Goal: Transaction & Acquisition: Purchase product/service

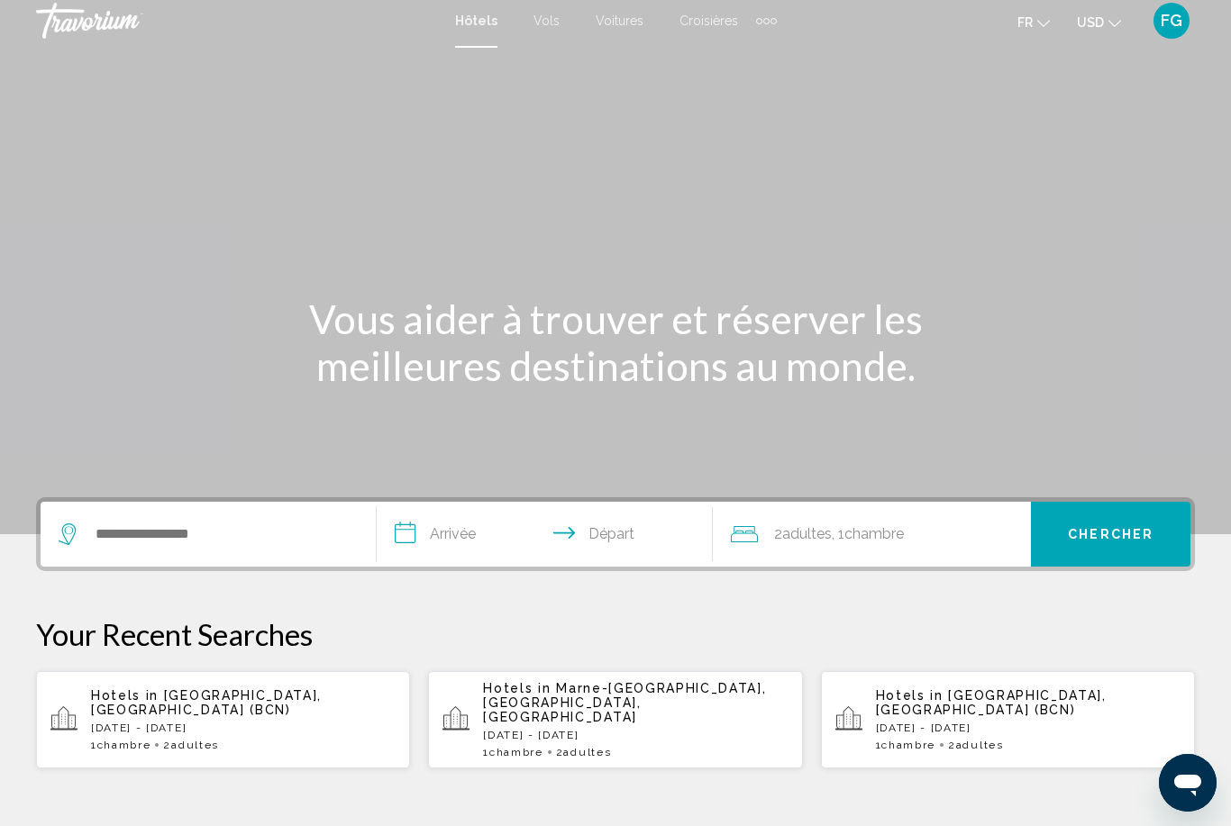
scroll to position [7, 0]
click at [1106, 24] on button "USD USD ($) MXN (Mex$) CAD (Can$) GBP (£) EUR (€) AUD (A$) NZD (NZ$) CNY (CN¥)" at bounding box center [1099, 21] width 44 height 26
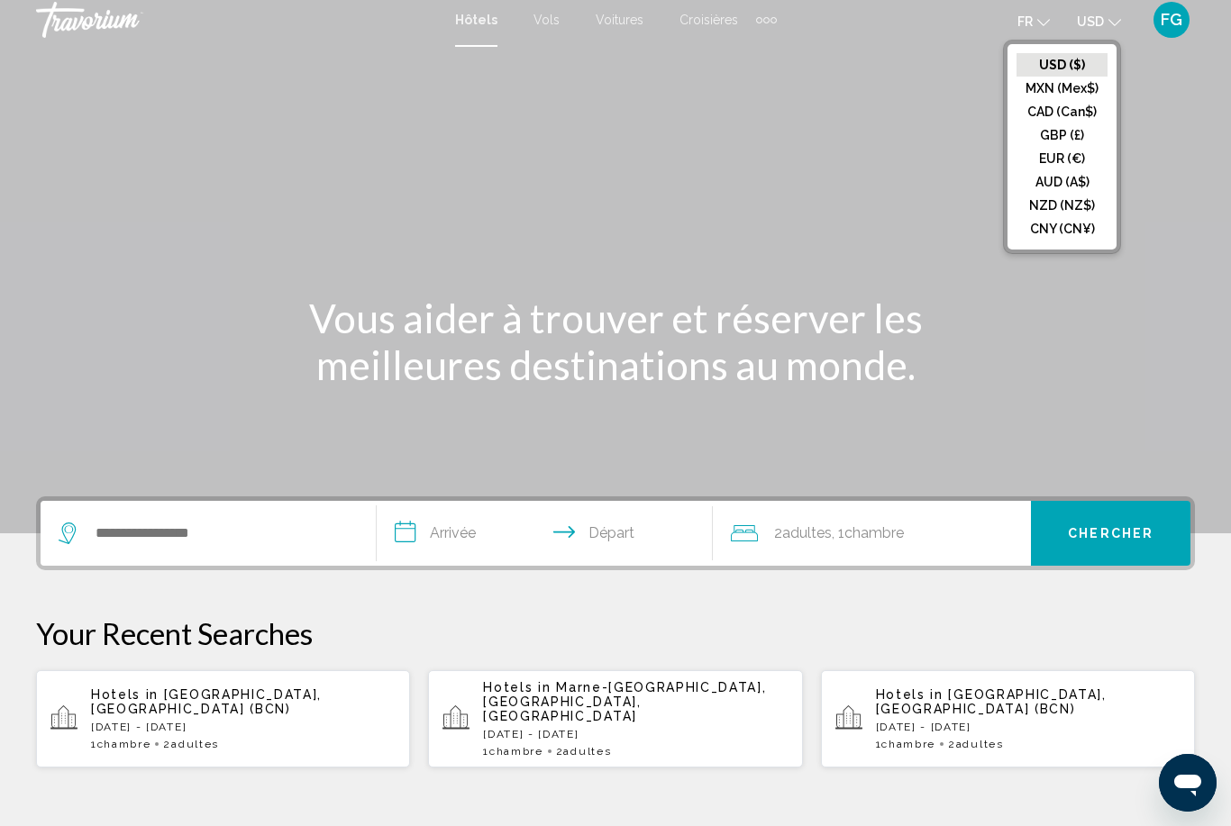
click at [1163, 96] on div "Main content" at bounding box center [615, 263] width 1231 height 541
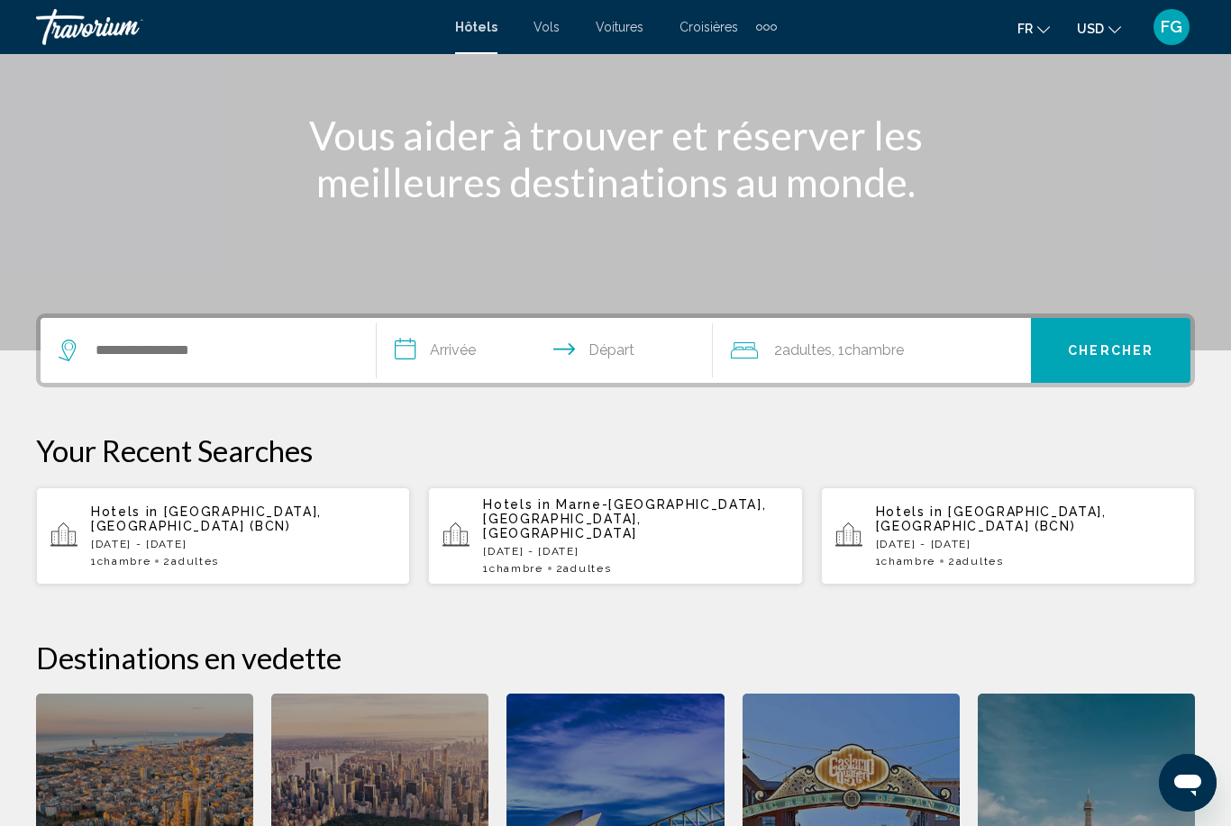
scroll to position [187, 0]
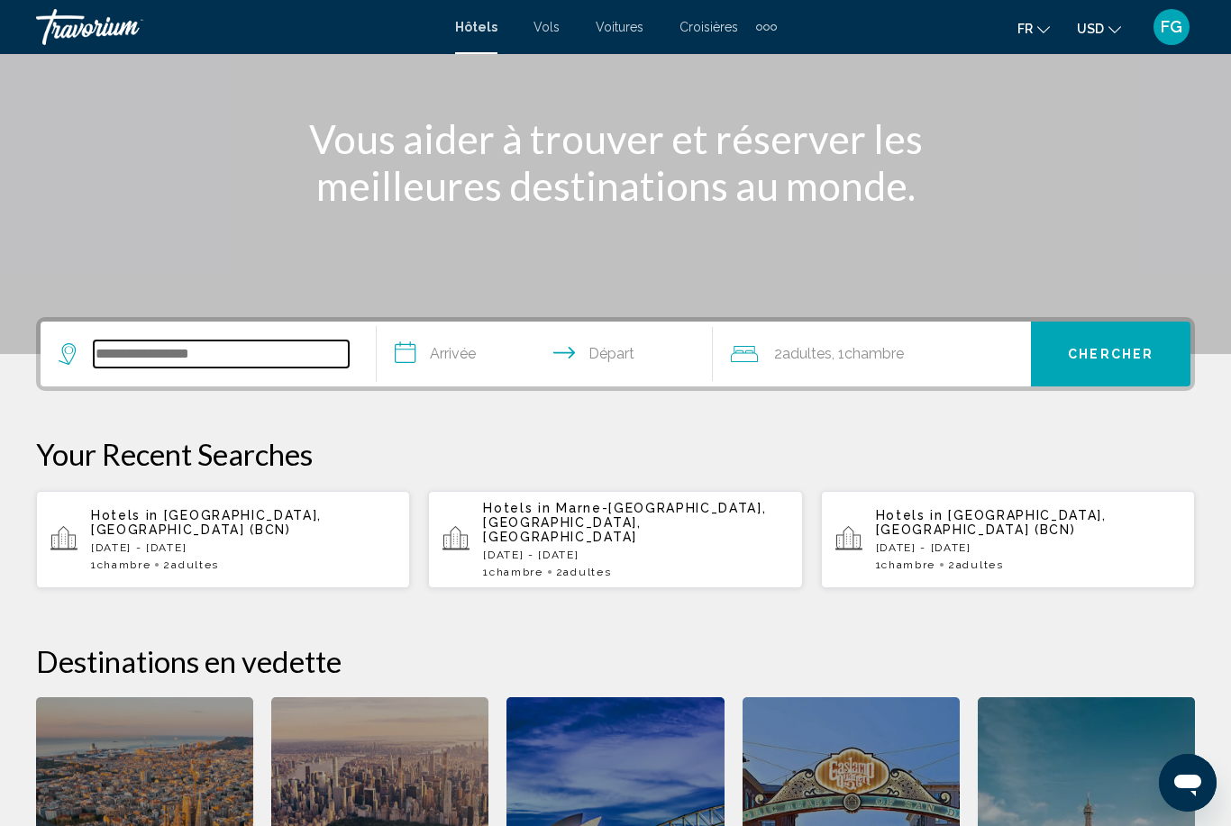
click at [135, 351] on input "Search widget" at bounding box center [221, 354] width 255 height 27
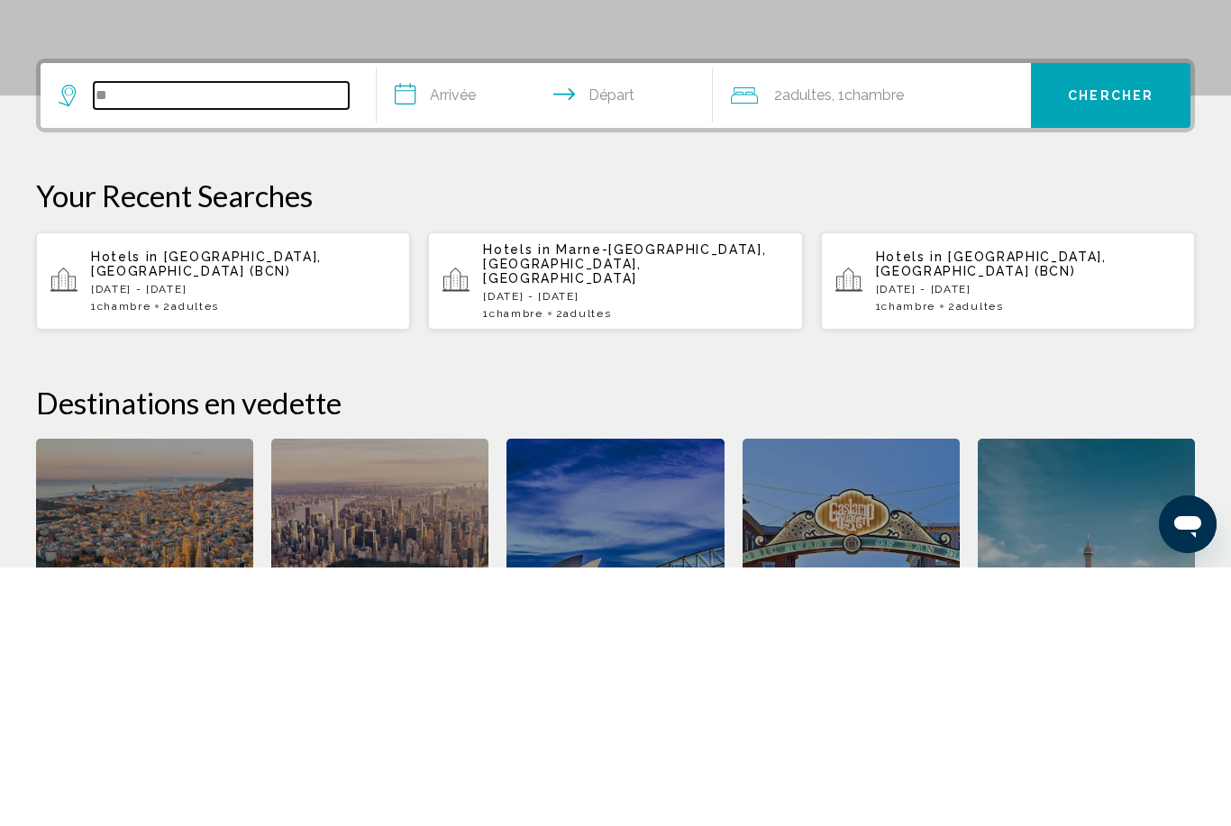
type input "*"
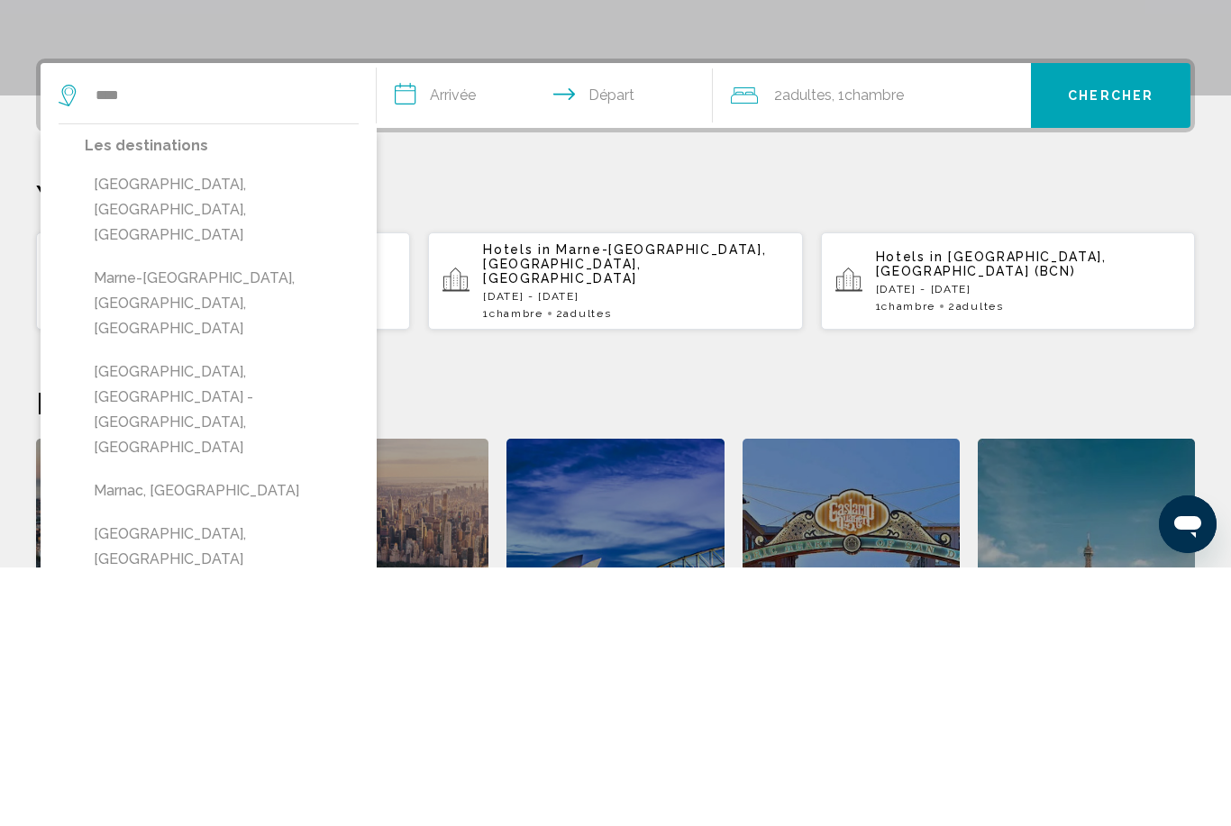
click at [289, 520] on button "Marne-[GEOGRAPHIC_DATA], [GEOGRAPHIC_DATA], [GEOGRAPHIC_DATA]" at bounding box center [222, 562] width 274 height 85
type input "**********"
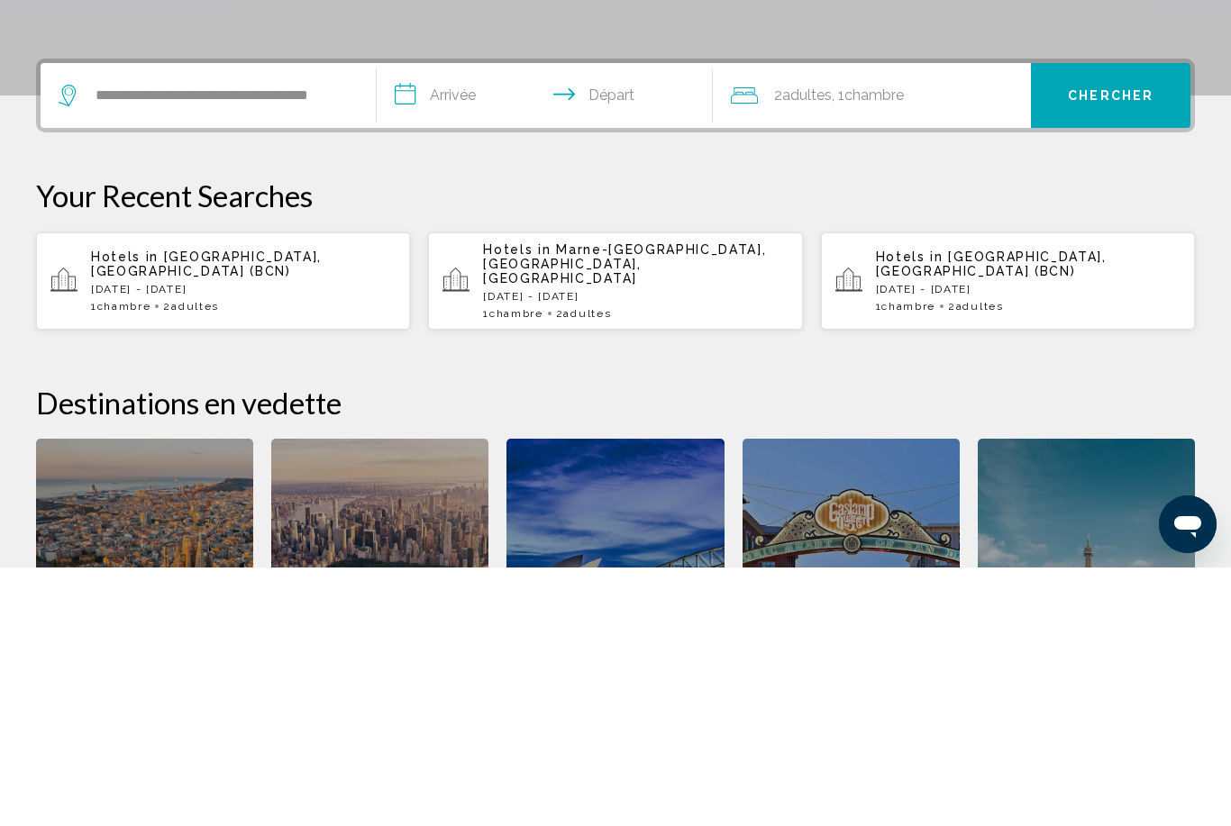
click at [459, 322] on input "**********" at bounding box center [548, 357] width 343 height 70
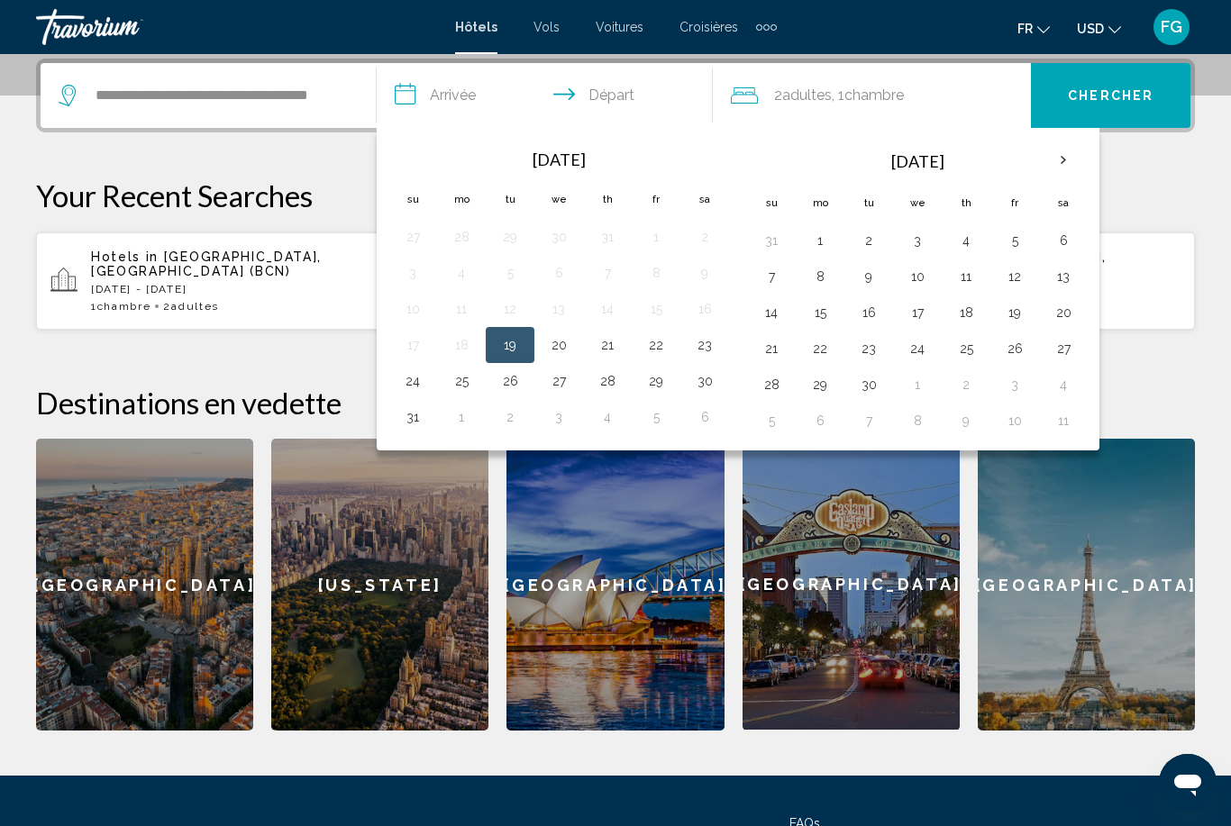
click at [1012, 357] on button "26" at bounding box center [1014, 348] width 29 height 25
click at [779, 379] on button "28" at bounding box center [771, 384] width 29 height 25
type input "**********"
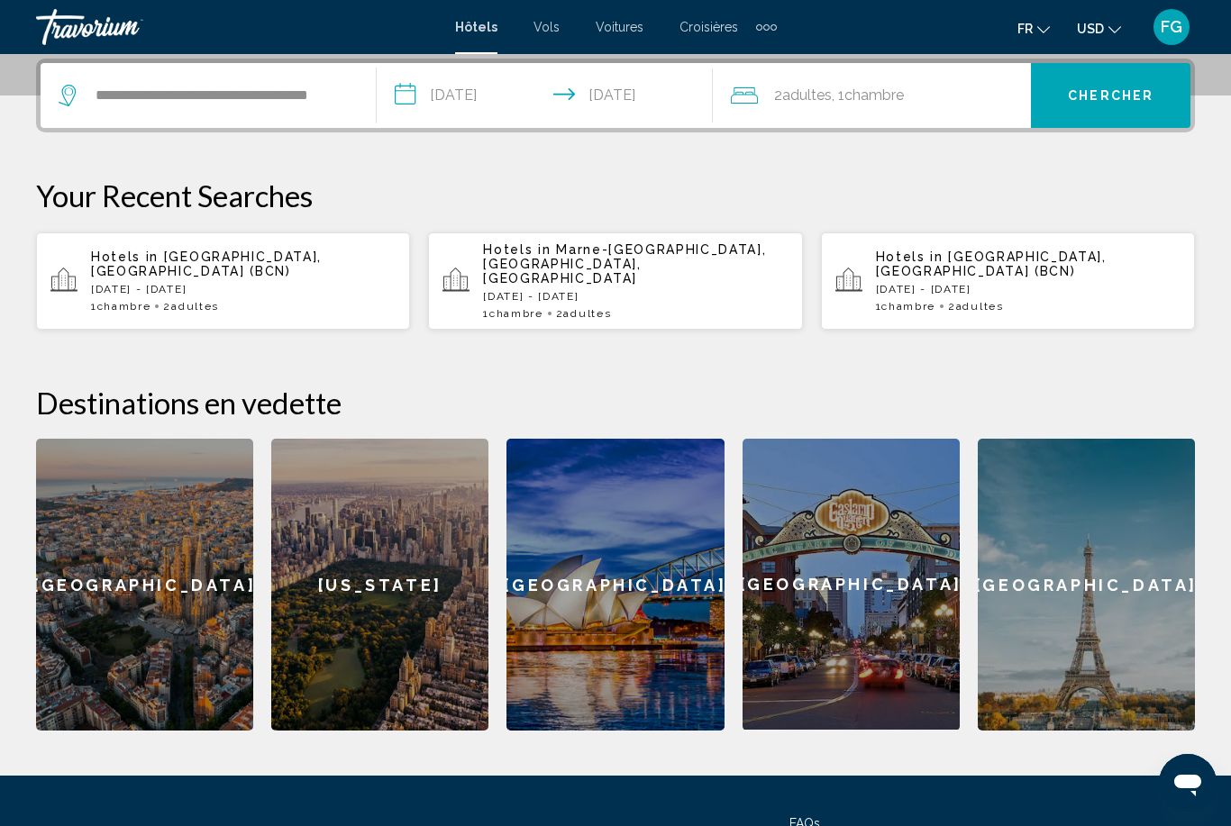
click at [902, 94] on span "Chambre" at bounding box center [873, 95] width 59 height 17
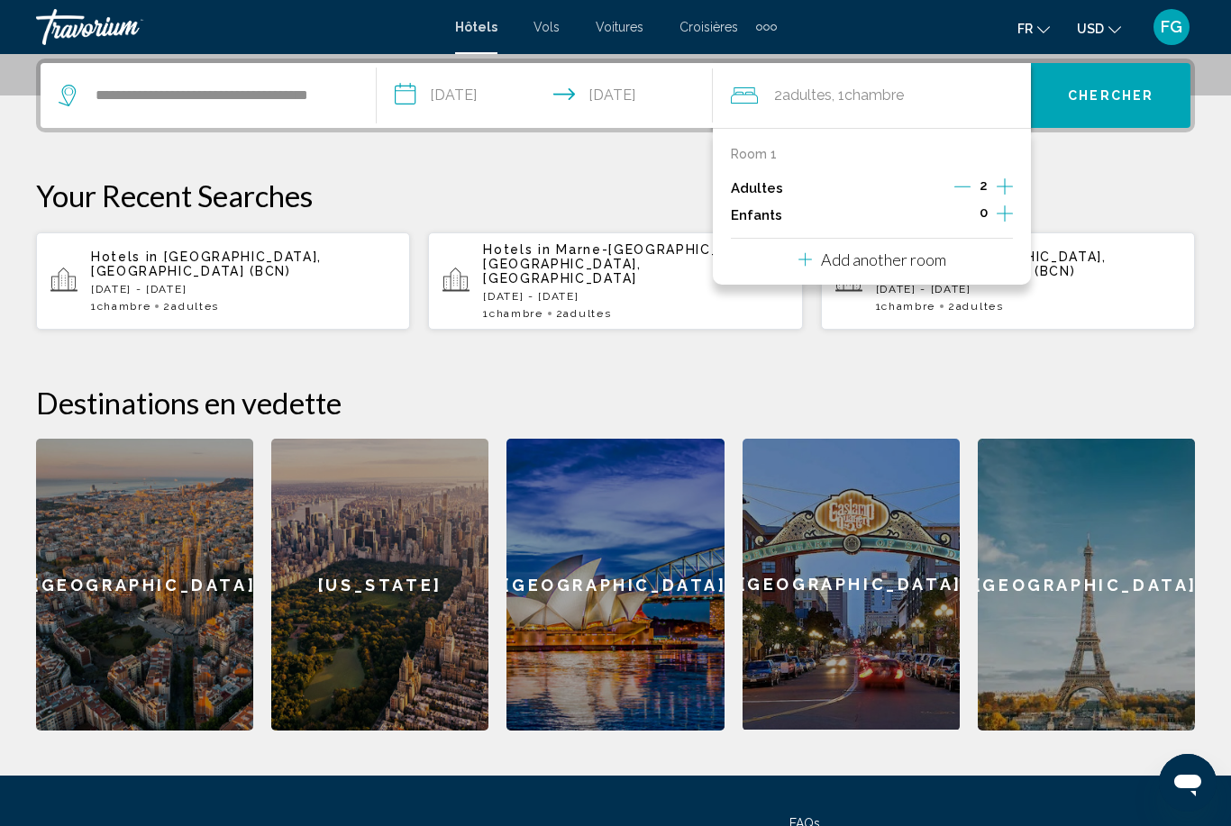
click at [997, 204] on icon "Increment children" at bounding box center [1005, 214] width 16 height 22
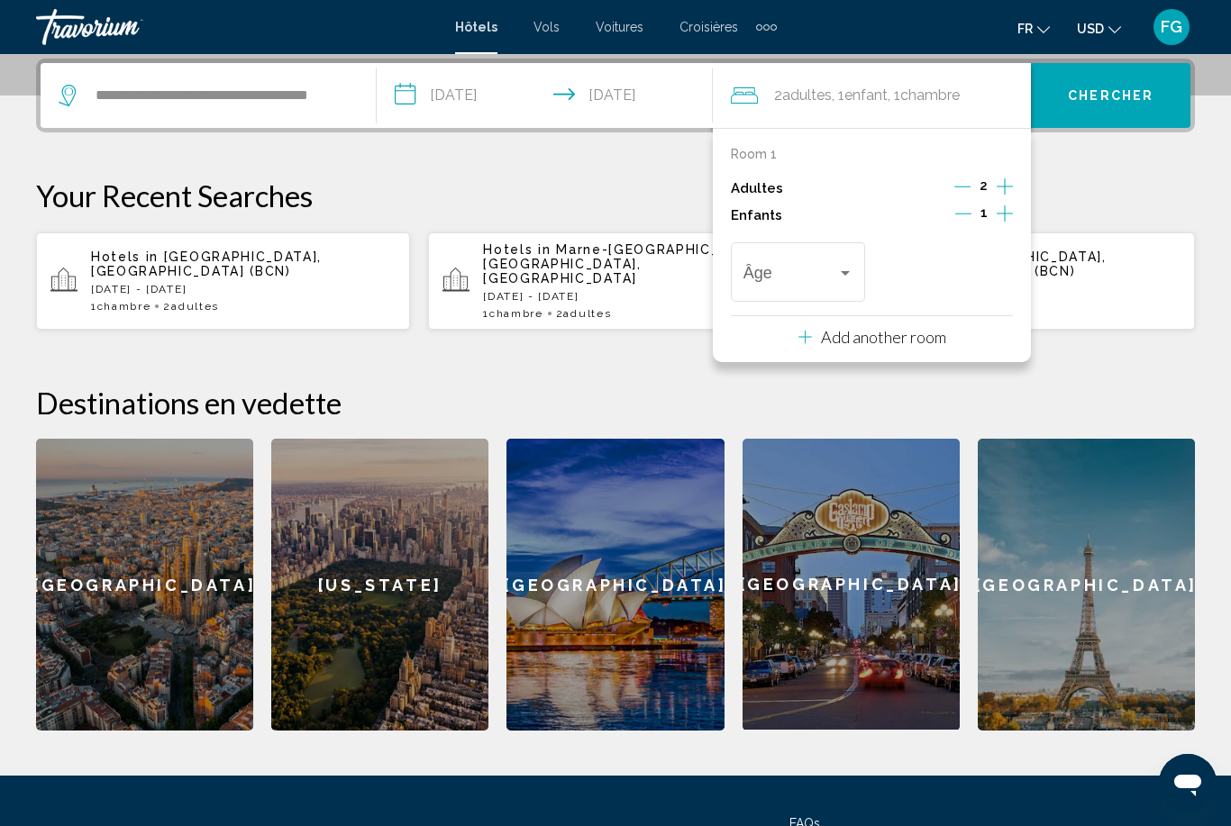
click at [998, 206] on icon "Increment children" at bounding box center [1005, 214] width 16 height 22
click at [782, 271] on span "Travelers: 2 adults, 2 children" at bounding box center [790, 277] width 94 height 18
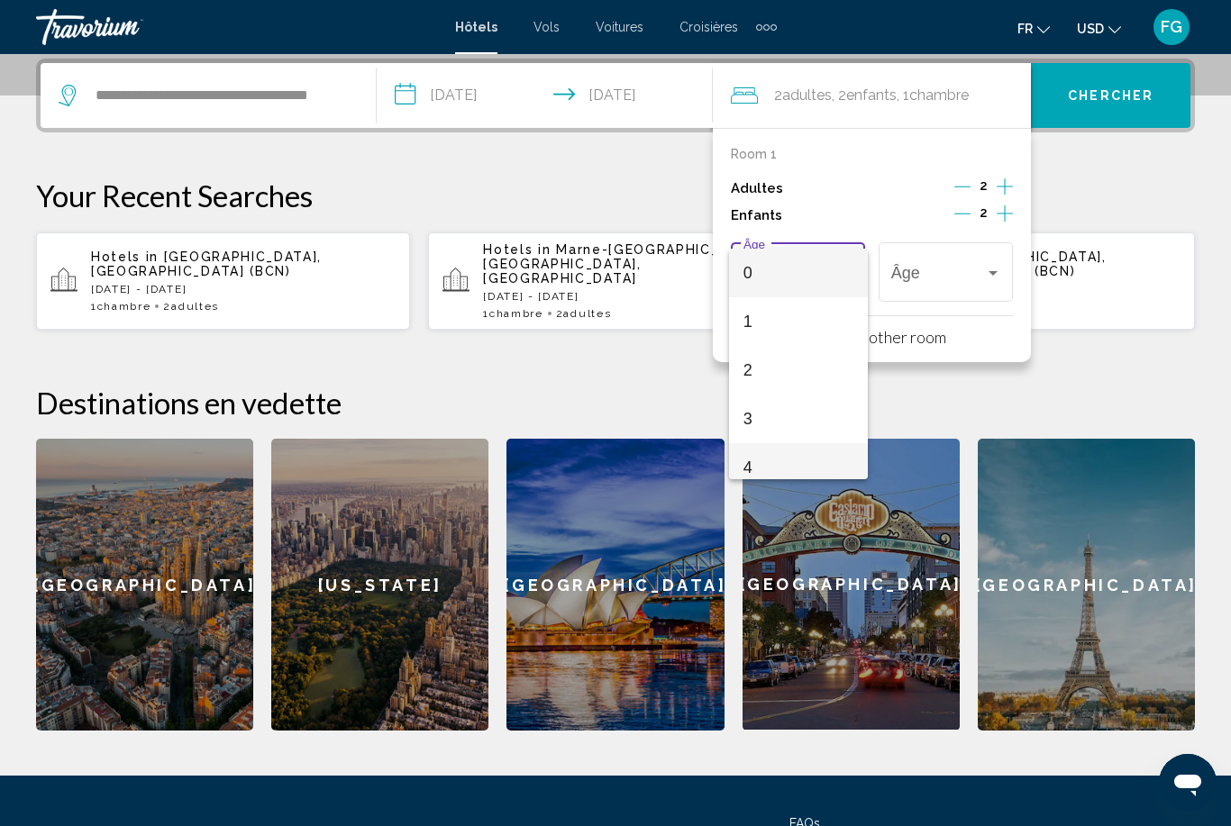
click at [812, 455] on span "4" at bounding box center [798, 467] width 110 height 49
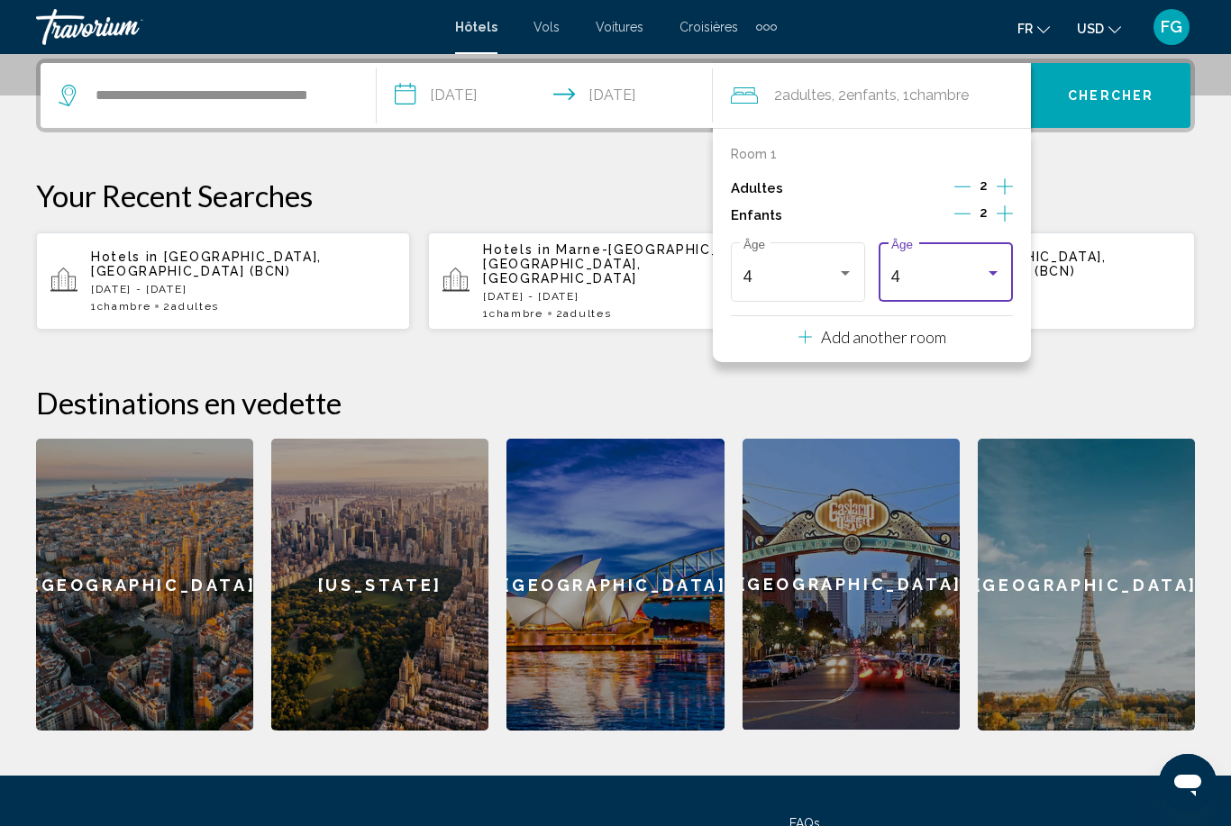
scroll to position [13, 0]
click at [970, 268] on div "4" at bounding box center [938, 277] width 94 height 18
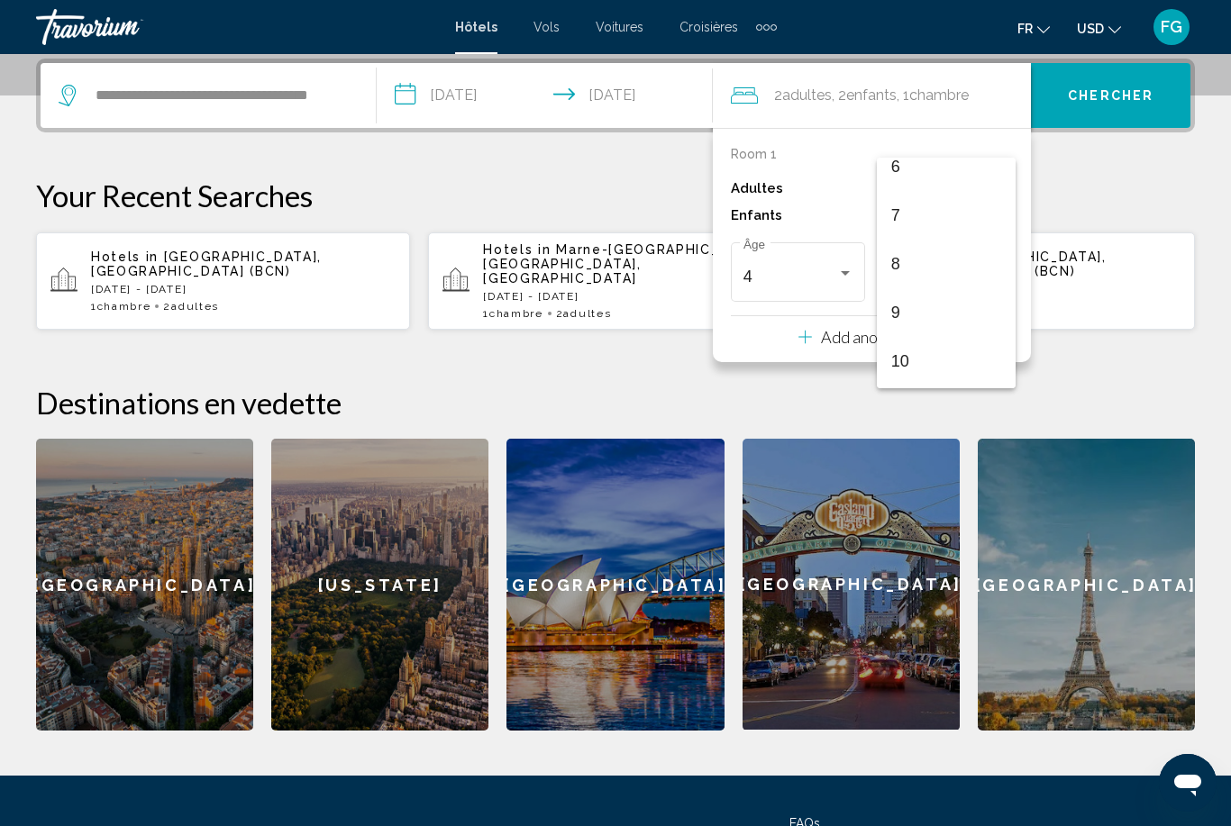
scroll to position [323, 0]
click at [957, 288] on span "9" at bounding box center [946, 297] width 110 height 49
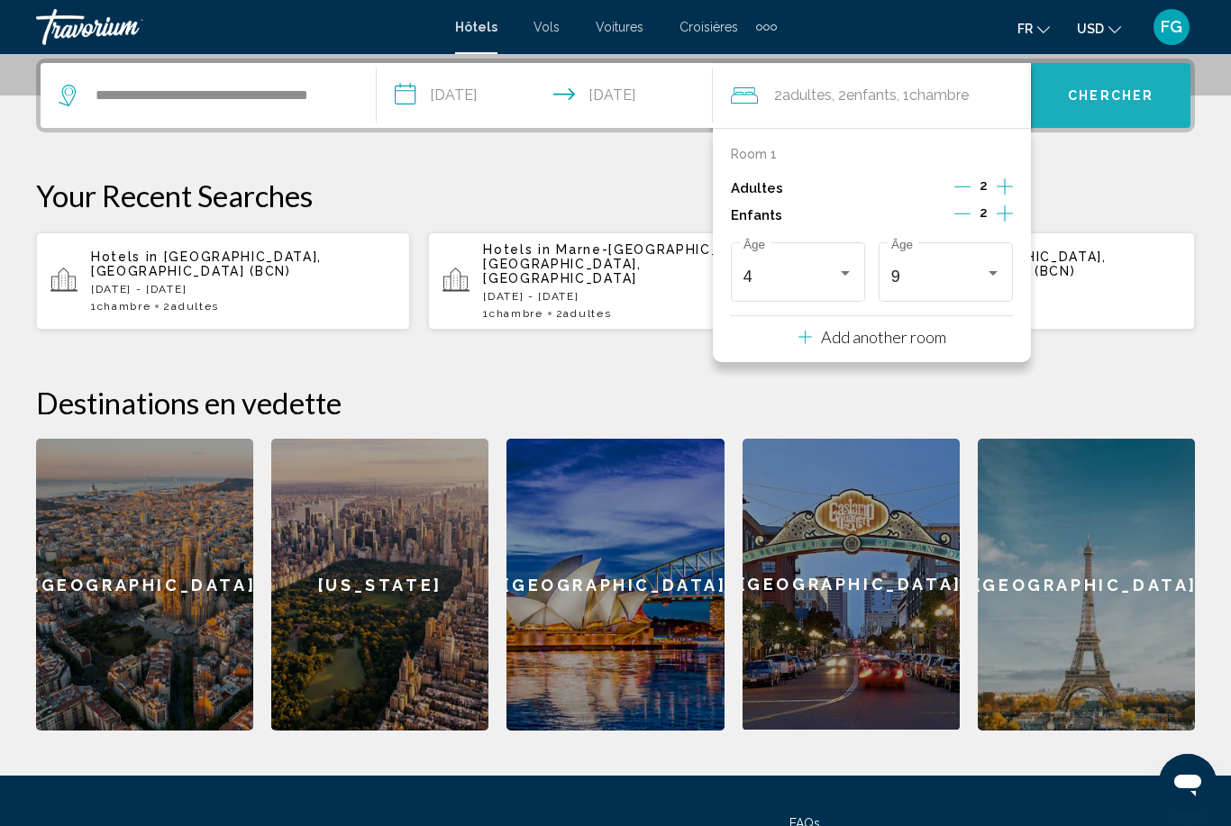
click at [1135, 96] on span "Chercher" at bounding box center [1111, 96] width 86 height 14
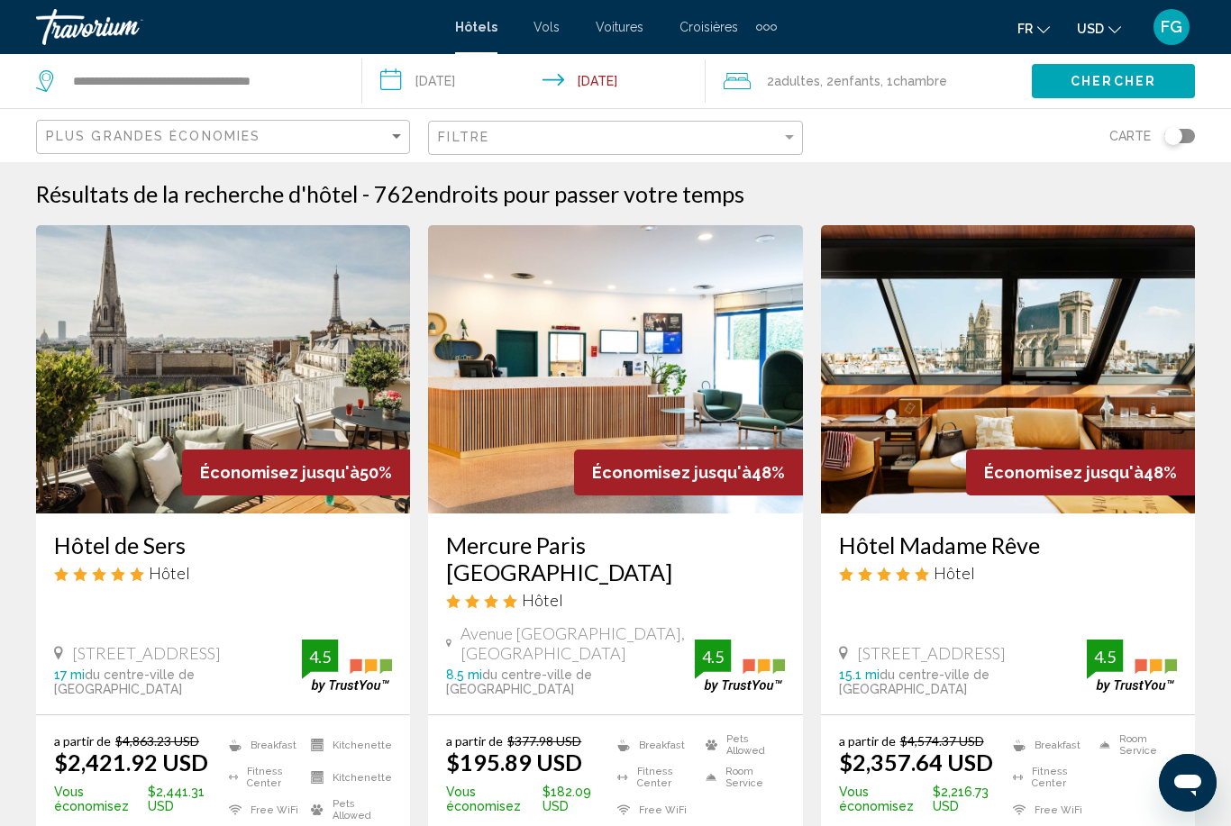
click at [1116, 19] on button "USD USD ($) MXN (Mex$) CAD (Can$) GBP (£) EUR (€) AUD (A$) NZD (NZ$) CNY (CN¥)" at bounding box center [1099, 28] width 44 height 26
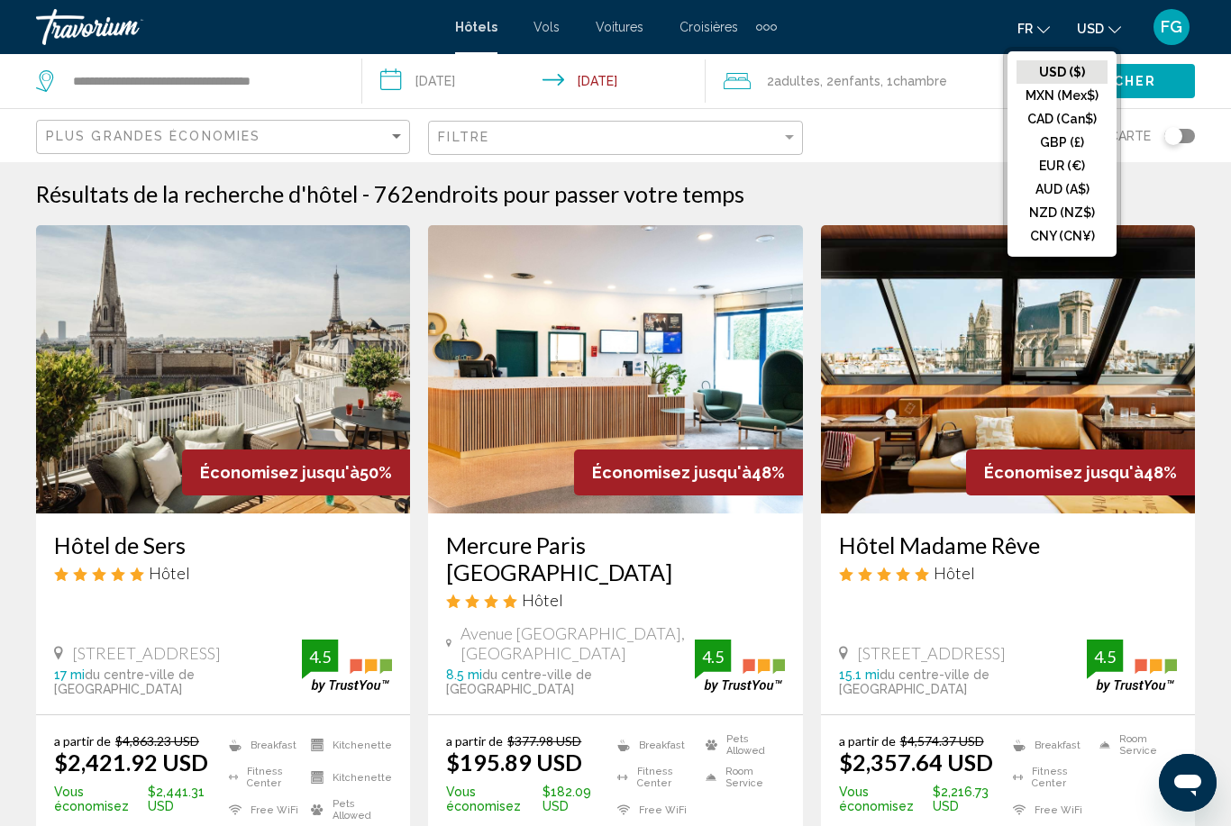
click at [1080, 163] on button "EUR (€)" at bounding box center [1062, 165] width 91 height 23
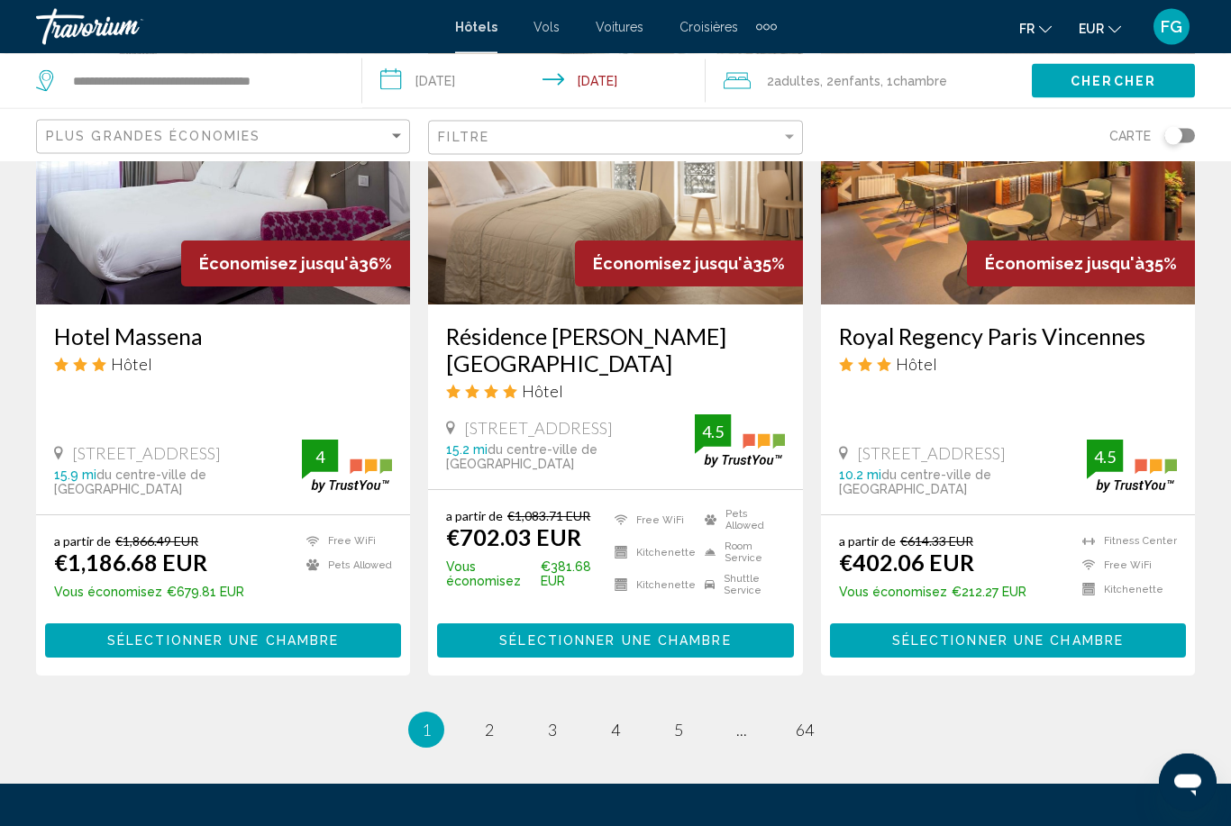
scroll to position [2338, 0]
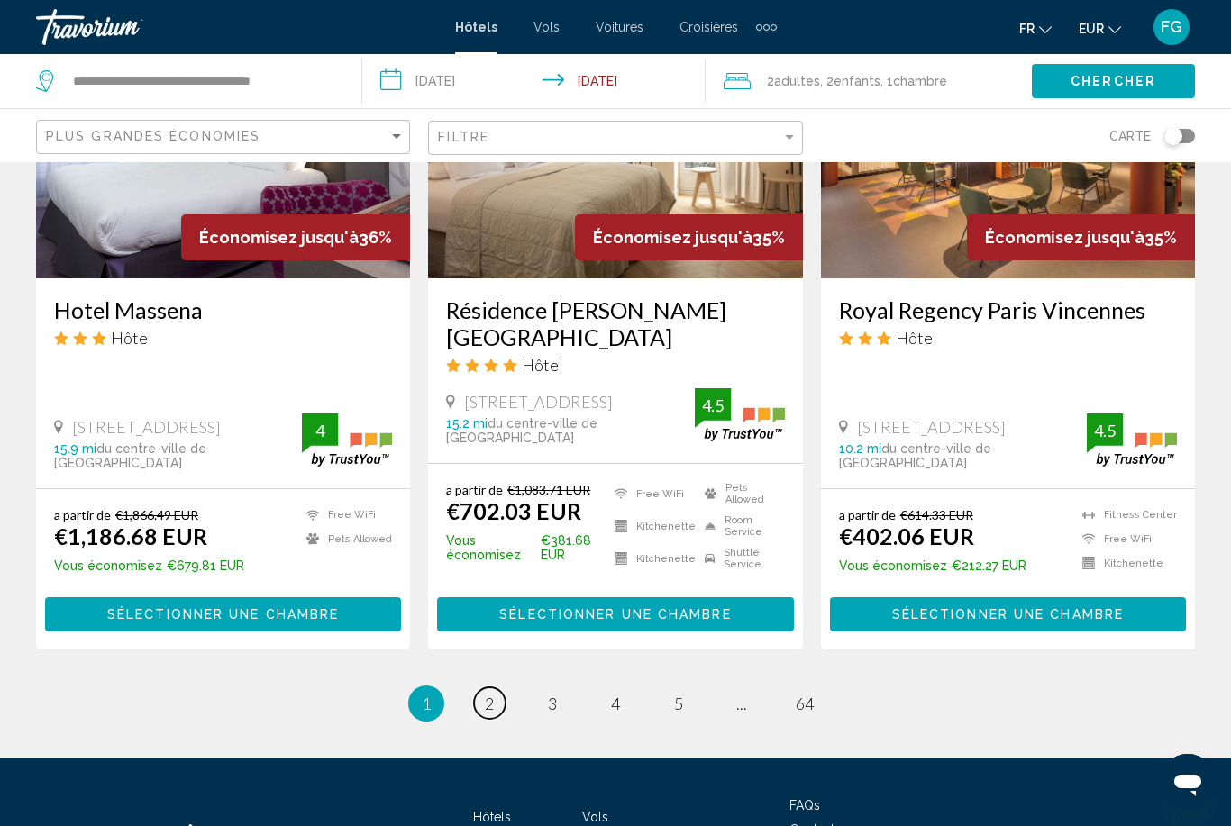
click at [483, 688] on link "page 2" at bounding box center [490, 704] width 32 height 32
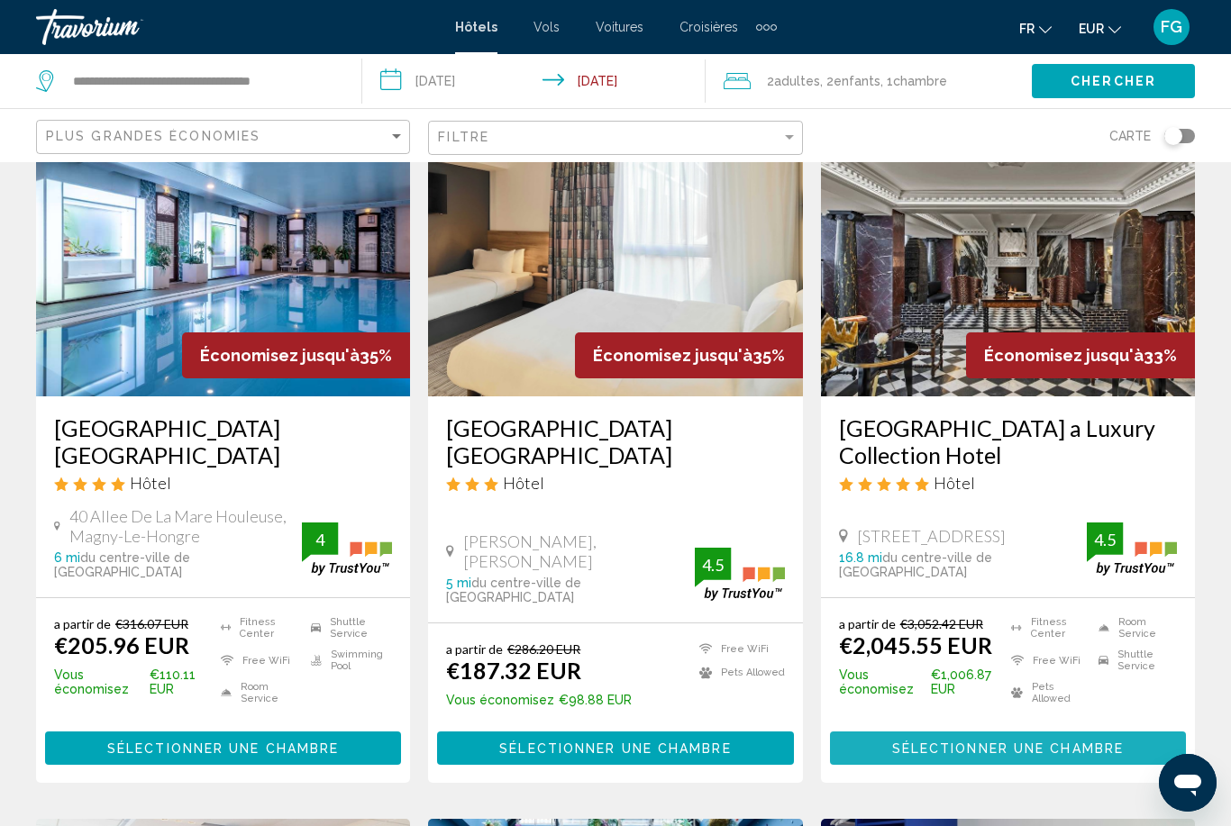
scroll to position [130, 0]
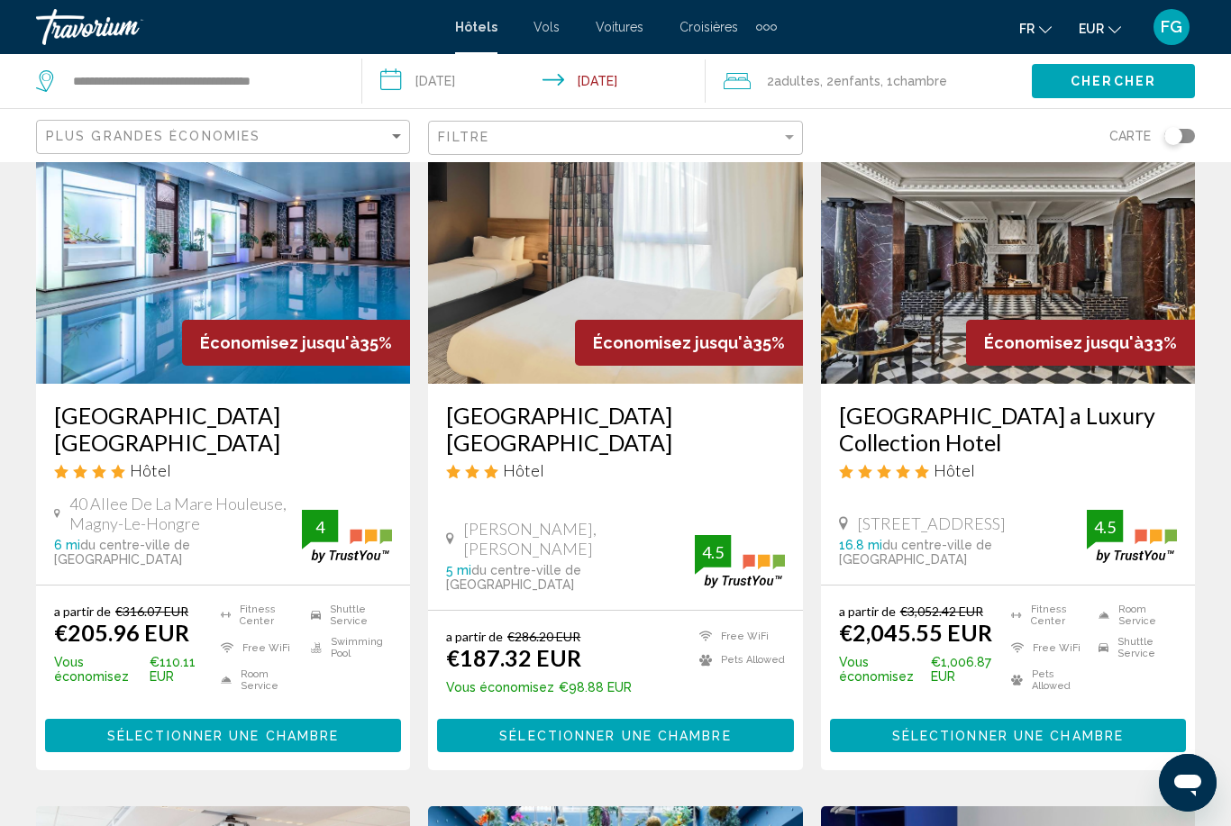
click at [108, 358] on img "Main content" at bounding box center [223, 240] width 374 height 288
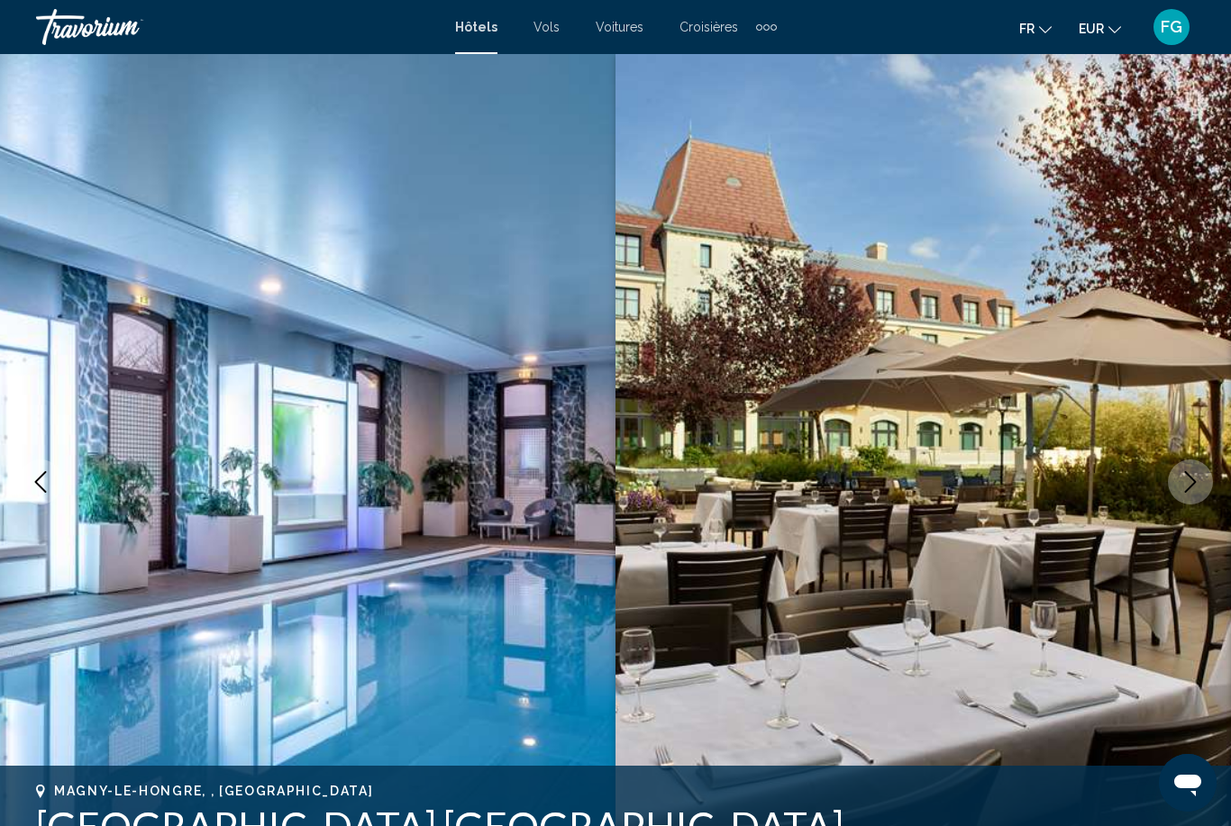
click at [1189, 479] on icon "Next image" at bounding box center [1191, 482] width 22 height 22
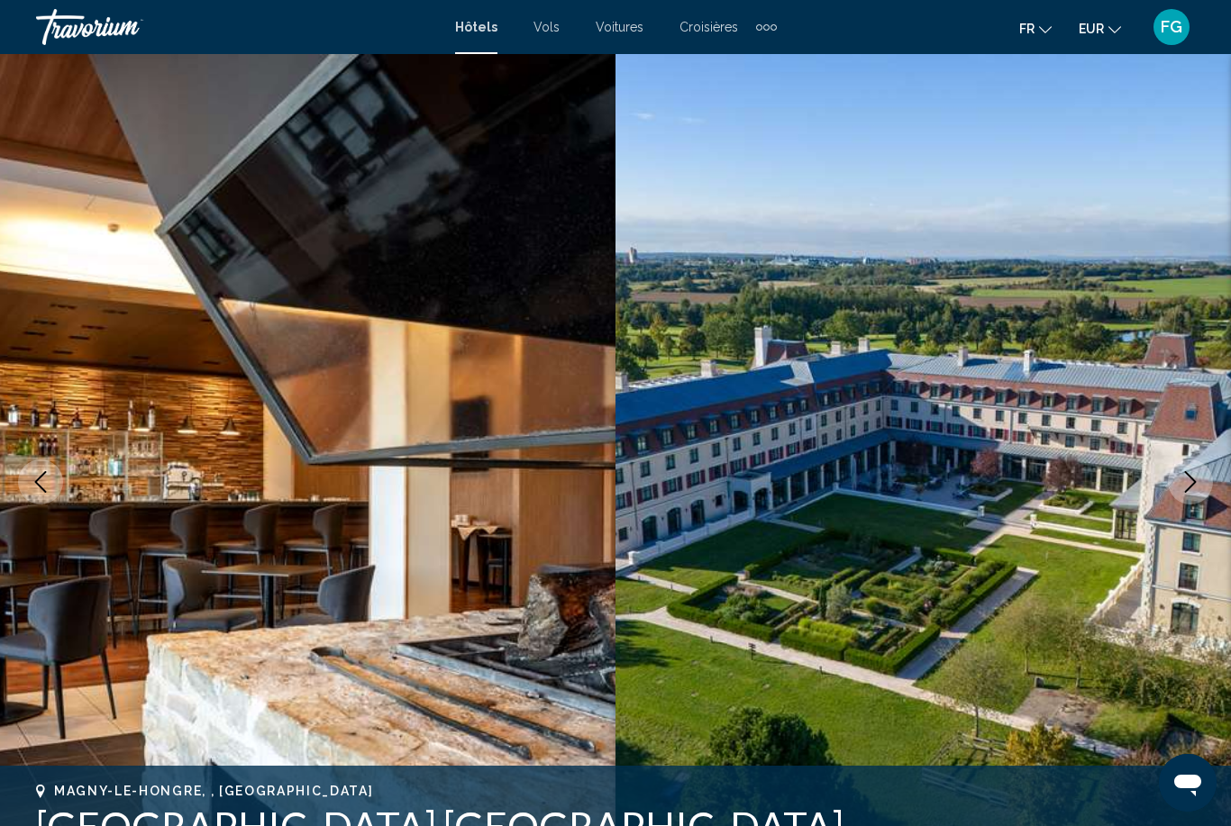
click at [1189, 477] on icon "Next image" at bounding box center [1191, 482] width 22 height 22
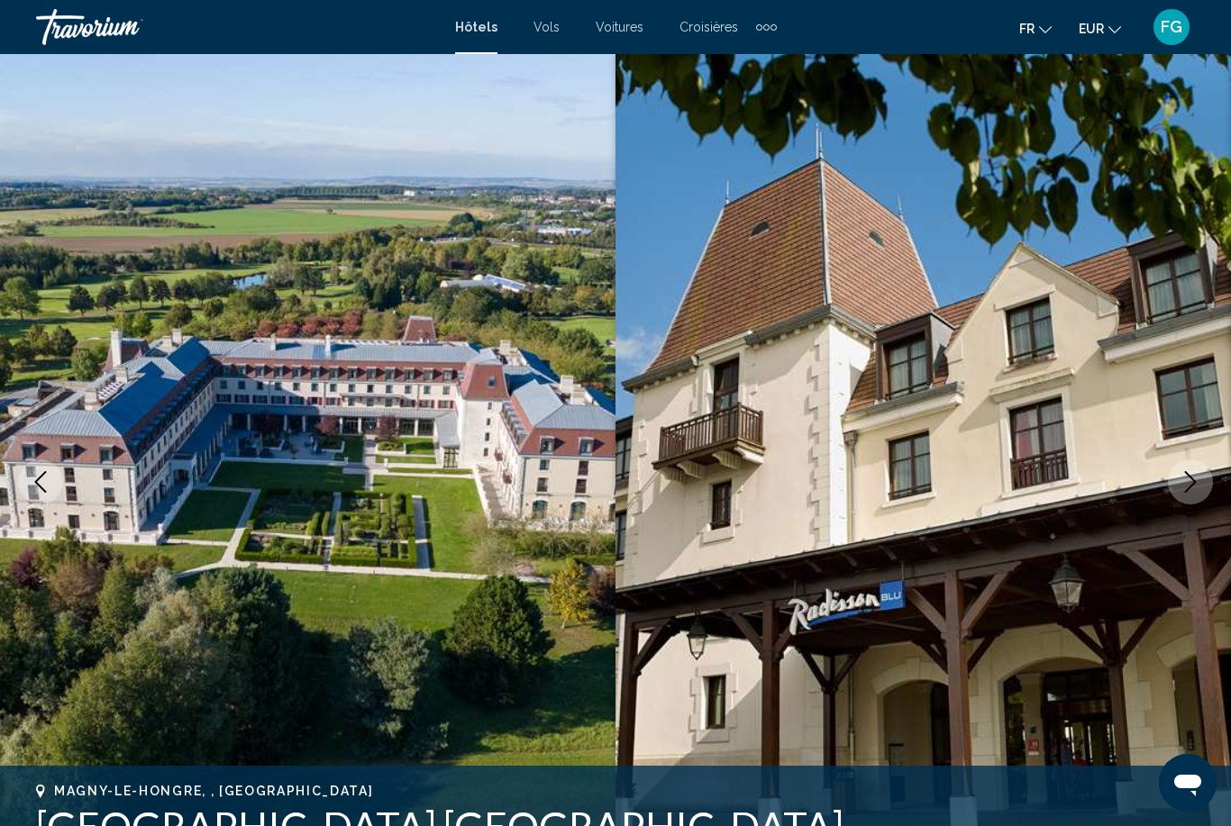
click at [1195, 477] on icon "Next image" at bounding box center [1191, 482] width 22 height 22
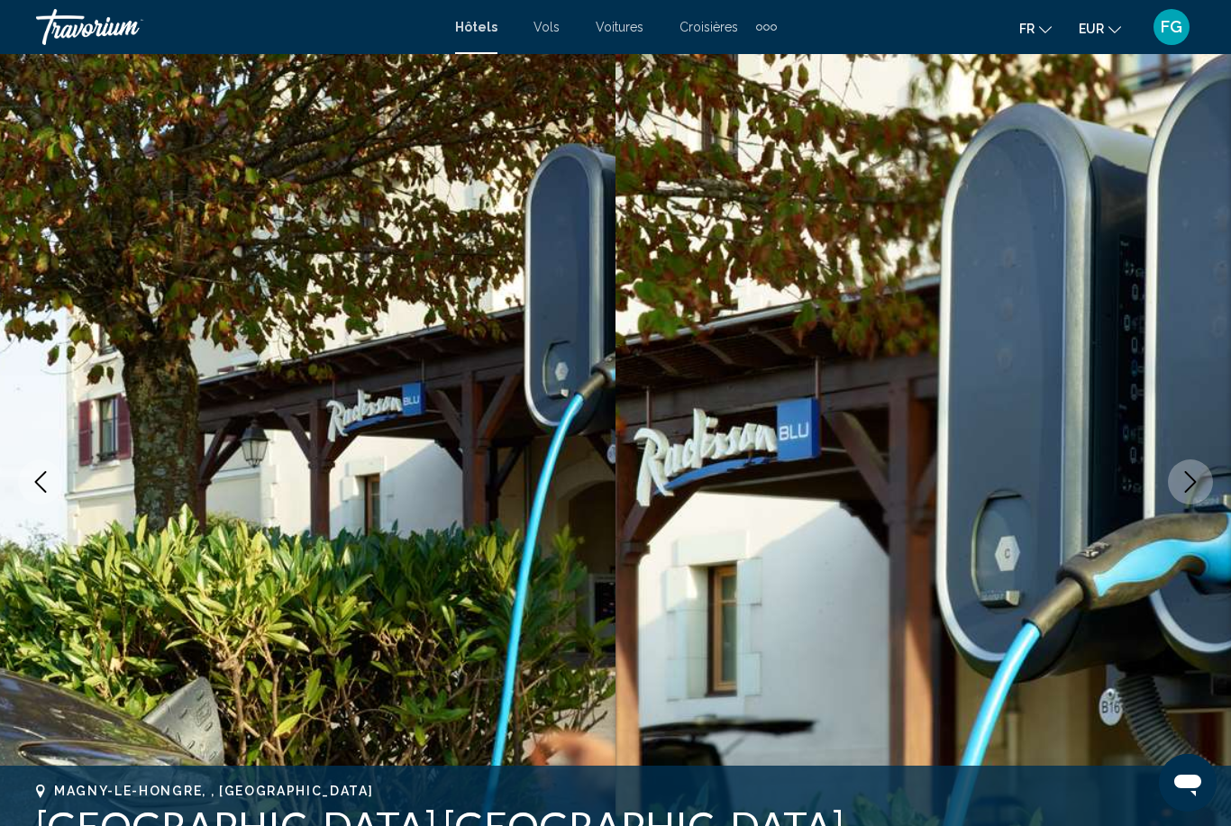
click at [1199, 473] on icon "Next image" at bounding box center [1191, 482] width 22 height 22
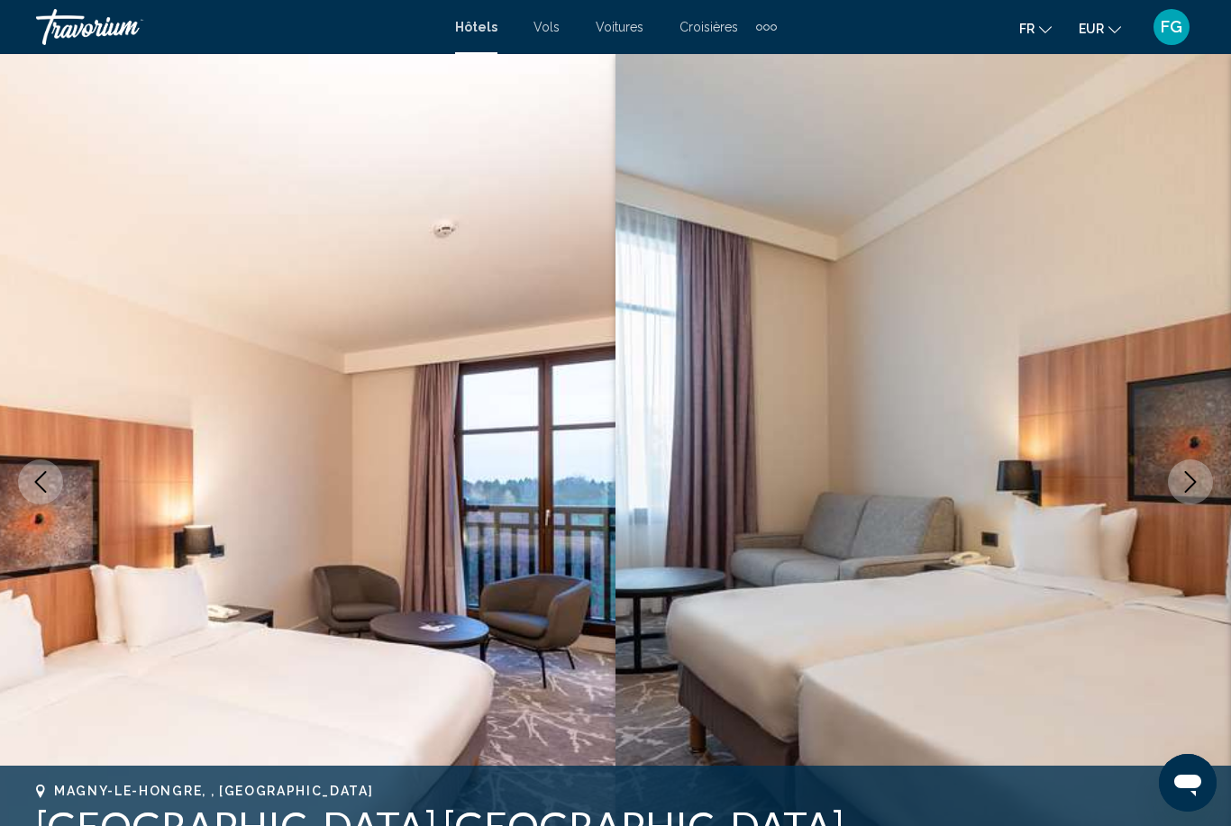
click at [1208, 475] on button "Next image" at bounding box center [1190, 482] width 45 height 45
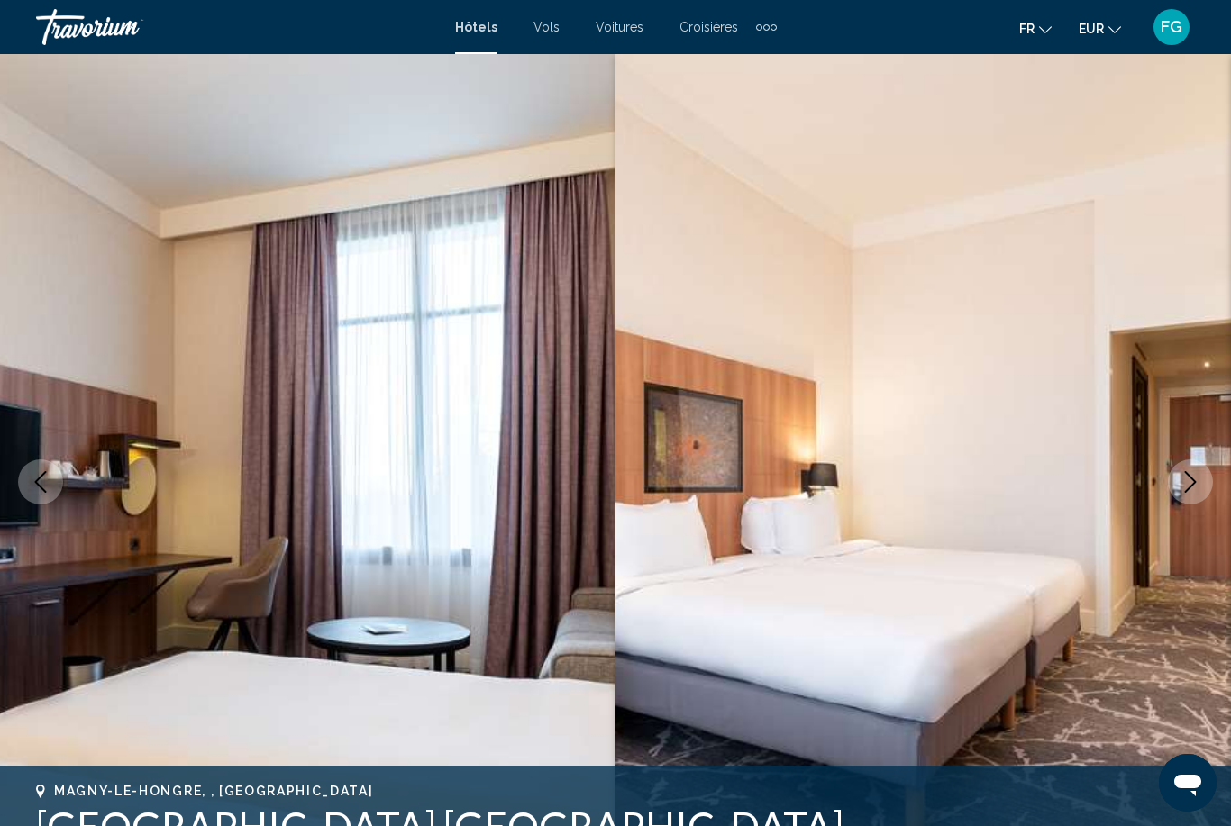
click at [1207, 473] on button "Next image" at bounding box center [1190, 482] width 45 height 45
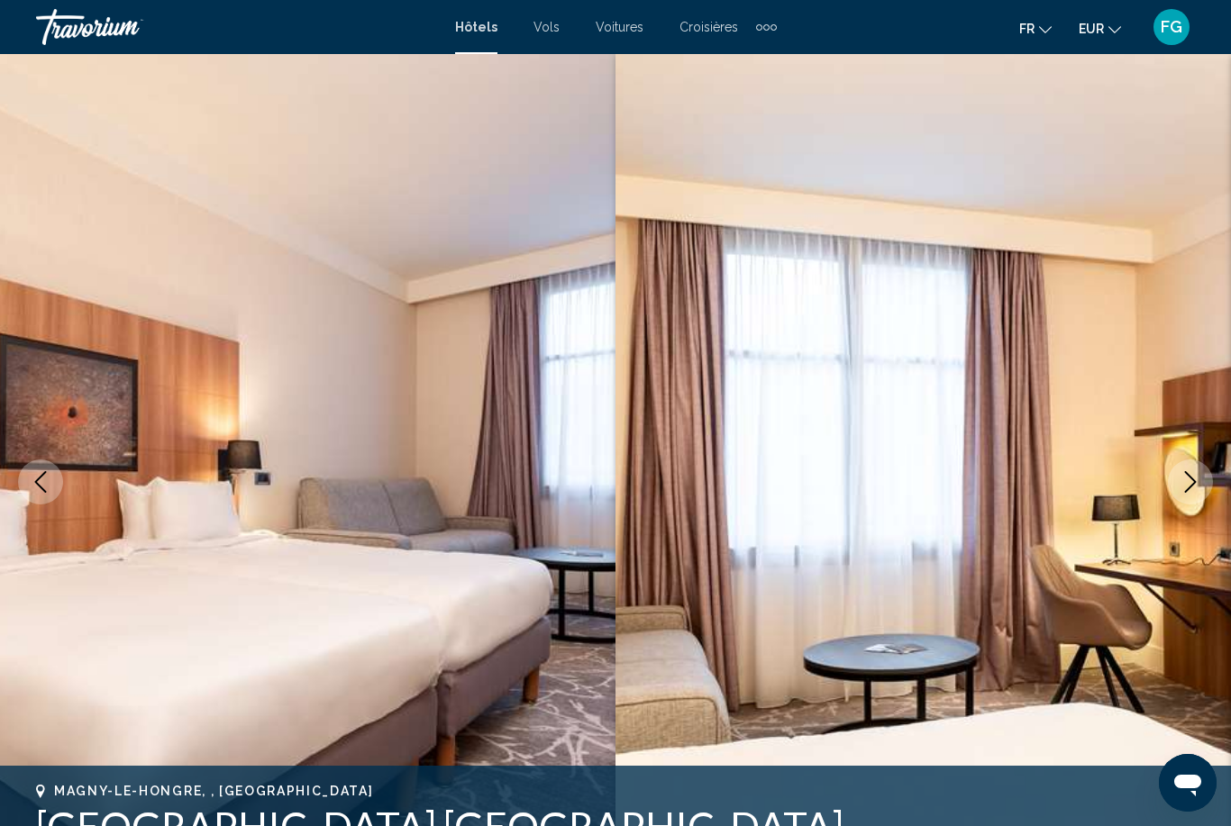
click at [1208, 474] on button "Next image" at bounding box center [1190, 482] width 45 height 45
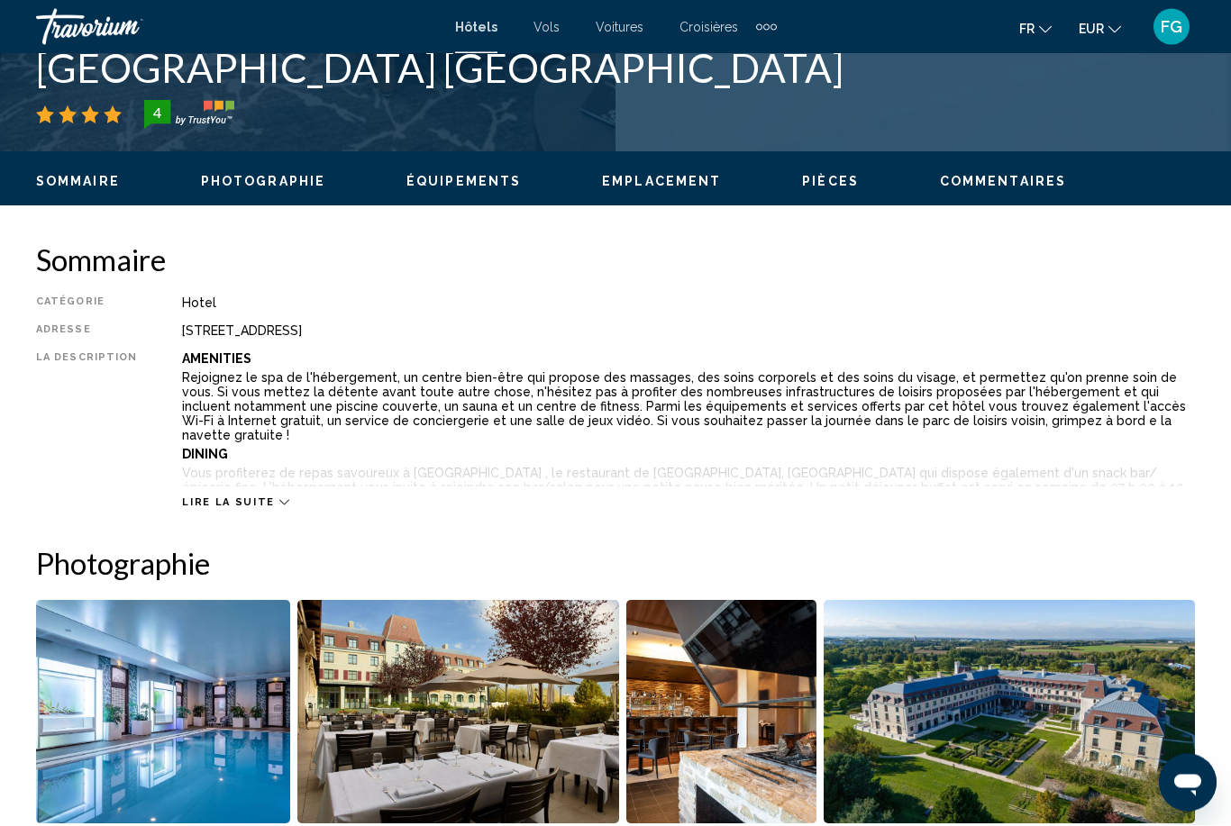
scroll to position [834, 0]
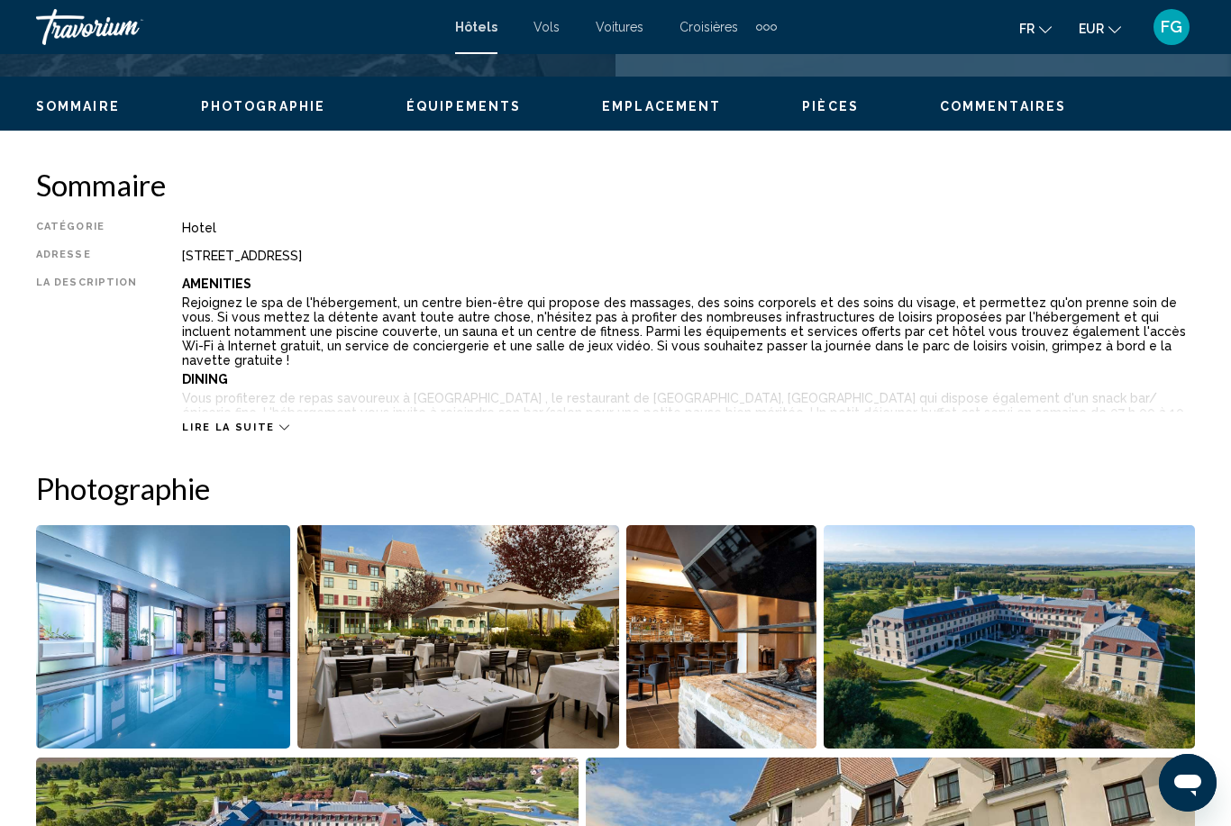
click at [209, 426] on span "Lire la suite" at bounding box center [228, 428] width 92 height 12
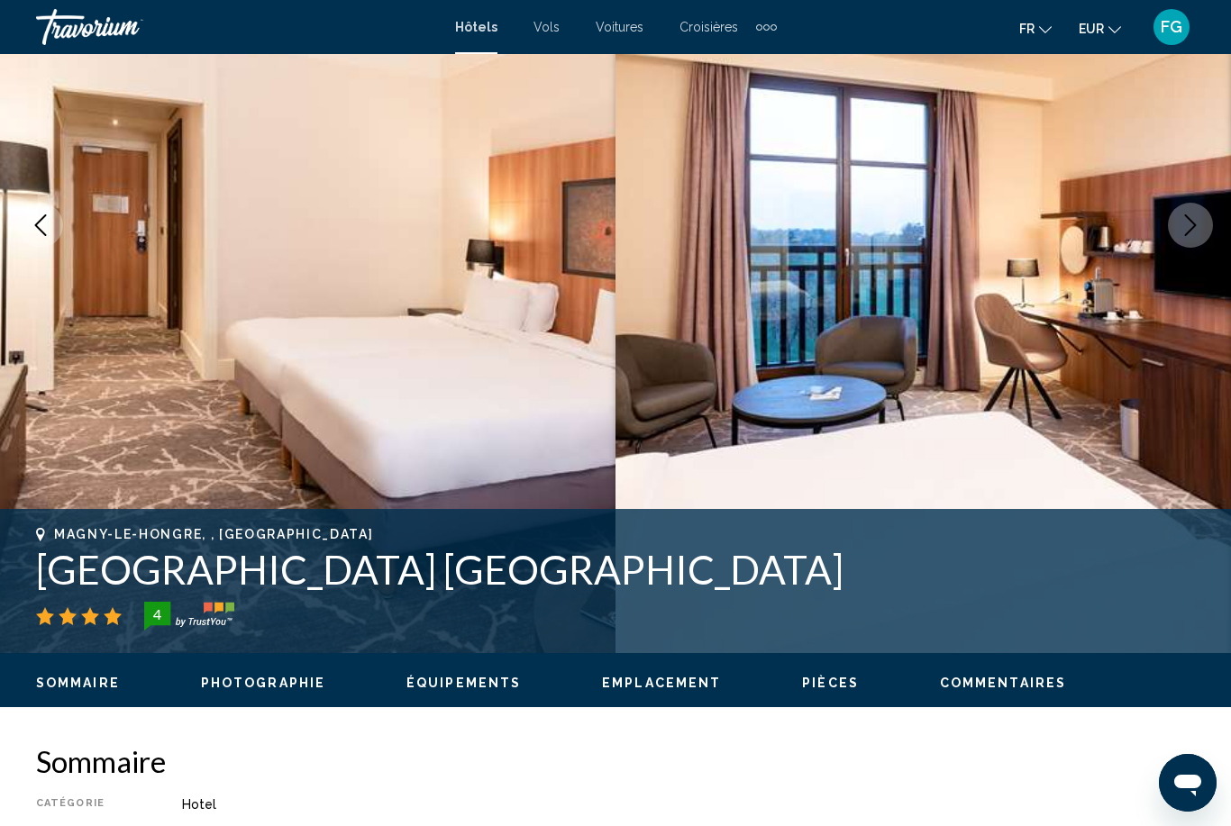
scroll to position [256, 0]
click at [1219, 222] on img "Main content" at bounding box center [922, 226] width 615 height 856
click at [1201, 206] on button "Next image" at bounding box center [1190, 226] width 45 height 45
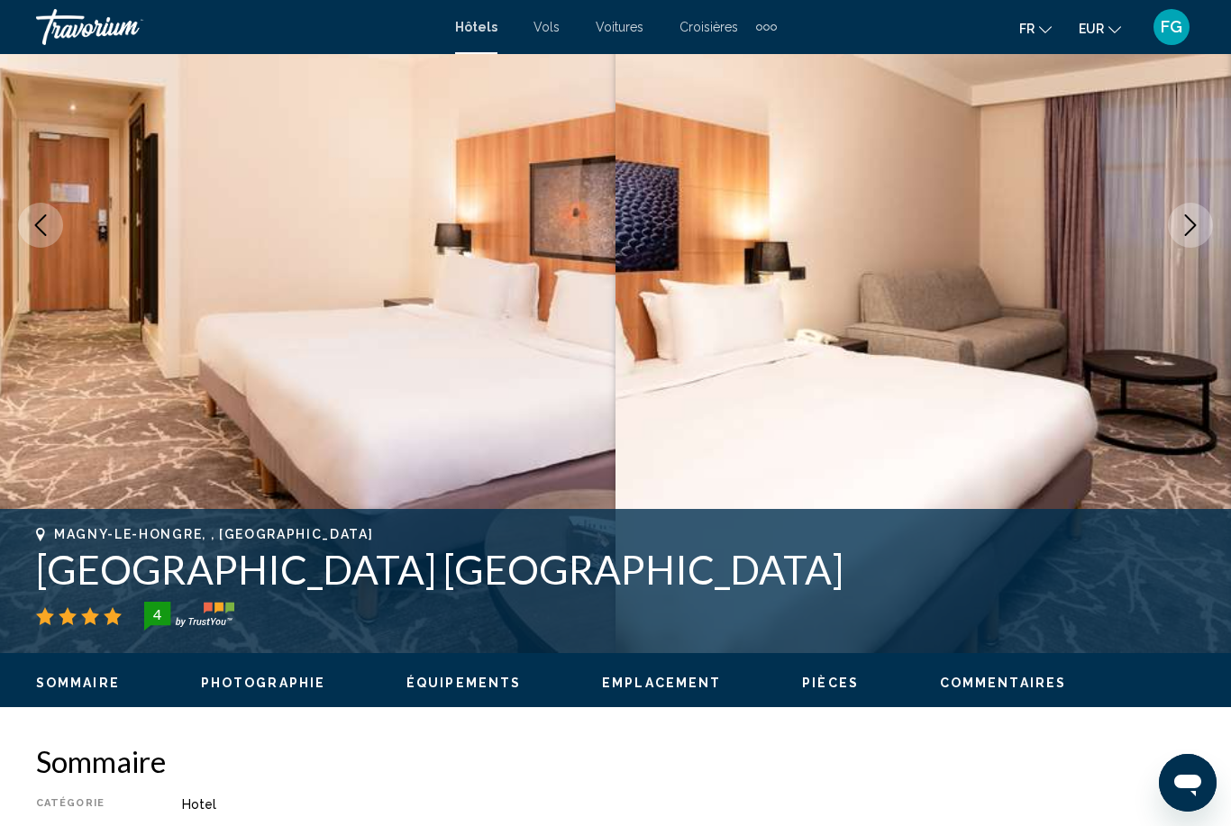
click at [1186, 213] on button "Next image" at bounding box center [1190, 225] width 45 height 45
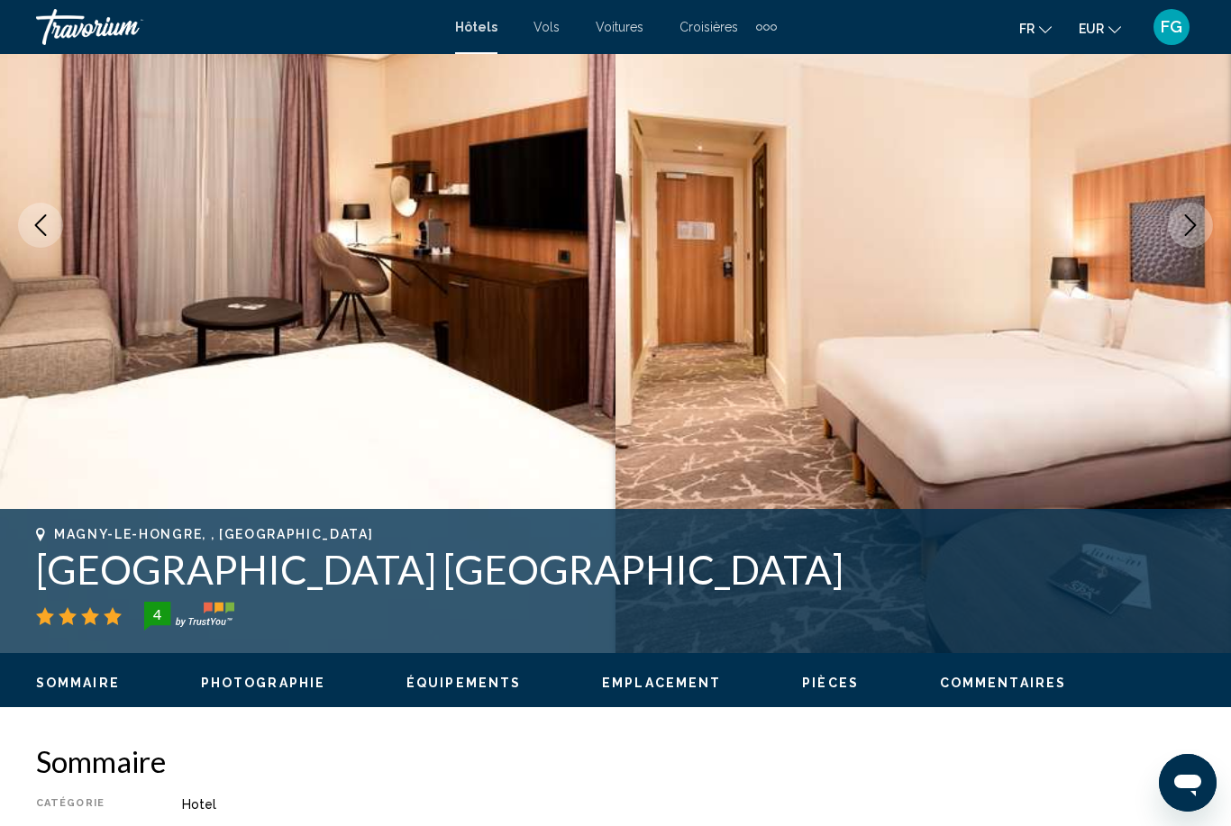
click at [1191, 214] on icon "Next image" at bounding box center [1191, 225] width 22 height 22
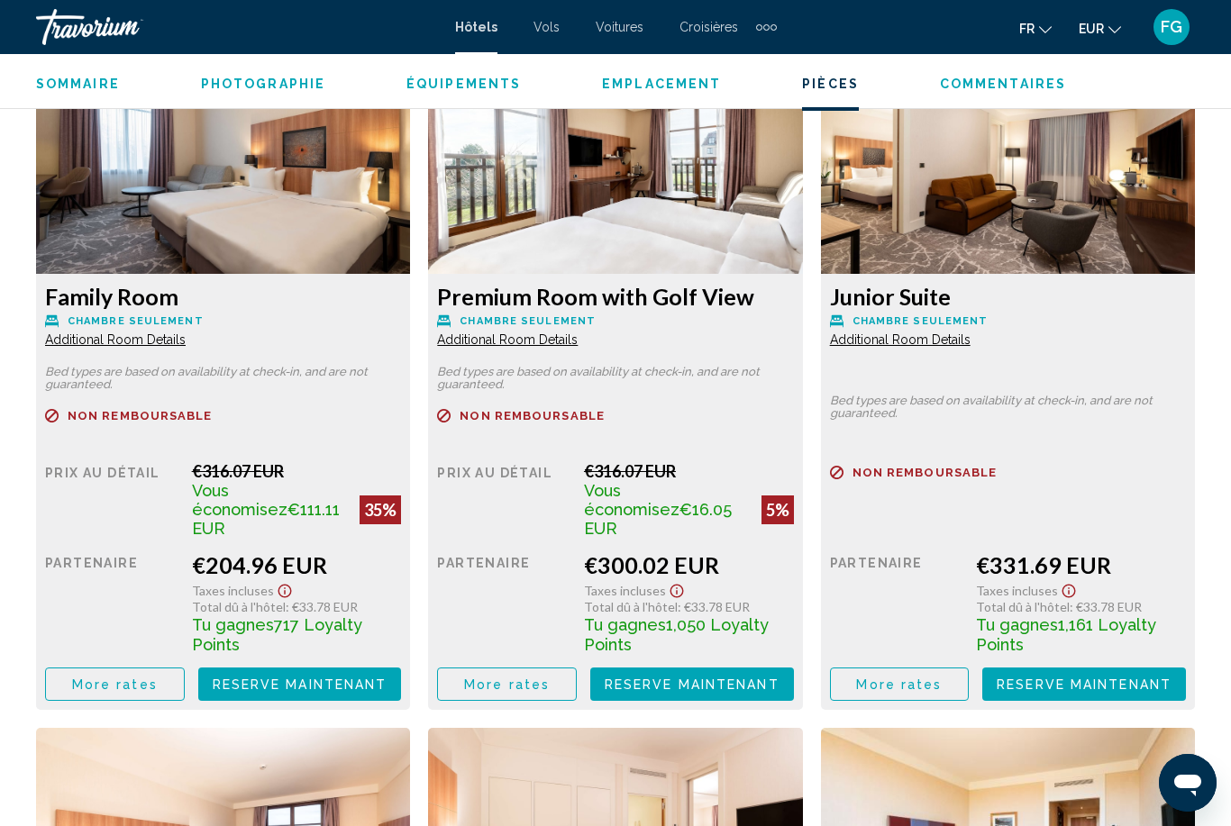
scroll to position [3627, 0]
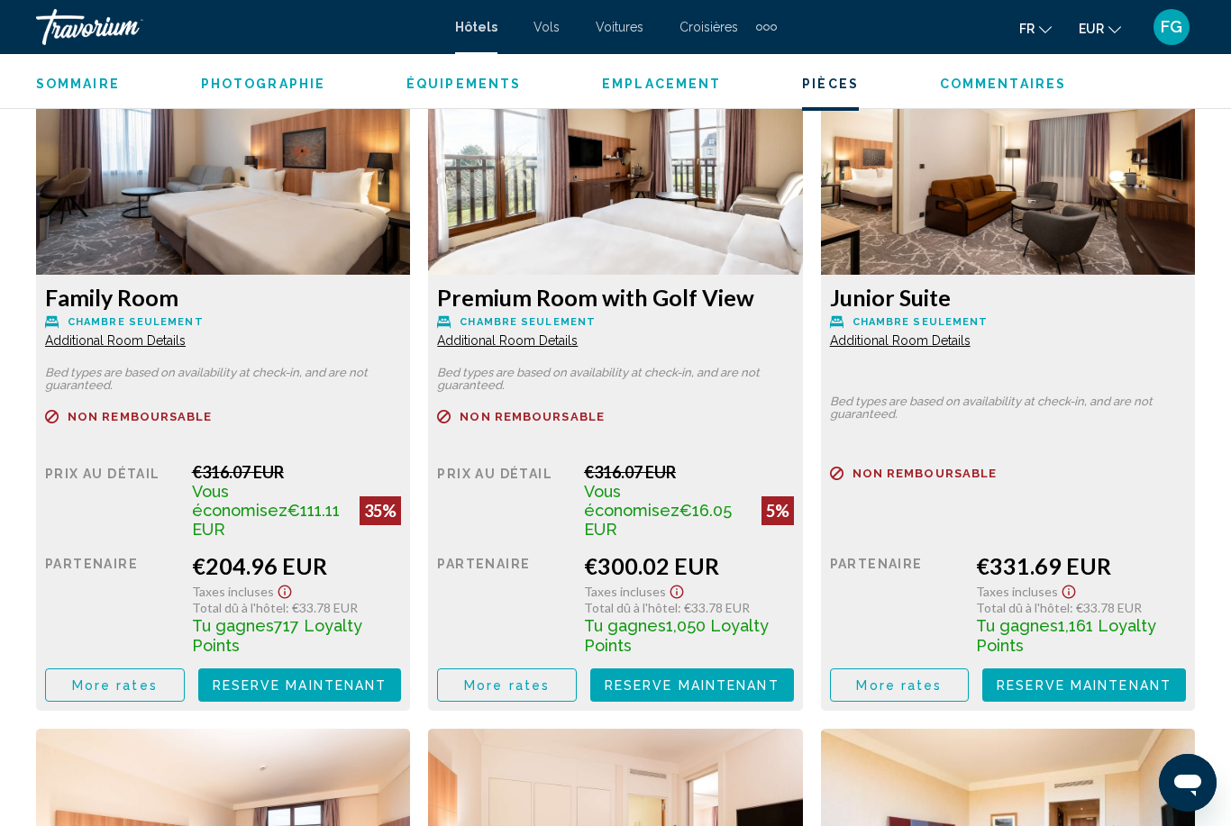
click at [83, 333] on span "Additional Room Details" at bounding box center [115, 340] width 141 height 14
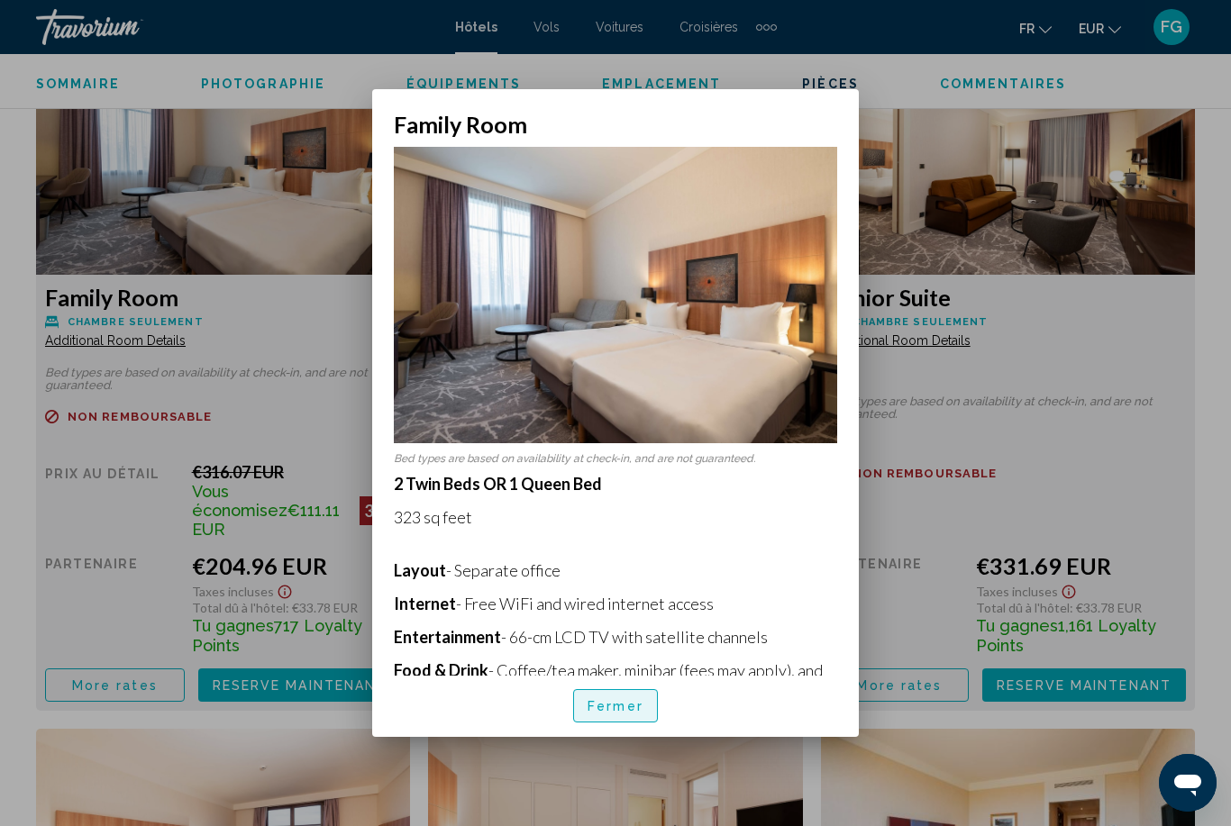
click at [629, 714] on span "Fermer" at bounding box center [616, 706] width 56 height 14
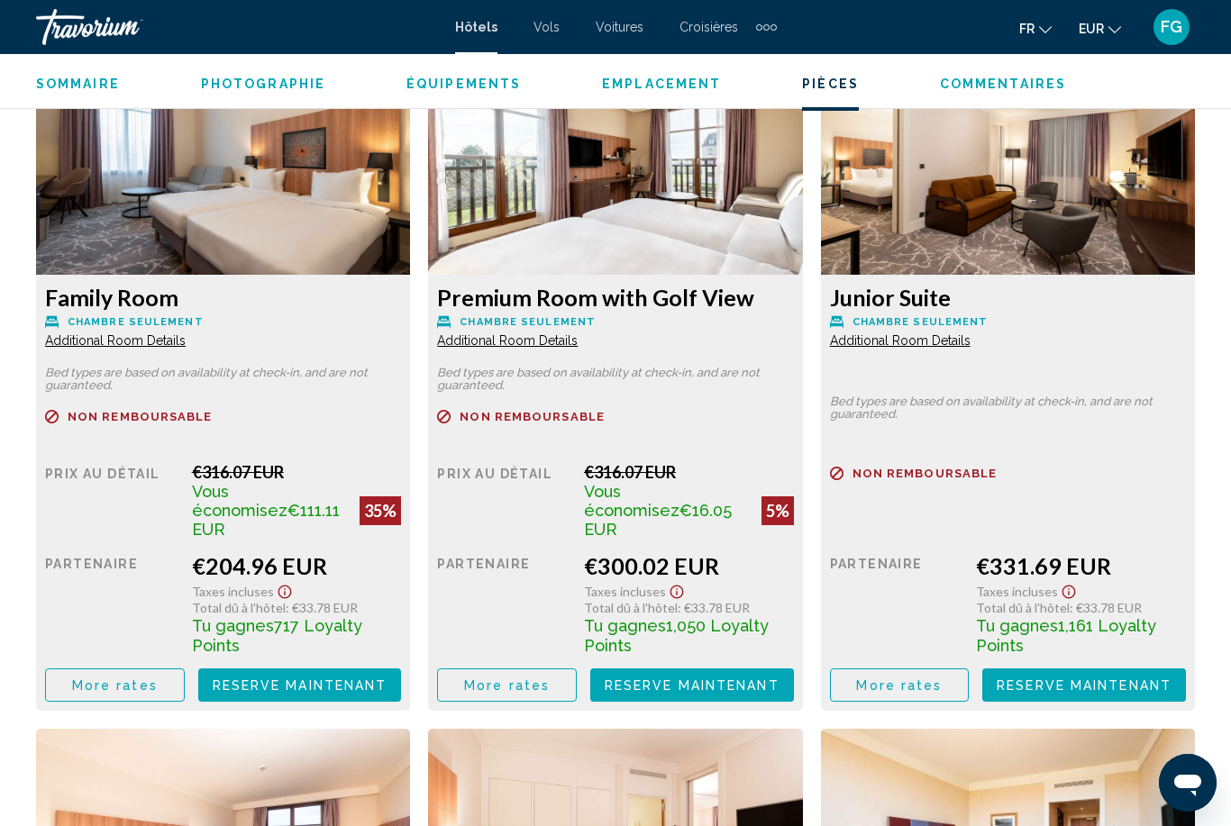
click at [107, 679] on span "More rates" at bounding box center [115, 686] width 86 height 14
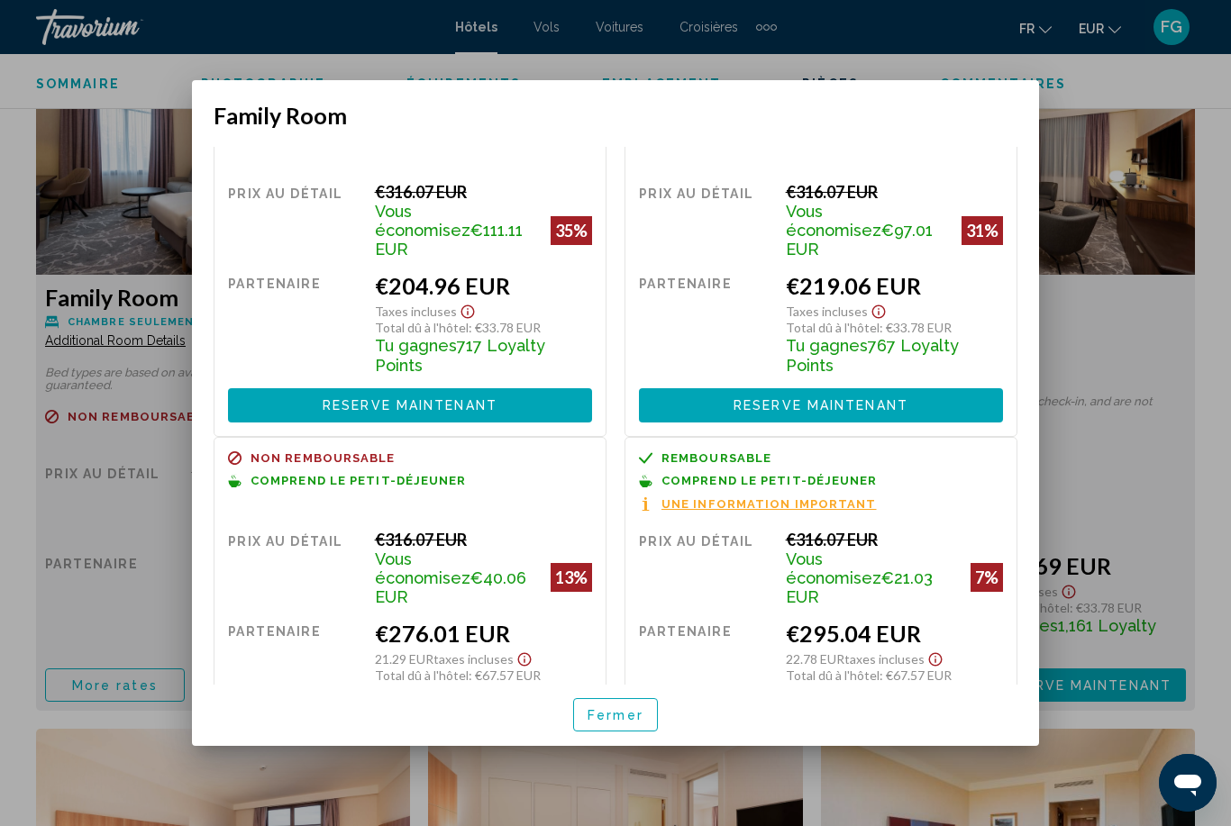
scroll to position [76, 0]
click at [504, 736] on button "Reserve maintenant Plus disponible" at bounding box center [410, 752] width 364 height 33
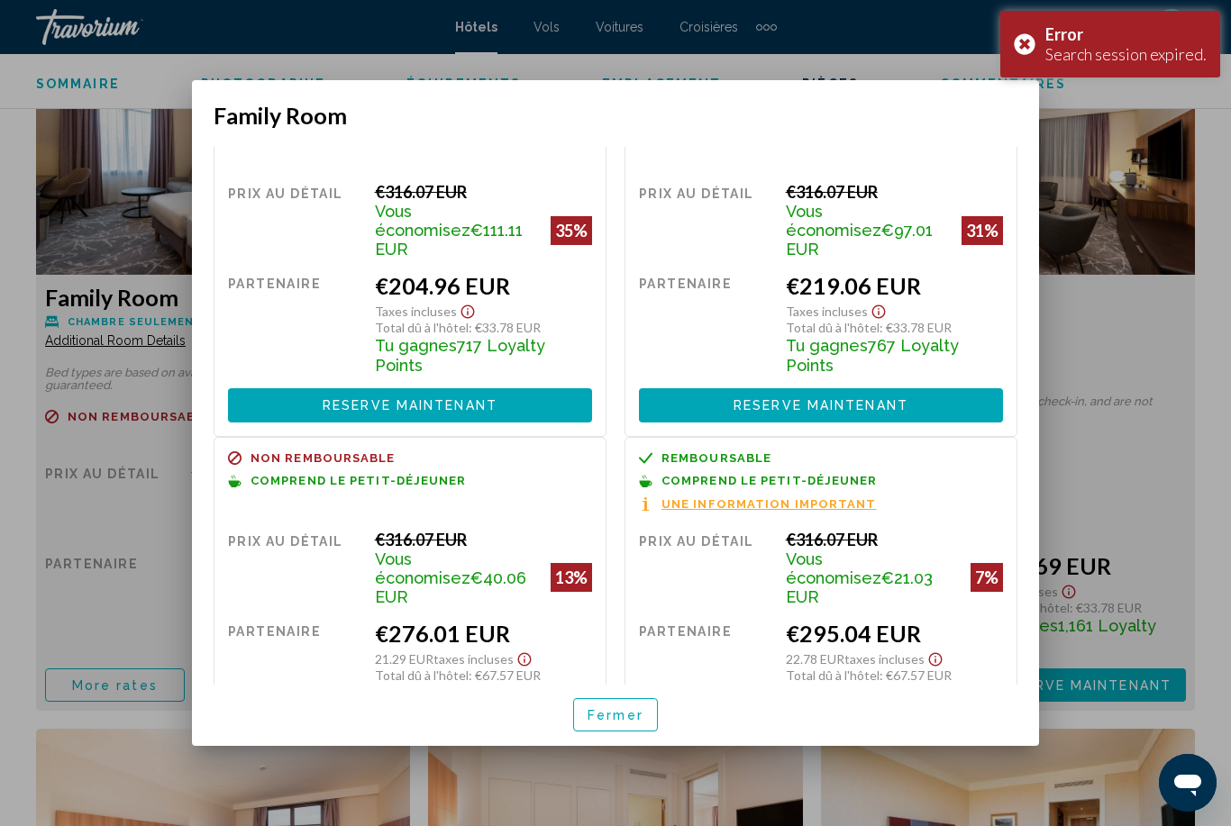
click at [1029, 32] on div "Error Search session expired." at bounding box center [1110, 44] width 220 height 67
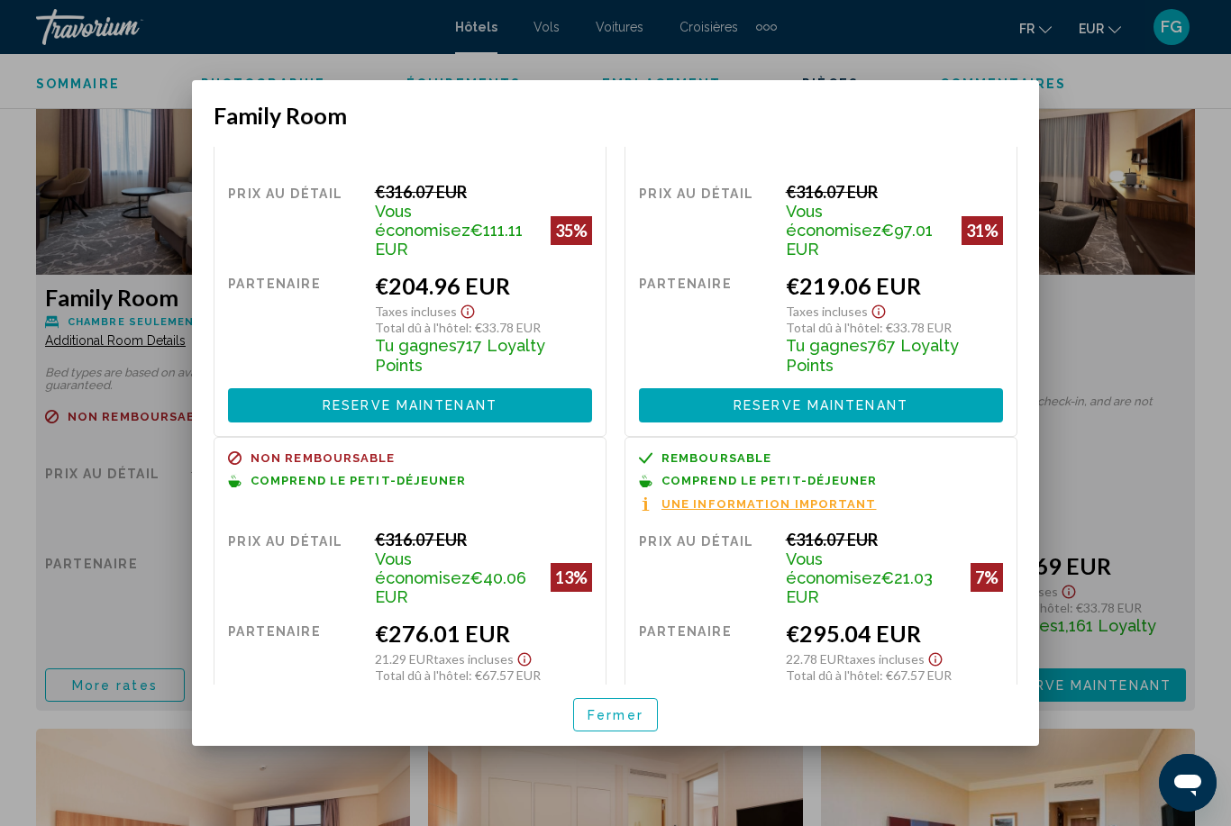
click at [543, 388] on button "Reserve maintenant Plus disponible" at bounding box center [410, 404] width 364 height 33
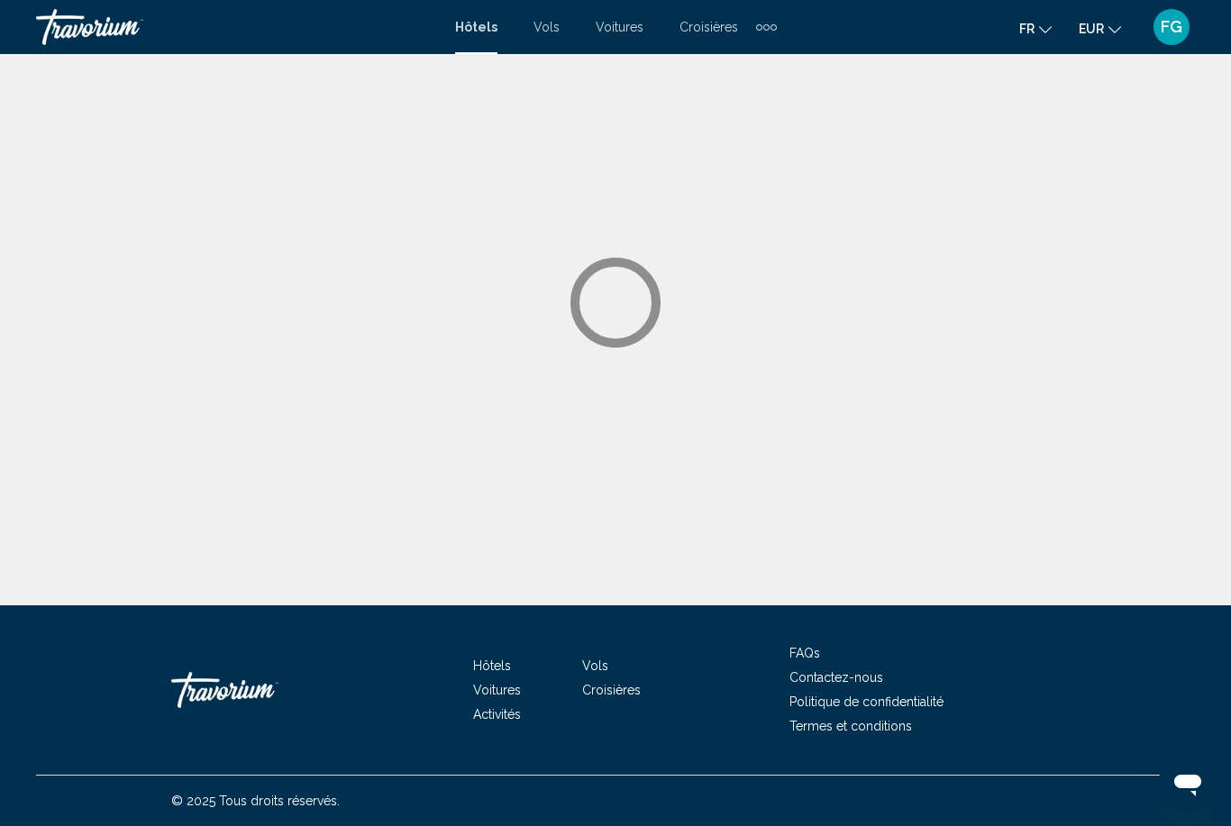
scroll to position [58, 0]
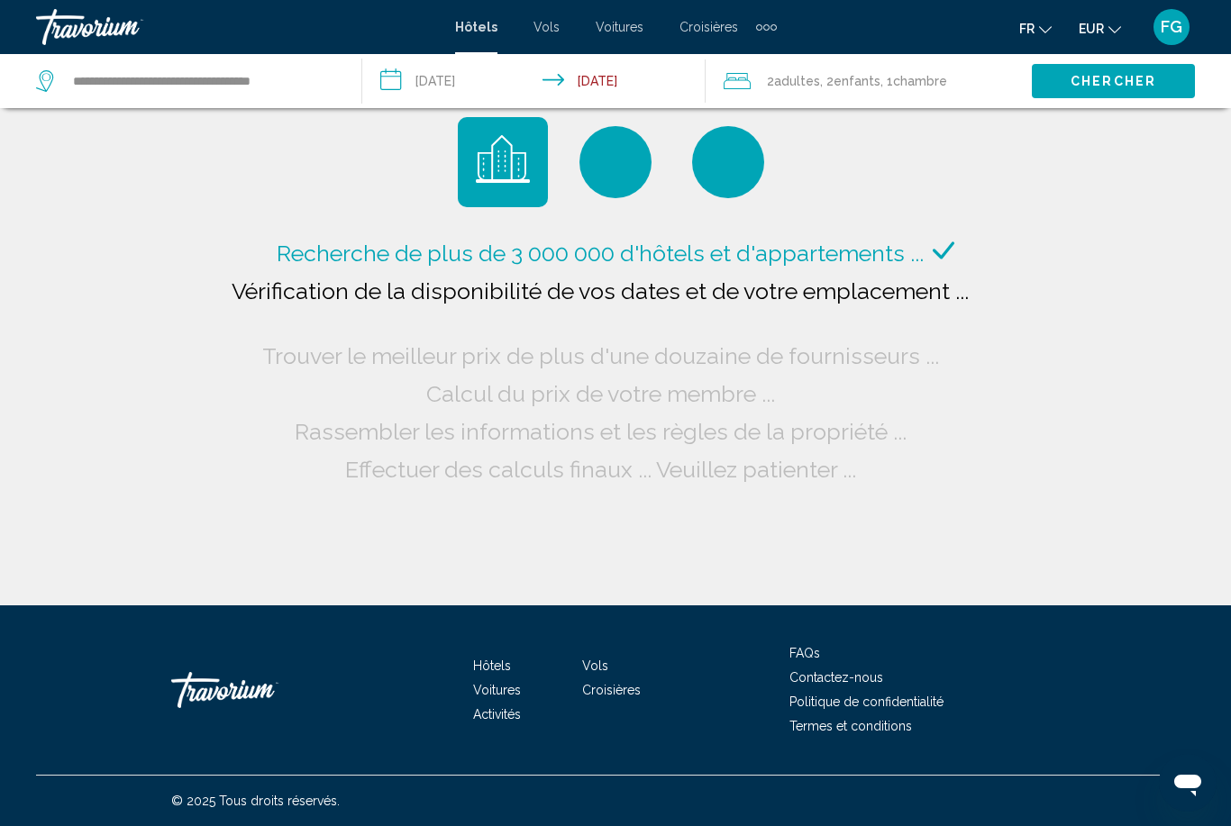
click at [53, 137] on div "Recherche de plus de 3 000 000 d'hôtels et d'appartements ... Vérification de l…" at bounding box center [615, 303] width 1231 height 606
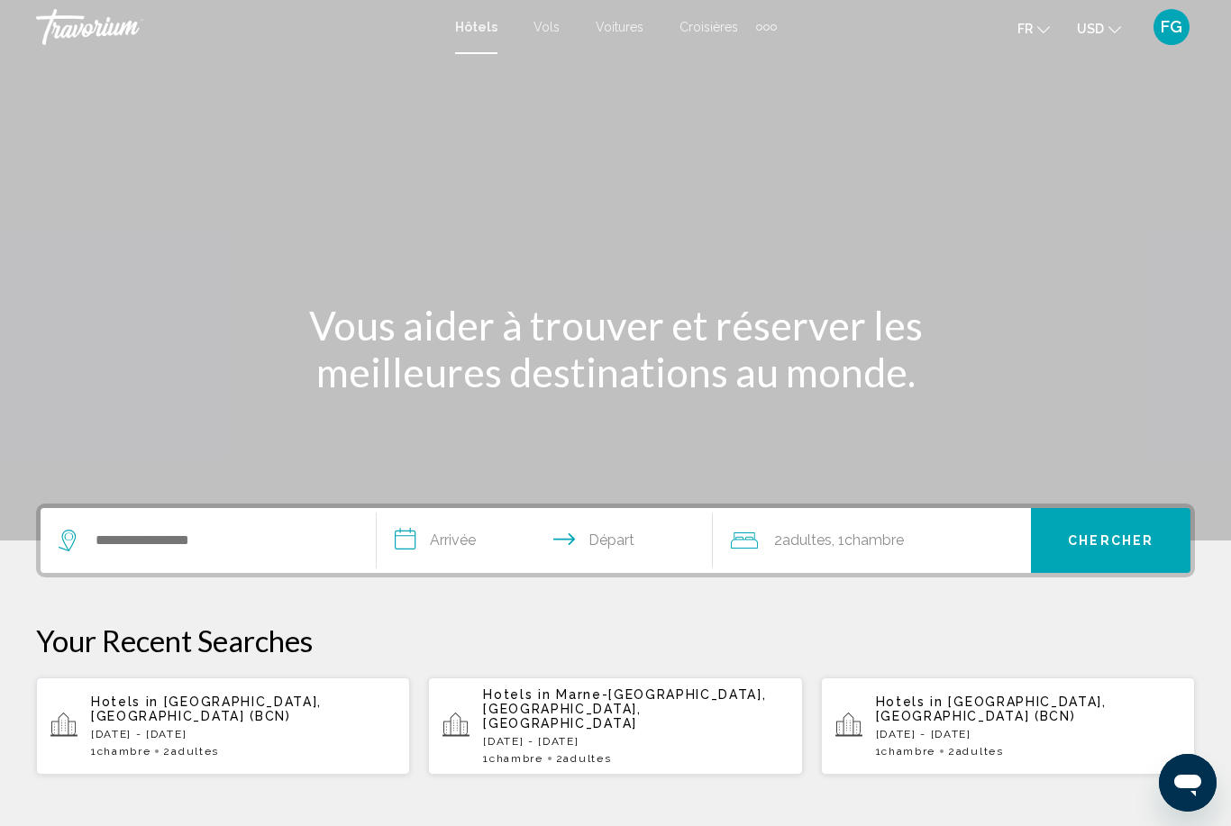
click at [28, 378] on div "Vous aider à trouver et réserver les meilleures destinations au monde." at bounding box center [615, 349] width 1231 height 94
click at [132, 542] on input "Search widget" at bounding box center [221, 540] width 255 height 27
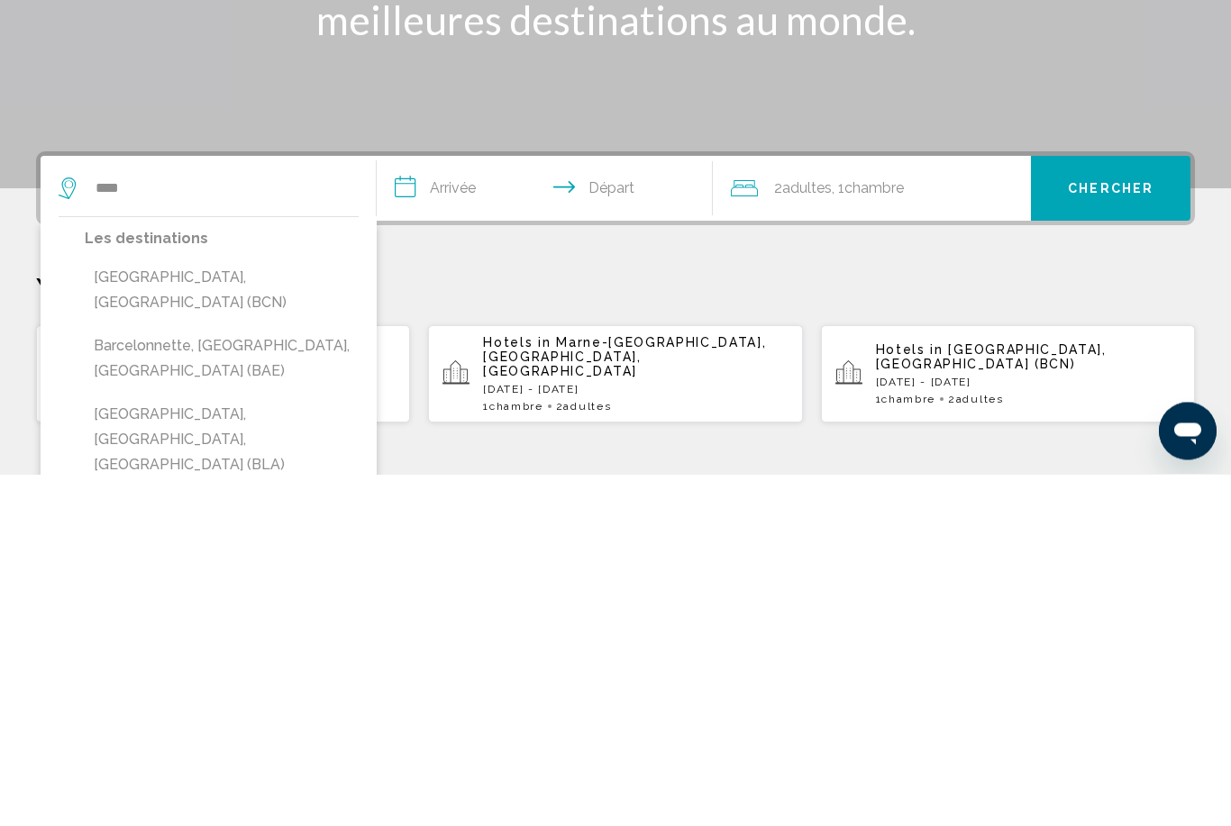
click at [134, 613] on button "[GEOGRAPHIC_DATA], [GEOGRAPHIC_DATA] (BCN)" at bounding box center [222, 642] width 274 height 59
type input "**********"
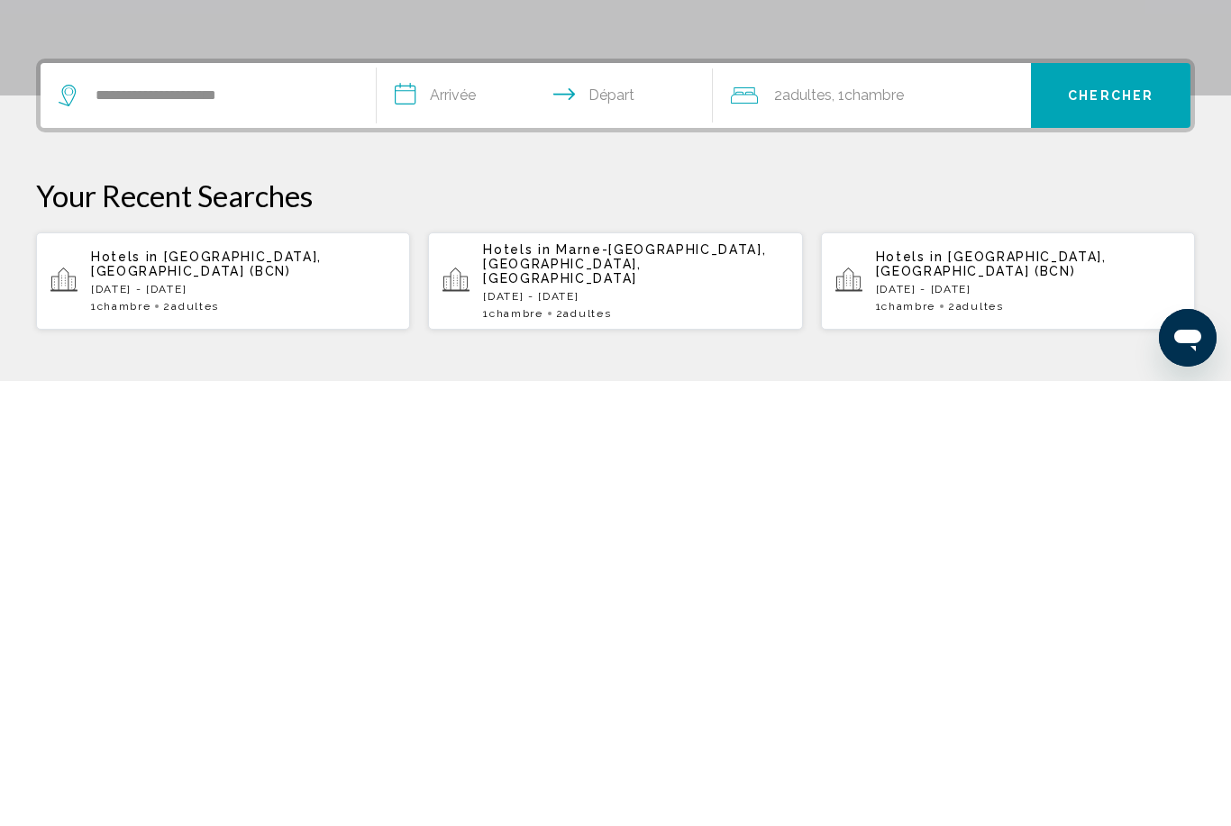
click at [468, 508] on input "**********" at bounding box center [548, 543] width 343 height 70
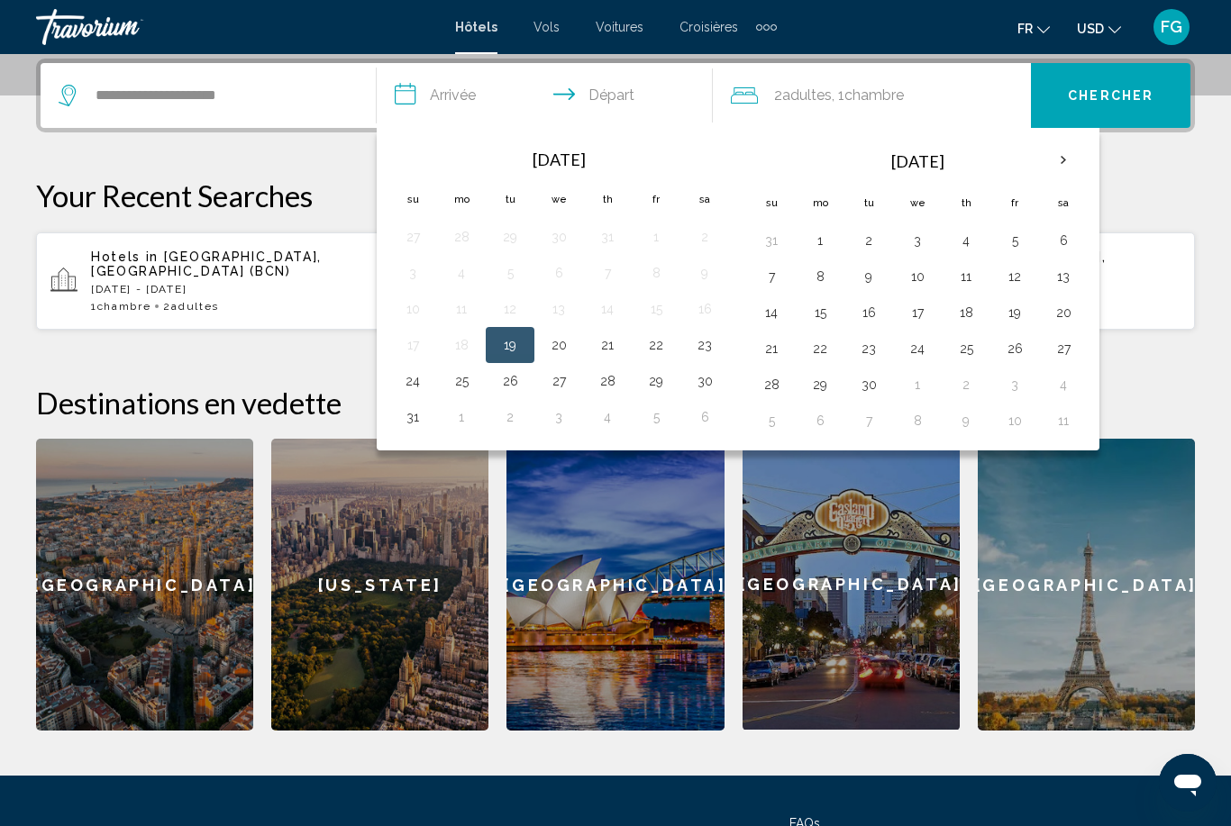
click at [1068, 148] on th "Next month" at bounding box center [1063, 161] width 49 height 40
click at [1068, 319] on button "18" at bounding box center [1063, 312] width 29 height 25
click at [867, 357] on button "21" at bounding box center [868, 348] width 29 height 25
type input "**********"
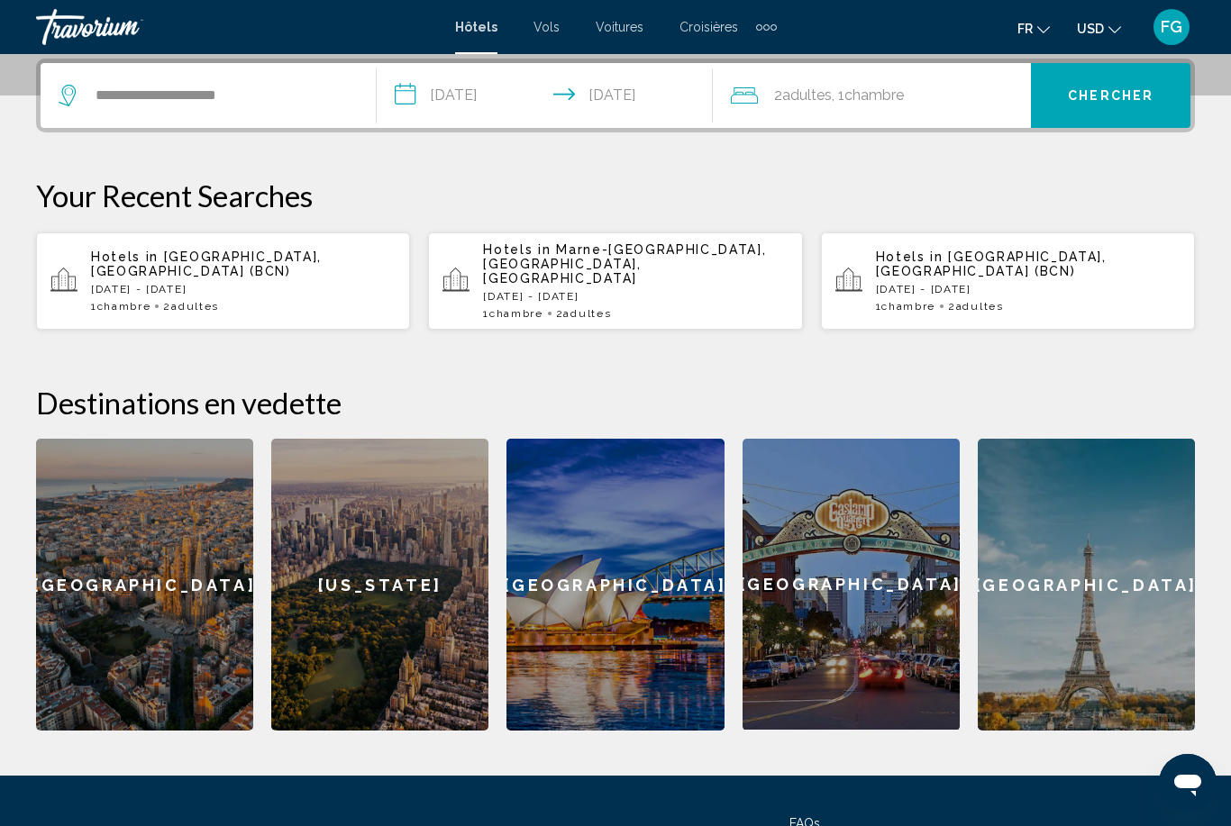
click at [1122, 102] on span "Chercher" at bounding box center [1111, 96] width 86 height 14
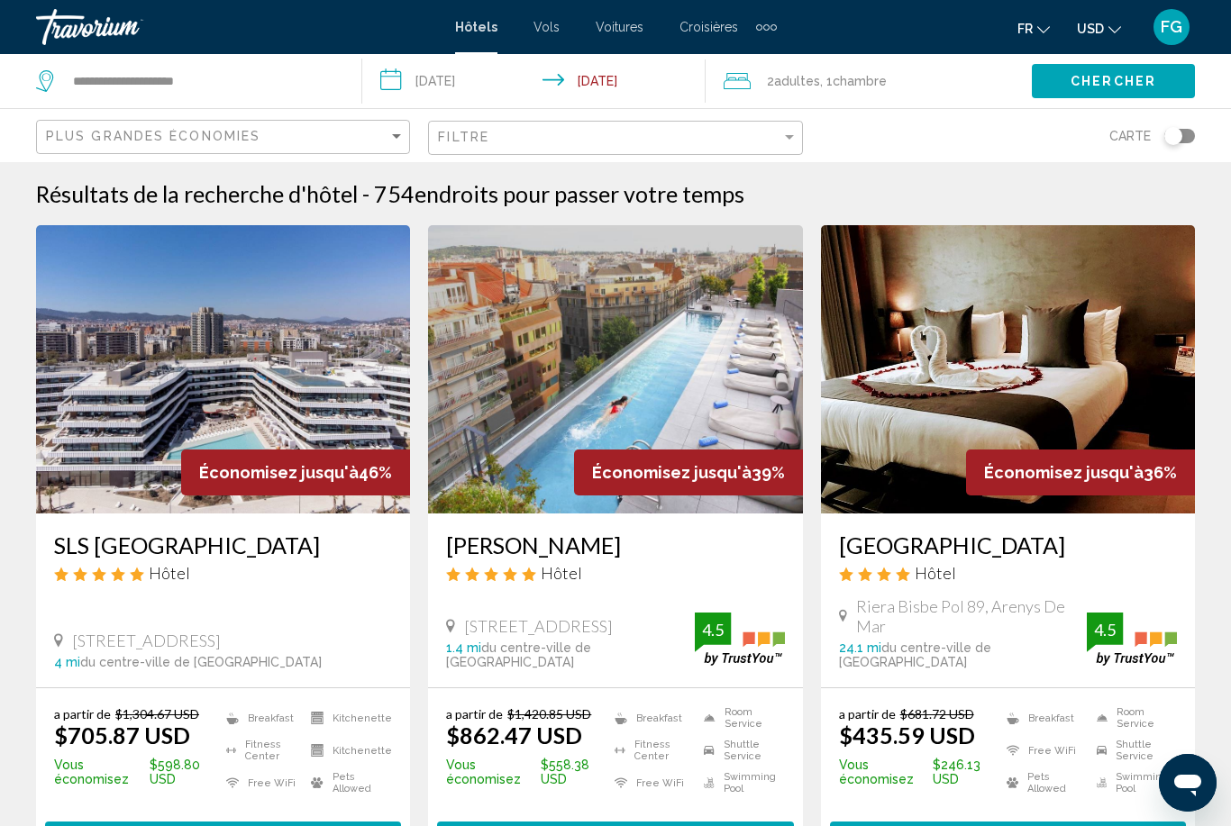
click at [1115, 37] on button "USD USD ($) MXN (Mex$) CAD (Can$) GBP (£) EUR (€) AUD (A$) NZD (NZ$) CNY (CN¥)" at bounding box center [1099, 28] width 44 height 26
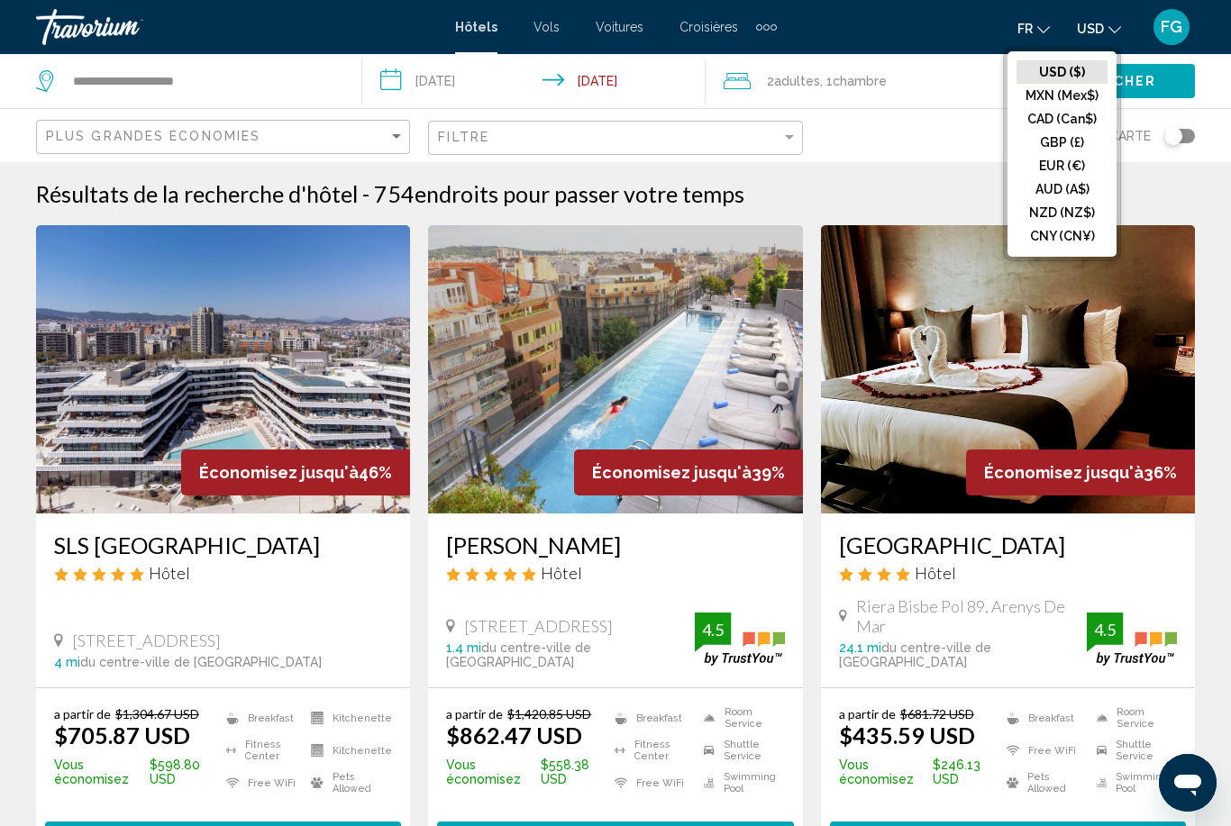
click at [1077, 167] on button "EUR (€)" at bounding box center [1062, 165] width 91 height 23
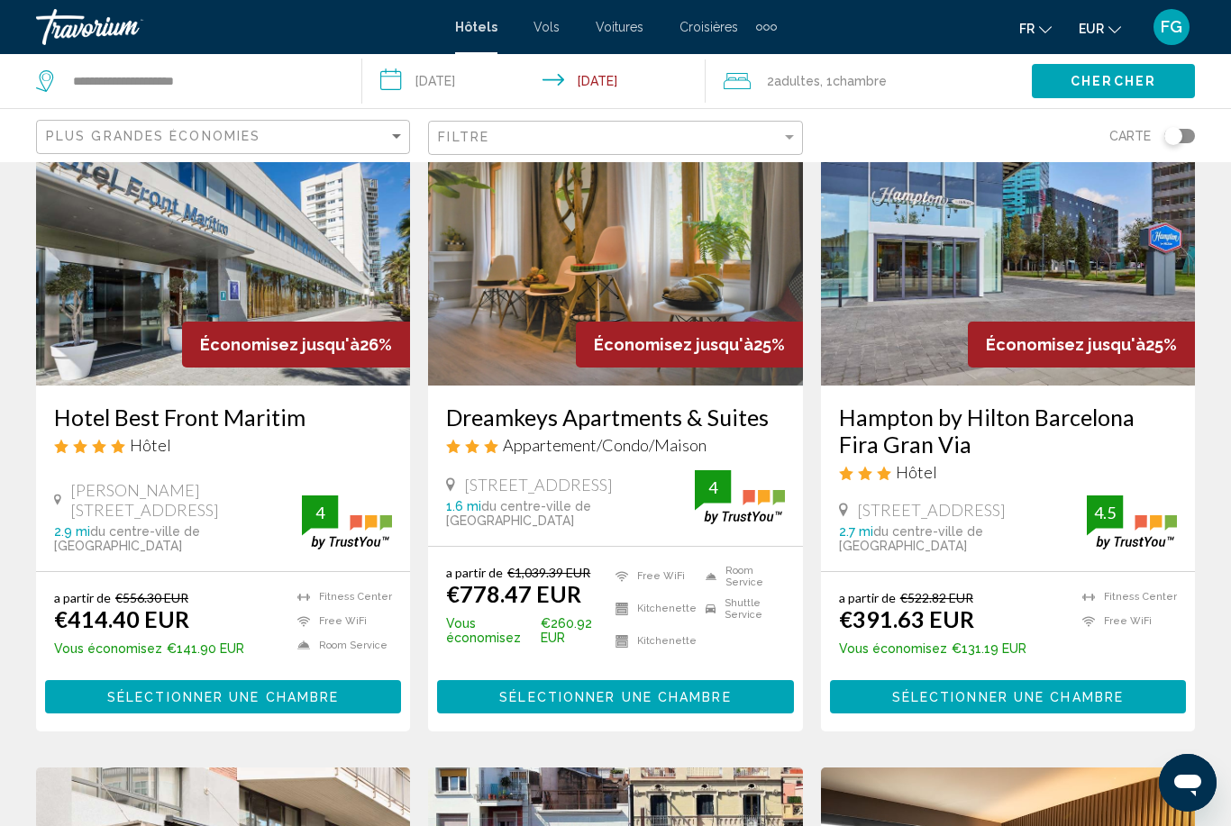
scroll to position [1518, 0]
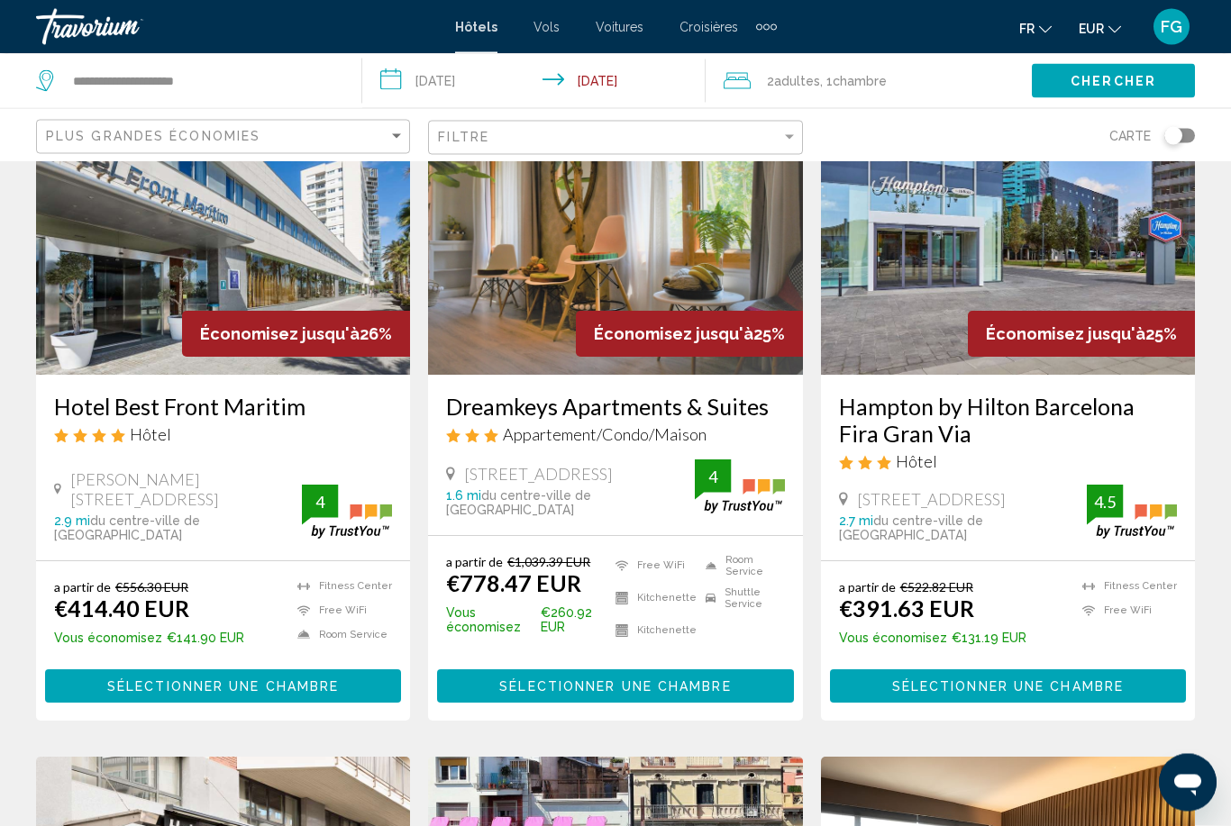
click at [115, 680] on span "Sélectionner une chambre" at bounding box center [223, 687] width 232 height 14
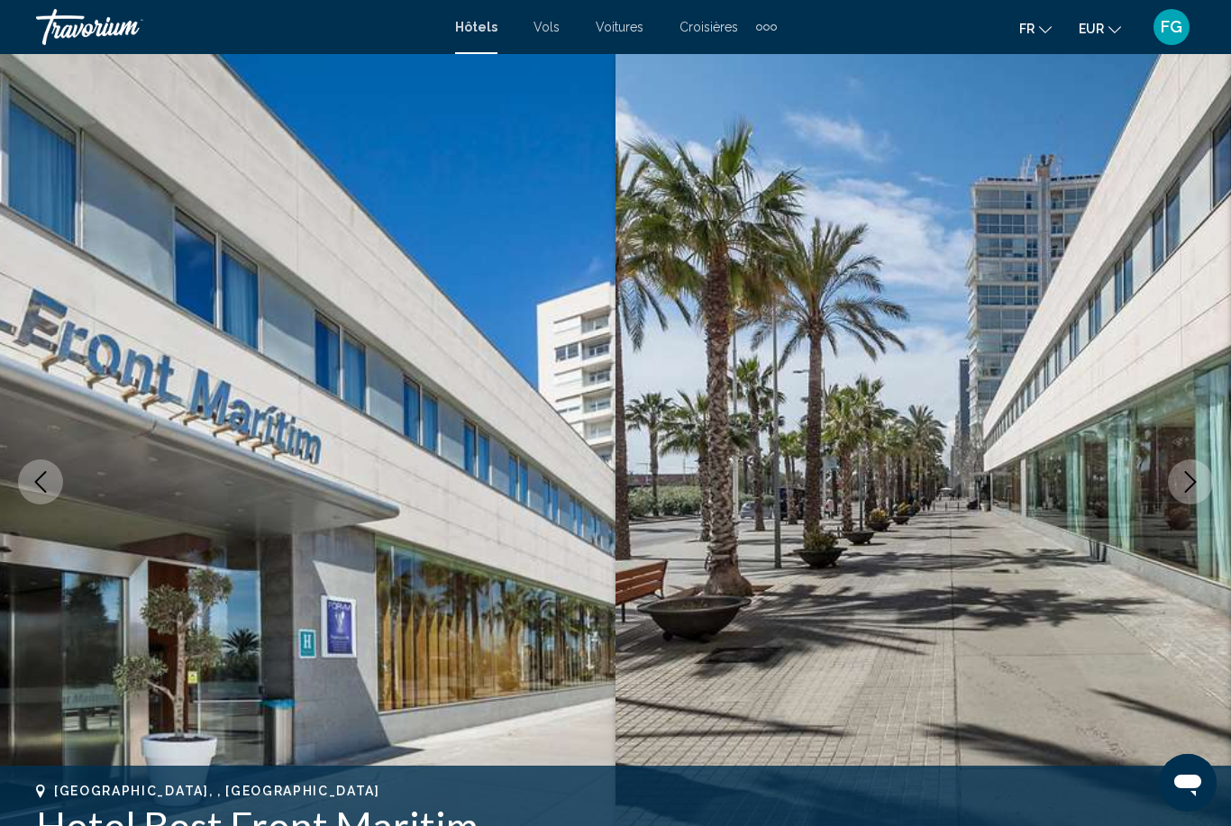
scroll to position [150, 0]
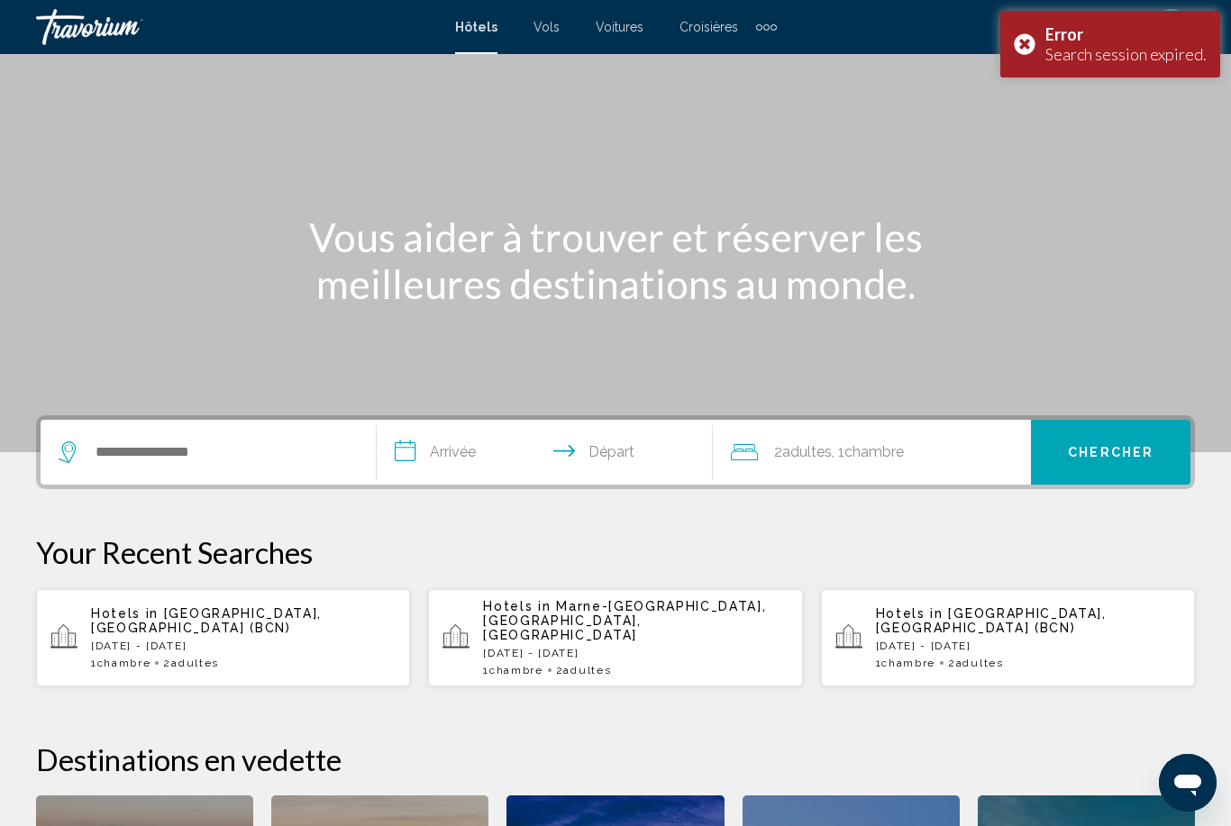
scroll to position [72, 0]
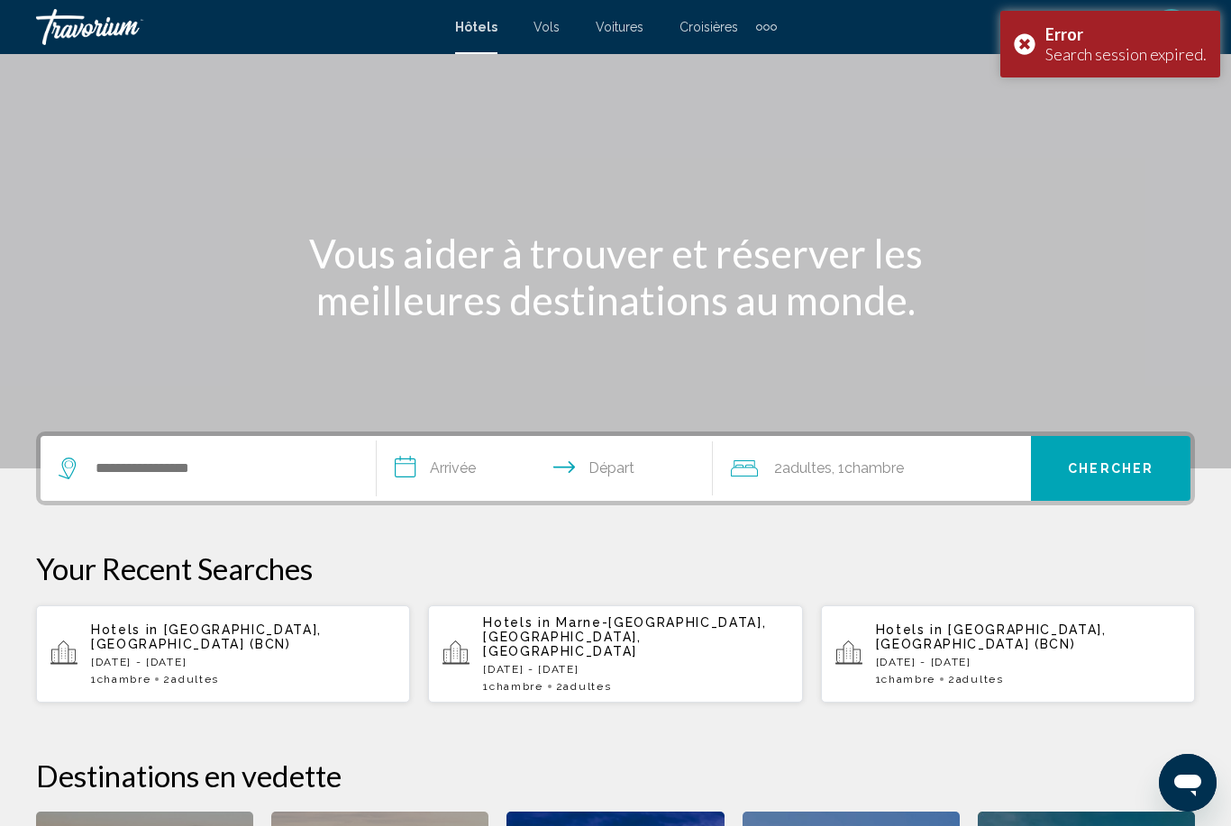
click at [1023, 48] on div "Error Search session expired." at bounding box center [1110, 44] width 220 height 67
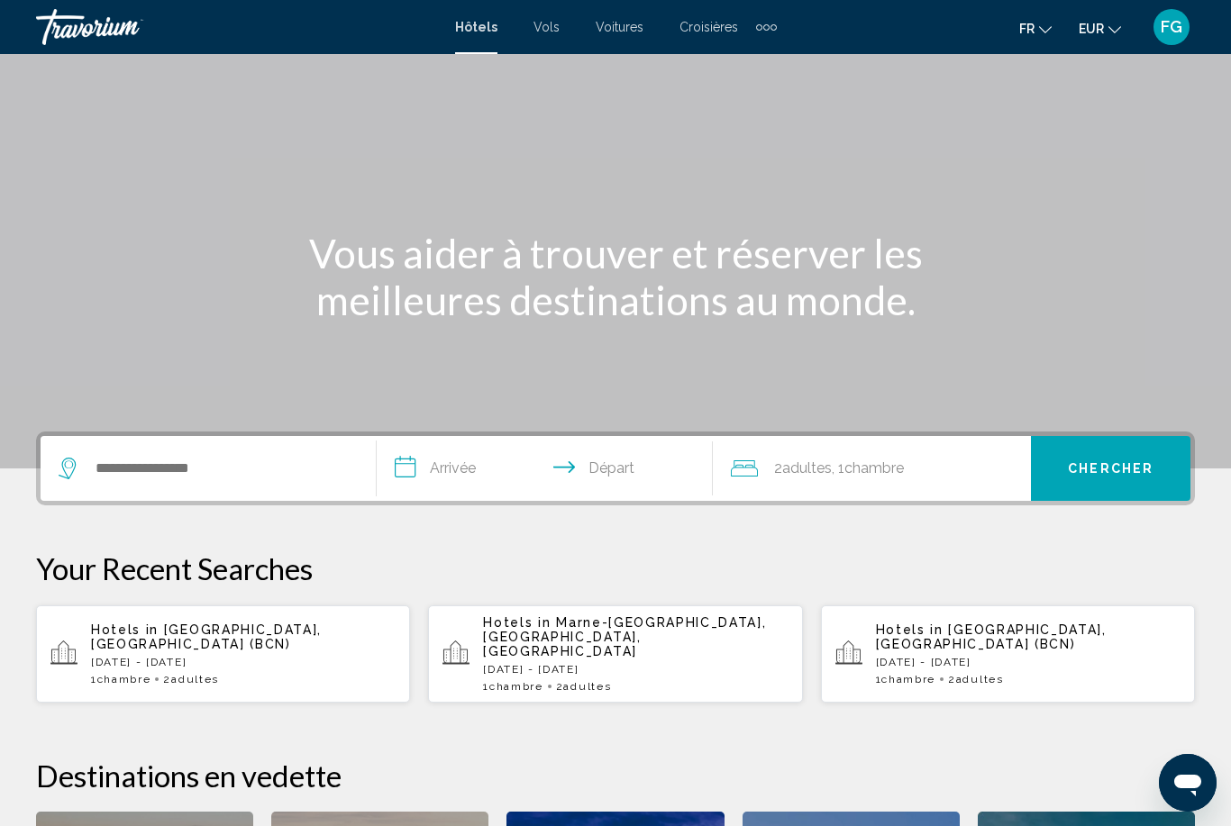
click at [1177, 36] on span "FG" at bounding box center [1172, 27] width 22 height 18
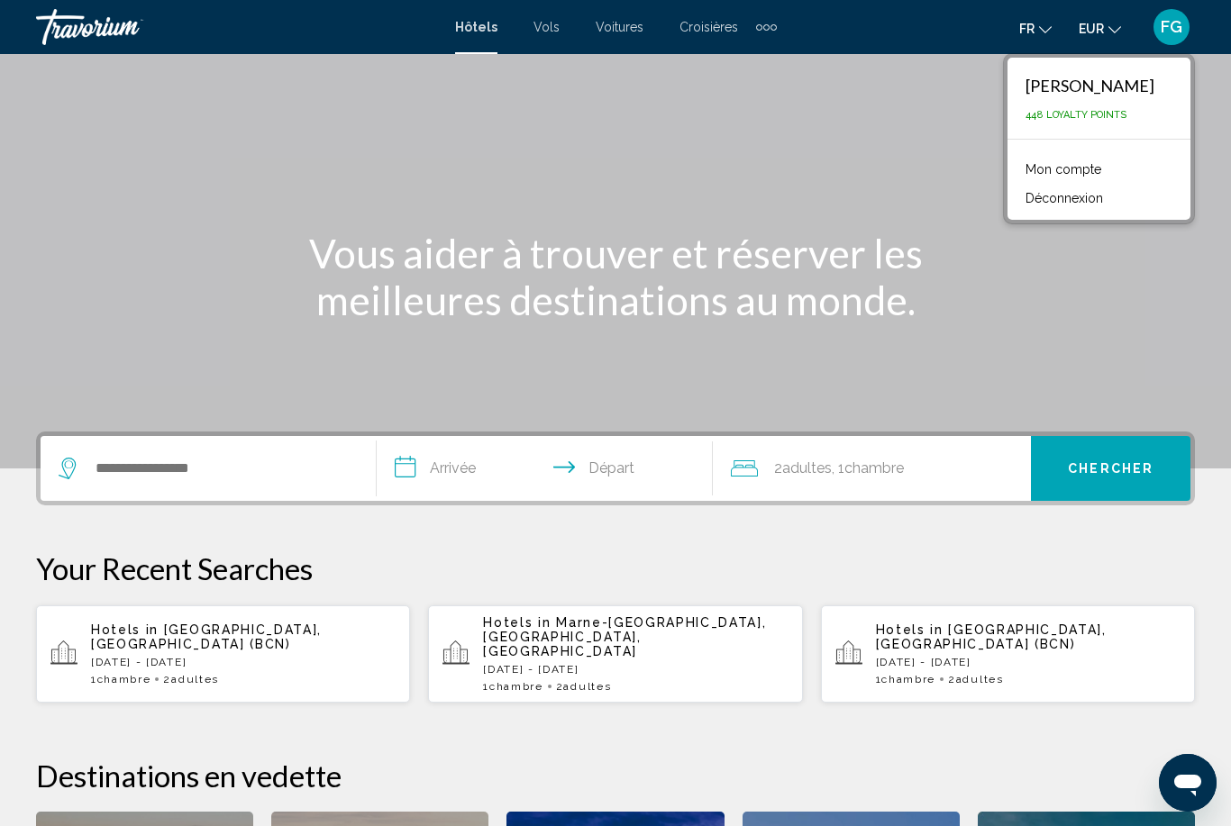
click at [1103, 191] on button "Déconnexion" at bounding box center [1065, 198] width 96 height 23
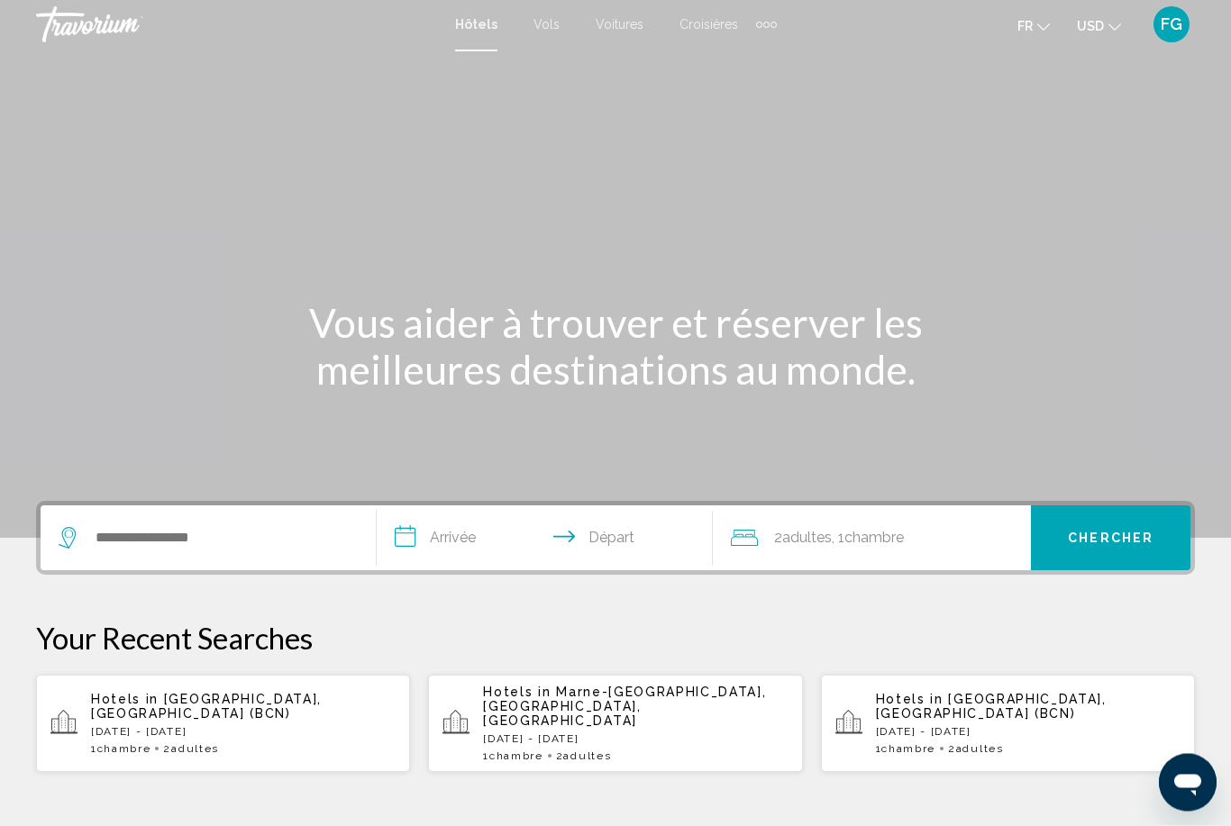
scroll to position [3, 0]
click at [134, 552] on input "Search widget" at bounding box center [221, 537] width 255 height 27
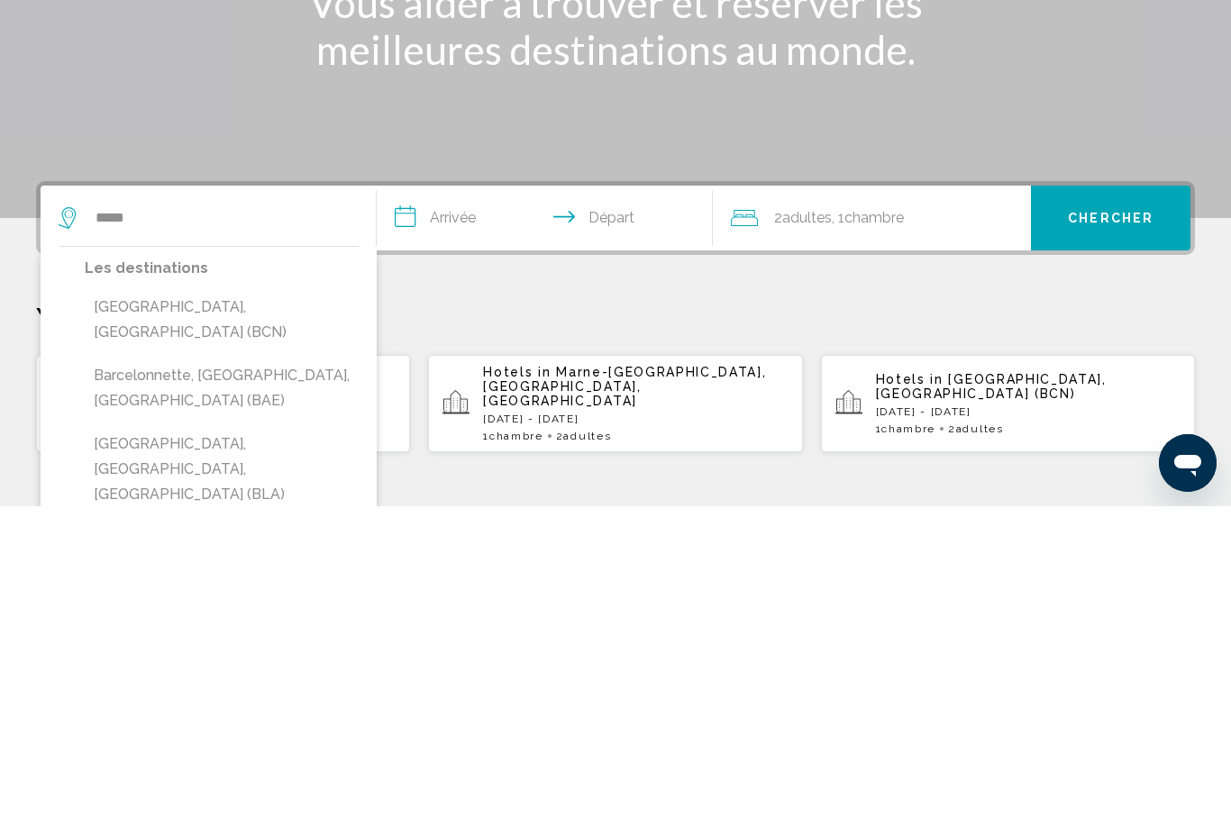
click at [132, 610] on button "[GEOGRAPHIC_DATA], [GEOGRAPHIC_DATA] (BCN)" at bounding box center [222, 639] width 274 height 59
type input "**********"
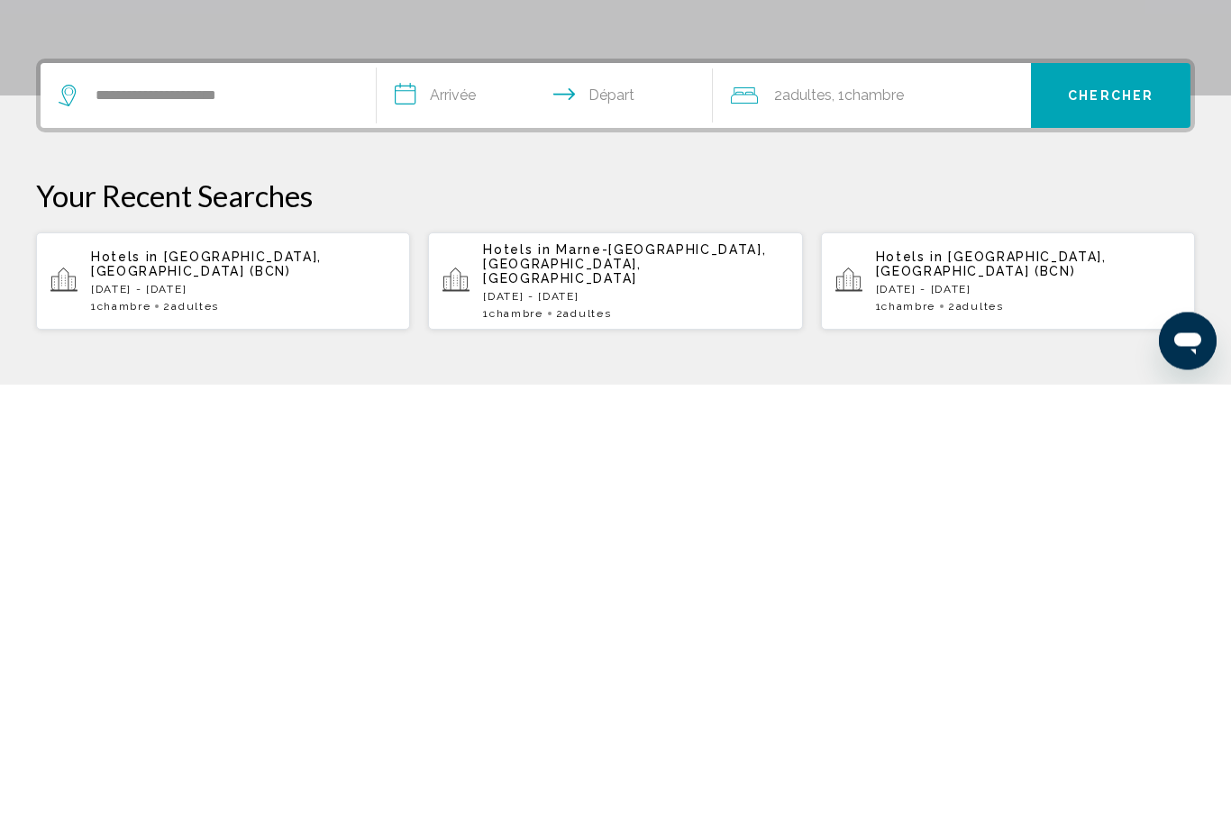
click at [491, 506] on input "**********" at bounding box center [548, 541] width 343 height 70
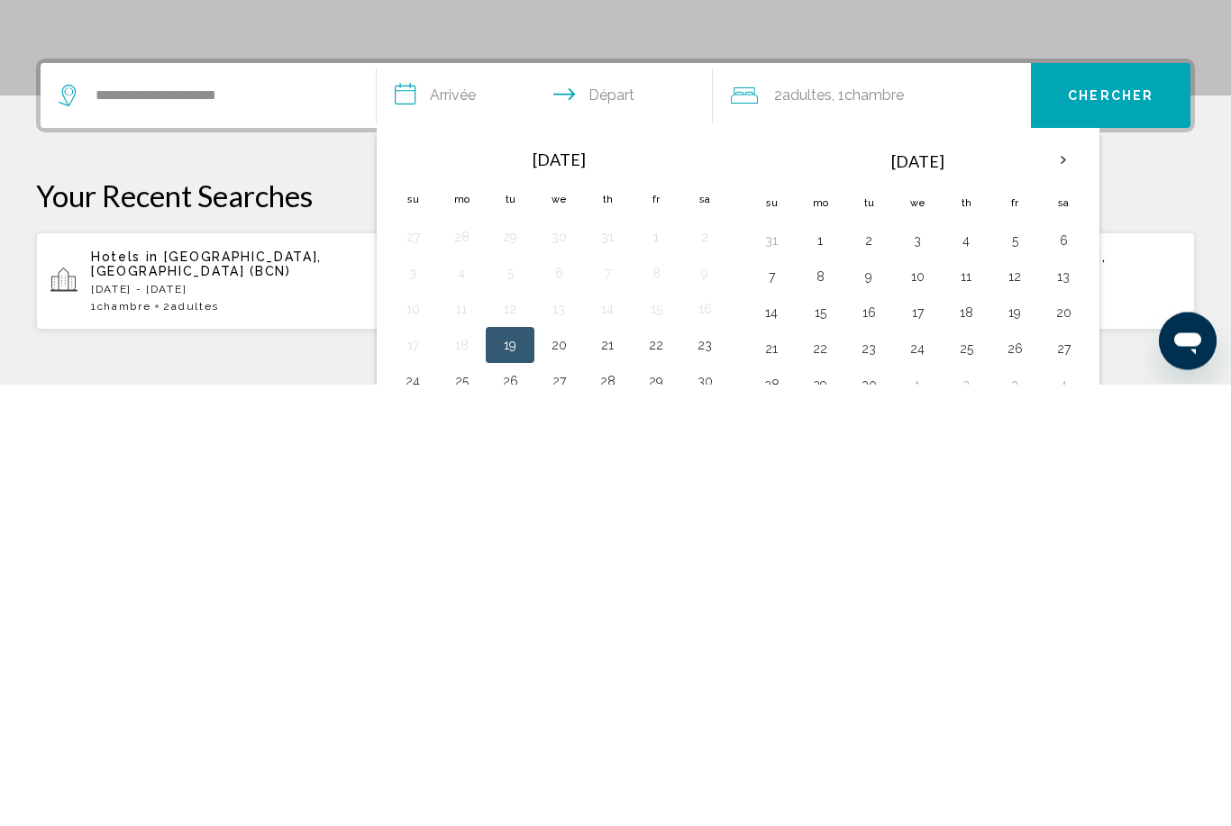
scroll to position [445, 0]
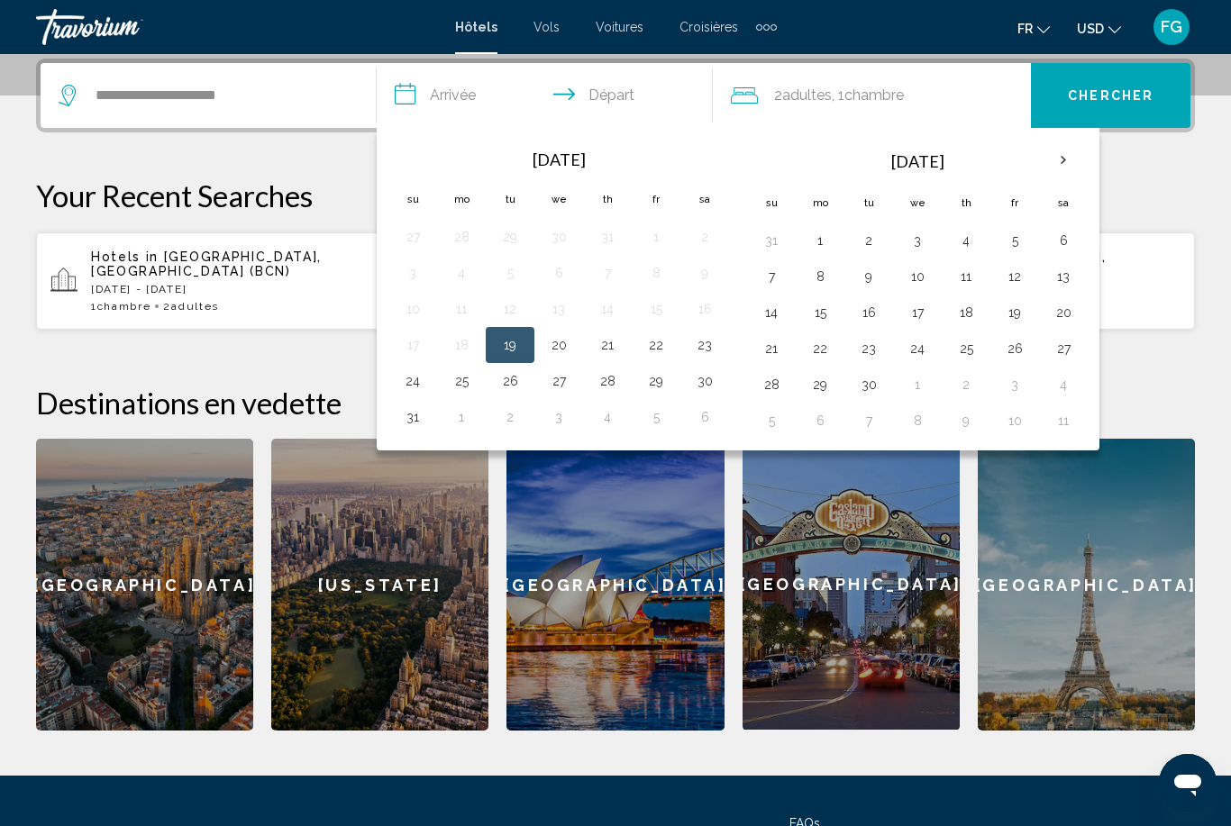
click at [1058, 149] on th "Next month" at bounding box center [1063, 161] width 49 height 40
click at [1066, 316] on button "18" at bounding box center [1063, 312] width 29 height 25
click at [863, 358] on button "21" at bounding box center [868, 348] width 29 height 25
type input "**********"
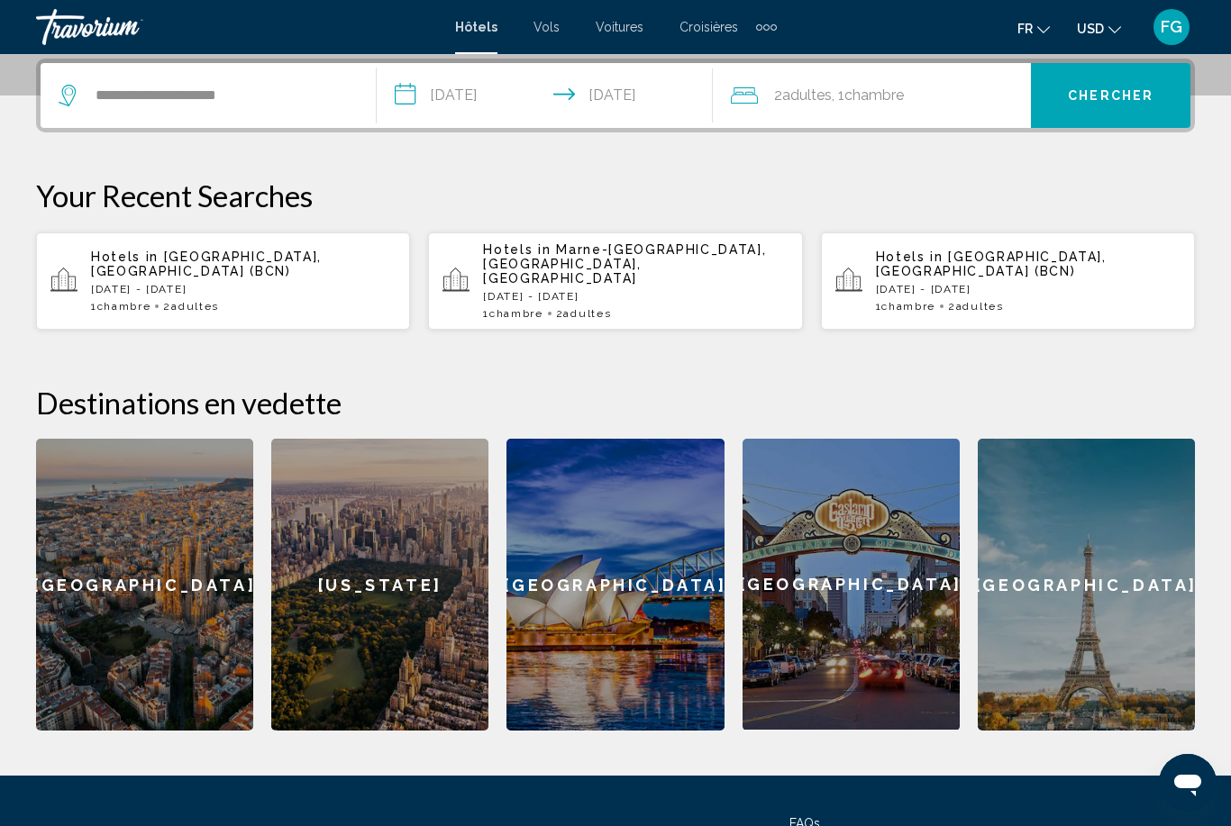
click at [1122, 93] on span "Chercher" at bounding box center [1111, 96] width 86 height 14
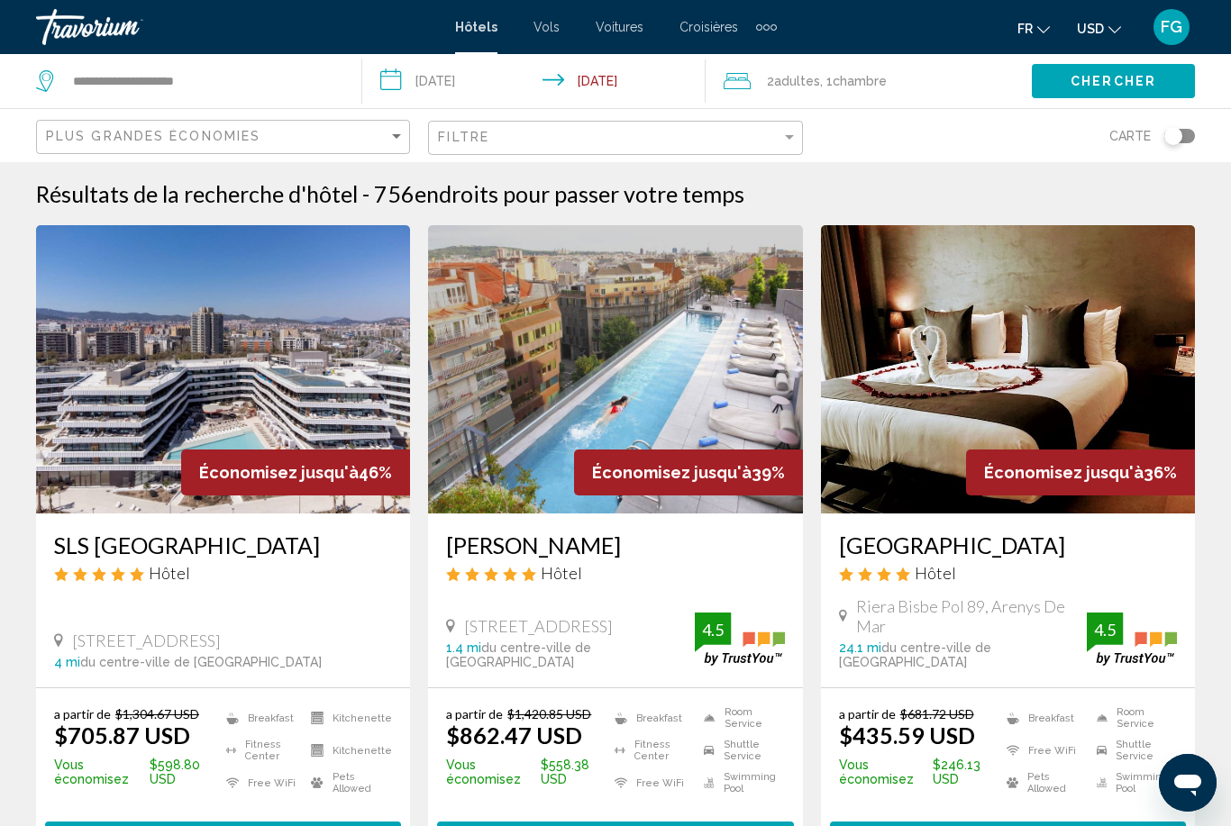
click at [1116, 25] on icon "Change currency" at bounding box center [1114, 29] width 13 height 13
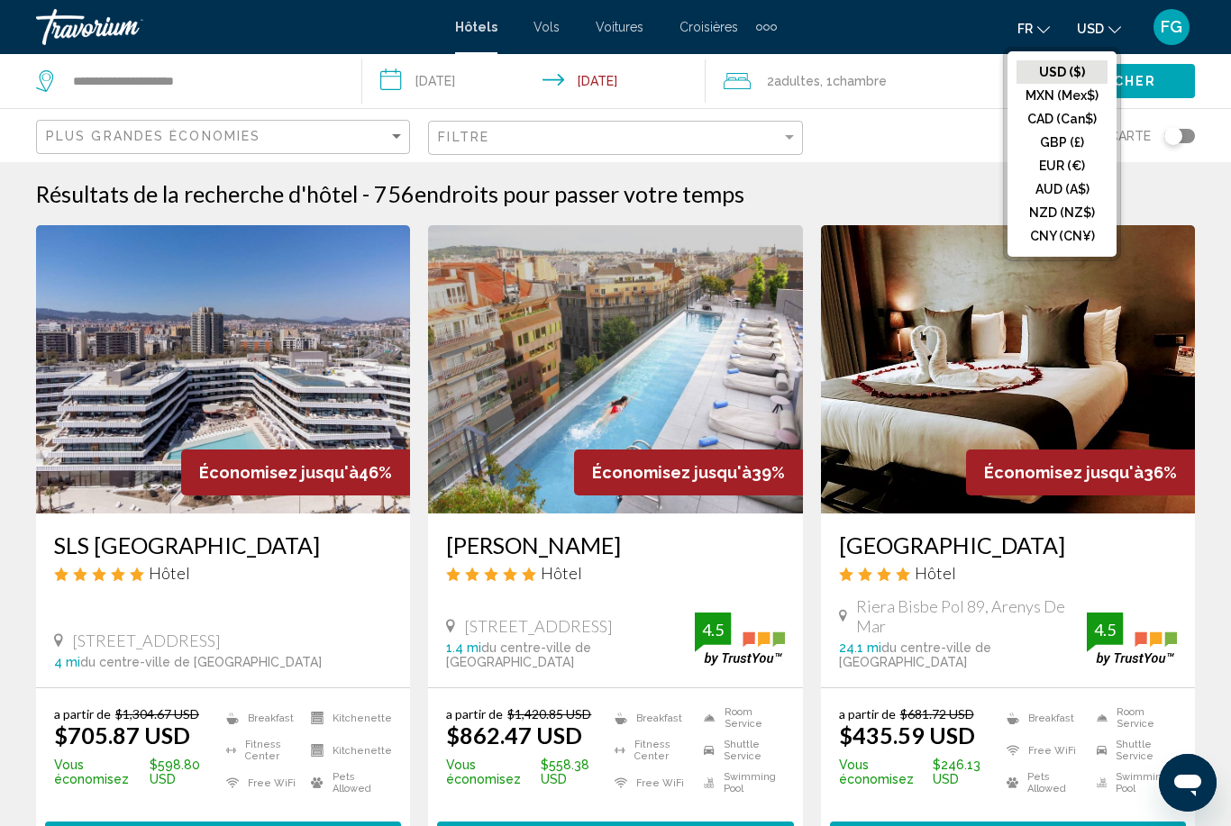
click at [1085, 169] on button "EUR (€)" at bounding box center [1062, 165] width 91 height 23
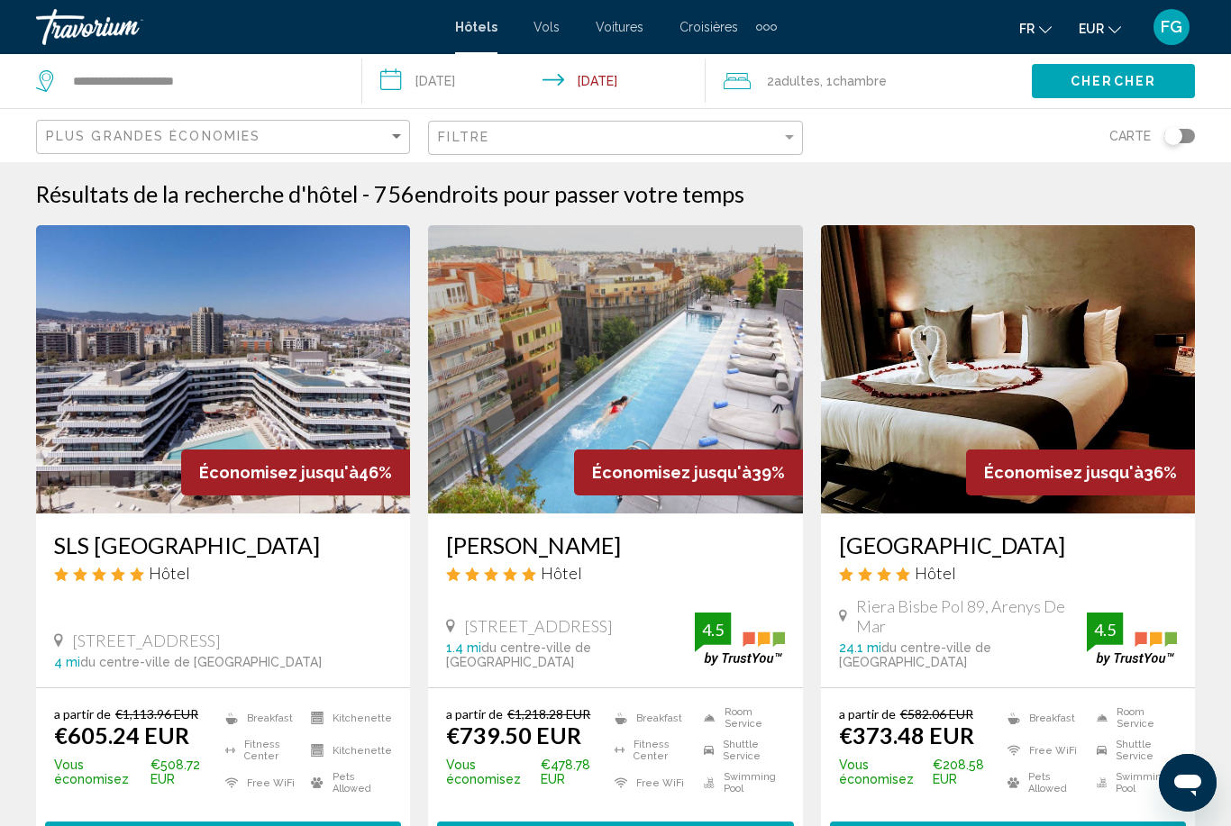
click at [1044, 32] on icon "Change language" at bounding box center [1045, 29] width 13 height 7
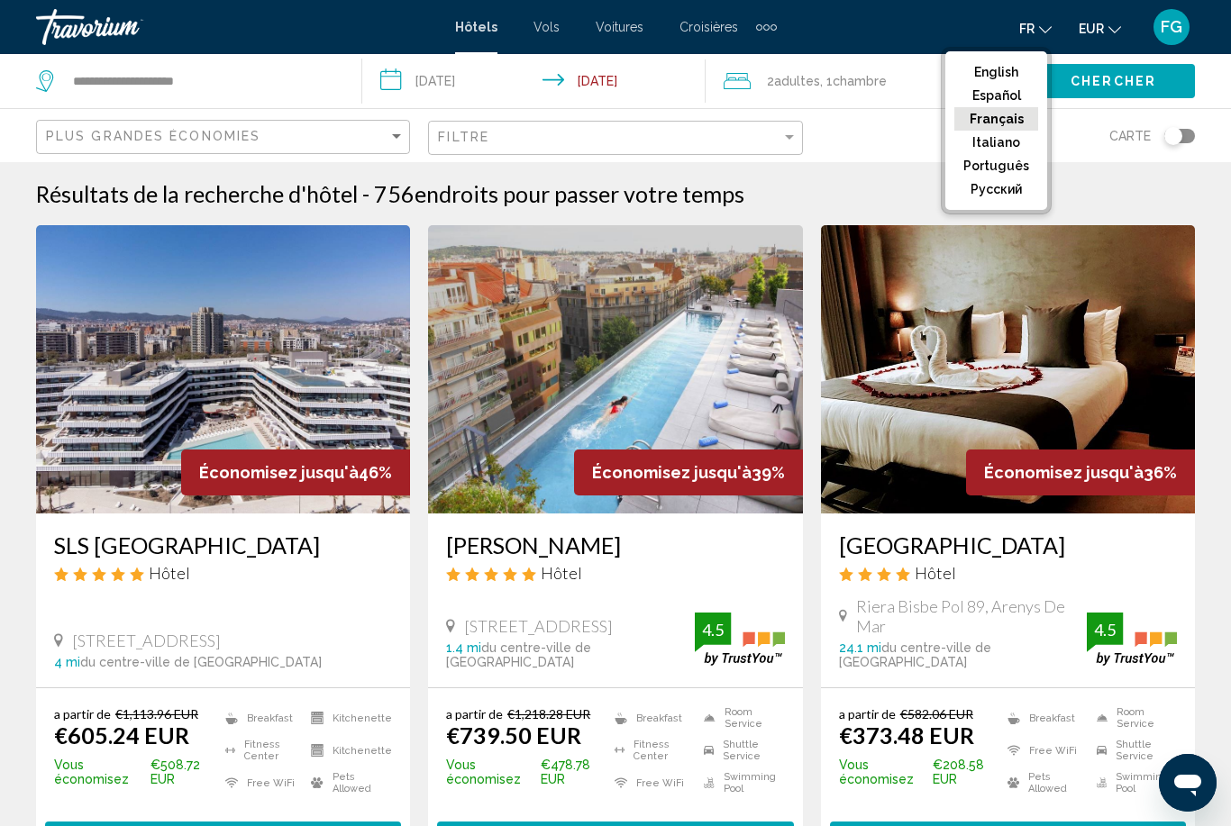
click at [1017, 67] on button "English" at bounding box center [996, 71] width 84 height 23
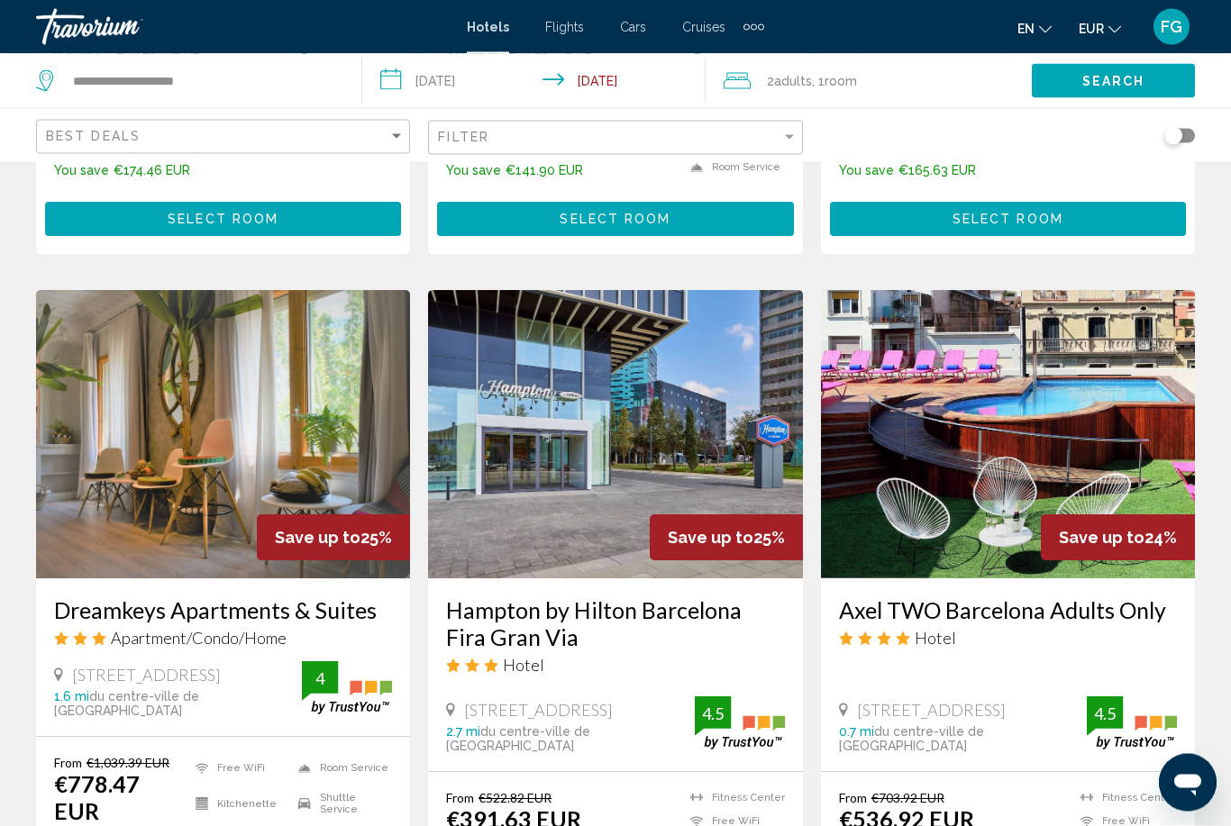
scroll to position [2293, 0]
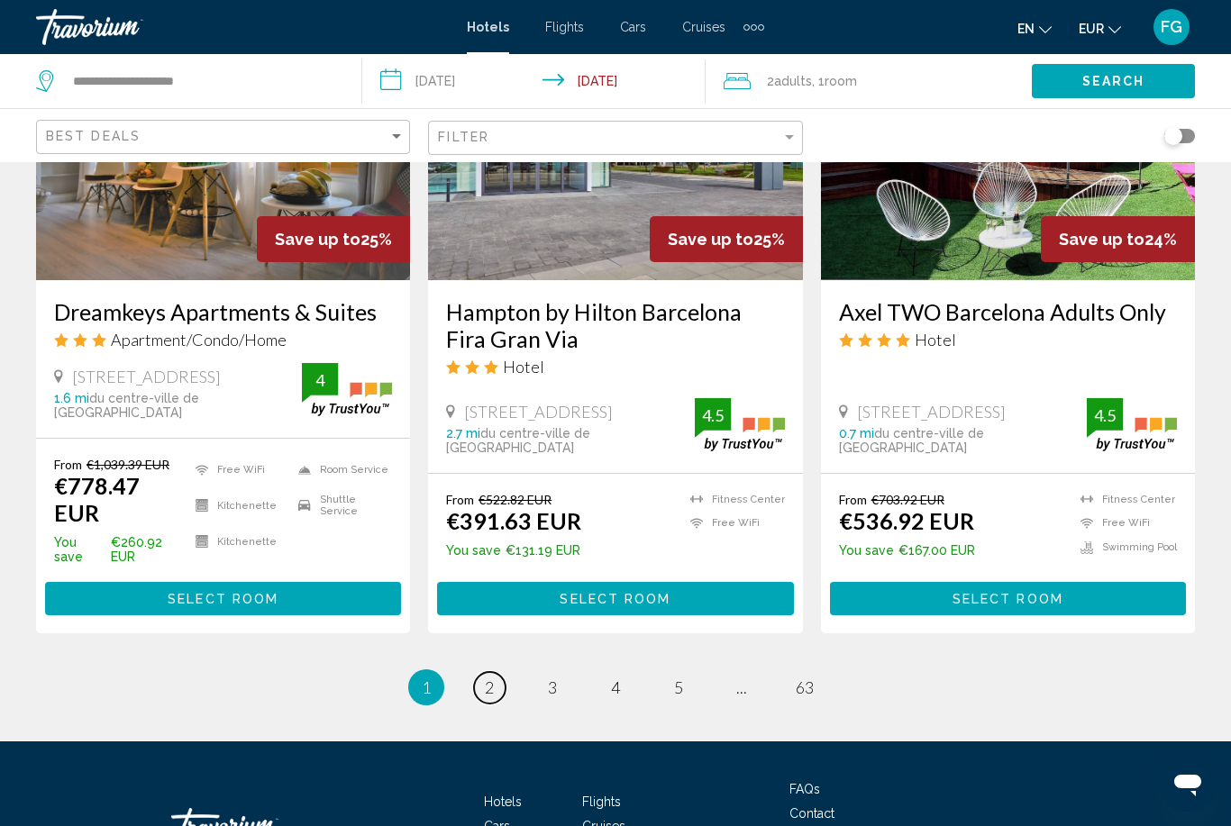
click at [495, 672] on link "page 2" at bounding box center [490, 688] width 32 height 32
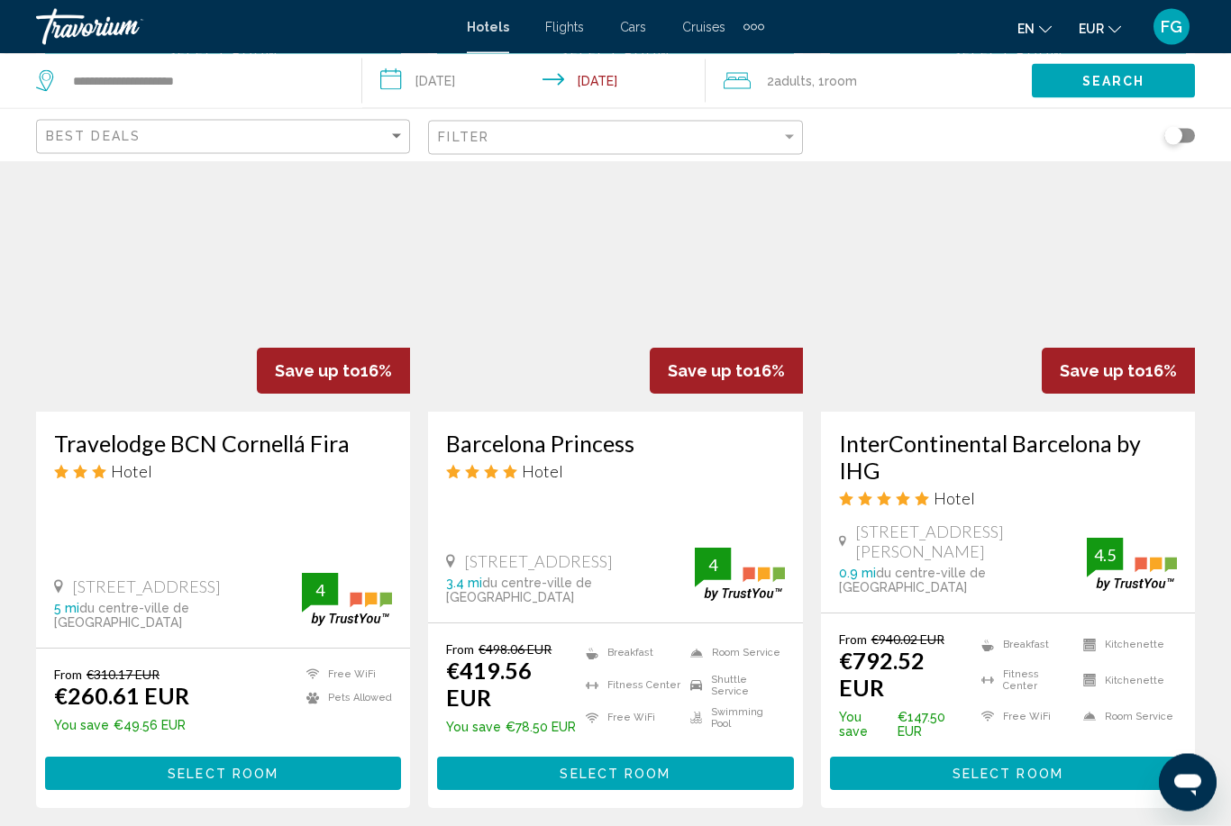
scroll to position [2264, 0]
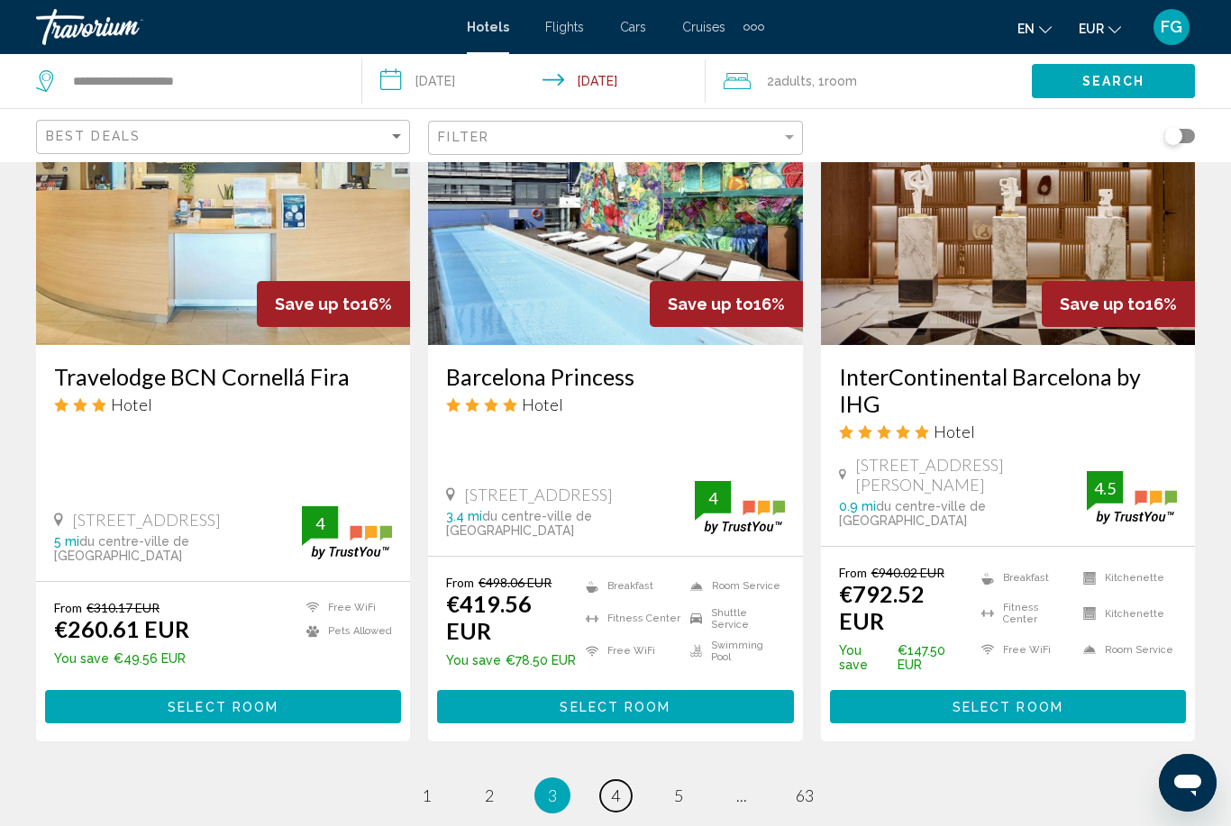
click at [612, 786] on span "4" at bounding box center [615, 796] width 9 height 20
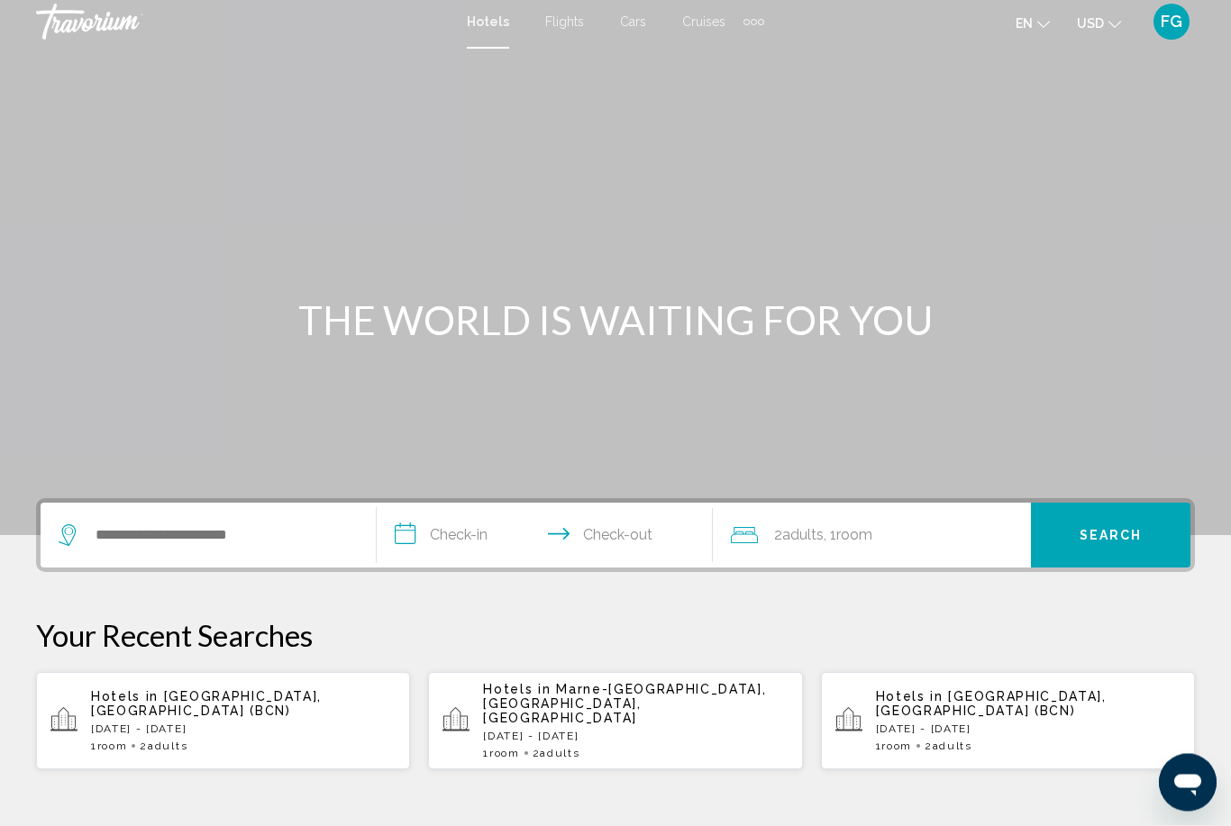
click at [1110, 24] on icon "Change currency" at bounding box center [1114, 25] width 13 height 13
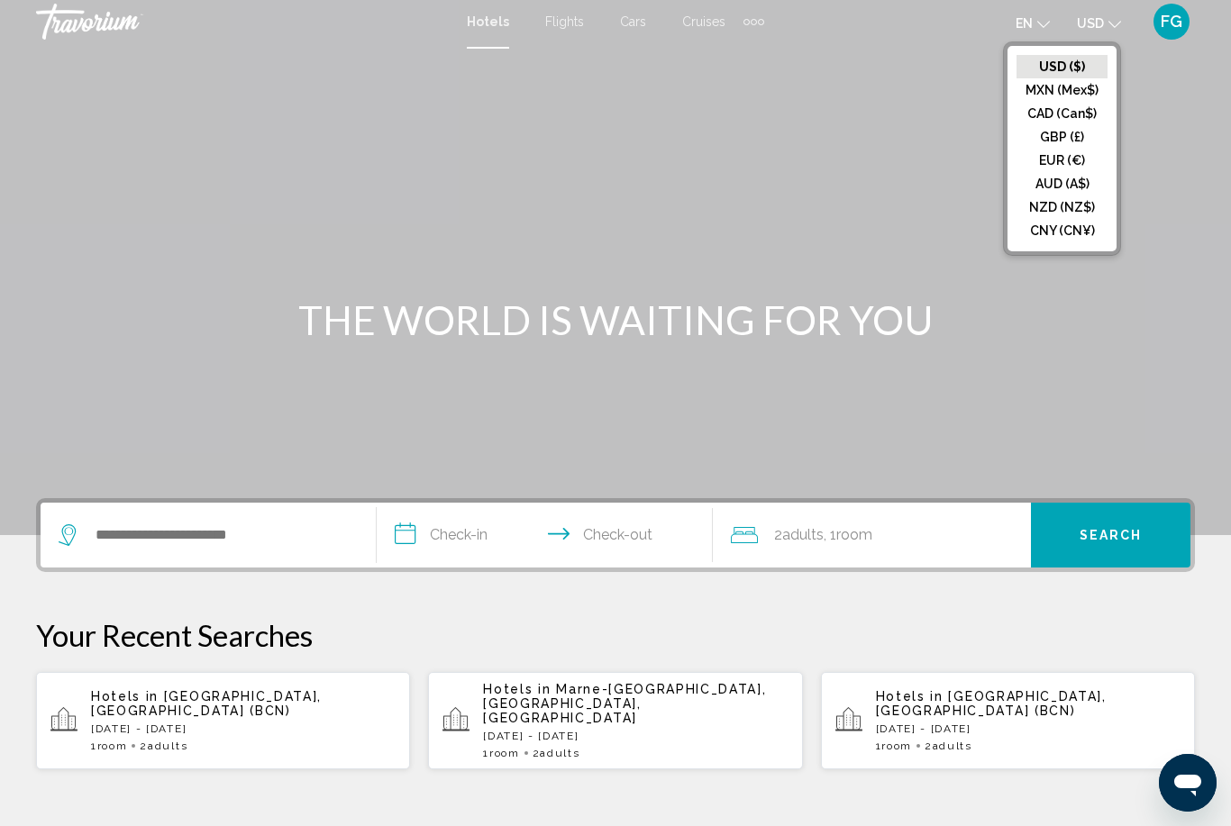
click at [1087, 163] on button "EUR (€)" at bounding box center [1062, 160] width 91 height 23
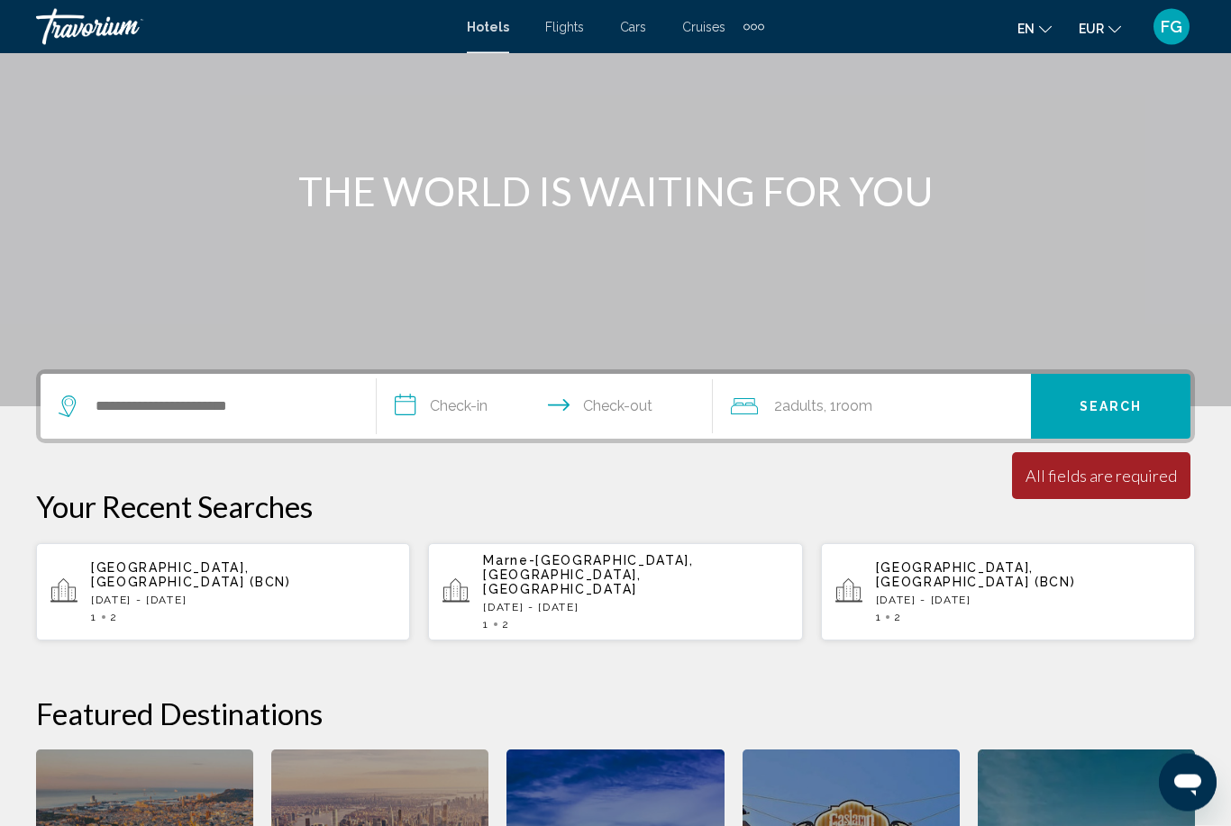
scroll to position [149, 0]
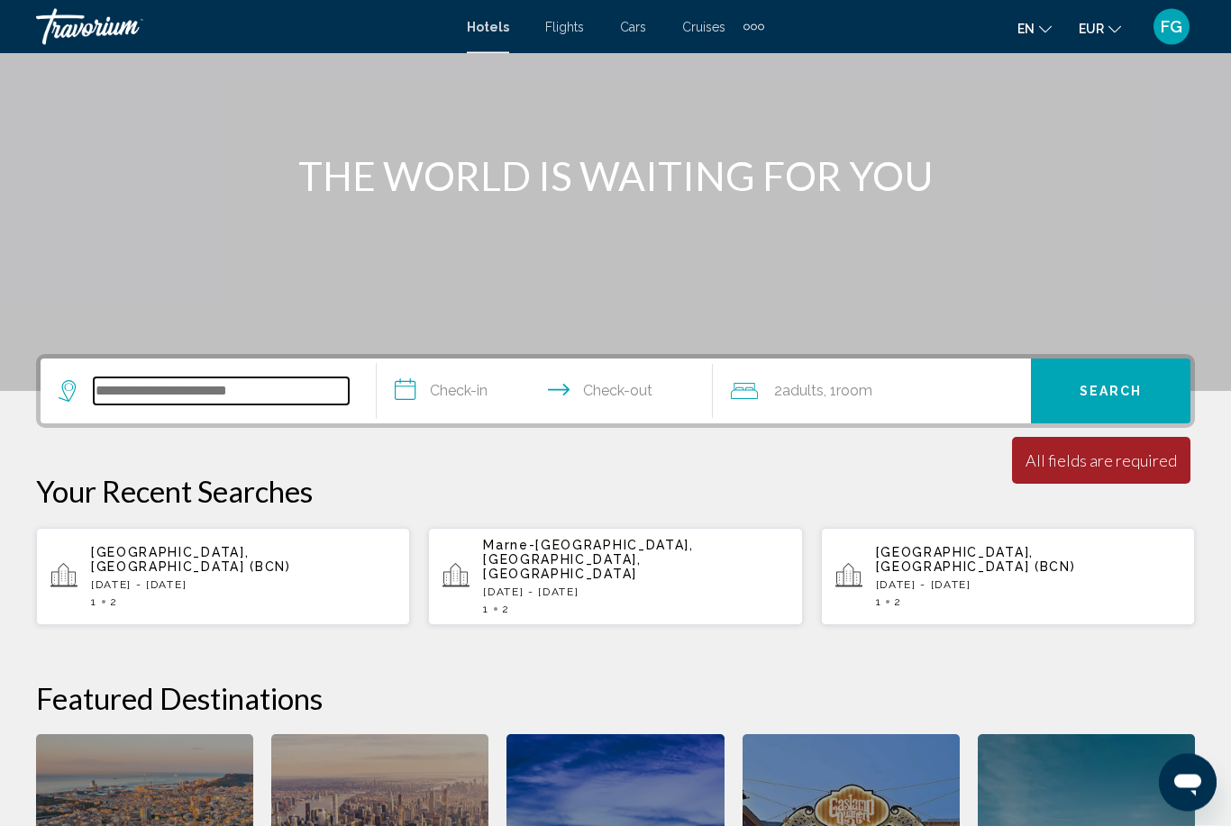
click at [97, 405] on input "Search widget" at bounding box center [221, 391] width 255 height 27
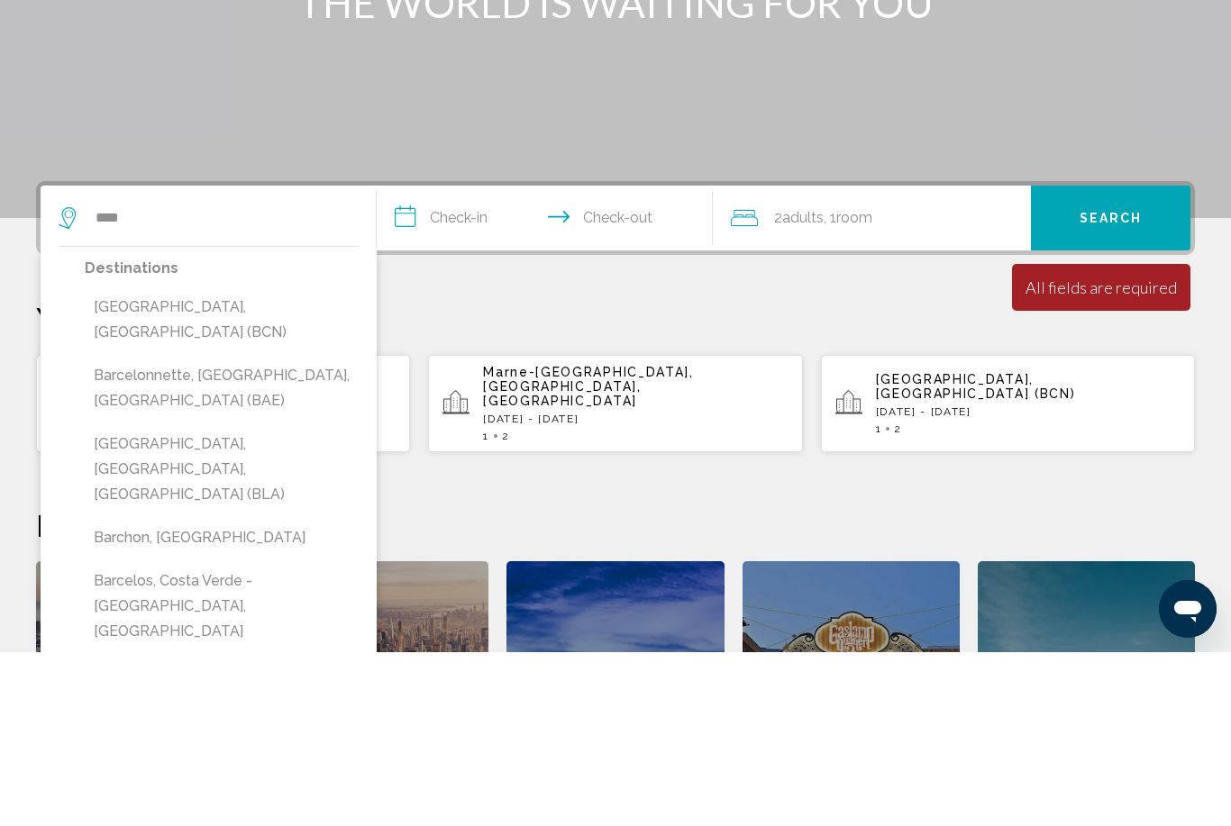
click at [262, 464] on button "[GEOGRAPHIC_DATA], [GEOGRAPHIC_DATA] (BCN)" at bounding box center [222, 493] width 274 height 59
type input "**********"
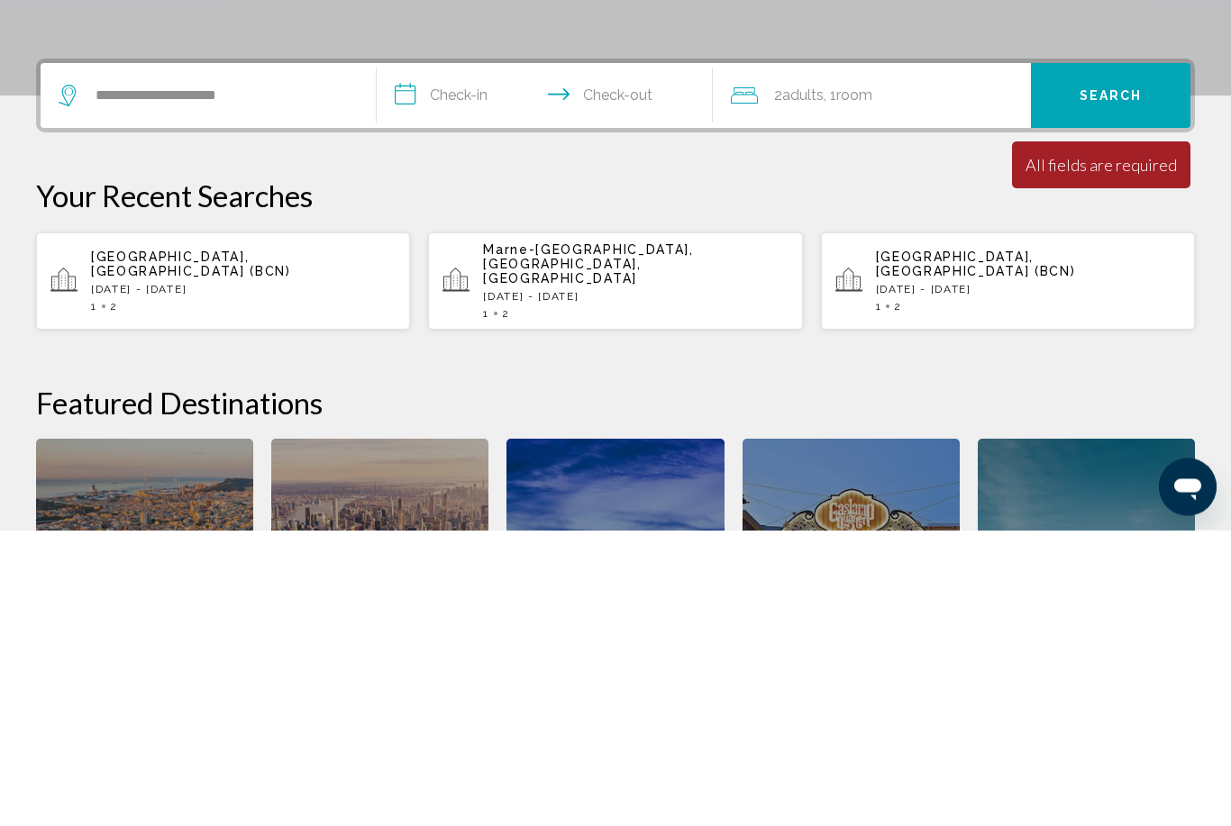
click at [485, 360] on input "**********" at bounding box center [548, 395] width 343 height 70
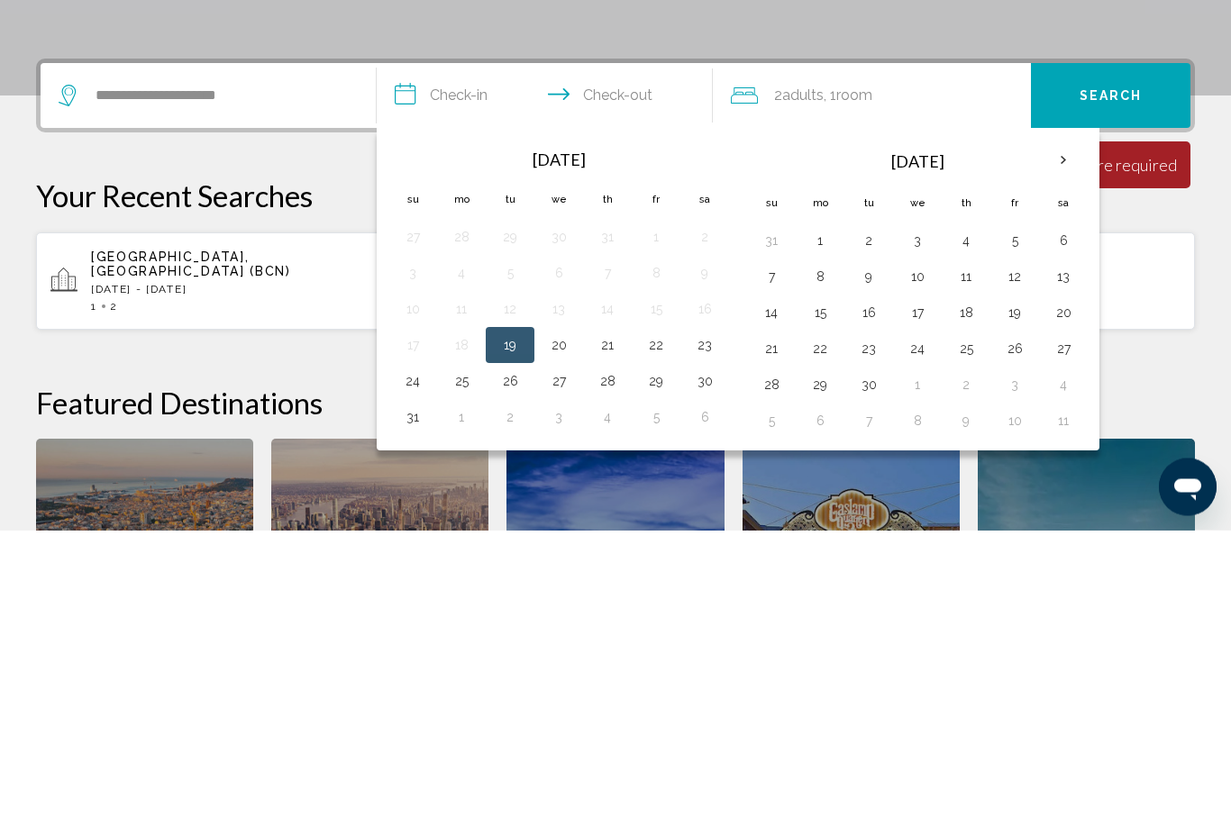
scroll to position [445, 0]
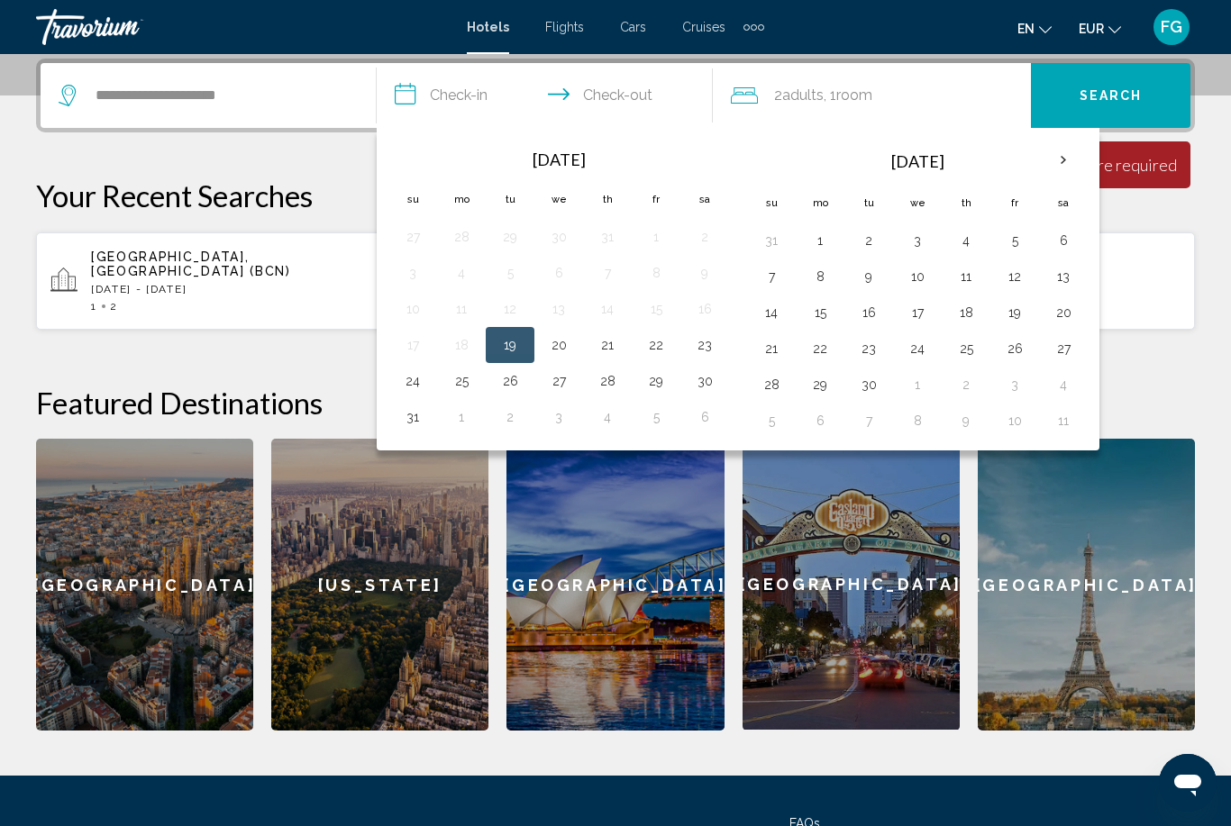
click at [1068, 152] on th "Next month" at bounding box center [1063, 161] width 49 height 40
click at [1064, 152] on th "Next month" at bounding box center [1063, 161] width 49 height 40
click at [719, 301] on button "18" at bounding box center [704, 312] width 29 height 25
click at [515, 347] on button "21" at bounding box center [510, 348] width 29 height 25
type input "**********"
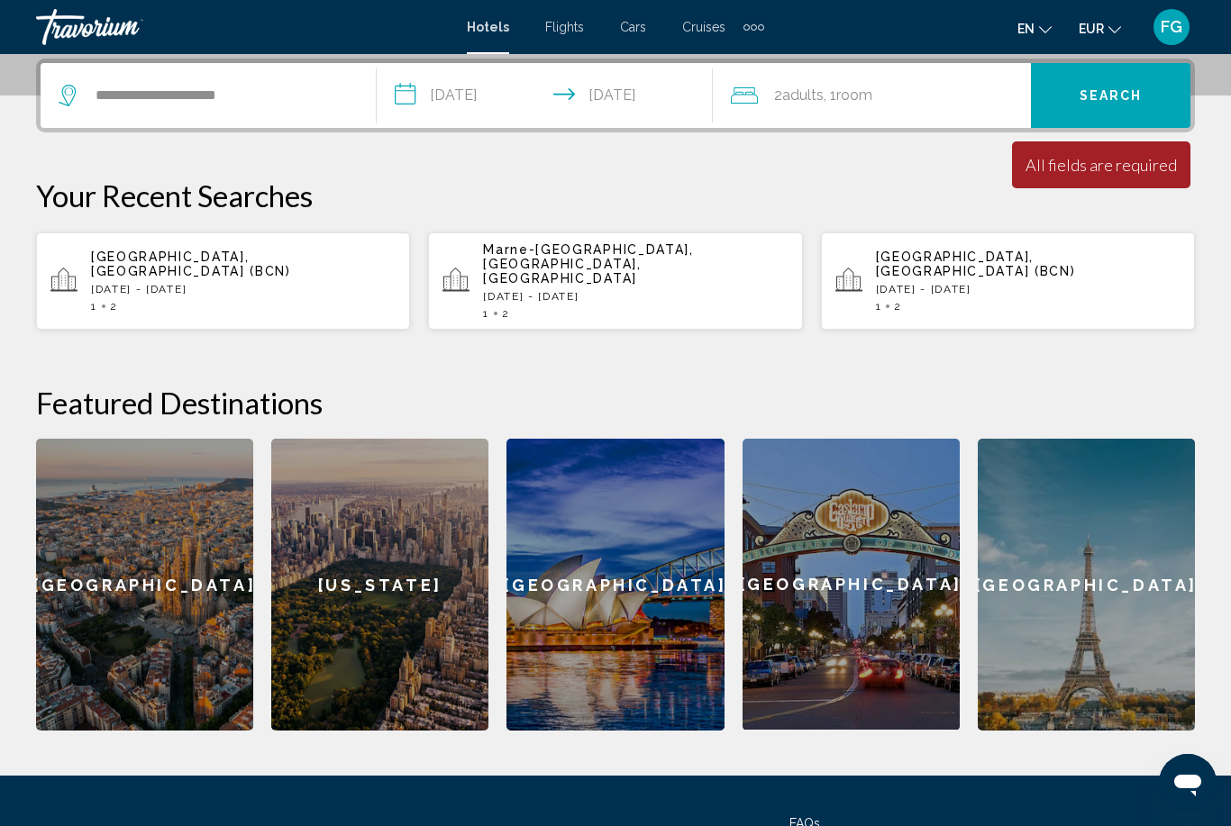
click at [1162, 83] on button "Search" at bounding box center [1111, 95] width 160 height 65
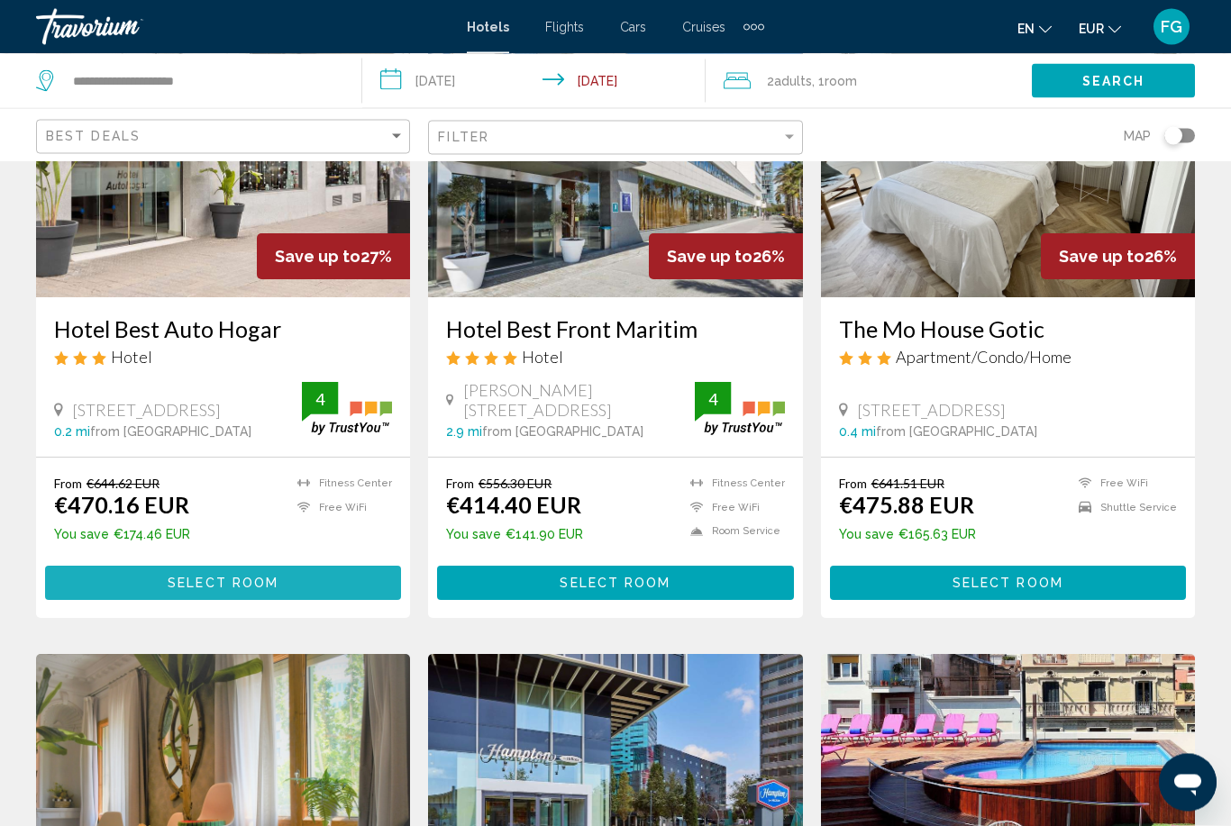
scroll to position [1604, 0]
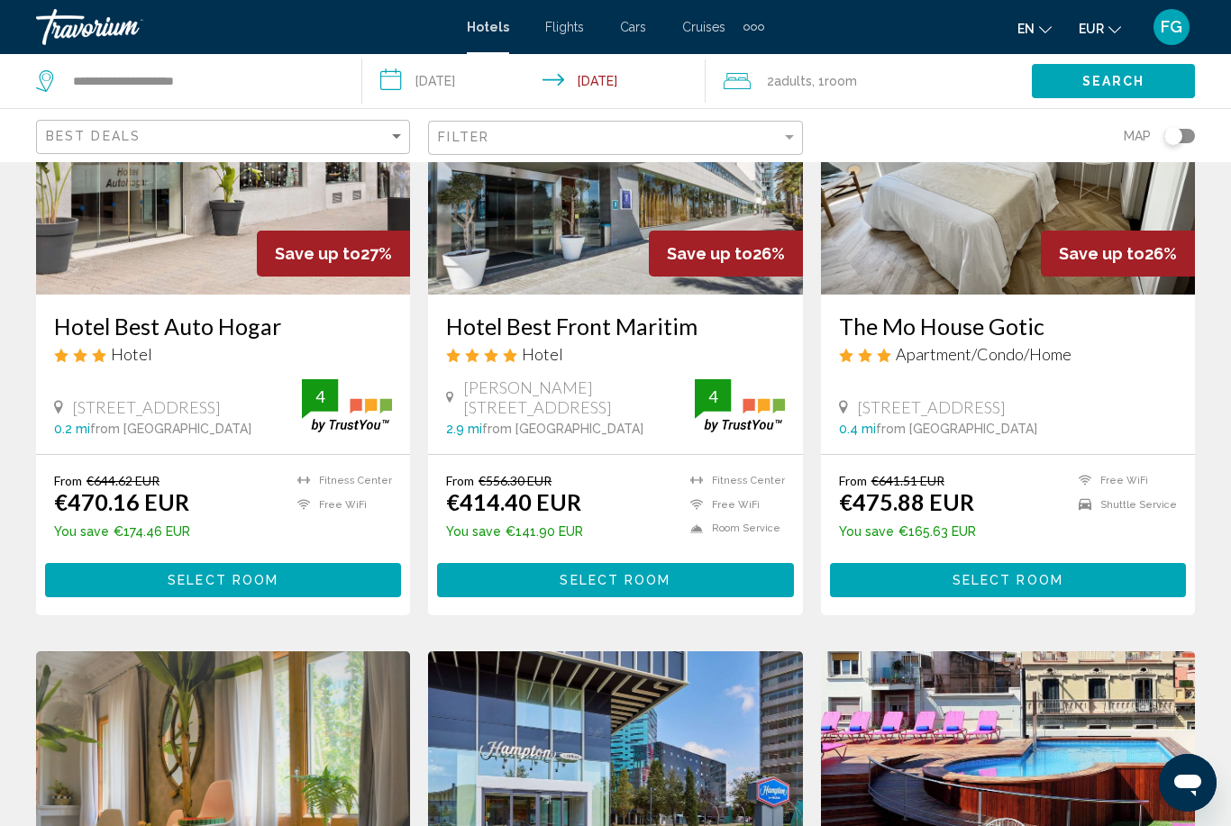
click at [716, 563] on button "Select Room" at bounding box center [615, 579] width 356 height 33
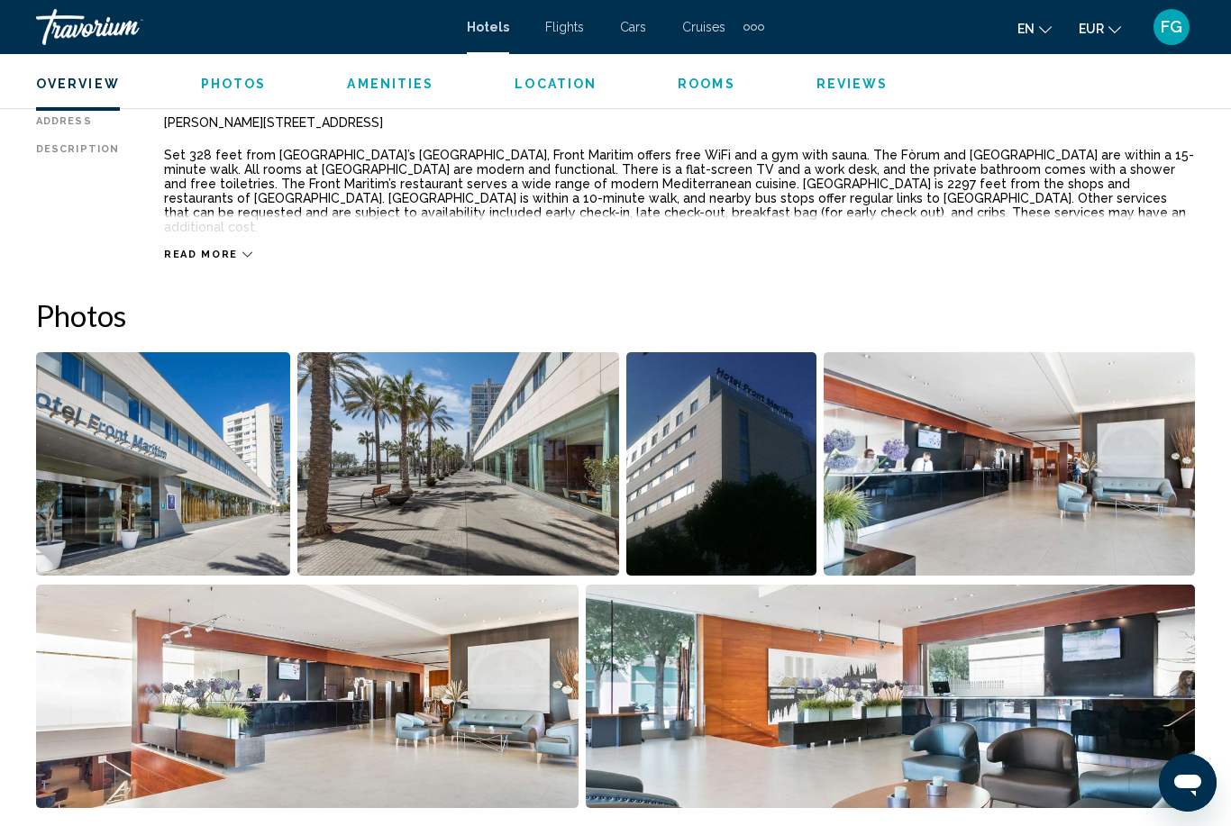
scroll to position [972, 0]
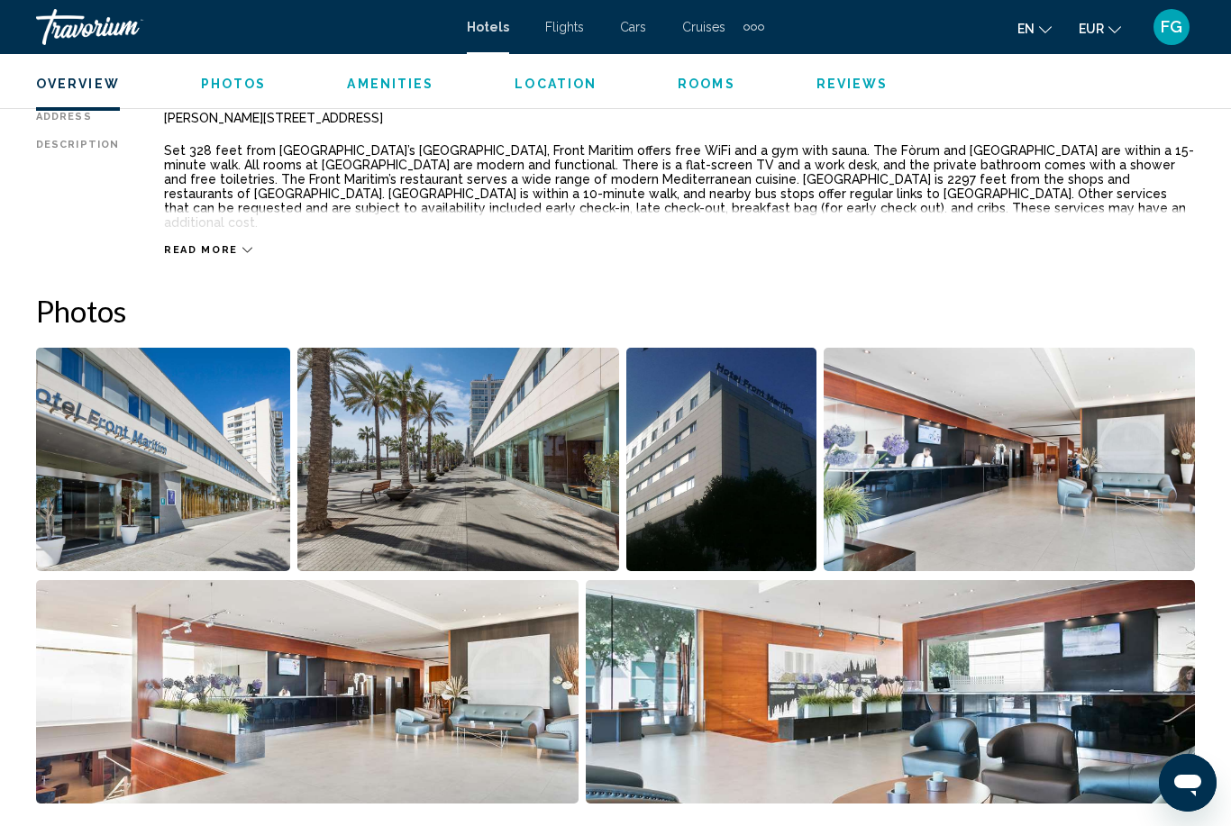
click at [176, 244] on span "Read more" at bounding box center [201, 250] width 74 height 12
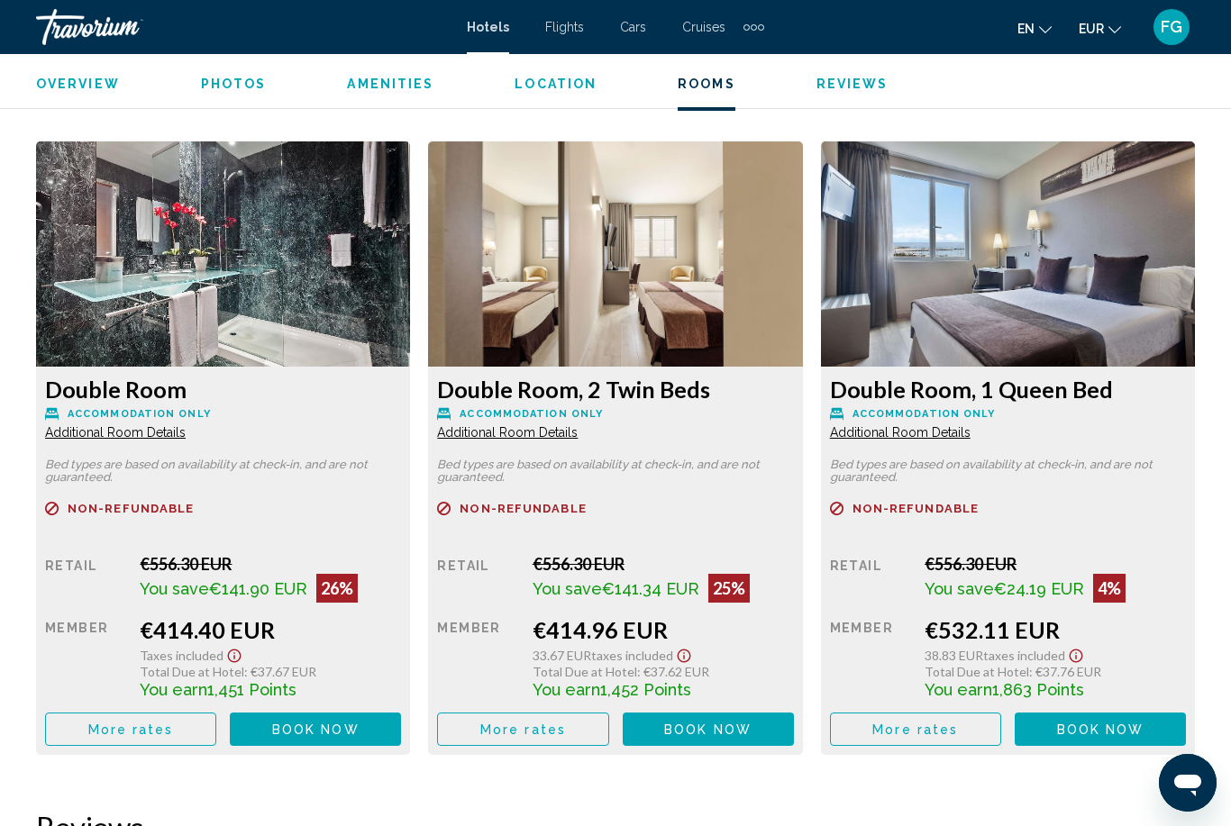
scroll to position [2694, 0]
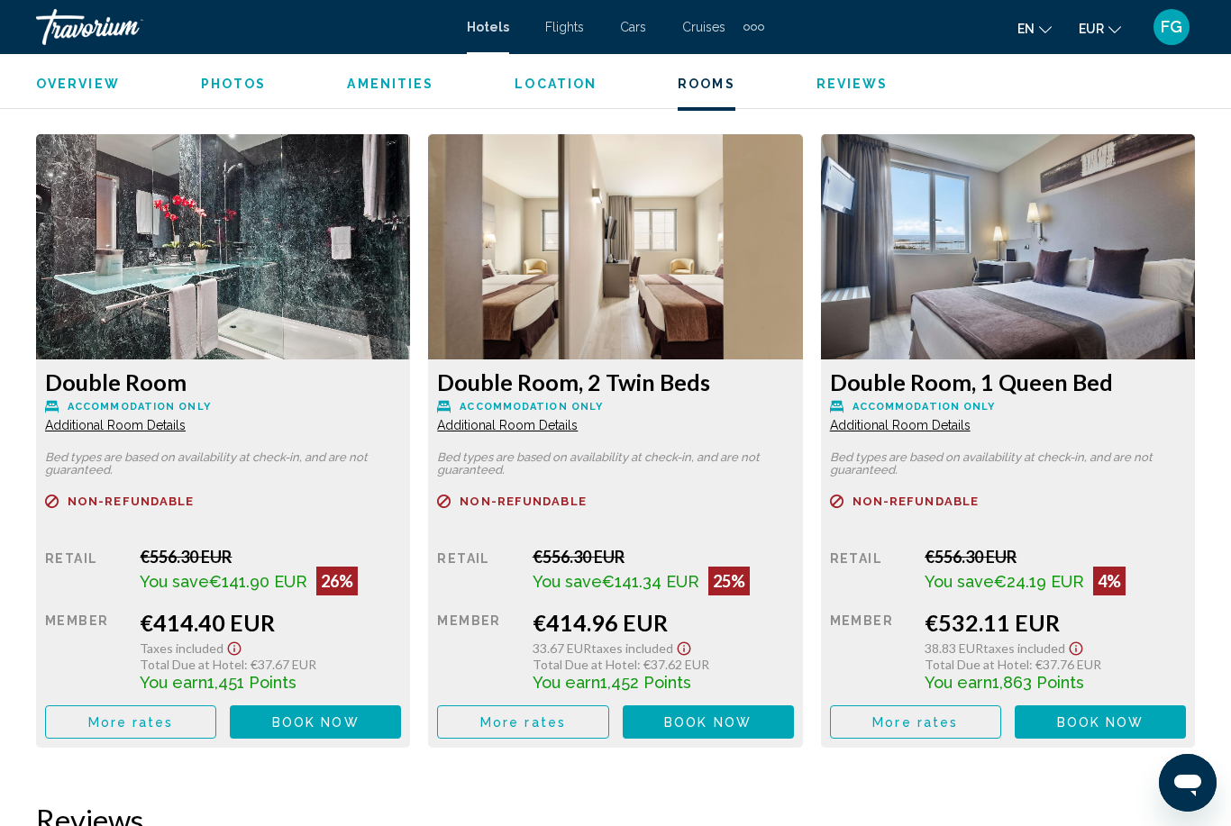
click at [117, 274] on img "Main content" at bounding box center [223, 246] width 374 height 225
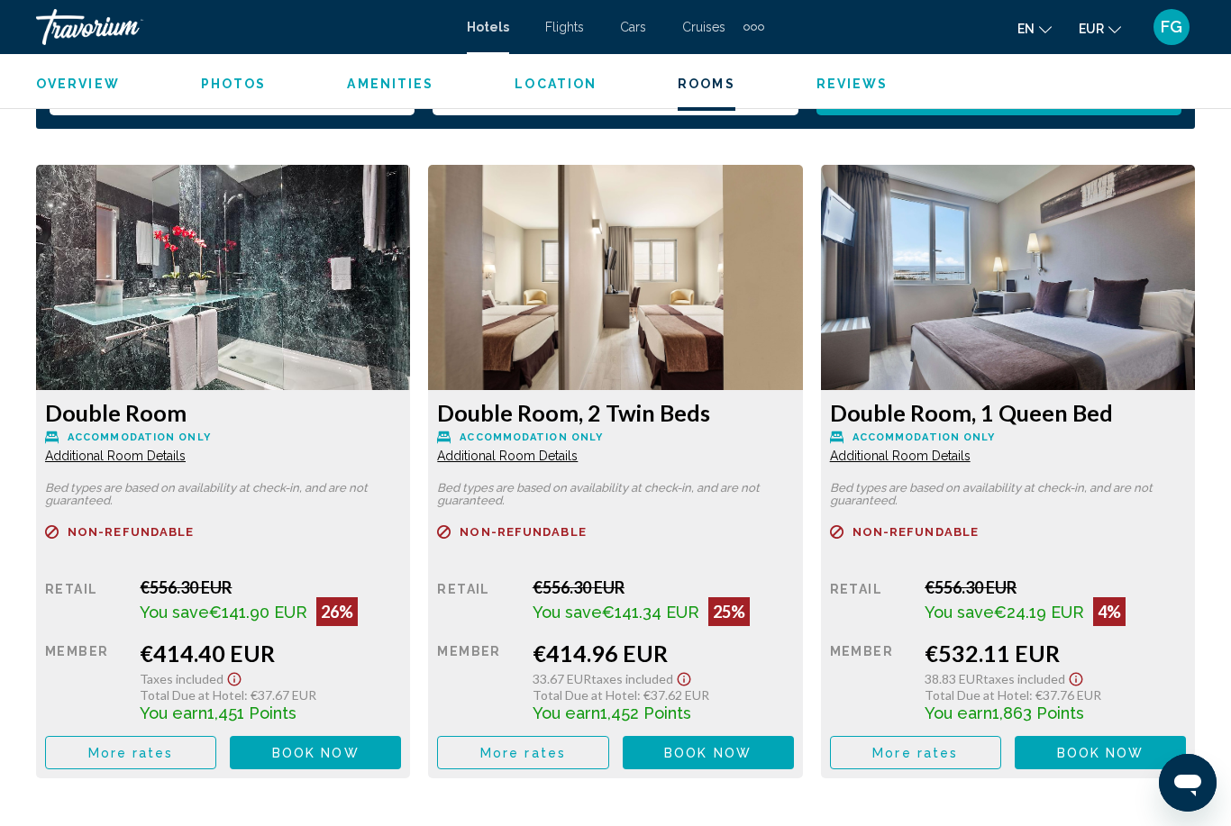
scroll to position [2667, 0]
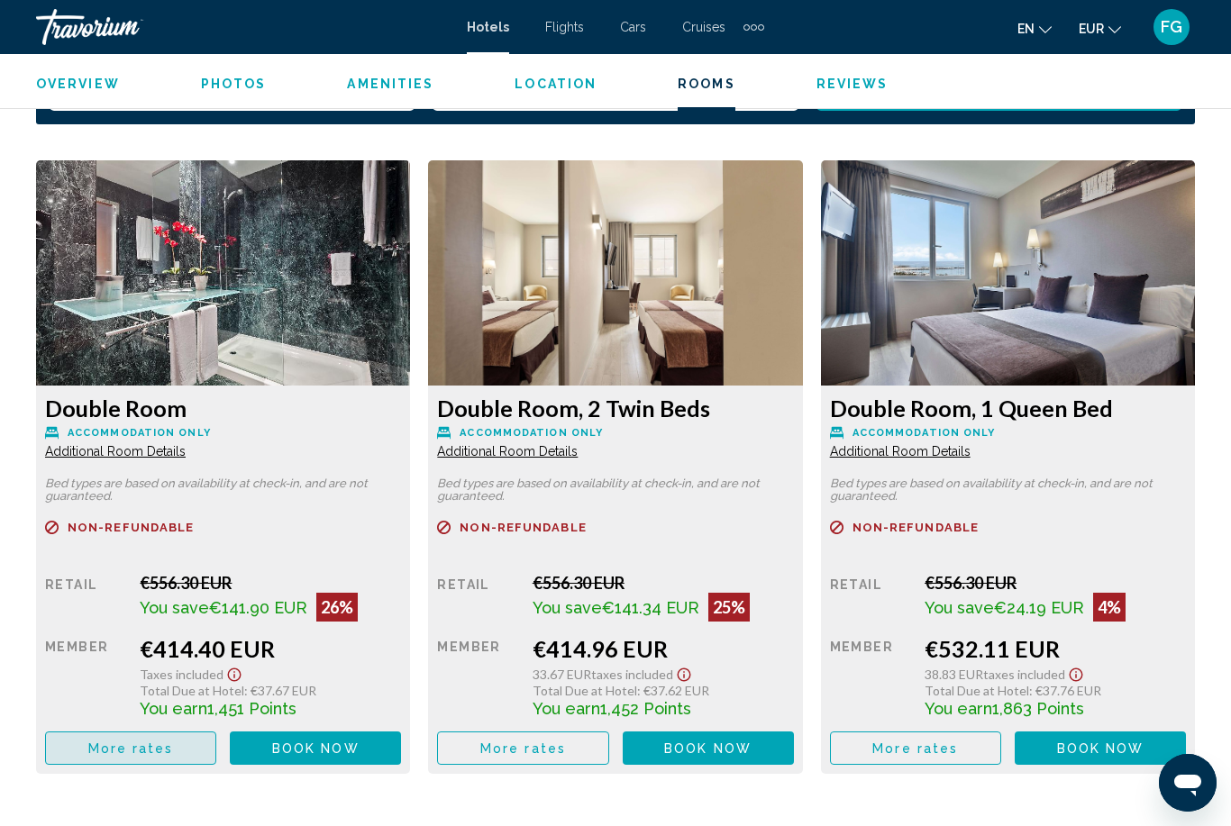
click at [160, 742] on span "More rates" at bounding box center [131, 749] width 86 height 14
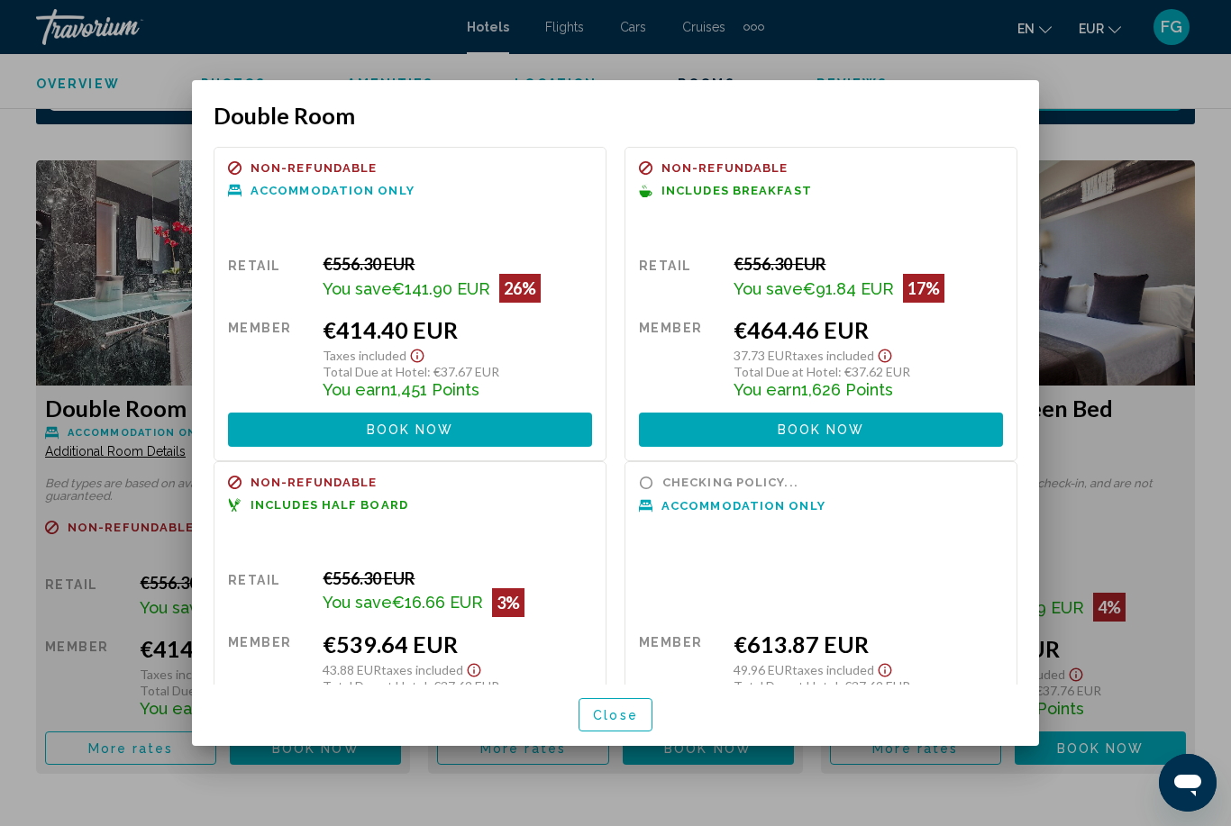
scroll to position [0, 0]
click at [927, 413] on button "Book now No longer available" at bounding box center [821, 429] width 364 height 33
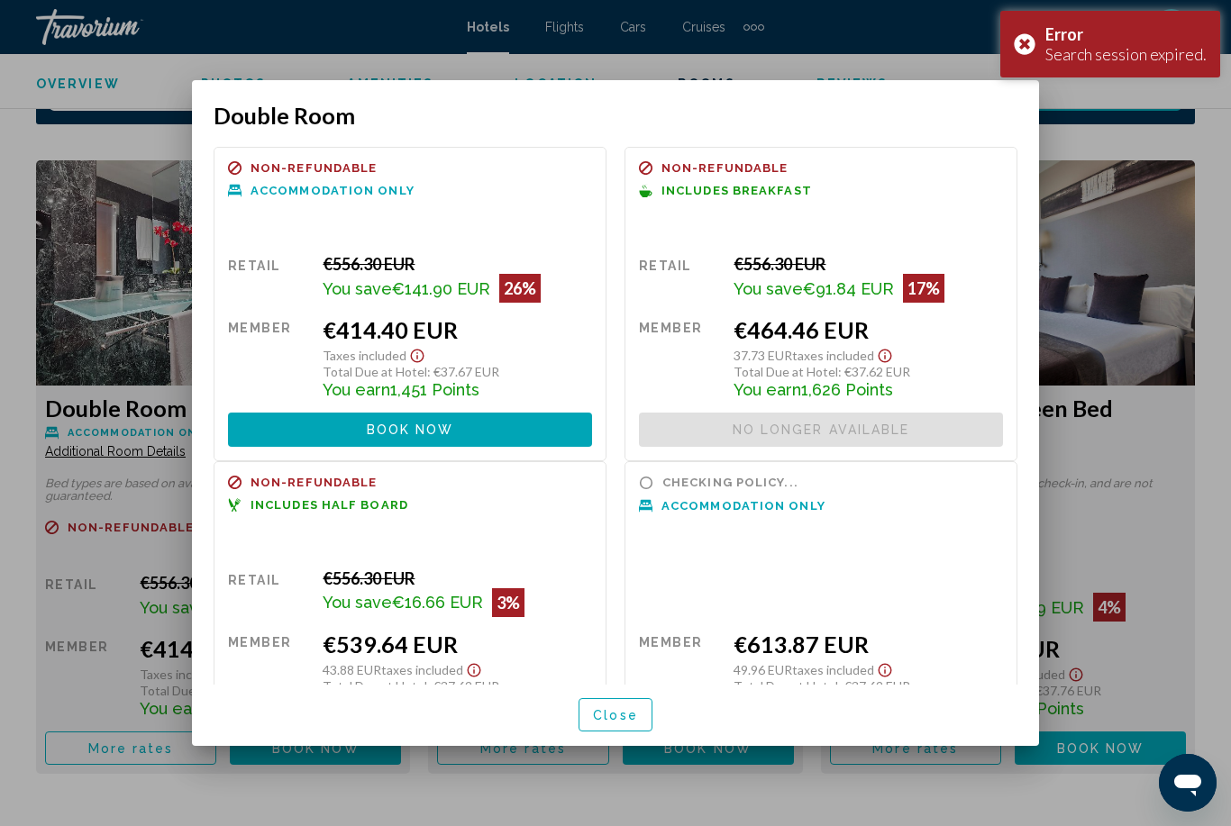
click at [1039, 49] on div "Error Search session expired." at bounding box center [1110, 44] width 220 height 67
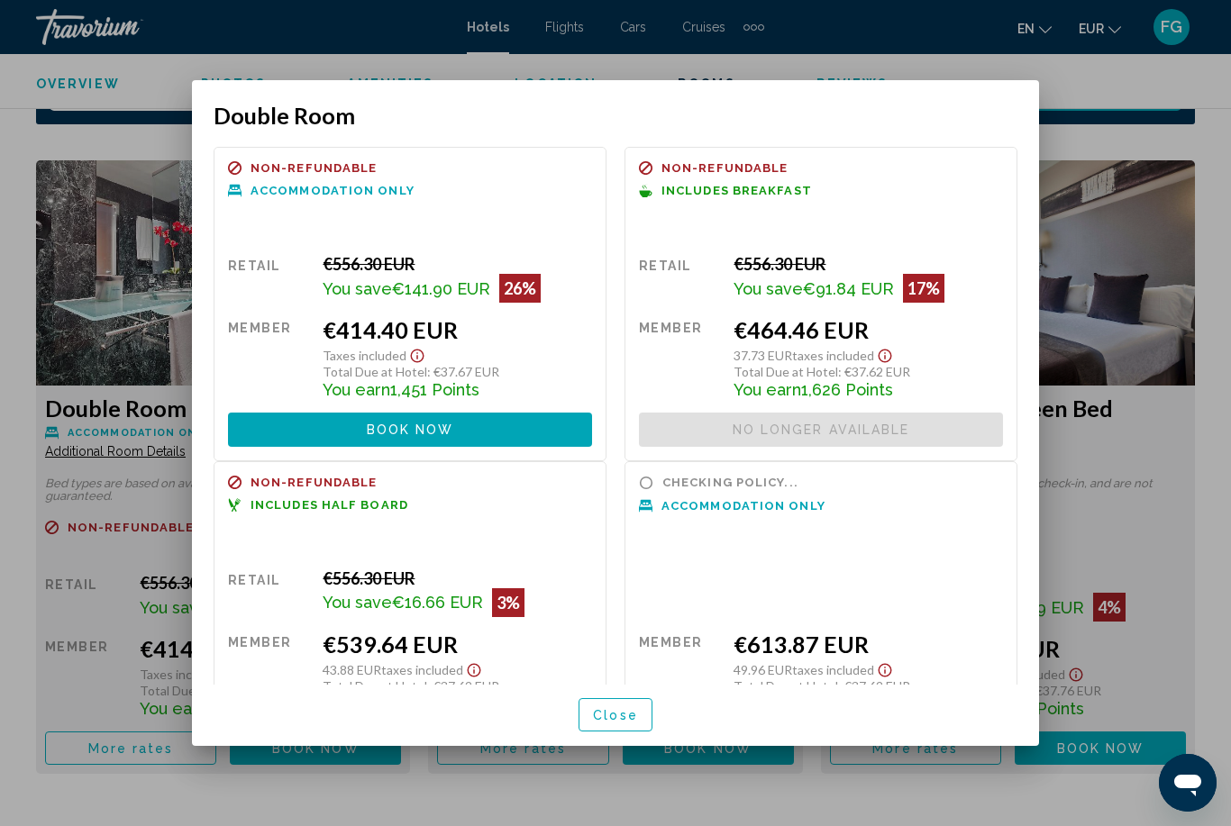
click at [271, 418] on button "Book now No longer available" at bounding box center [410, 429] width 364 height 33
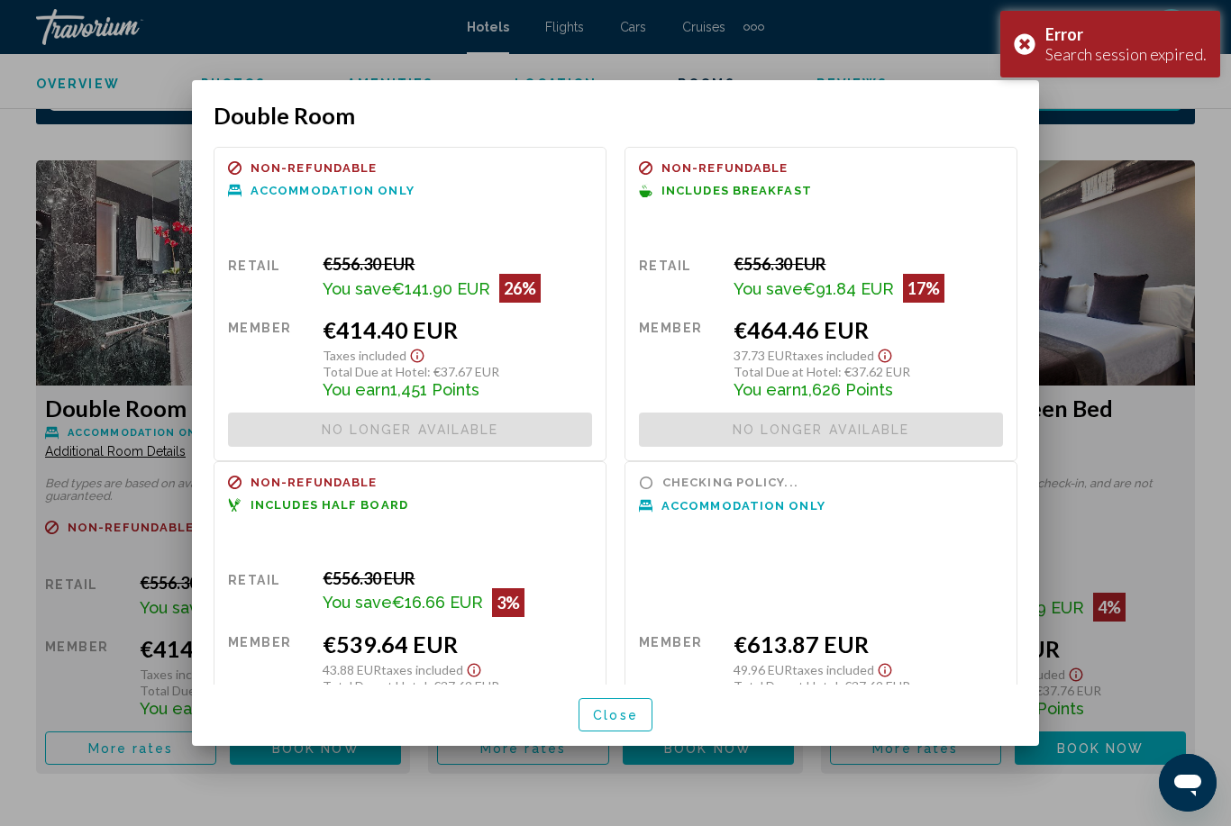
click at [1021, 50] on div "Error Search session expired." at bounding box center [1110, 44] width 220 height 67
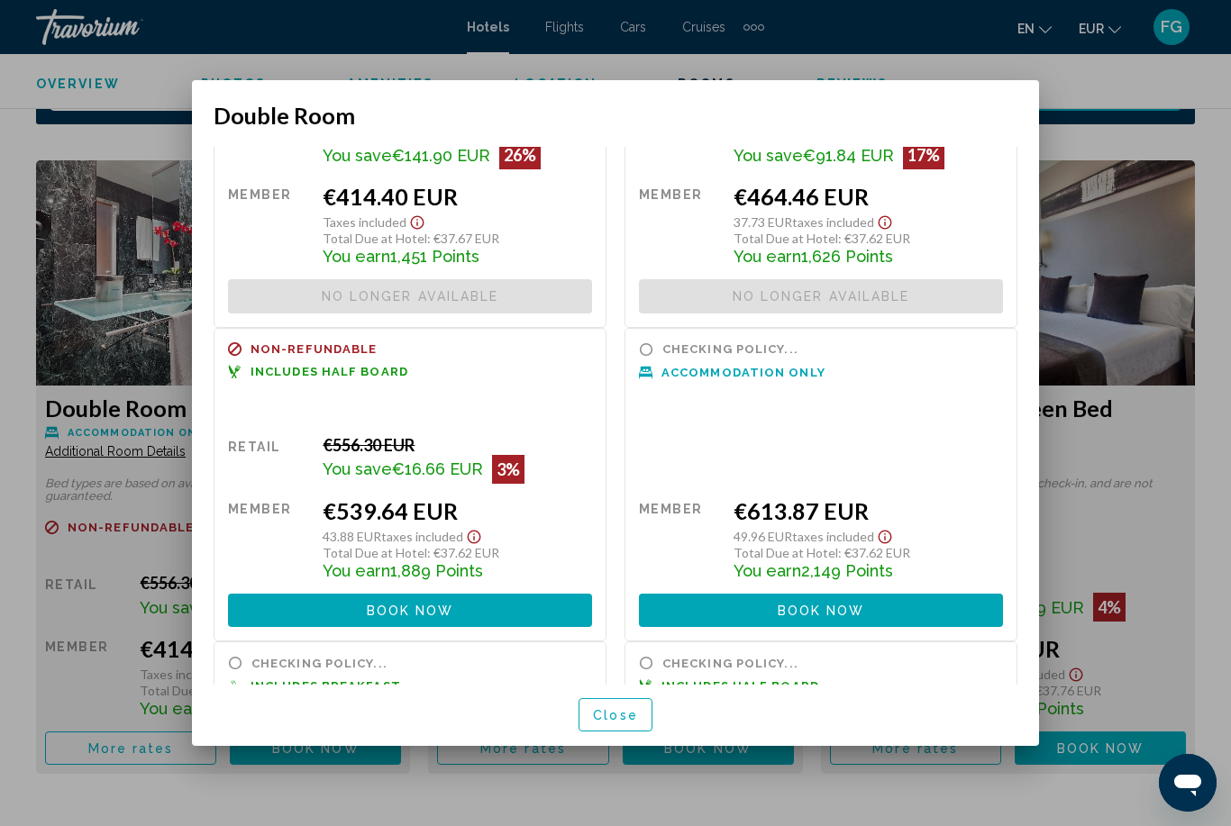
scroll to position [136, 0]
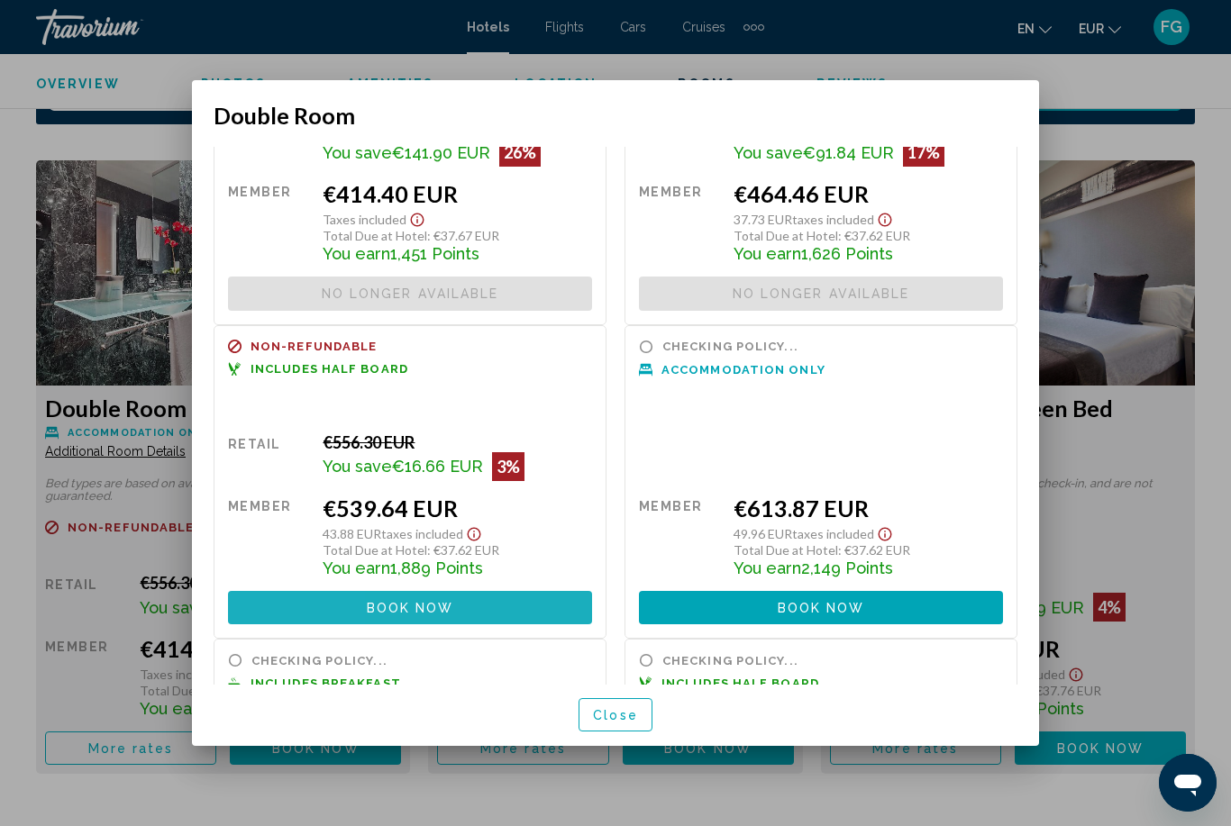
click at [251, 592] on button "Book now No longer available" at bounding box center [410, 607] width 364 height 33
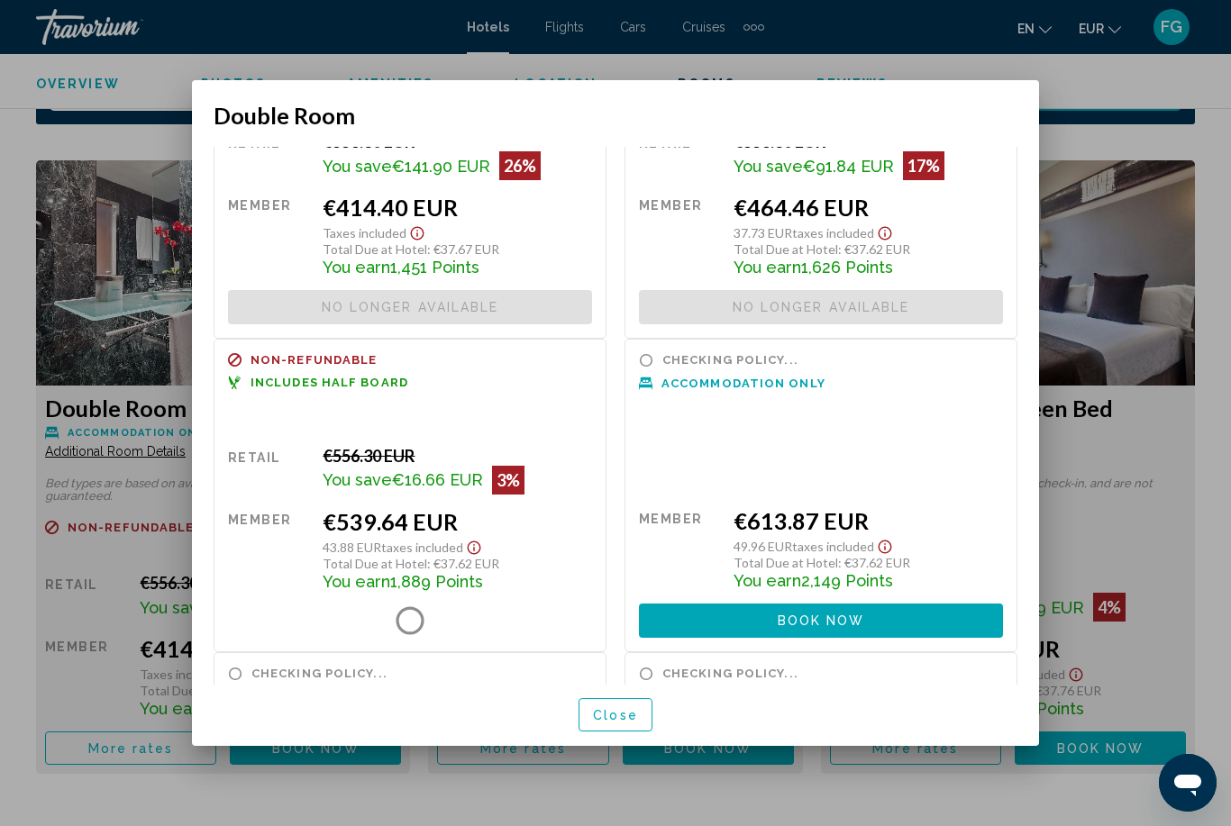
scroll to position [126, 0]
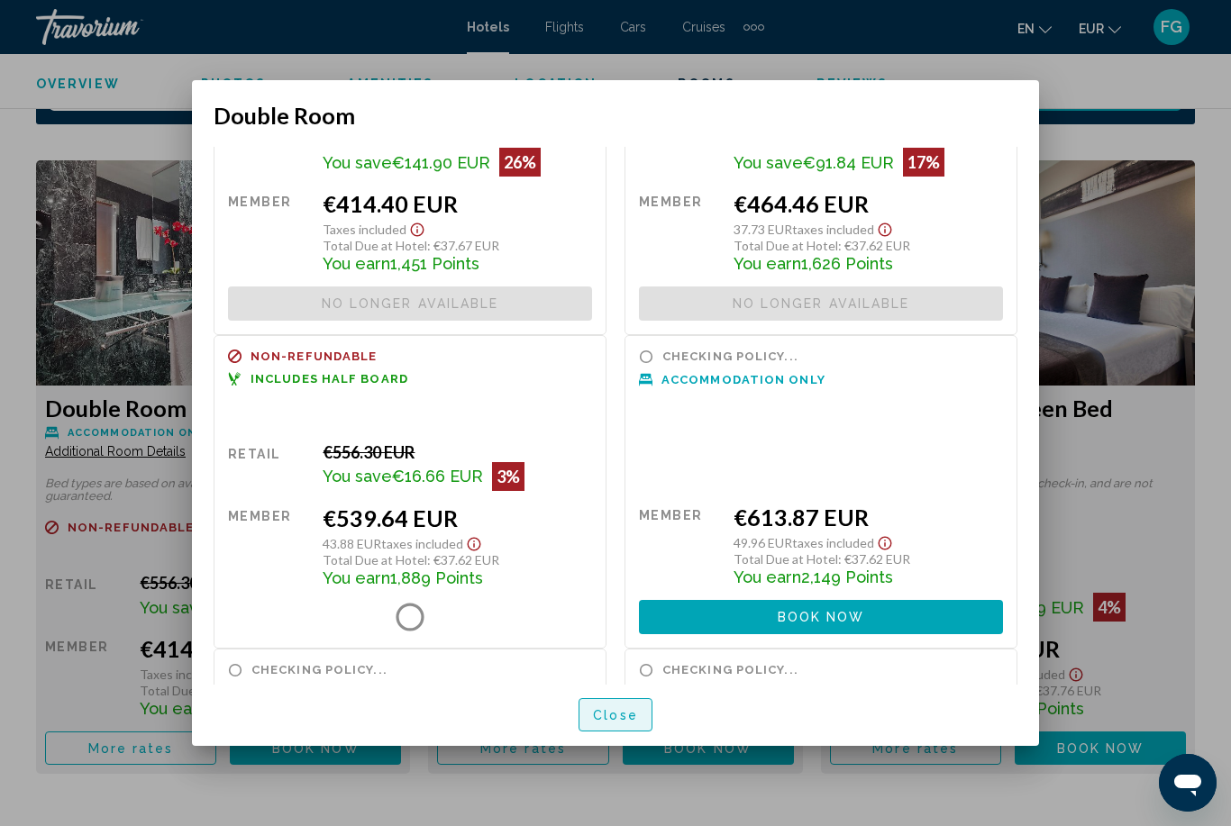
click at [607, 723] on span "Close" at bounding box center [615, 715] width 45 height 14
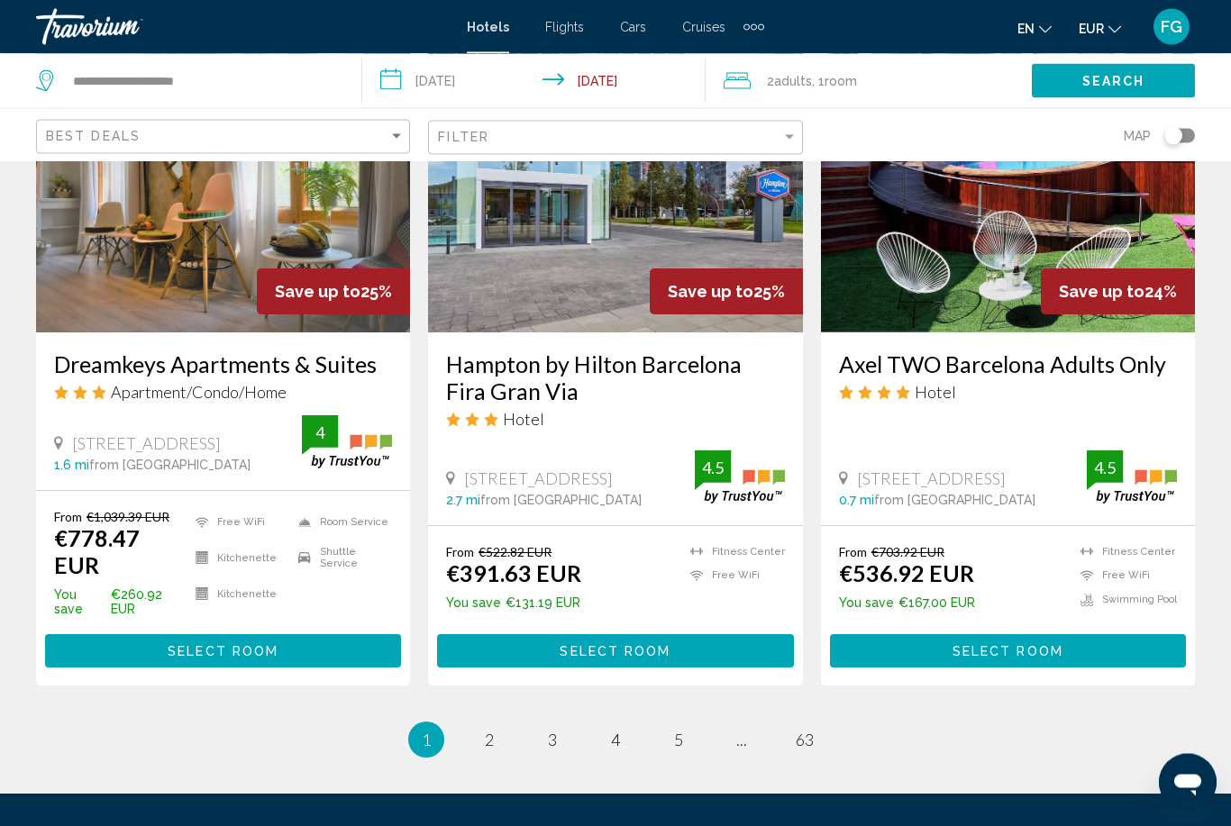
scroll to position [2293, 0]
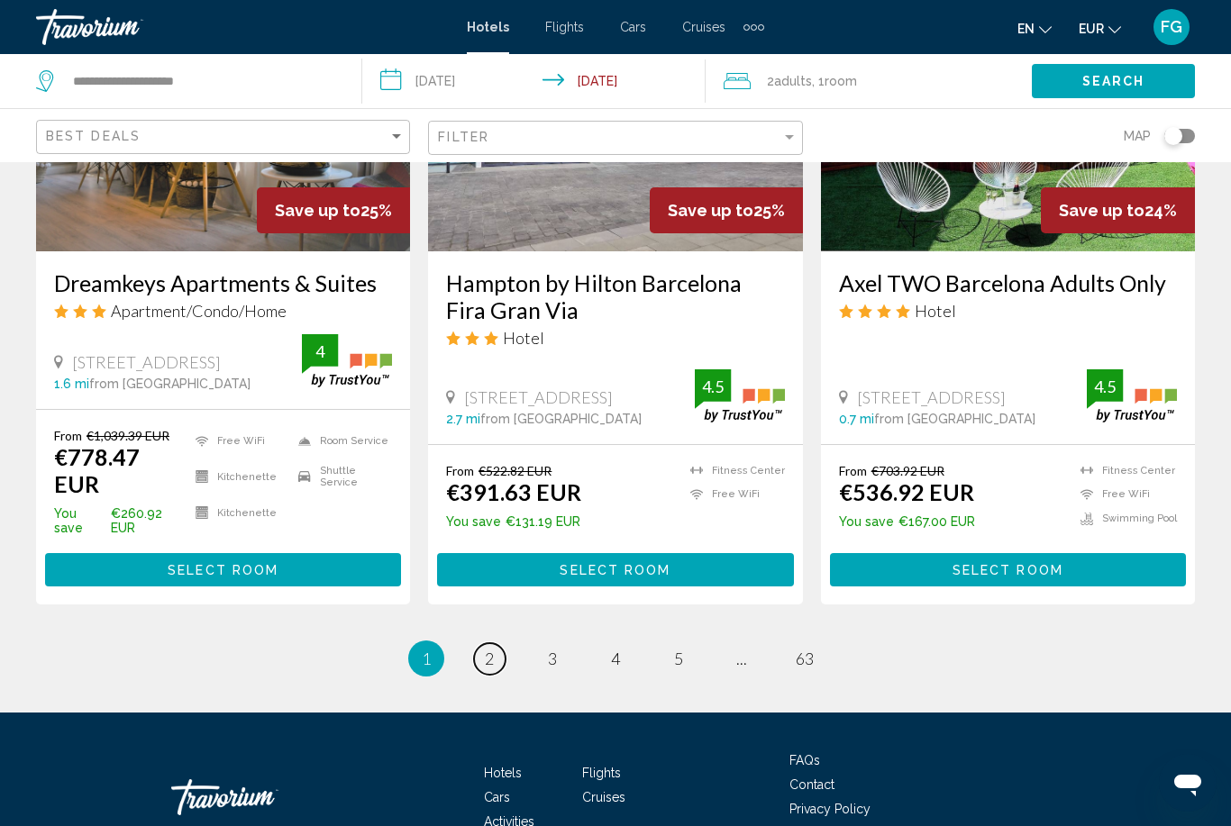
click at [501, 643] on link "page 2" at bounding box center [490, 659] width 32 height 32
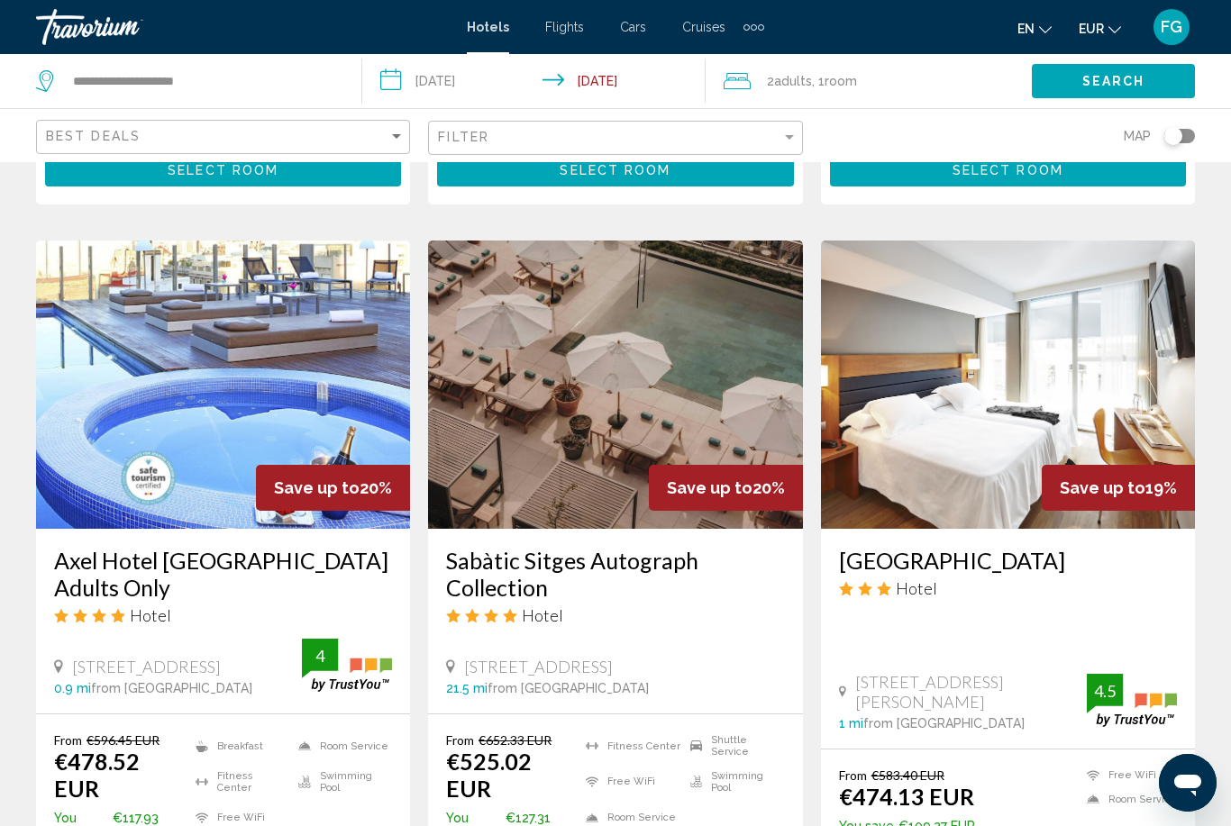
scroll to position [2246, 0]
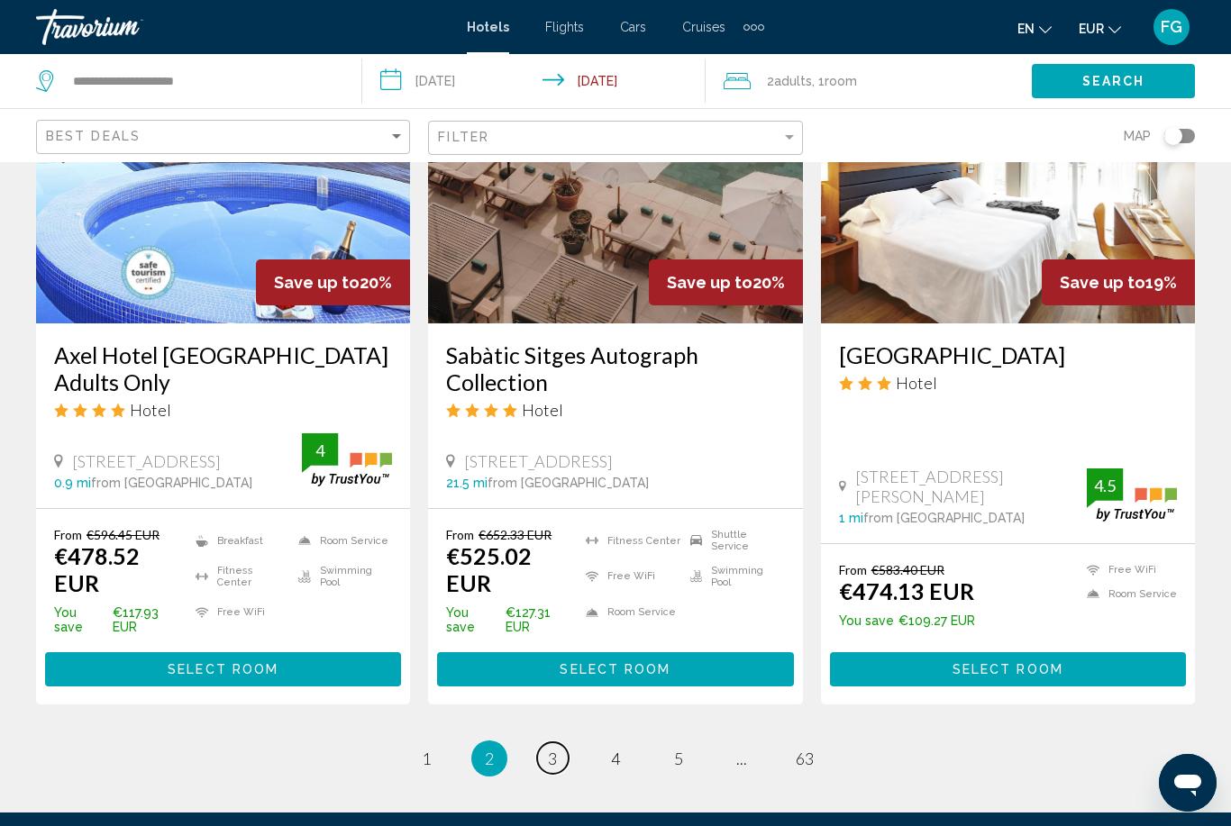
click at [562, 743] on link "page 3" at bounding box center [553, 759] width 32 height 32
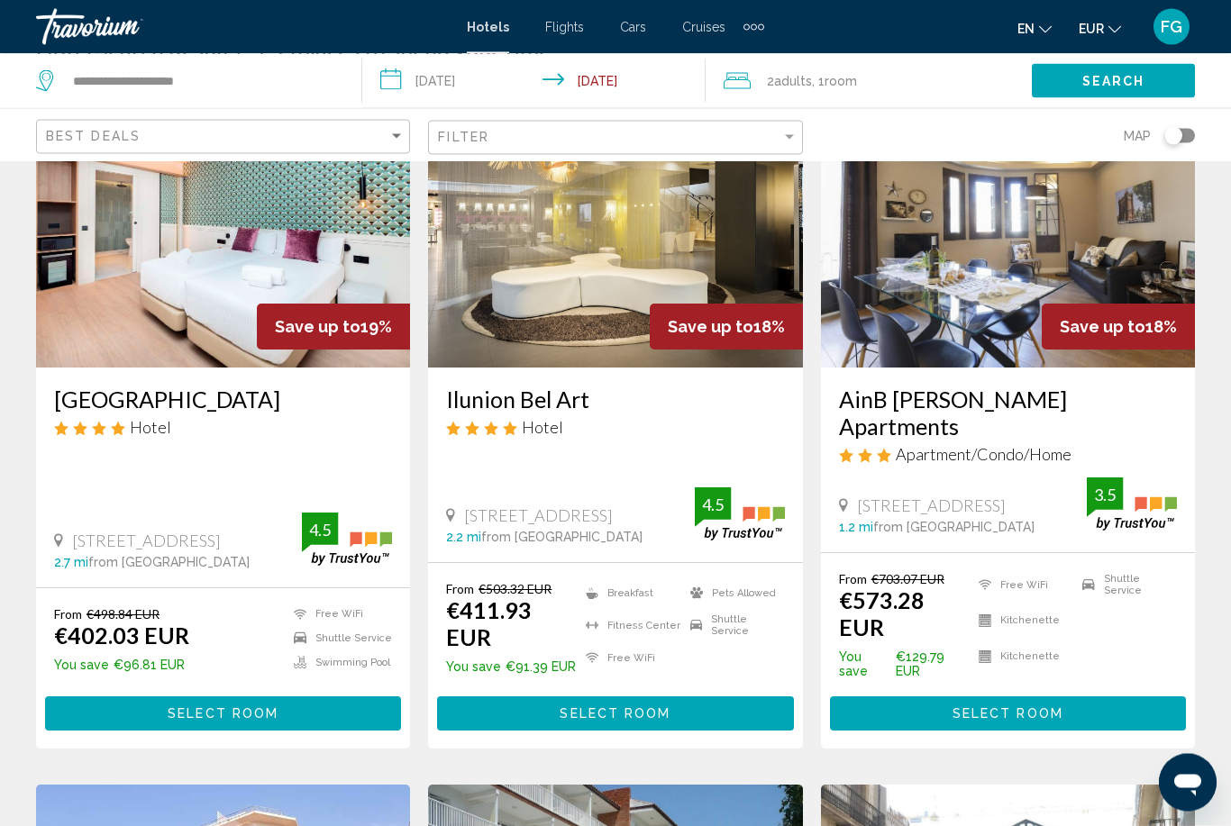
scroll to position [148, 0]
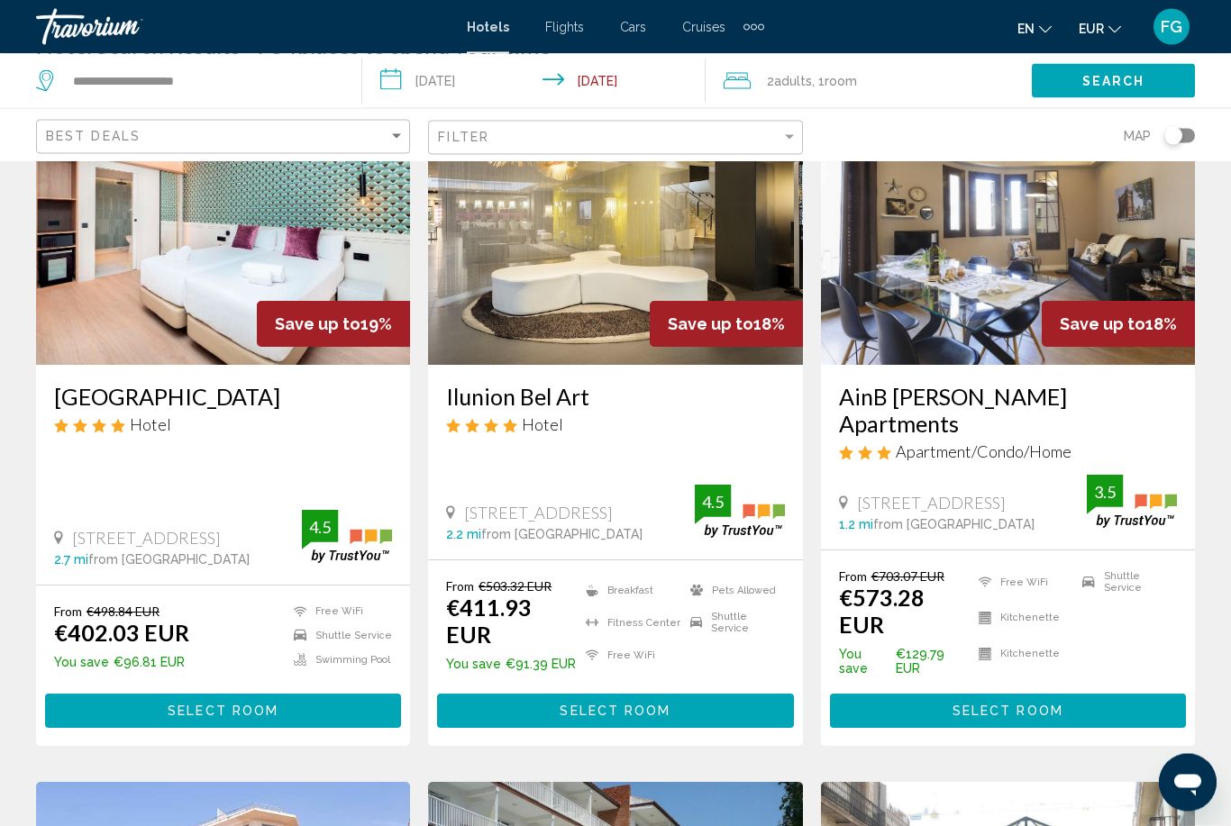
click at [97, 620] on ins "€402.03 EUR" at bounding box center [121, 633] width 135 height 27
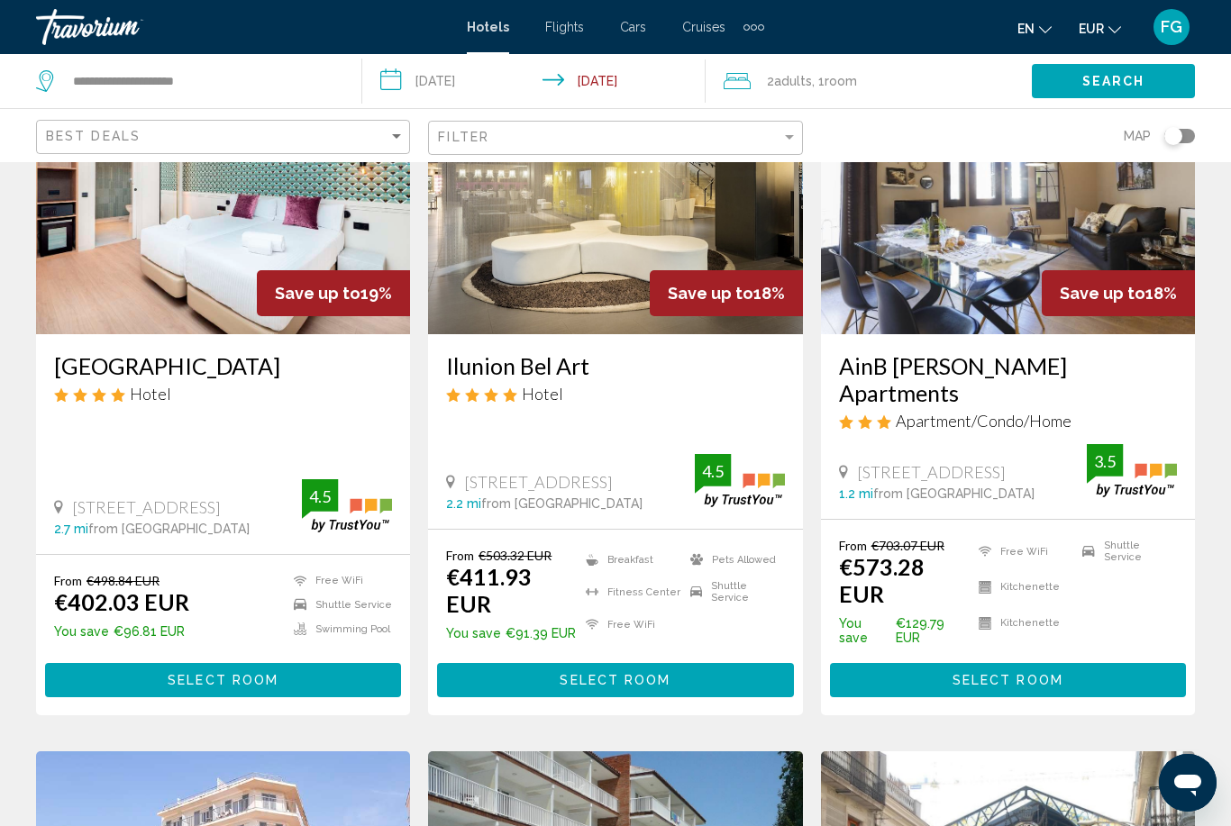
scroll to position [178, 0]
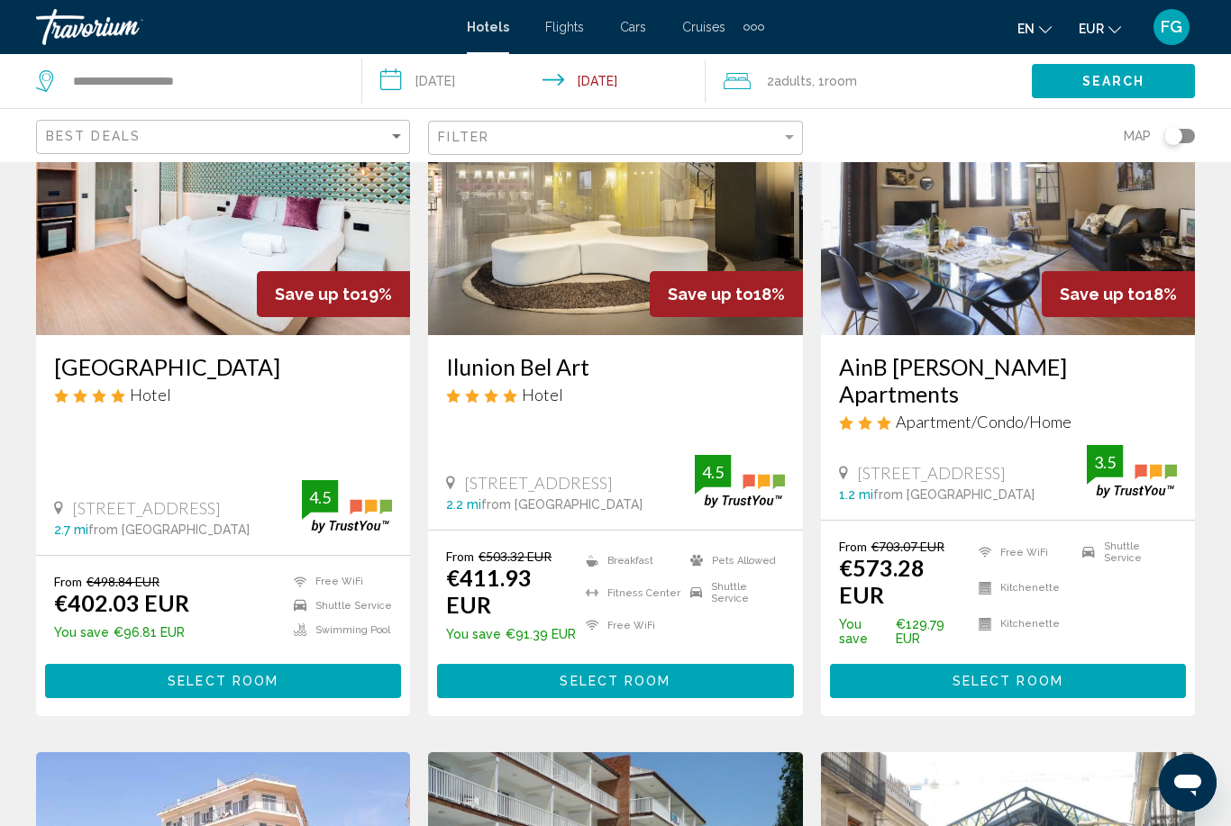
click at [118, 286] on img "Main content" at bounding box center [223, 191] width 374 height 288
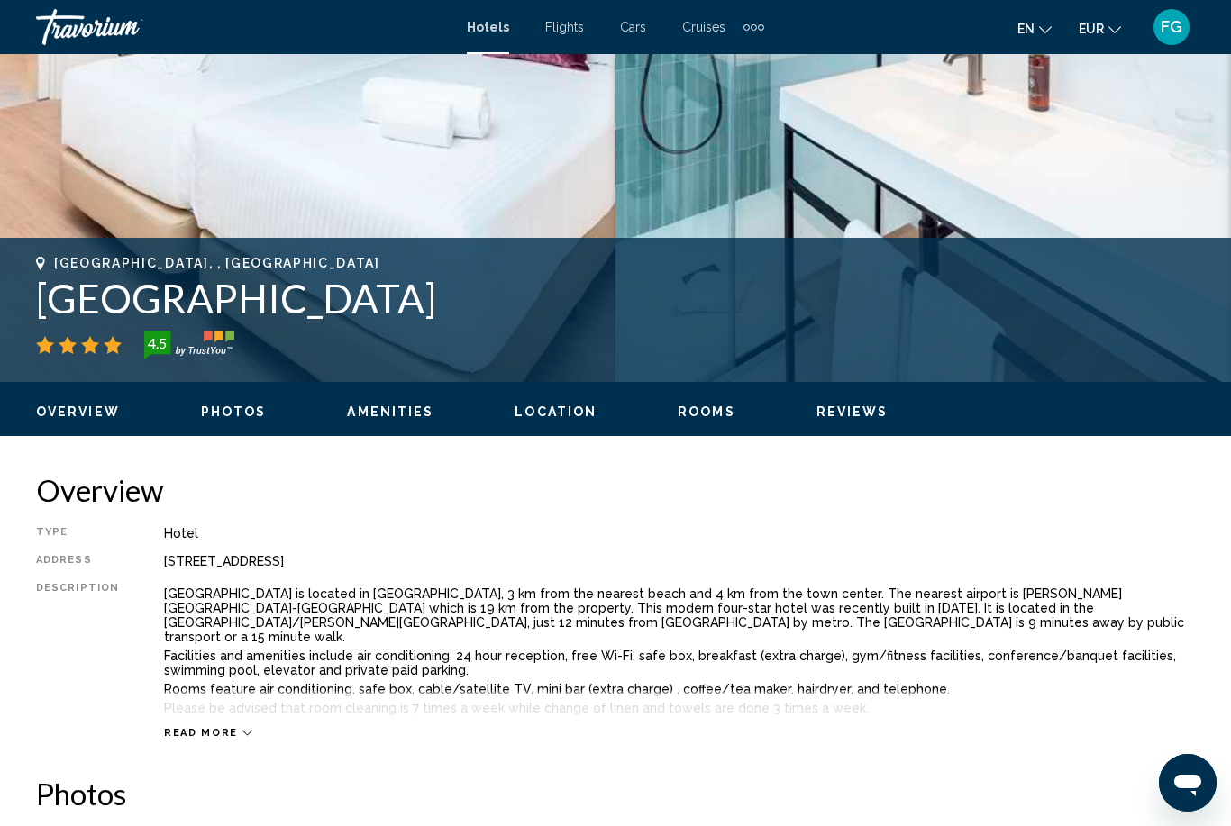
scroll to position [499, 0]
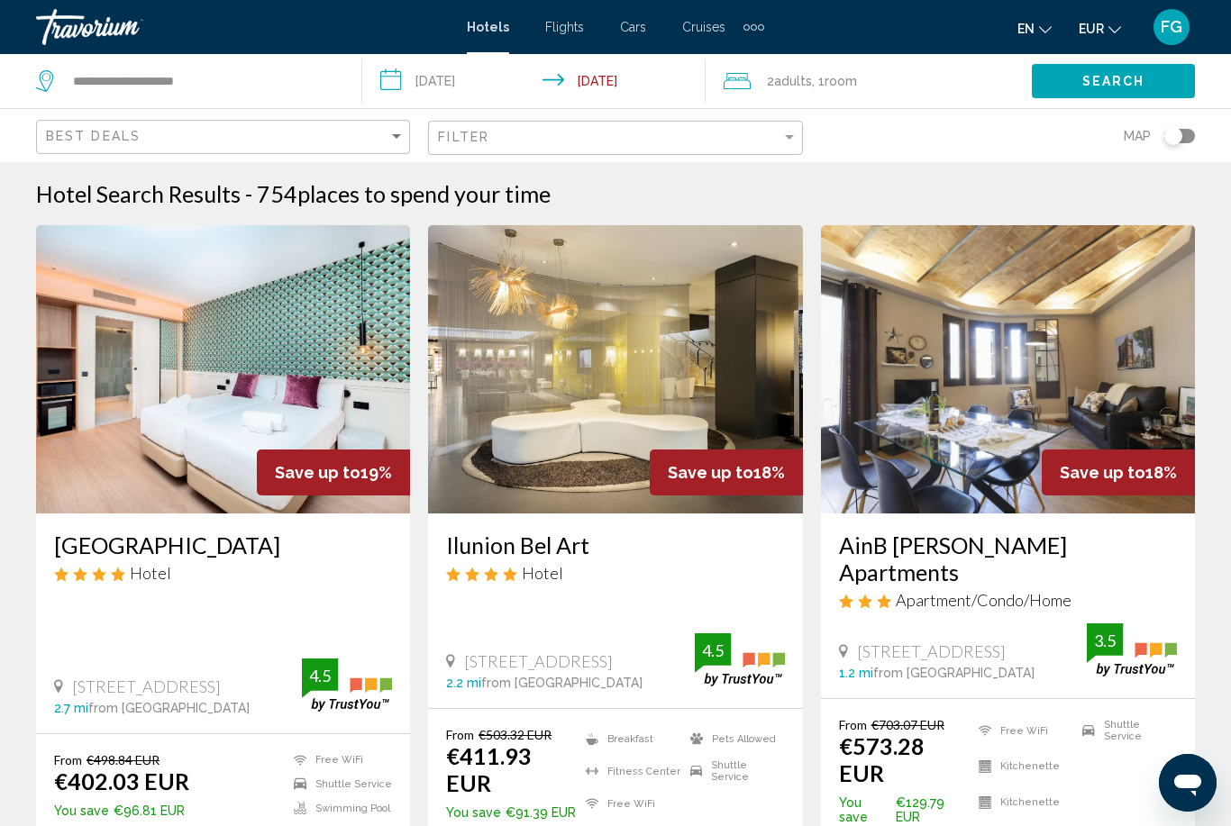
click at [493, 421] on img "Main content" at bounding box center [615, 369] width 374 height 288
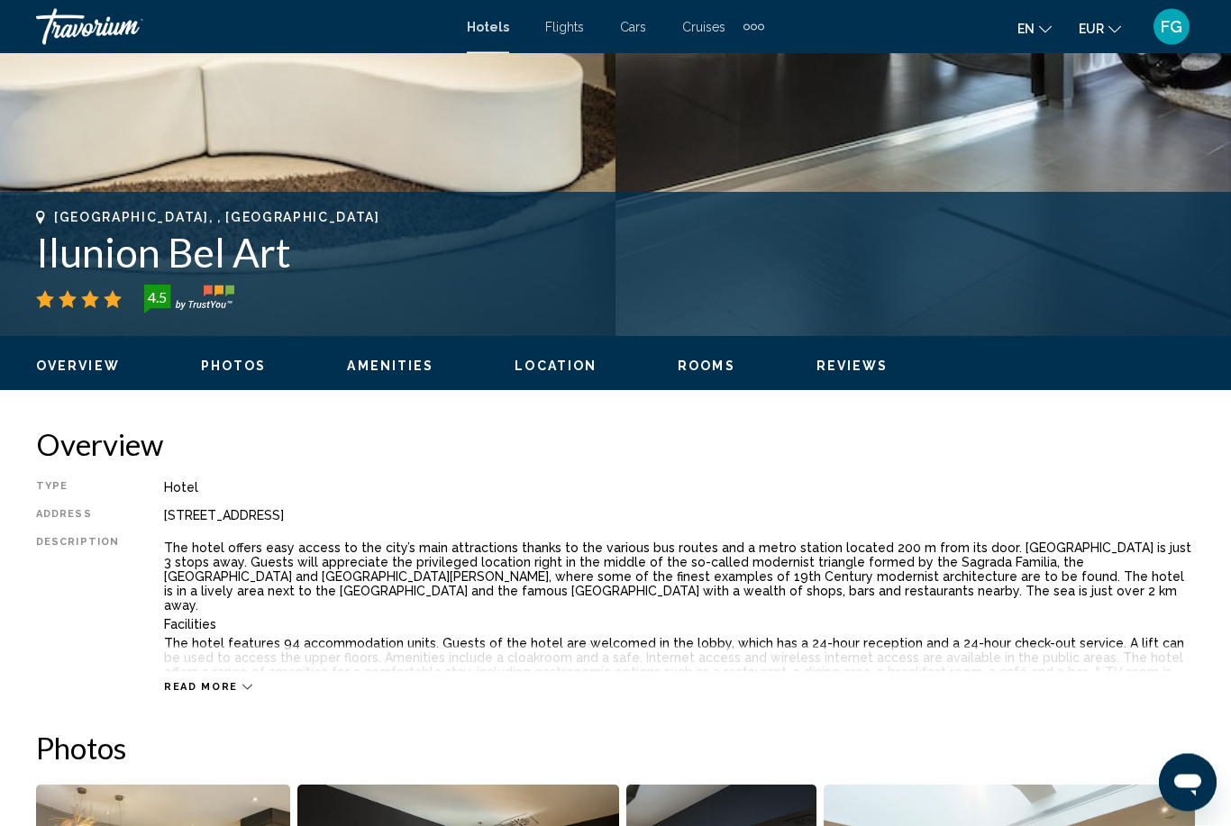
scroll to position [574, 0]
click at [184, 687] on span "Read more" at bounding box center [201, 687] width 74 height 12
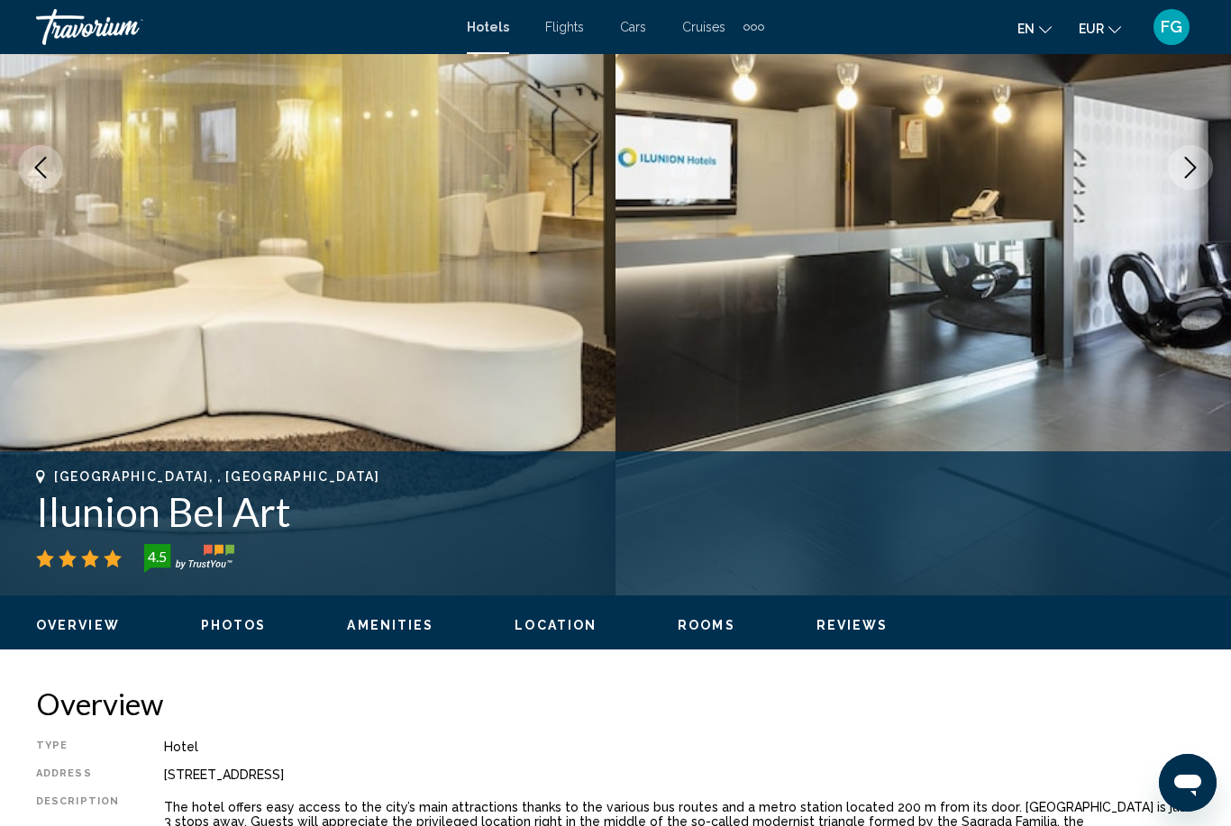
scroll to position [316, 0]
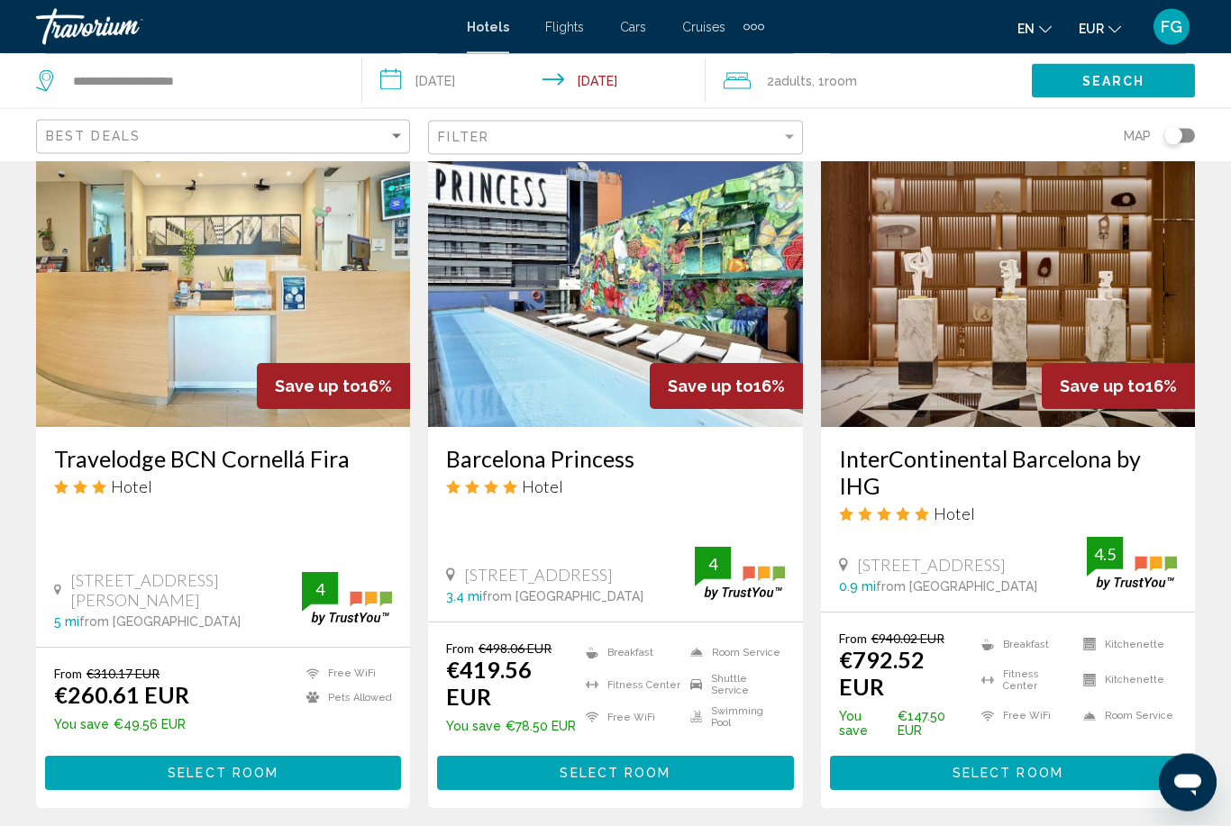
scroll to position [2170, 0]
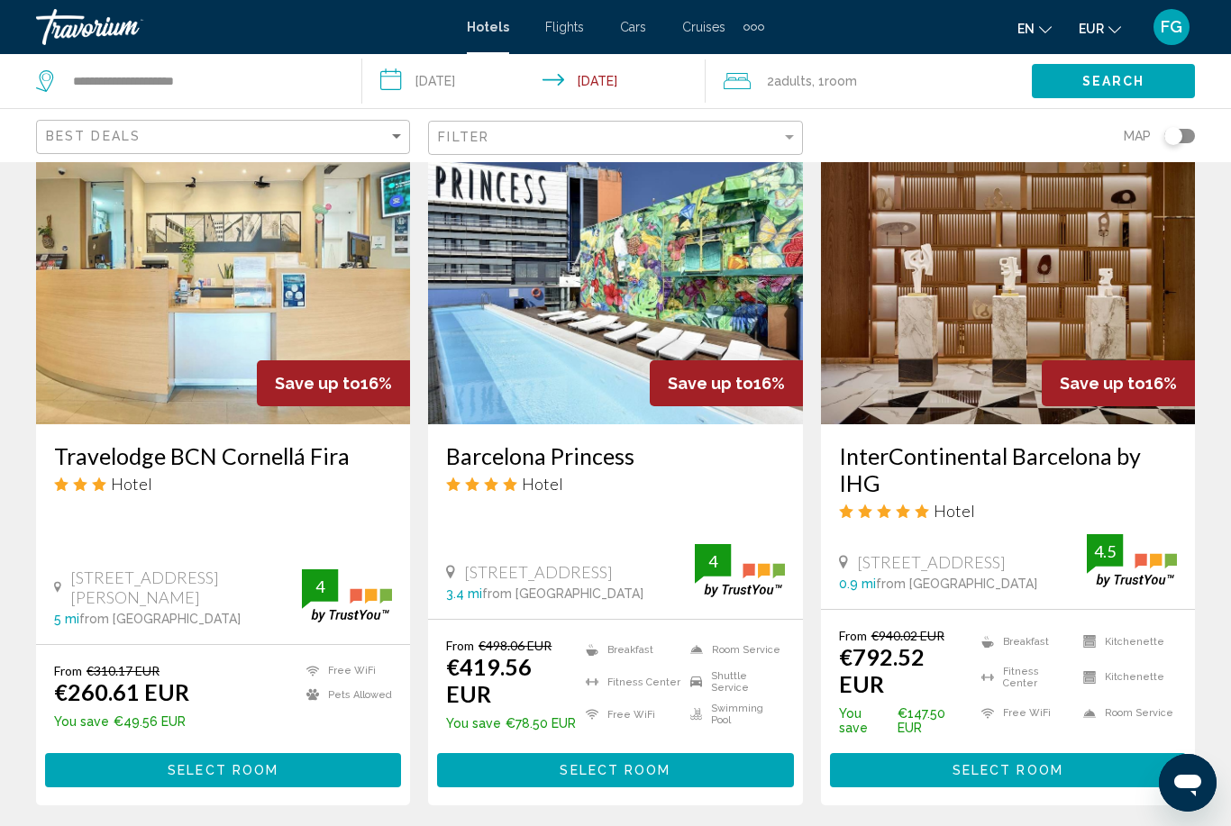
click at [617, 258] on img "Main content" at bounding box center [615, 280] width 374 height 288
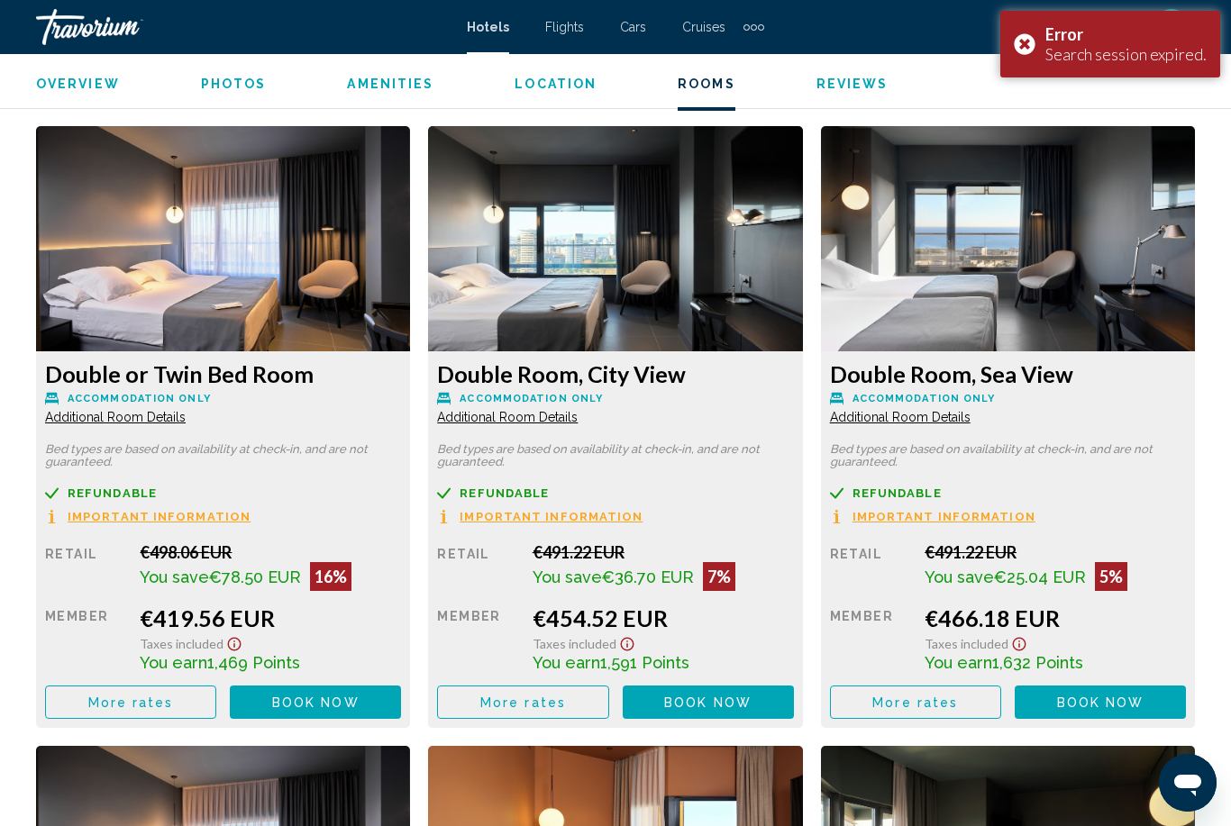
scroll to position [2740, 0]
click at [1033, 40] on div "Error Search session expired." at bounding box center [1110, 44] width 220 height 67
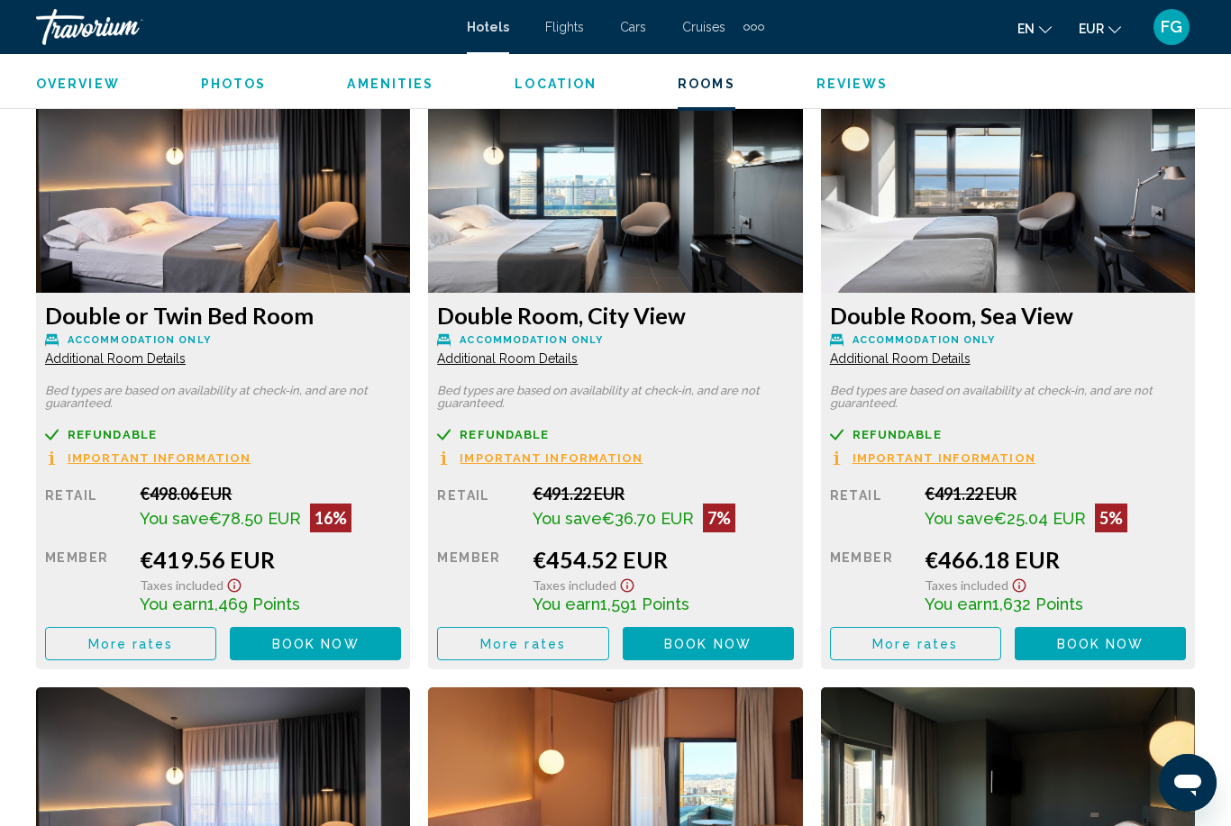
scroll to position [2800, 0]
click at [114, 638] on span "More rates" at bounding box center [131, 644] width 86 height 14
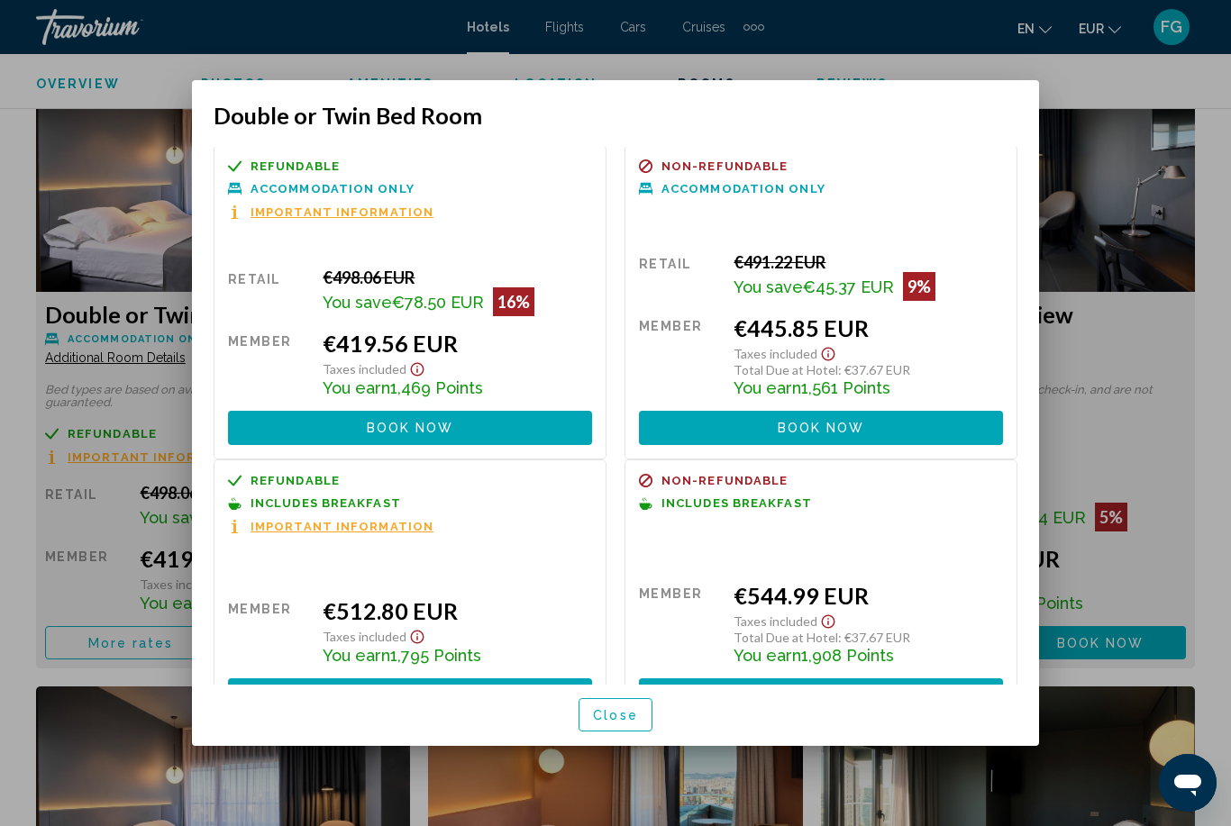
scroll to position [1, 0]
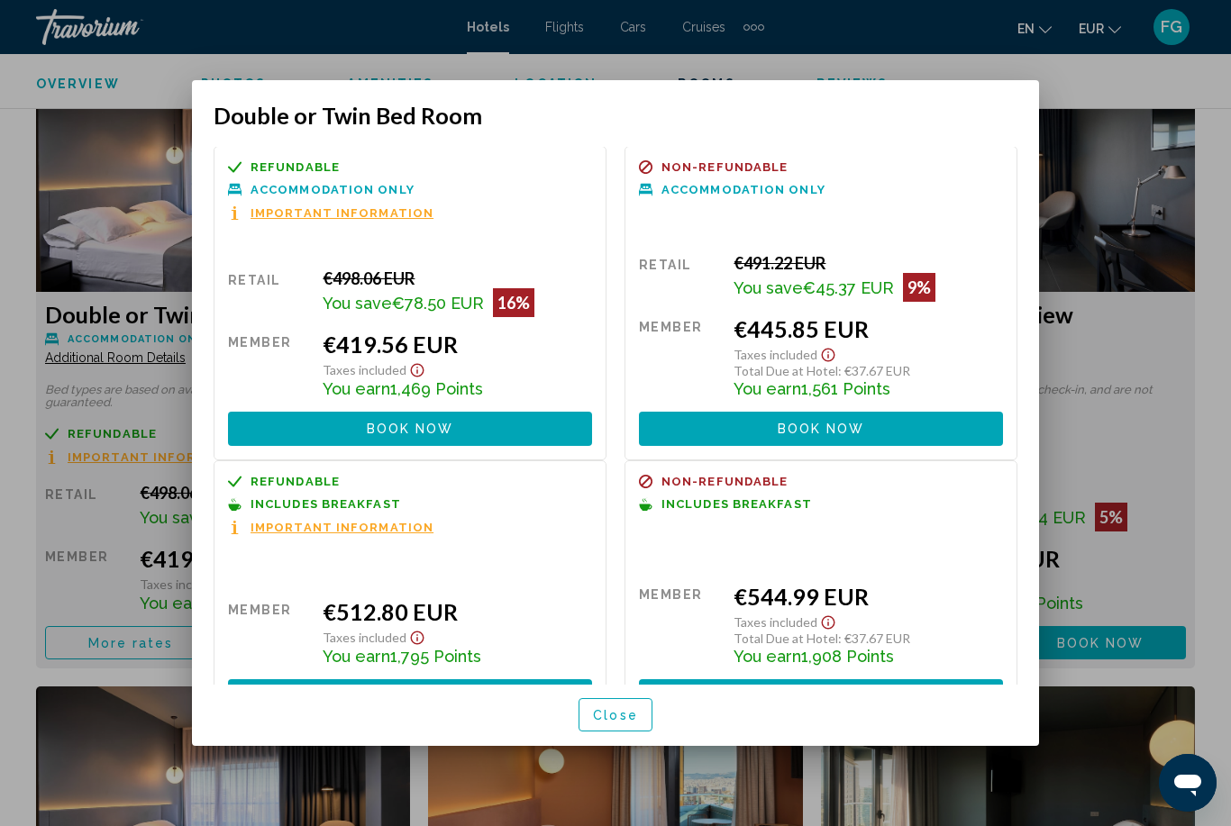
click at [287, 679] on button "Book now No longer available" at bounding box center [410, 695] width 364 height 33
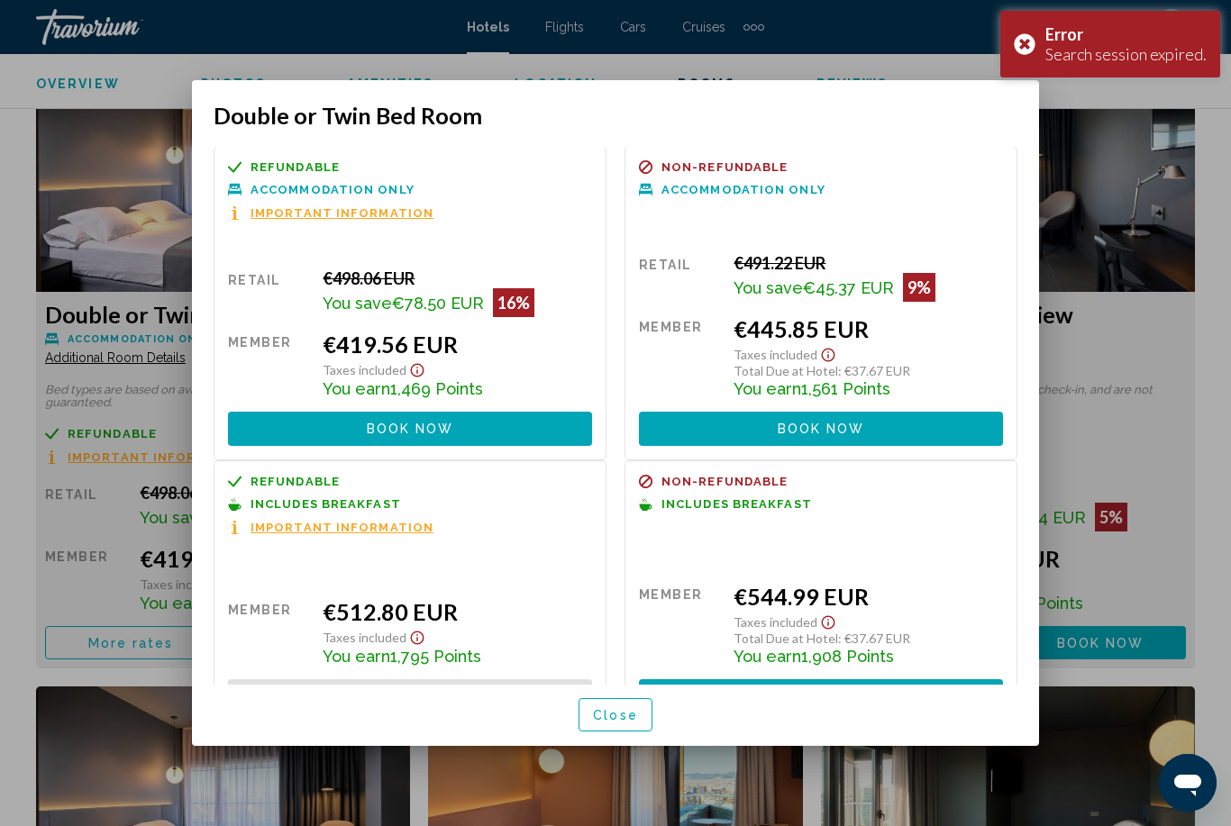
click at [1033, 49] on div "Error Search session expired." at bounding box center [1110, 44] width 220 height 67
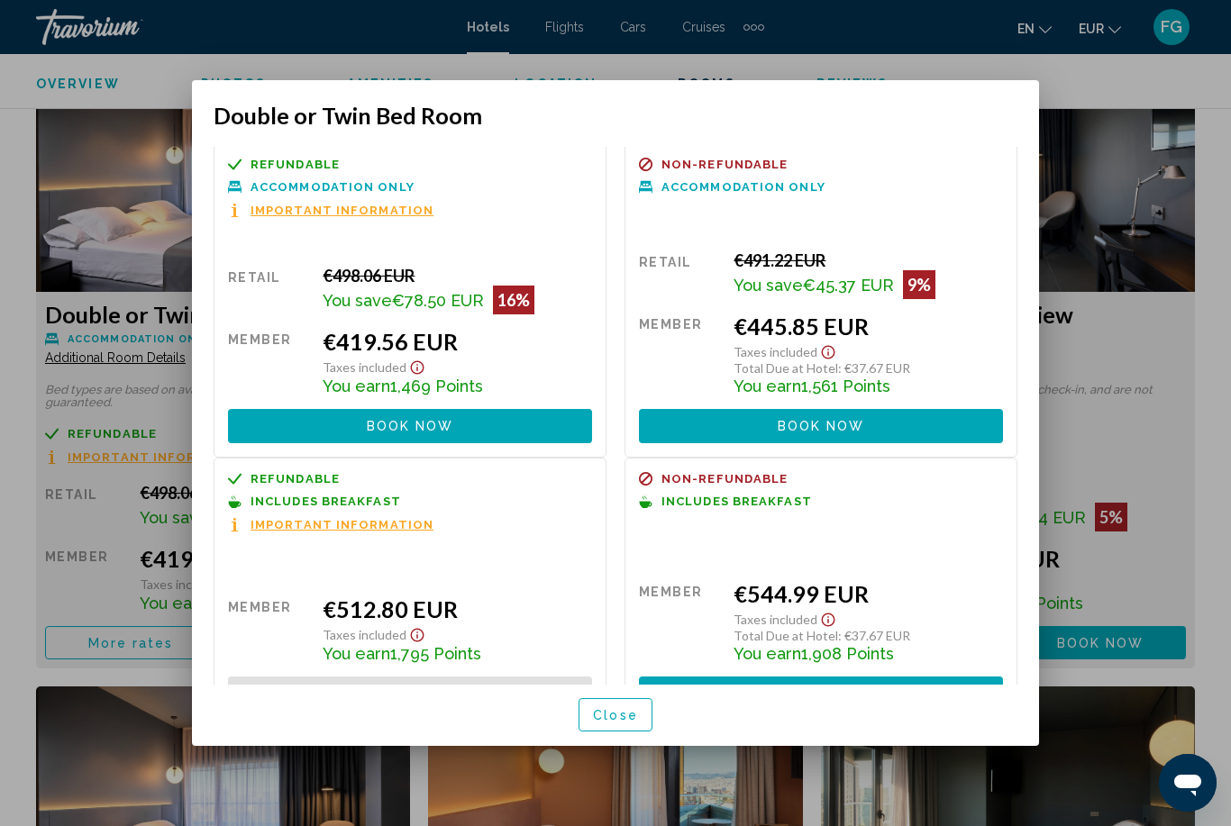
scroll to position [3, 0]
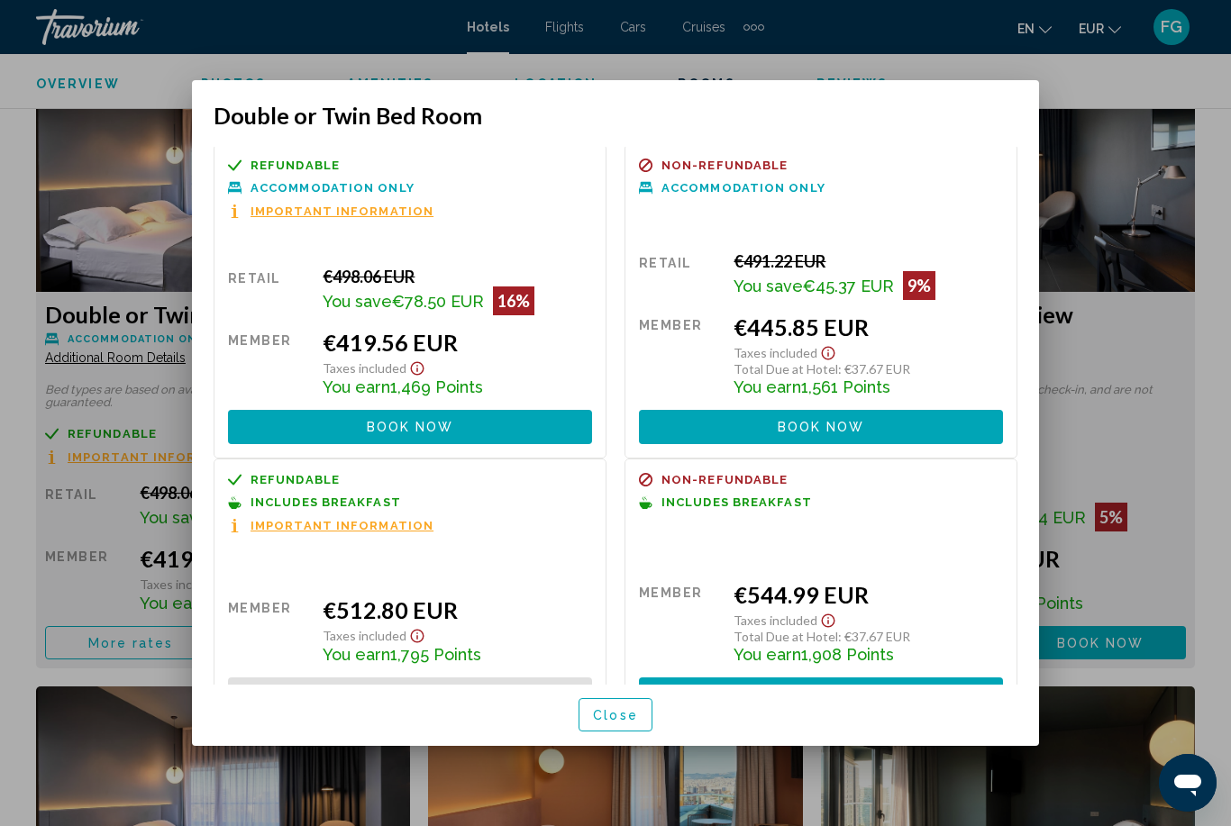
click at [284, 410] on button "Book now No longer available" at bounding box center [410, 426] width 364 height 33
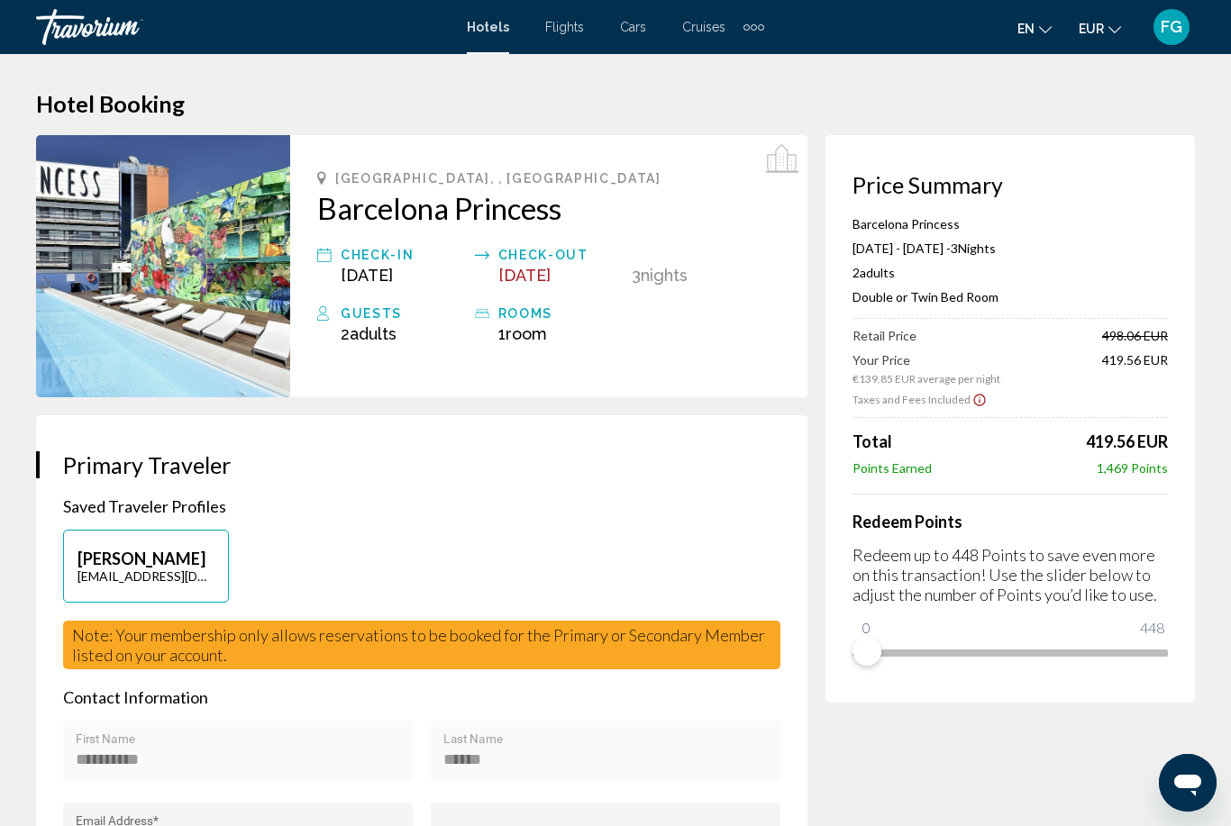
click at [1033, 22] on span "en" at bounding box center [1025, 29] width 17 height 14
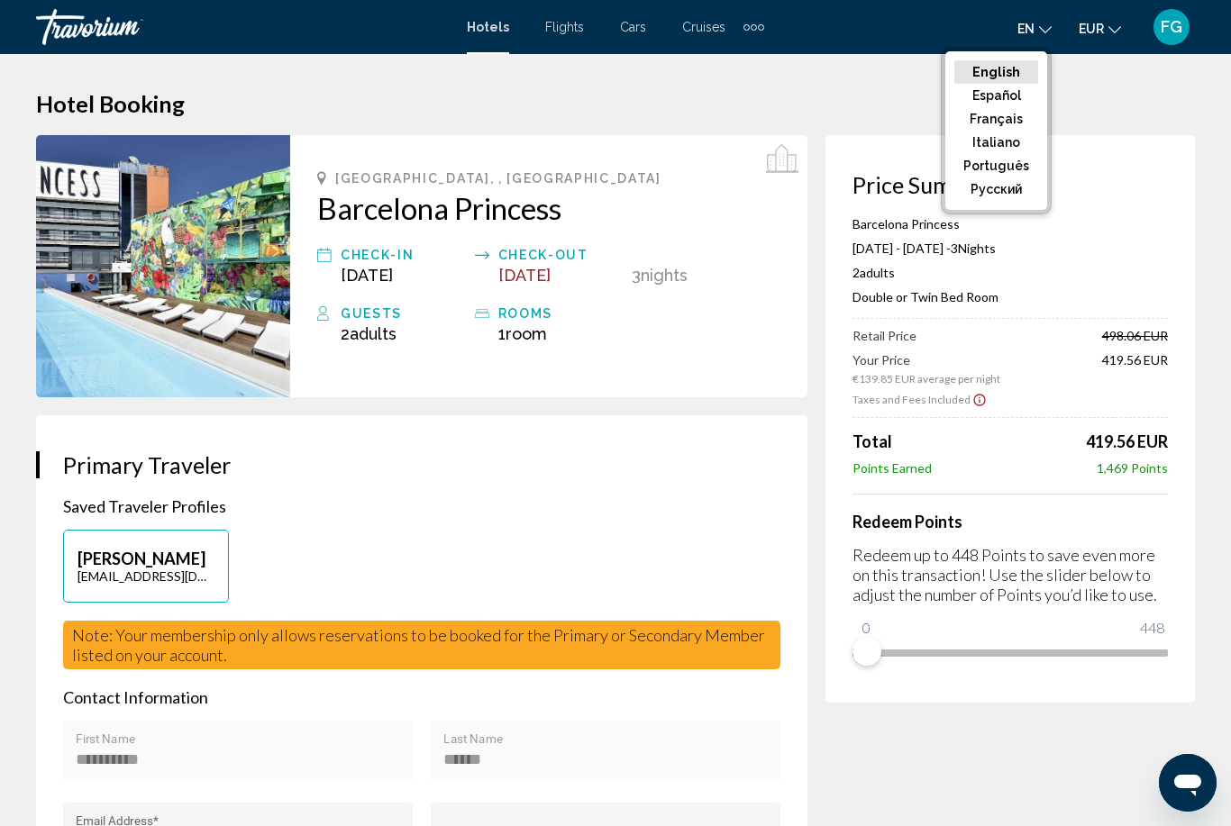
click at [1012, 123] on button "Français" at bounding box center [996, 118] width 84 height 23
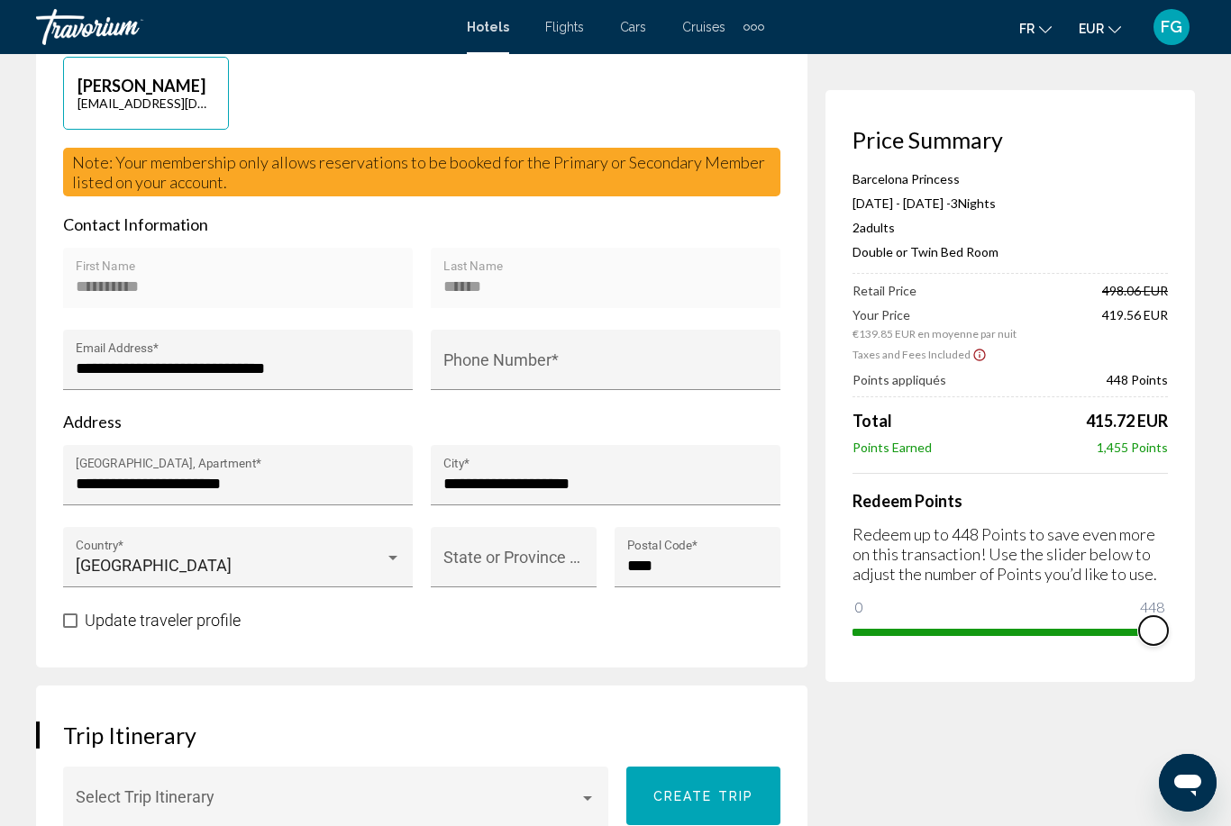
scroll to position [474, 0]
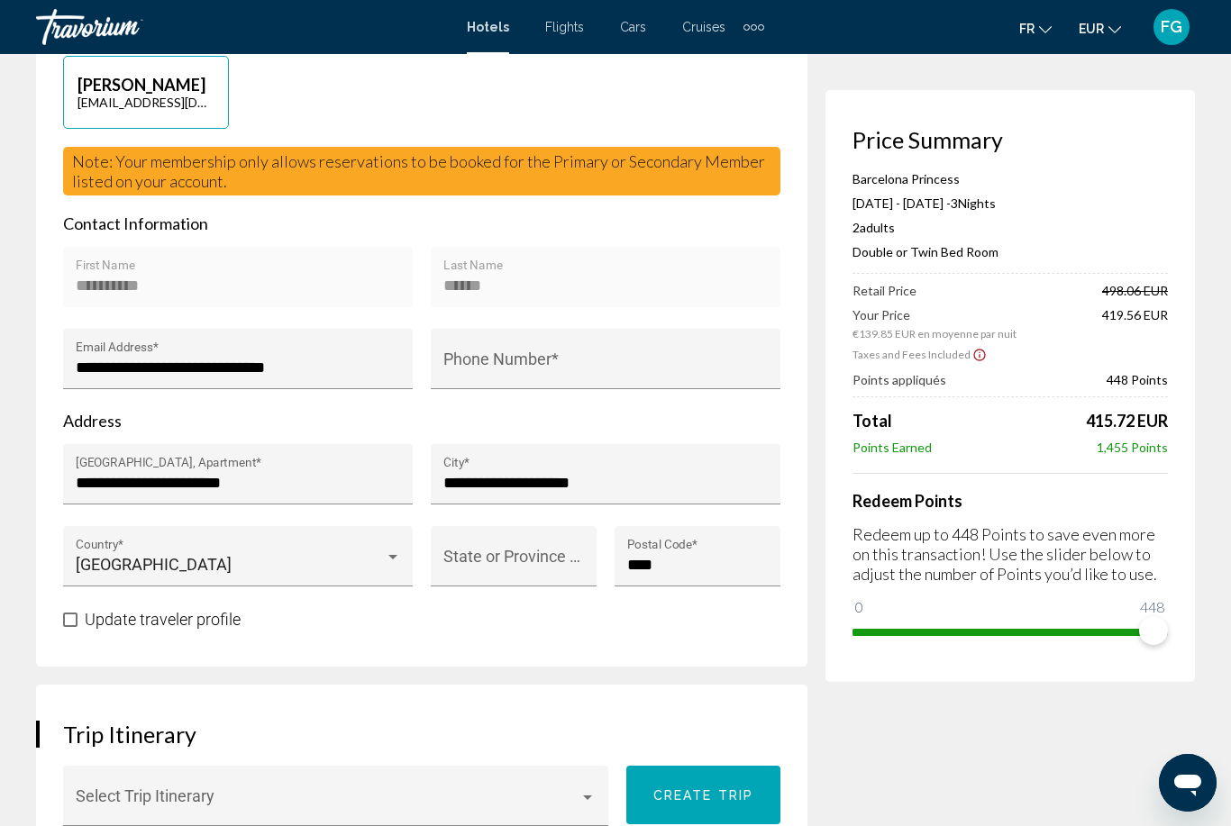
click at [650, 367] on input "Phone Number *" at bounding box center [605, 368] width 325 height 18
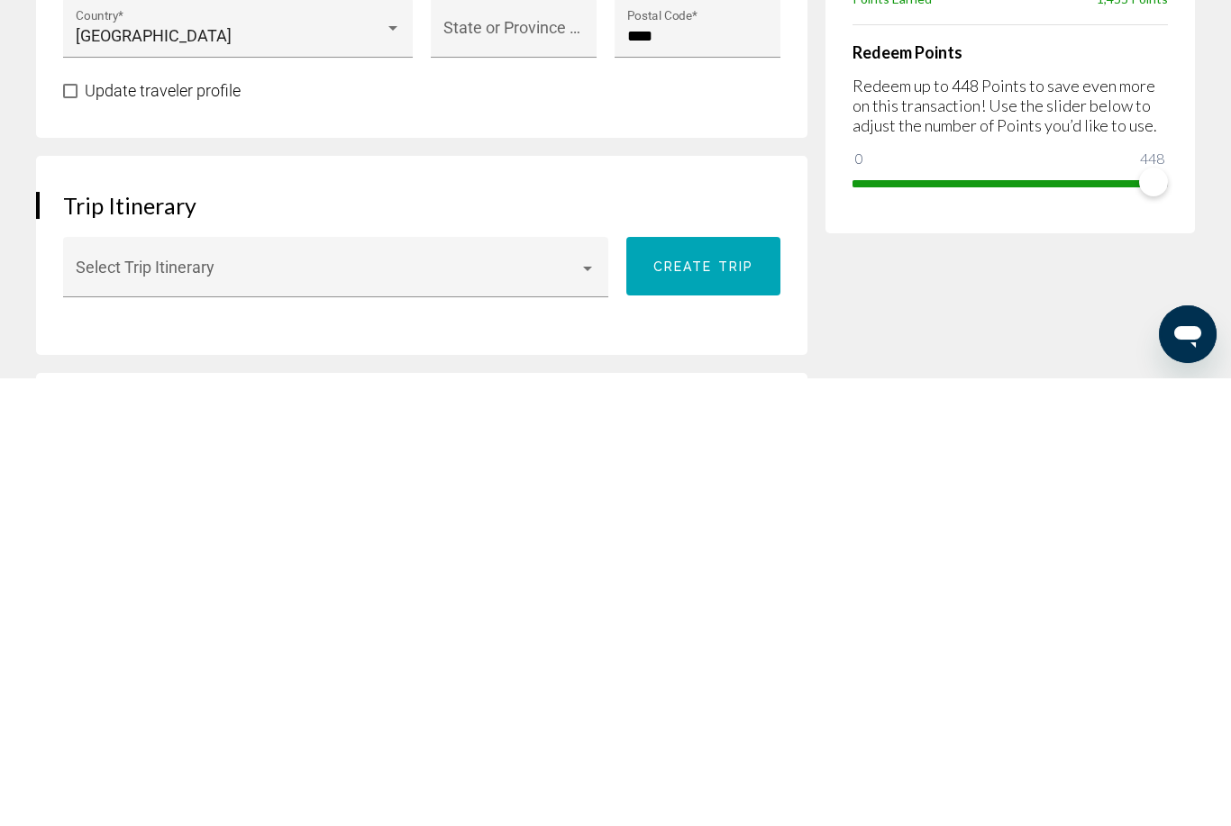
scroll to position [664, 0]
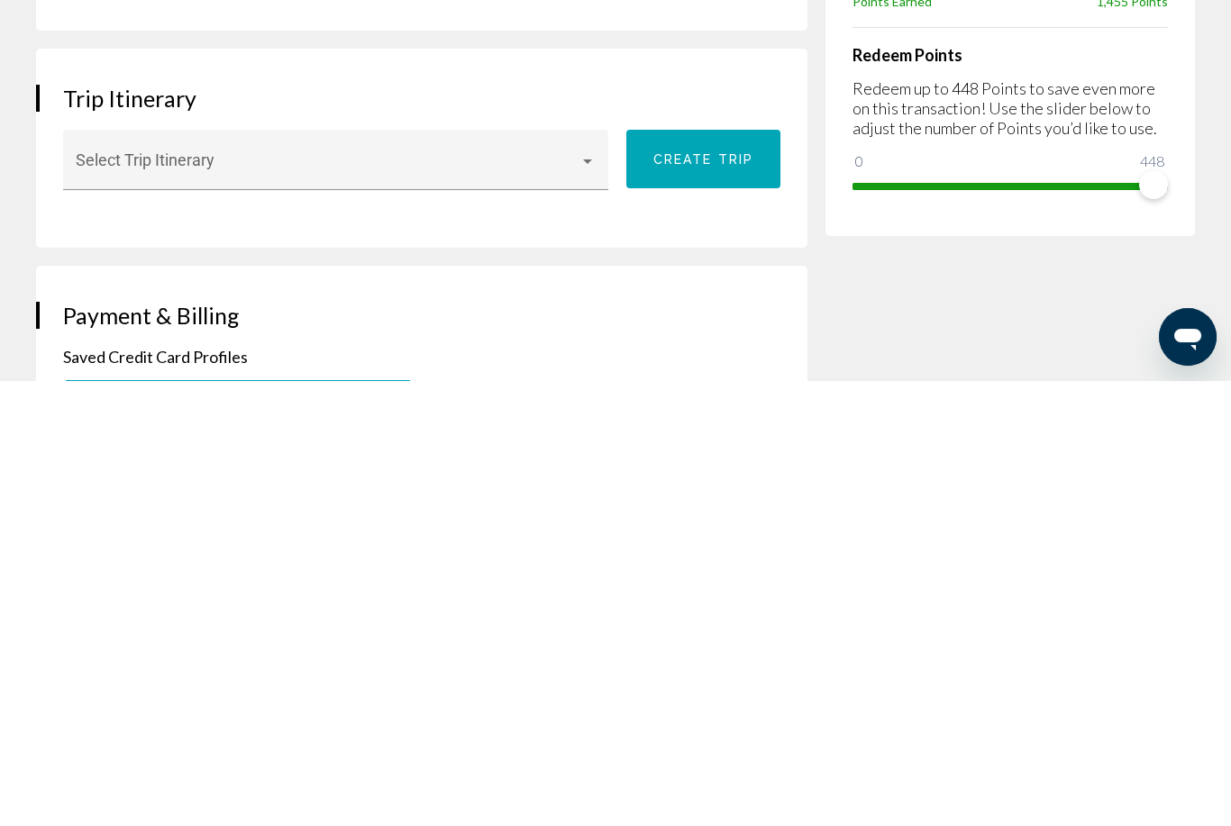
type input "**********"
click at [577, 606] on span "Main content" at bounding box center [328, 615] width 505 height 18
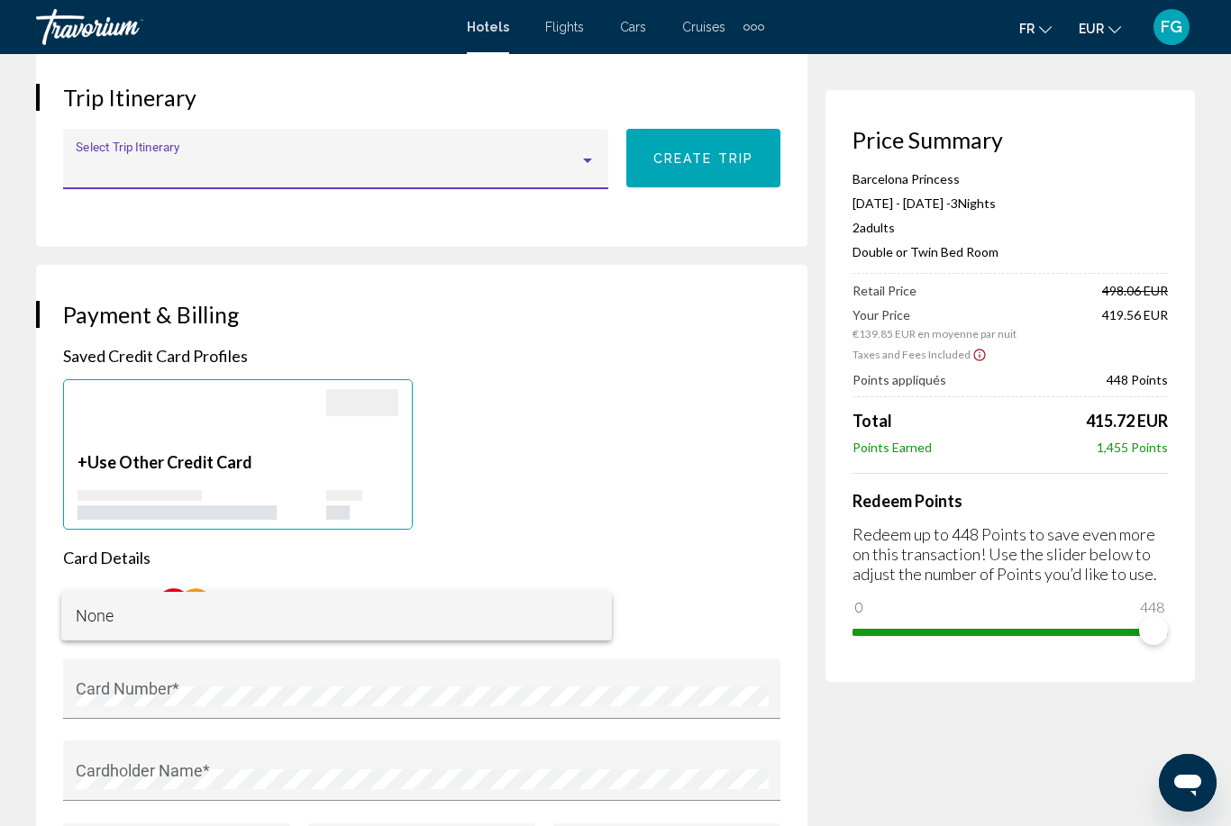
click at [591, 167] on div at bounding box center [615, 413] width 1231 height 826
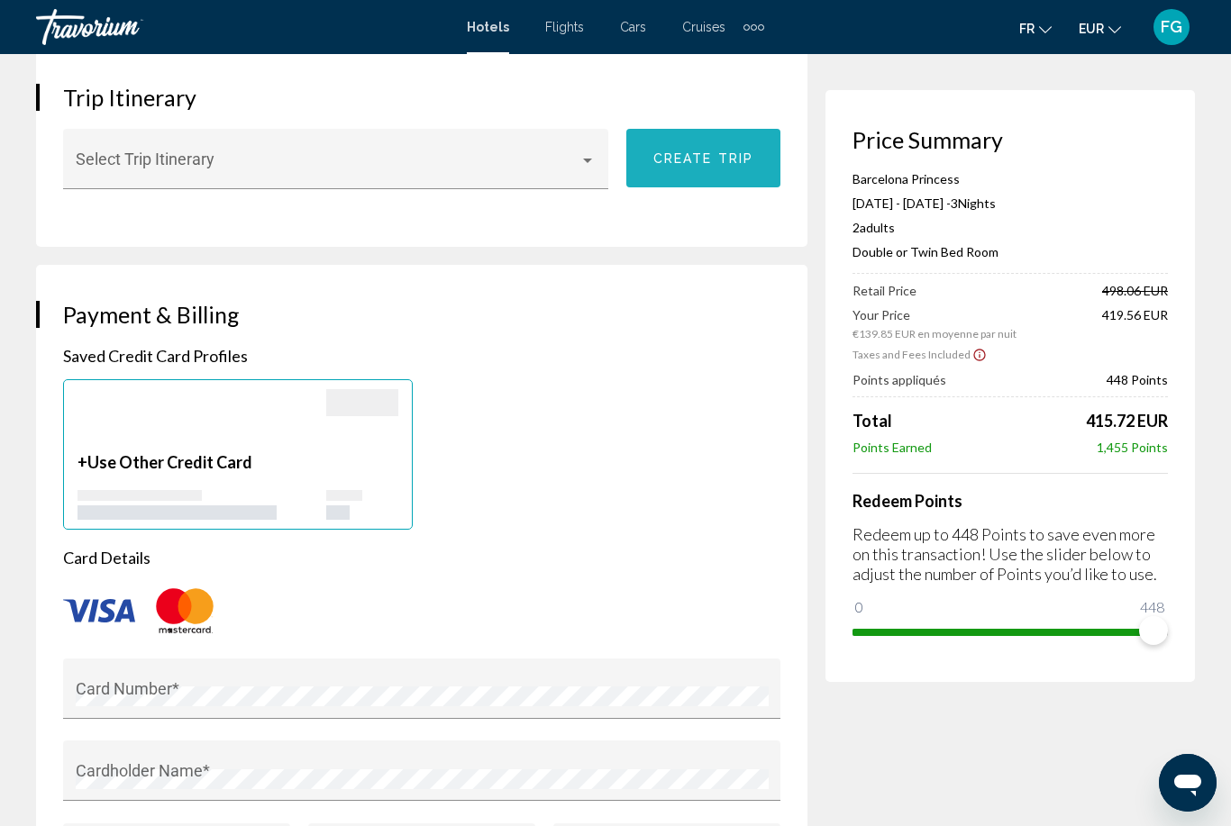
click at [732, 162] on span "Create trip" at bounding box center [703, 158] width 100 height 14
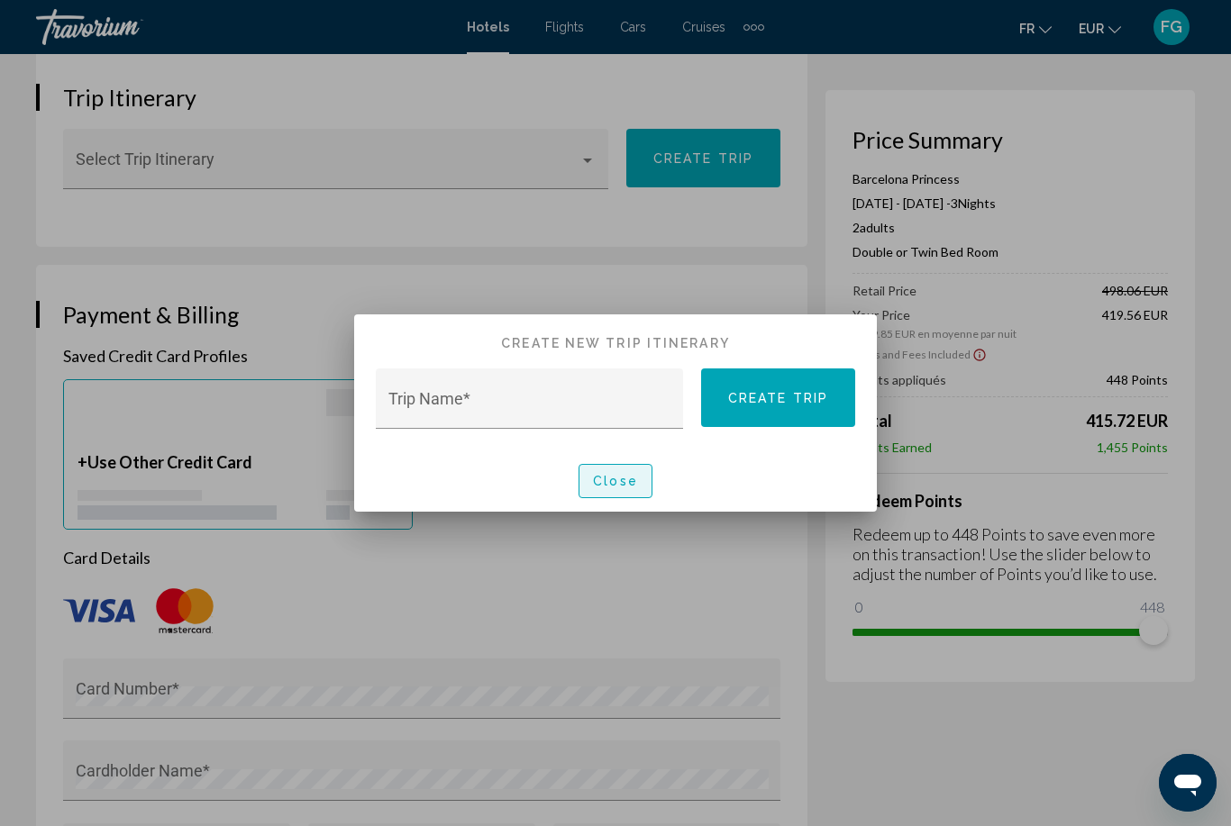
click at [607, 480] on span "Close" at bounding box center [615, 482] width 45 height 14
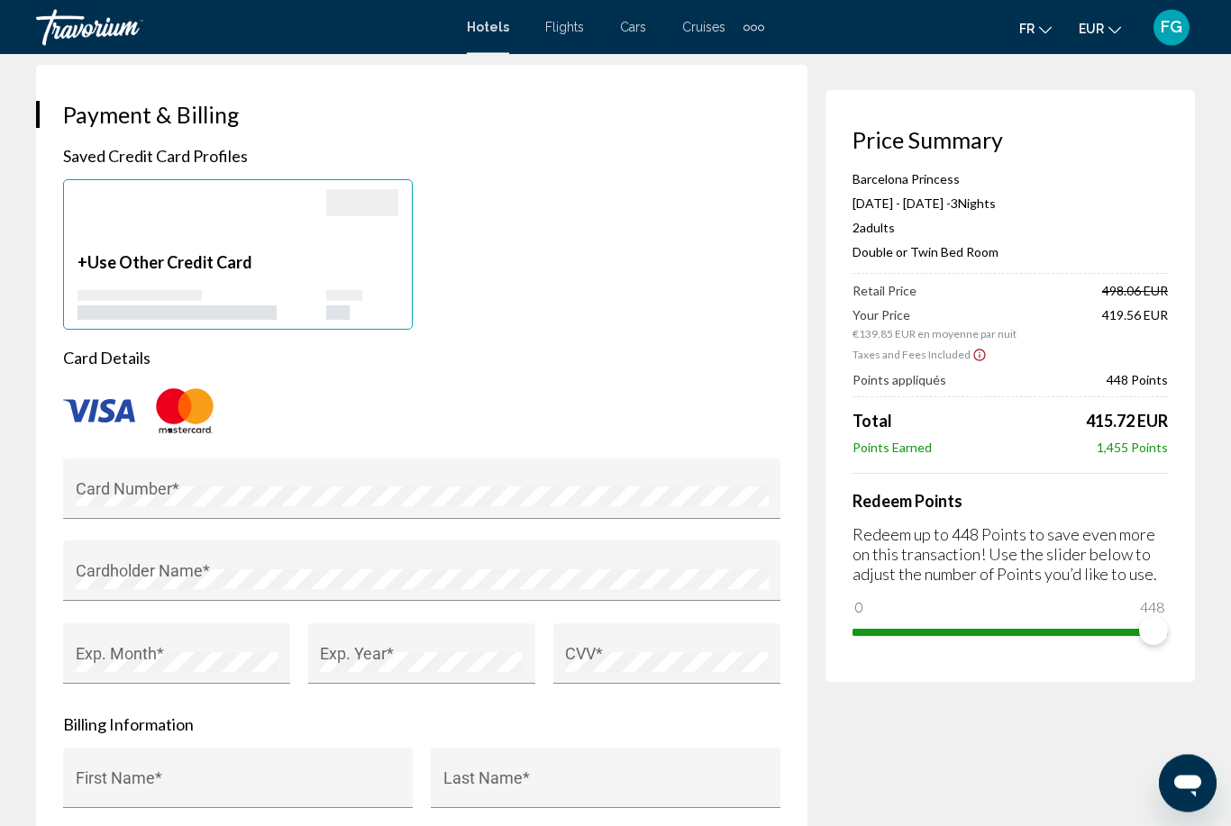
scroll to position [1310, 0]
click at [122, 269] on span "Use Other Credit Card" at bounding box center [169, 263] width 165 height 20
click at [83, 260] on p "+ Use Other Credit Card" at bounding box center [201, 263] width 249 height 20
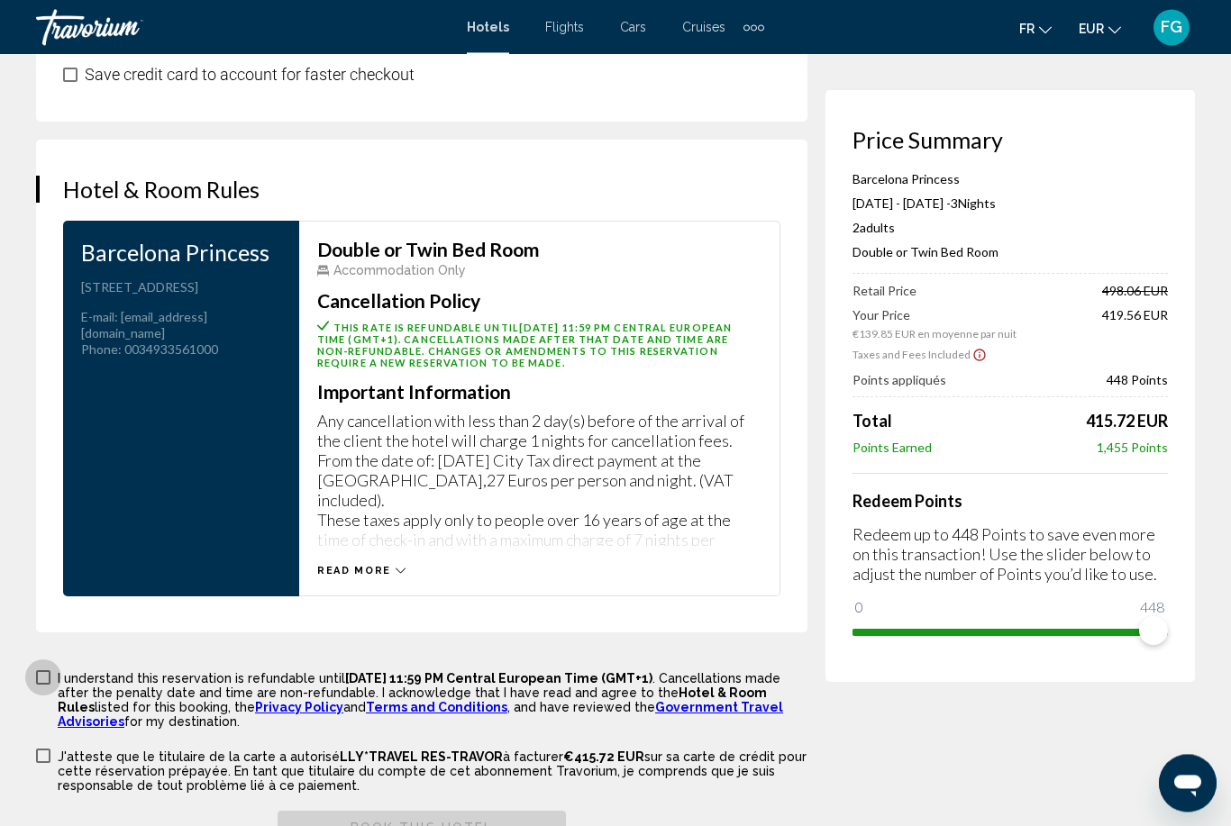
scroll to position [2324, 0]
click at [44, 685] on span "Main content" at bounding box center [43, 677] width 14 height 14
click at [45, 763] on span "Main content" at bounding box center [43, 756] width 14 height 14
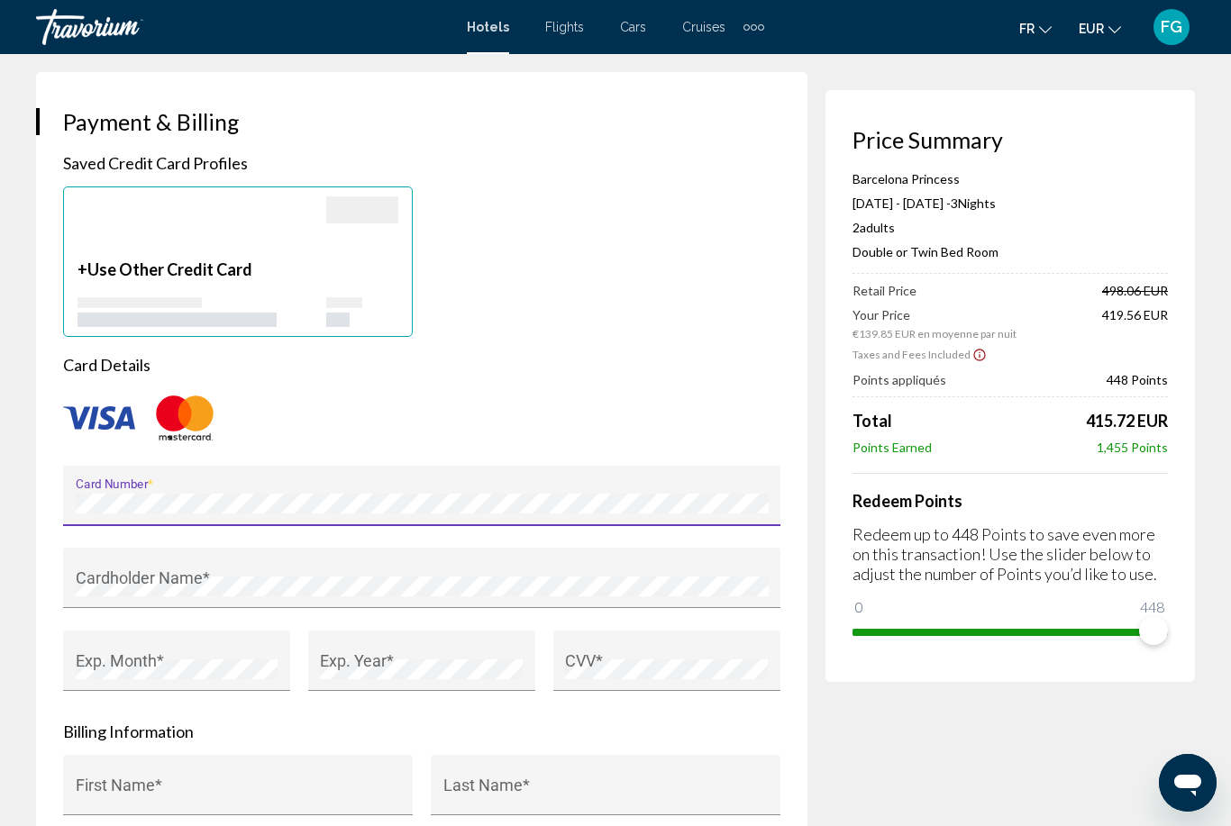
scroll to position [1304, 0]
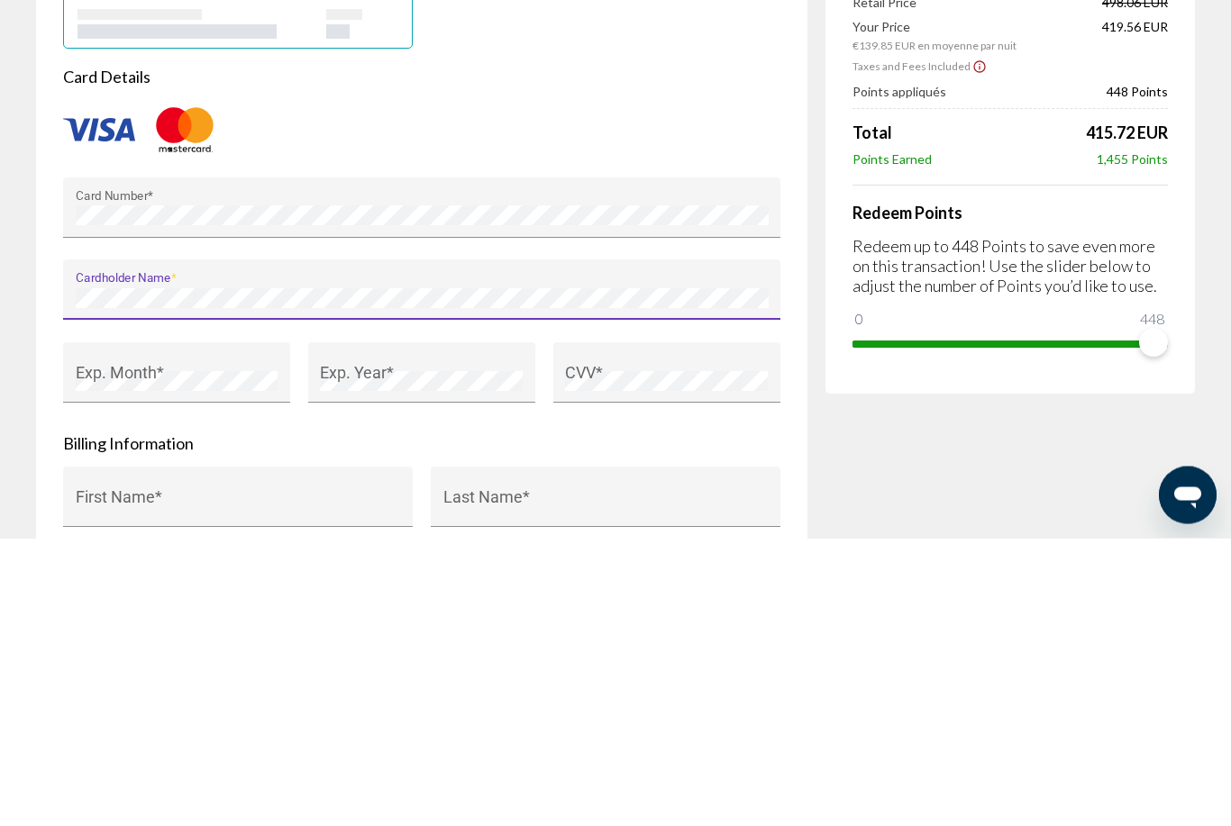
click at [126, 561] on div "Cardholder Name *" at bounding box center [422, 585] width 693 height 49
click at [114, 561] on div "Cardholder Name *" at bounding box center [422, 585] width 693 height 49
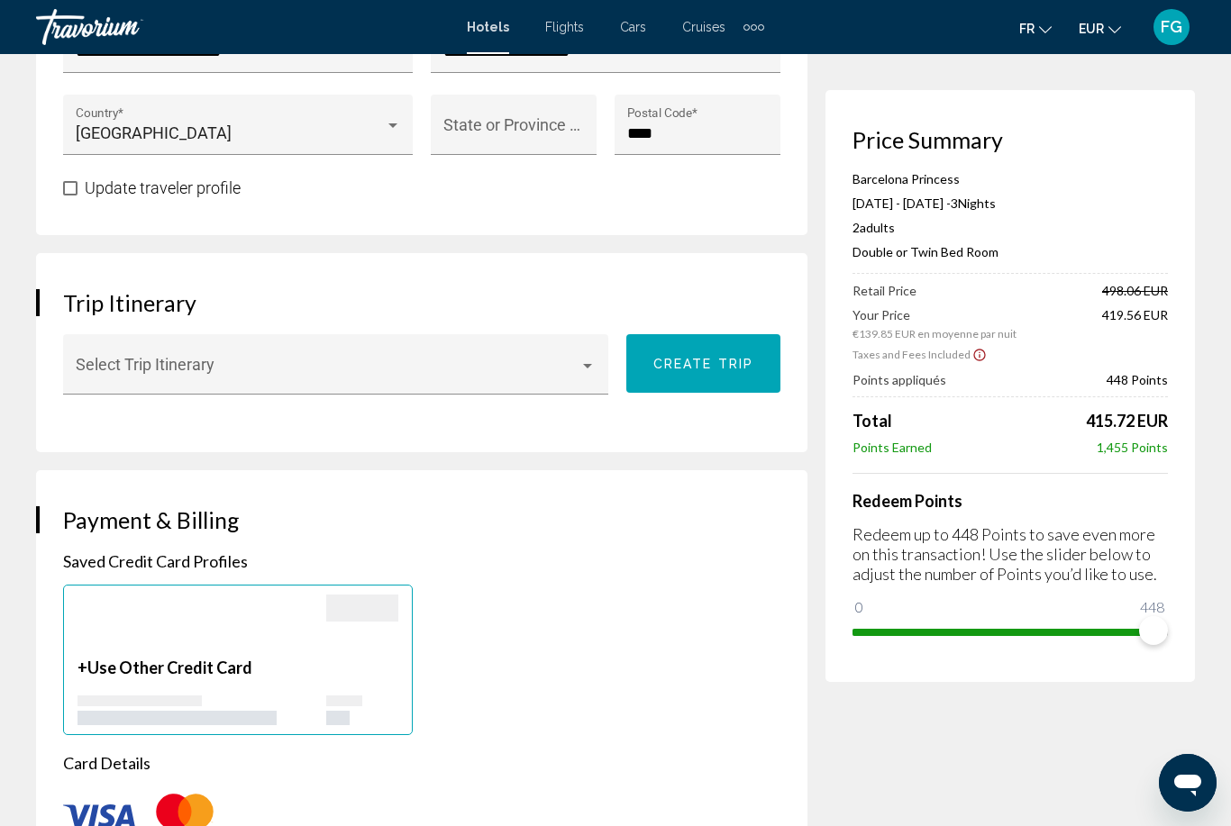
scroll to position [905, 0]
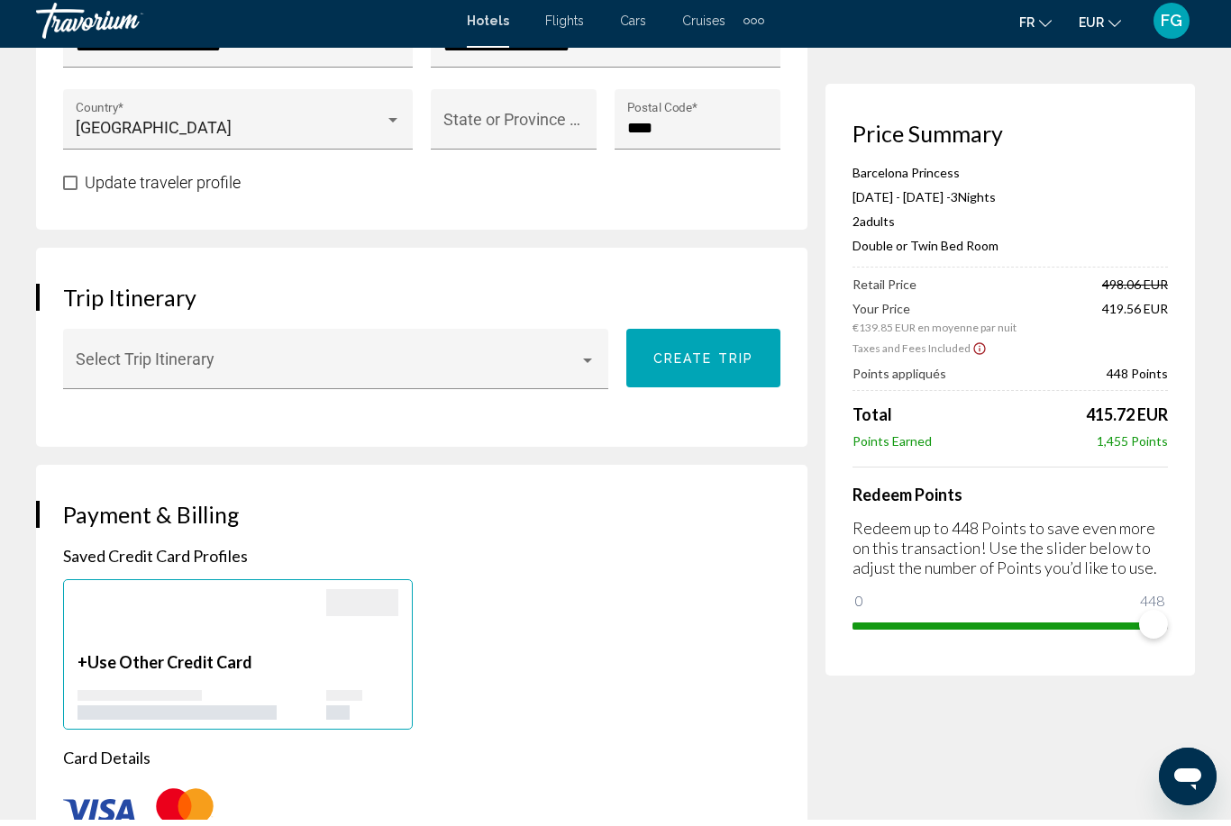
click at [1043, 28] on button "fr English Español Français Italiano Português русский" at bounding box center [1035, 28] width 32 height 26
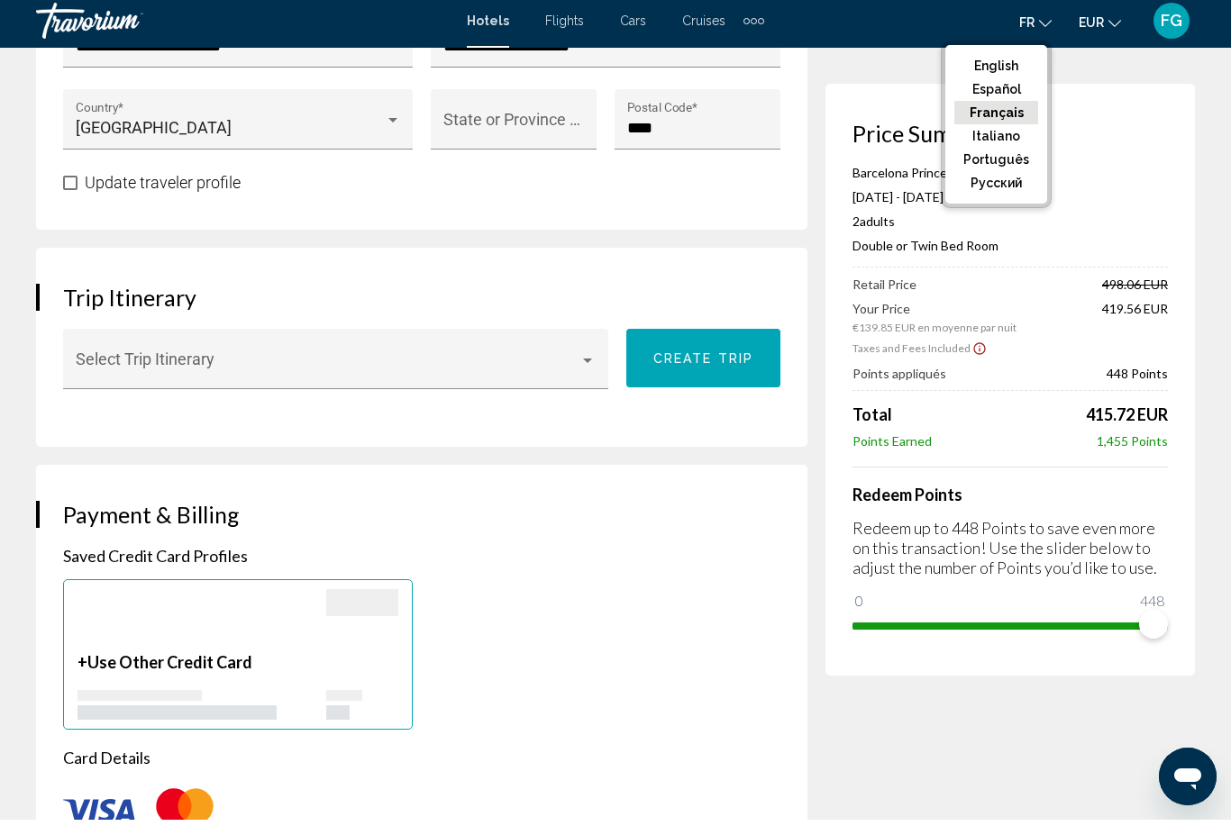
scroll to position [911, 0]
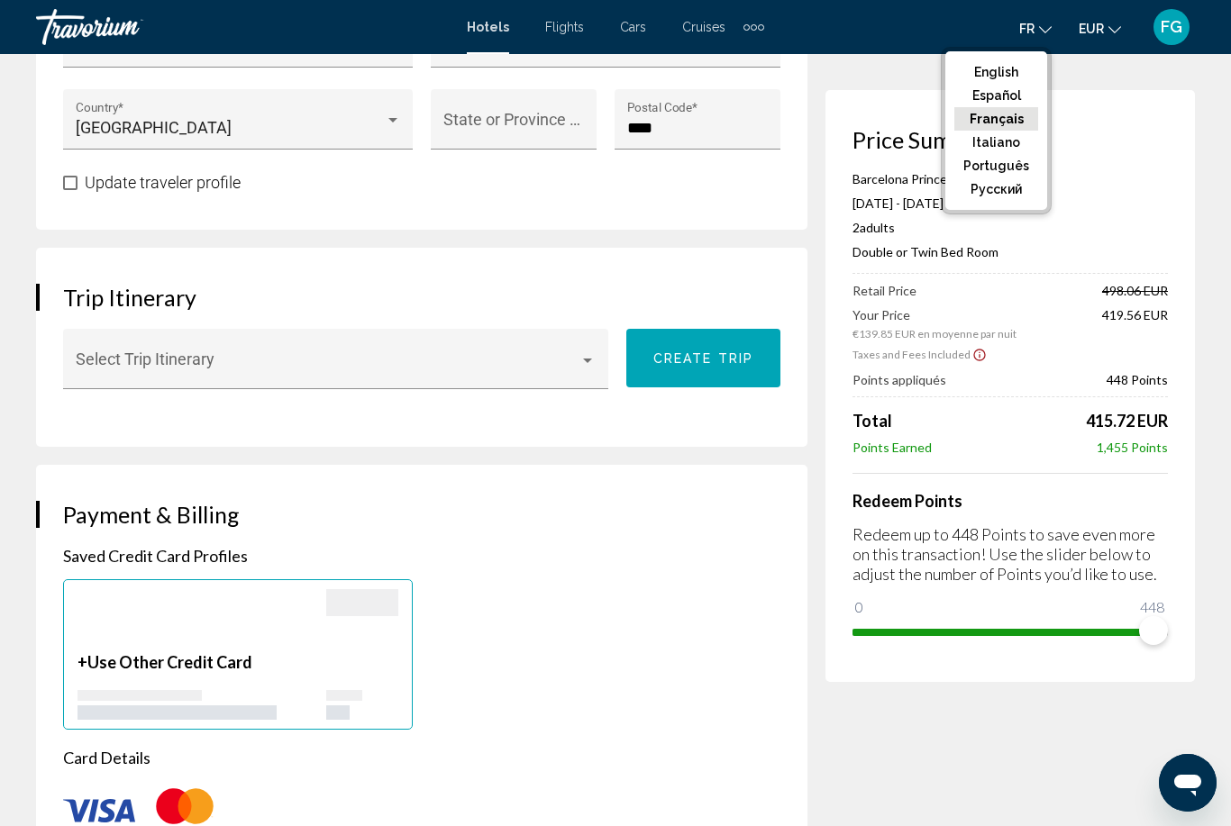
click at [1023, 119] on button "Français" at bounding box center [996, 118] width 84 height 23
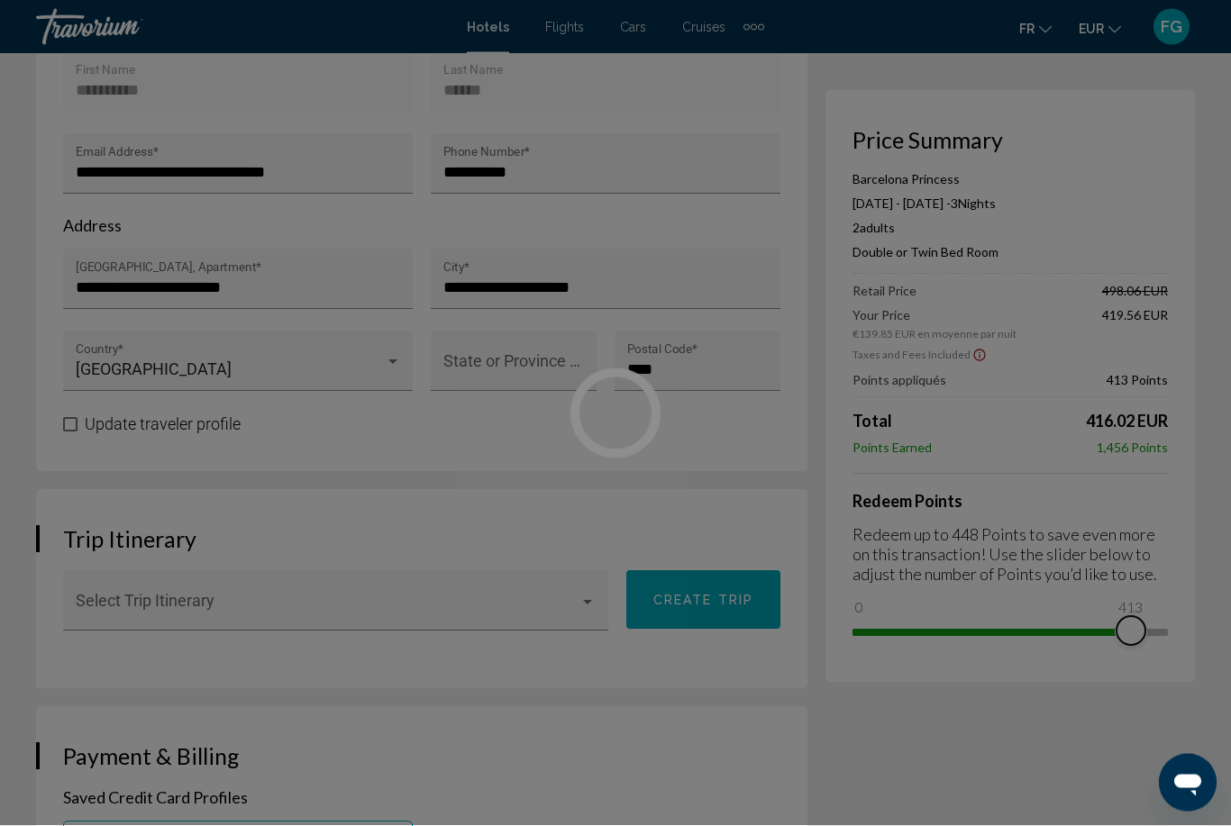
scroll to position [670, 0]
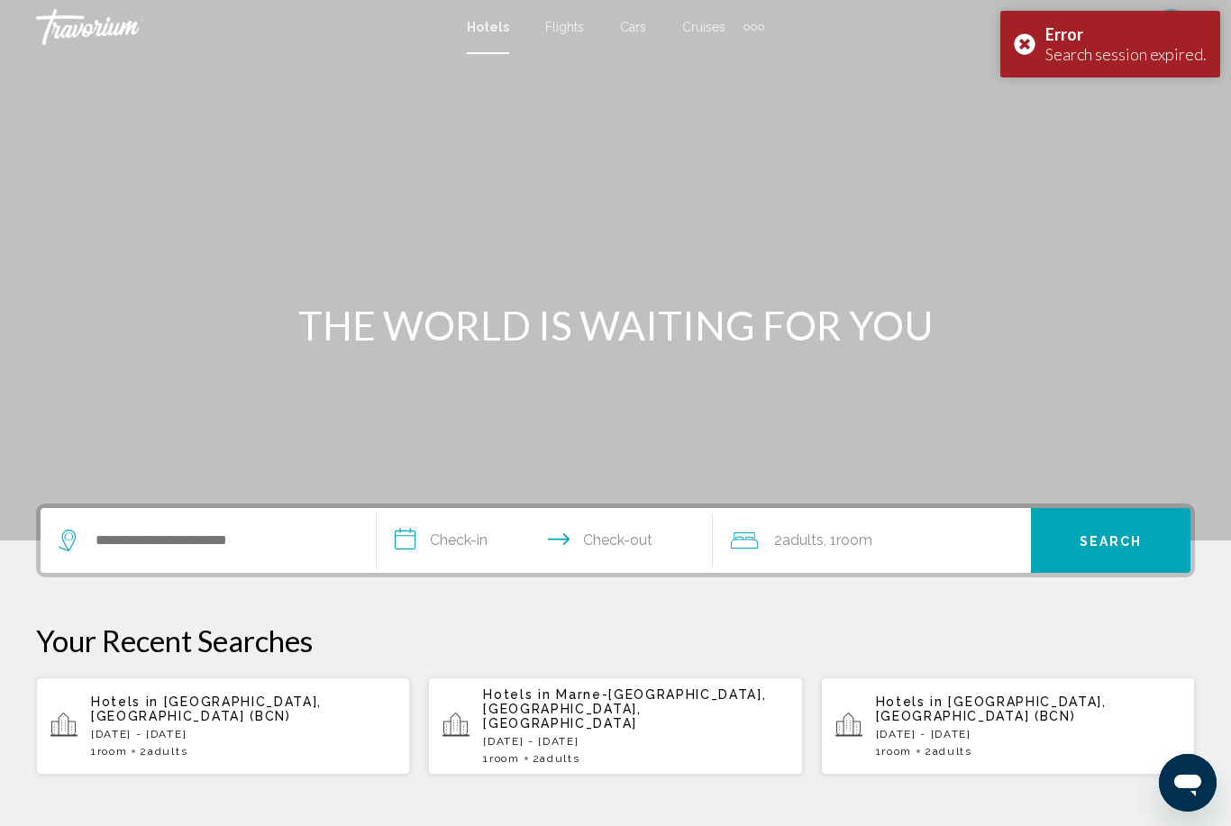
click at [1035, 50] on div "Error Search session expired." at bounding box center [1110, 44] width 220 height 67
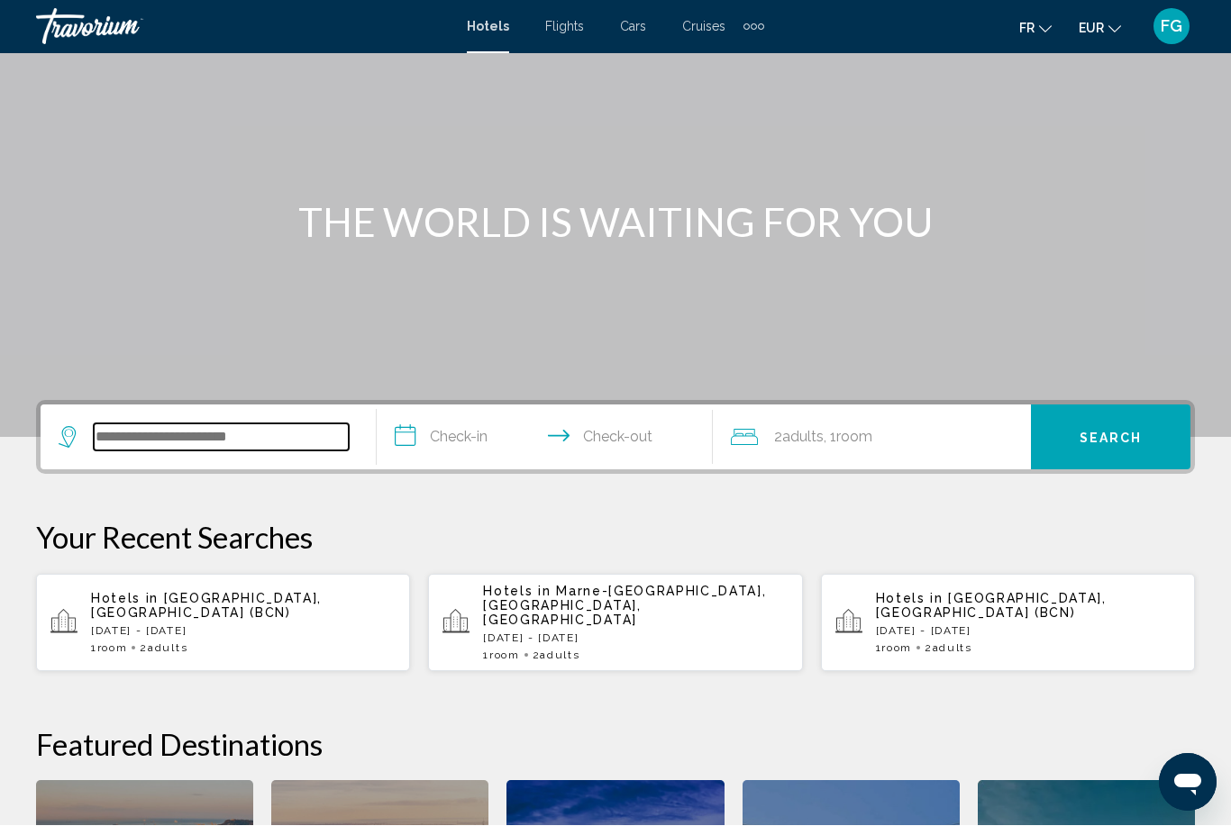
click at [114, 436] on input "Search widget" at bounding box center [221, 437] width 255 height 27
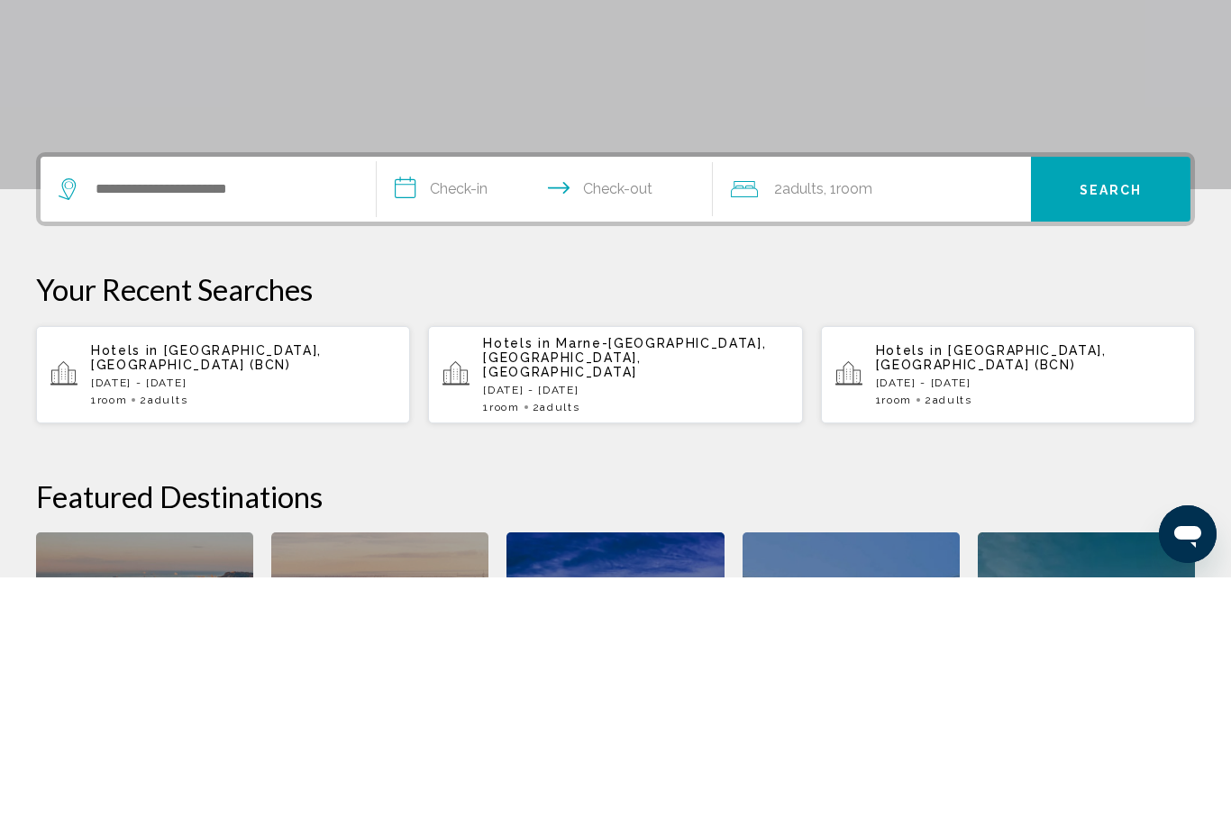
click at [136, 592] on div "Hotels in Barcelona, Spain (BCN) Sat, 18 Oct - Tue, 21 Oct 1 Room rooms 2 Adult…" at bounding box center [243, 623] width 305 height 63
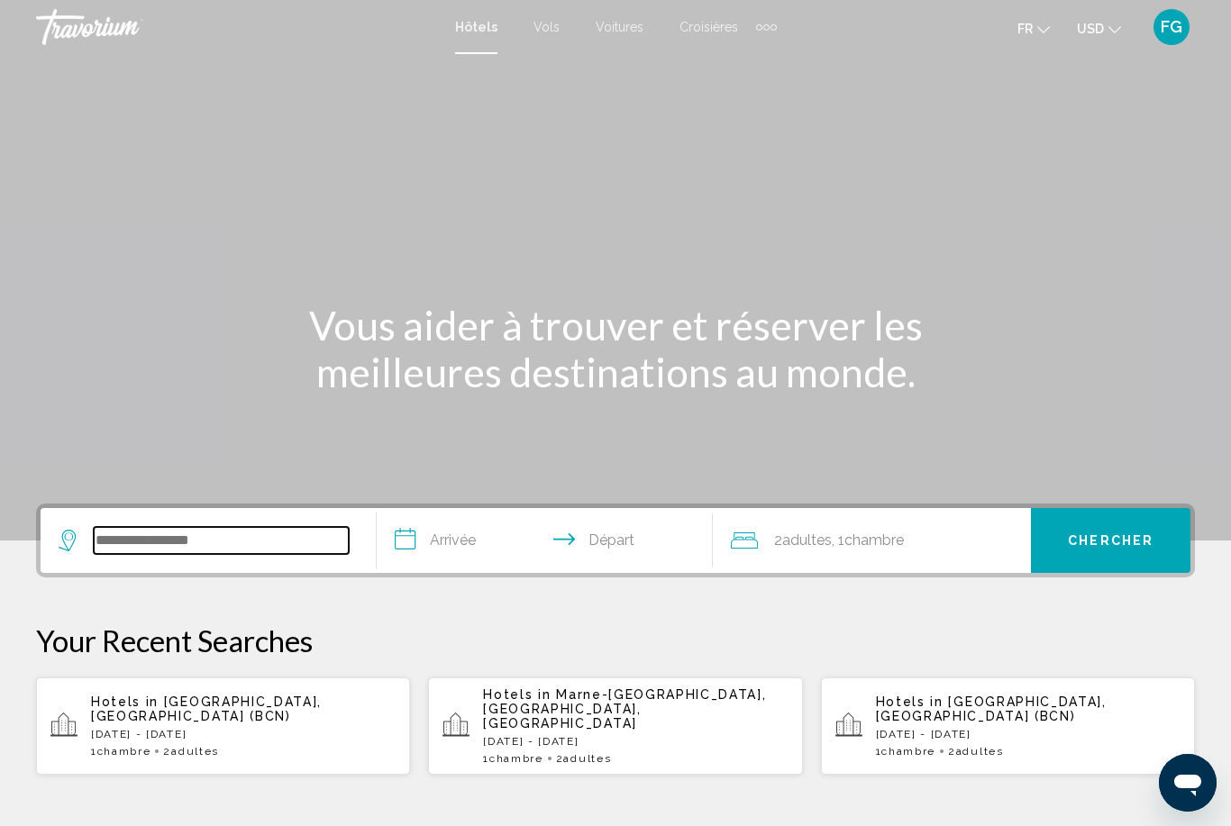
click at [121, 533] on input "Search widget" at bounding box center [221, 540] width 255 height 27
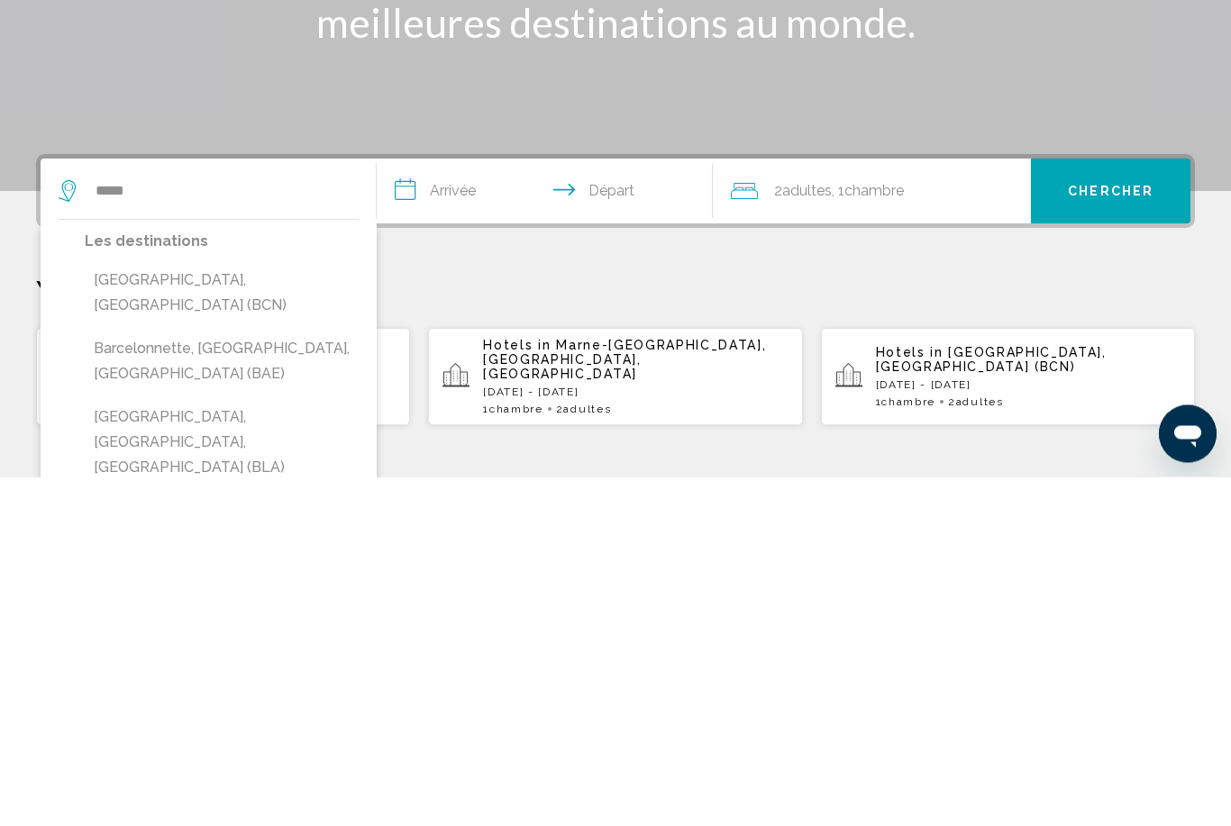
click at [242, 613] on button "[GEOGRAPHIC_DATA], [GEOGRAPHIC_DATA] (BCN)" at bounding box center [222, 642] width 274 height 59
type input "**********"
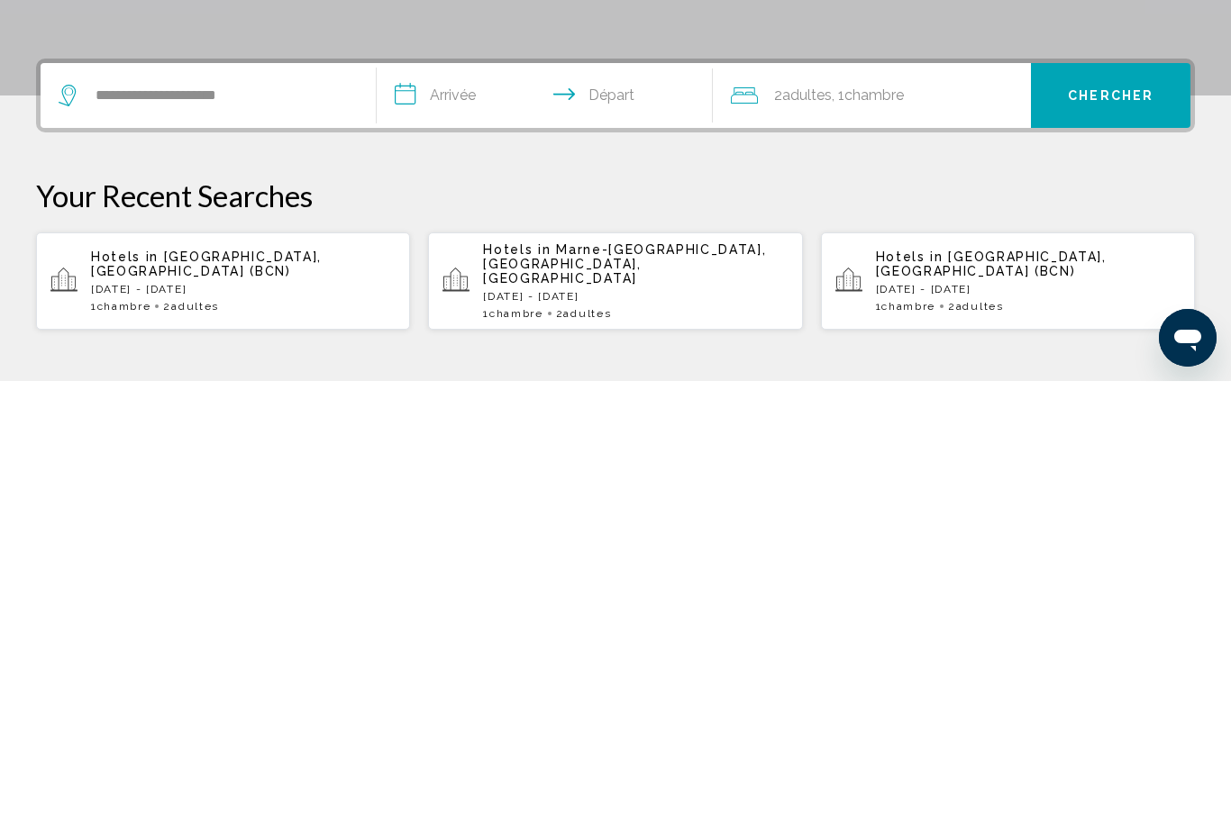
click at [509, 508] on input "**********" at bounding box center [548, 543] width 343 height 70
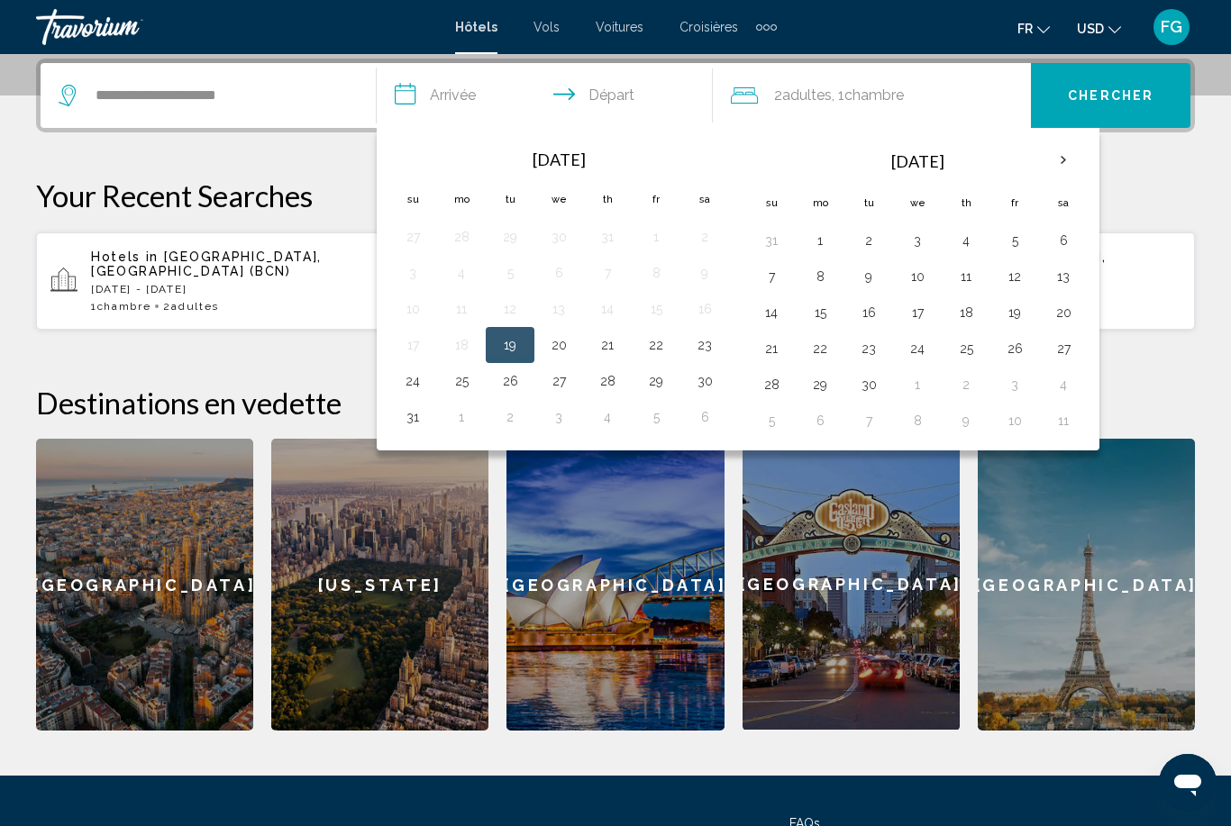
click at [1060, 149] on th "Next month" at bounding box center [1063, 161] width 49 height 40
click at [1065, 308] on button "18" at bounding box center [1063, 312] width 29 height 25
click at [858, 350] on button "21" at bounding box center [868, 348] width 29 height 25
type input "**********"
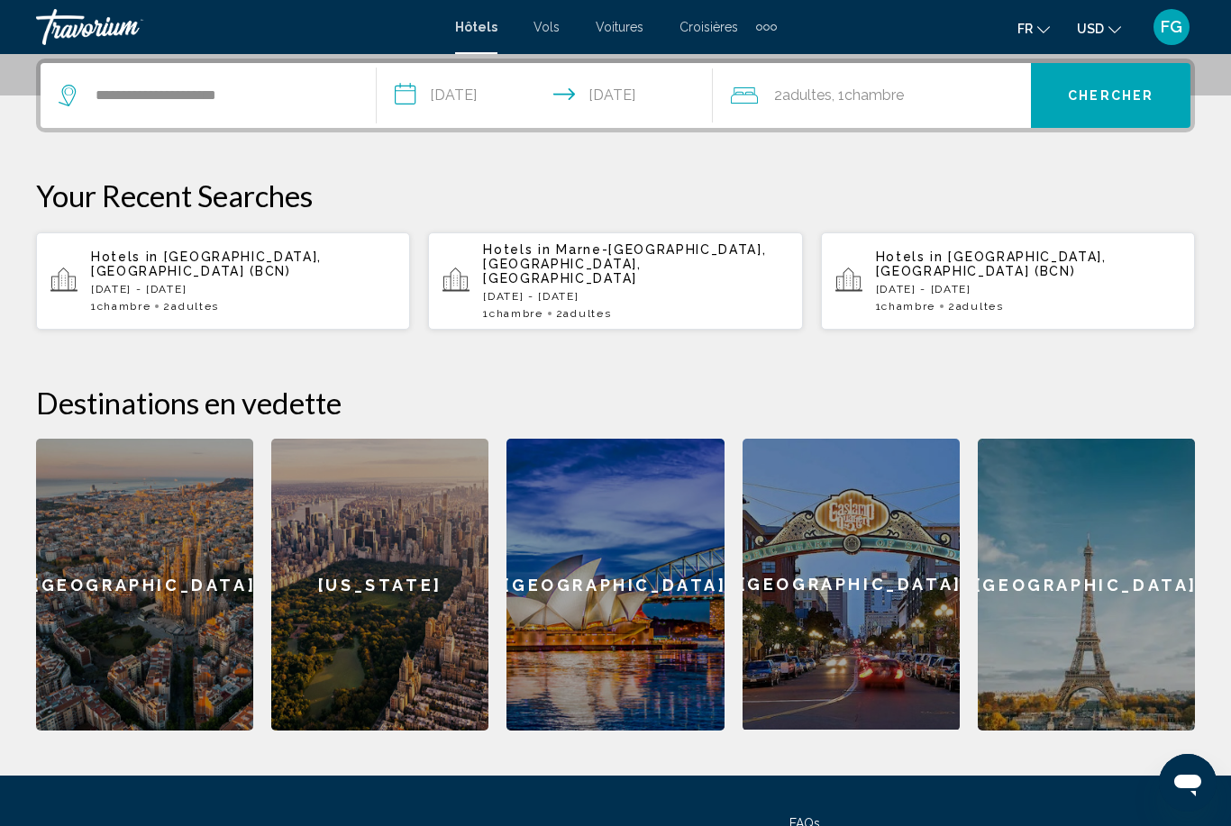
click at [928, 100] on div "2 Adulte Adultes , 1 Chambre pièces" at bounding box center [881, 95] width 300 height 25
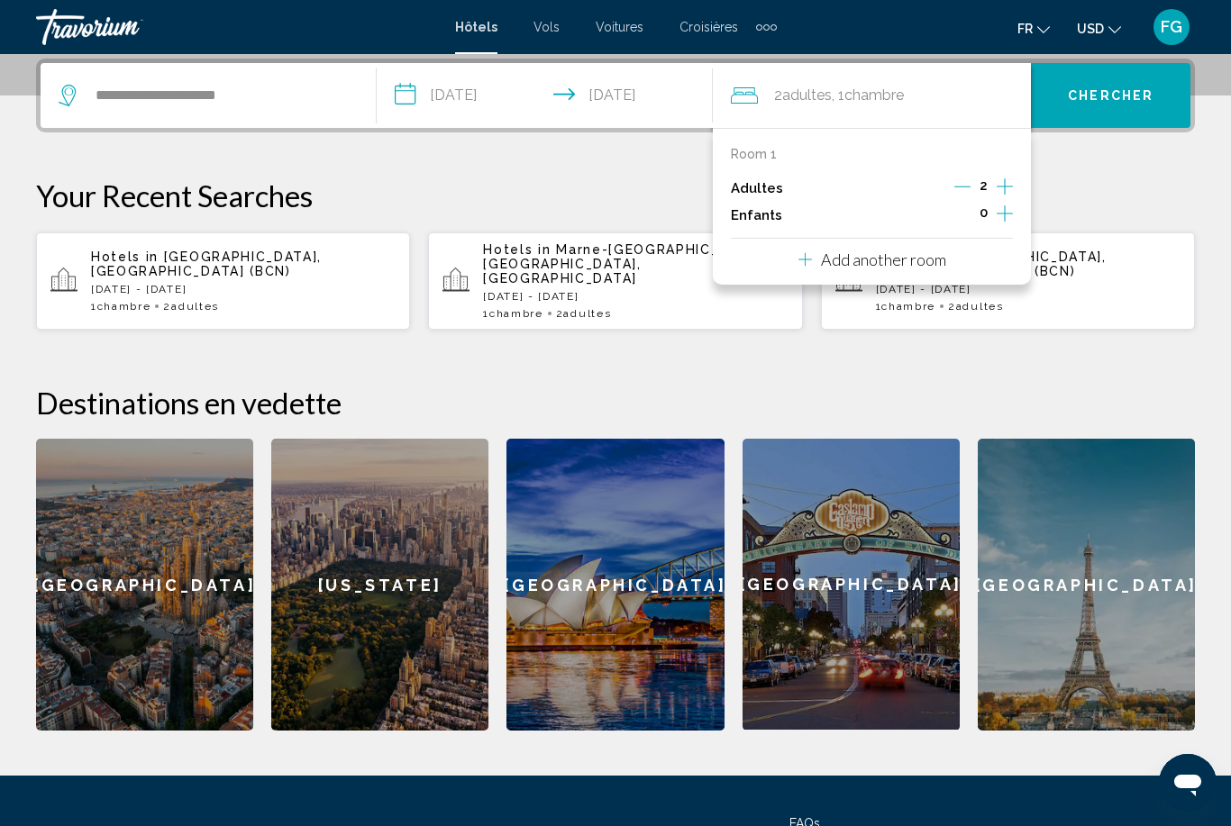
click at [1138, 102] on span "Chercher" at bounding box center [1111, 96] width 86 height 14
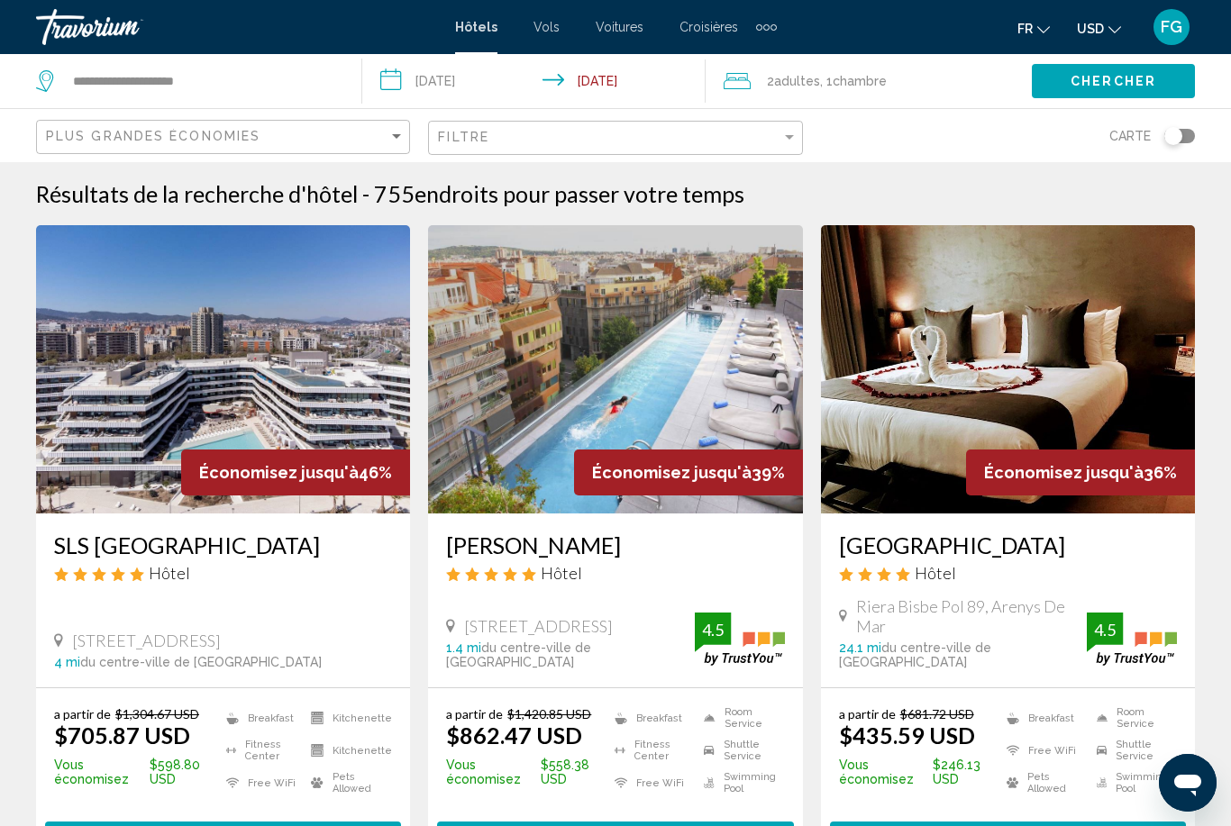
click at [1118, 22] on mat-icon "Change currency" at bounding box center [1114, 27] width 13 height 13
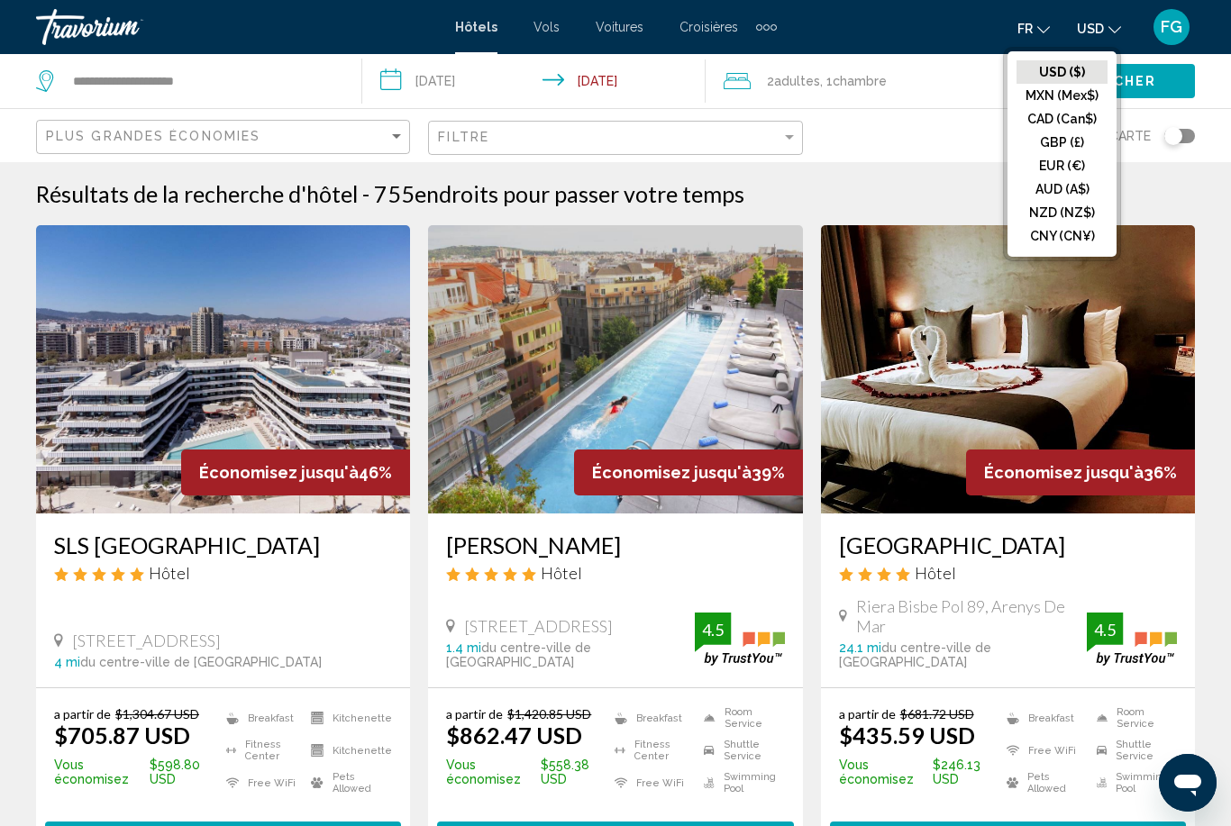
click at [1075, 171] on button "EUR (€)" at bounding box center [1062, 165] width 91 height 23
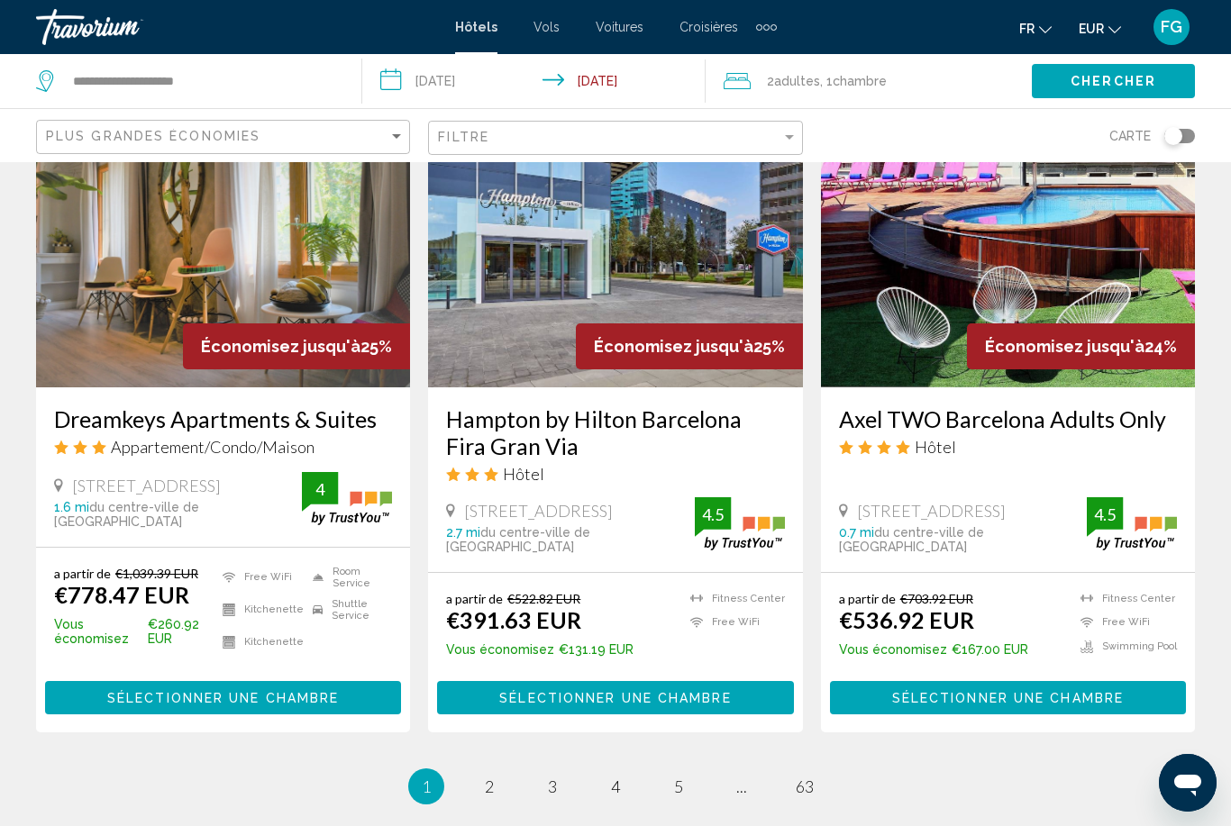
scroll to position [2318, 0]
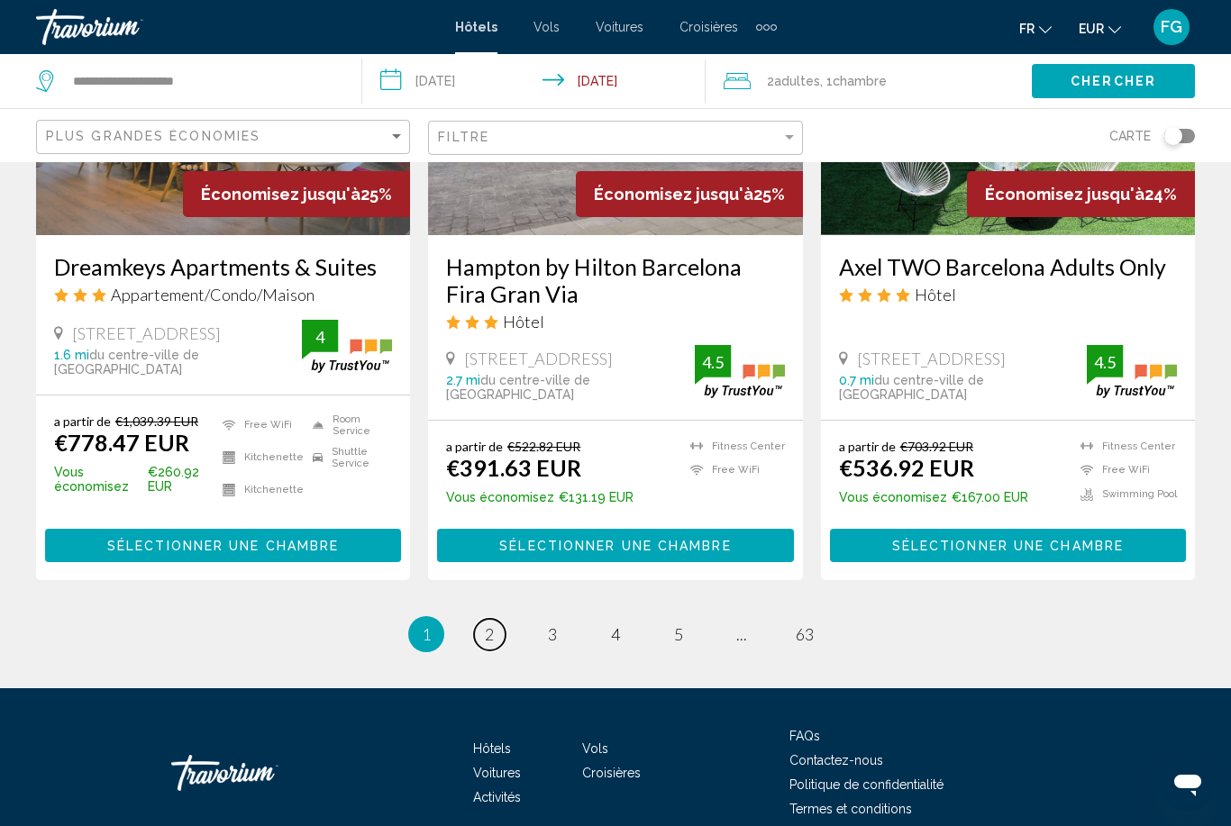
click at [501, 619] on link "page 2" at bounding box center [490, 635] width 32 height 32
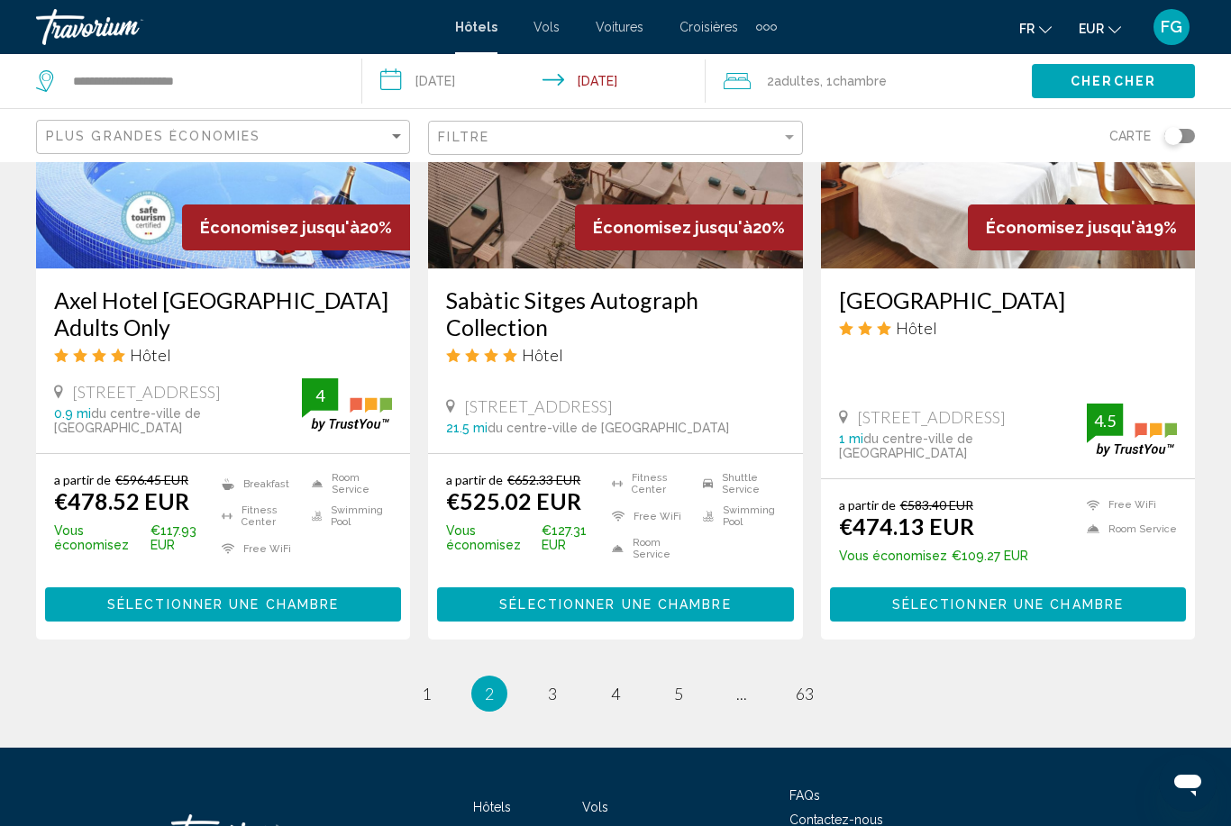
scroll to position [2321, 0]
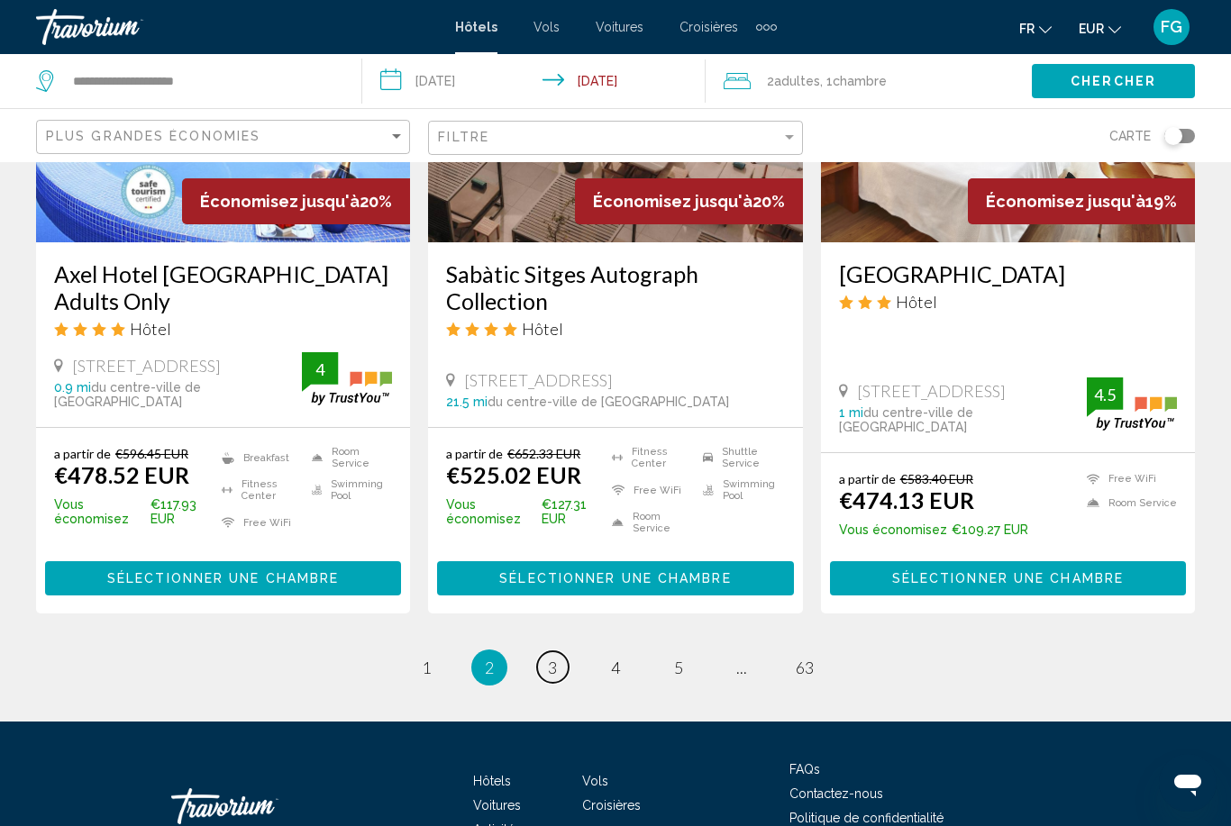
click at [549, 658] on span "3" at bounding box center [552, 668] width 9 height 20
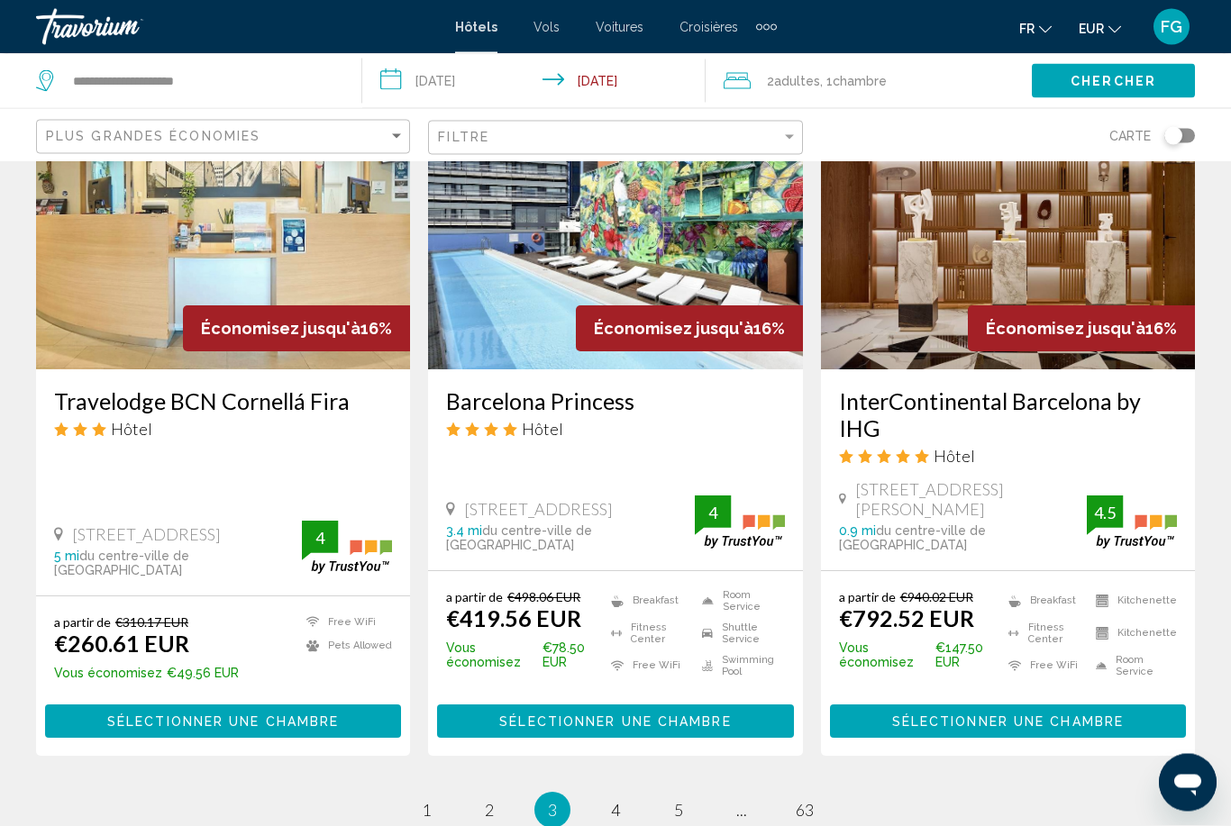
scroll to position [2227, 0]
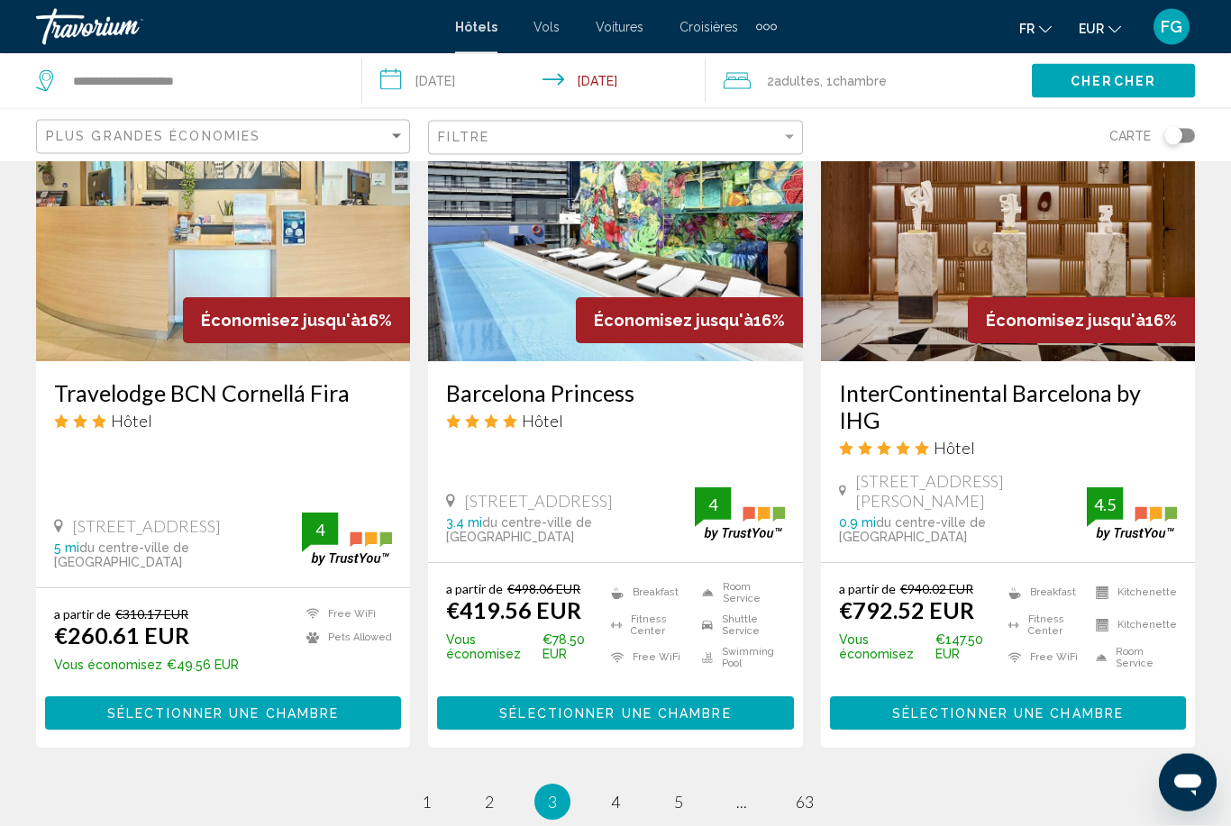
click at [685, 707] on span "Sélectionner une chambre" at bounding box center [615, 714] width 232 height 14
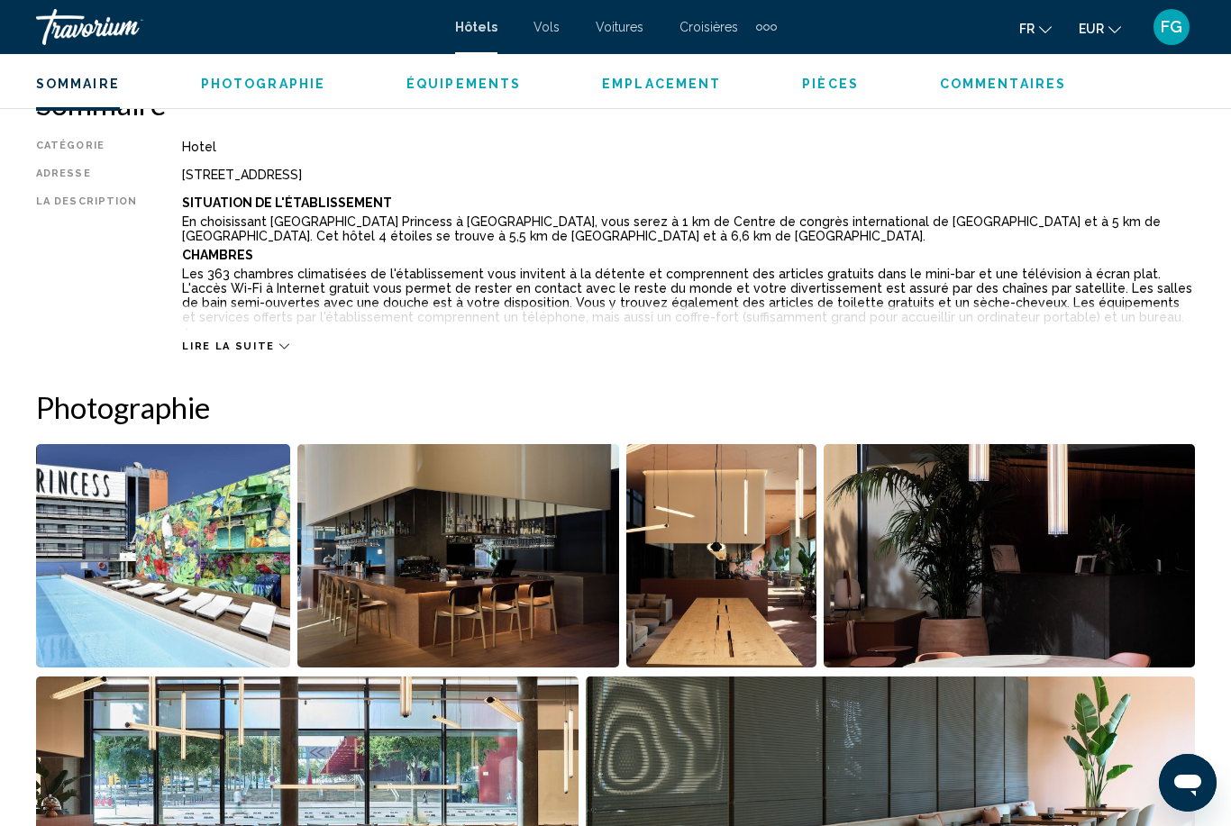
scroll to position [916, 0]
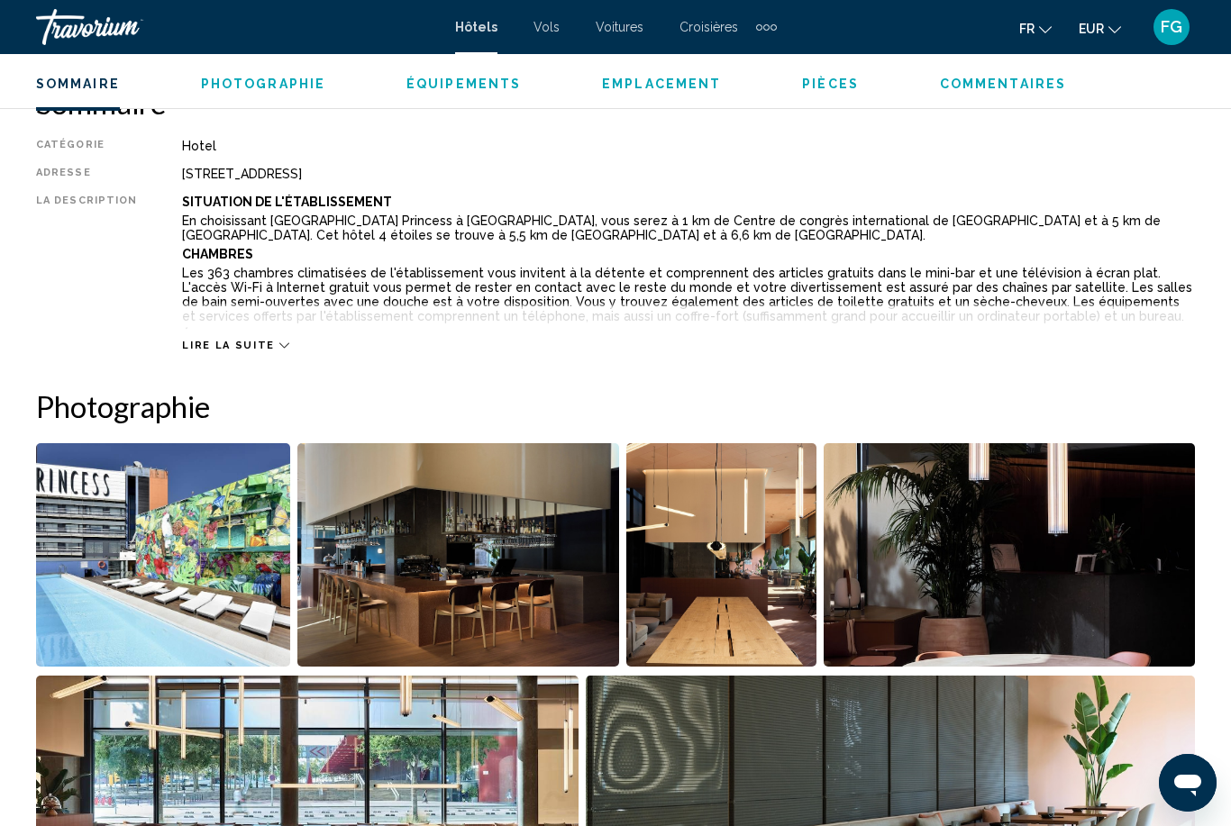
click at [196, 341] on span "Lire la suite" at bounding box center [228, 346] width 92 height 12
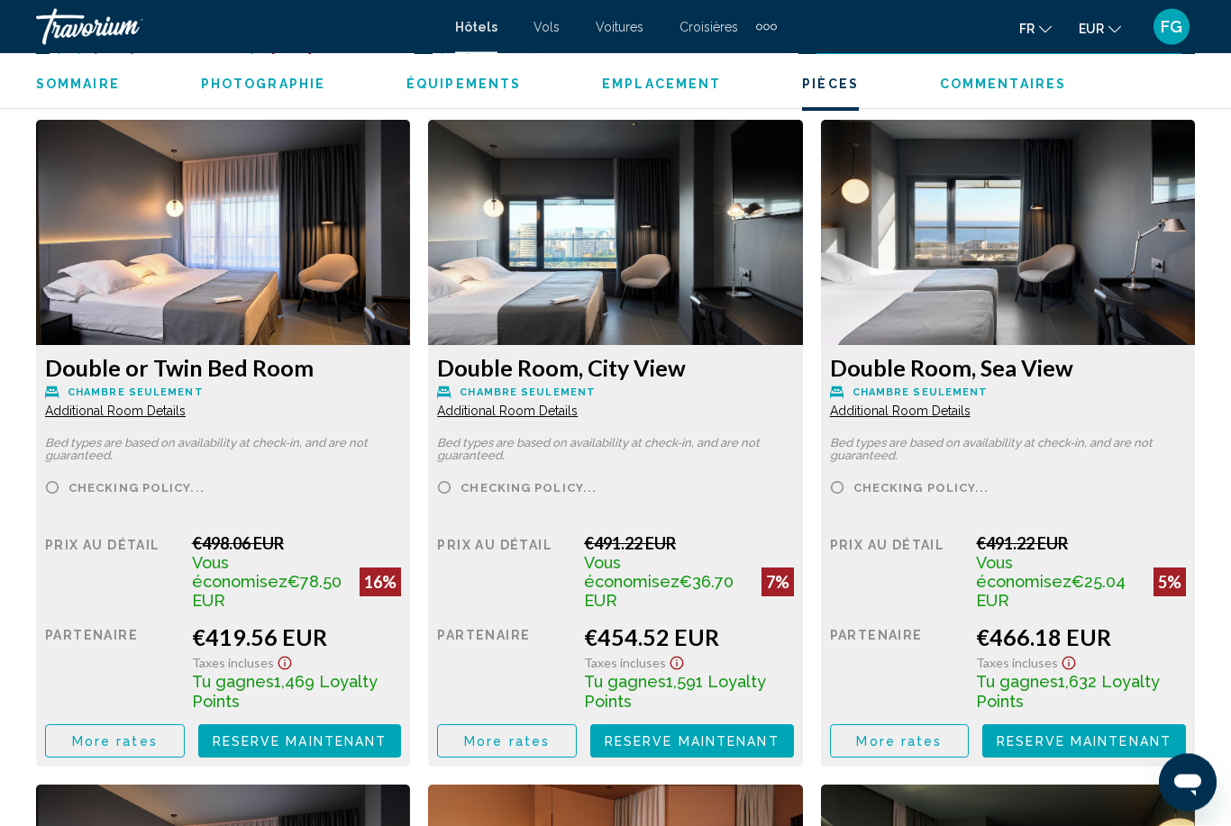
scroll to position [2947, 0]
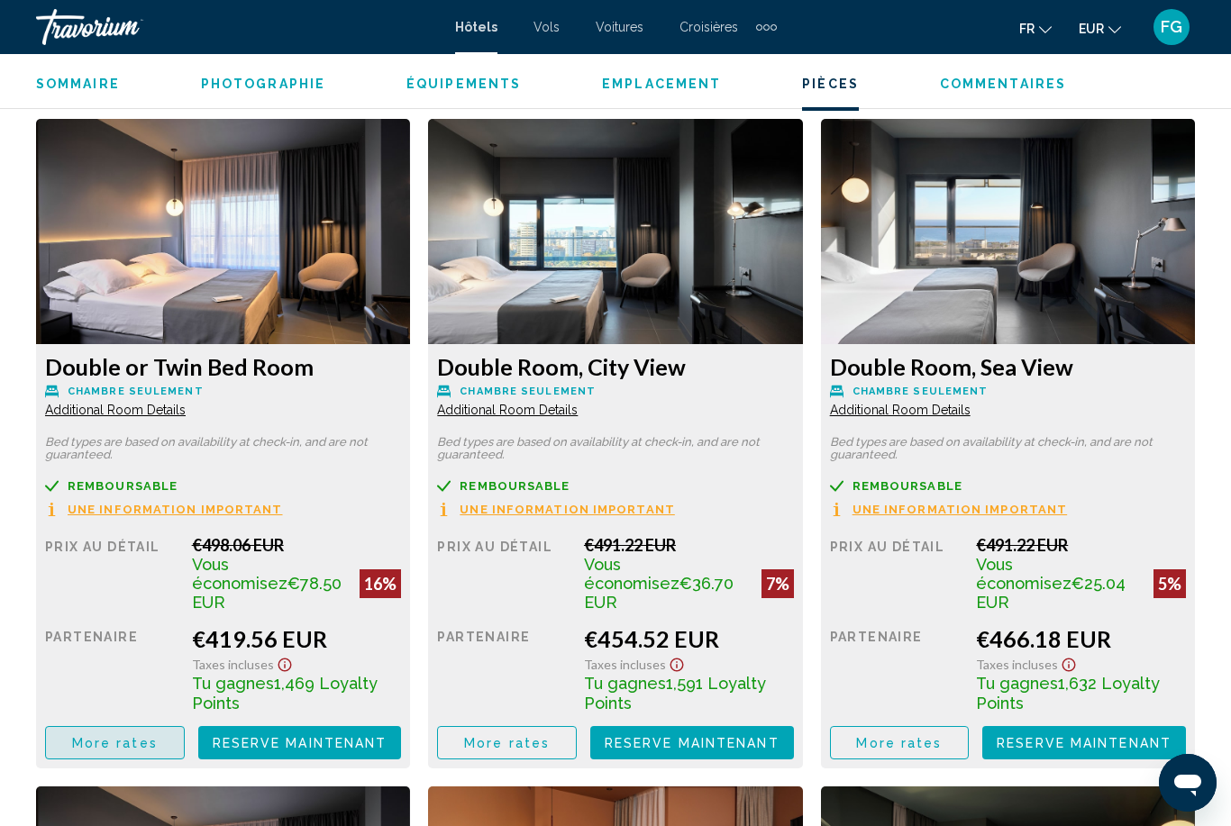
click at [74, 736] on span "More rates" at bounding box center [115, 743] width 86 height 14
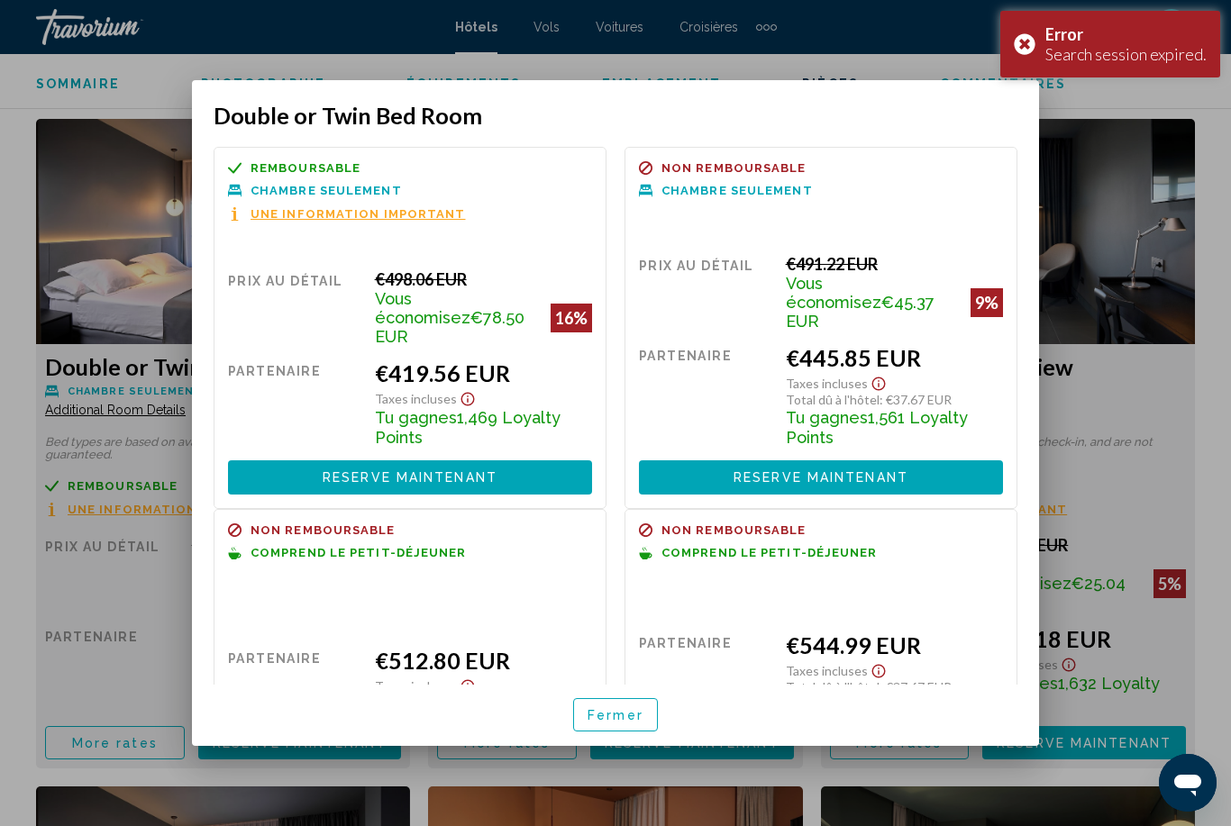
click at [1035, 50] on div "Error Search session expired." at bounding box center [1110, 44] width 220 height 67
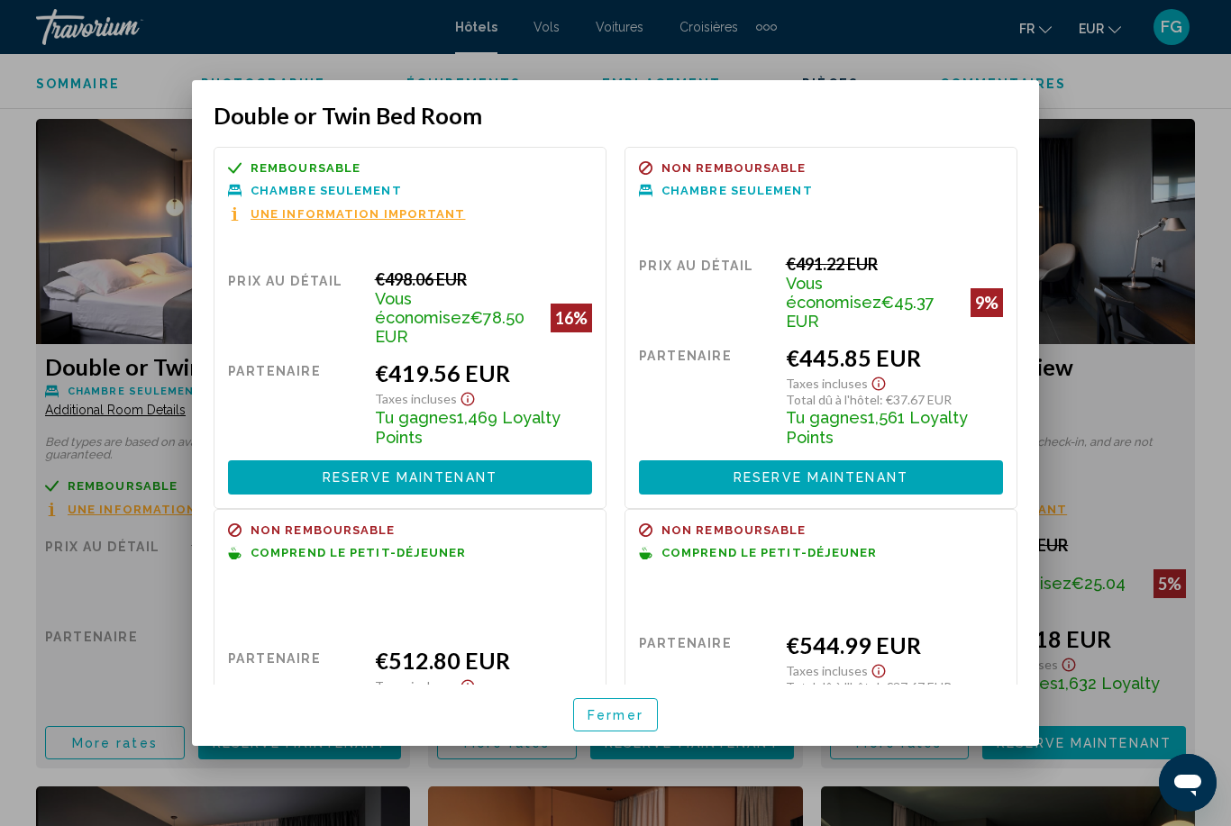
click at [268, 460] on button "Reserve maintenant Plus disponible" at bounding box center [410, 476] width 364 height 33
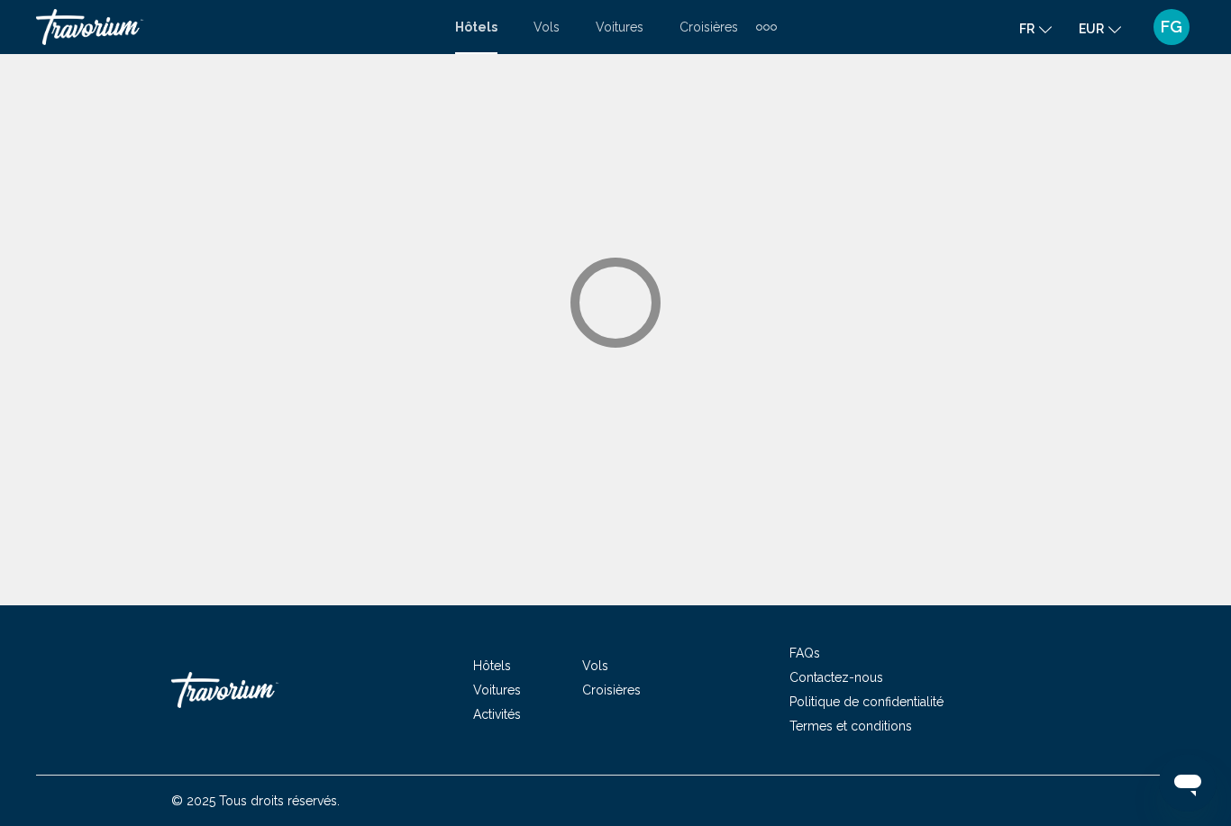
scroll to position [58, 0]
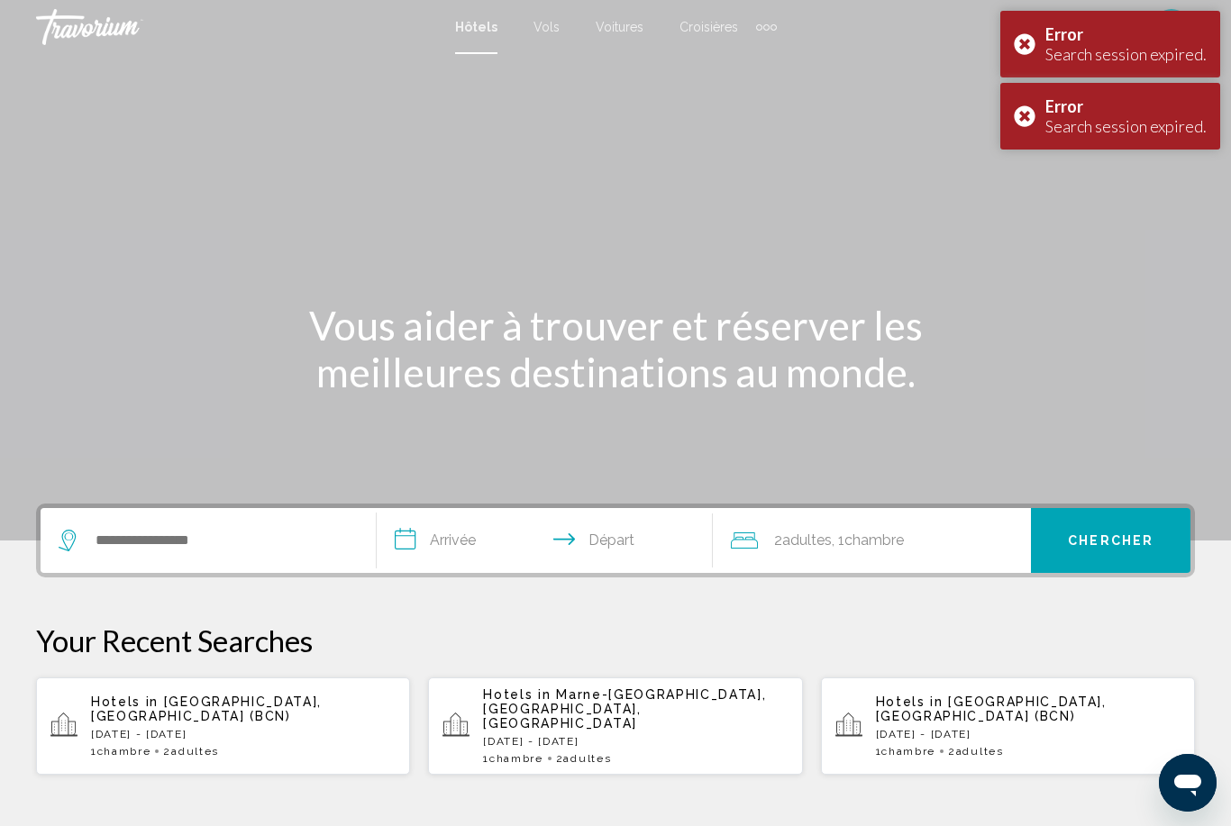
click at [1030, 184] on div "Main content" at bounding box center [615, 270] width 1231 height 541
click at [1034, 105] on div "Error Search session expired." at bounding box center [1110, 116] width 220 height 67
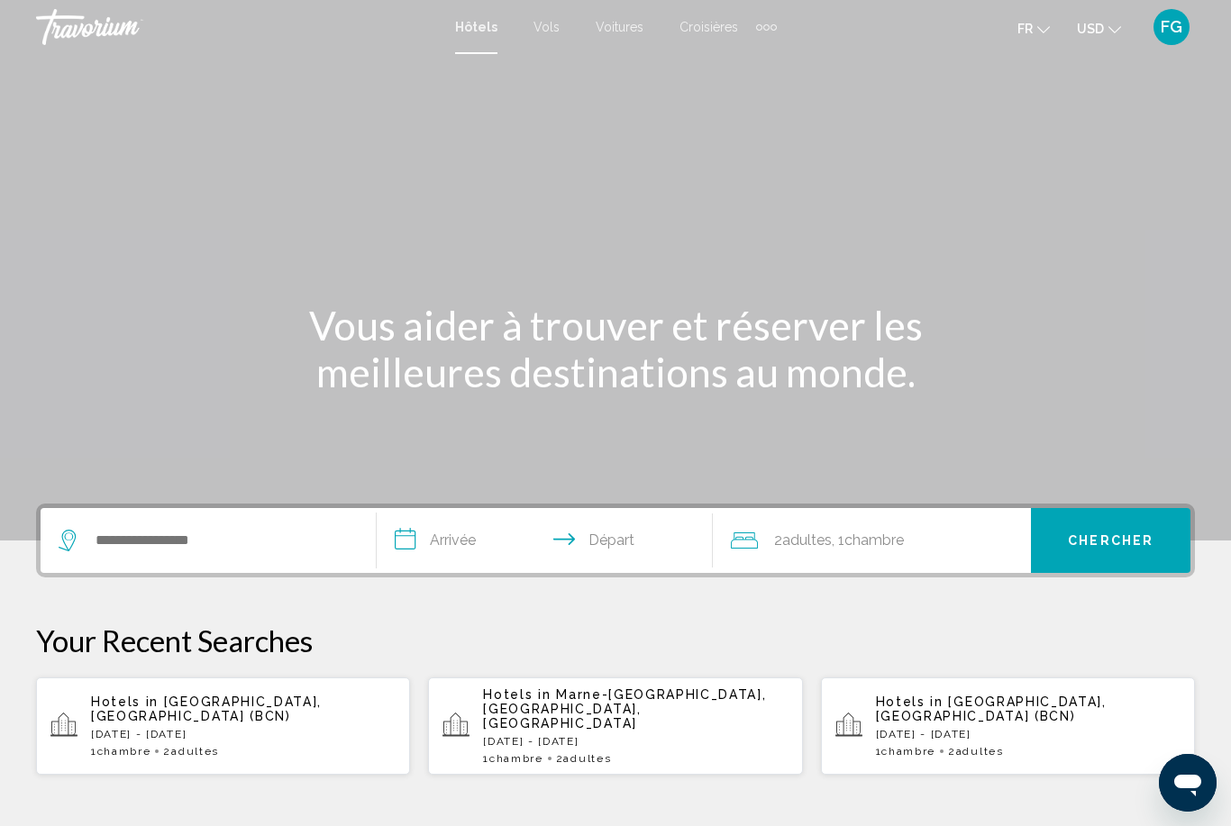
click at [1108, 37] on button "USD USD ($) MXN (Mex$) CAD (Can$) GBP (£) EUR (€) AUD (A$) NZD (NZ$) CNY (CN¥)" at bounding box center [1099, 28] width 44 height 26
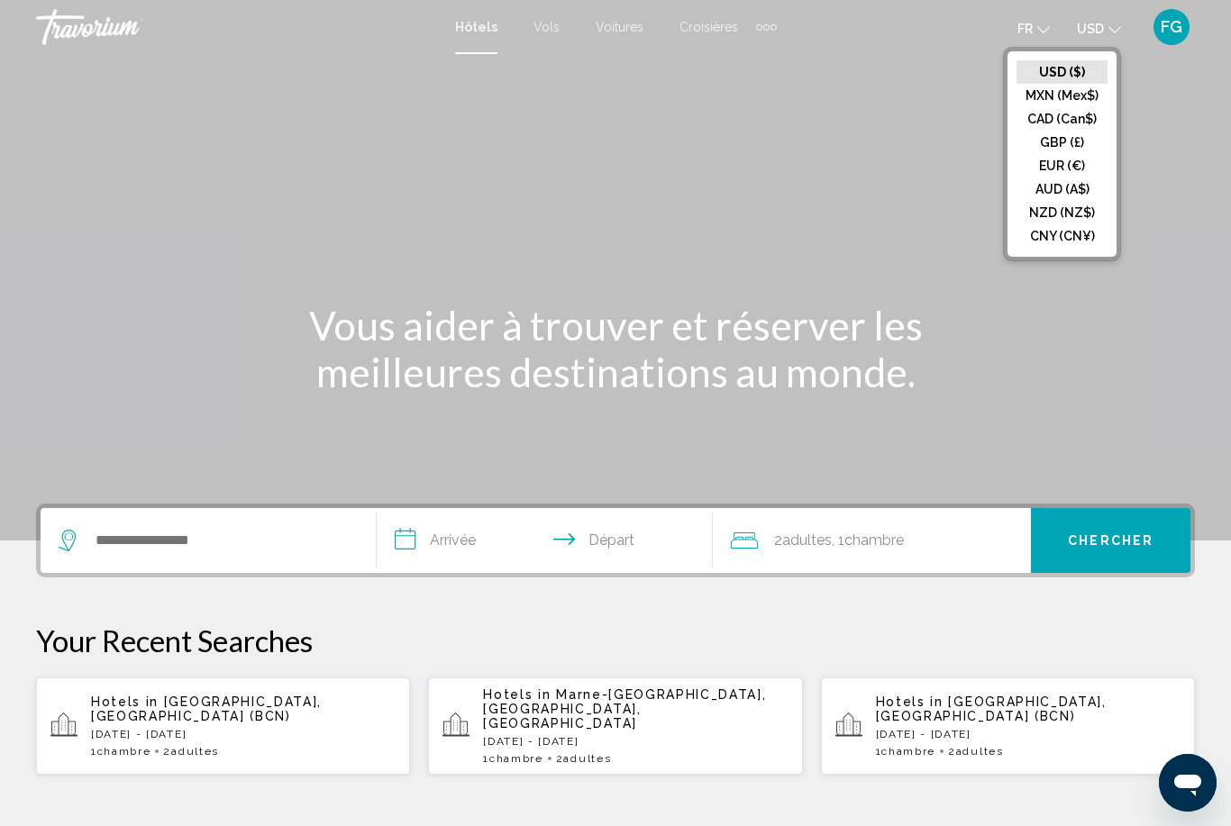
click at [1186, 96] on div "Main content" at bounding box center [615, 270] width 1231 height 541
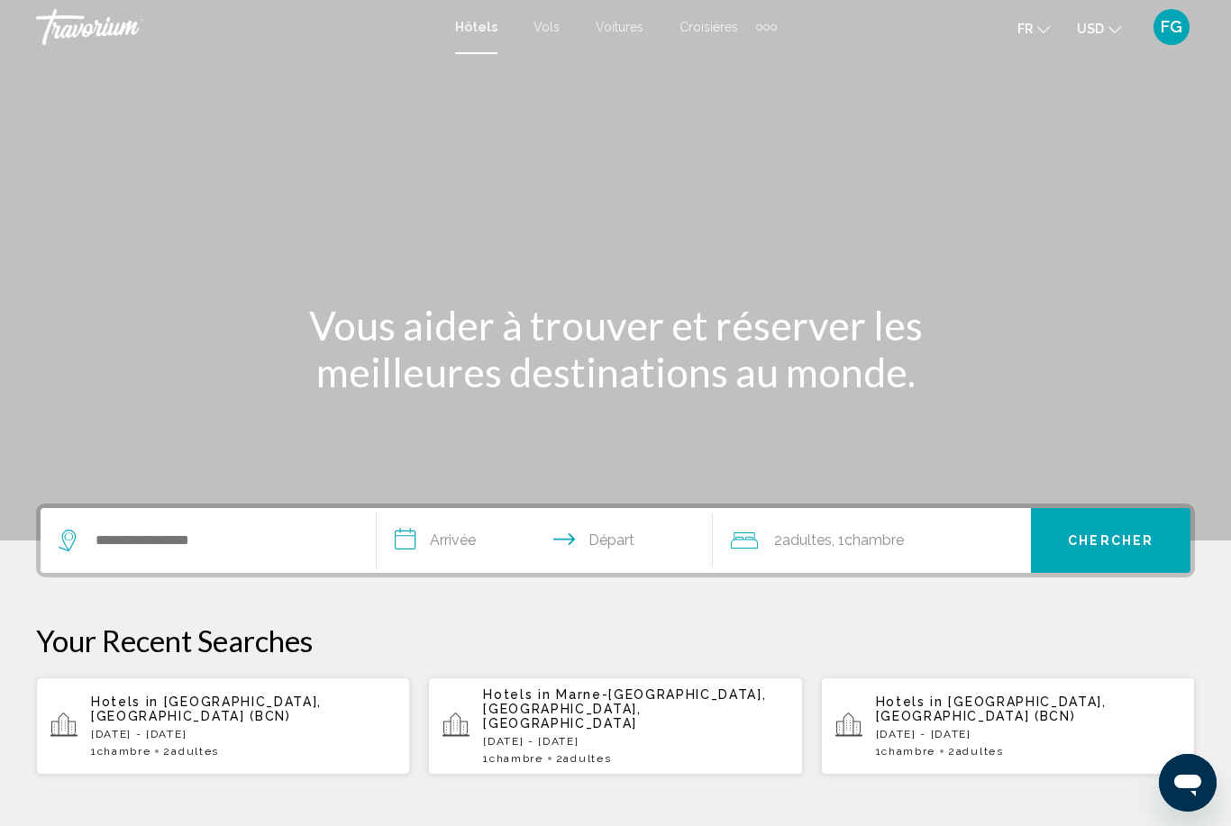
click at [1044, 25] on icon "Change language" at bounding box center [1043, 29] width 13 height 13
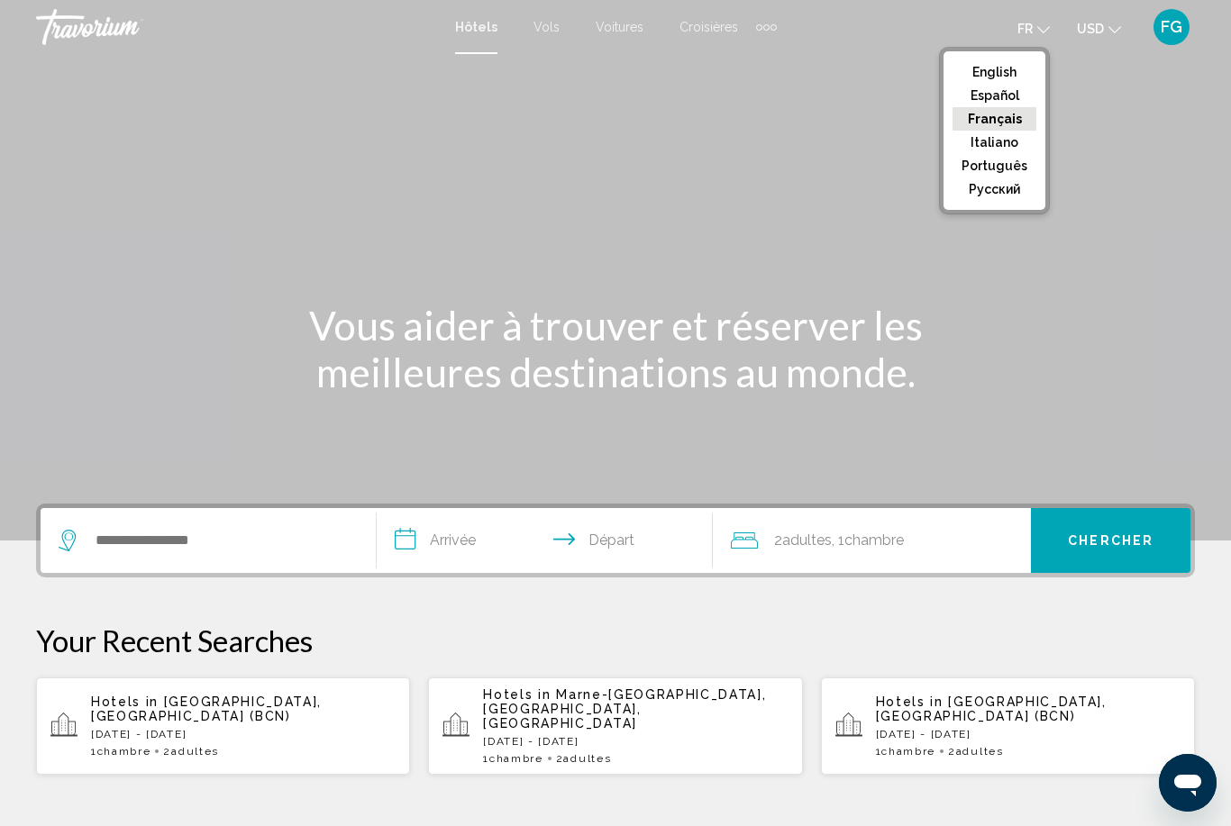
click at [1016, 79] on button "English" at bounding box center [995, 71] width 84 height 23
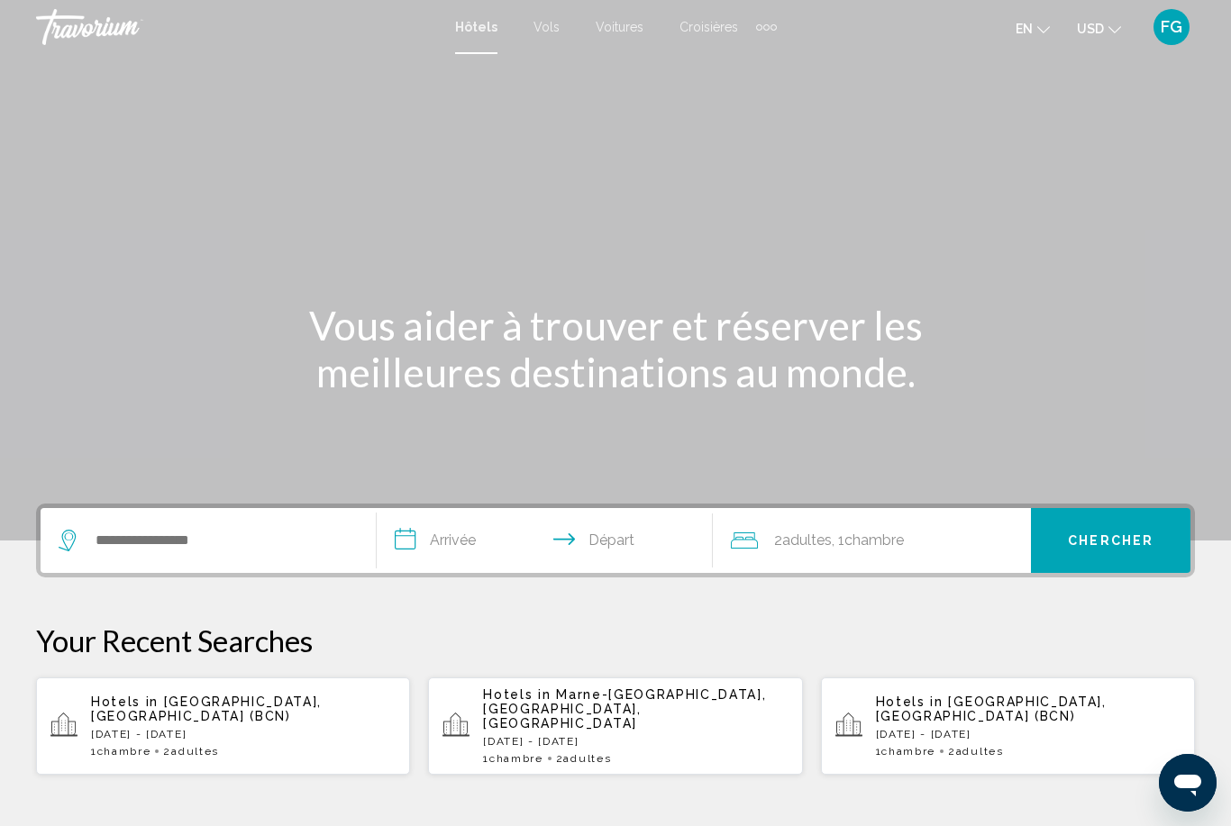
click at [1096, 36] on span "USD" at bounding box center [1090, 29] width 27 height 14
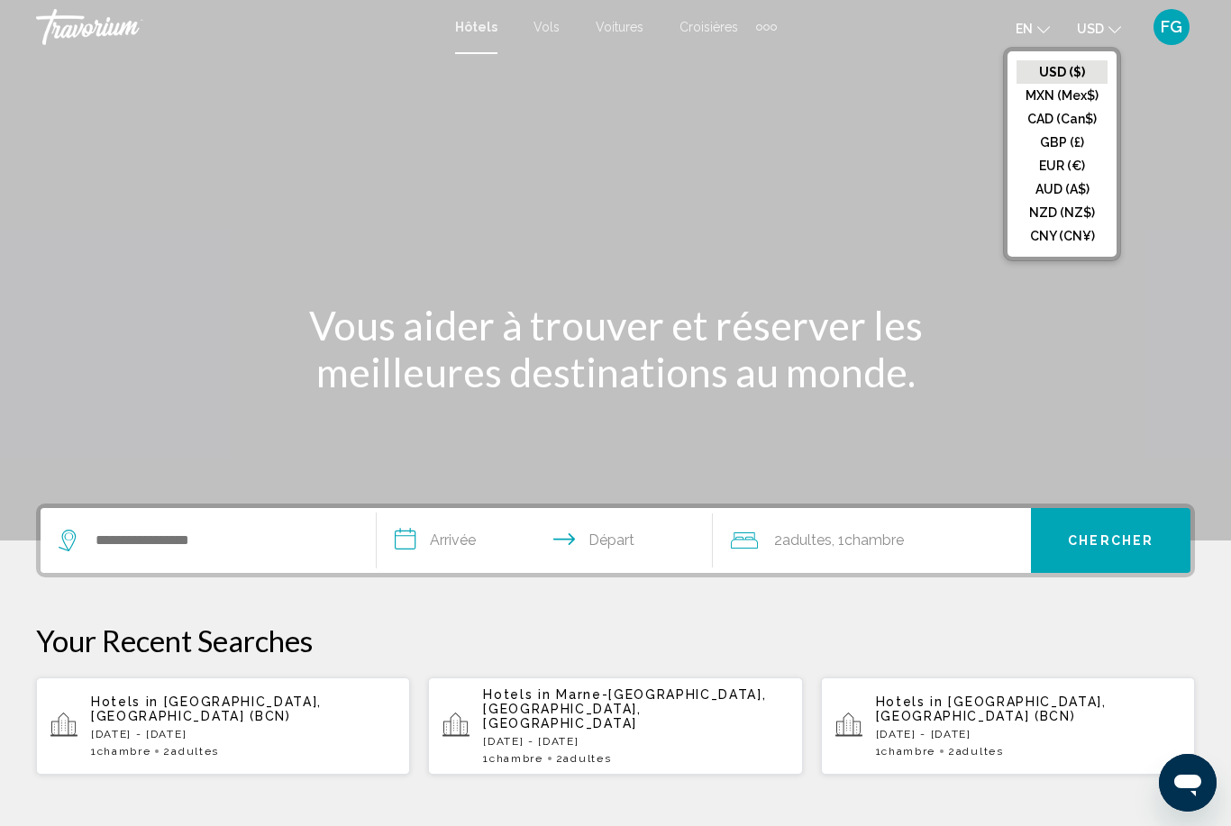
click at [1078, 168] on button "EUR (€)" at bounding box center [1062, 165] width 91 height 23
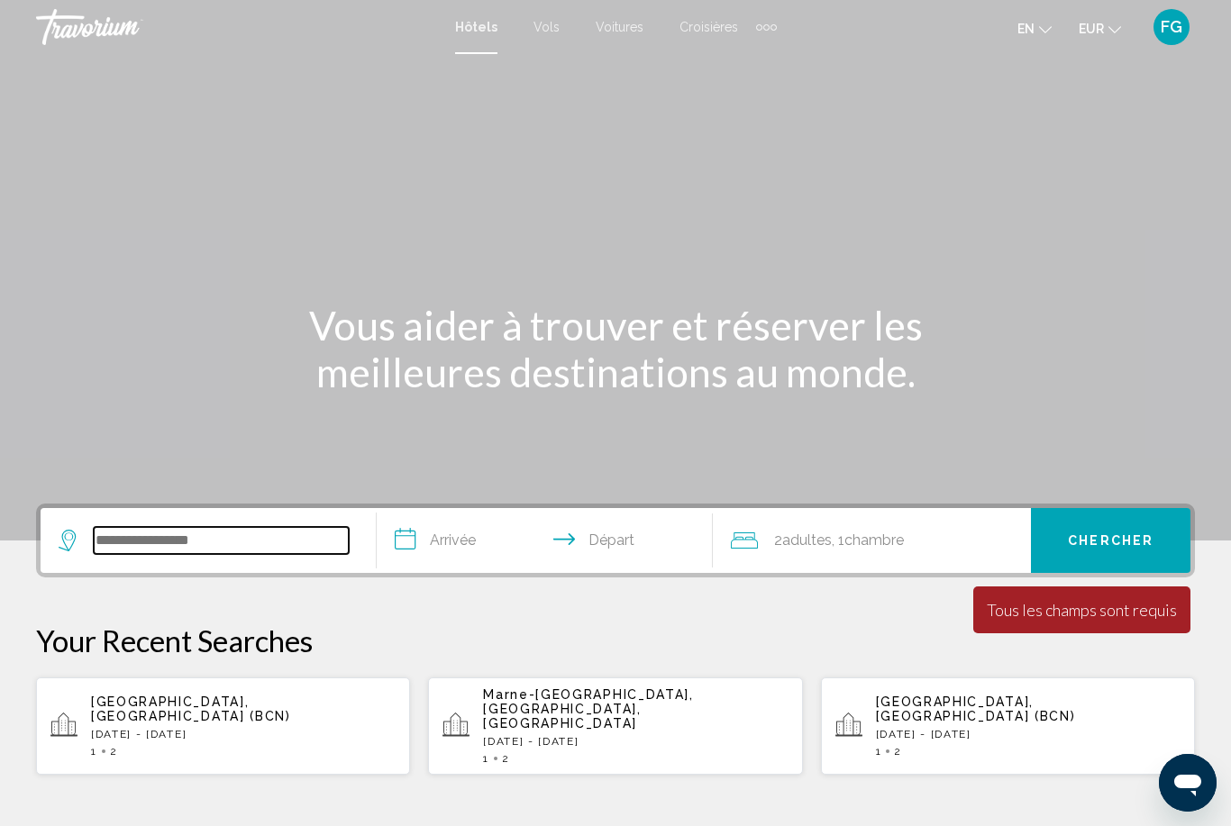
click at [109, 546] on input "Search widget" at bounding box center [221, 540] width 255 height 27
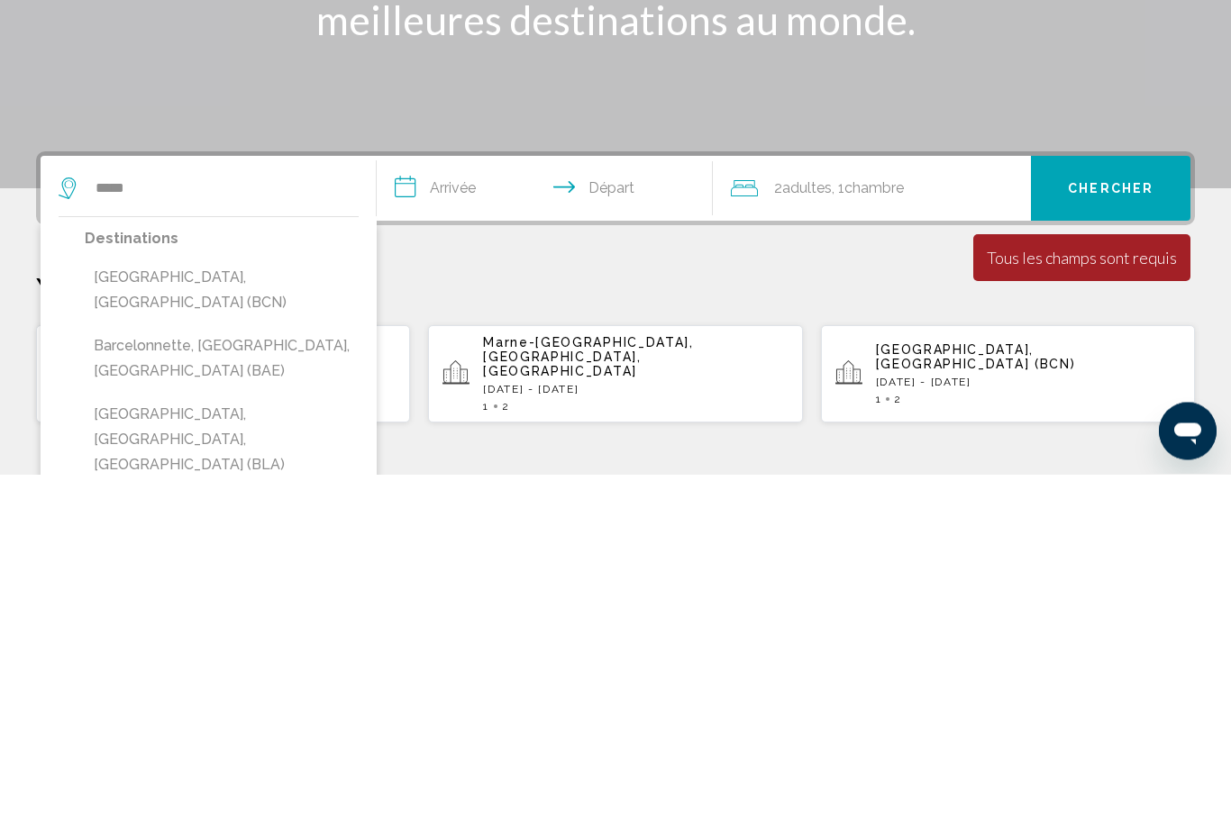
click at [123, 613] on button "[GEOGRAPHIC_DATA], [GEOGRAPHIC_DATA] (BCN)" at bounding box center [222, 642] width 274 height 59
type input "**********"
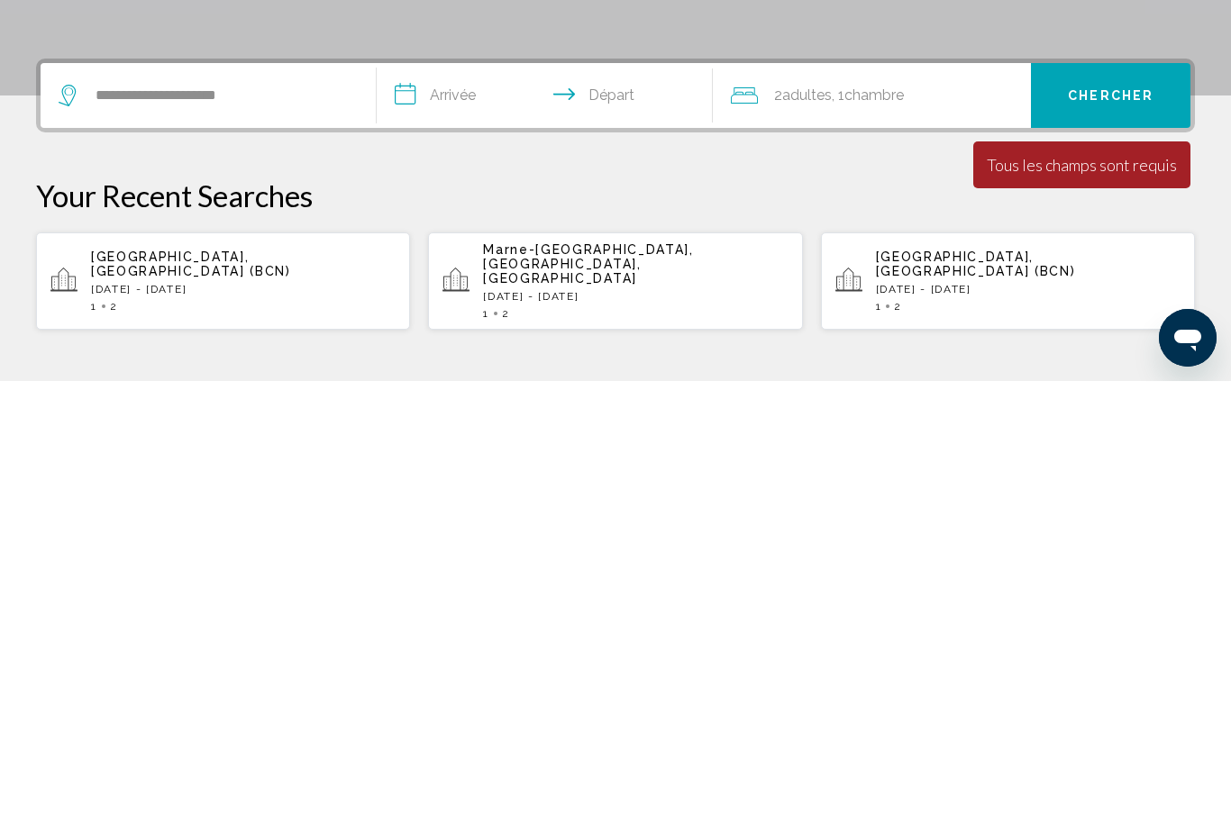
click at [462, 508] on input "**********" at bounding box center [548, 543] width 343 height 70
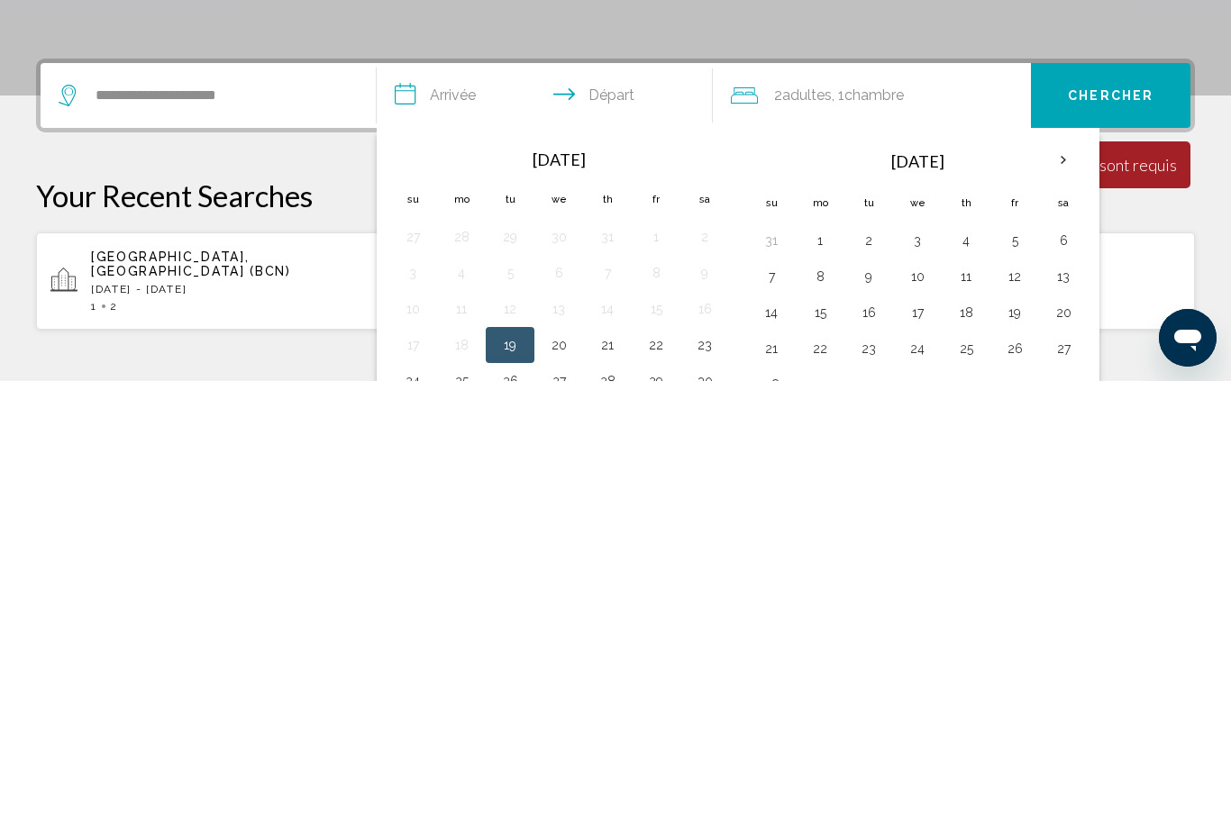
scroll to position [445, 0]
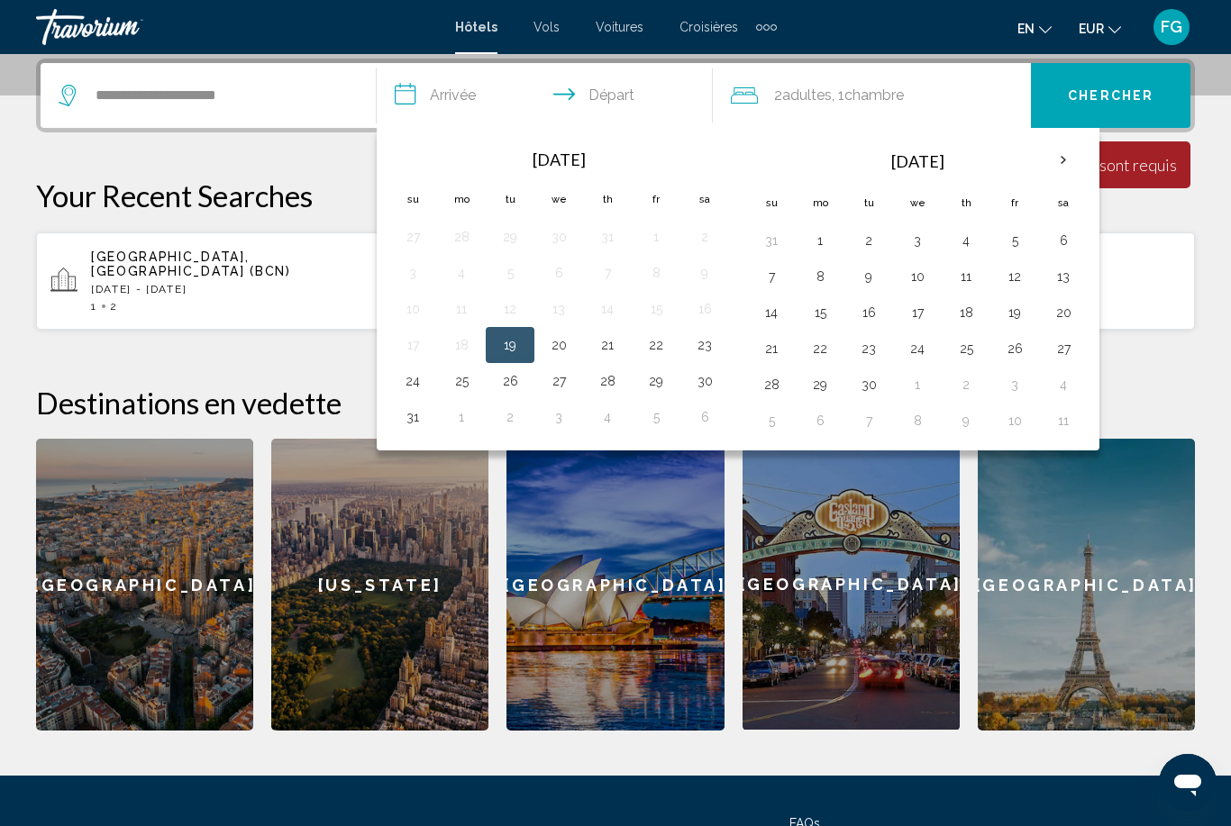
click at [1071, 141] on th "Next month" at bounding box center [1063, 161] width 49 height 40
click at [1061, 311] on button "18" at bounding box center [1063, 312] width 29 height 25
click at [863, 351] on button "21" at bounding box center [868, 348] width 29 height 25
type input "**********"
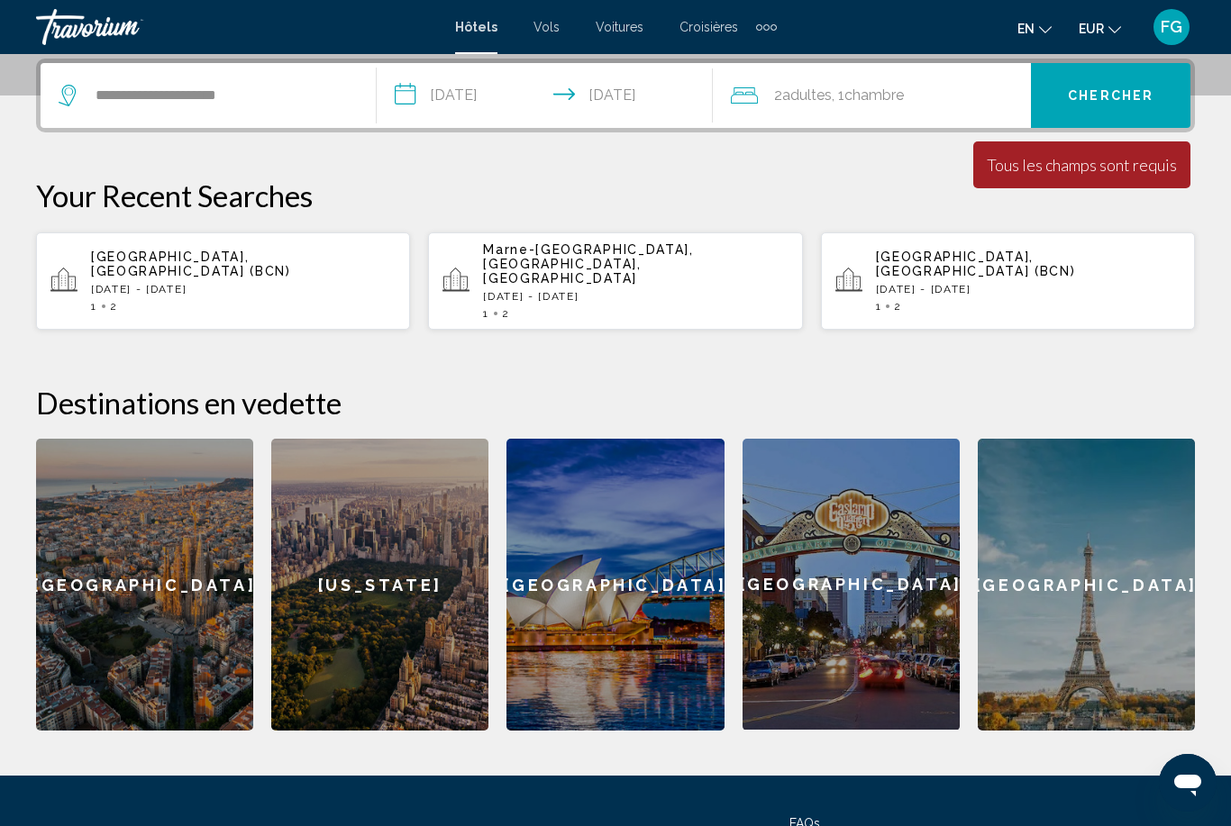
click at [1132, 87] on span "Chercher" at bounding box center [1111, 94] width 86 height 14
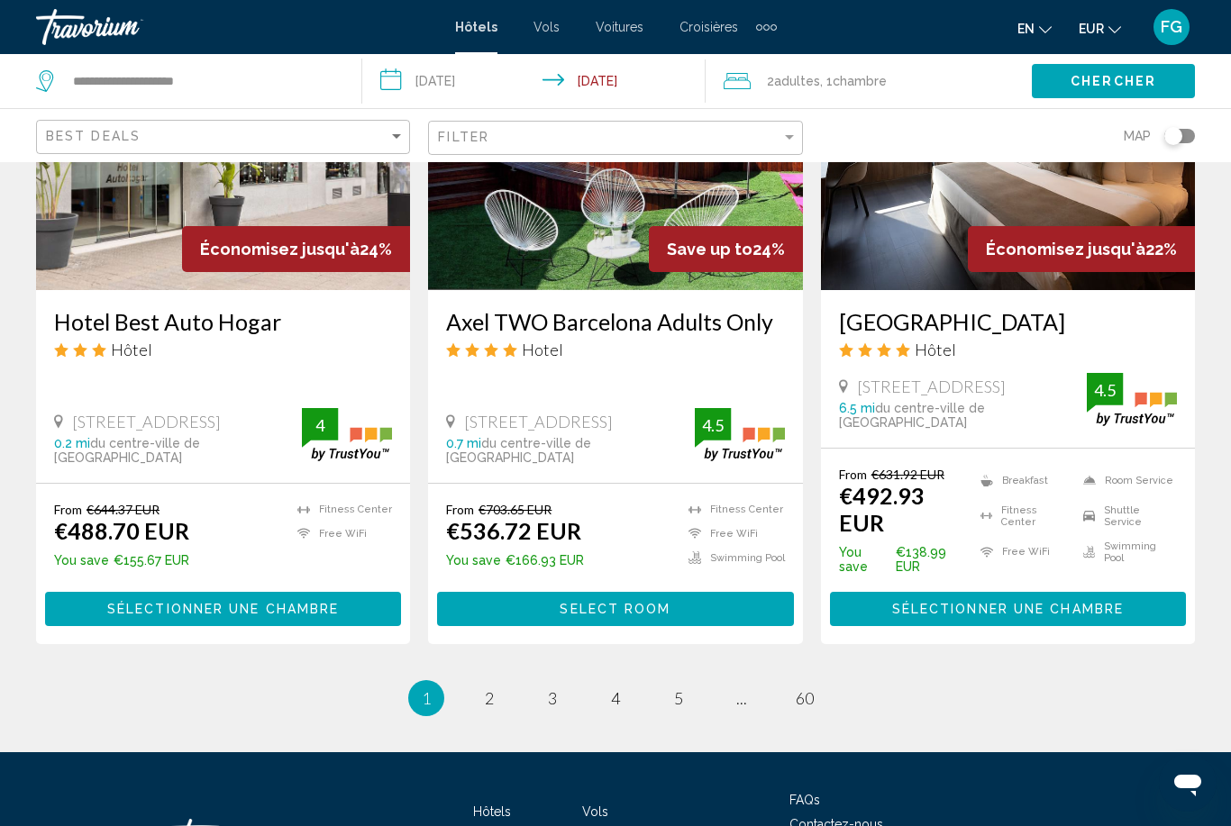
scroll to position [2293, 0]
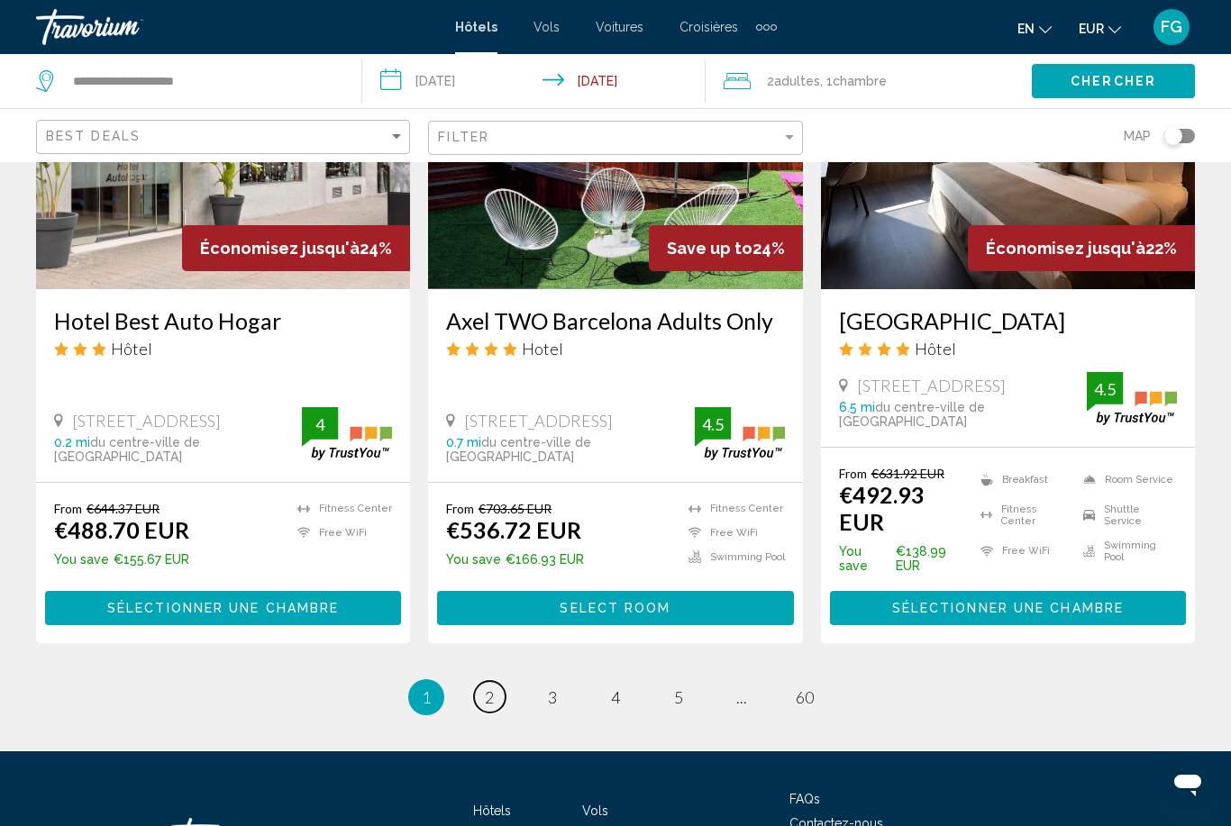
click at [485, 688] on span "2" at bounding box center [489, 698] width 9 height 20
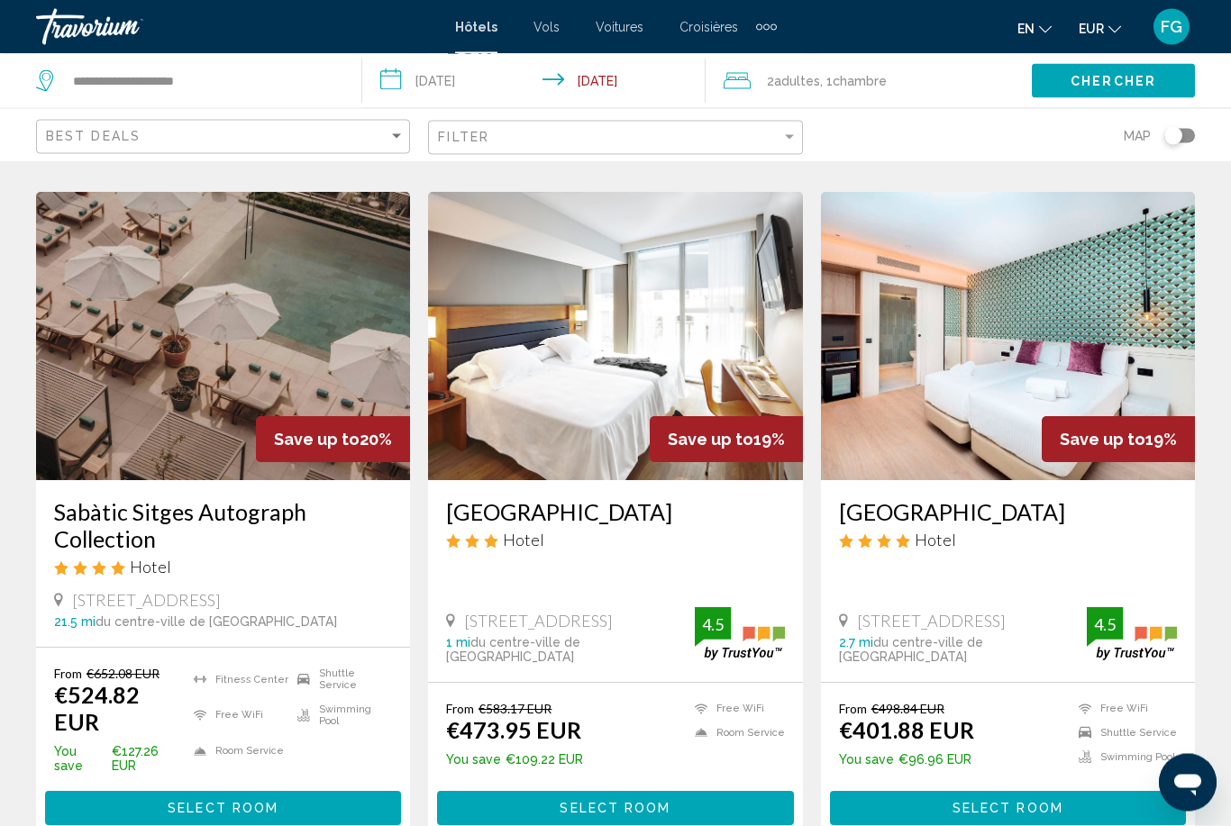
scroll to position [2116, 0]
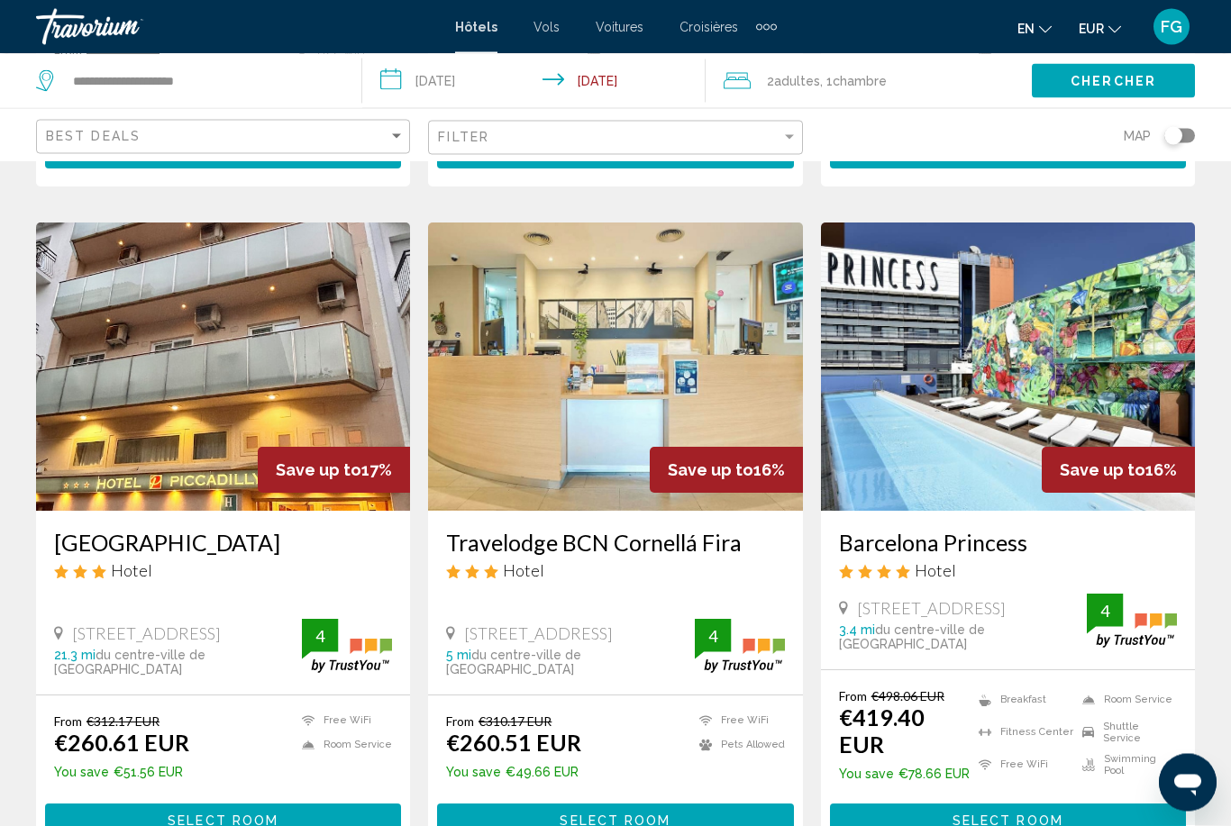
scroll to position [1429, 0]
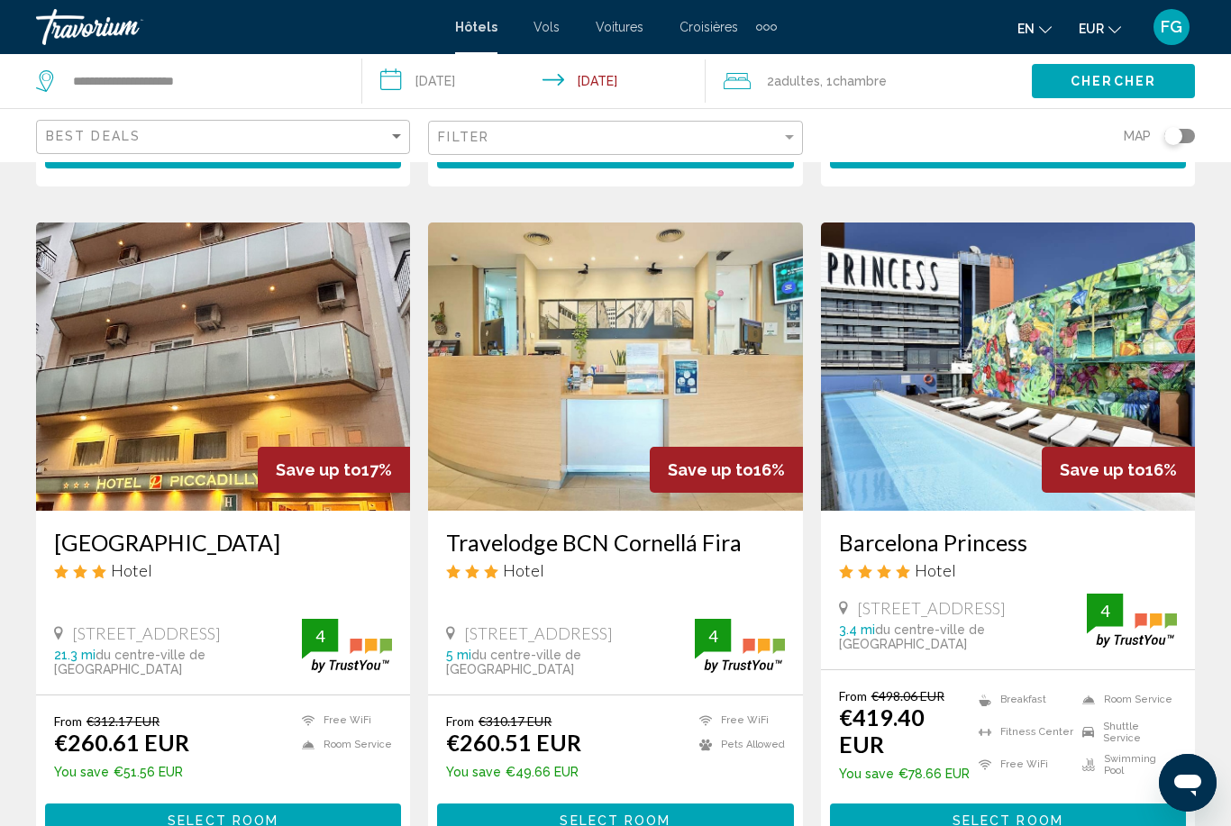
click at [1074, 804] on button "Select Room" at bounding box center [1008, 820] width 356 height 33
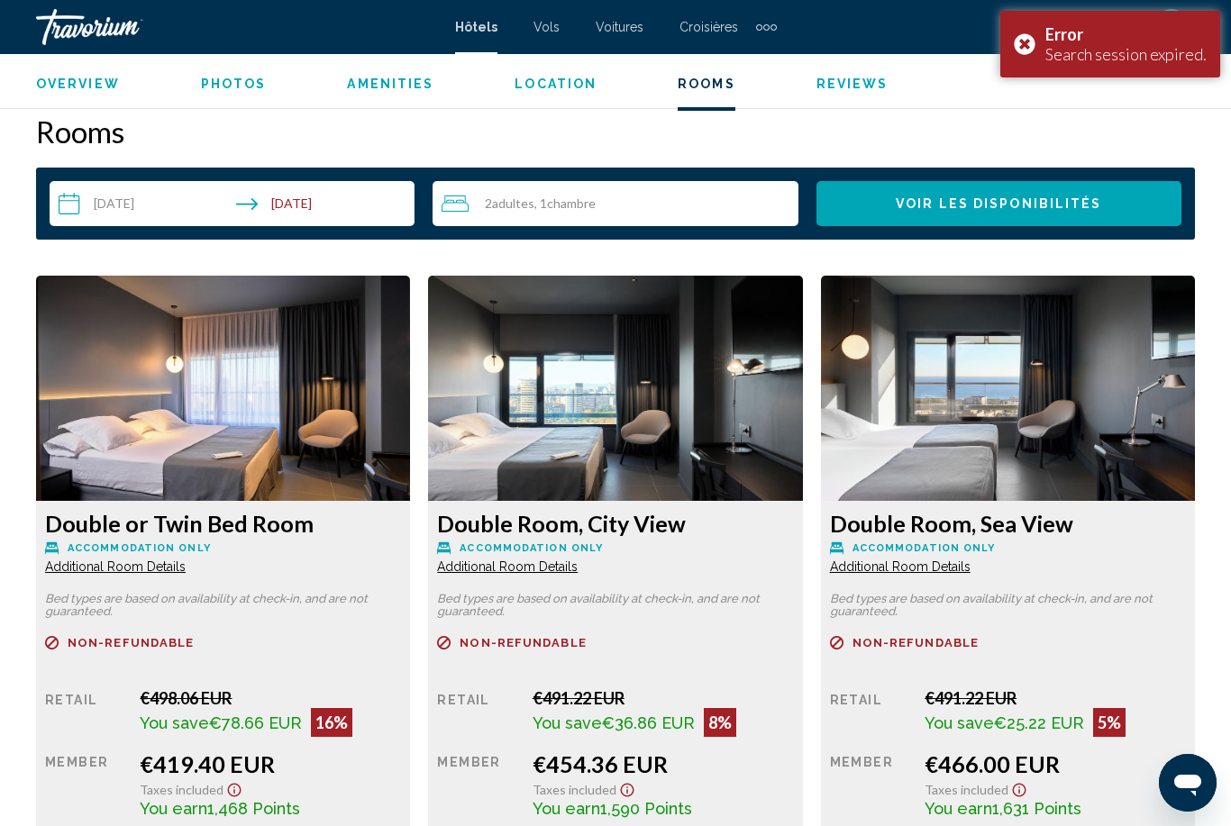
scroll to position [2589, 0]
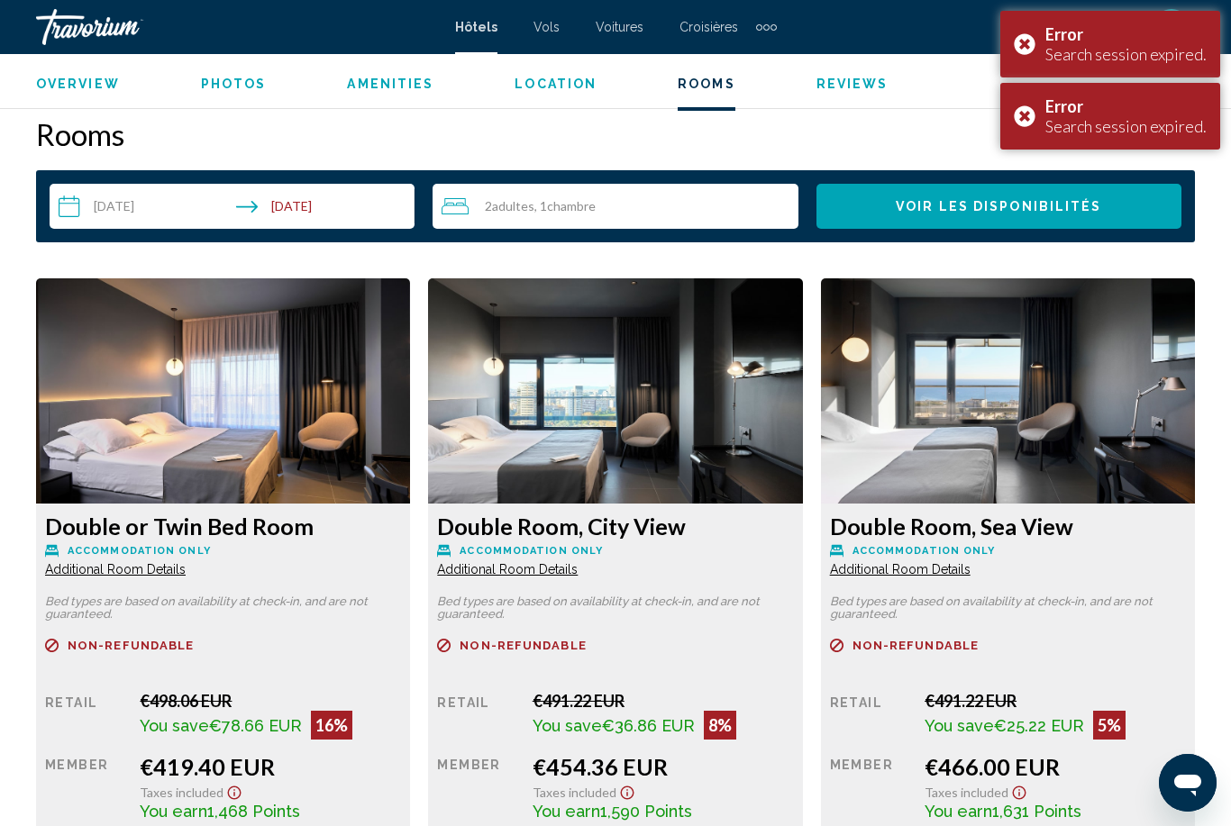
click at [1035, 115] on div "Error Search session expired." at bounding box center [1110, 116] width 220 height 67
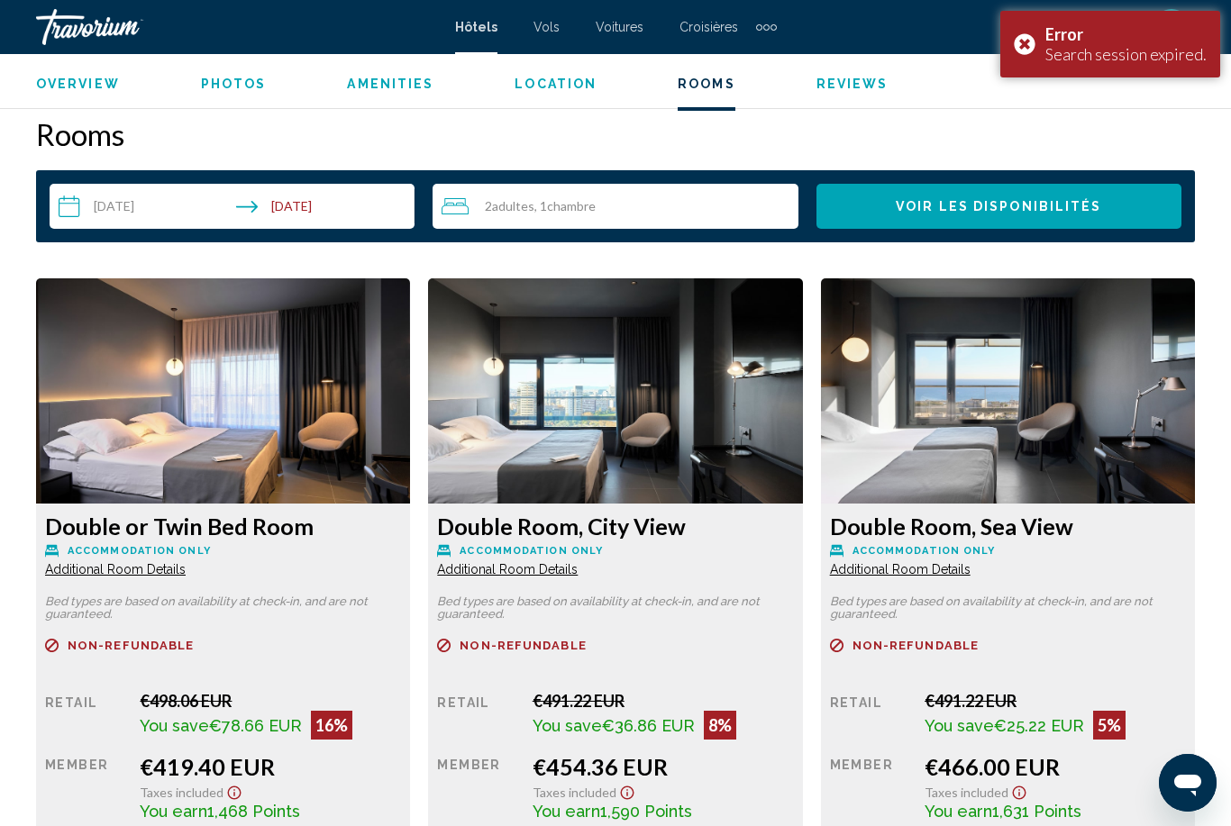
click at [1035, 51] on div "Error Search session expired." at bounding box center [1110, 44] width 220 height 67
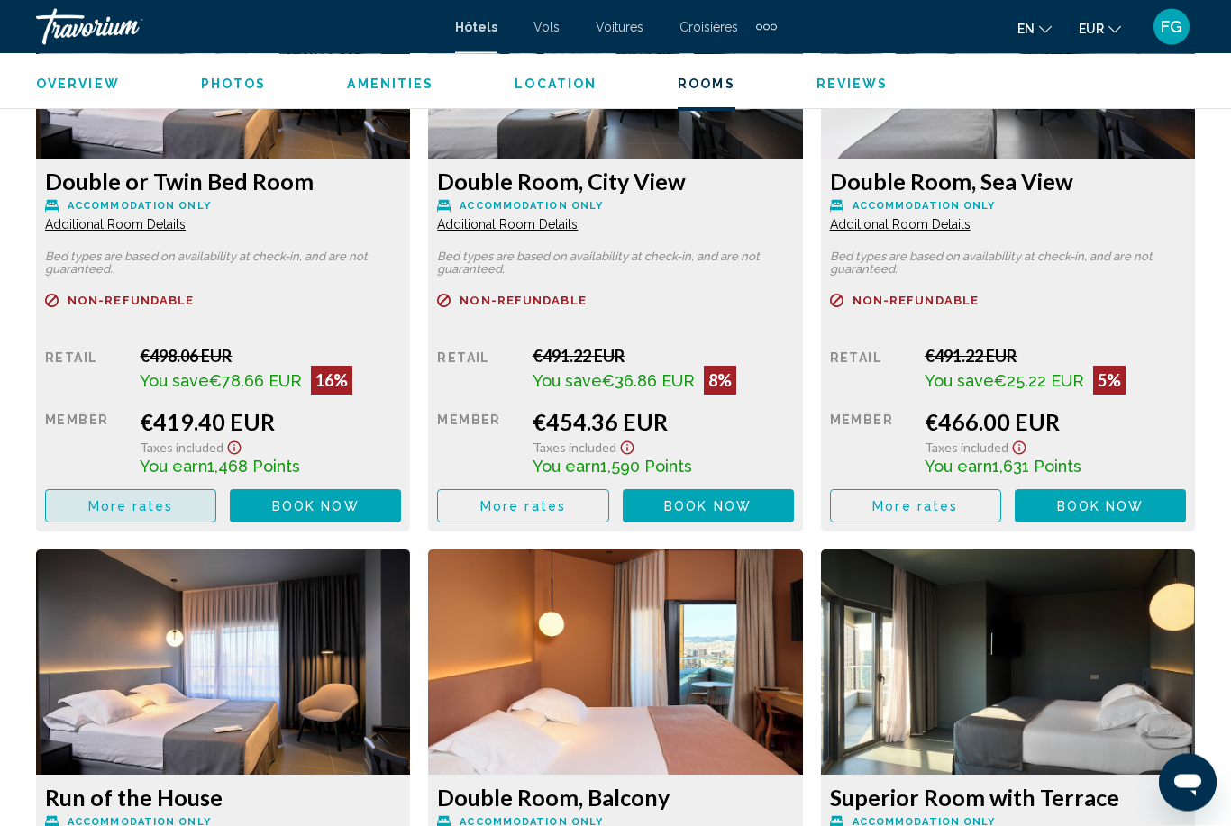
scroll to position [2934, 0]
click at [101, 506] on span "More rates" at bounding box center [131, 506] width 86 height 14
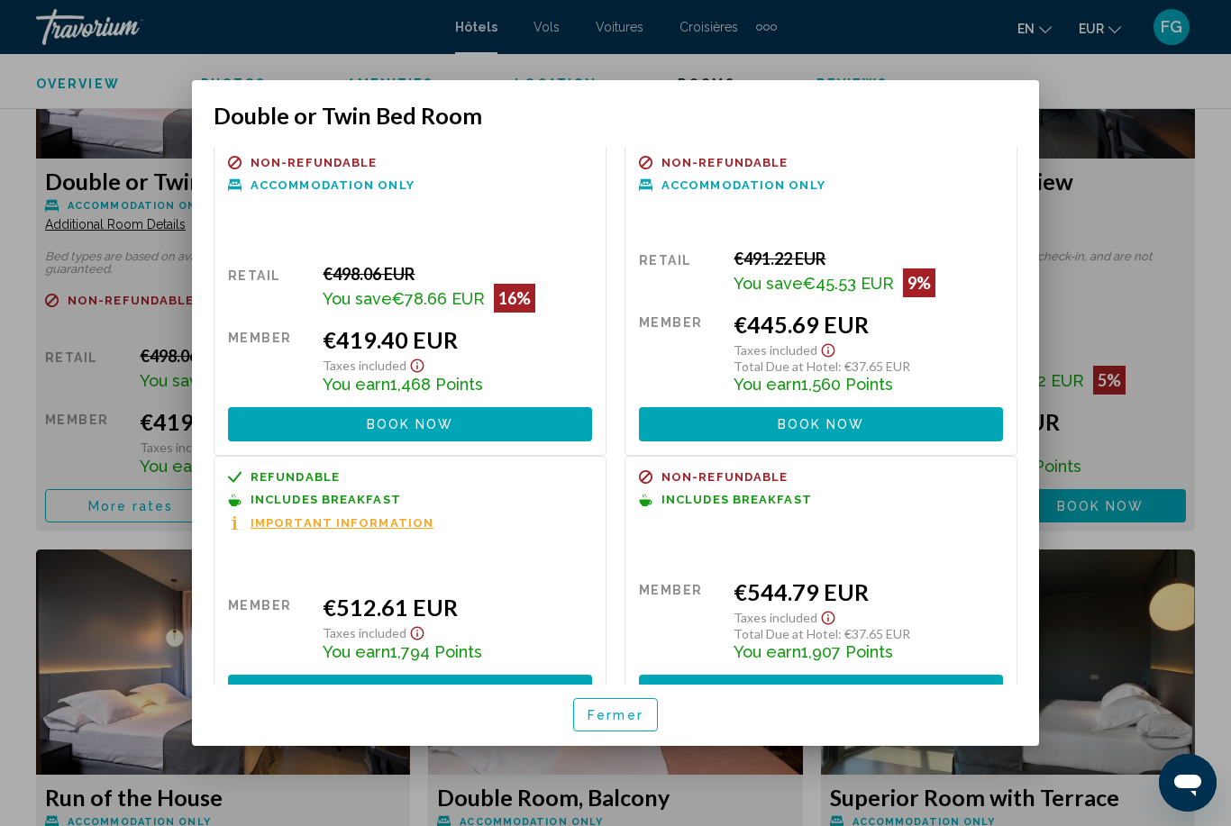
scroll to position [5, 0]
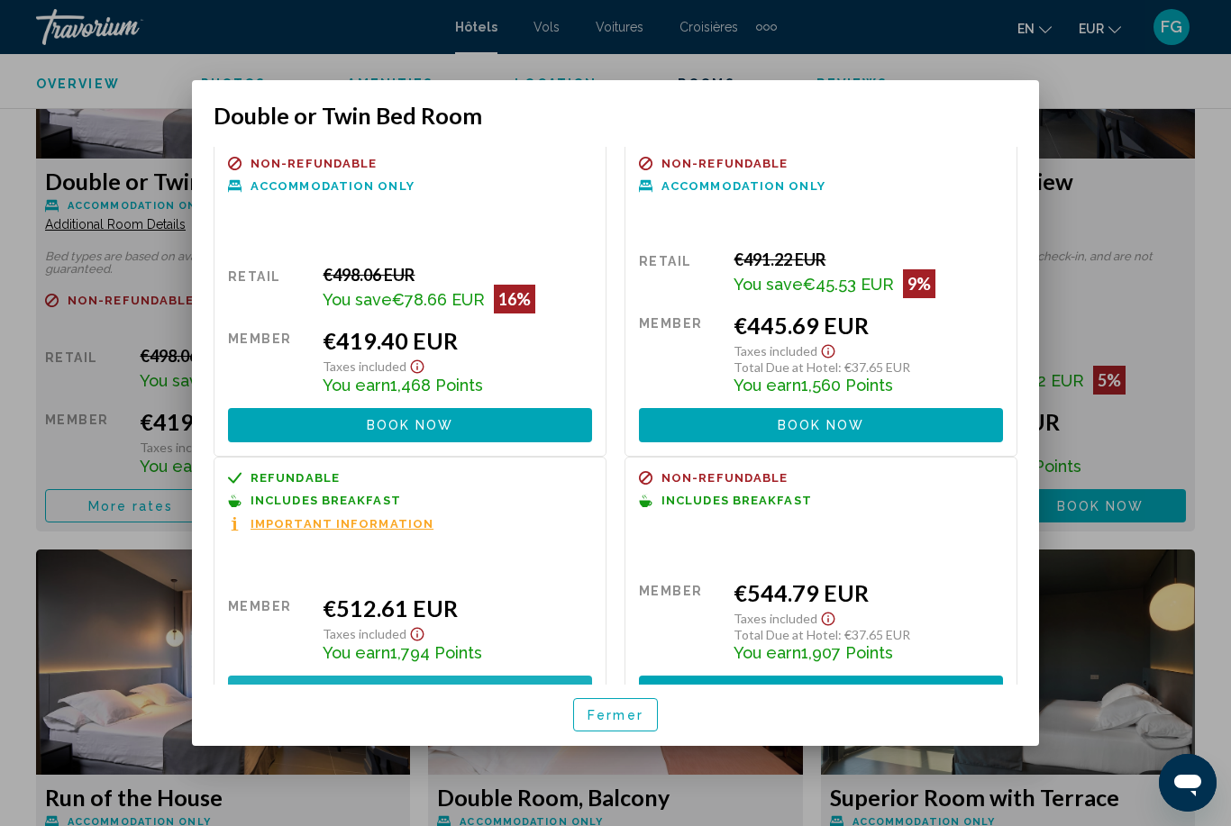
click at [272, 676] on button "Book now No longer available" at bounding box center [410, 692] width 364 height 33
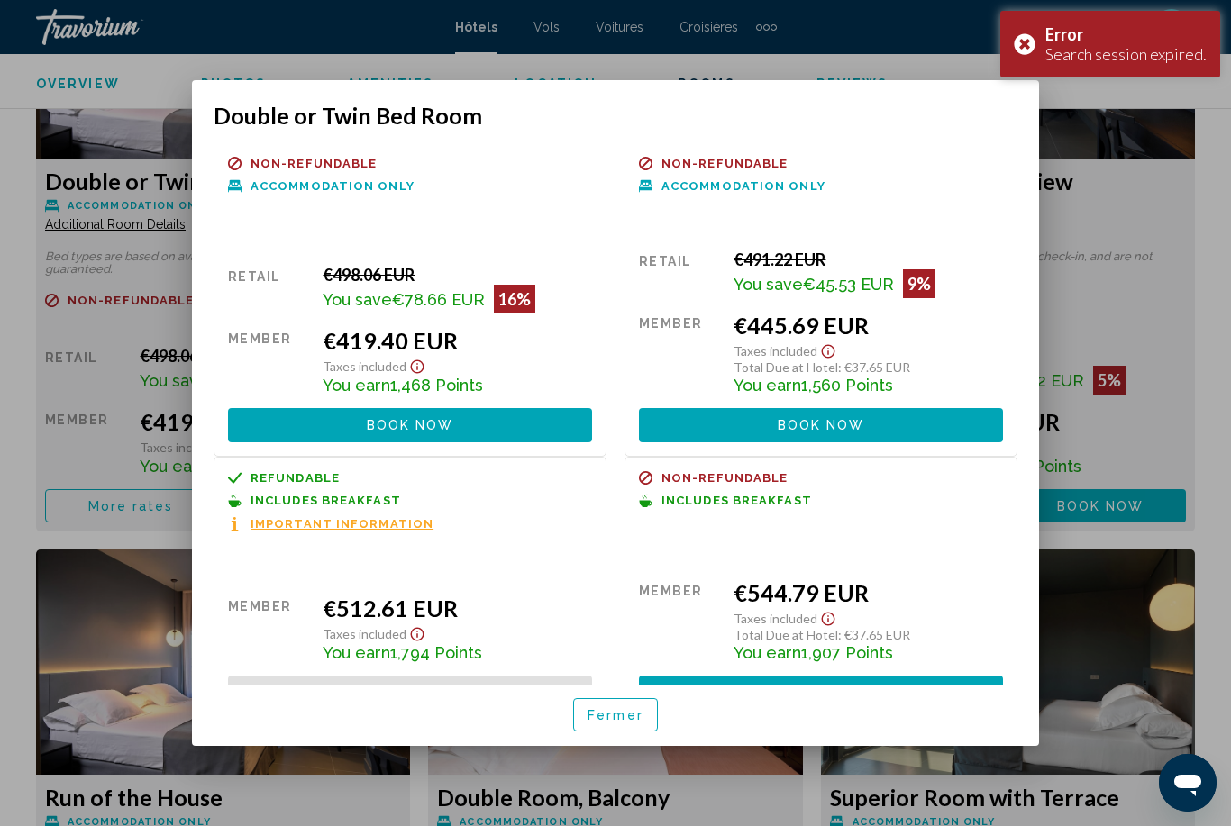
click at [1029, 45] on div "Error Search session expired." at bounding box center [1110, 44] width 220 height 67
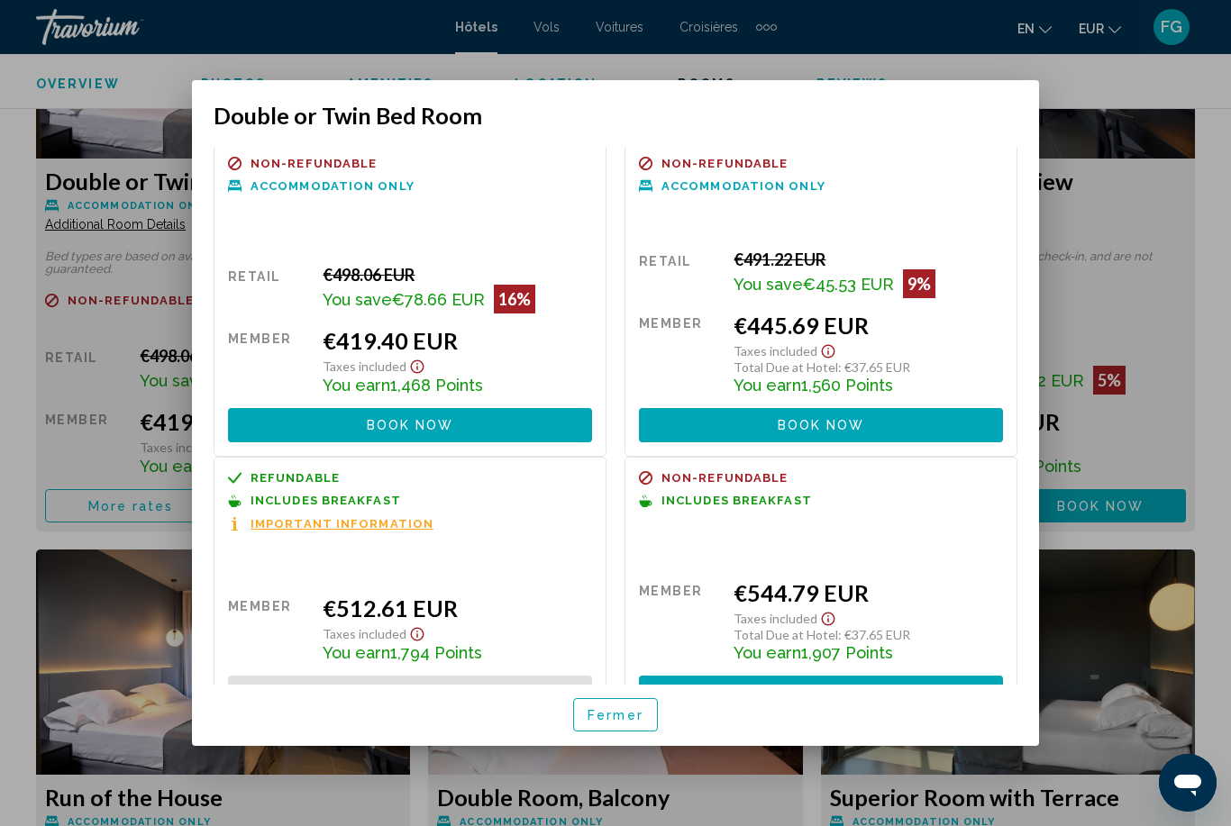
click at [276, 408] on button "Book now No longer available" at bounding box center [410, 424] width 364 height 33
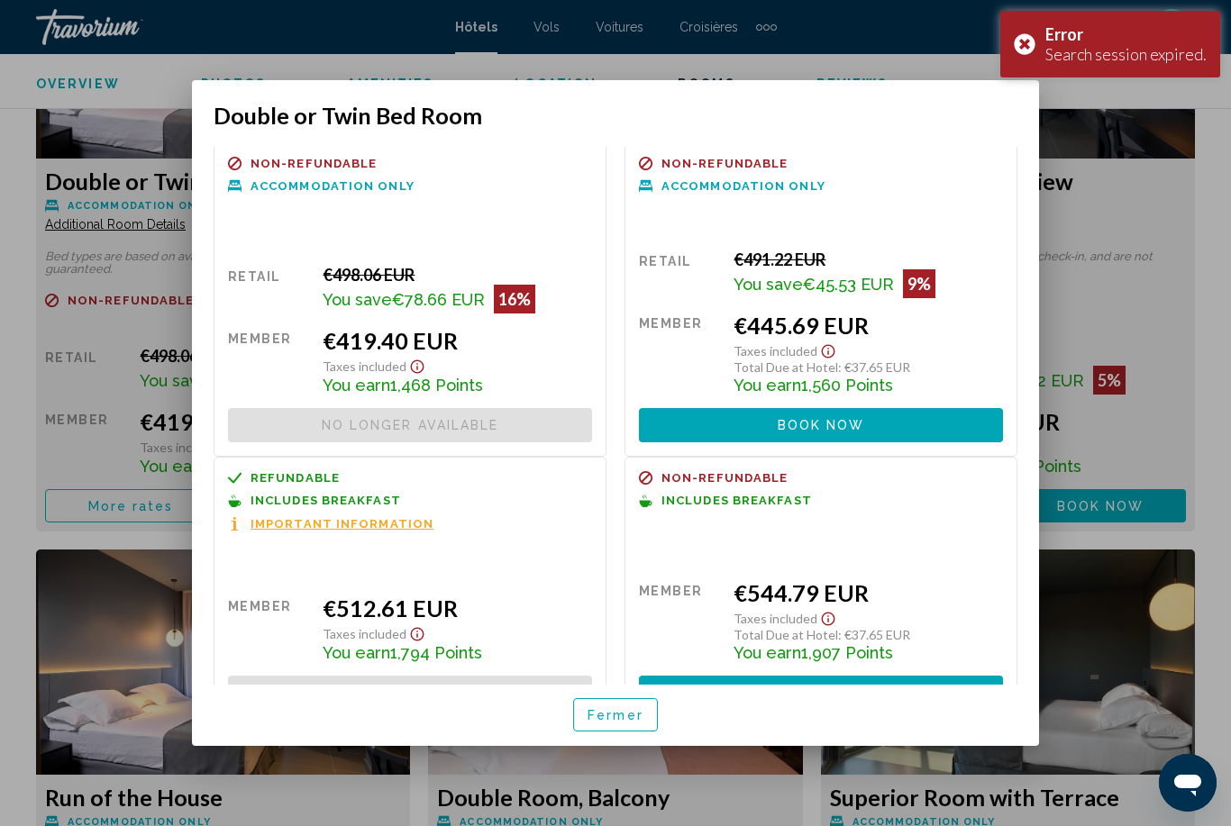
click at [1035, 50] on div "Error Search session expired." at bounding box center [1110, 44] width 220 height 67
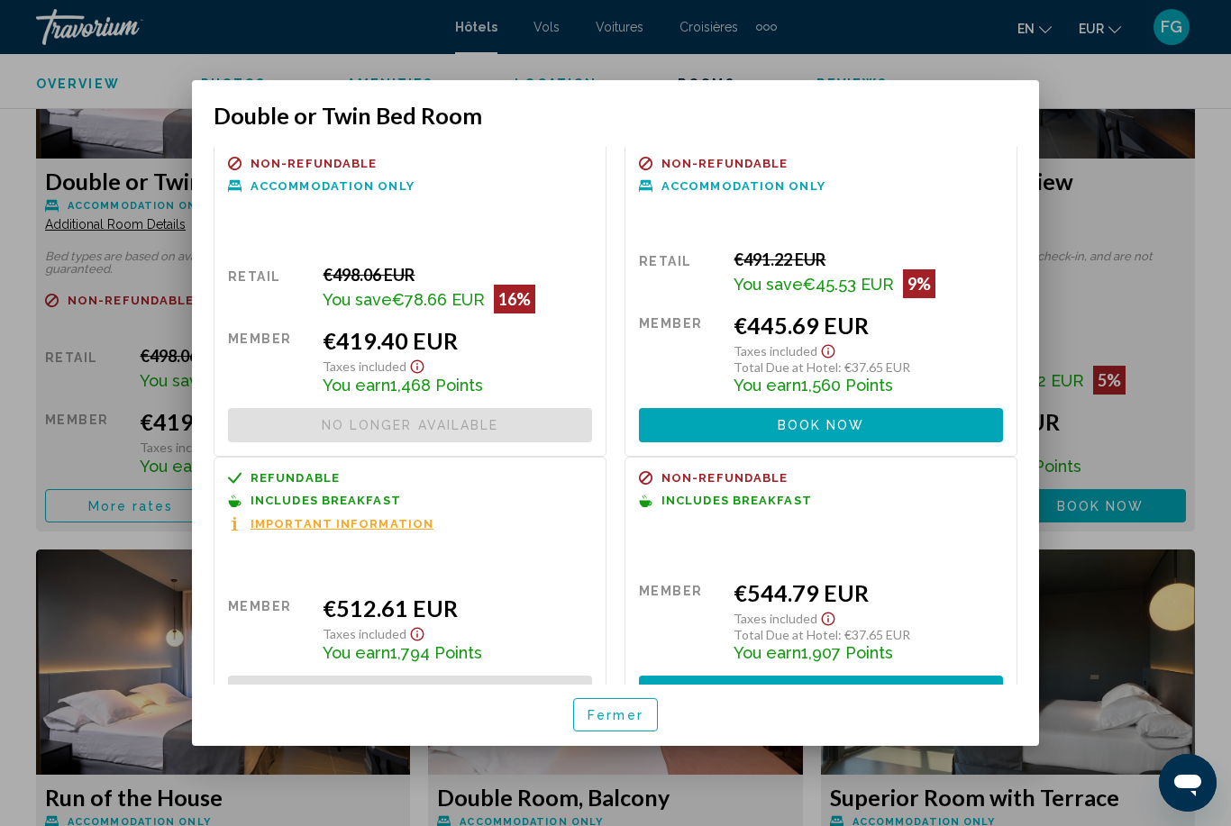
click at [912, 676] on button "Book now No longer available" at bounding box center [821, 692] width 364 height 33
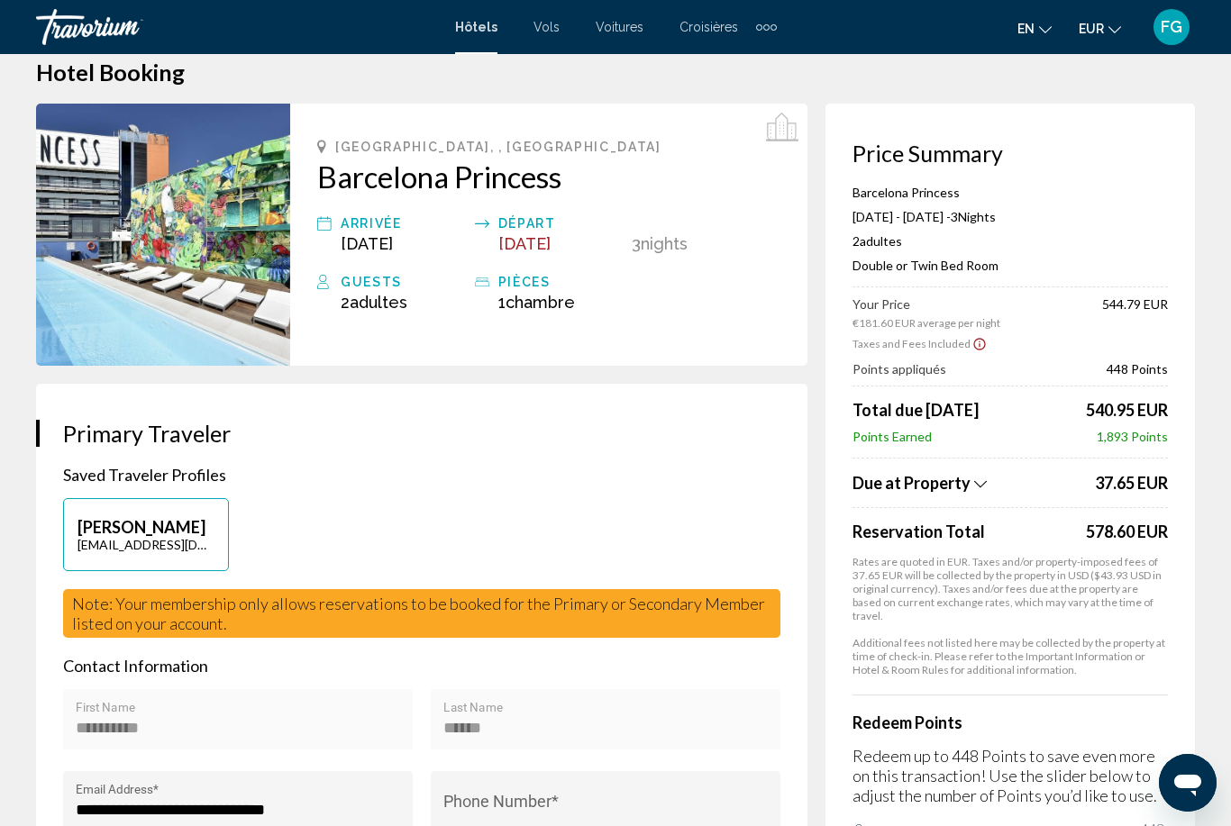
scroll to position [55, 0]
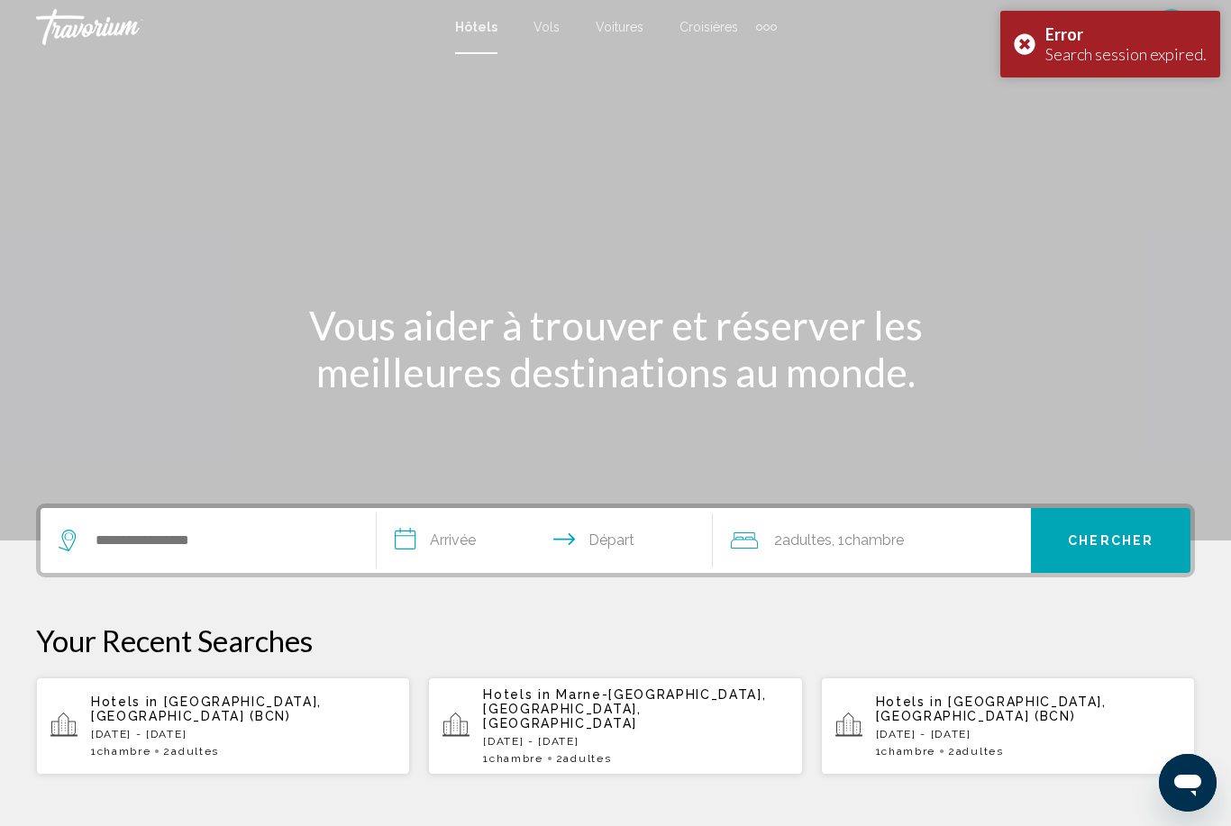
click at [1025, 100] on div "Main content" at bounding box center [615, 270] width 1231 height 541
click at [1026, 93] on div "Main content" at bounding box center [615, 270] width 1231 height 541
click at [1044, 102] on div "Main content" at bounding box center [615, 270] width 1231 height 541
click at [1038, 104] on div "Main content" at bounding box center [615, 270] width 1231 height 541
click at [1030, 107] on div "Main content" at bounding box center [615, 270] width 1231 height 541
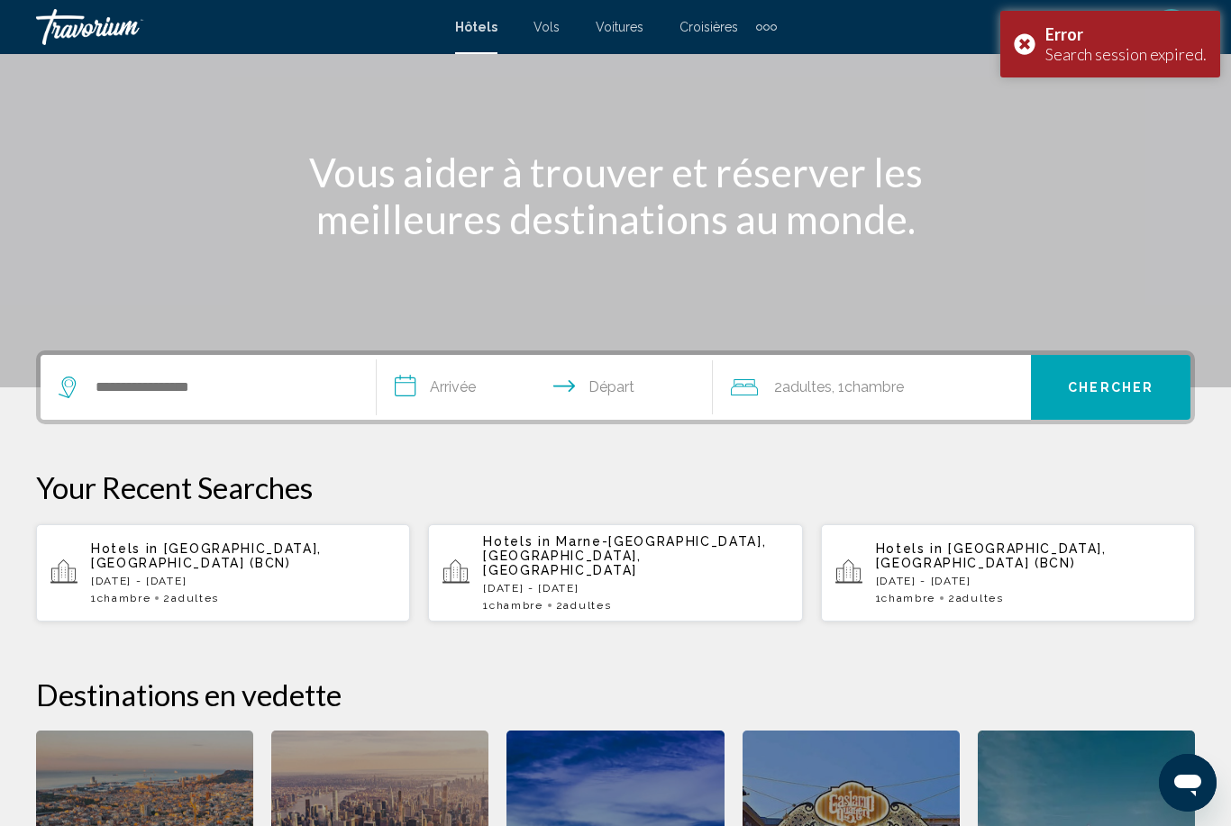
scroll to position [152, 0]
click at [111, 576] on p "[DATE] - [DATE]" at bounding box center [243, 582] width 305 height 13
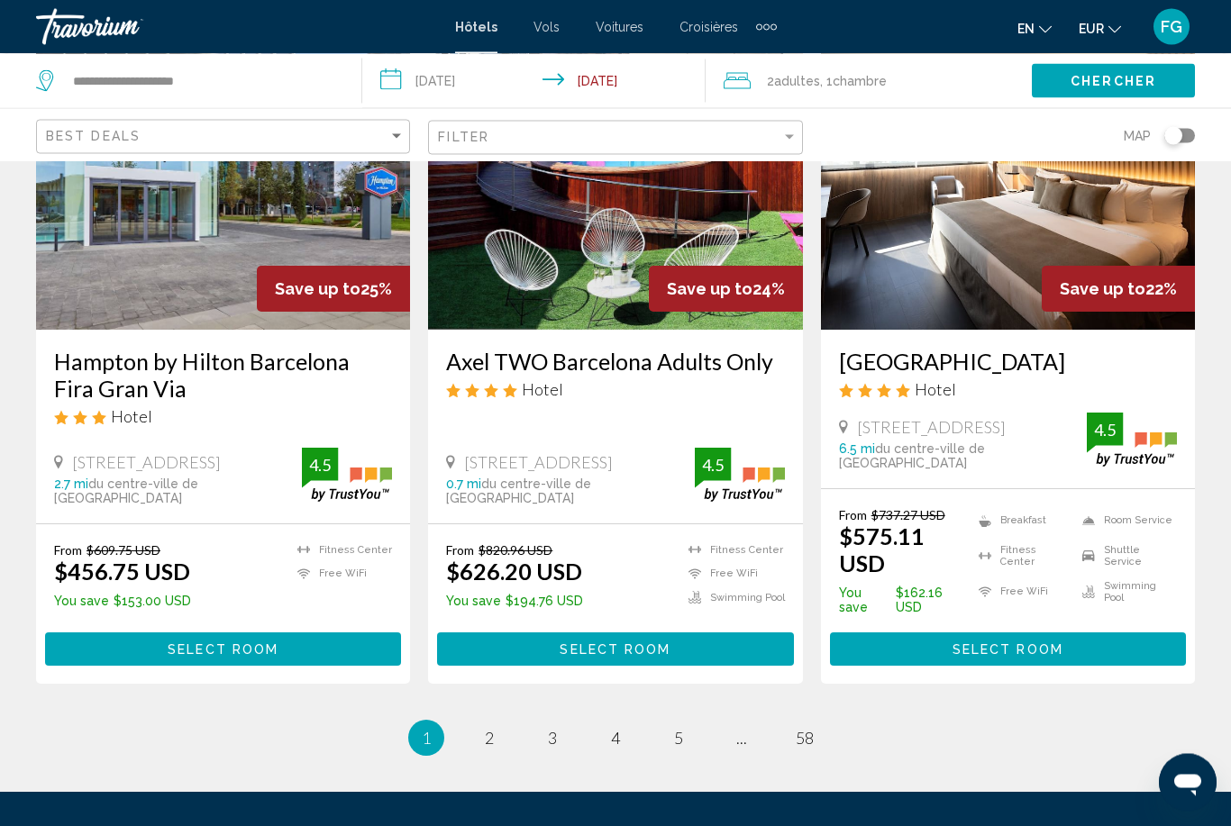
scroll to position [2293, 0]
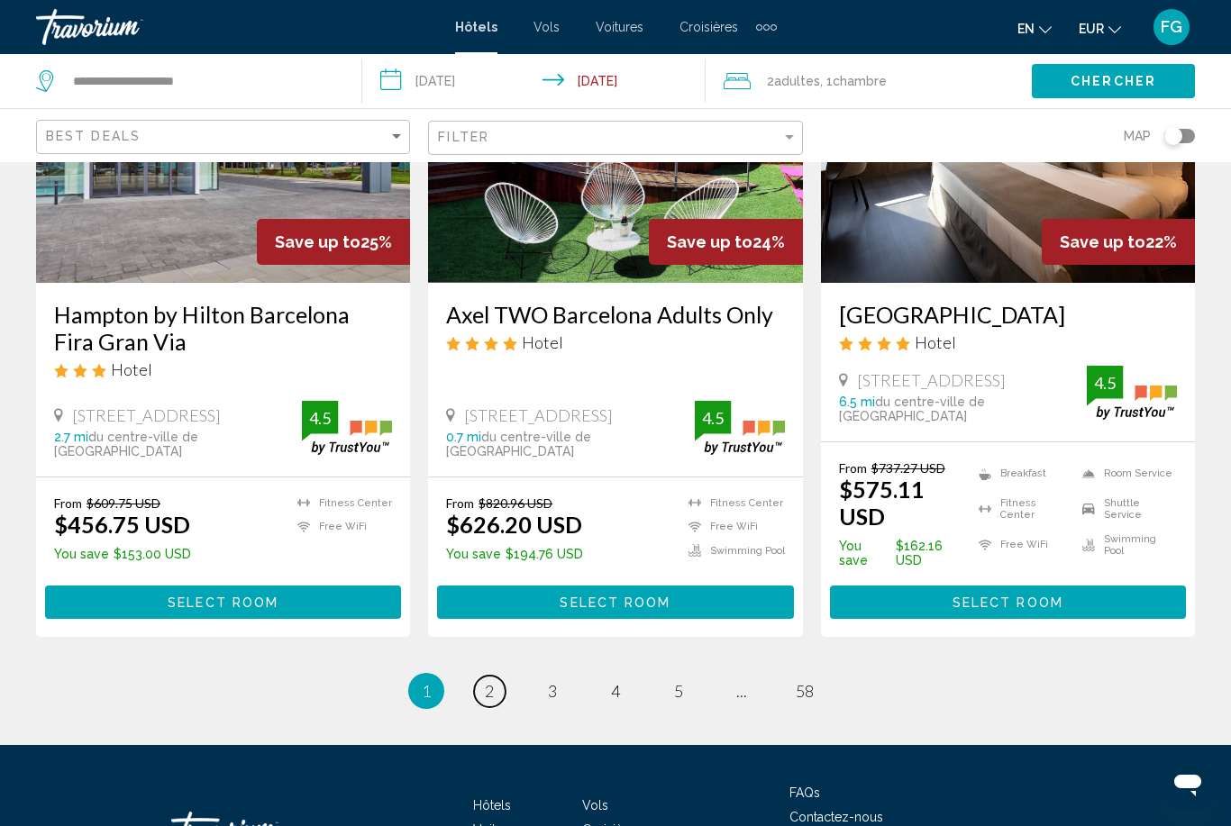
click at [477, 676] on link "page 2" at bounding box center [490, 692] width 32 height 32
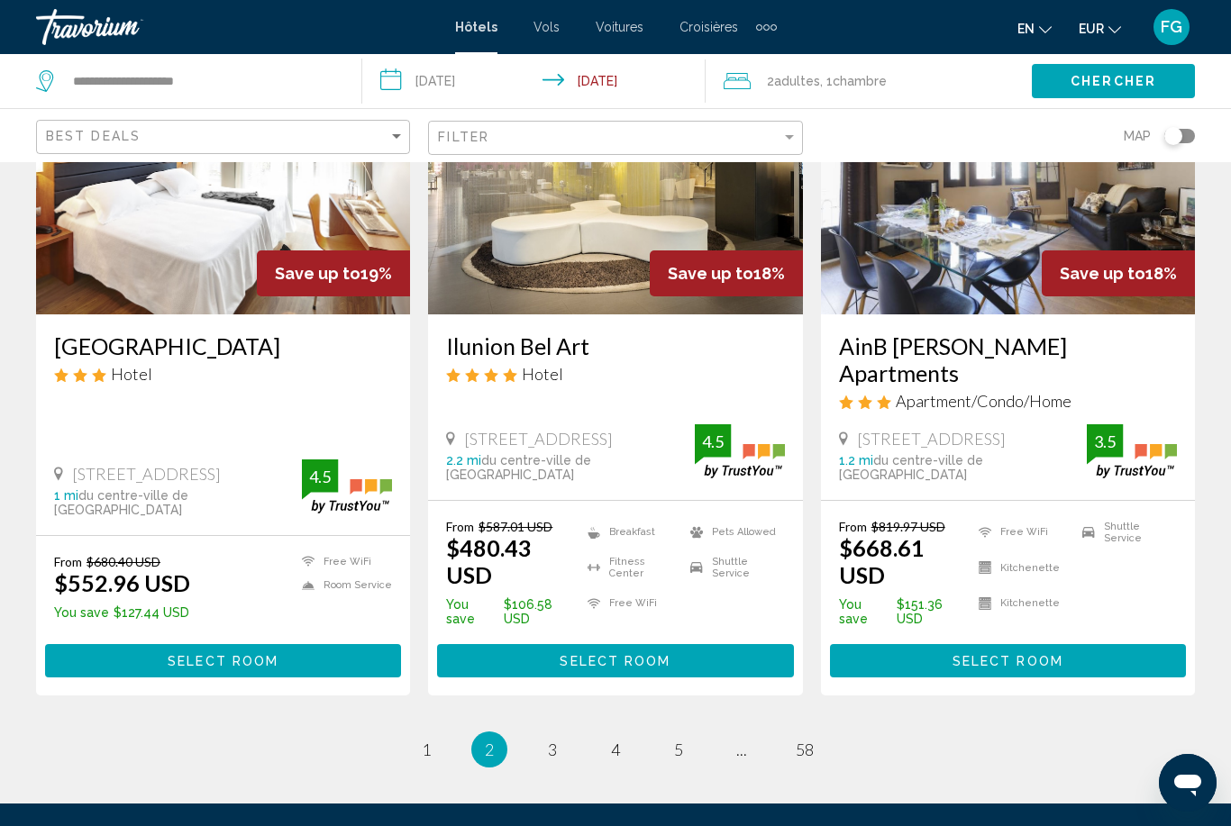
click at [486, 740] on span "2" at bounding box center [489, 750] width 9 height 20
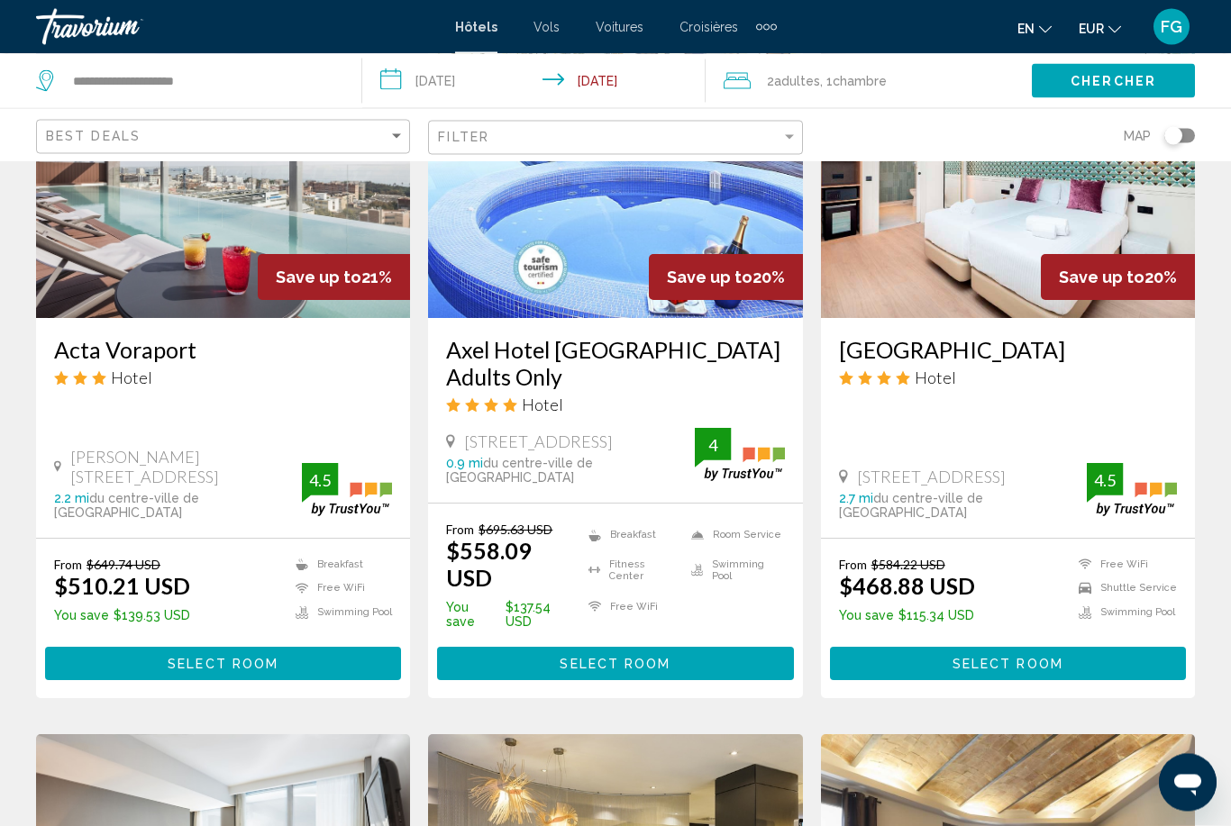
click at [1111, 18] on button "EUR USD ($) MXN (Mex$) CAD (Can$) GBP (£) EUR (€) AUD (A$) NZD (NZ$) CNY (CN¥)" at bounding box center [1100, 28] width 42 height 26
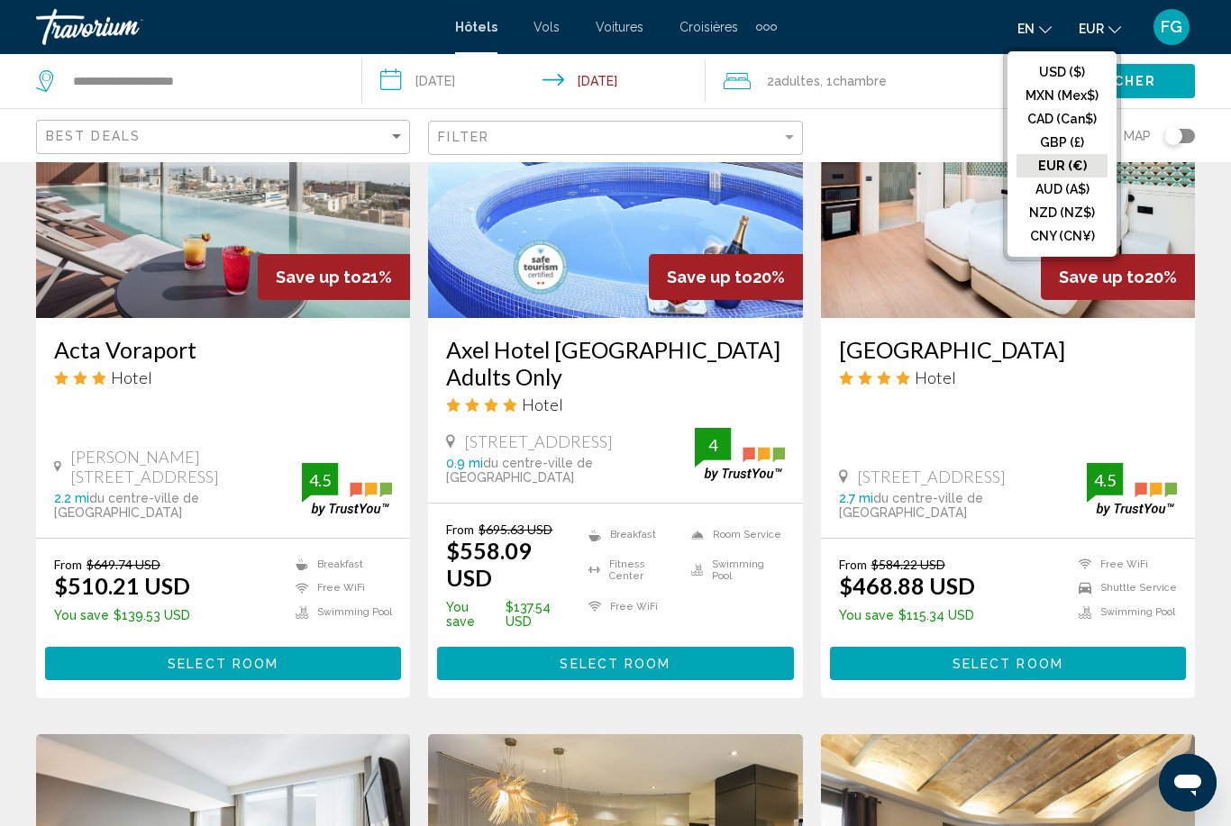
click at [1085, 164] on button "EUR (€)" at bounding box center [1062, 165] width 91 height 23
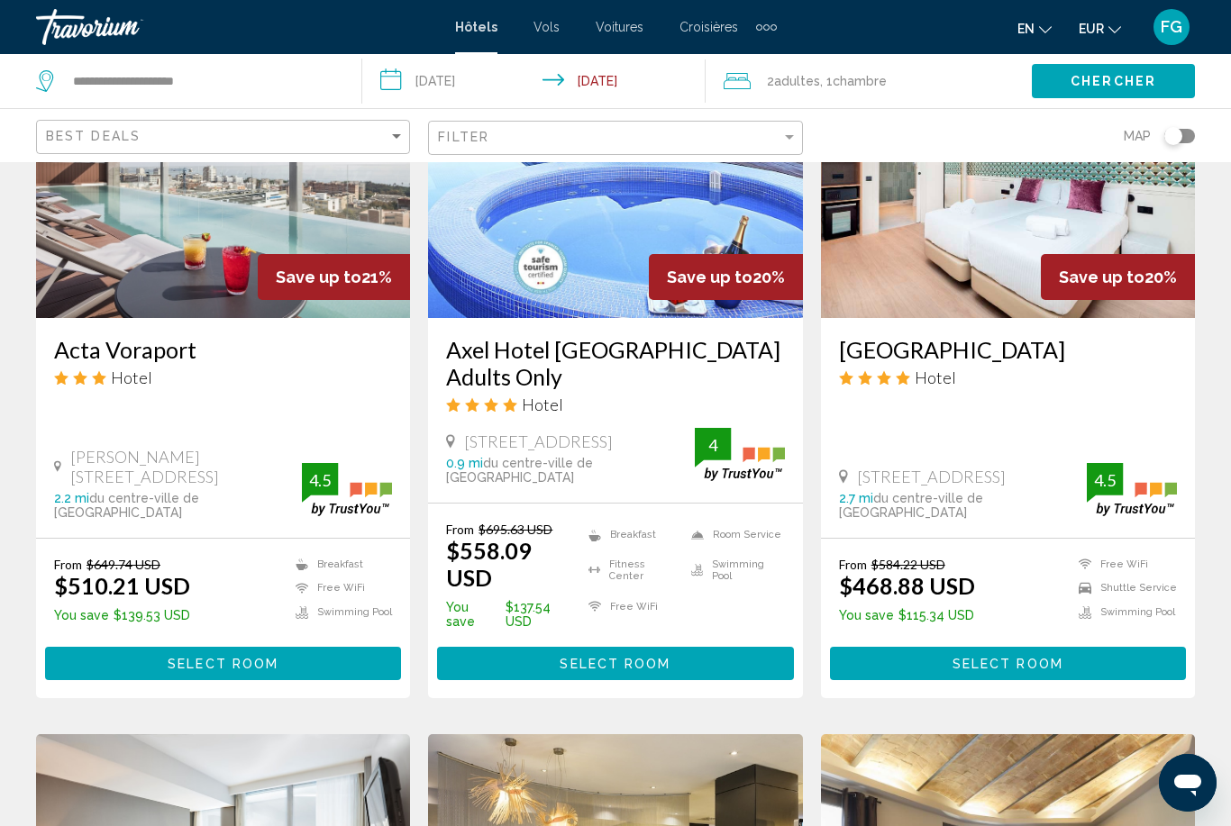
click at [1100, 26] on span "EUR" at bounding box center [1091, 29] width 25 height 14
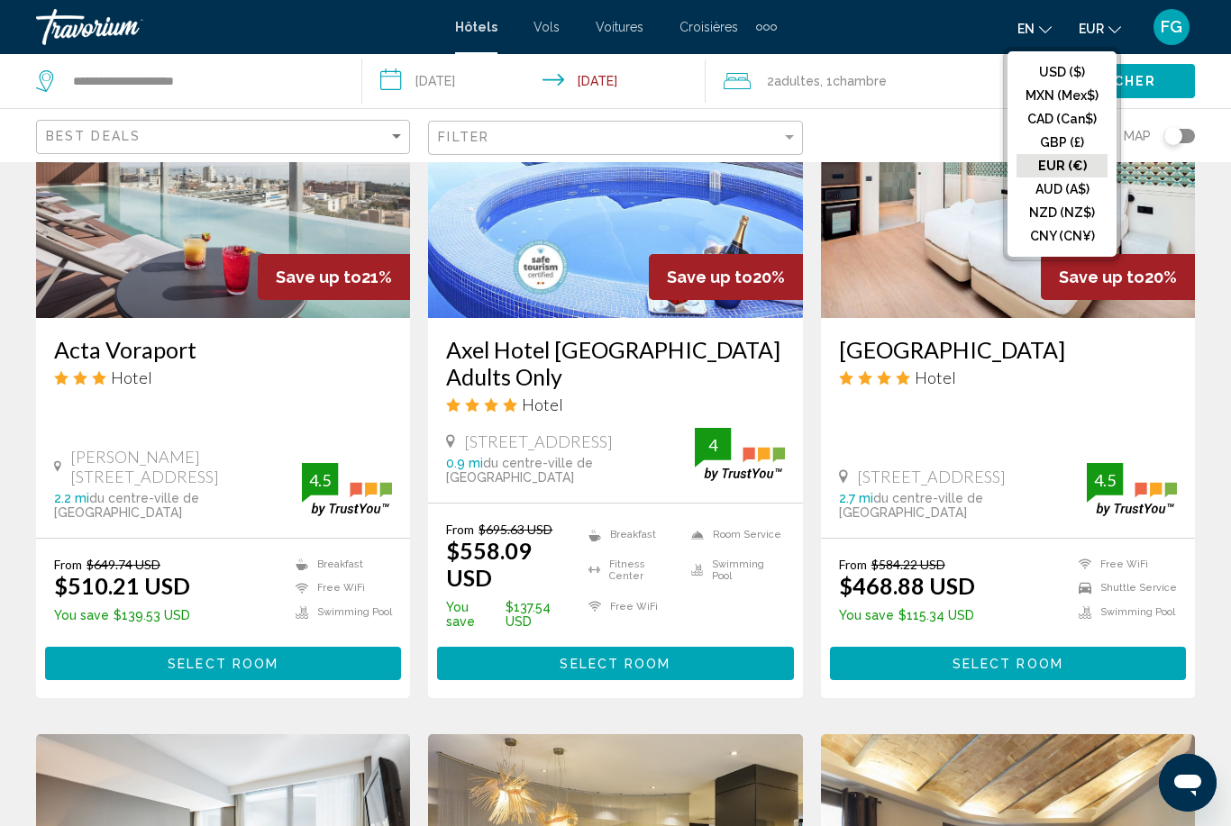
click at [1077, 77] on button "USD ($)" at bounding box center [1062, 71] width 91 height 23
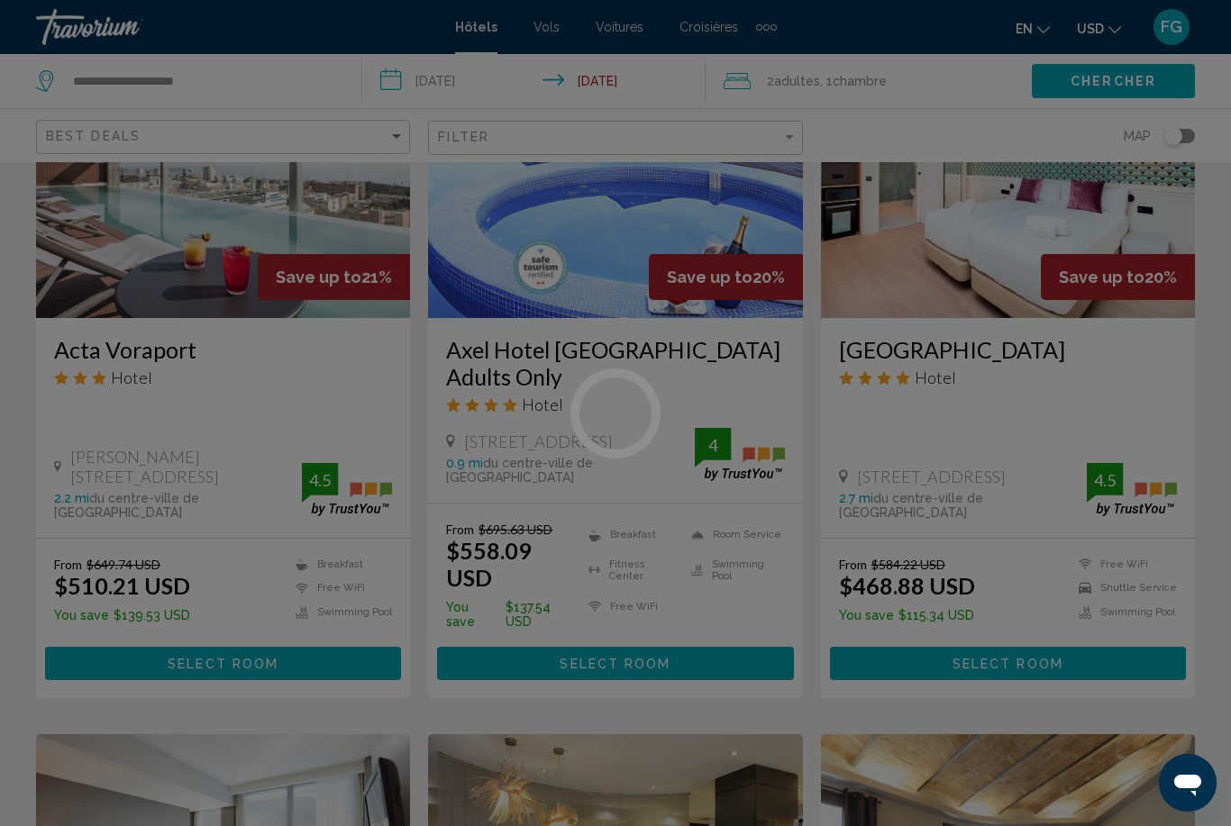
scroll to position [58, 0]
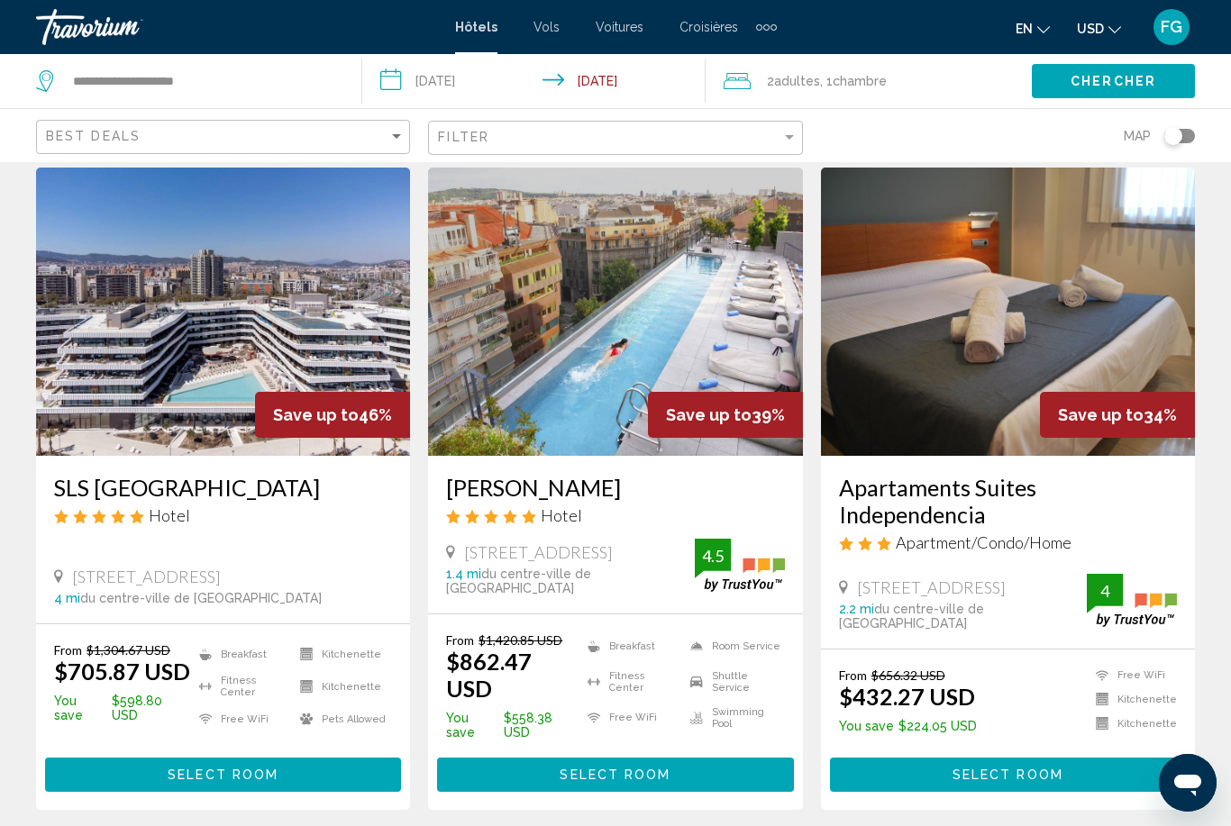
click at [1104, 29] on button "USD USD ($) MXN (Mex$) CAD (Can$) GBP (£) EUR (€) AUD (A$) NZD (NZ$) CNY (CN¥)" at bounding box center [1099, 28] width 44 height 26
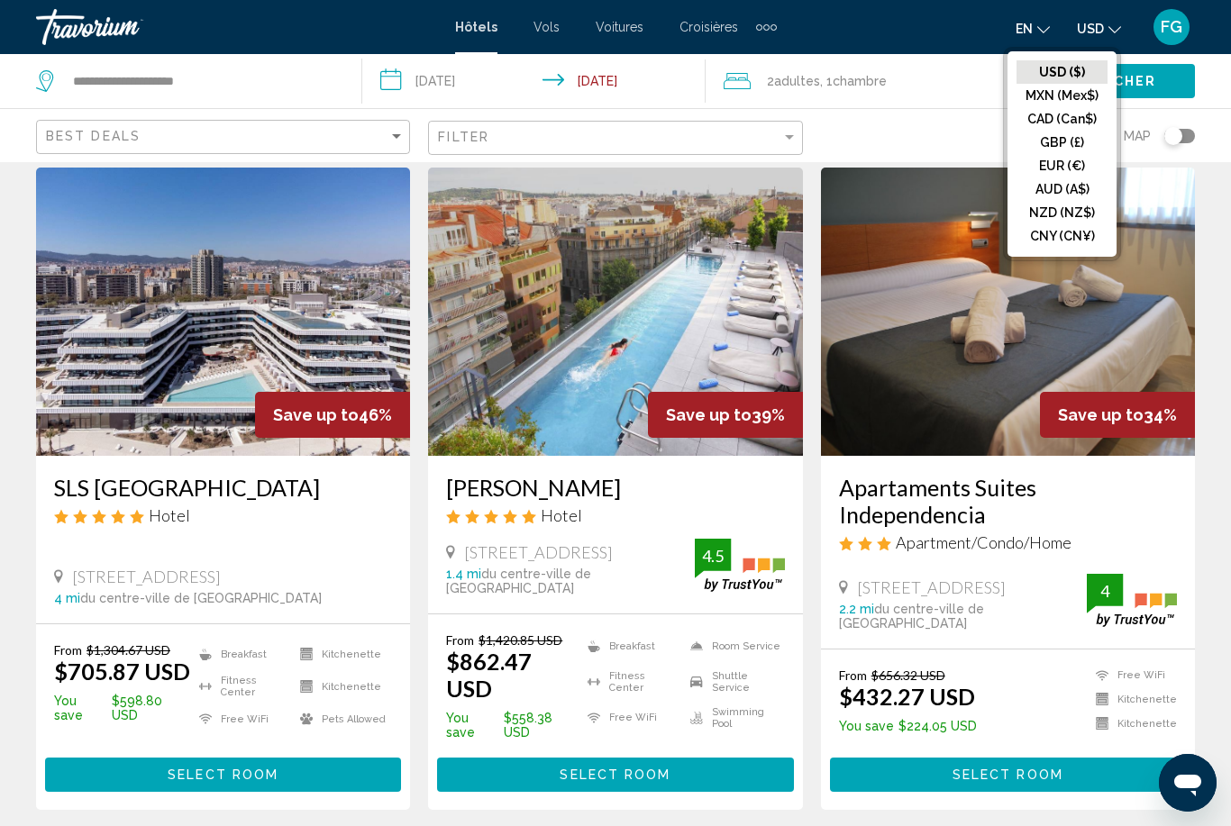
click at [1085, 170] on button "EUR (€)" at bounding box center [1062, 165] width 91 height 23
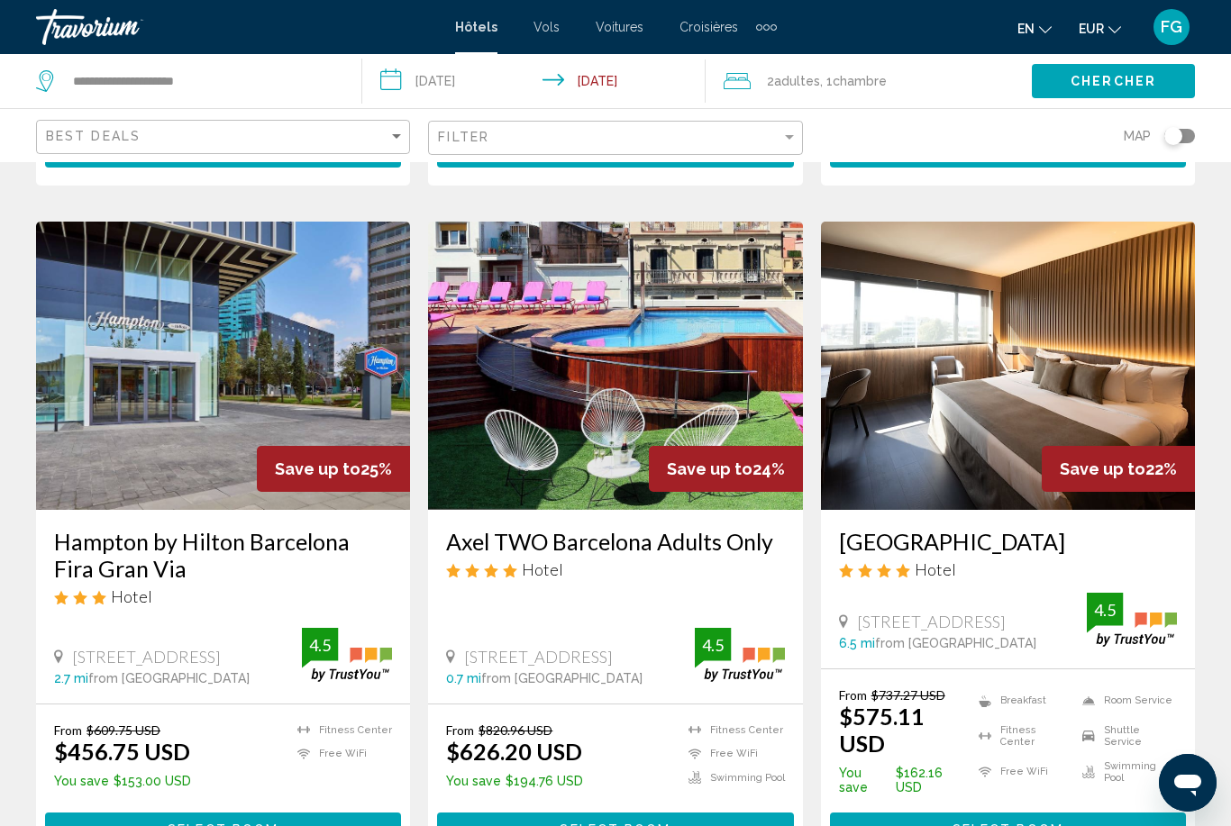
scroll to position [2293, 0]
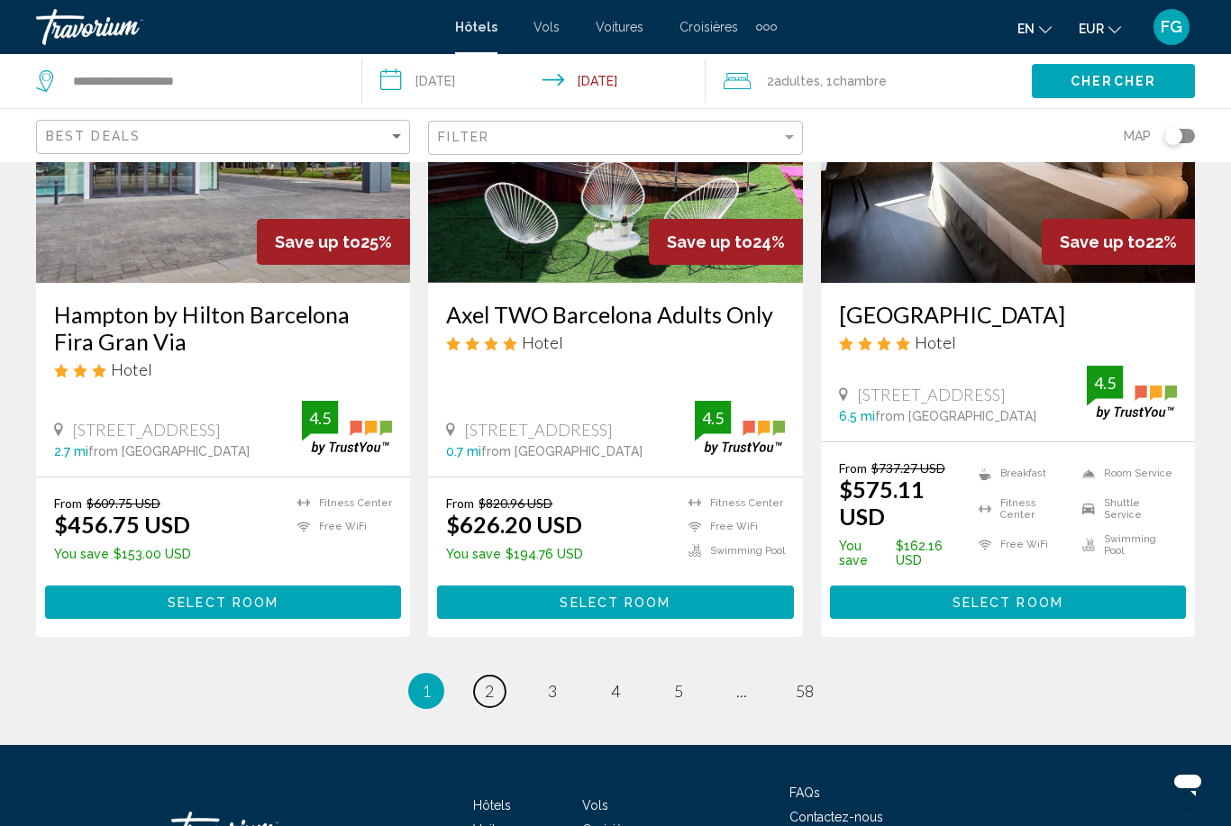
click at [487, 681] on span "2" at bounding box center [489, 691] width 9 height 20
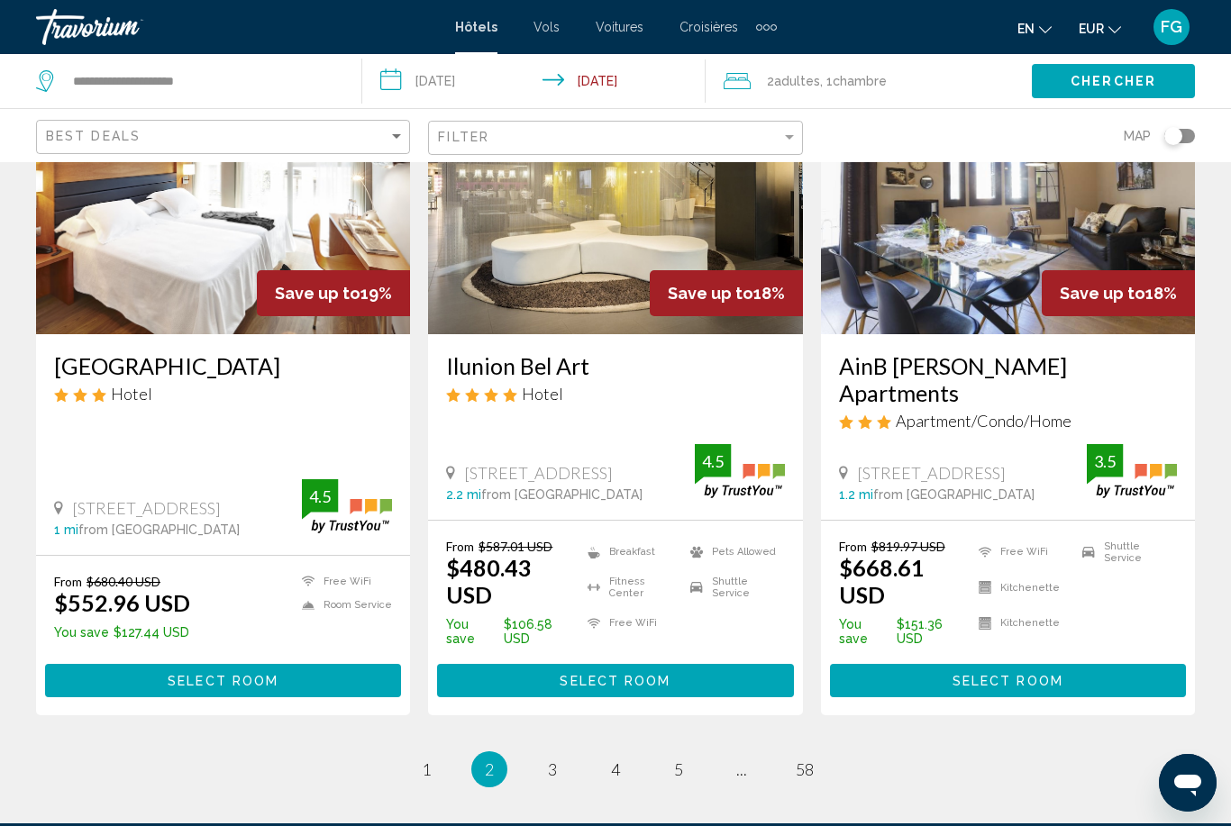
scroll to position [2280, 0]
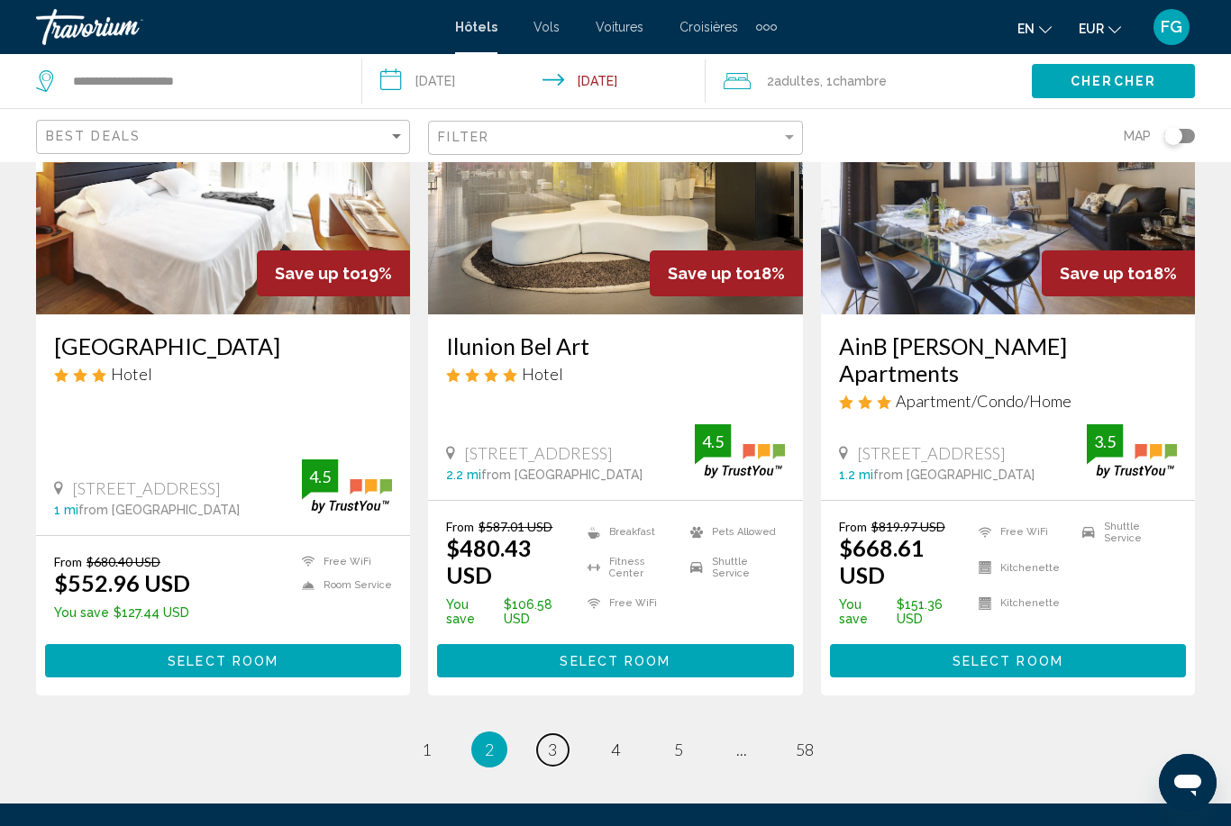
click at [545, 734] on link "page 3" at bounding box center [553, 750] width 32 height 32
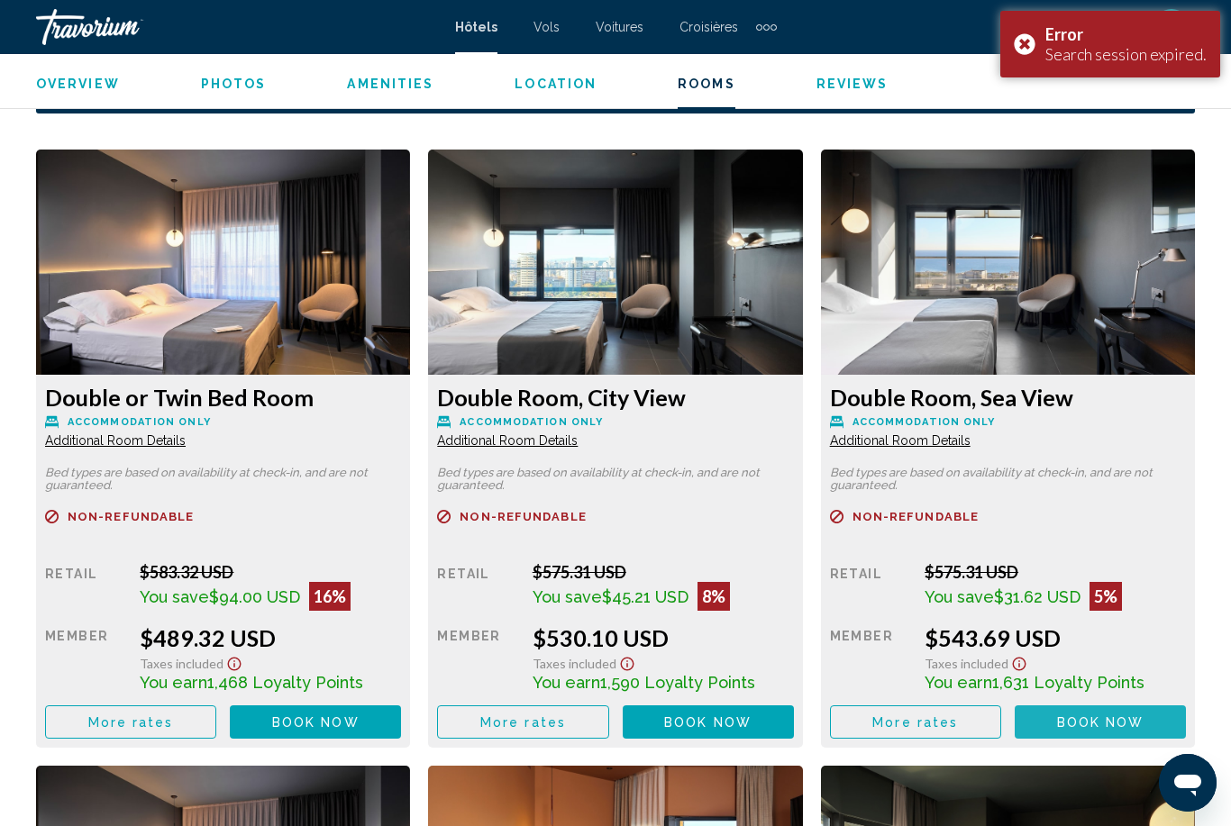
scroll to position [2720, 0]
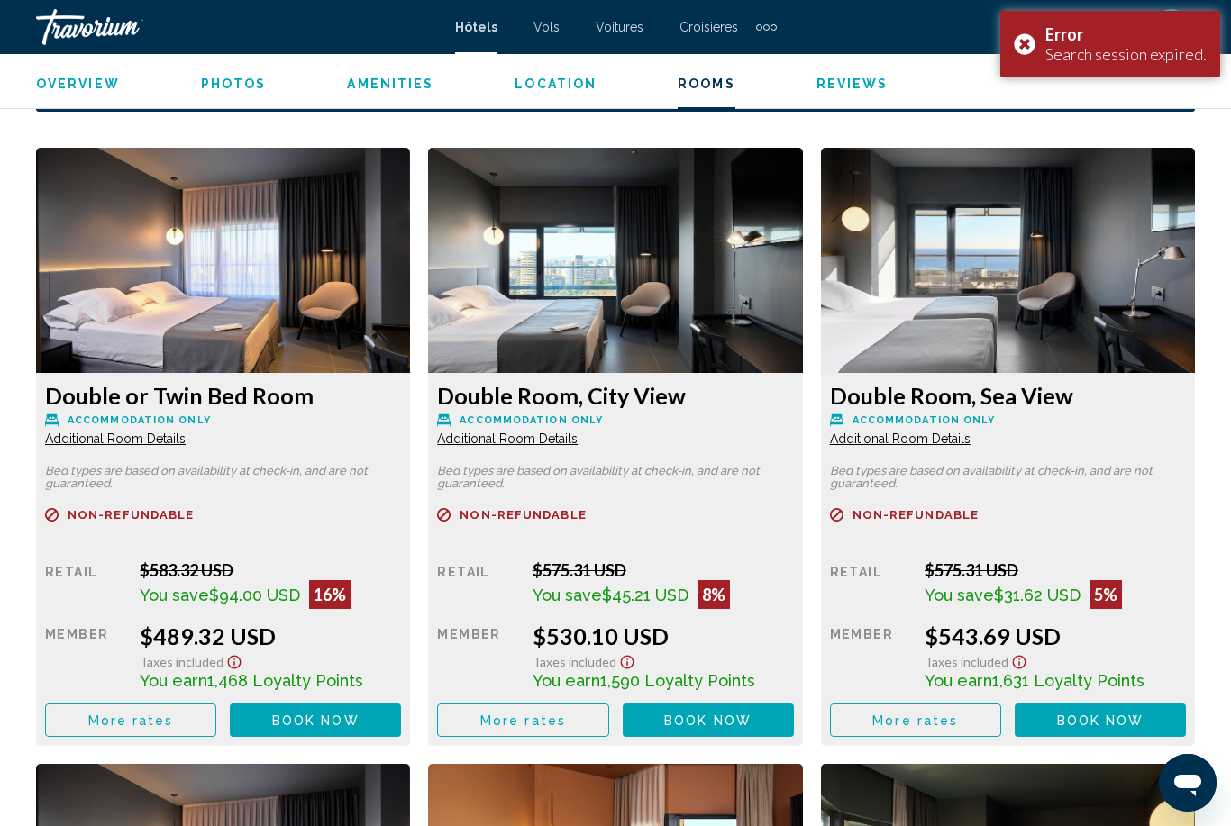
click at [1030, 47] on div "Error Search session expired." at bounding box center [1110, 44] width 220 height 67
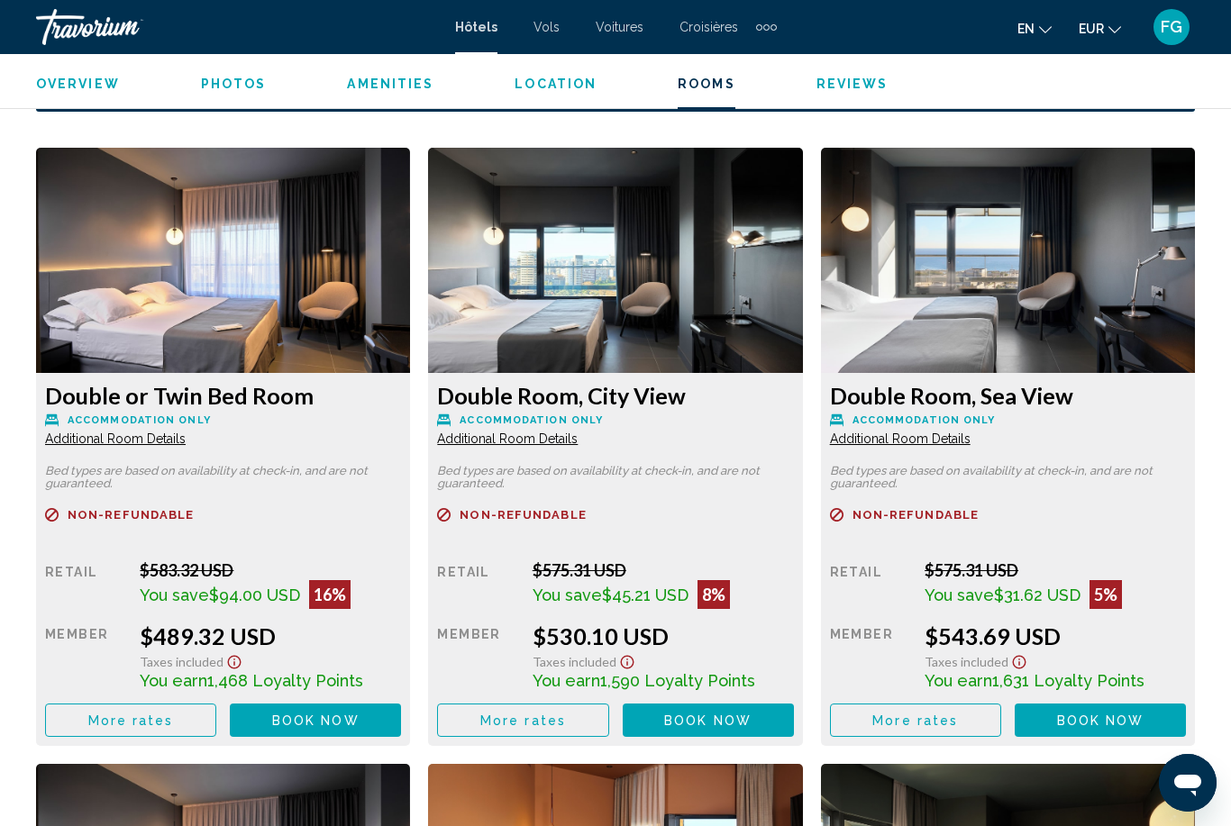
click at [1110, 32] on icon "Change currency" at bounding box center [1114, 29] width 13 height 13
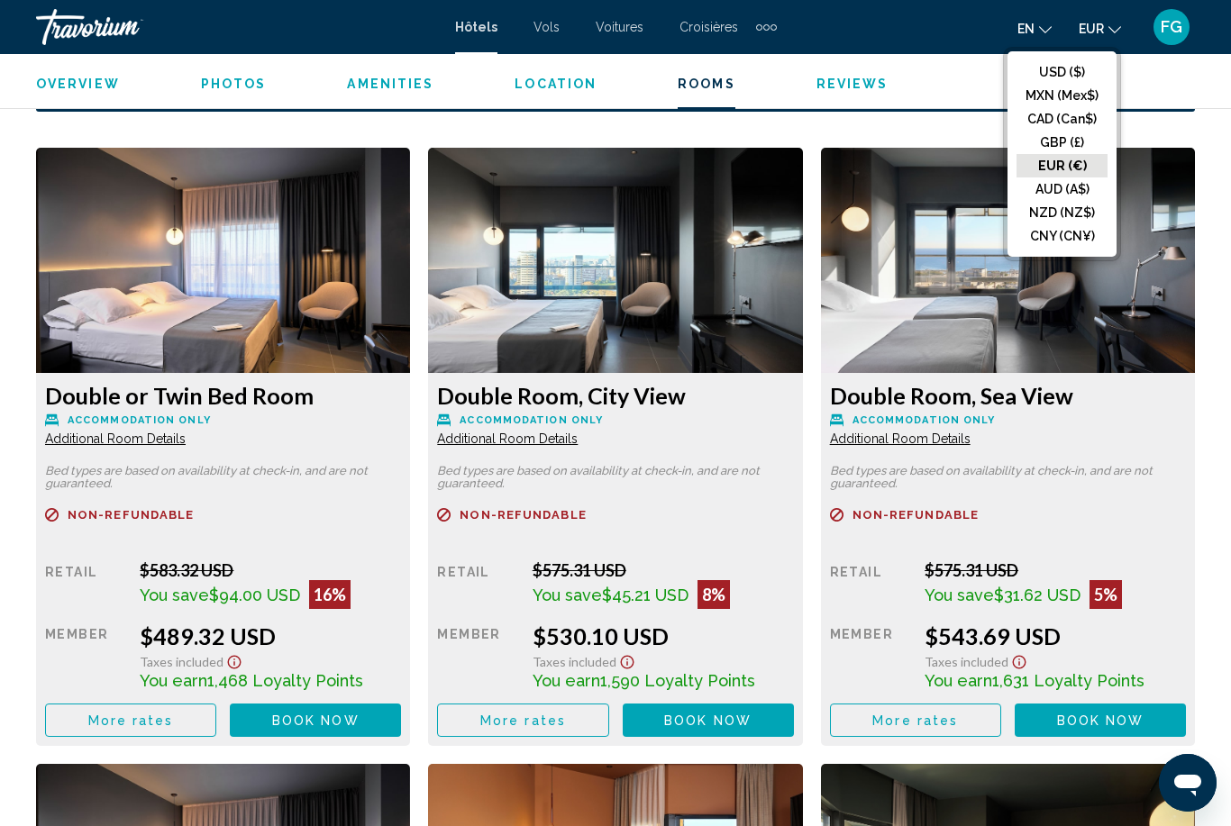
click at [1088, 169] on button "EUR (€)" at bounding box center [1062, 165] width 91 height 23
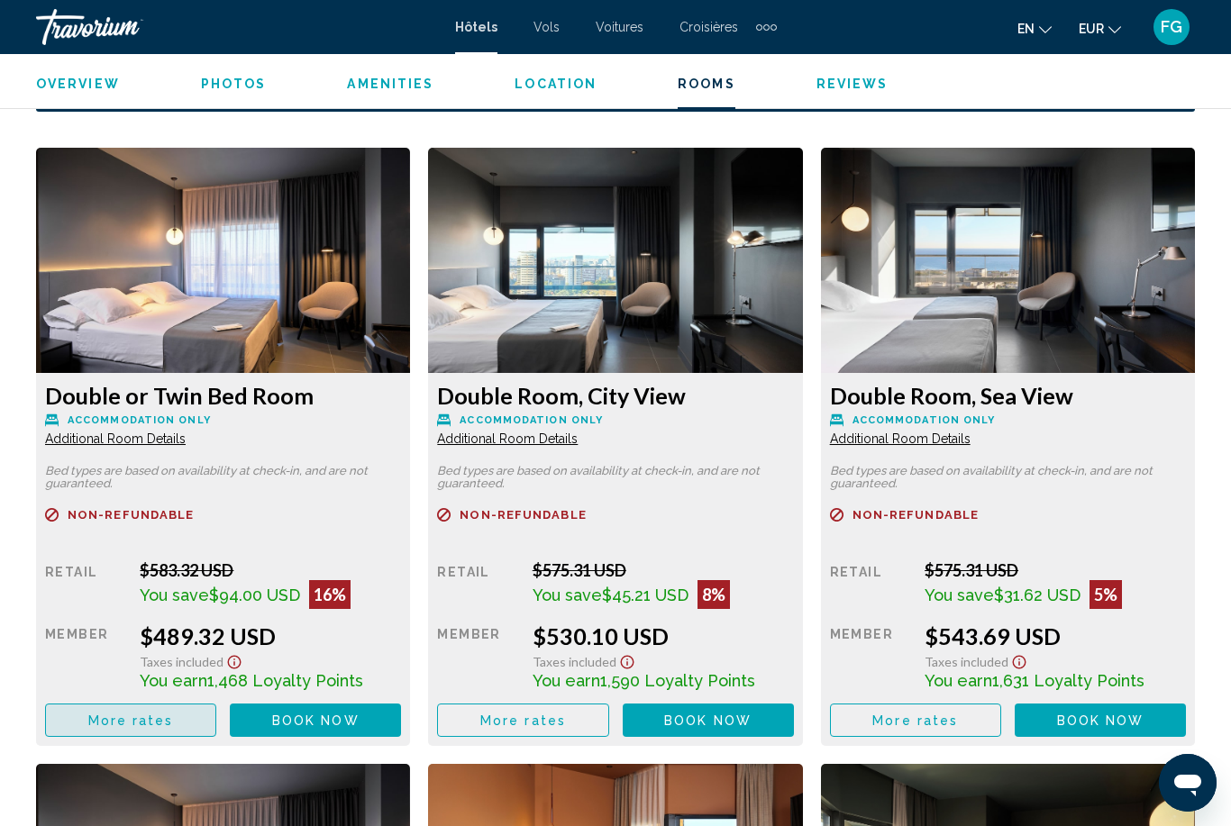
click at [109, 717] on span "More rates" at bounding box center [131, 721] width 86 height 14
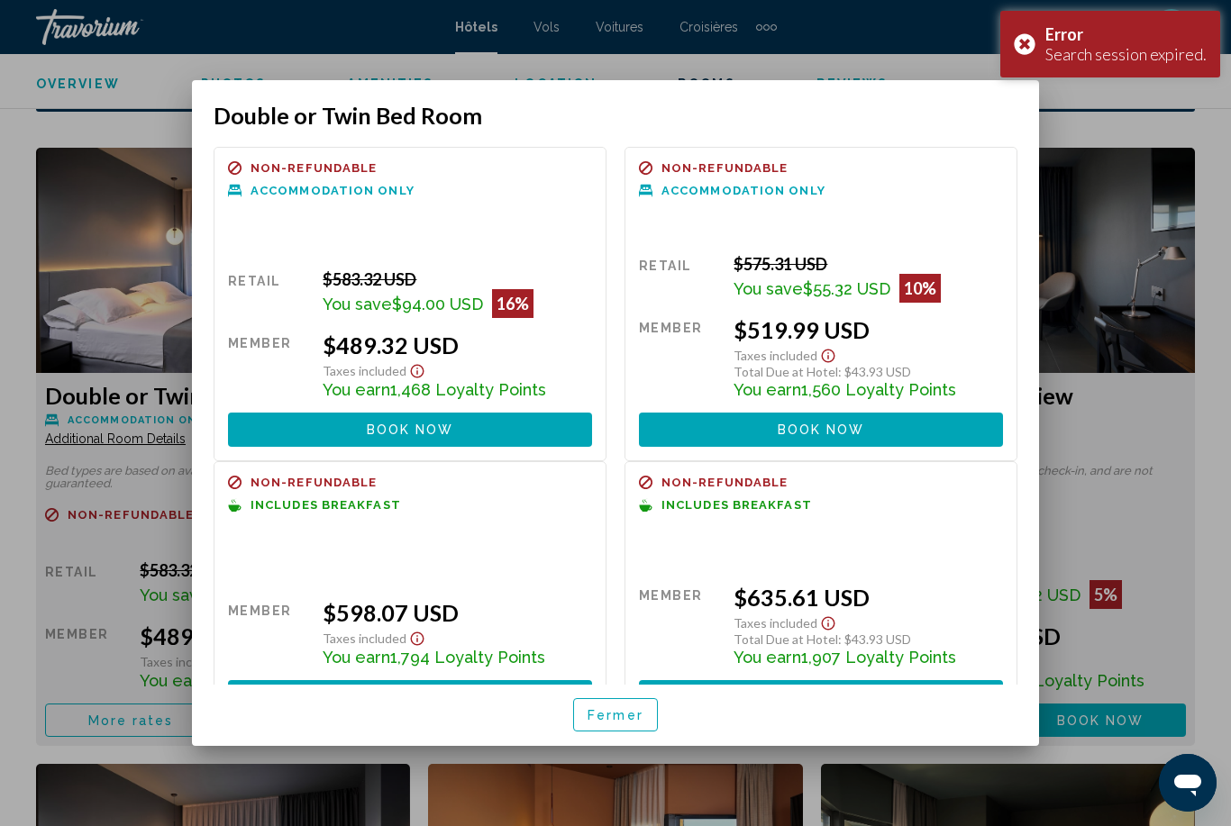
click at [1029, 48] on div "Error Search session expired." at bounding box center [1110, 44] width 220 height 67
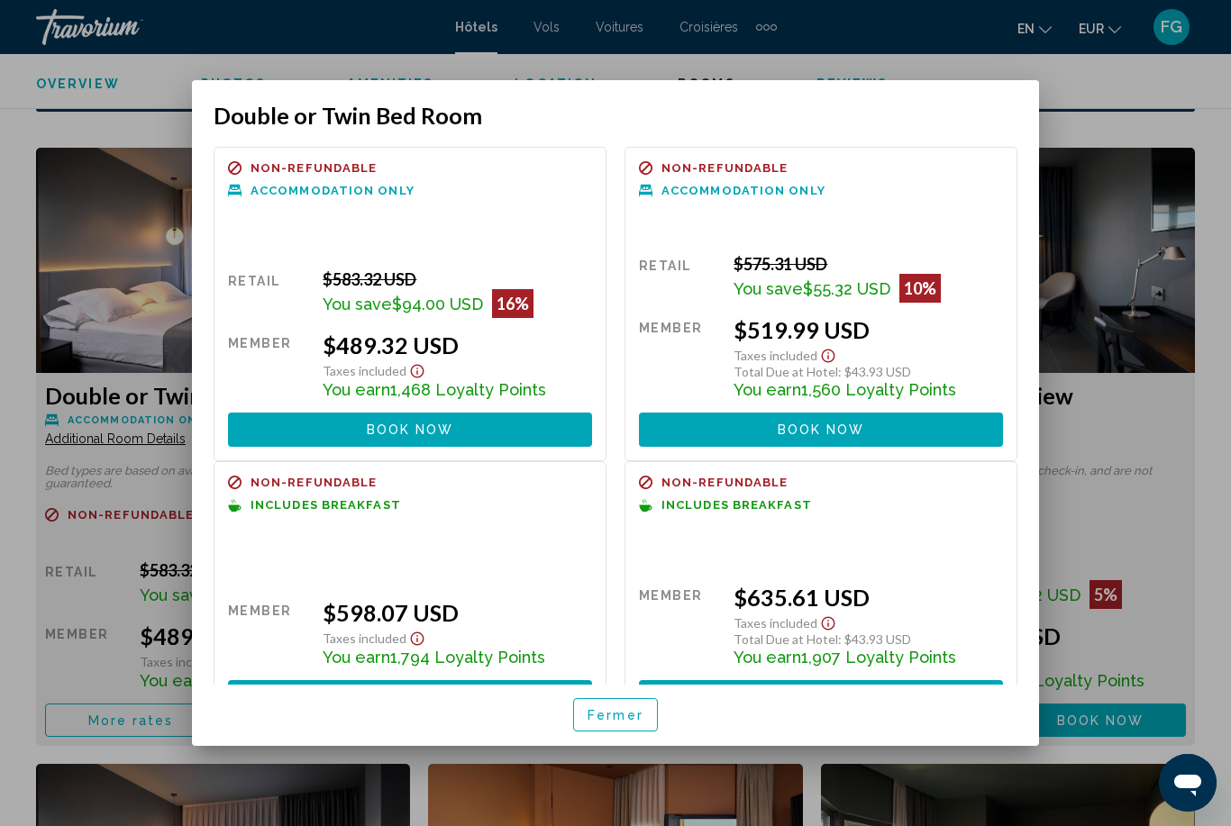
click at [533, 413] on button "Book now No longer available" at bounding box center [410, 429] width 364 height 33
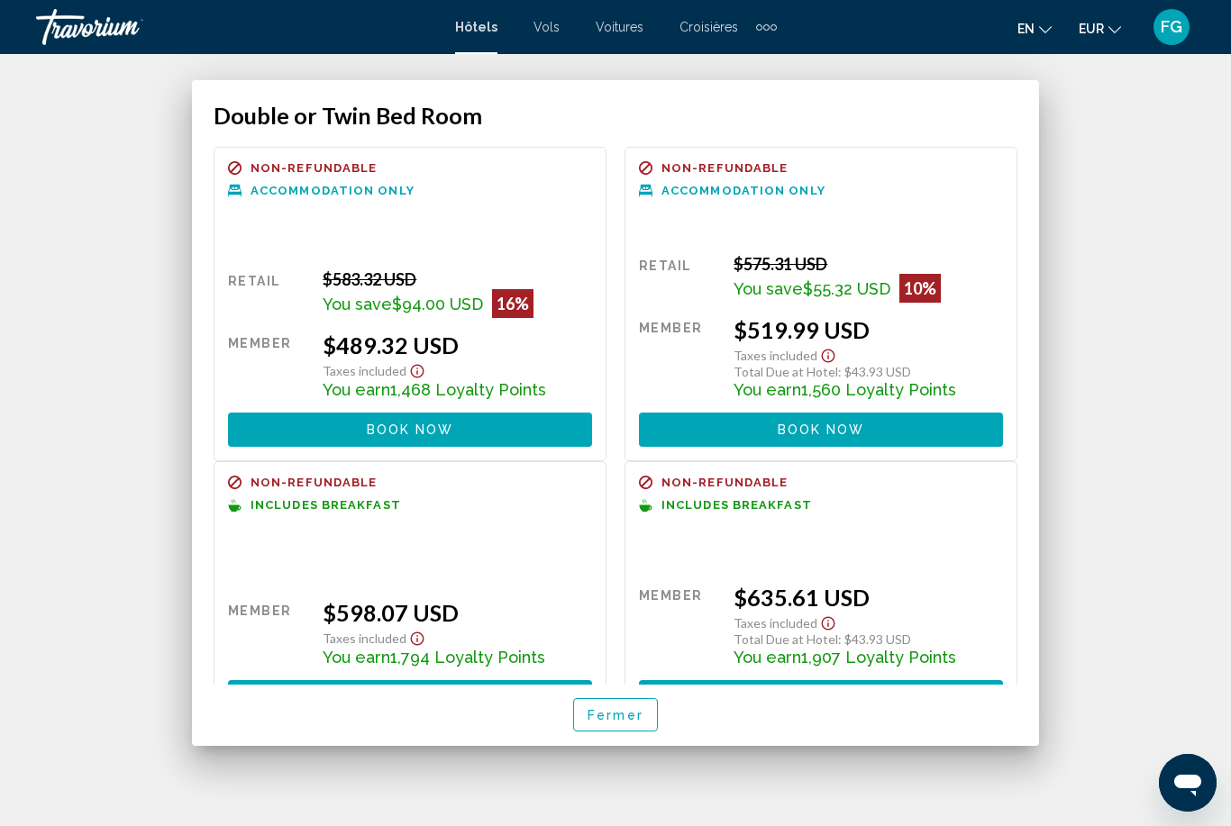
scroll to position [58, 0]
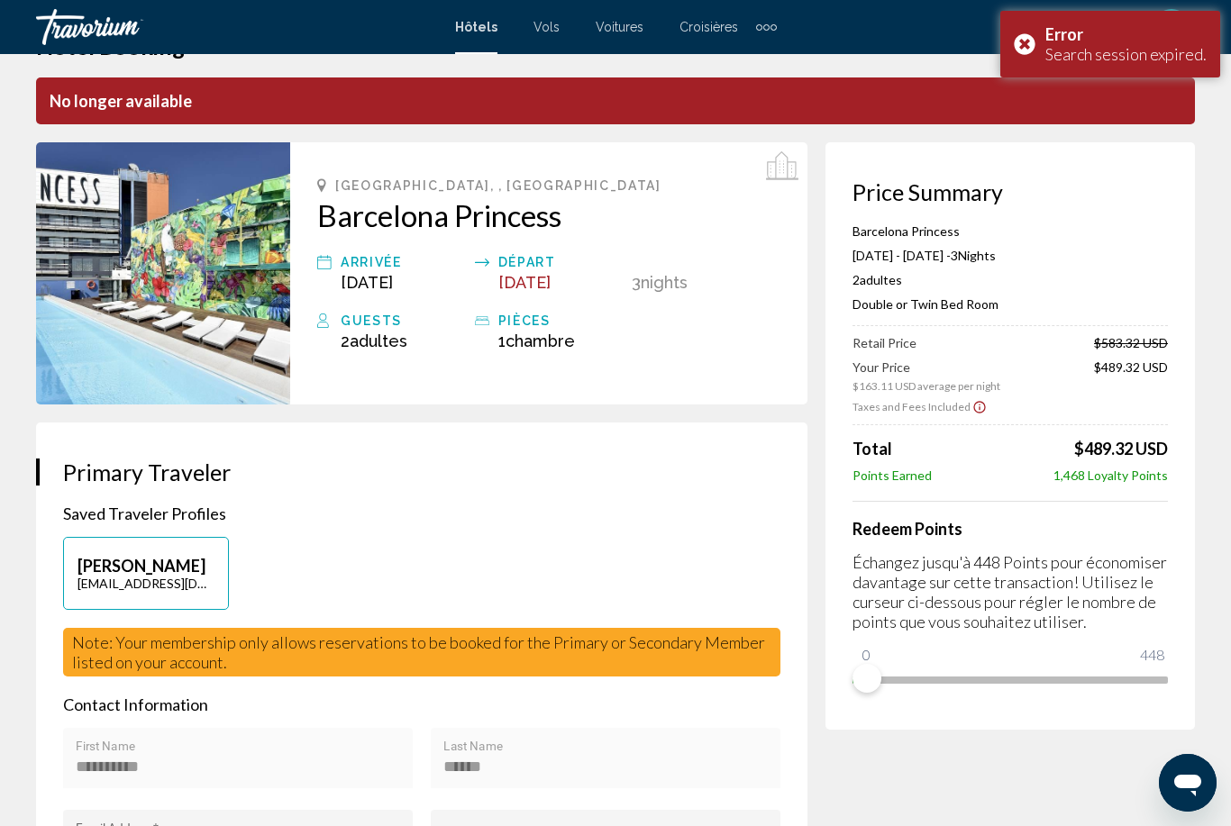
click at [1029, 41] on div "Error Search session expired." at bounding box center [1110, 44] width 220 height 67
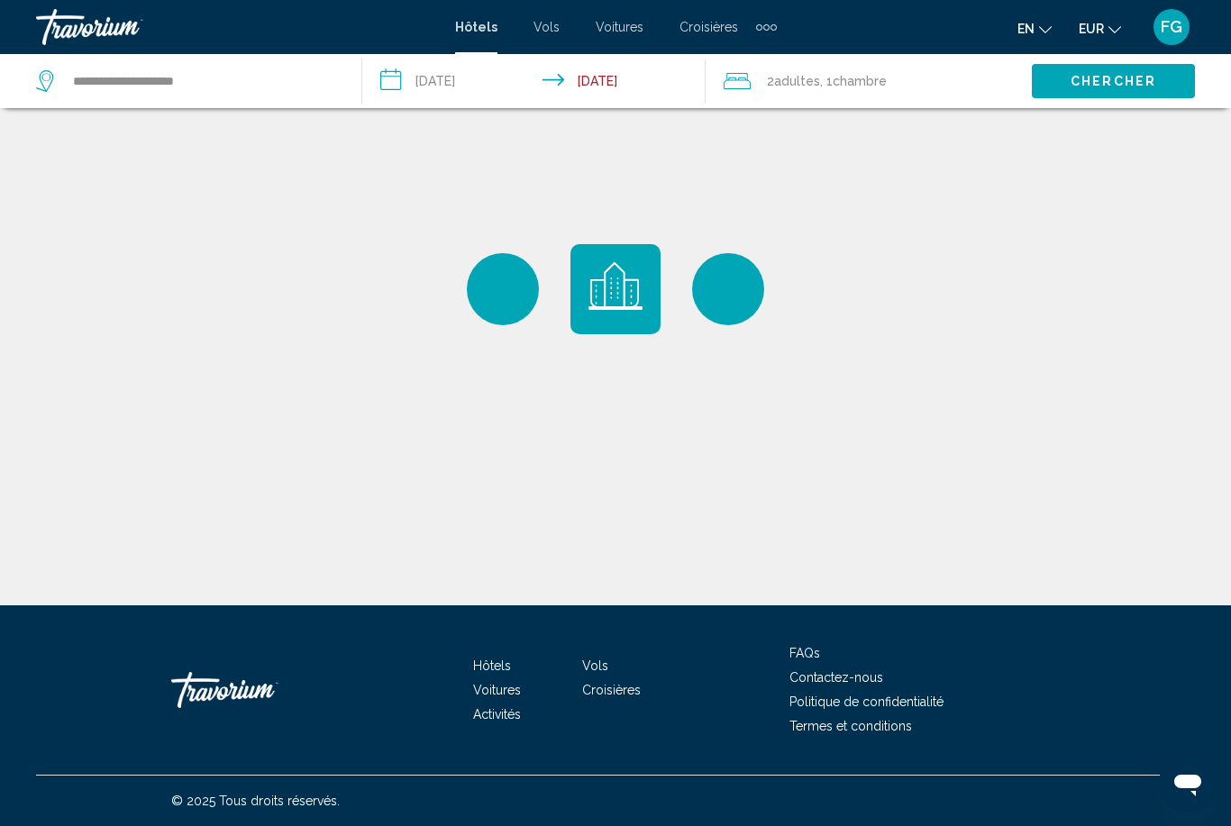
scroll to position [58, 0]
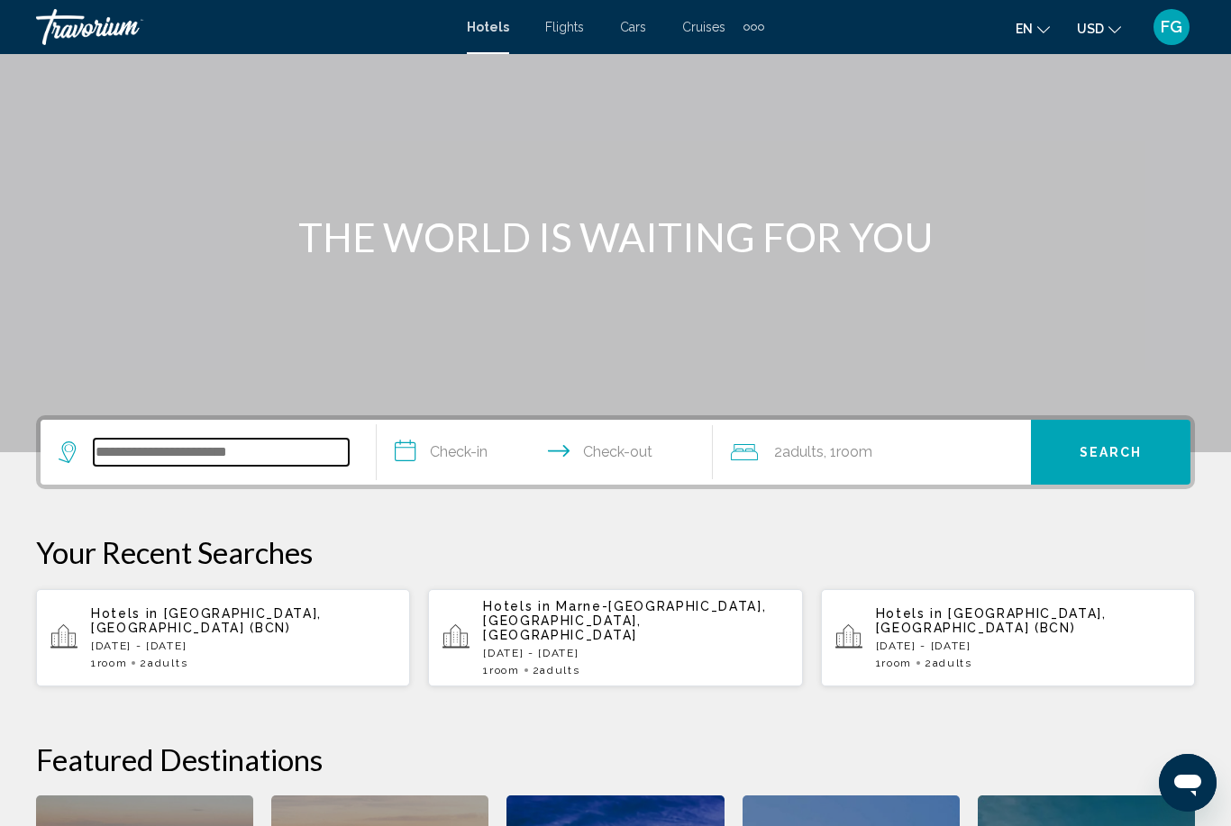
click at [135, 452] on input "Search widget" at bounding box center [221, 452] width 255 height 27
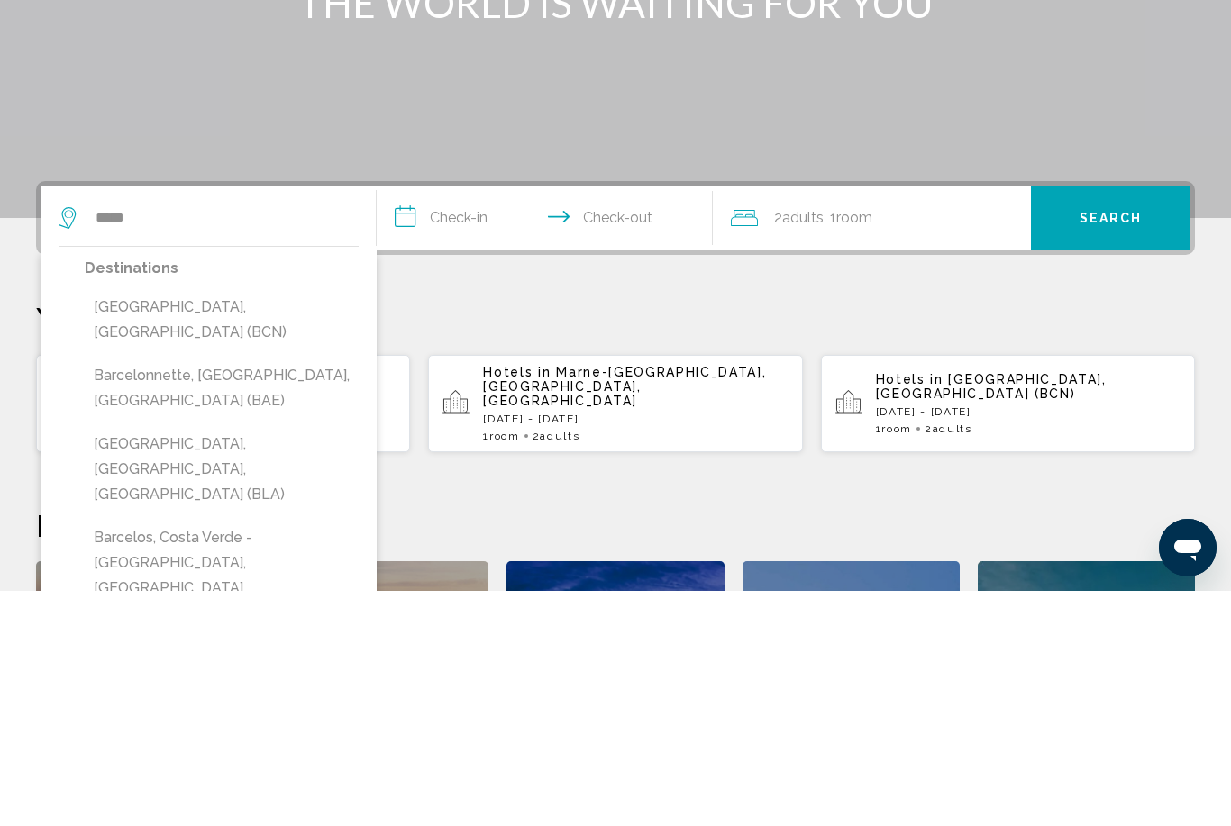
click at [150, 525] on button "[GEOGRAPHIC_DATA], [GEOGRAPHIC_DATA] (BCN)" at bounding box center [222, 554] width 274 height 59
type input "**********"
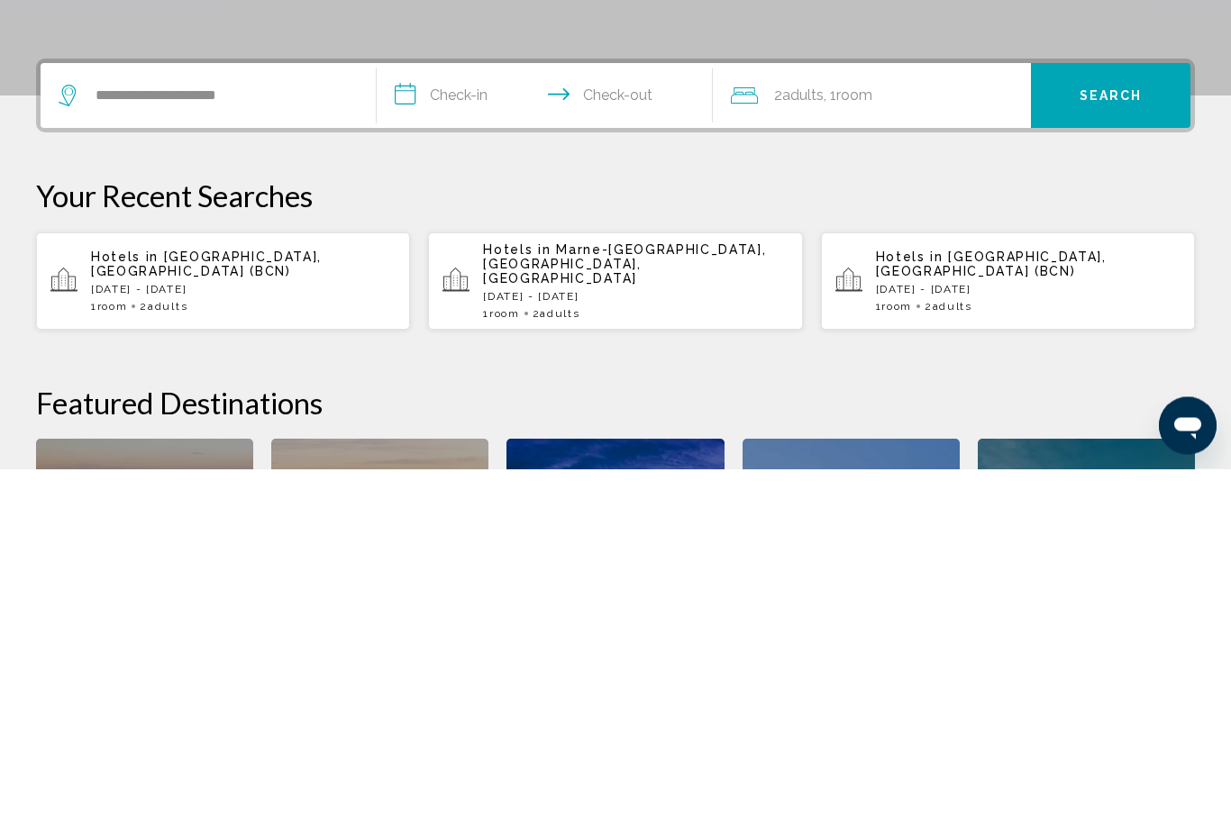
click at [481, 421] on input "**********" at bounding box center [548, 456] width 343 height 70
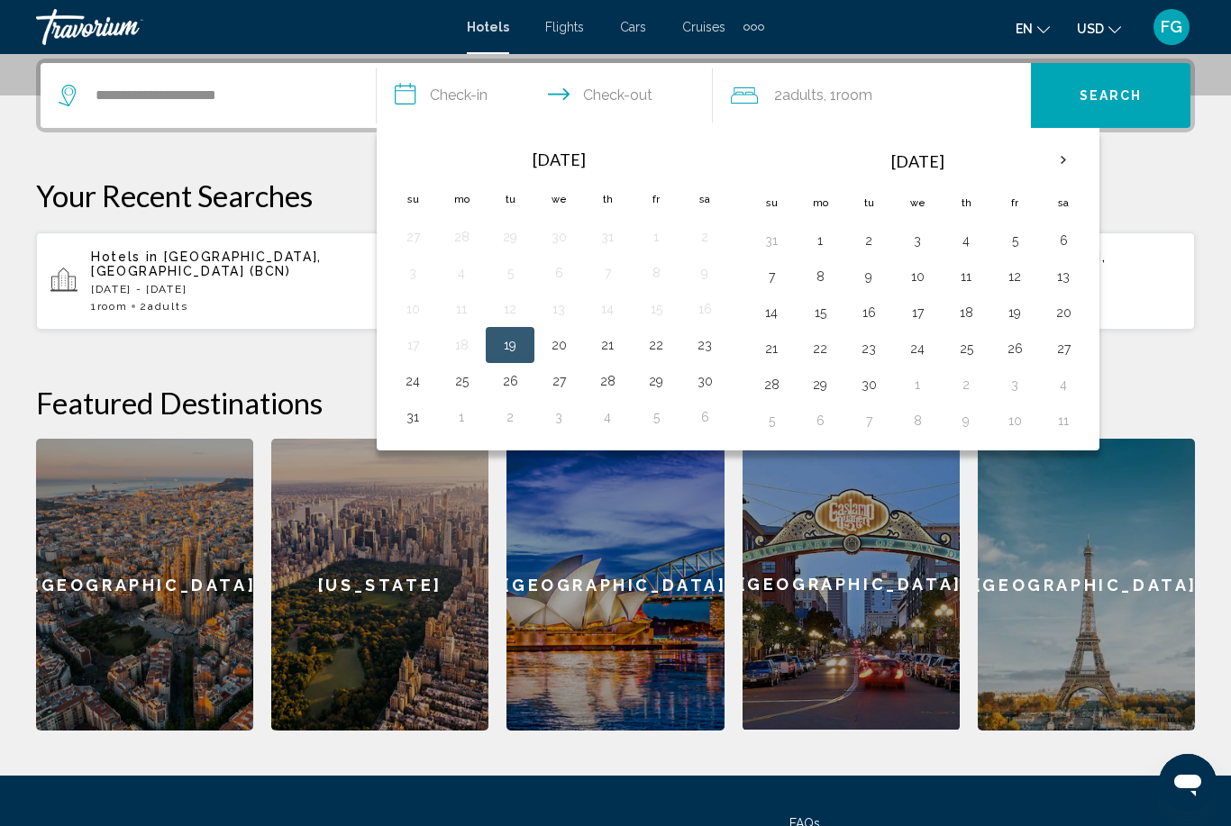
click at [1066, 152] on th "Next month" at bounding box center [1063, 161] width 49 height 40
click at [1062, 315] on button "18" at bounding box center [1063, 312] width 29 height 25
click at [867, 355] on button "21" at bounding box center [868, 348] width 29 height 25
type input "**********"
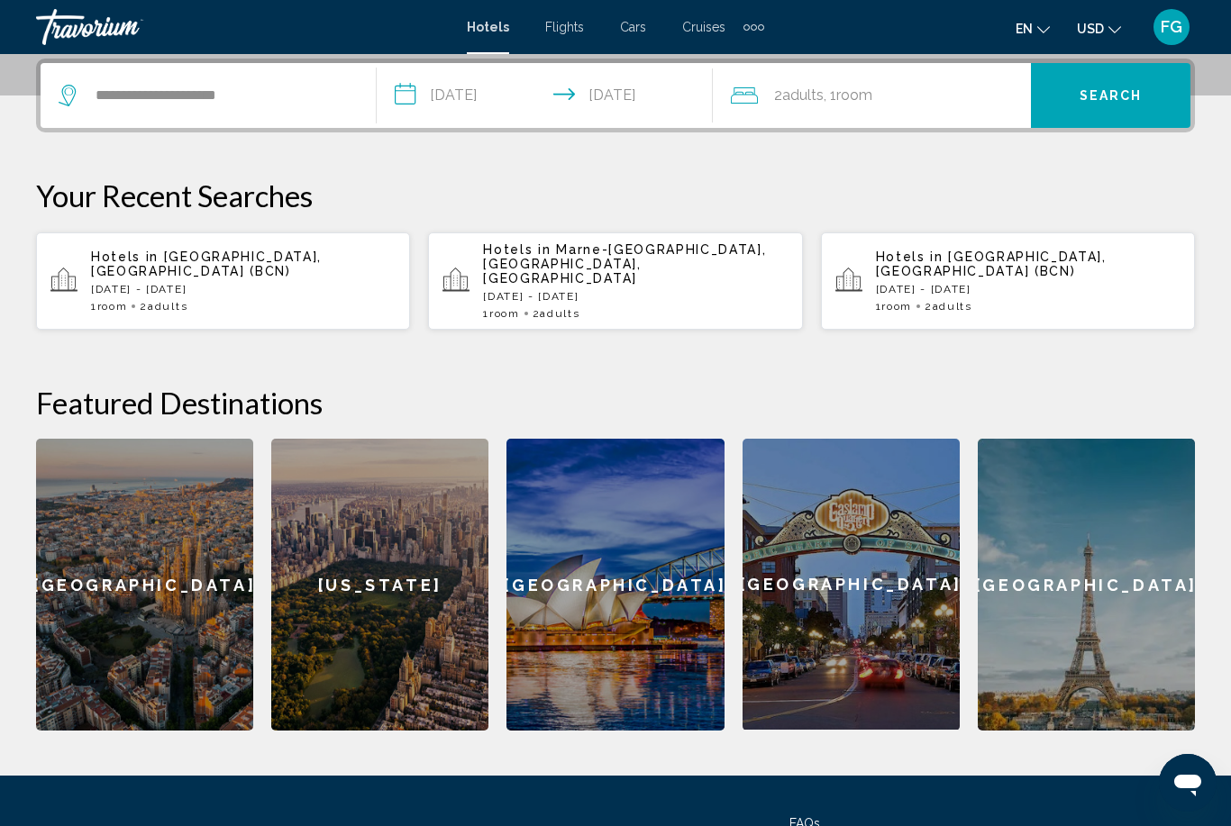
click at [1098, 102] on span "Search" at bounding box center [1111, 96] width 63 height 14
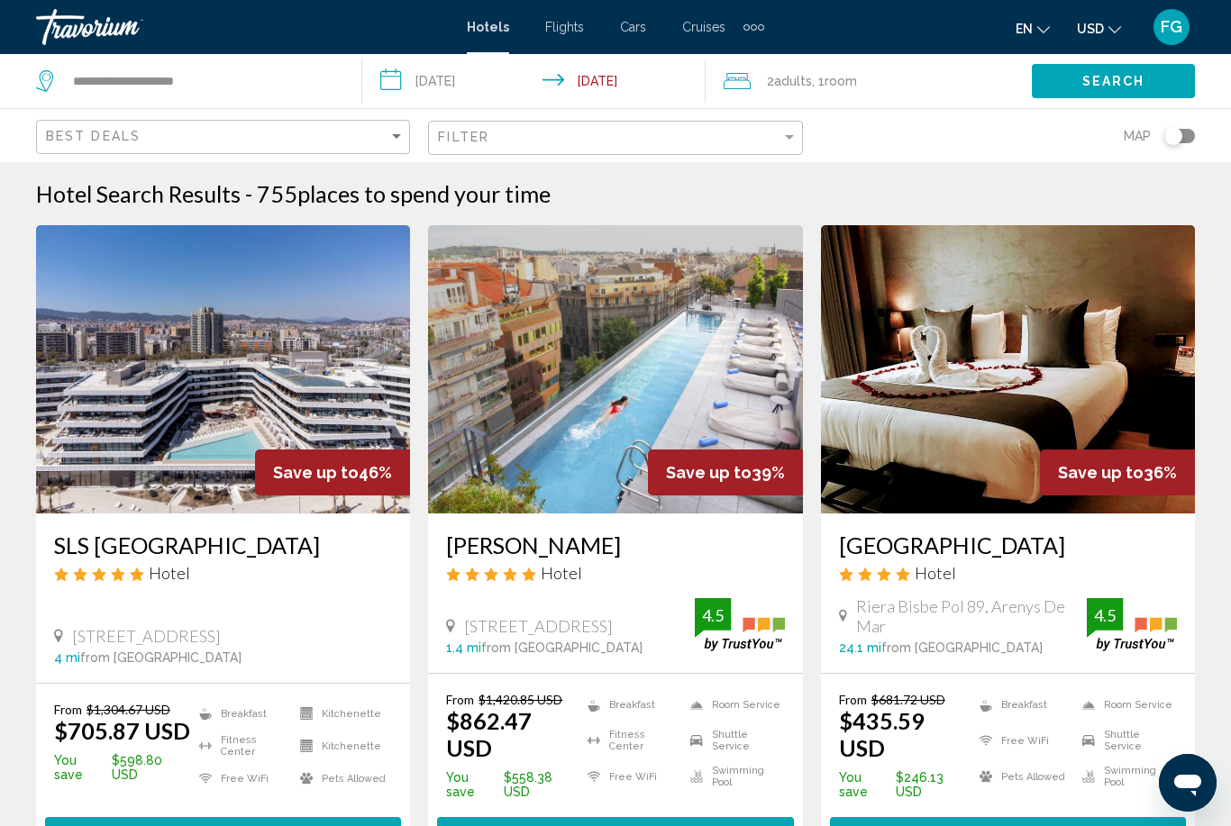
click at [1110, 30] on icon "Change currency" at bounding box center [1114, 29] width 13 height 13
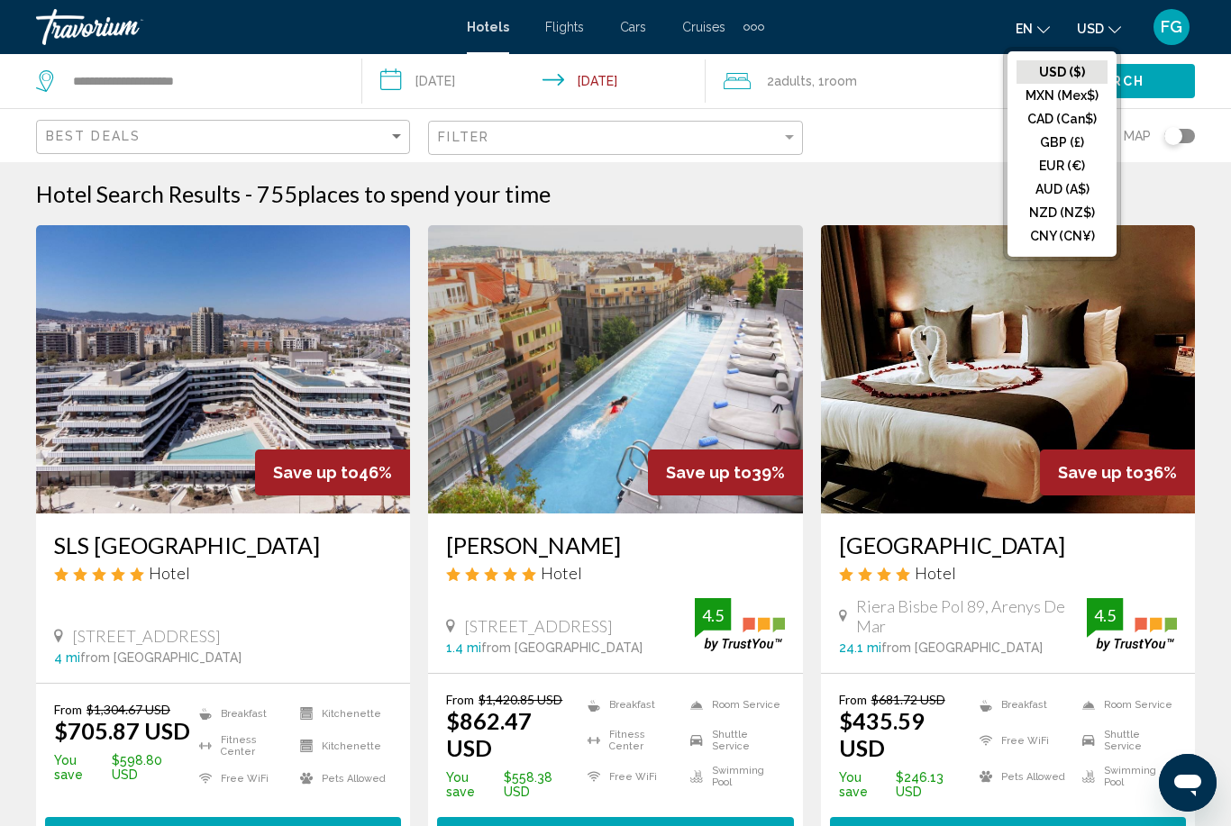
click at [1086, 164] on button "EUR (€)" at bounding box center [1062, 165] width 91 height 23
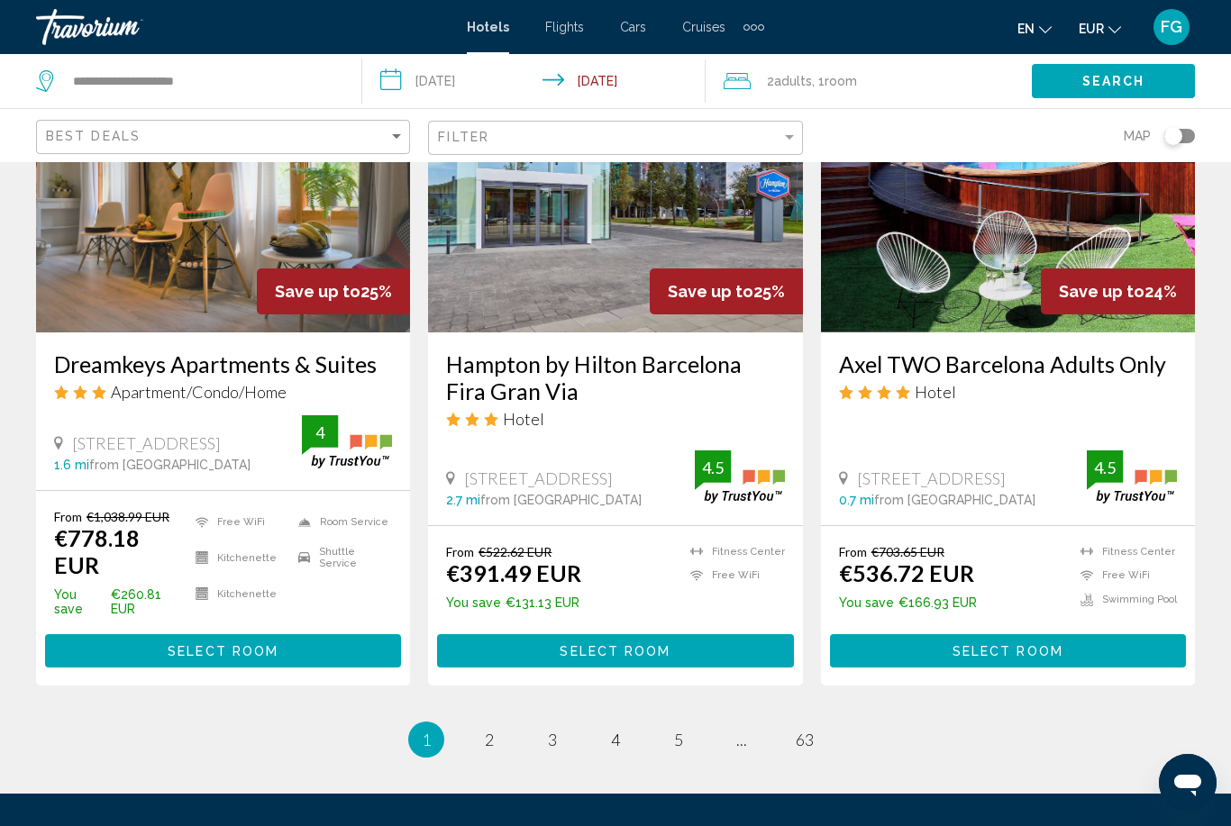
scroll to position [2227, 0]
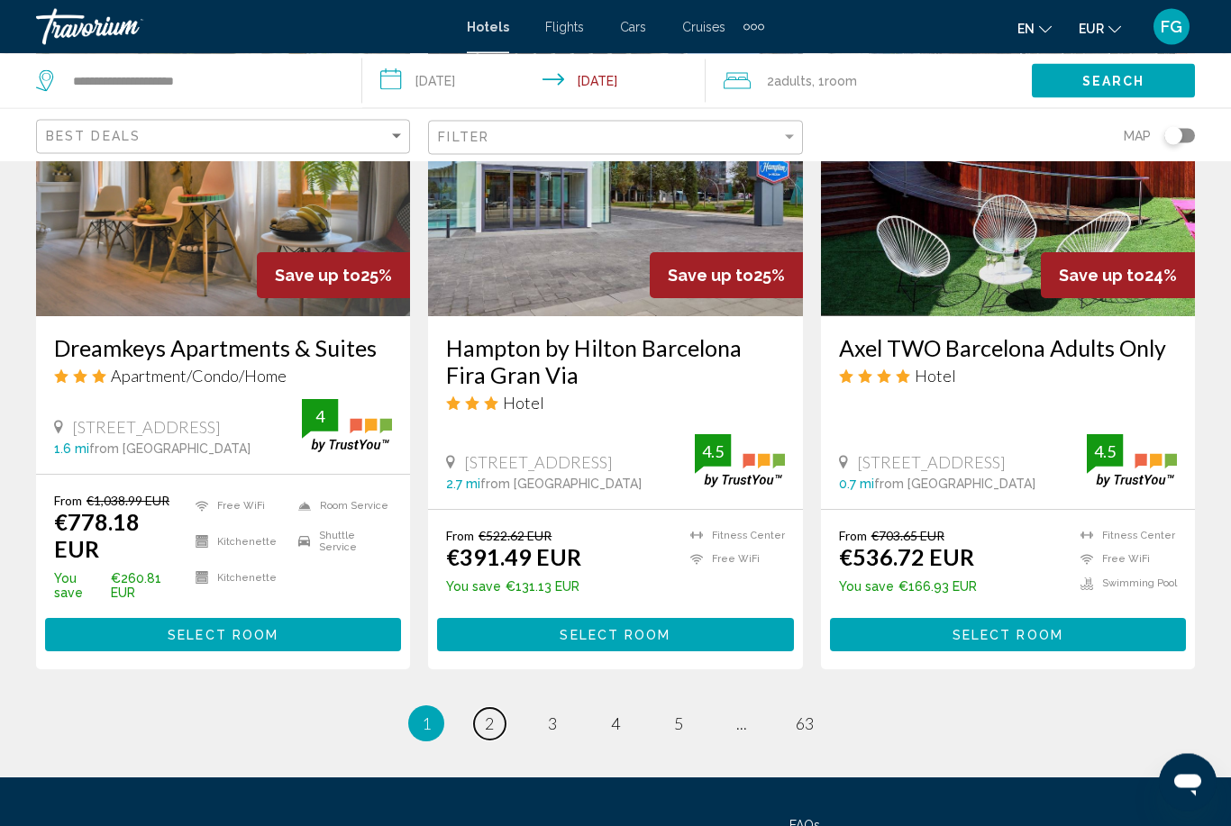
click at [489, 709] on link "page 2" at bounding box center [490, 725] width 32 height 32
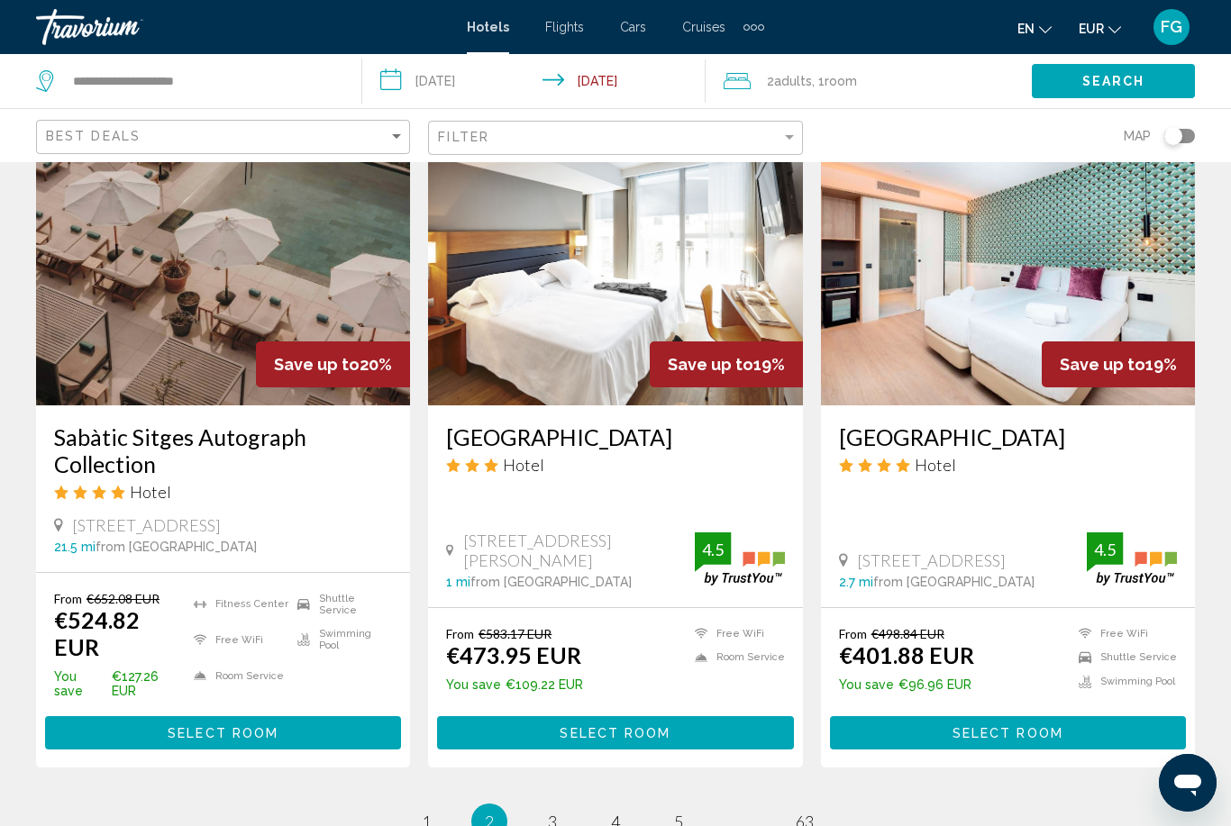
scroll to position [2246, 0]
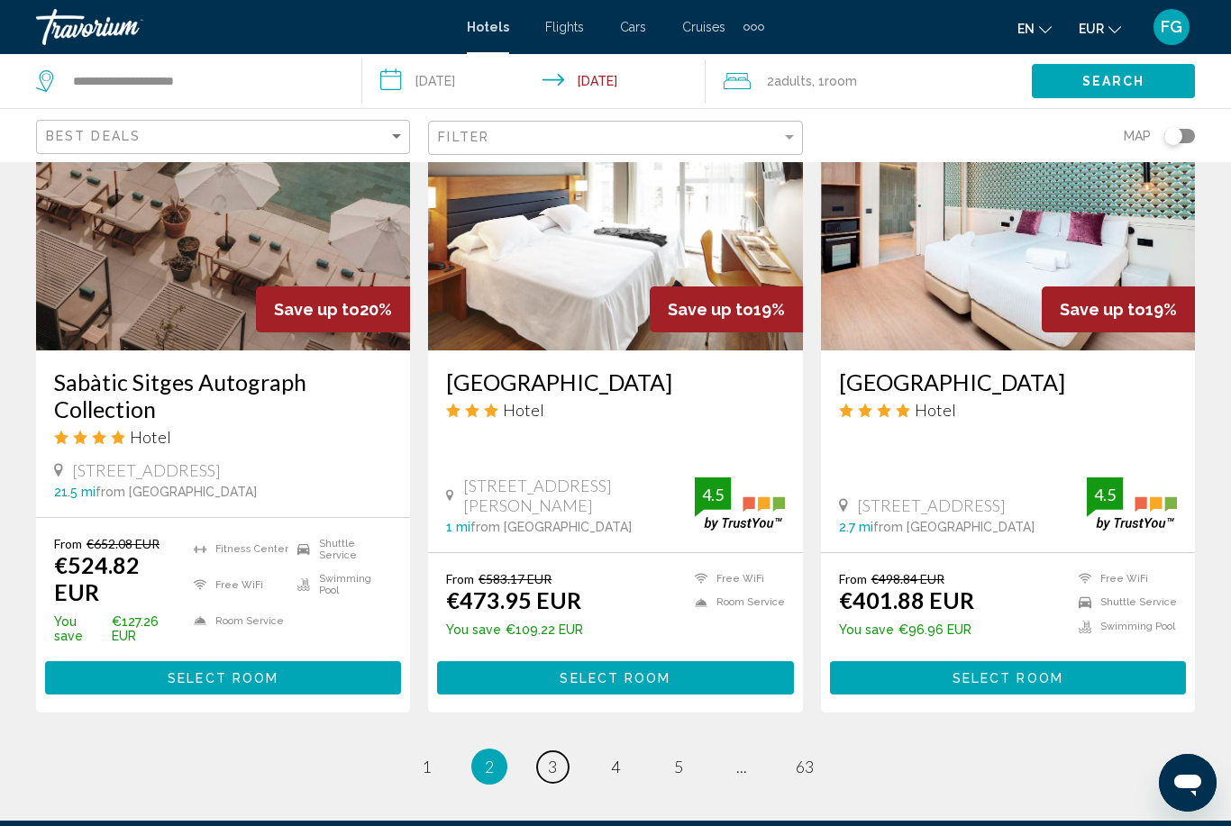
click at [548, 757] on span "3" at bounding box center [552, 767] width 9 height 20
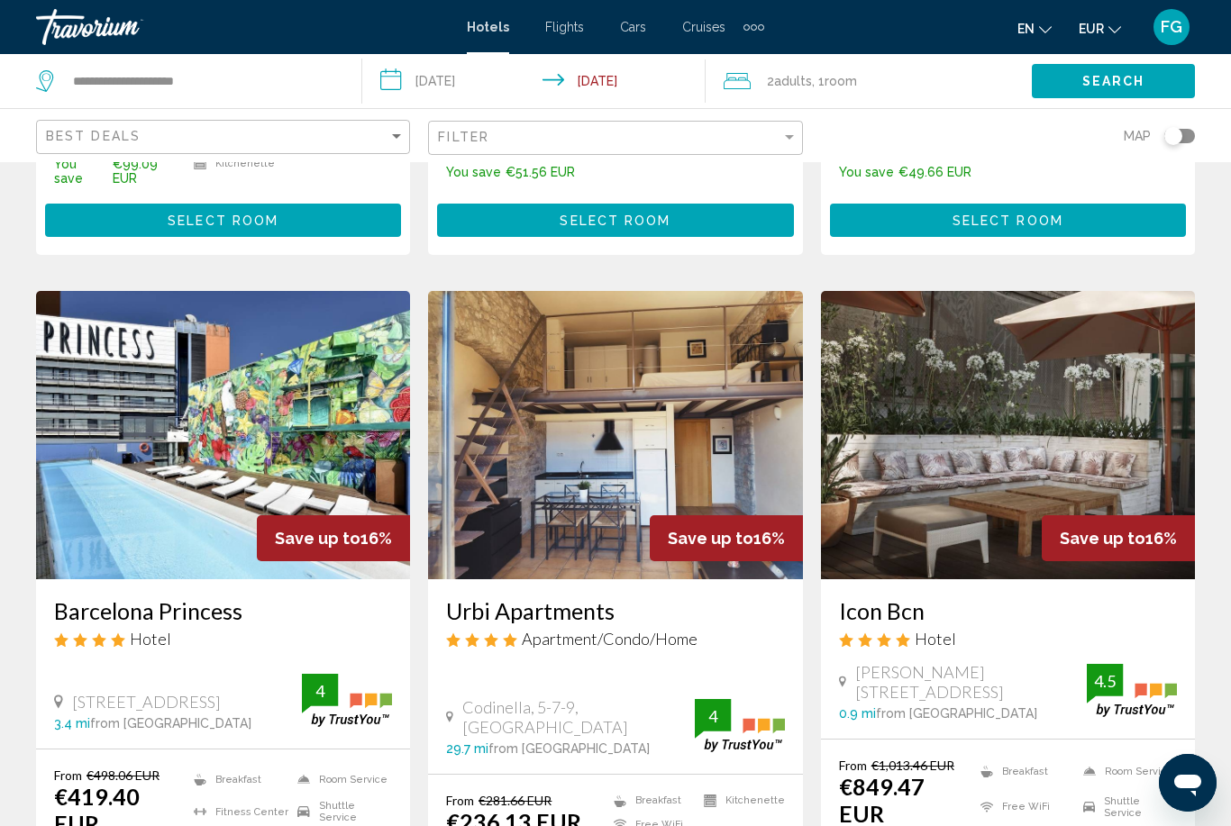
scroll to position [2053, 0]
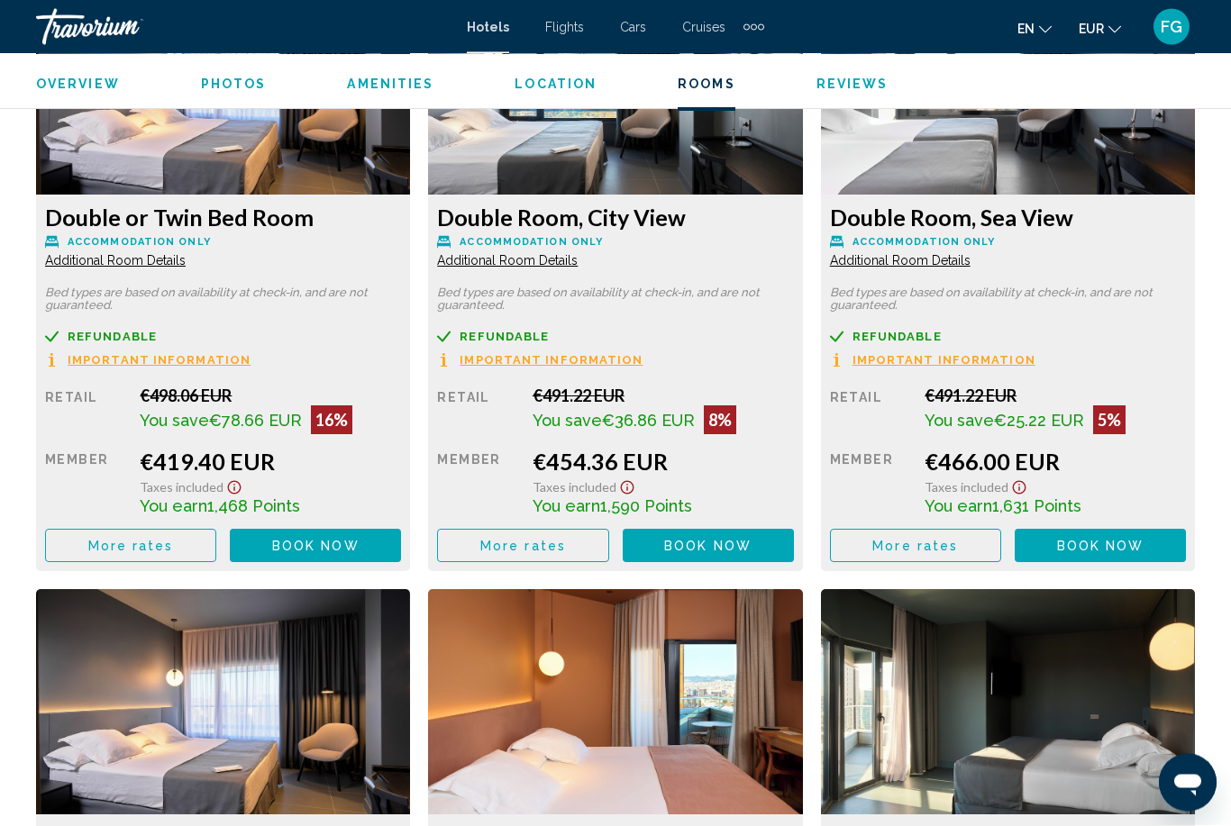
scroll to position [2898, 0]
click at [82, 543] on button "More rates" at bounding box center [130, 545] width 171 height 33
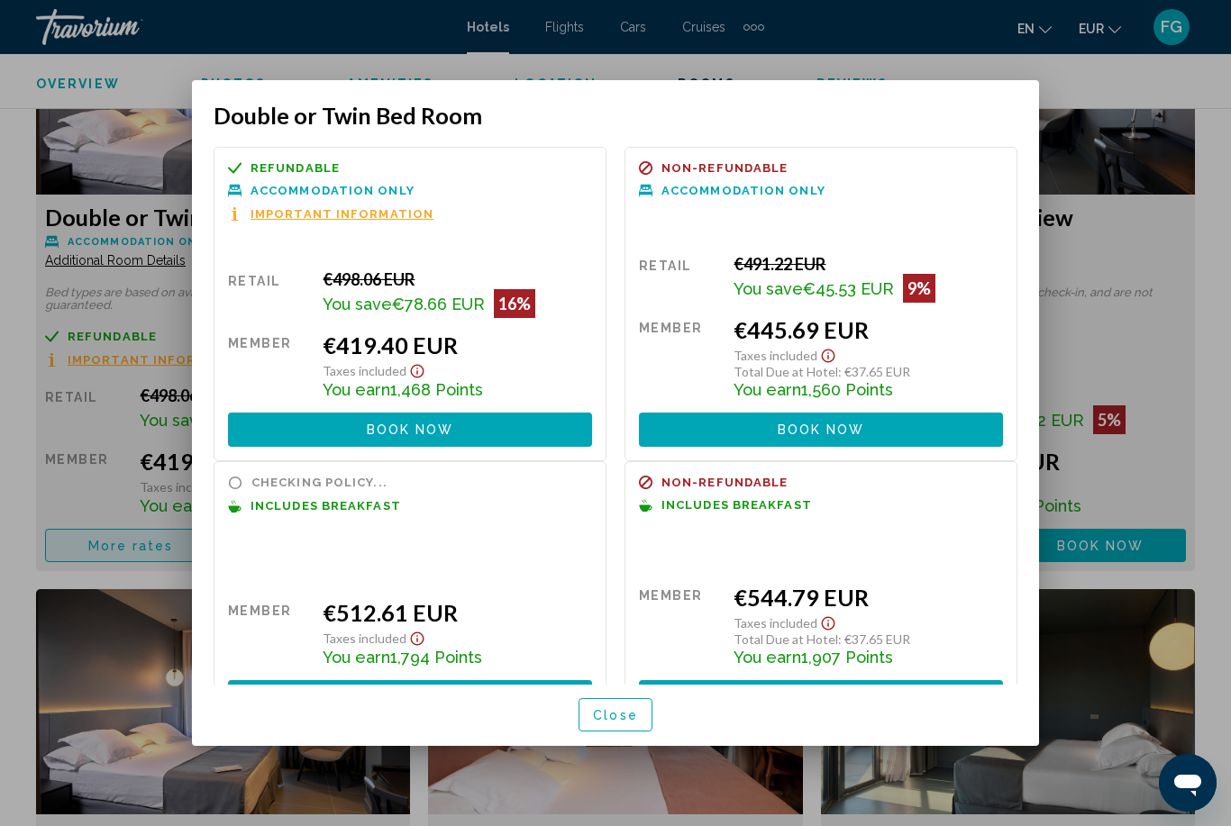
scroll to position [0, 0]
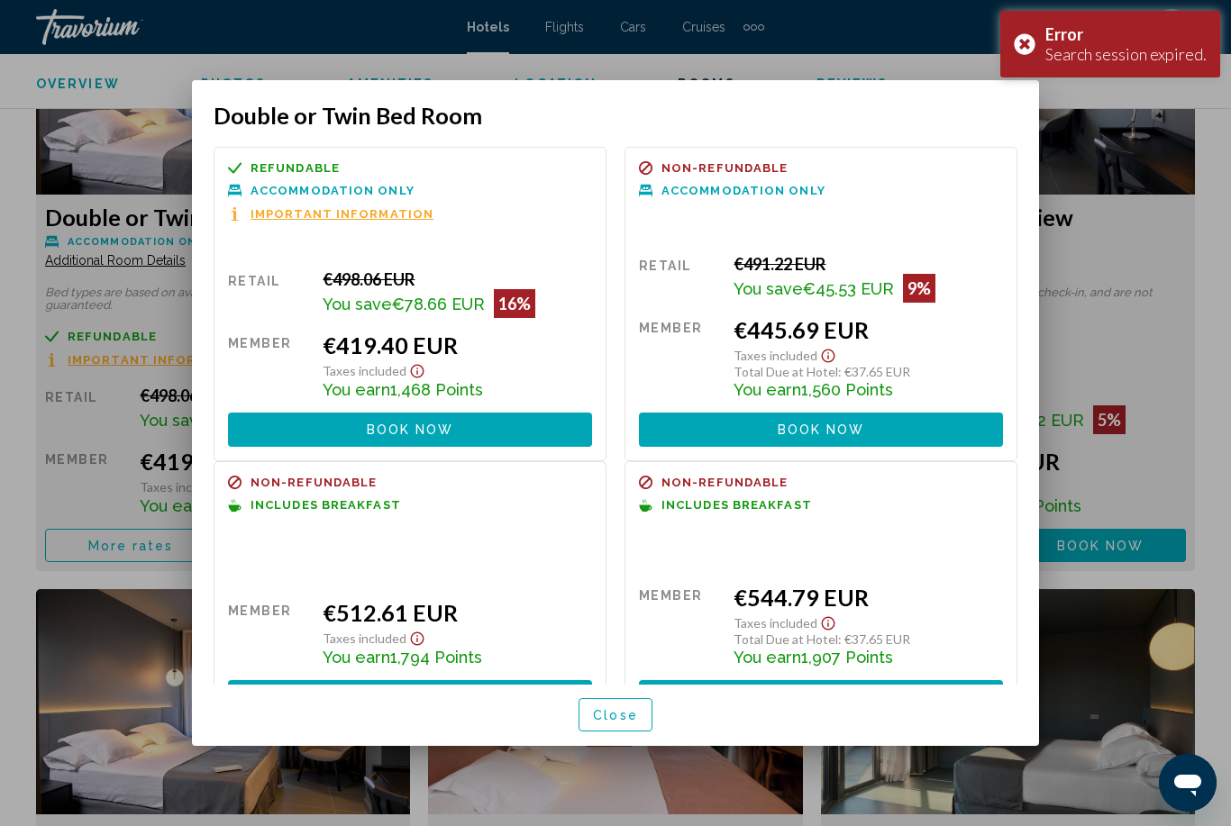
click at [1038, 49] on div "Error Search session expired." at bounding box center [1110, 44] width 220 height 67
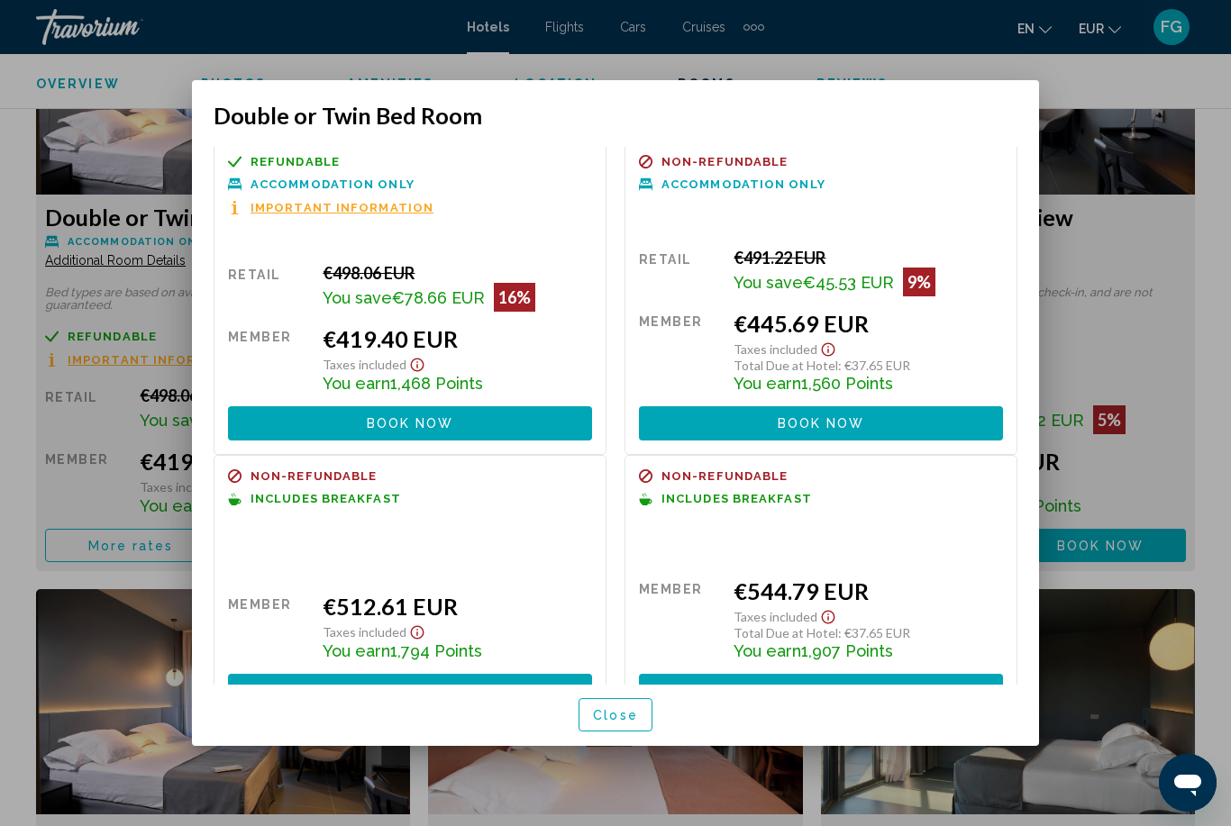
scroll to position [5, 0]
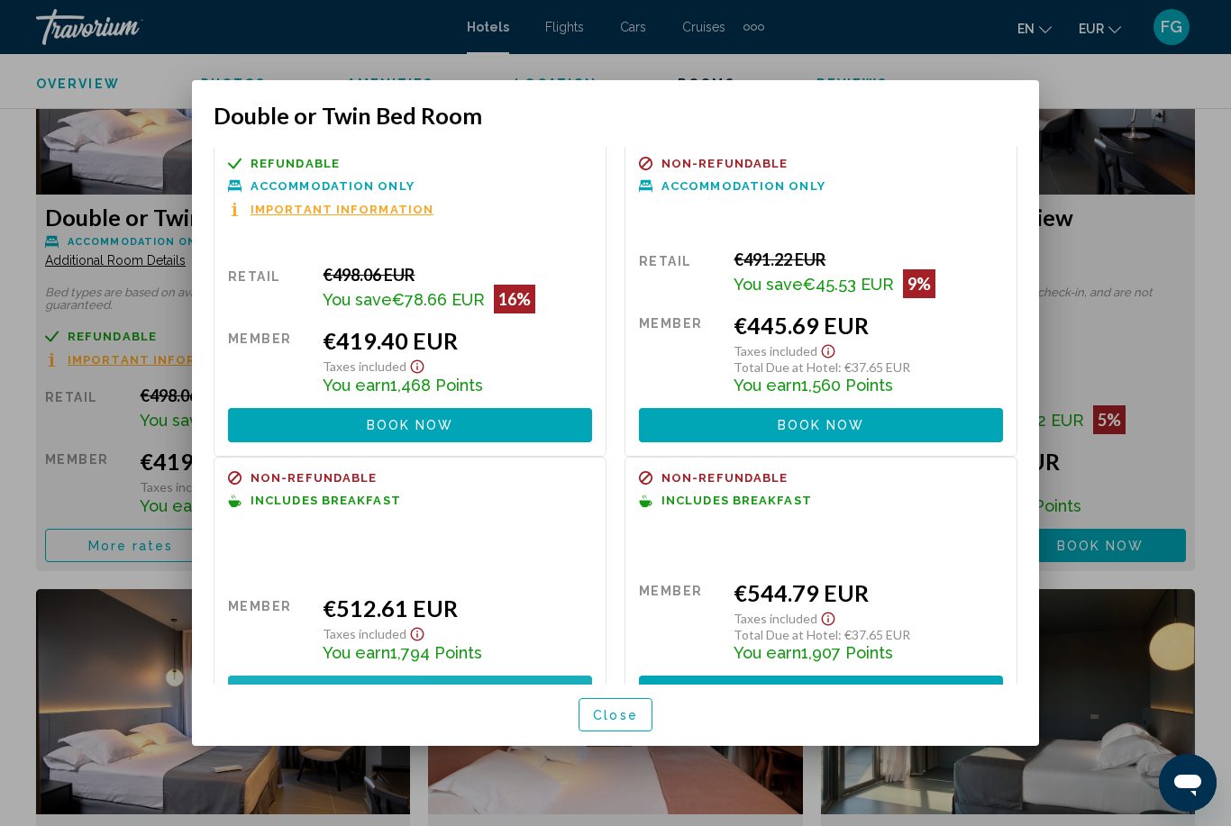
click at [280, 676] on button "Book now No longer available" at bounding box center [410, 692] width 364 height 33
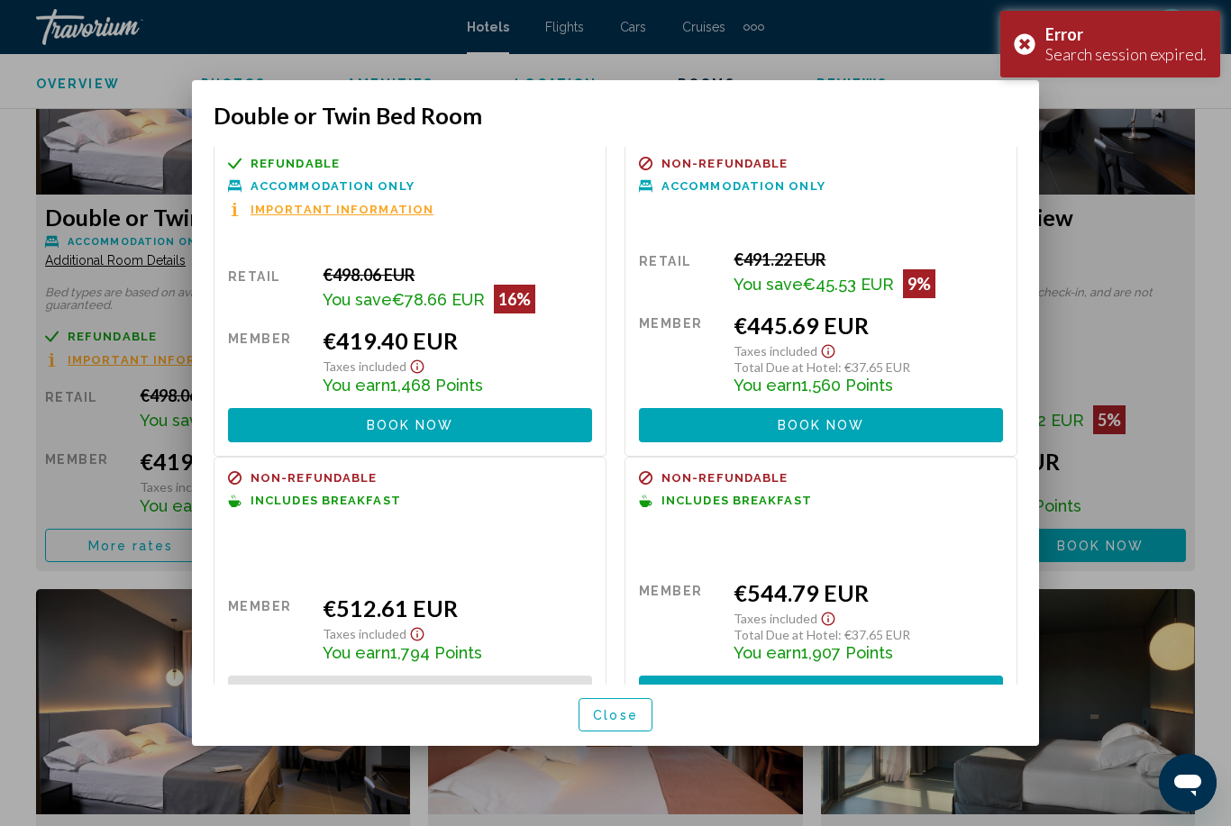
click at [1025, 57] on div "Error Search session expired." at bounding box center [1110, 44] width 220 height 67
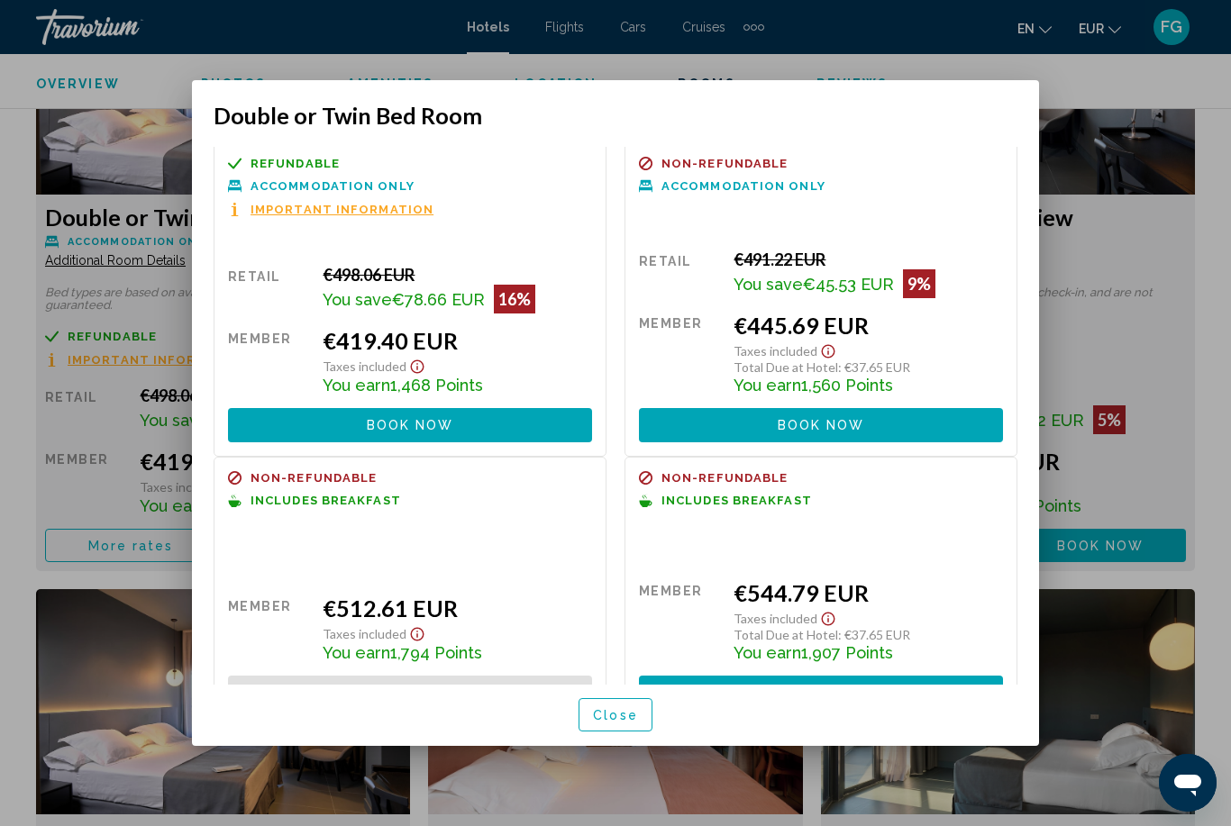
click at [256, 408] on button "Book now No longer available" at bounding box center [410, 424] width 364 height 33
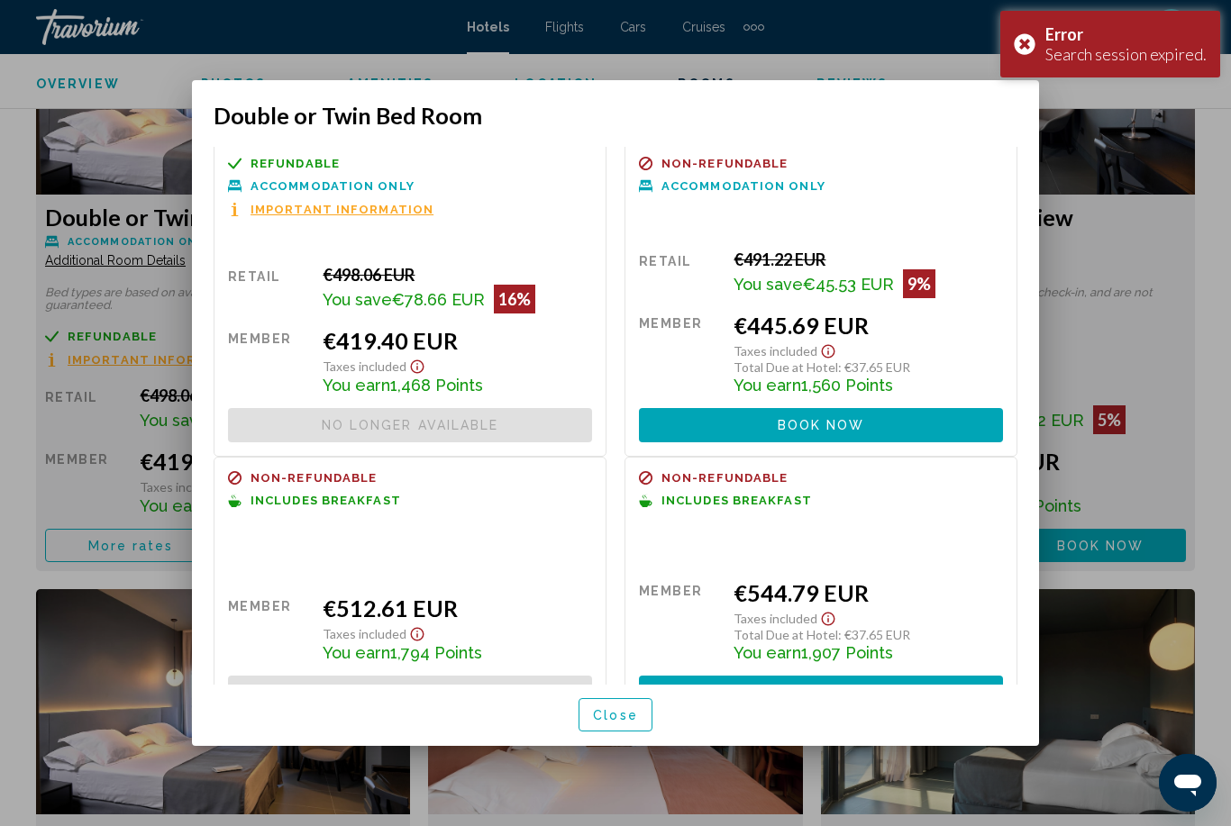
click at [1033, 51] on div "Error Search session expired." at bounding box center [1110, 44] width 220 height 67
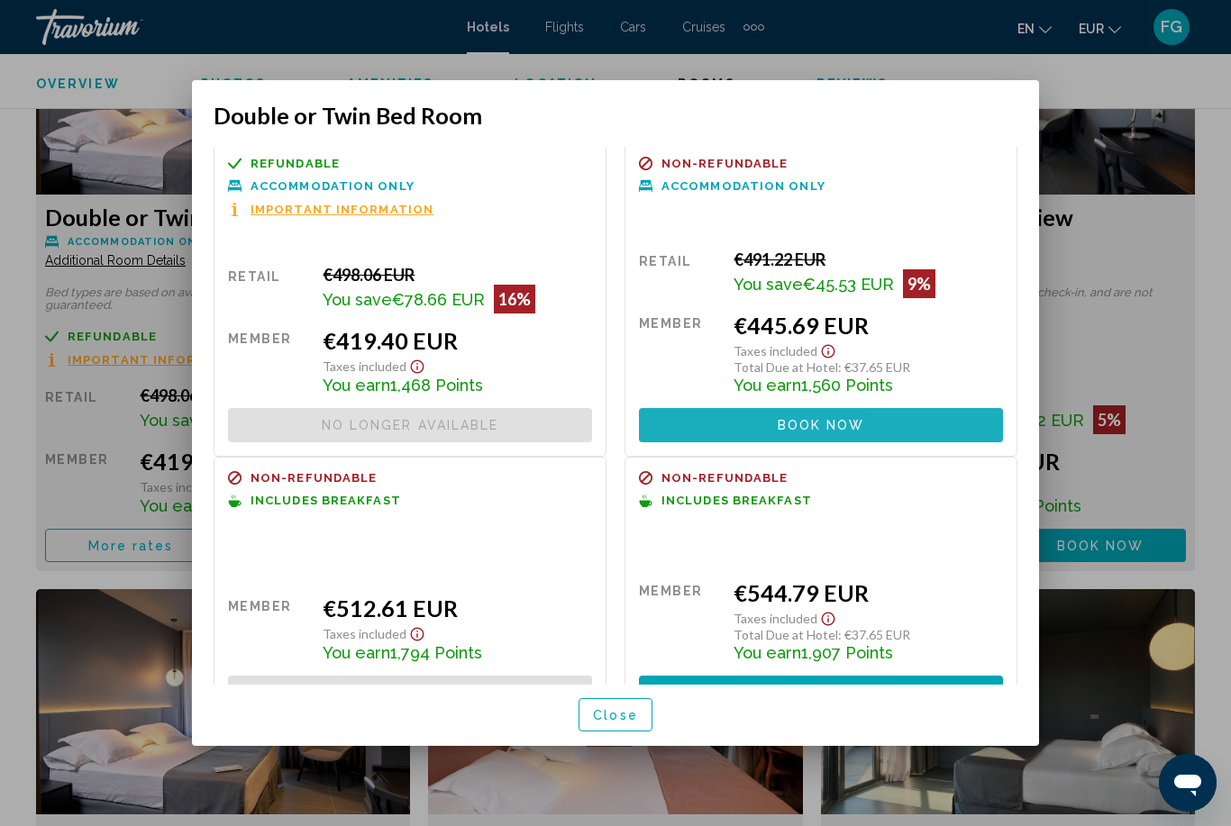
click at [943, 408] on button "Book now No longer available" at bounding box center [821, 424] width 364 height 33
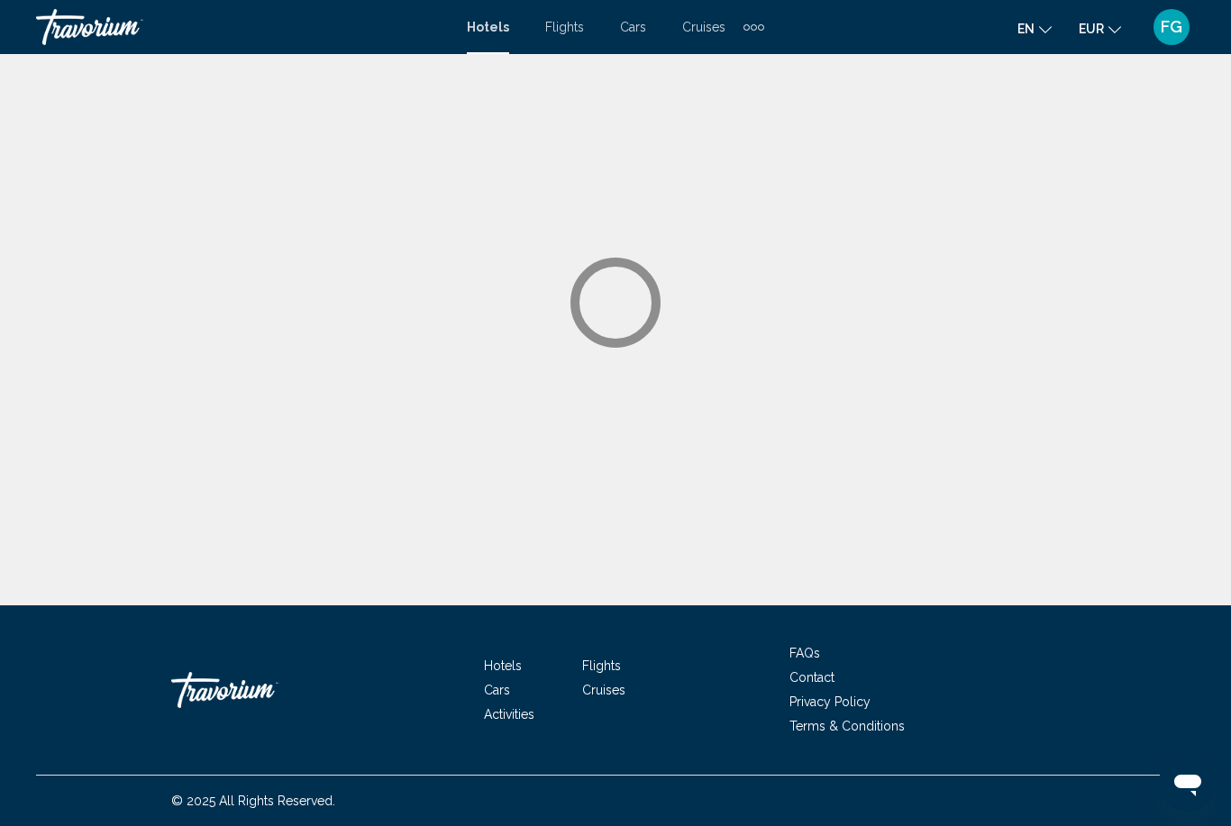
scroll to position [58, 0]
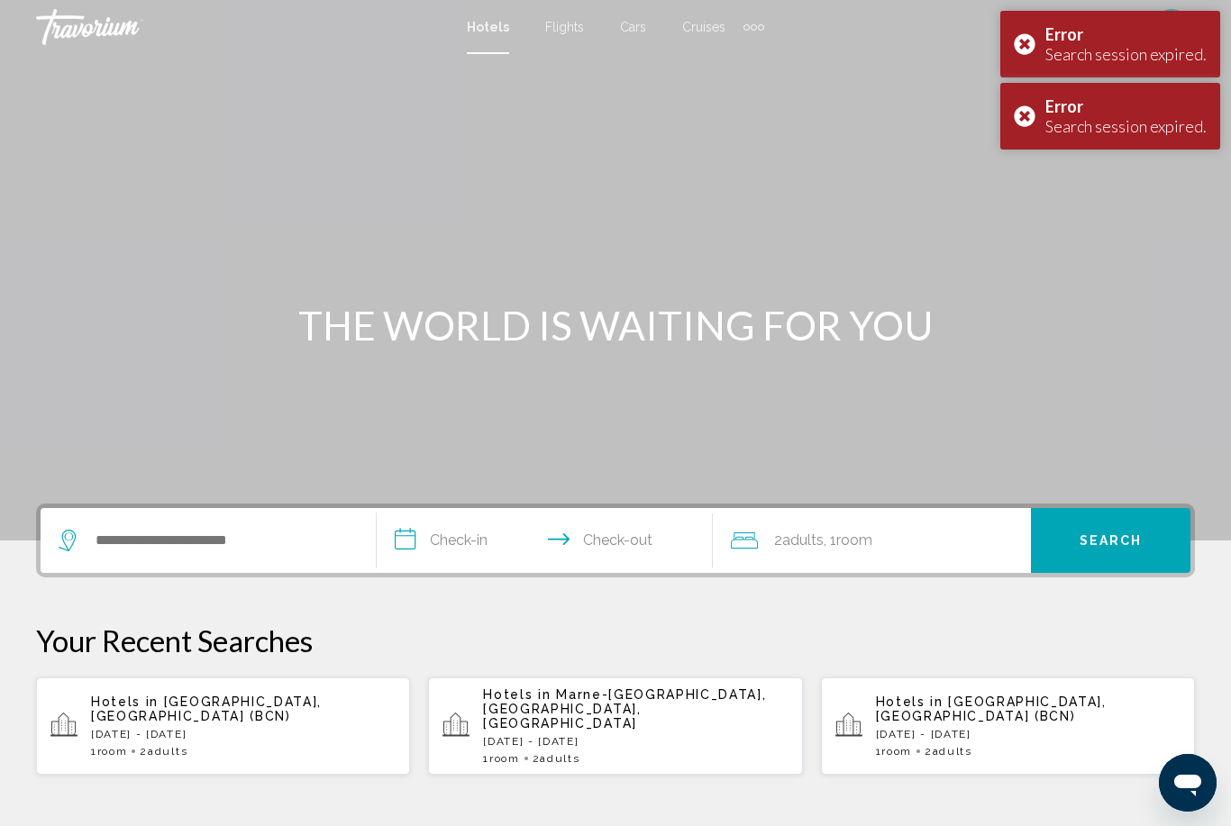
click at [1027, 103] on div "Error Search session expired." at bounding box center [1110, 116] width 220 height 67
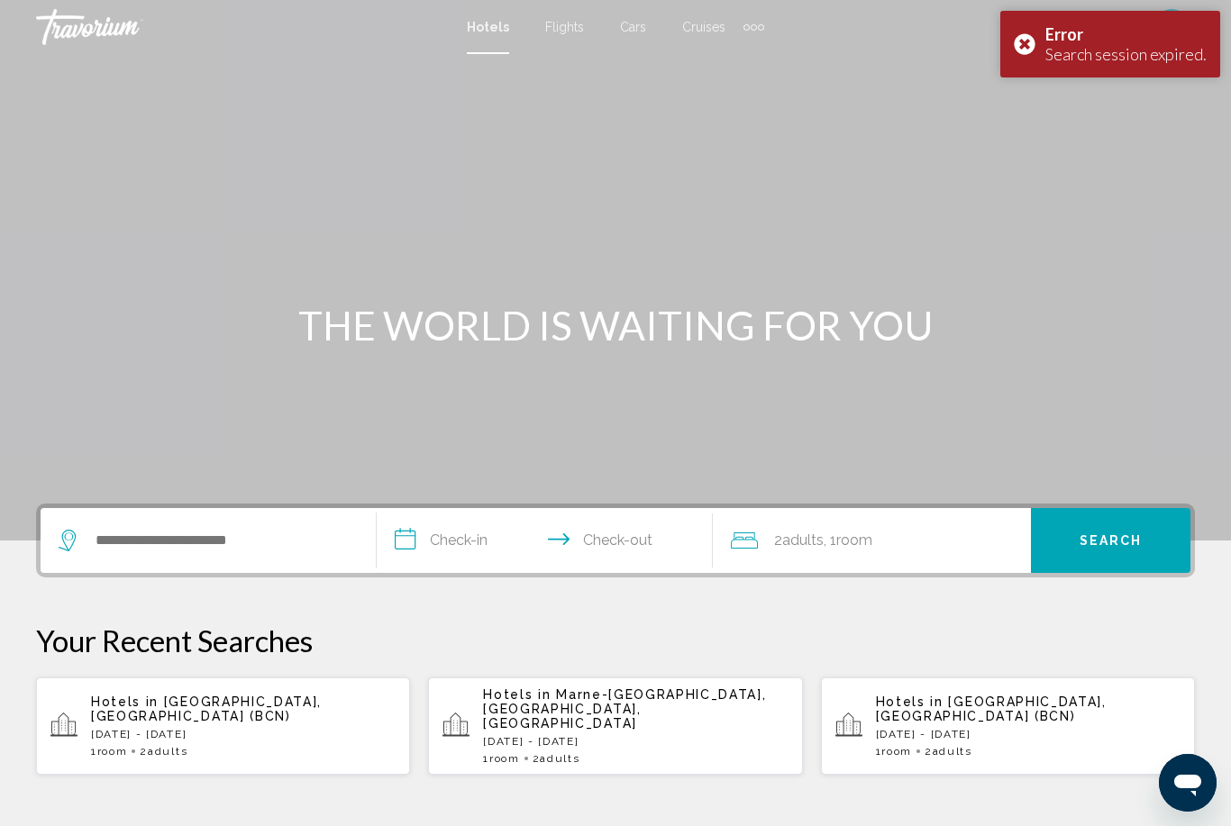
click at [1032, 105] on div "Main content" at bounding box center [615, 270] width 1231 height 541
click at [1027, 109] on div "Main content" at bounding box center [615, 270] width 1231 height 541
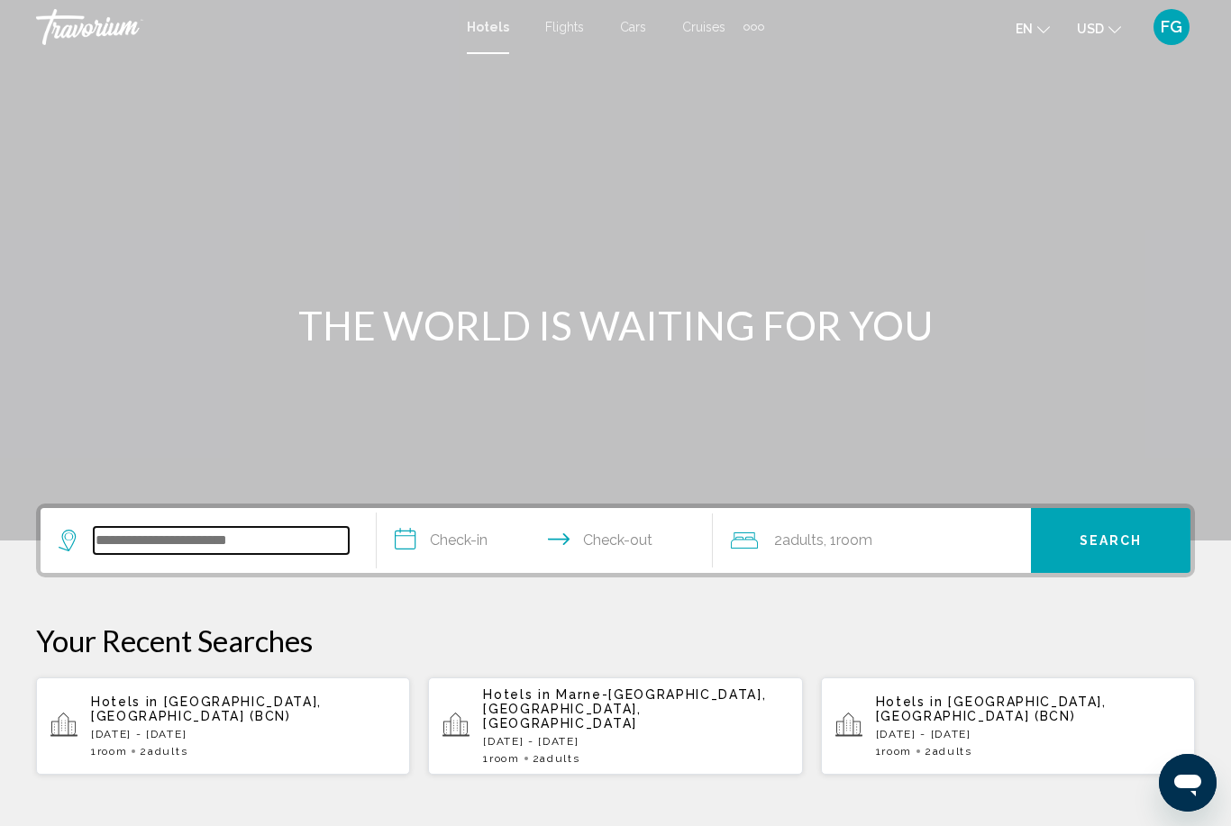
click at [140, 542] on input "Search widget" at bounding box center [221, 540] width 255 height 27
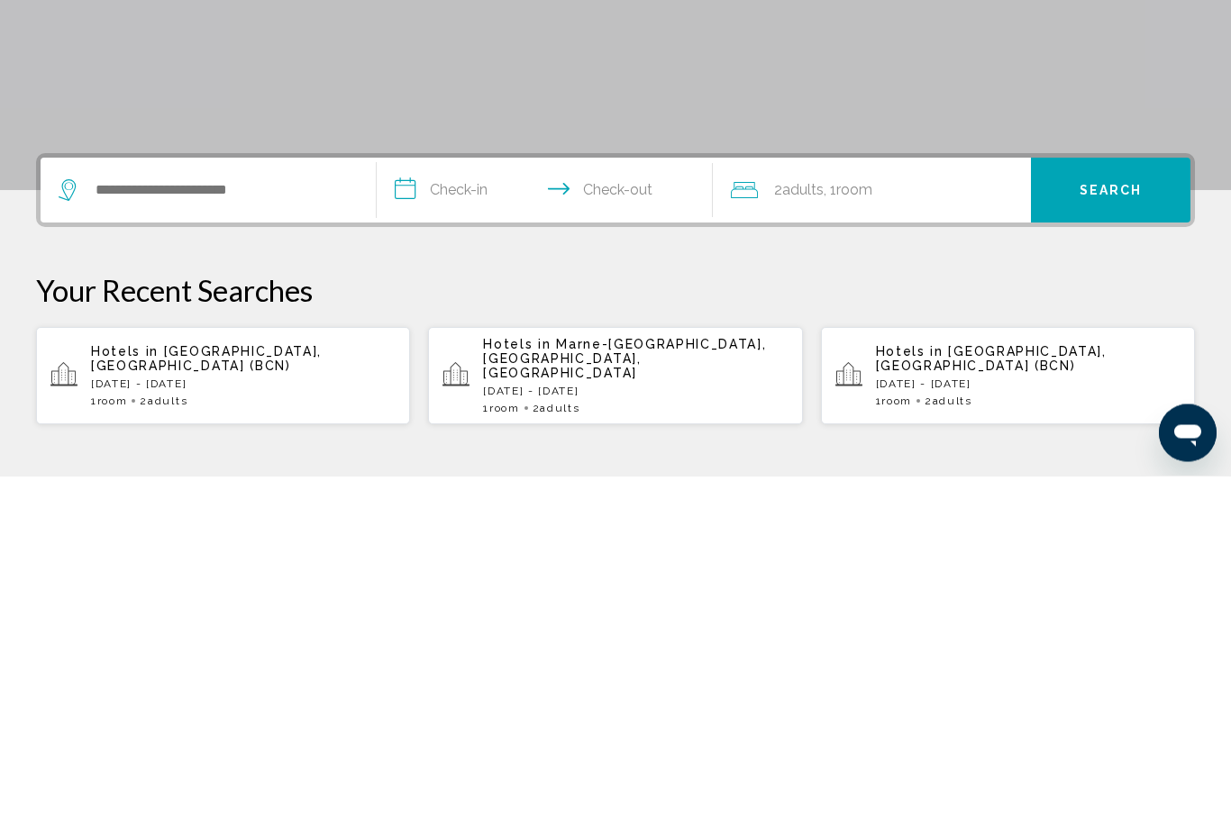
click at [123, 728] on p "[DATE] - [DATE]" at bounding box center [243, 734] width 305 height 13
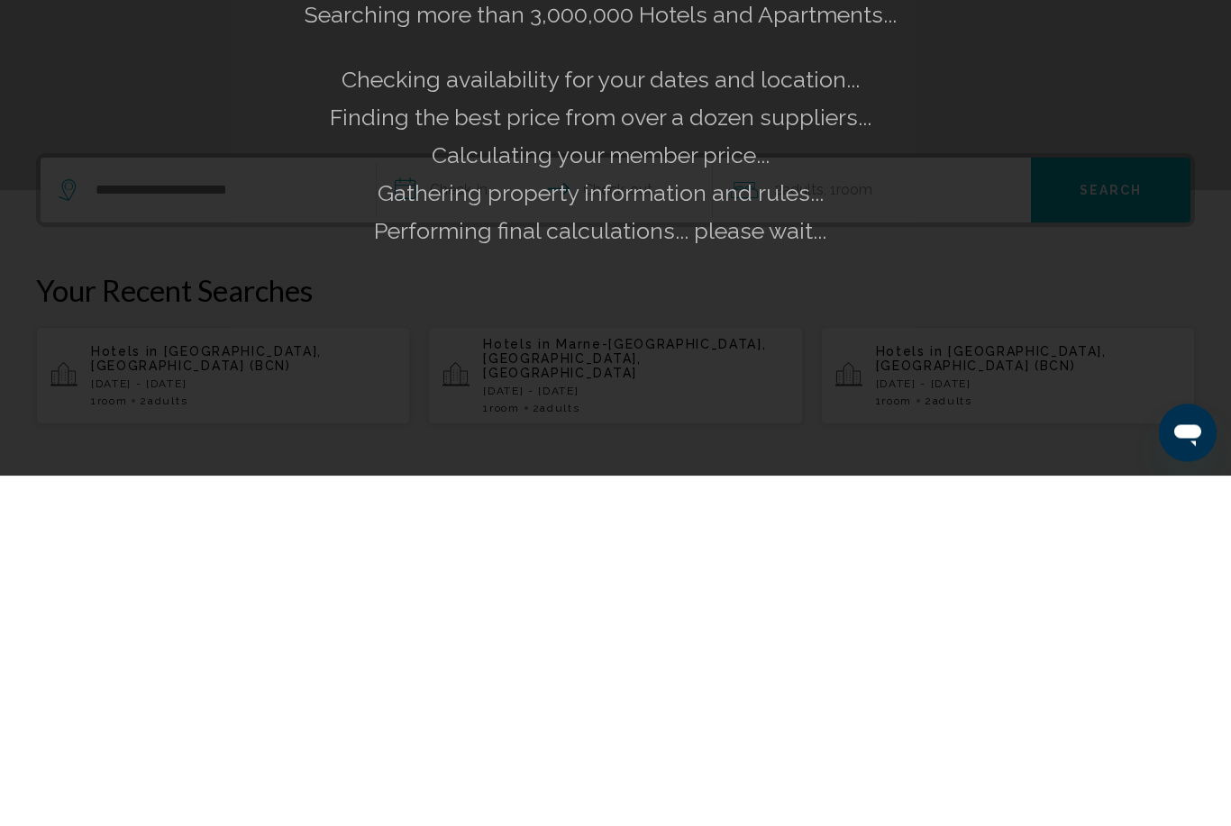
scroll to position [351, 0]
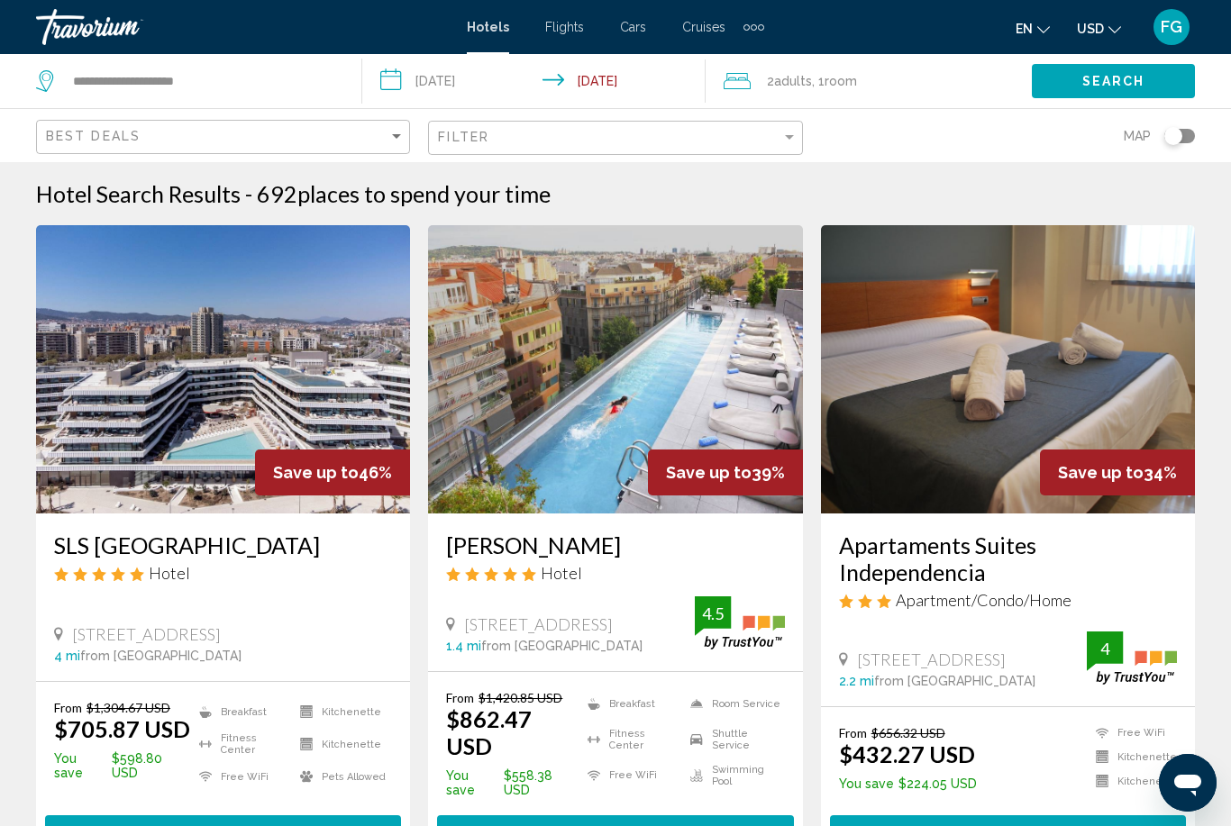
click at [1101, 35] on span "USD" at bounding box center [1090, 29] width 27 height 14
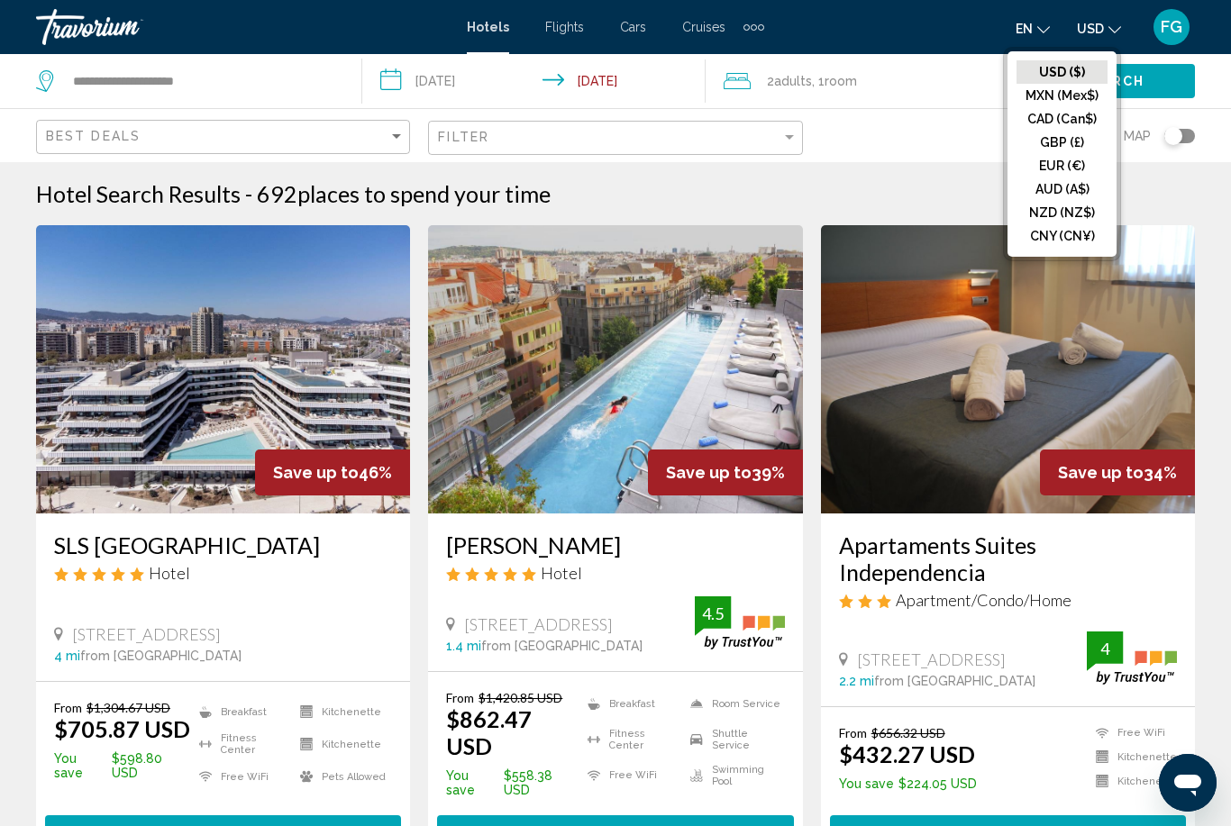
click at [1078, 167] on button "EUR (€)" at bounding box center [1062, 165] width 91 height 23
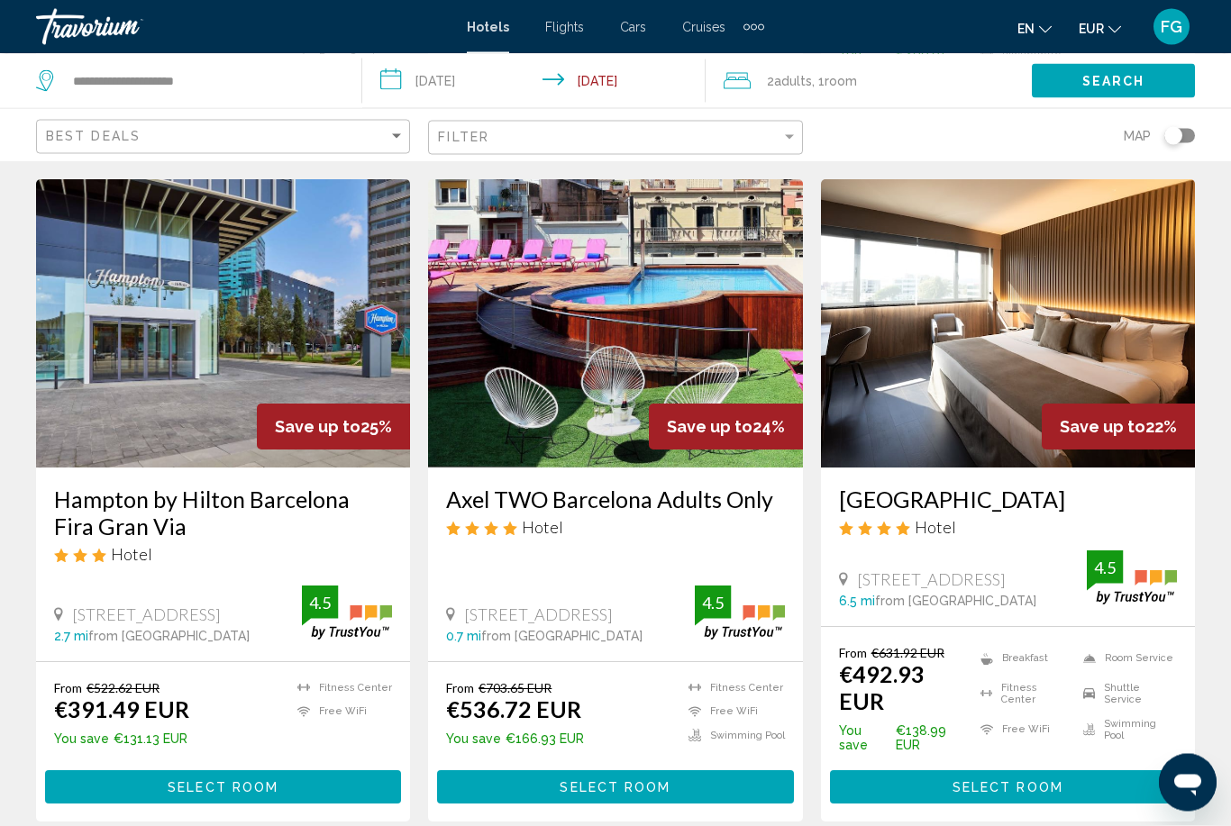
scroll to position [2111, 0]
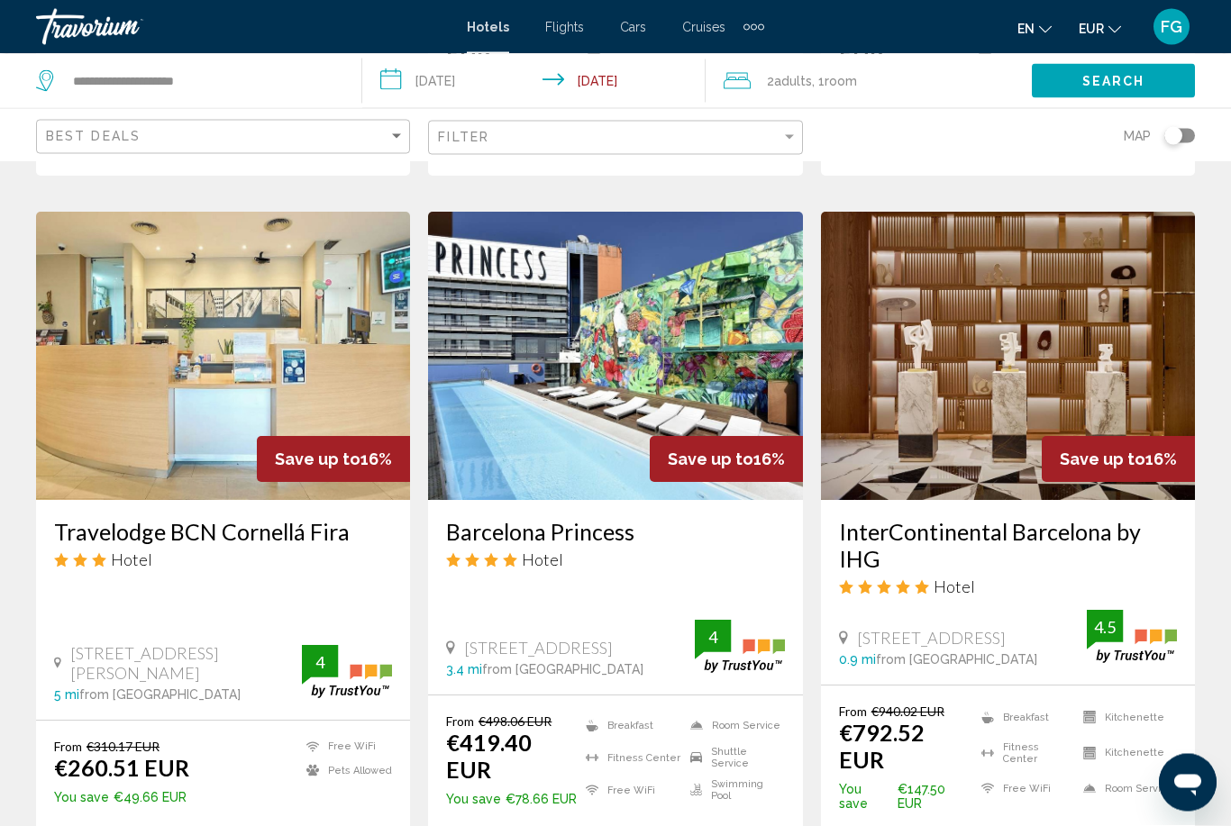
scroll to position [719, 0]
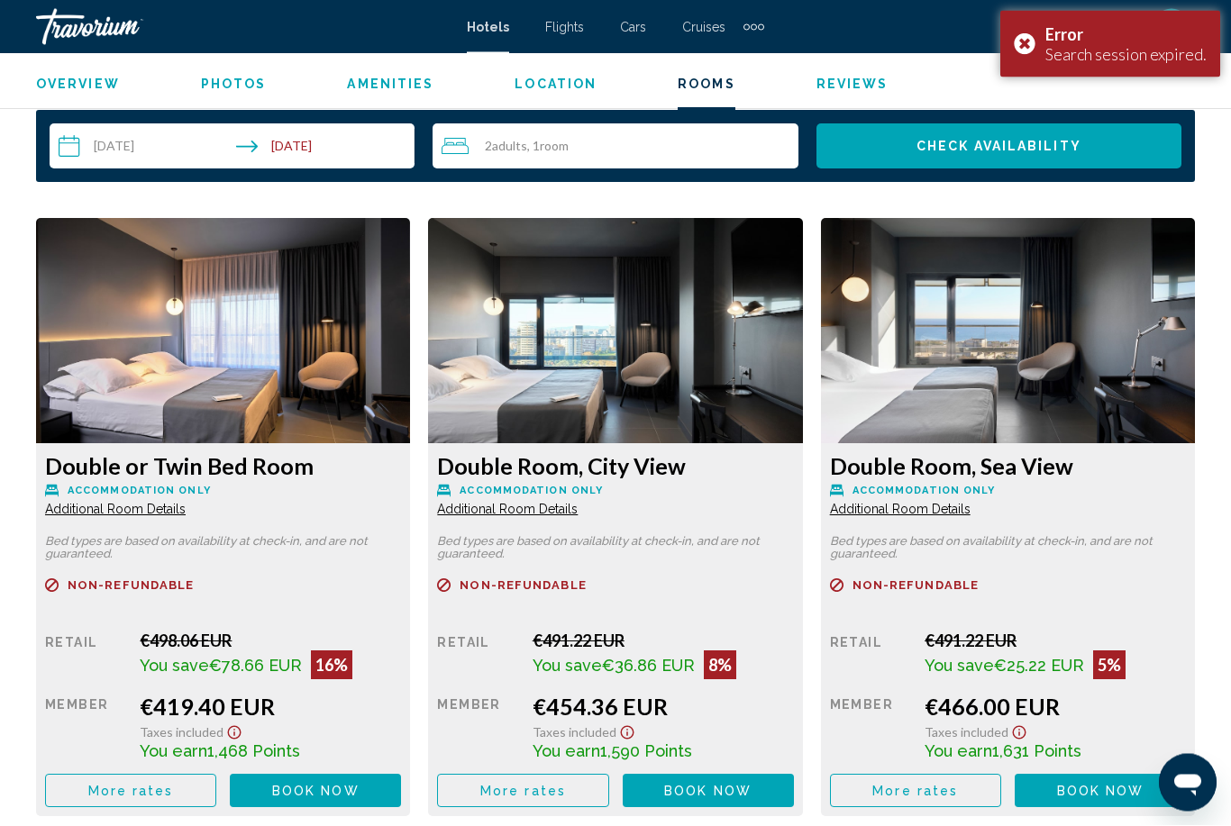
scroll to position [2667, 0]
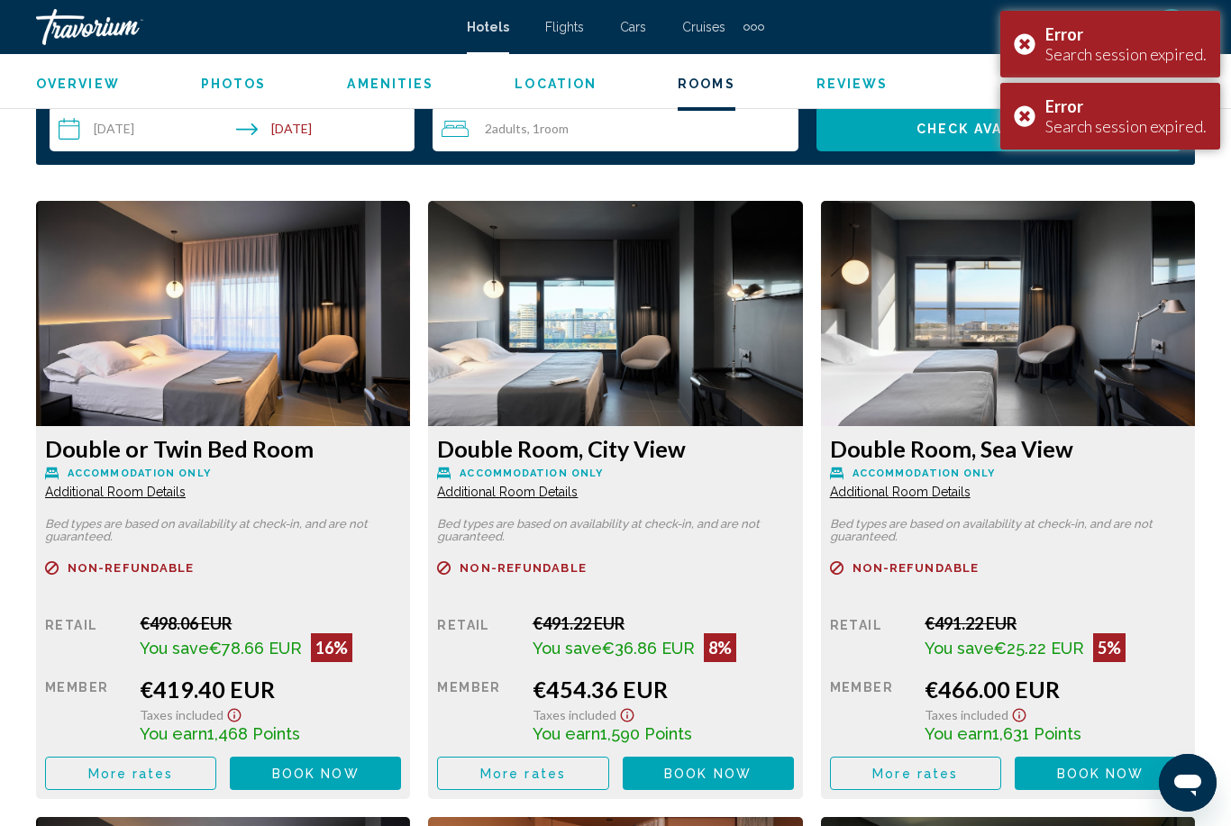
click at [1029, 121] on div "Error Search session expired." at bounding box center [1110, 116] width 220 height 67
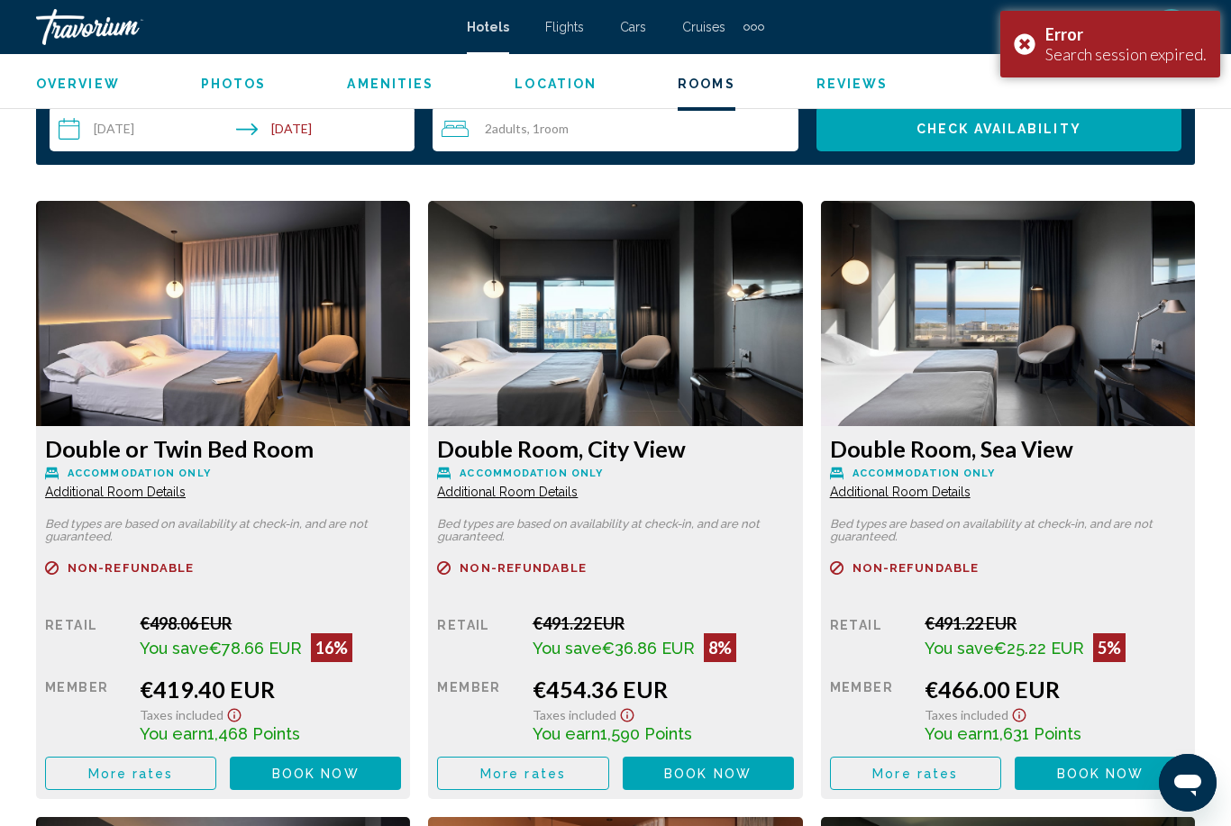
click at [1034, 38] on div "Error Search session expired." at bounding box center [1110, 44] width 220 height 67
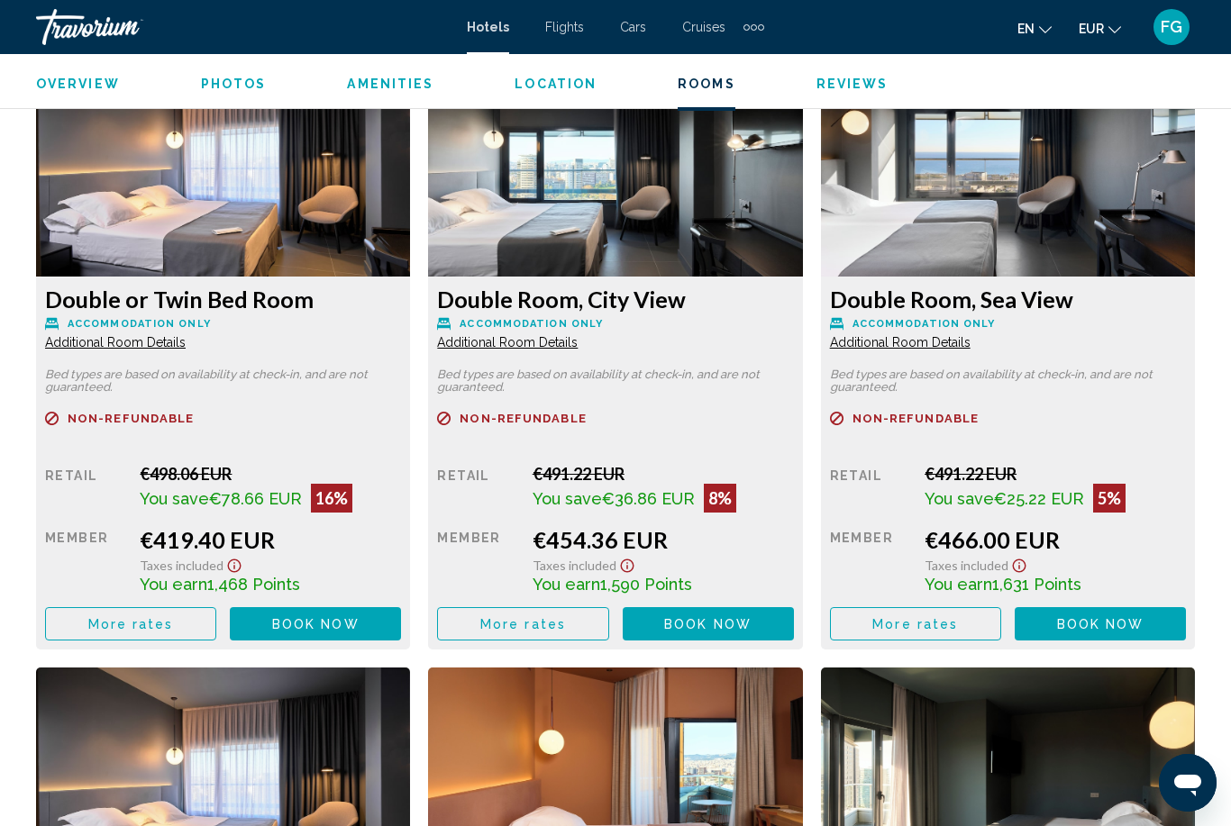
scroll to position [2815, 0]
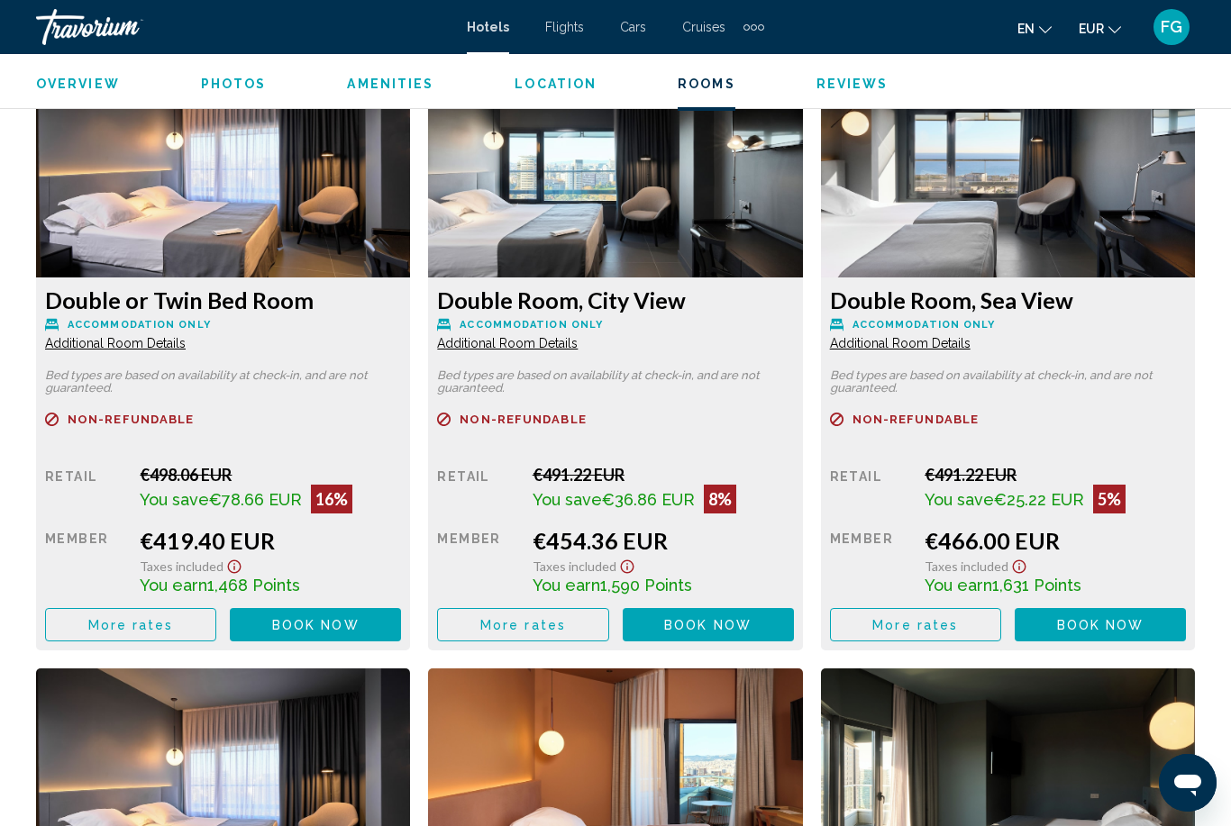
click at [216, 617] on button "More rates" at bounding box center [130, 624] width 171 height 33
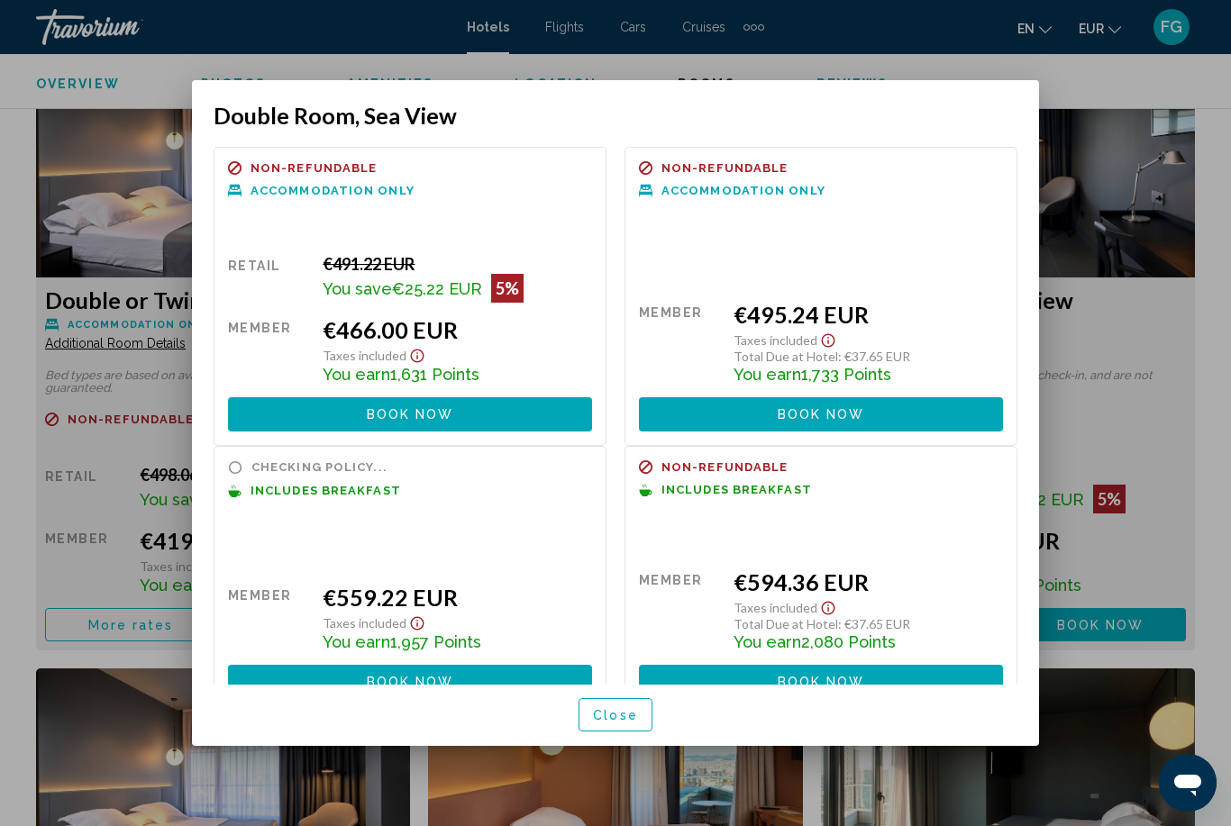
scroll to position [0, 0]
click at [482, 669] on button "Book now No longer available" at bounding box center [410, 681] width 364 height 33
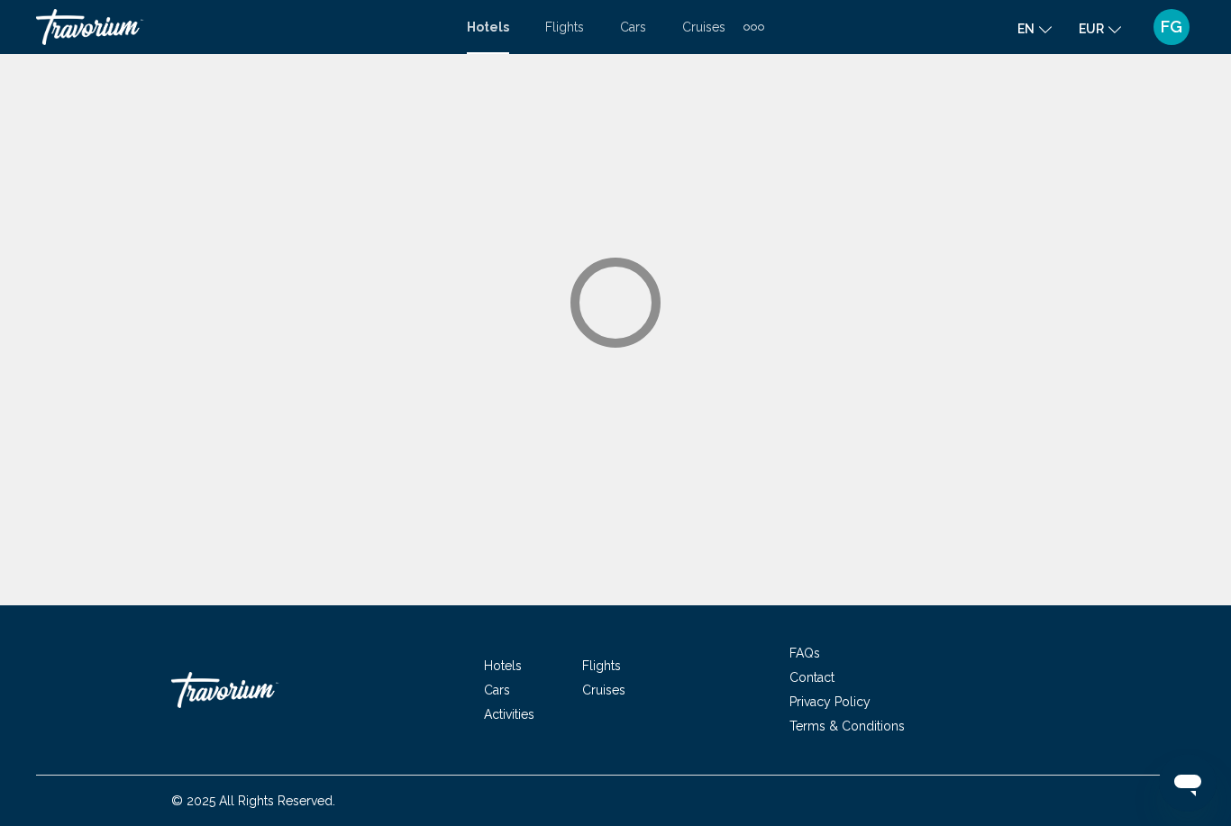
scroll to position [58, 0]
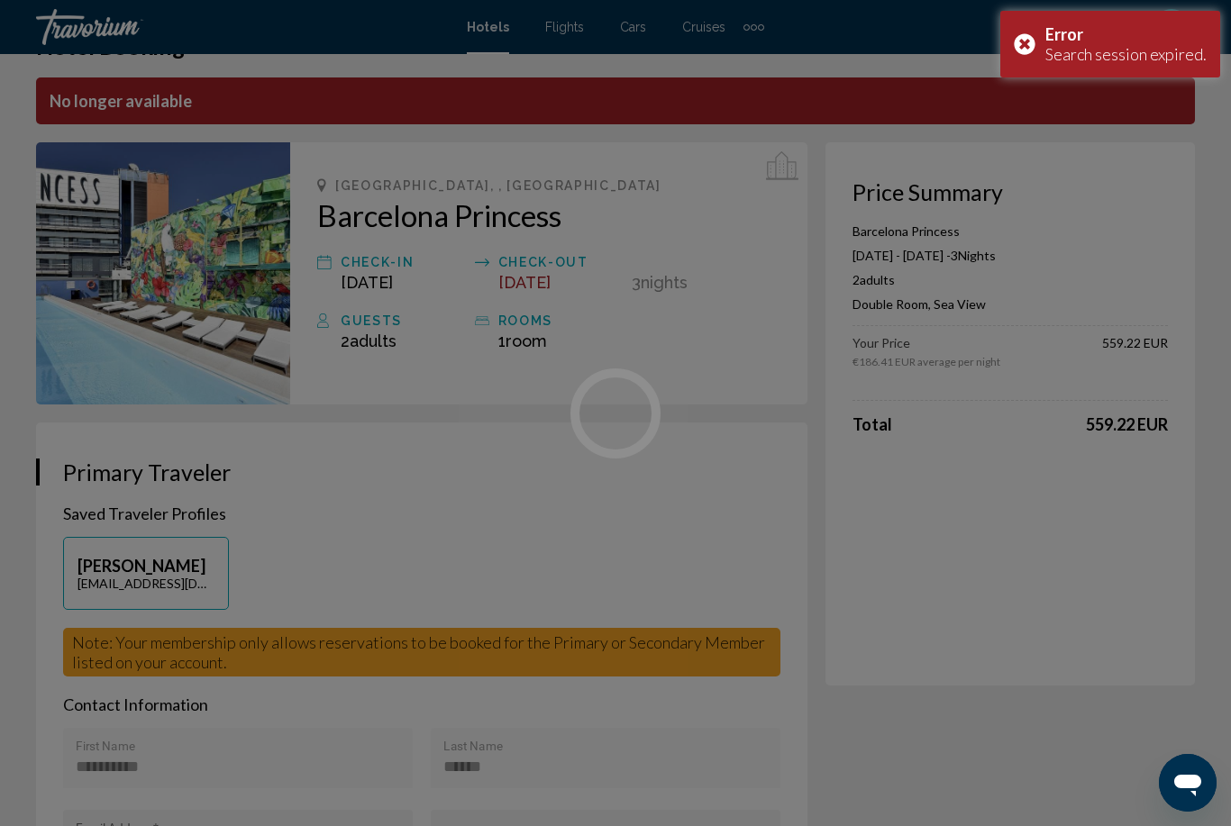
click at [1033, 40] on div "Error Search session expired." at bounding box center [1110, 44] width 220 height 67
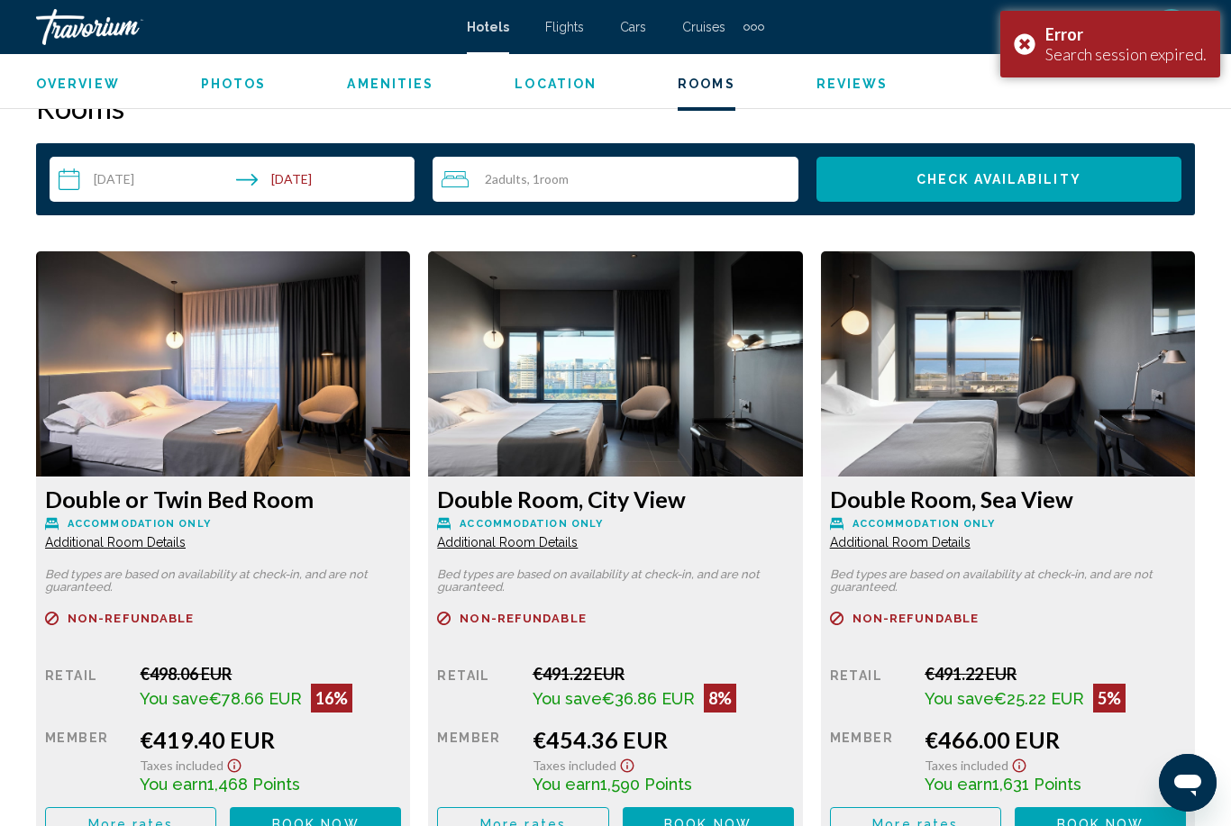
scroll to position [2617, 0]
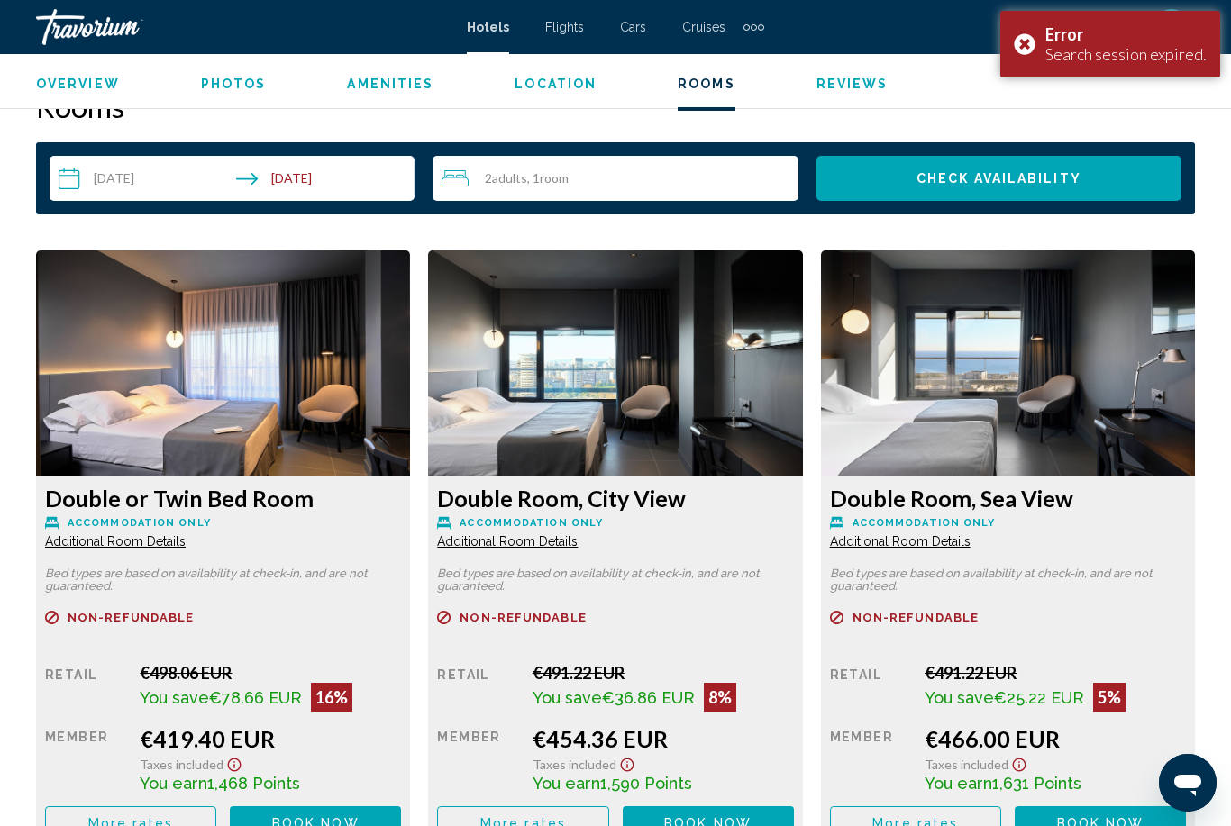
click at [1035, 47] on div "Error Search session expired." at bounding box center [1110, 44] width 220 height 67
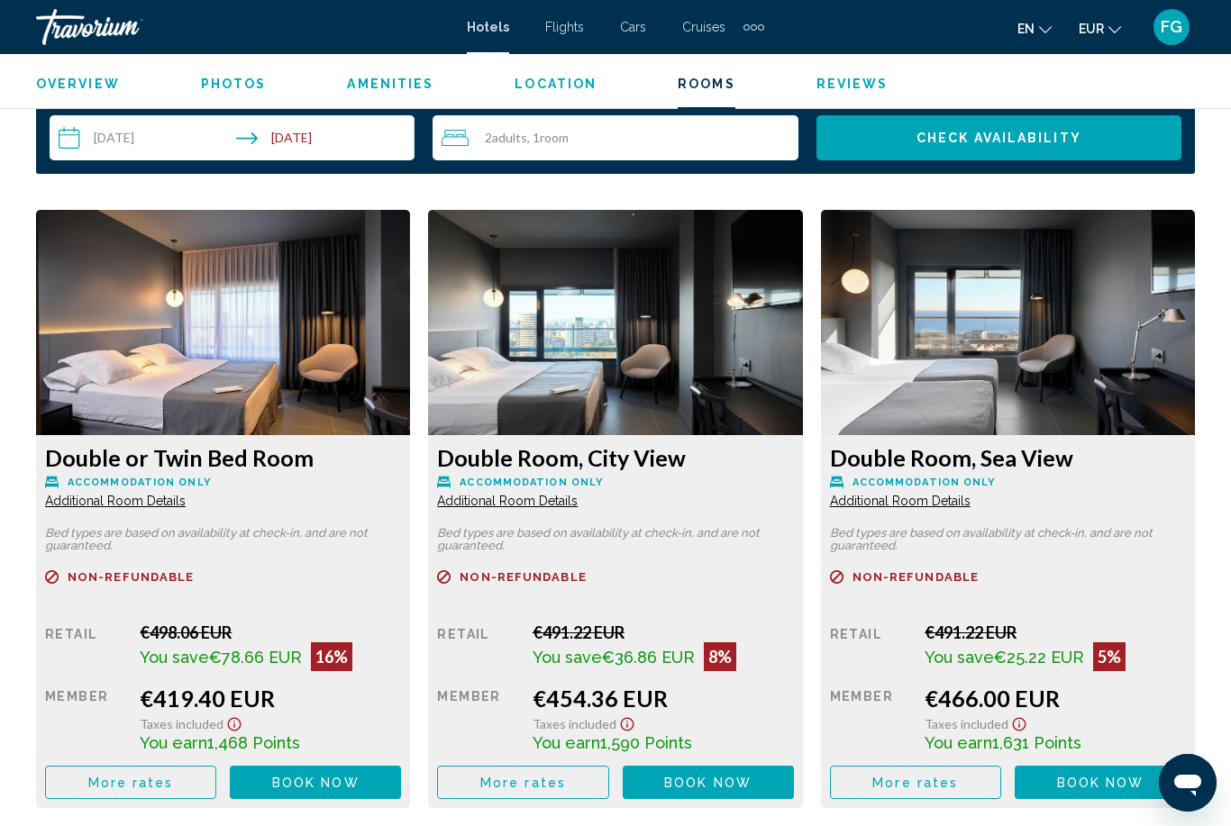
scroll to position [2660, 0]
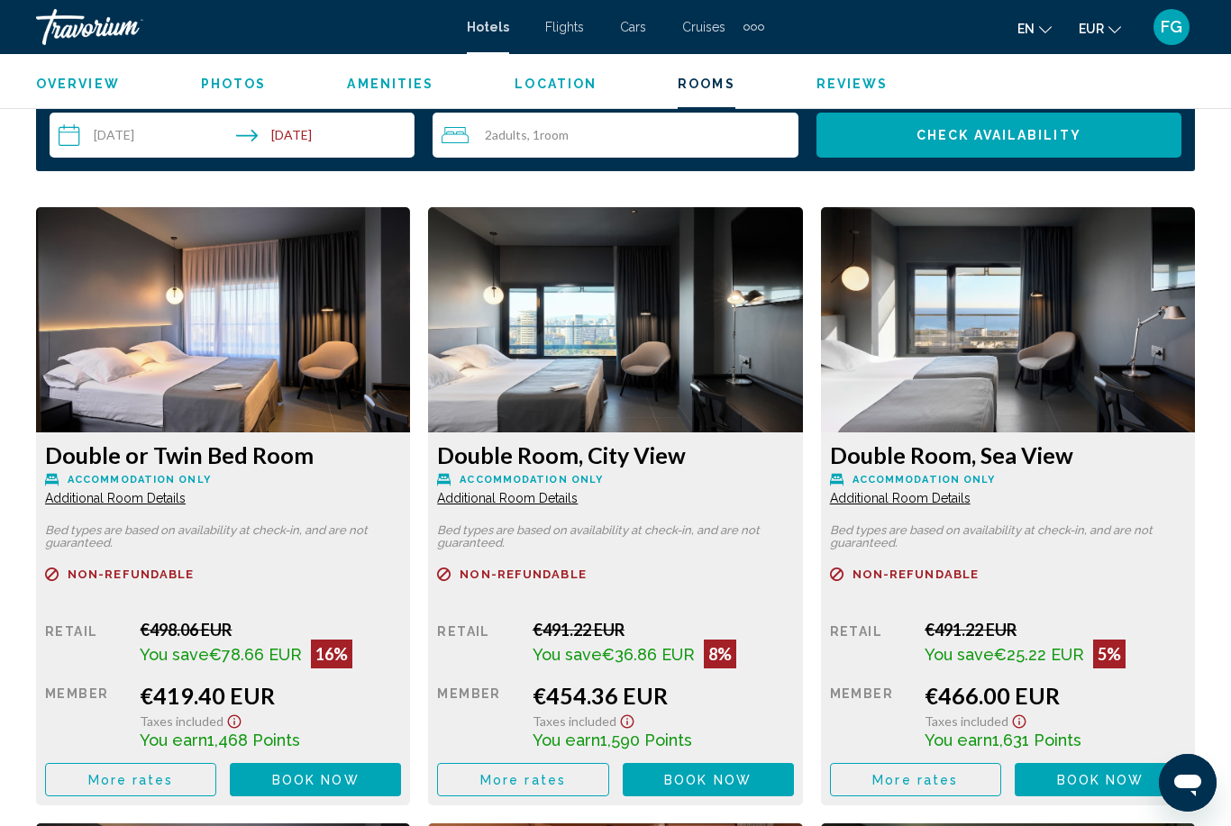
click at [216, 779] on button "More rates" at bounding box center [130, 779] width 171 height 33
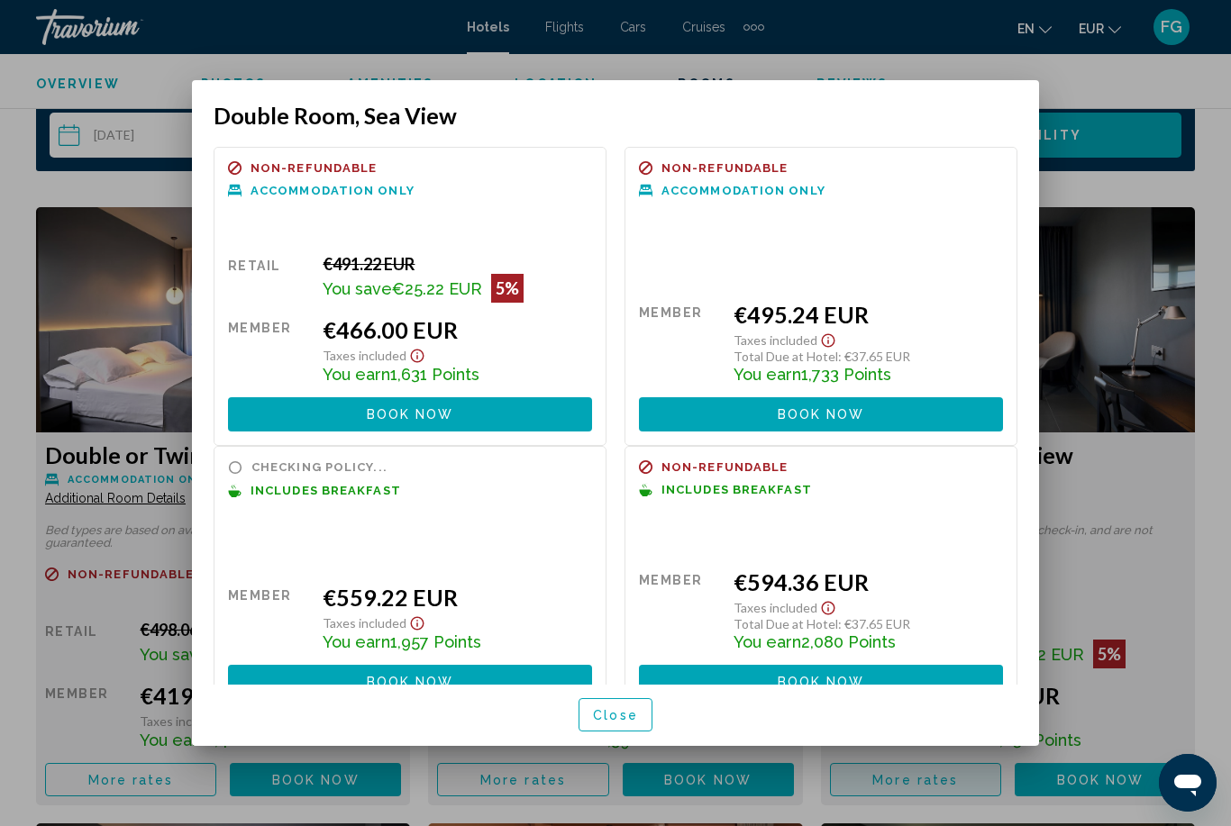
scroll to position [0, 0]
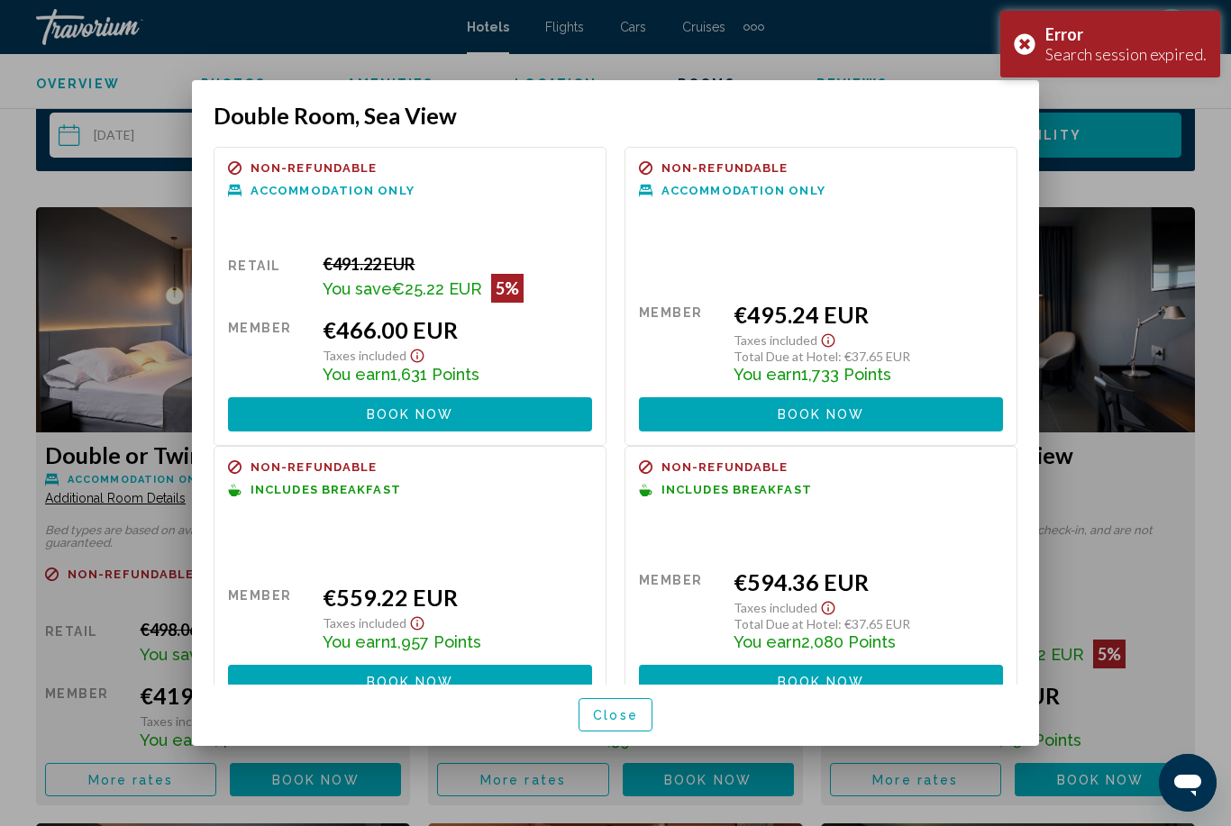
click at [1022, 42] on div "Error Search session expired." at bounding box center [1110, 44] width 220 height 67
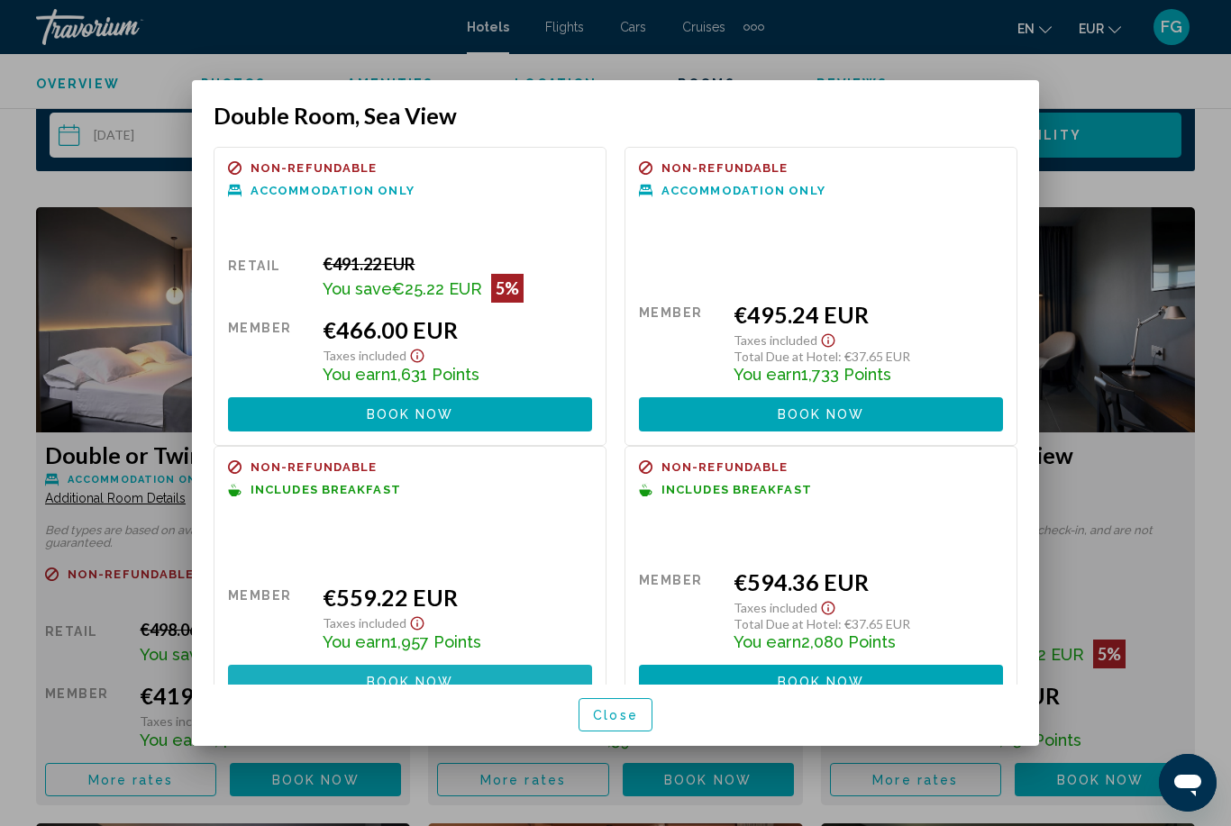
click at [263, 677] on button "Book now No longer available" at bounding box center [410, 681] width 364 height 33
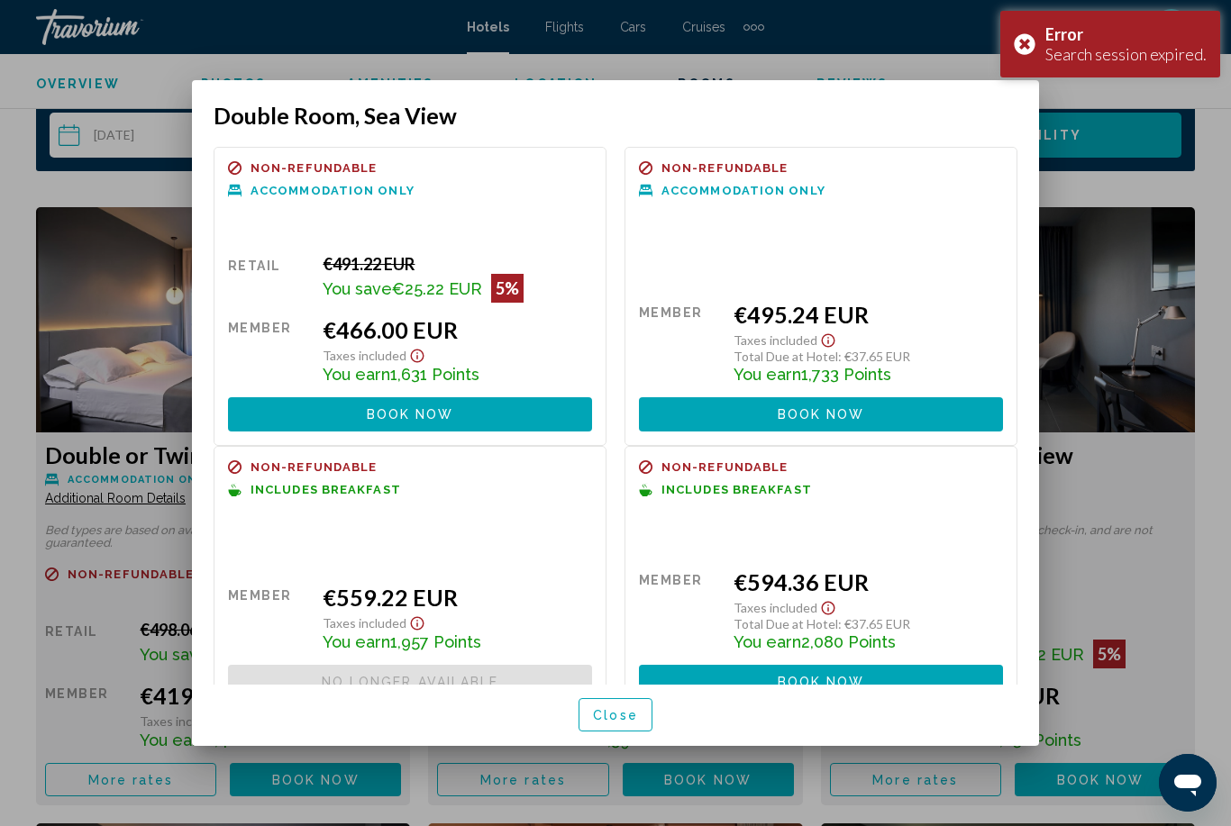
click at [1034, 47] on div "Error Search session expired." at bounding box center [1110, 44] width 220 height 67
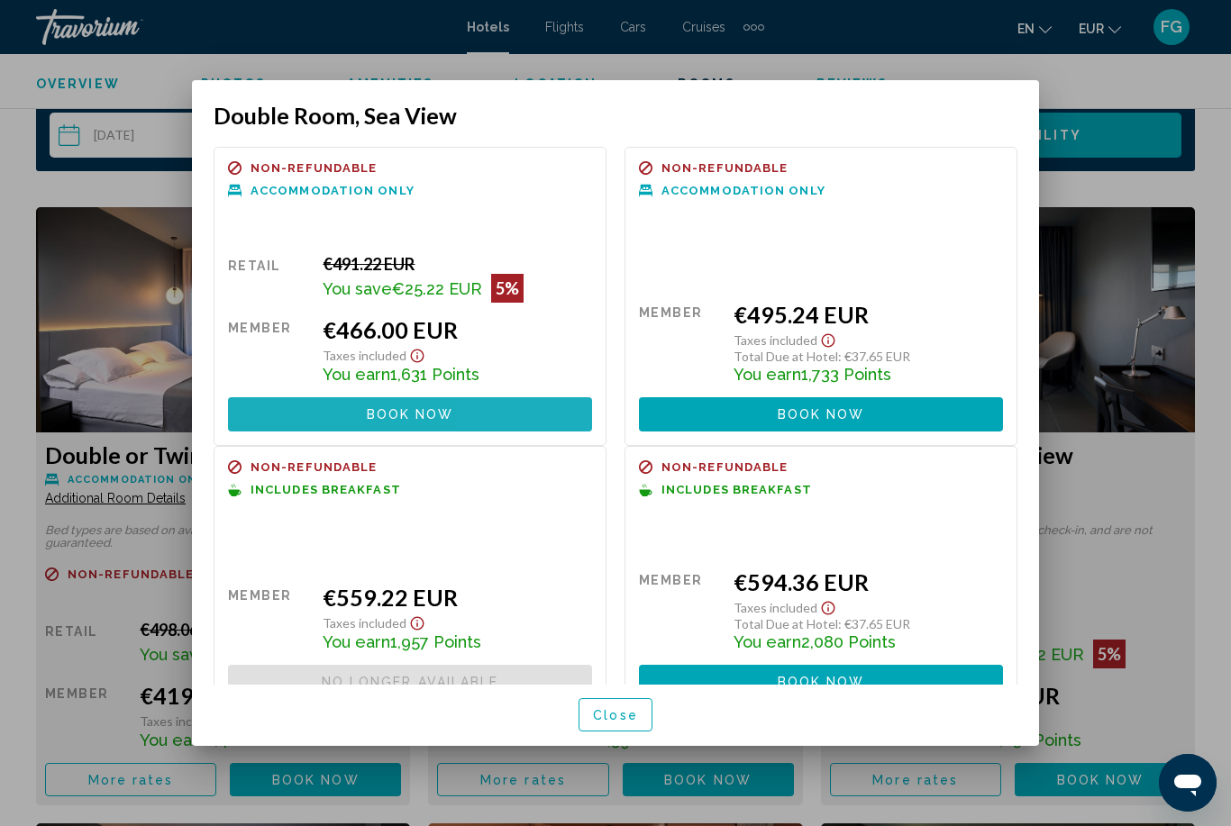
click at [526, 397] on button "Book now No longer available" at bounding box center [410, 413] width 364 height 33
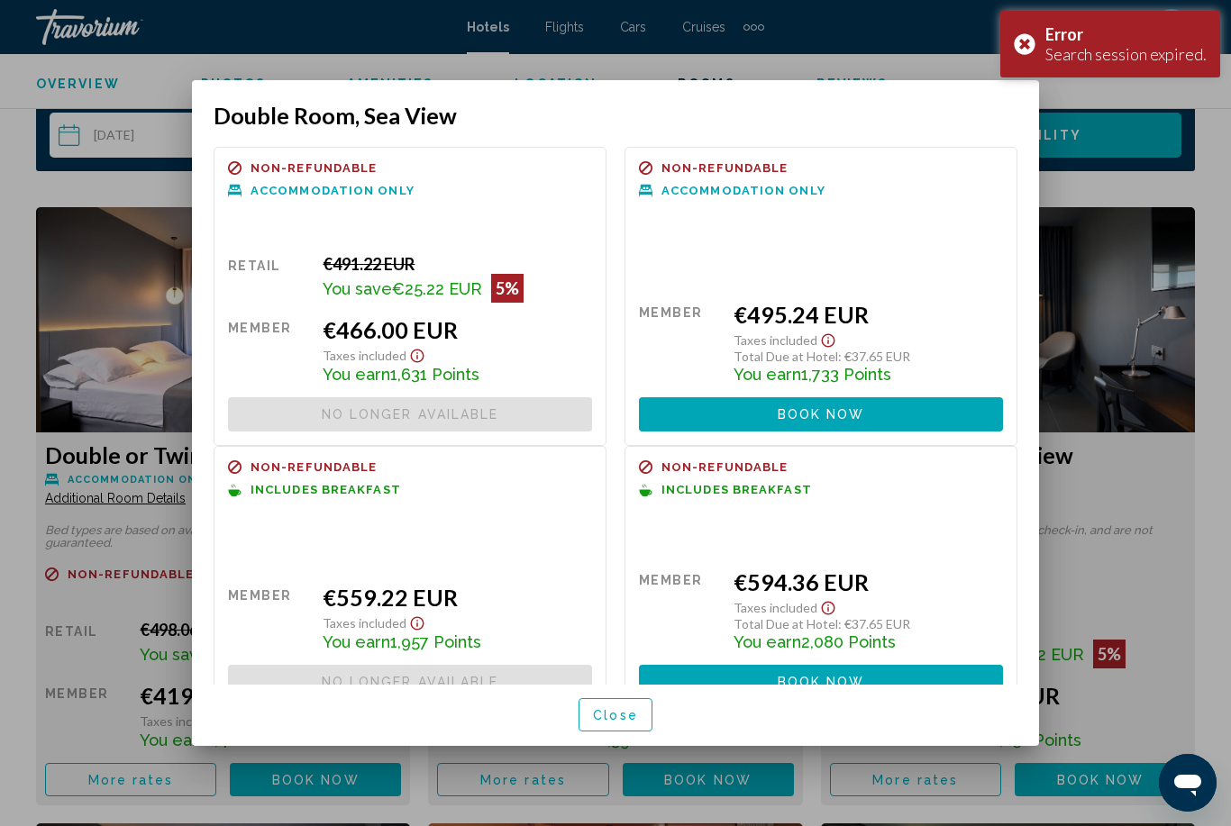
click at [1051, 37] on div "Error" at bounding box center [1125, 34] width 161 height 20
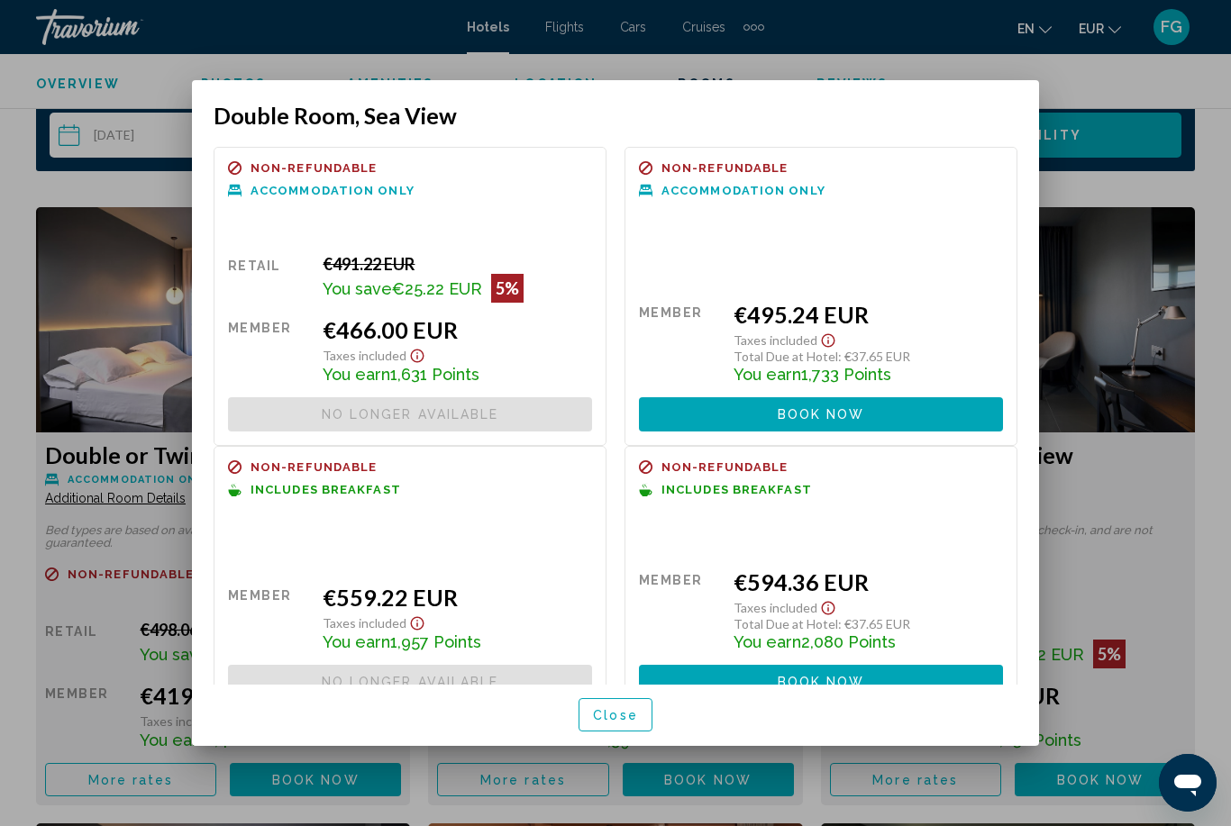
click at [99, 298] on div at bounding box center [615, 413] width 1231 height 826
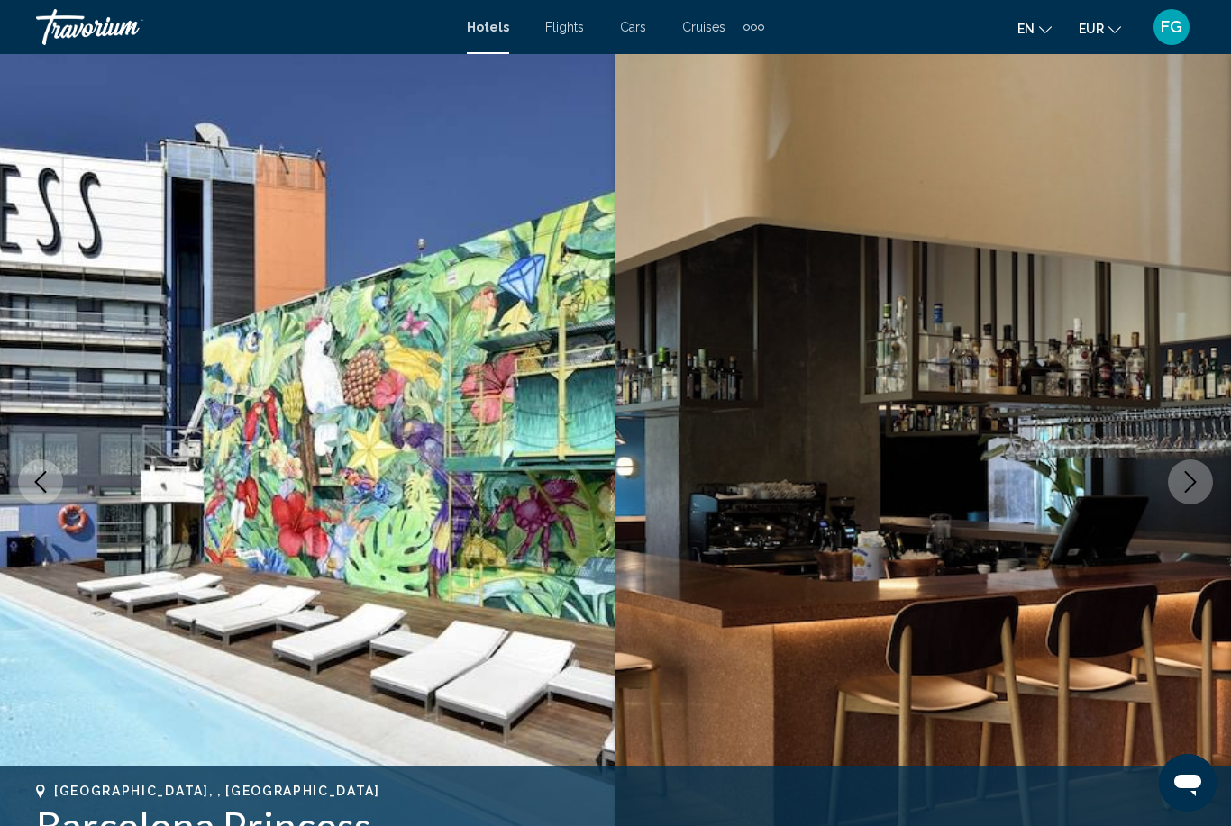
scroll to position [2660, 0]
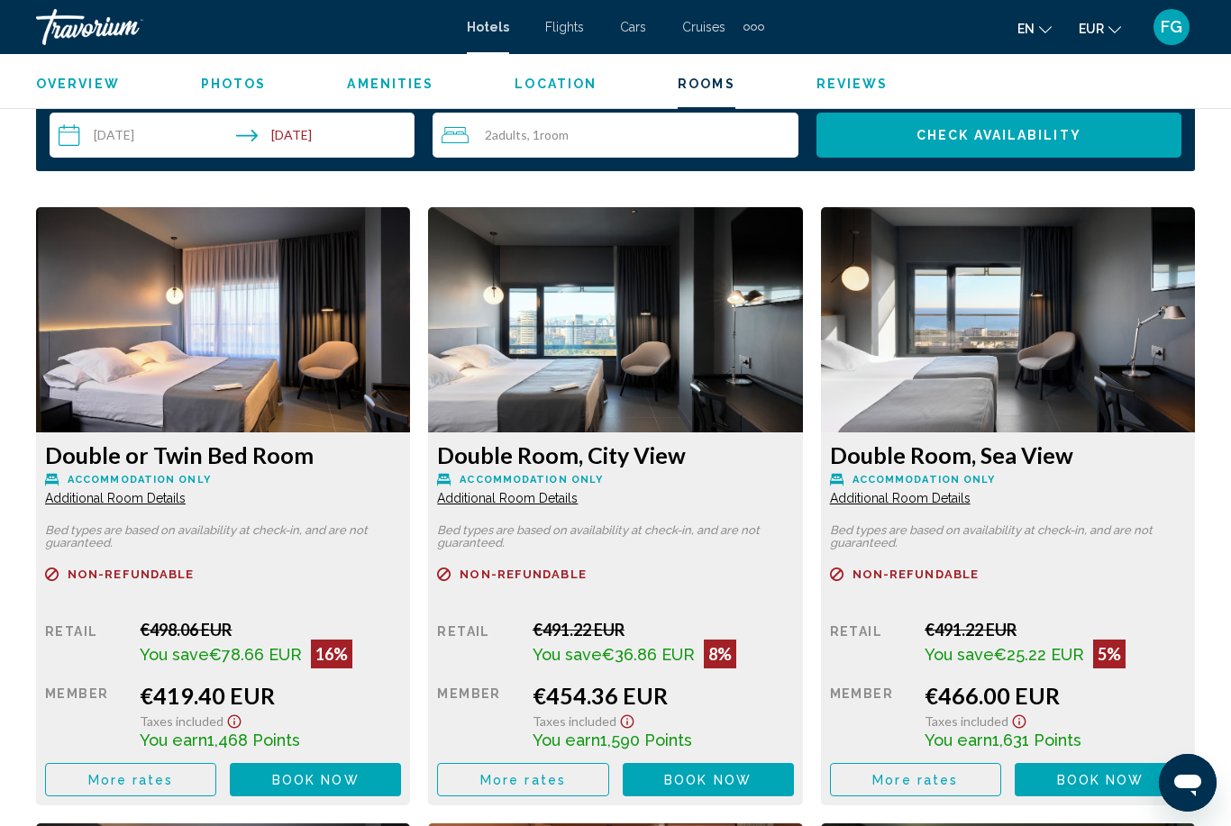
click at [175, 774] on button "More rates" at bounding box center [130, 779] width 171 height 33
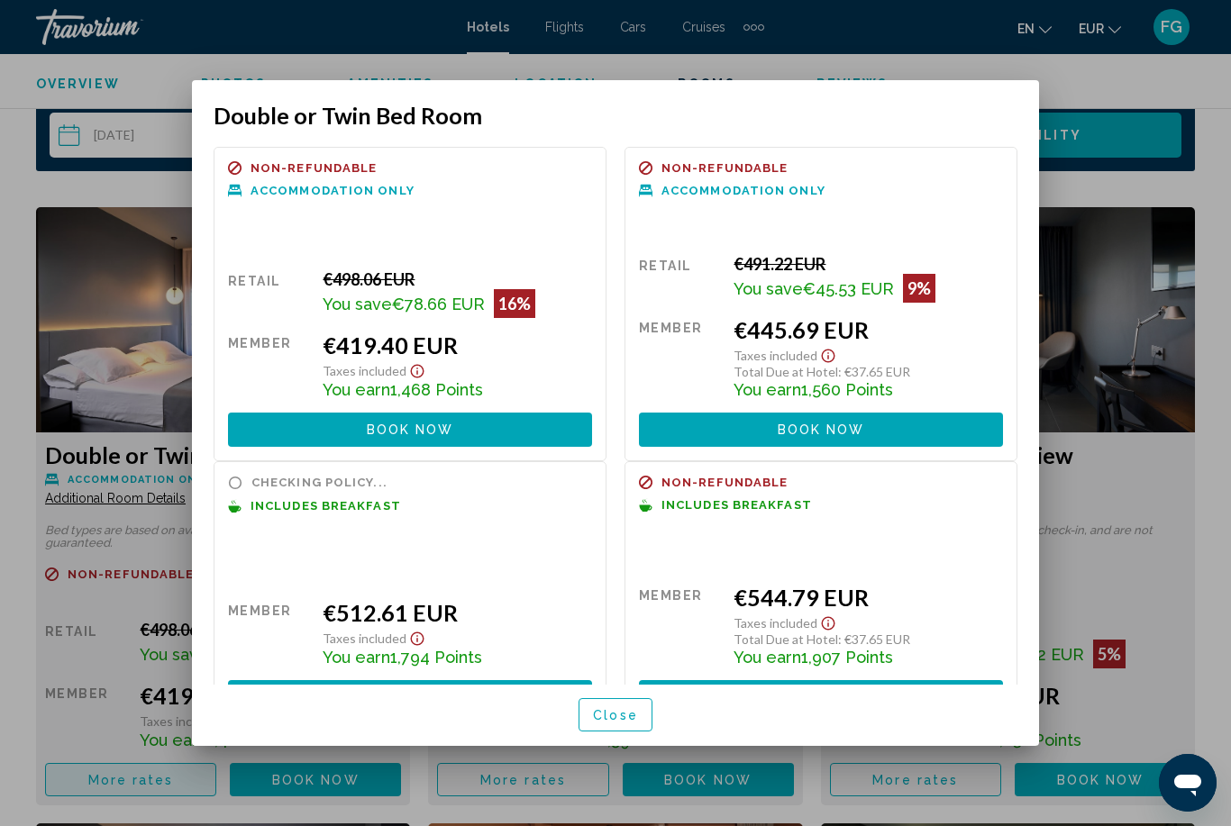
scroll to position [0, 0]
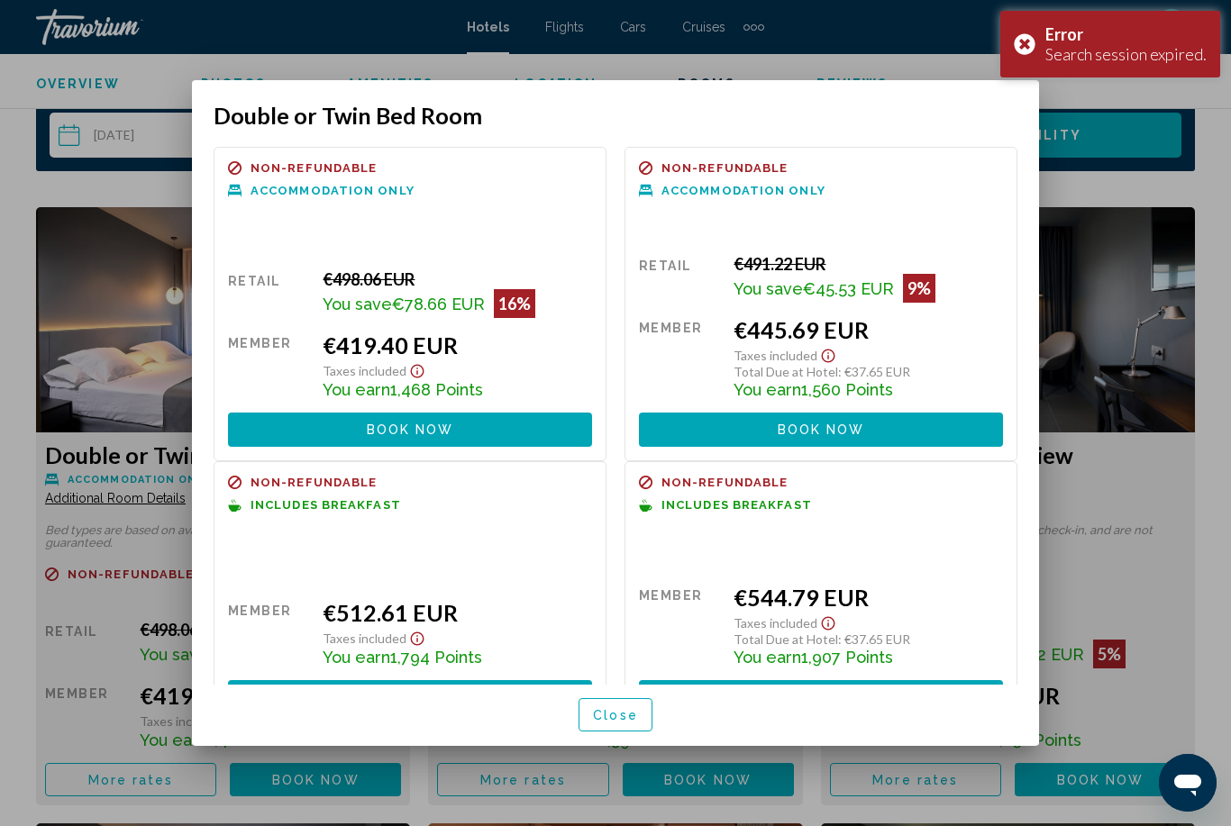
click at [1044, 41] on div "Error Search session expired." at bounding box center [1110, 44] width 220 height 67
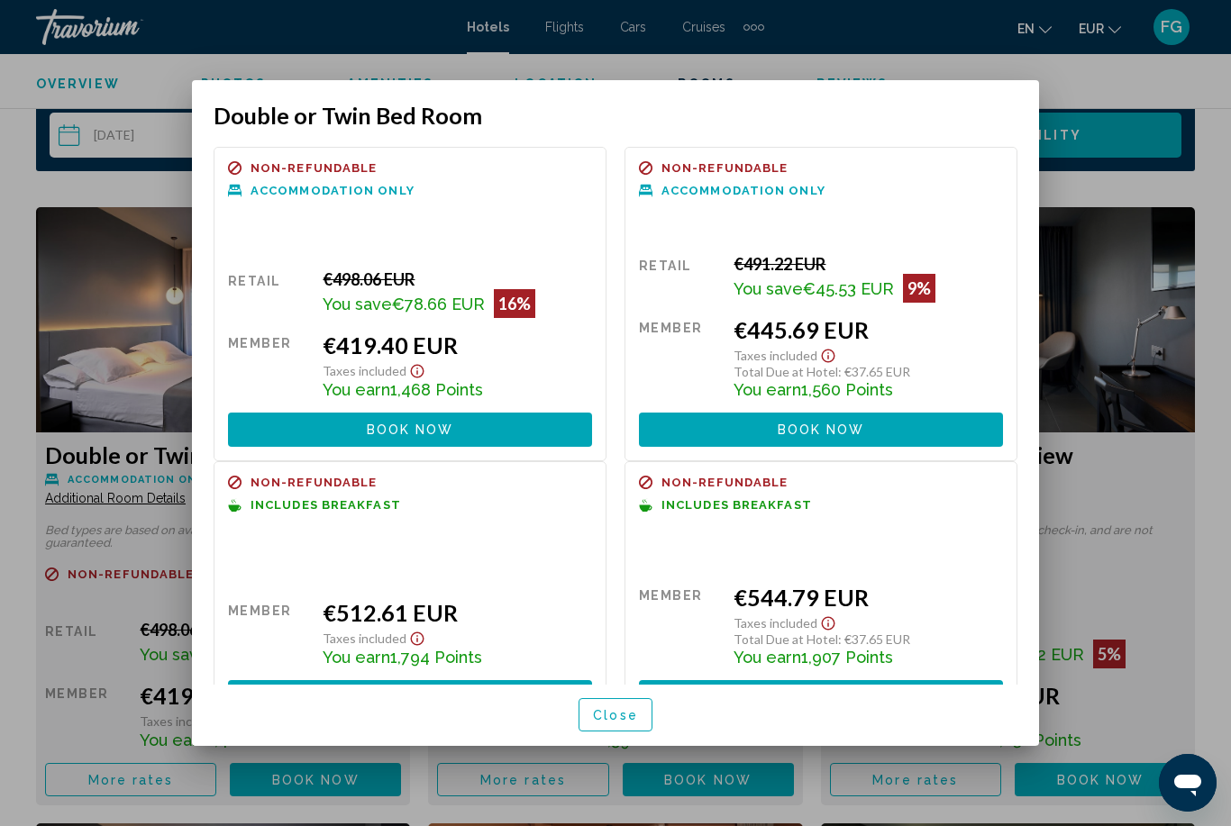
click at [564, 415] on button "Book now No longer available" at bounding box center [410, 429] width 364 height 33
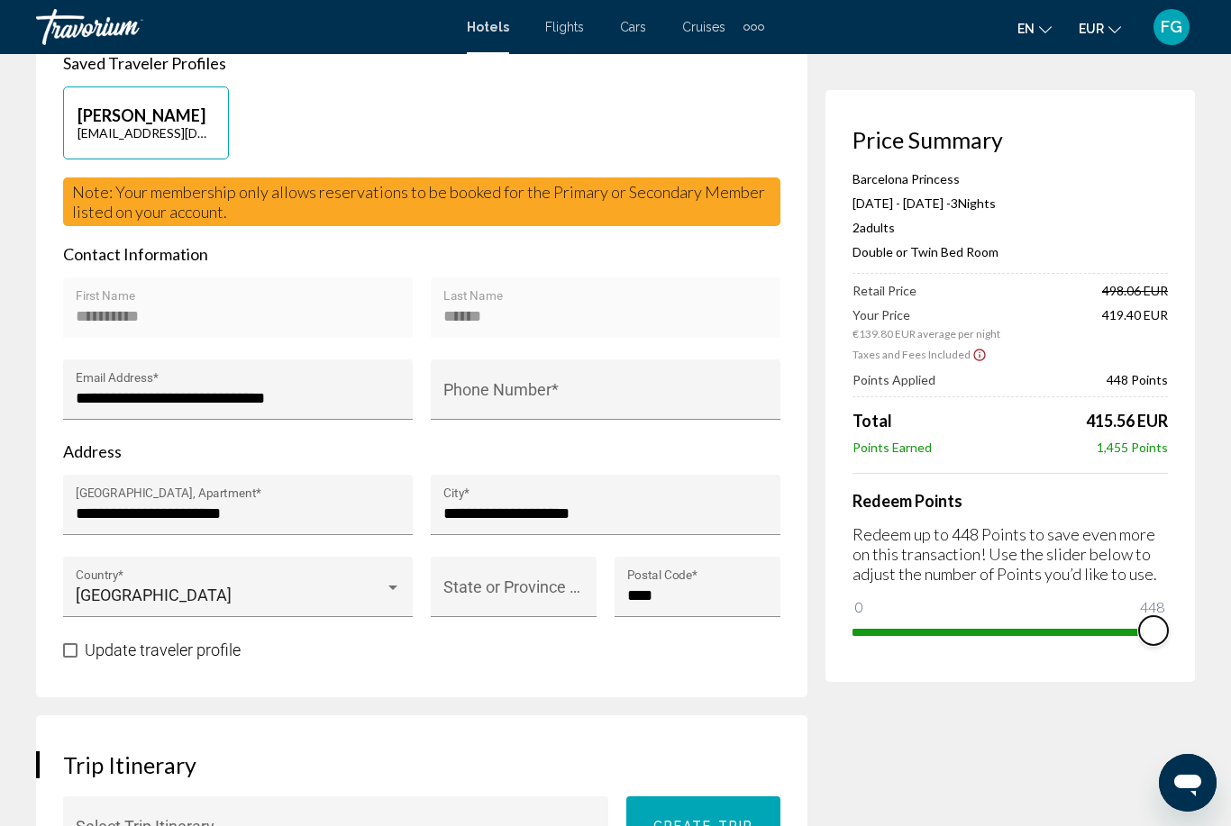
scroll to position [445, 0]
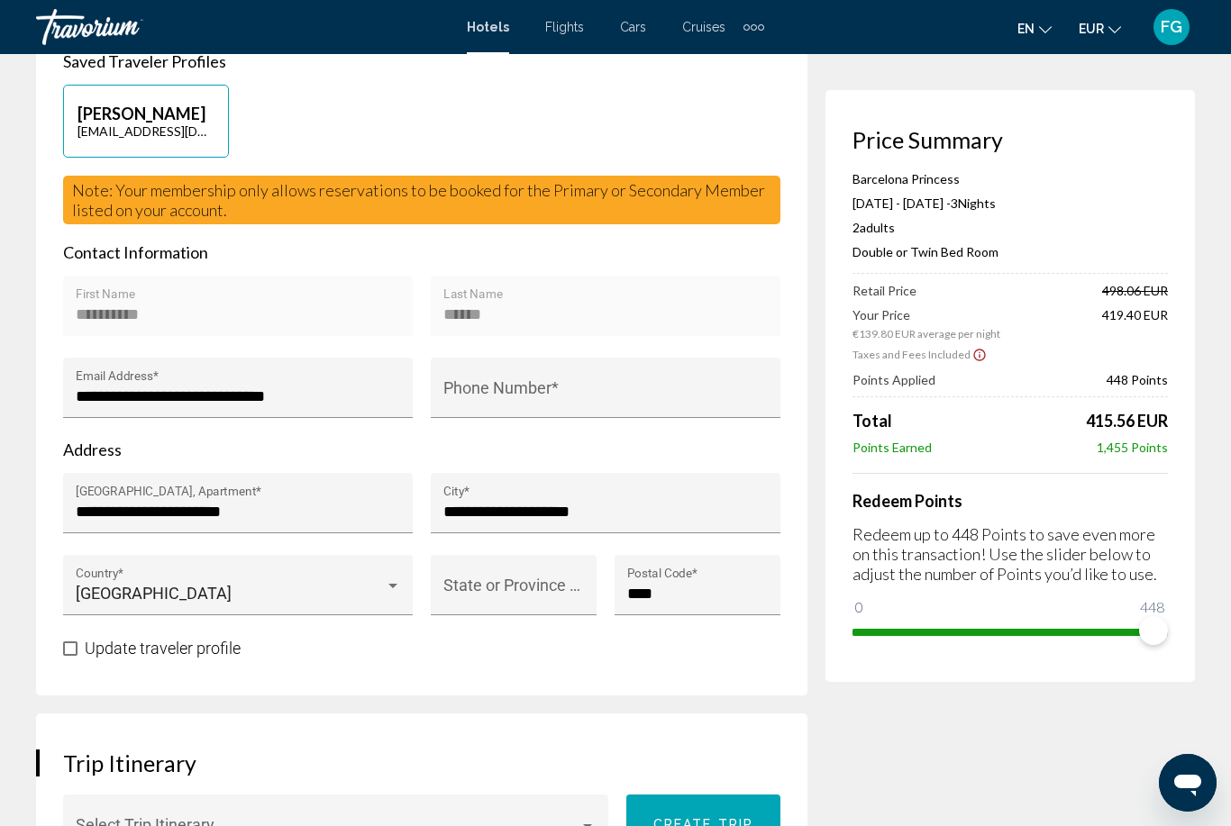
click at [658, 395] on input "Phone Number *" at bounding box center [605, 396] width 325 height 18
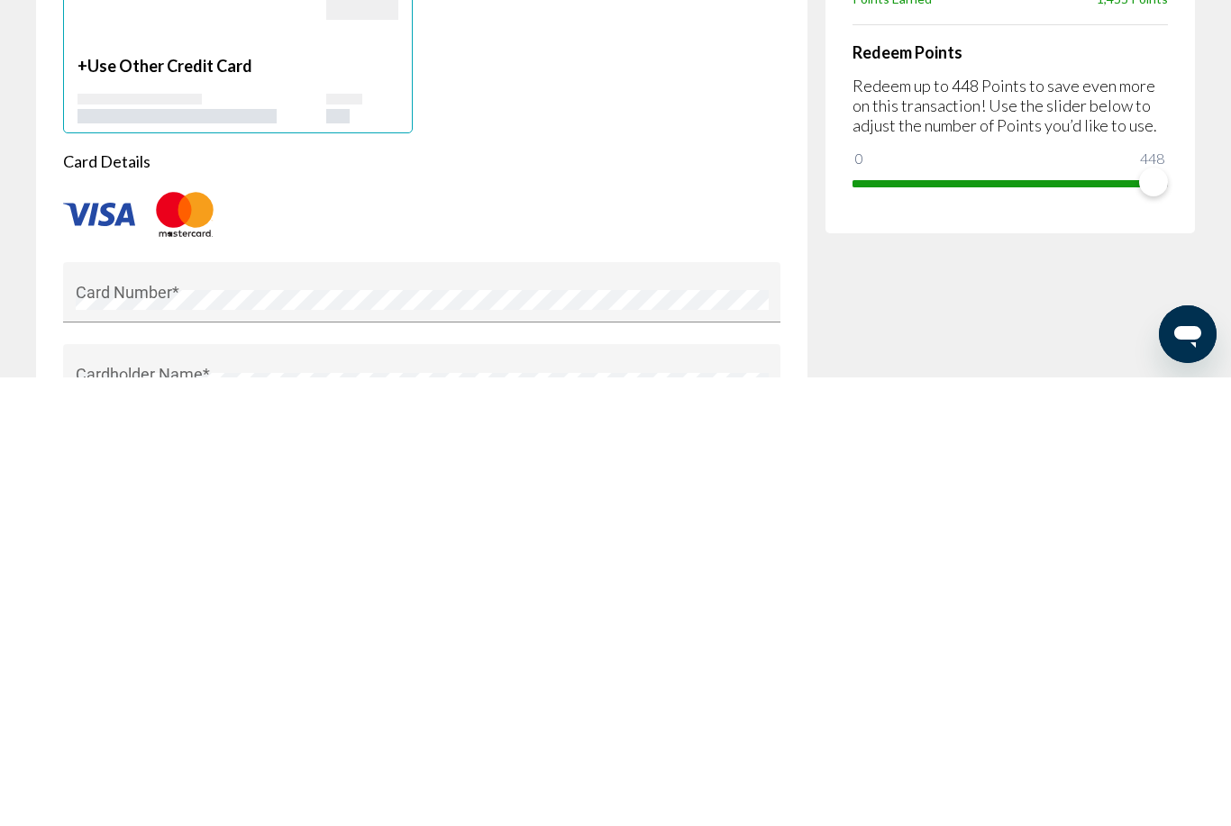
scroll to position [1158, 0]
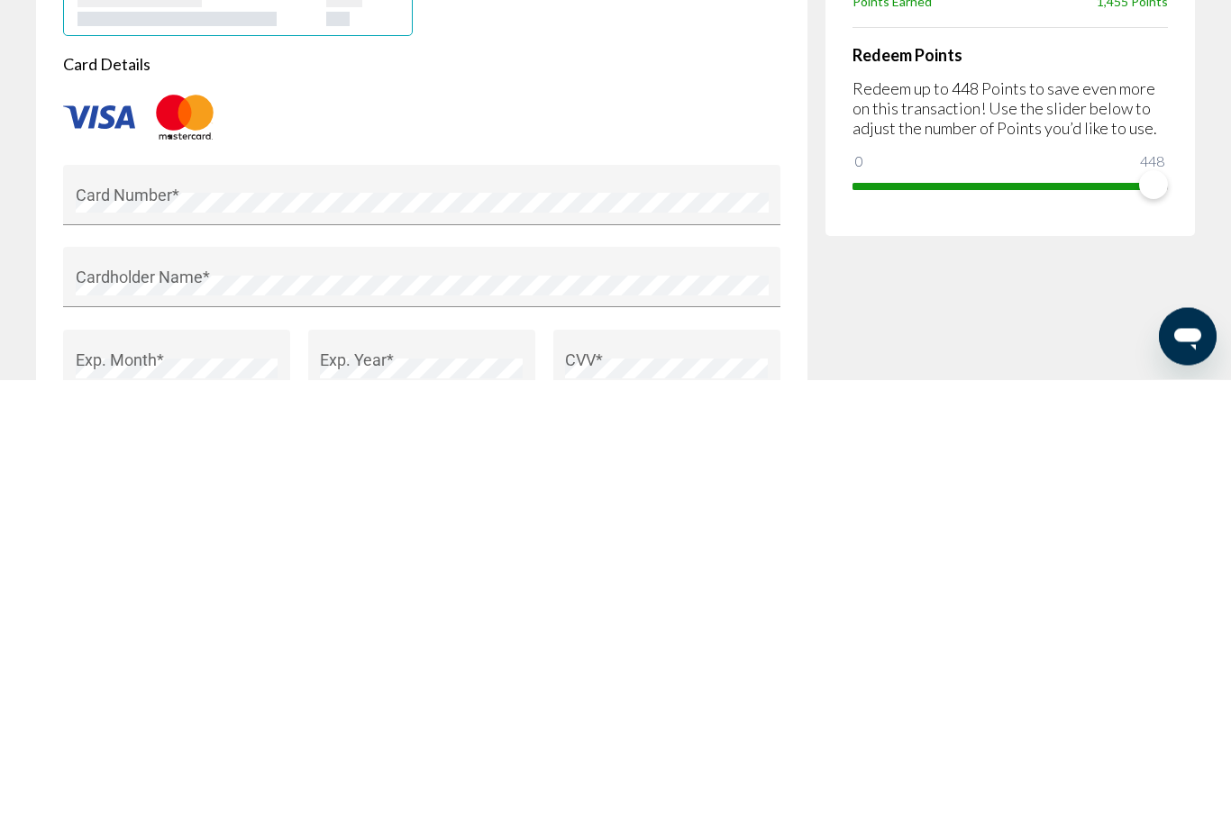
type input "**********"
click at [581, 624] on div "Card Number *" at bounding box center [422, 648] width 693 height 49
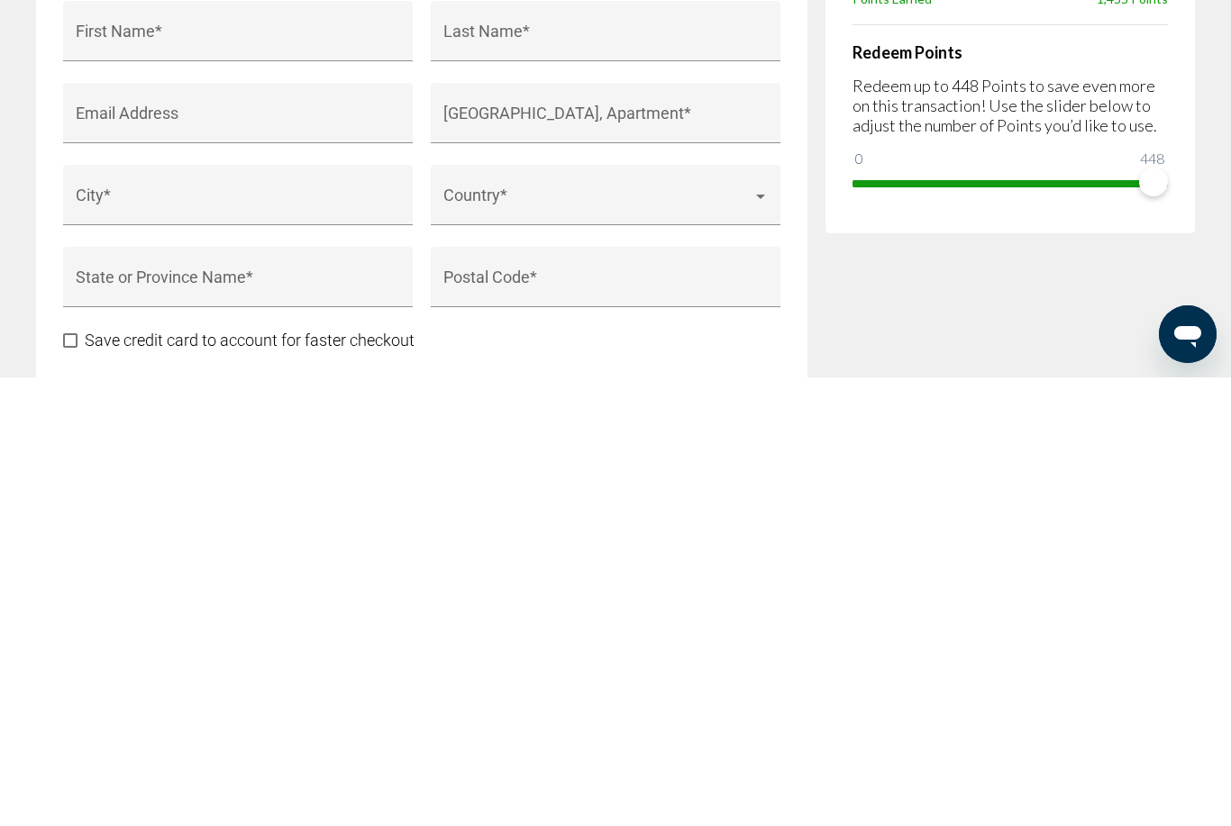
scroll to position [1612, 0]
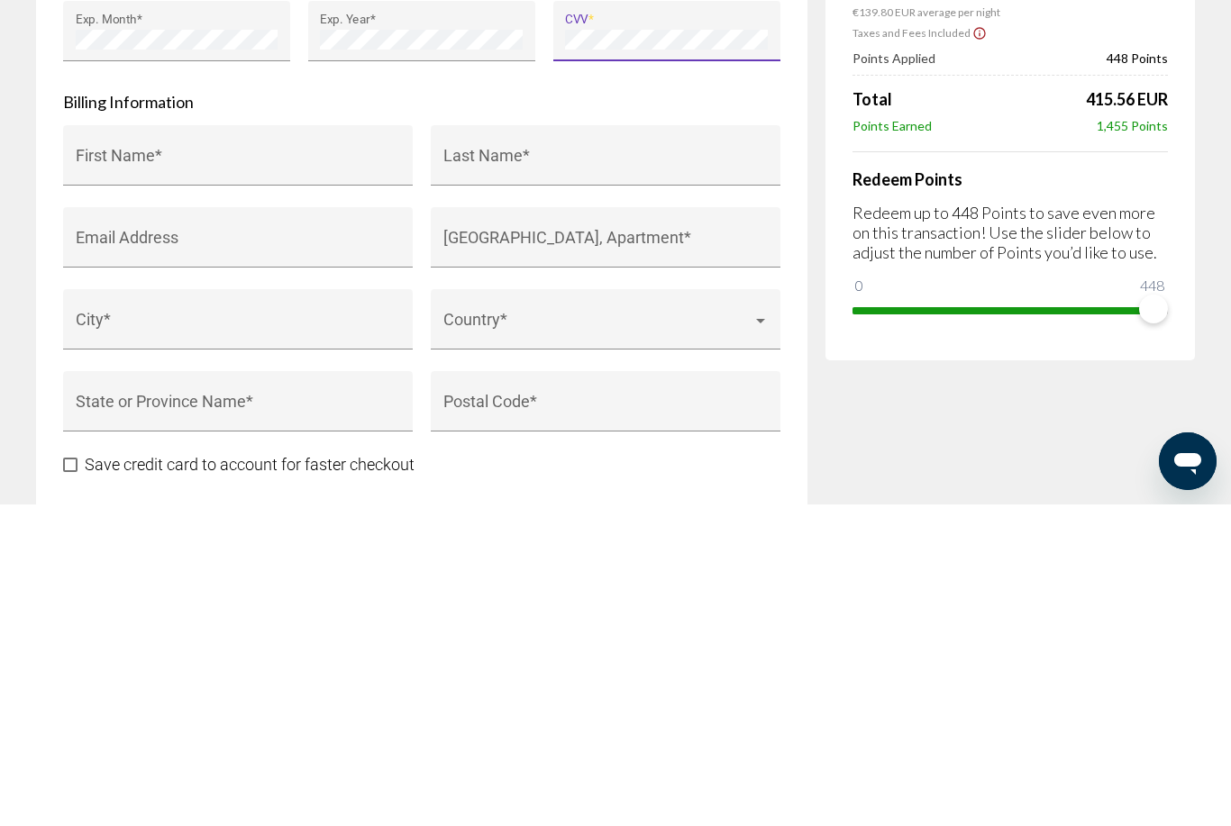
click at [343, 460] on div "First Name *" at bounding box center [238, 484] width 325 height 48
type input "******"
click at [585, 477] on input "Last Name *" at bounding box center [605, 486] width 325 height 18
type input "**********"
click at [614, 559] on input "House Number, Street, Apartment *" at bounding box center [605, 568] width 325 height 18
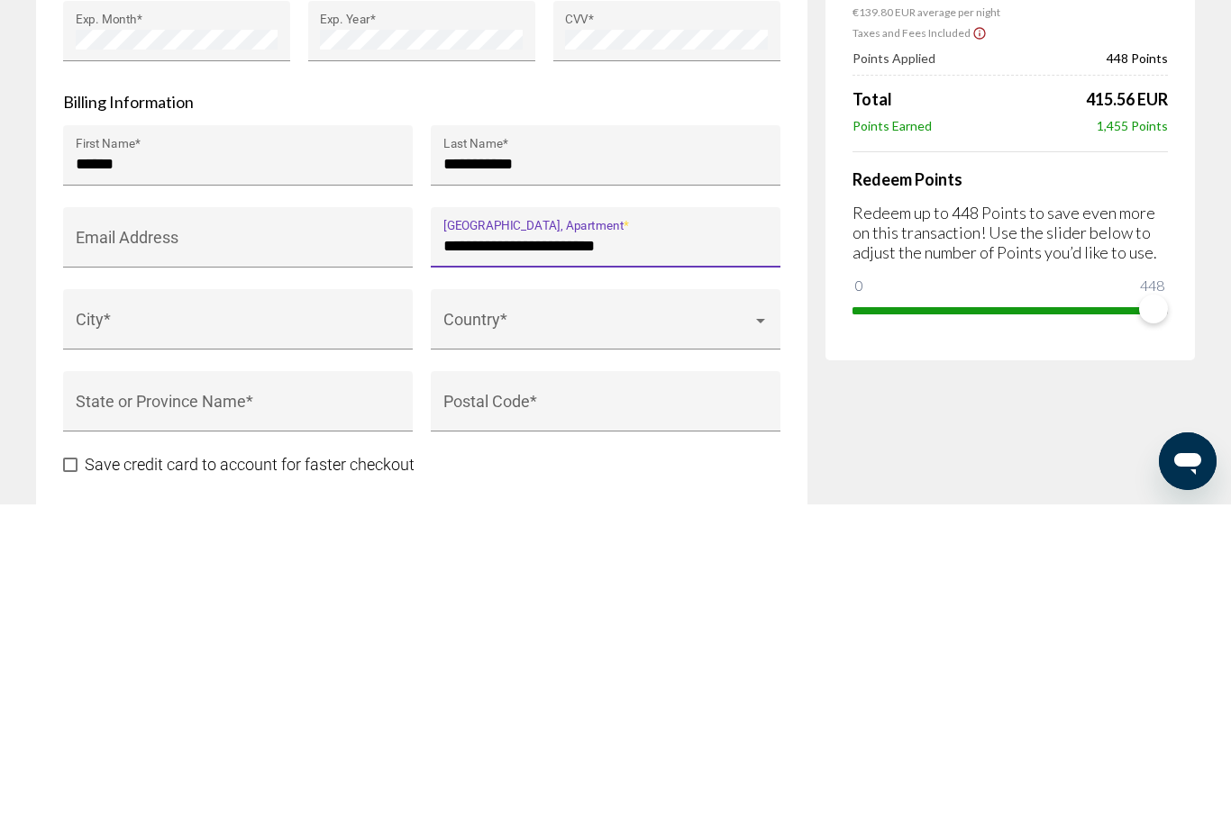
type input "**********"
click at [111, 641] on input "City *" at bounding box center [238, 650] width 325 height 18
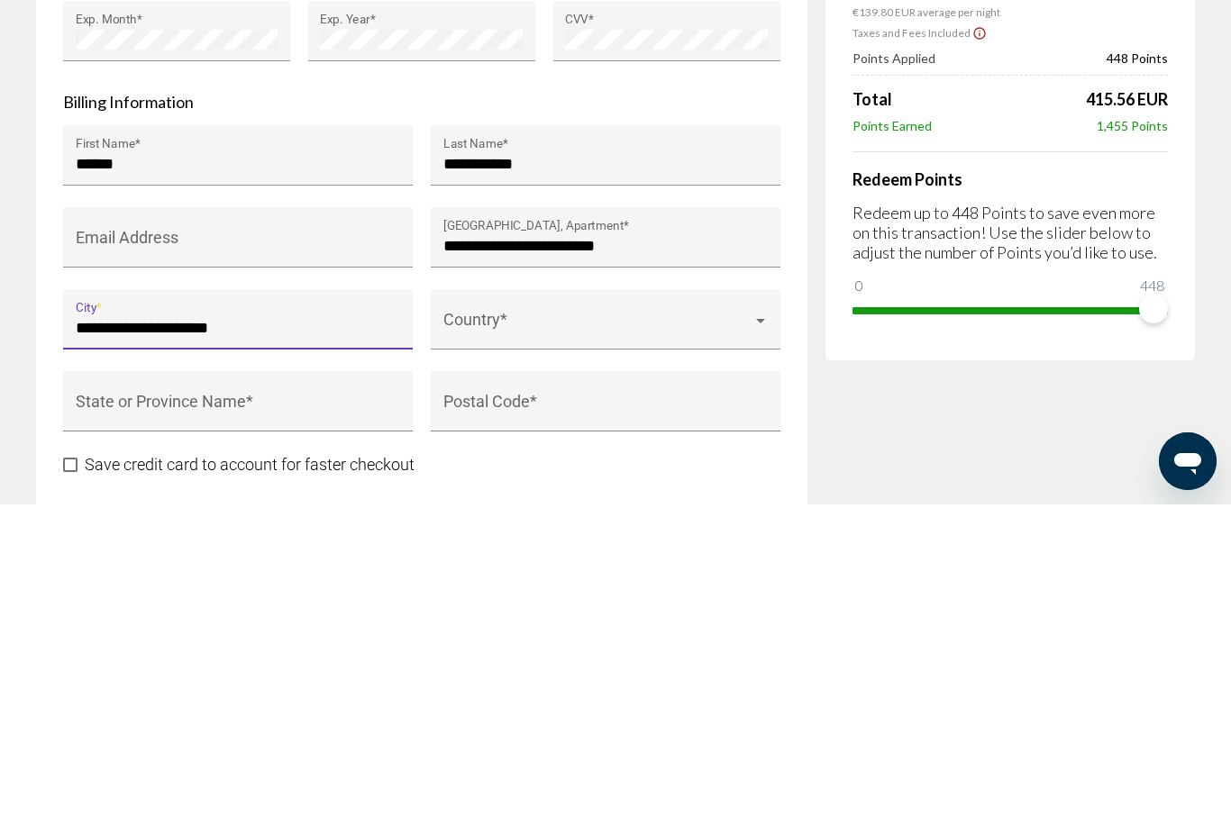
type input "**********"
click at [638, 641] on span "Main content" at bounding box center [597, 650] width 309 height 18
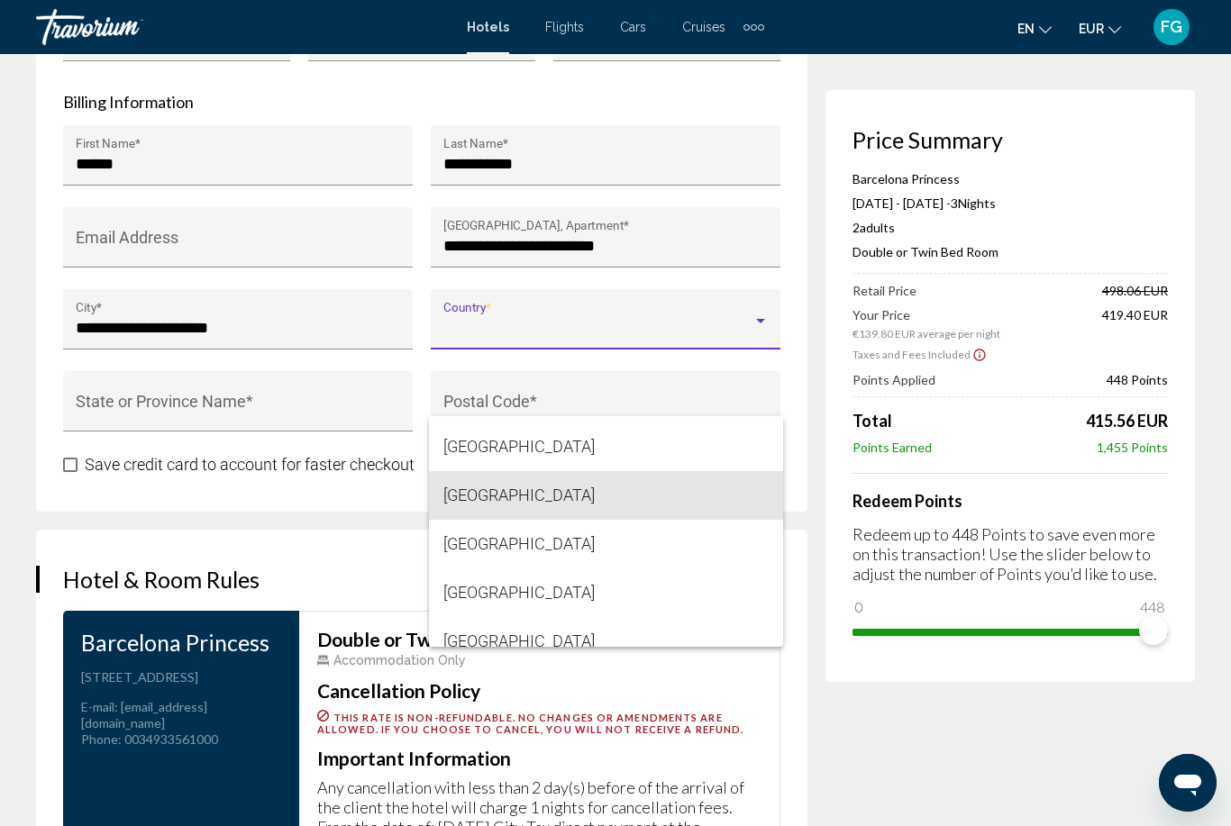
scroll to position [1018, 0]
click at [602, 517] on span "[GEOGRAPHIC_DATA]" at bounding box center [605, 493] width 325 height 49
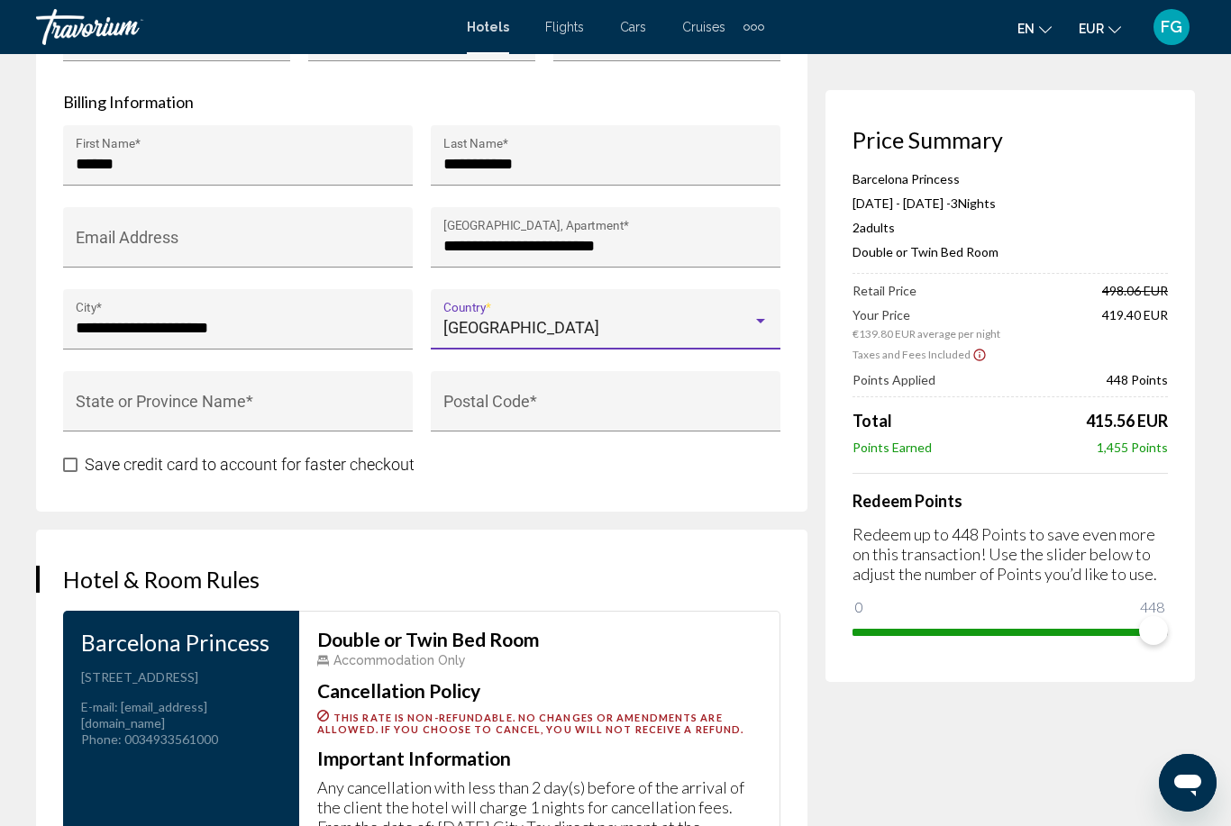
click at [98, 409] on input "State or Province Name *" at bounding box center [238, 410] width 325 height 18
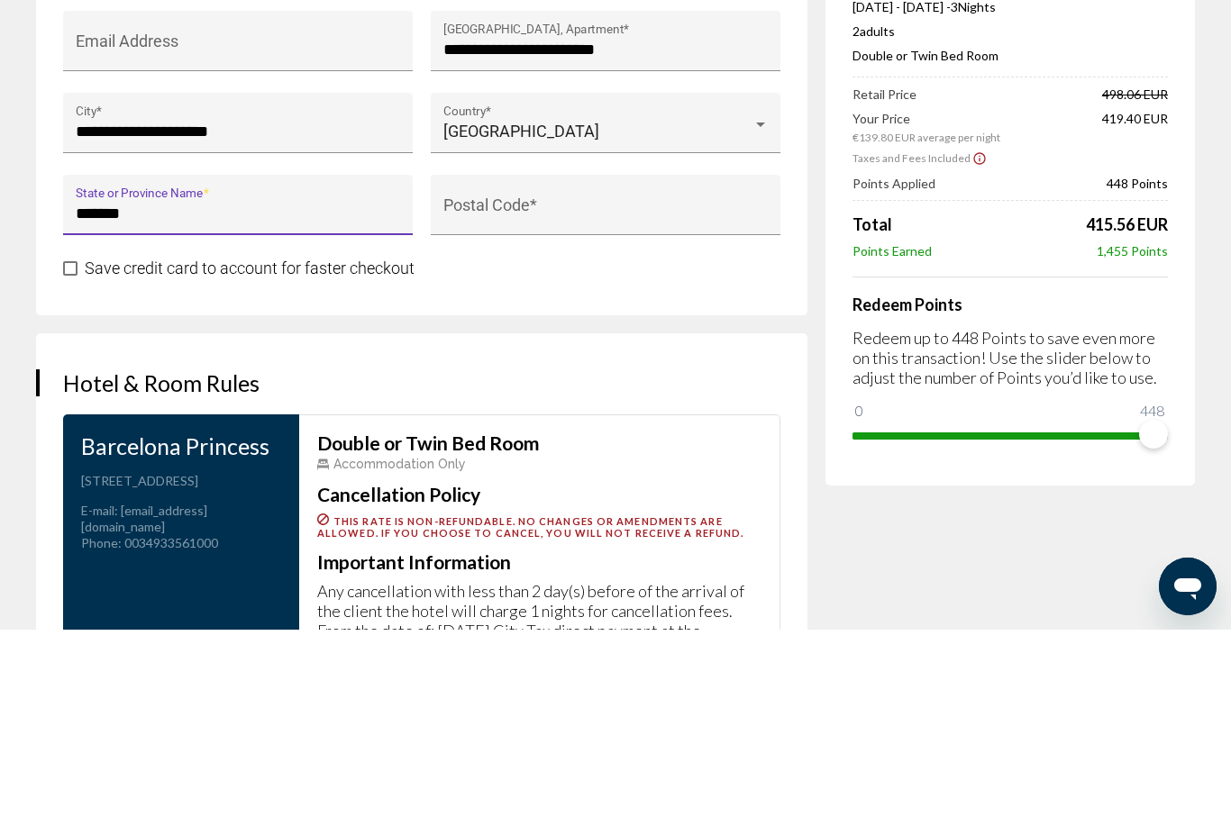
type input "*******"
click at [642, 401] on input "Postal Code *" at bounding box center [605, 410] width 325 height 18
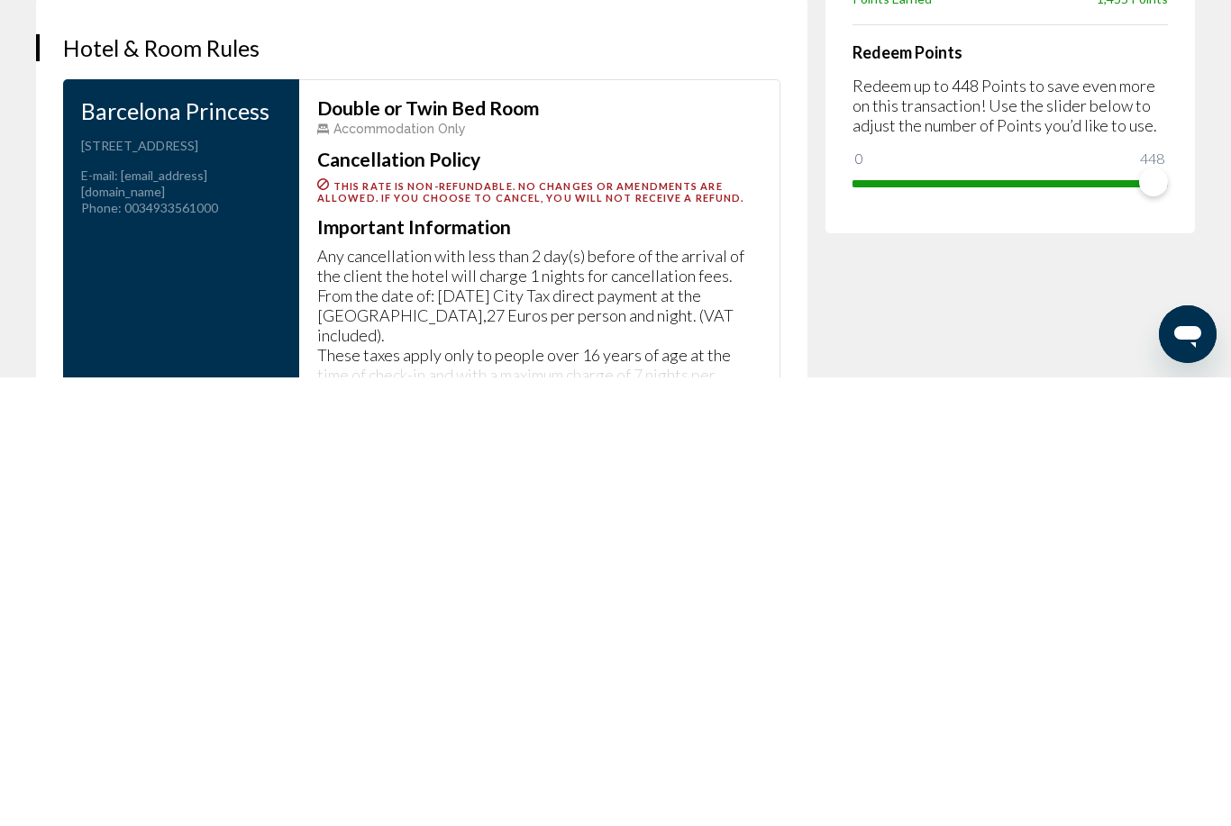
scroll to position [2021, 0]
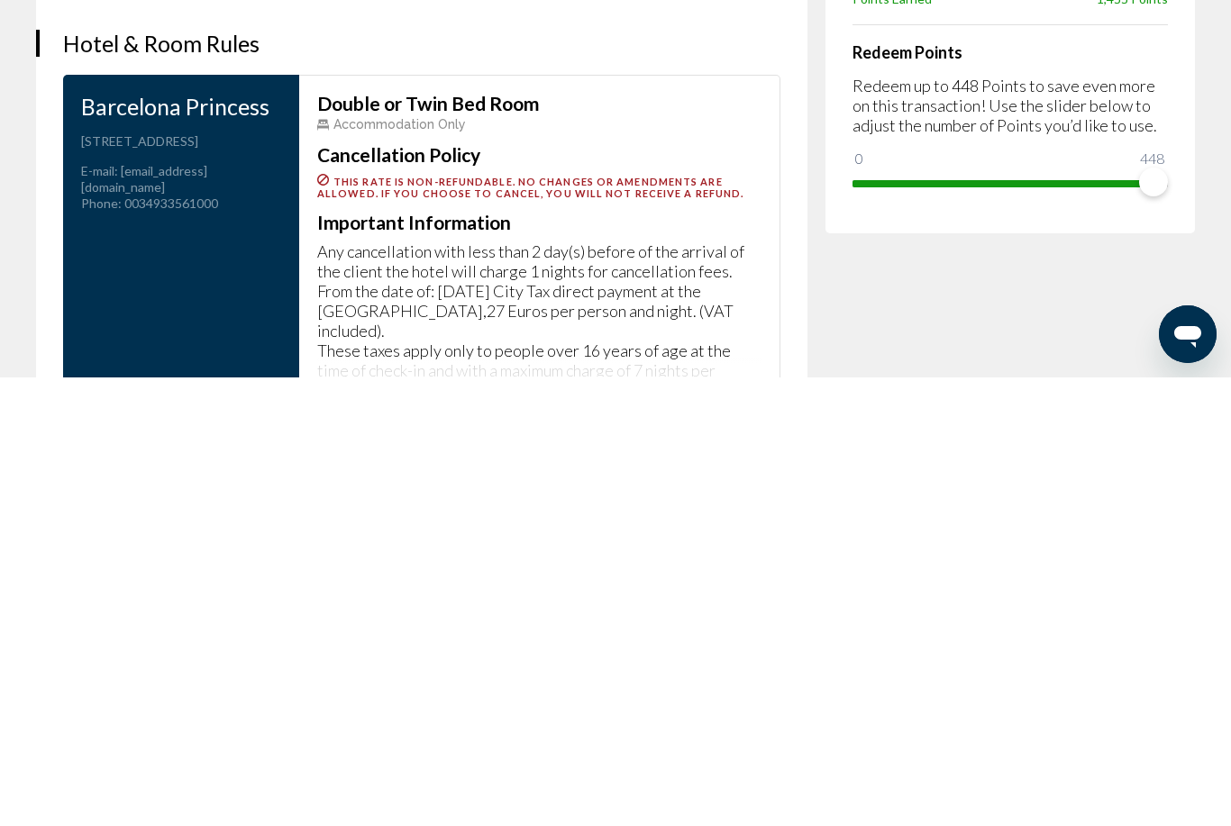
type input "****"
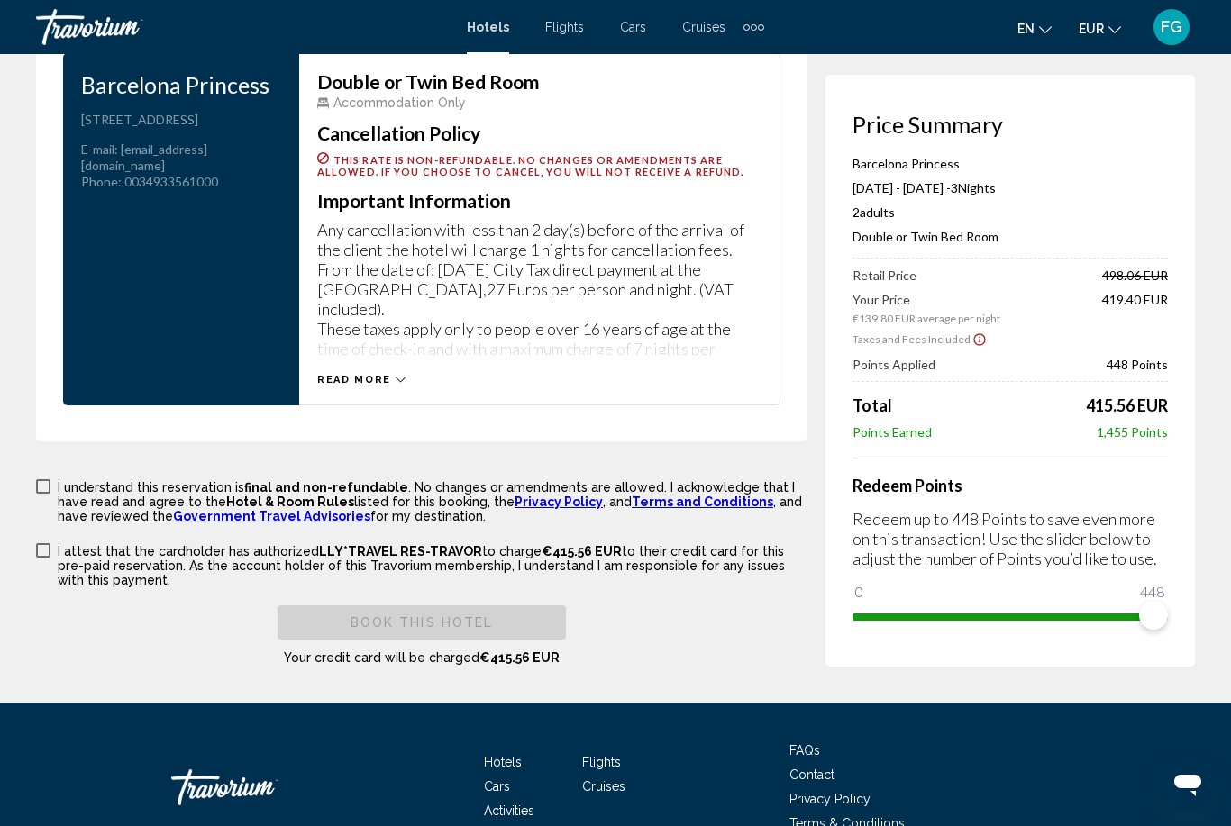
scroll to position [2537, 0]
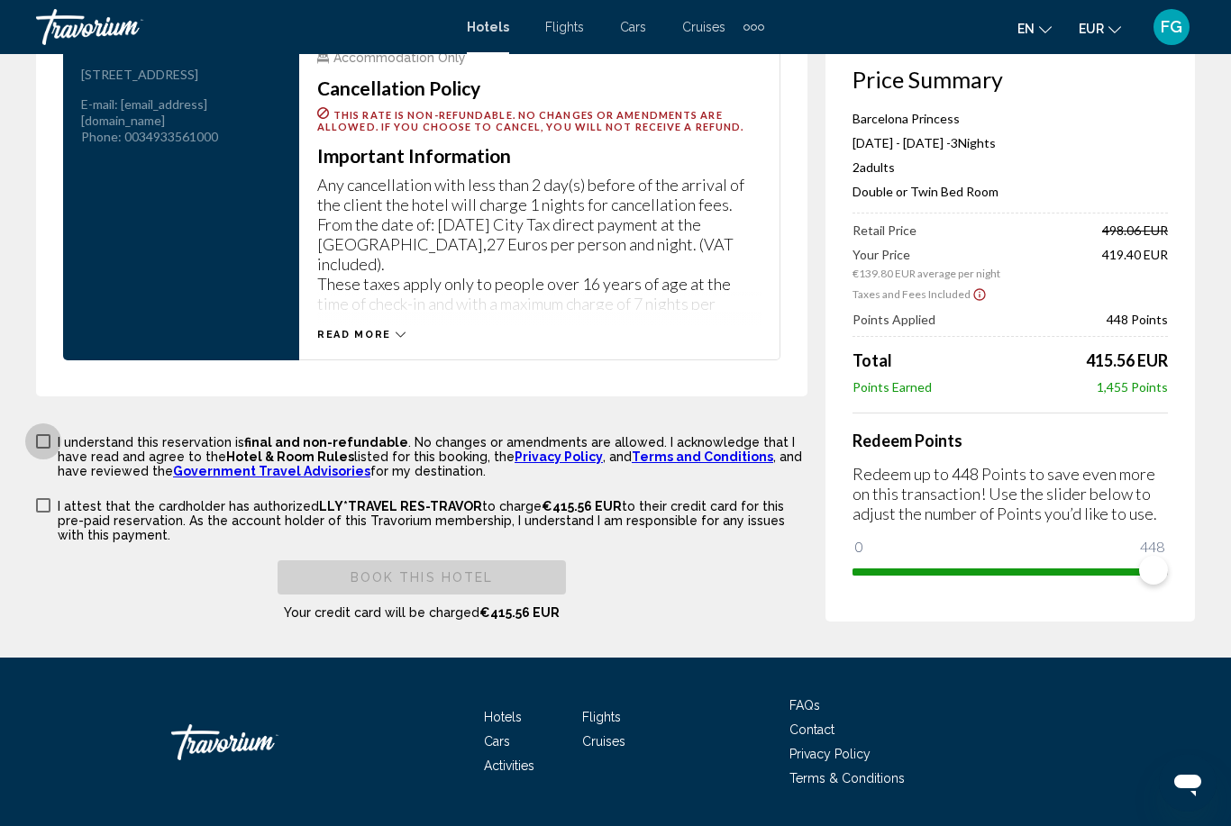
click at [42, 444] on span "Main content" at bounding box center [43, 441] width 14 height 14
click at [40, 513] on span "Main content" at bounding box center [43, 505] width 14 height 14
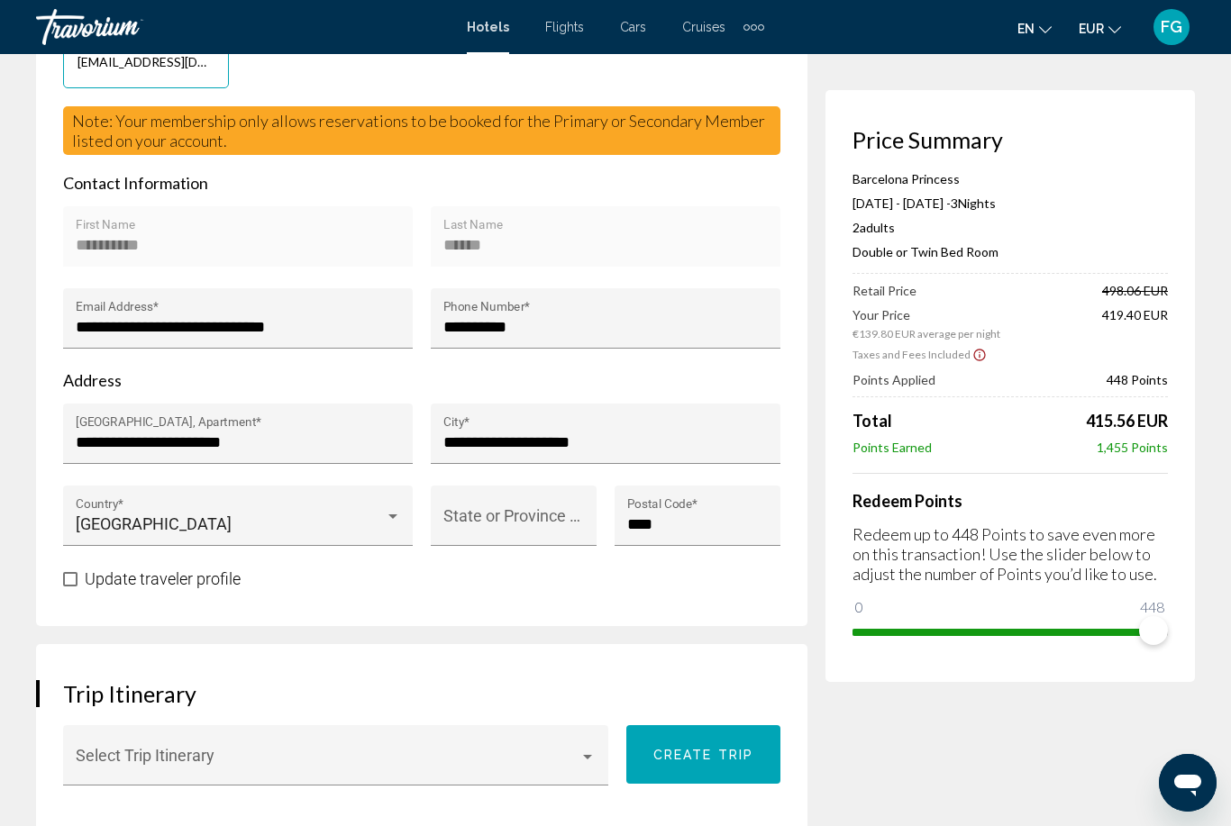
scroll to position [516, 0]
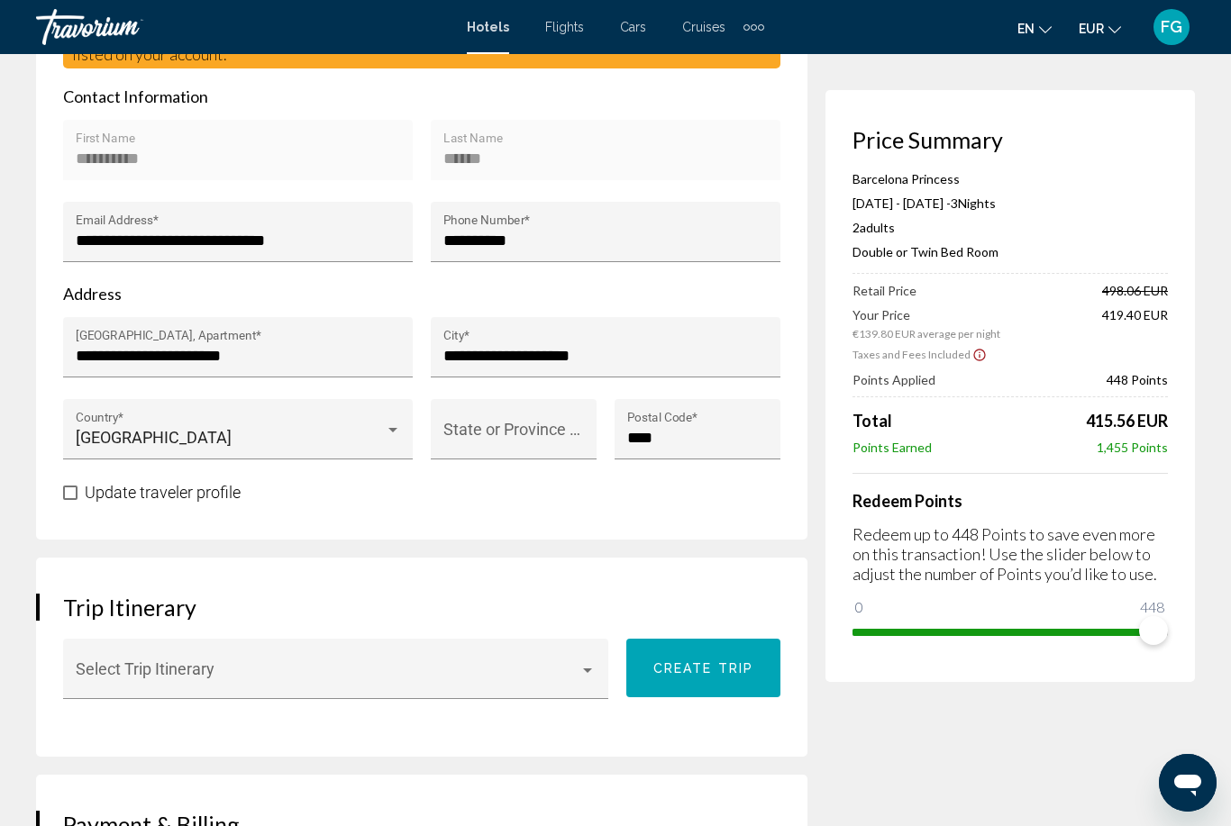
click at [688, 356] on input "**********" at bounding box center [605, 356] width 325 height 18
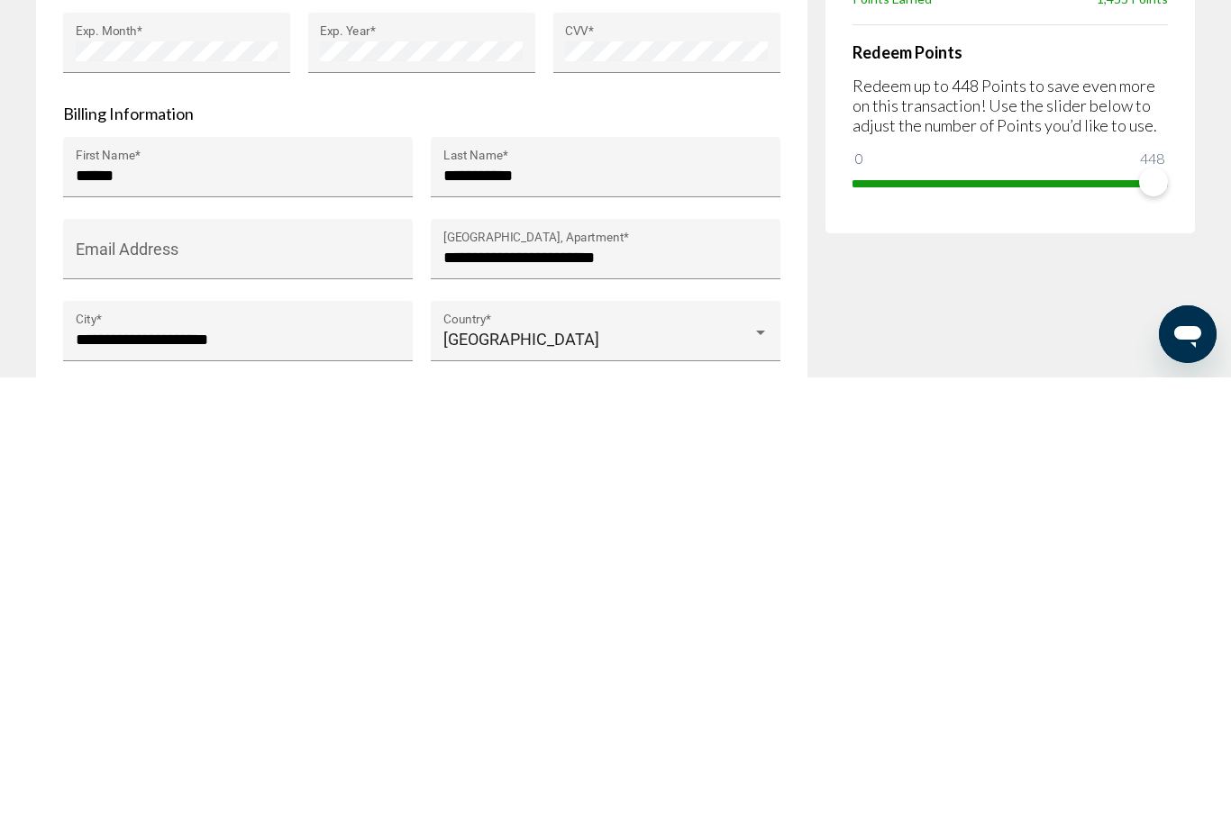
scroll to position [1476, 0]
type input "**********"
click at [250, 613] on input "******" at bounding box center [238, 622] width 325 height 18
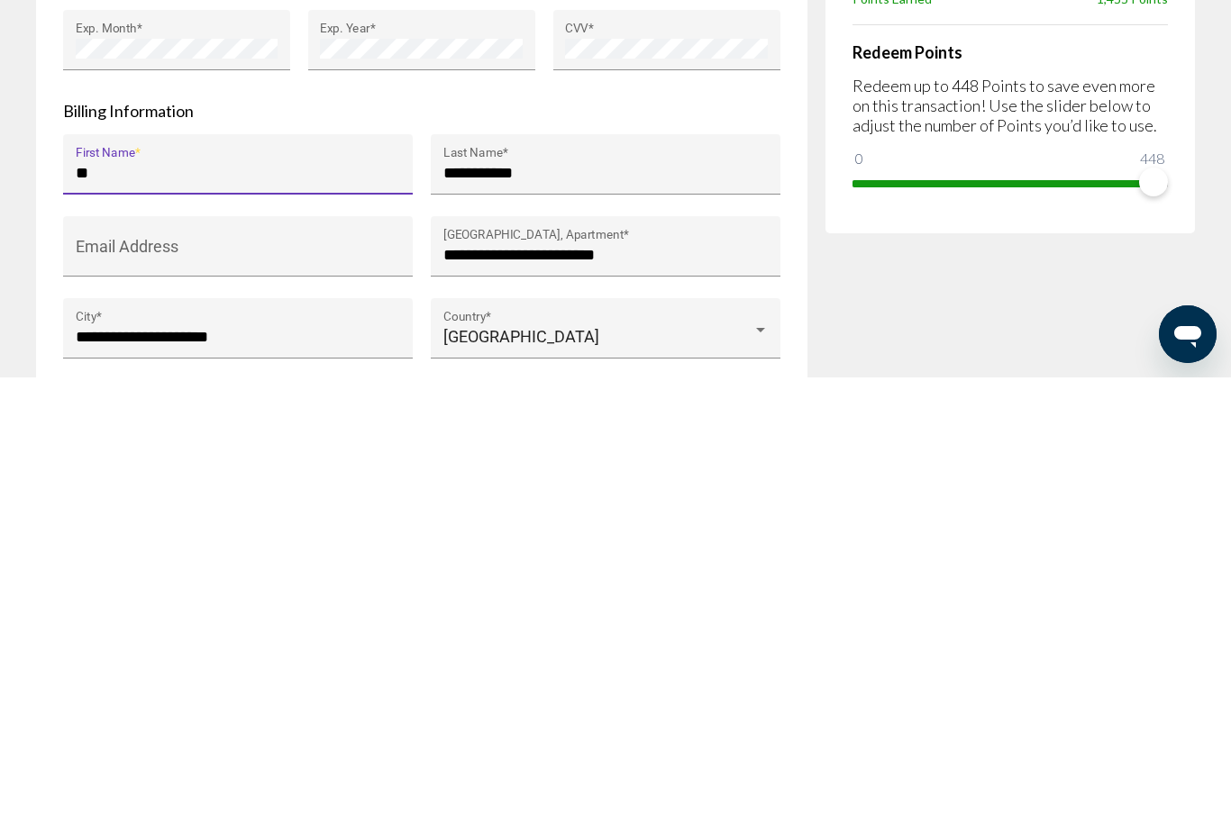
type input "*"
type input "**********"
click at [585, 613] on input "**********" at bounding box center [605, 622] width 325 height 18
type input "*"
type input "******"
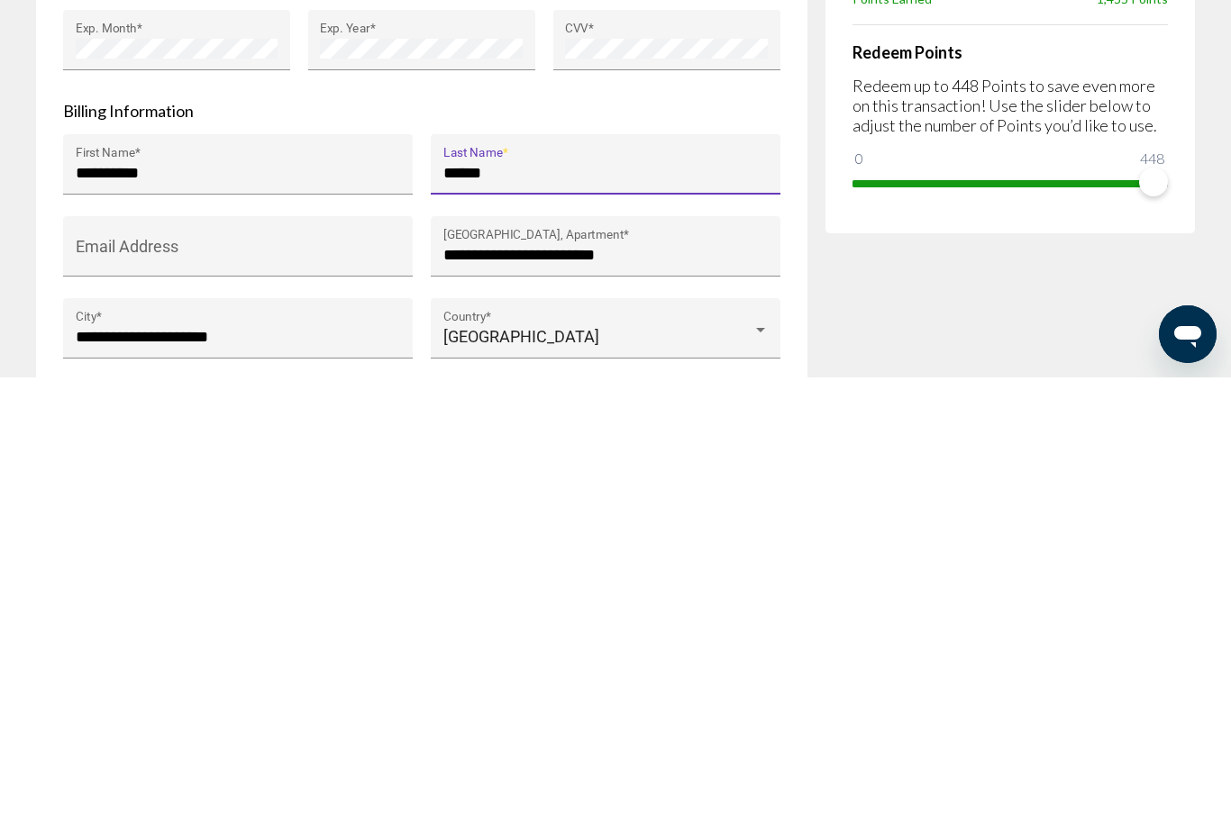
click at [915, 324] on div "Price Summary Barcelona Princess Oct 18, 2025 - Oct 21, 2025 - 3 Night Nights 2…" at bounding box center [1009, 170] width 369 height 3023
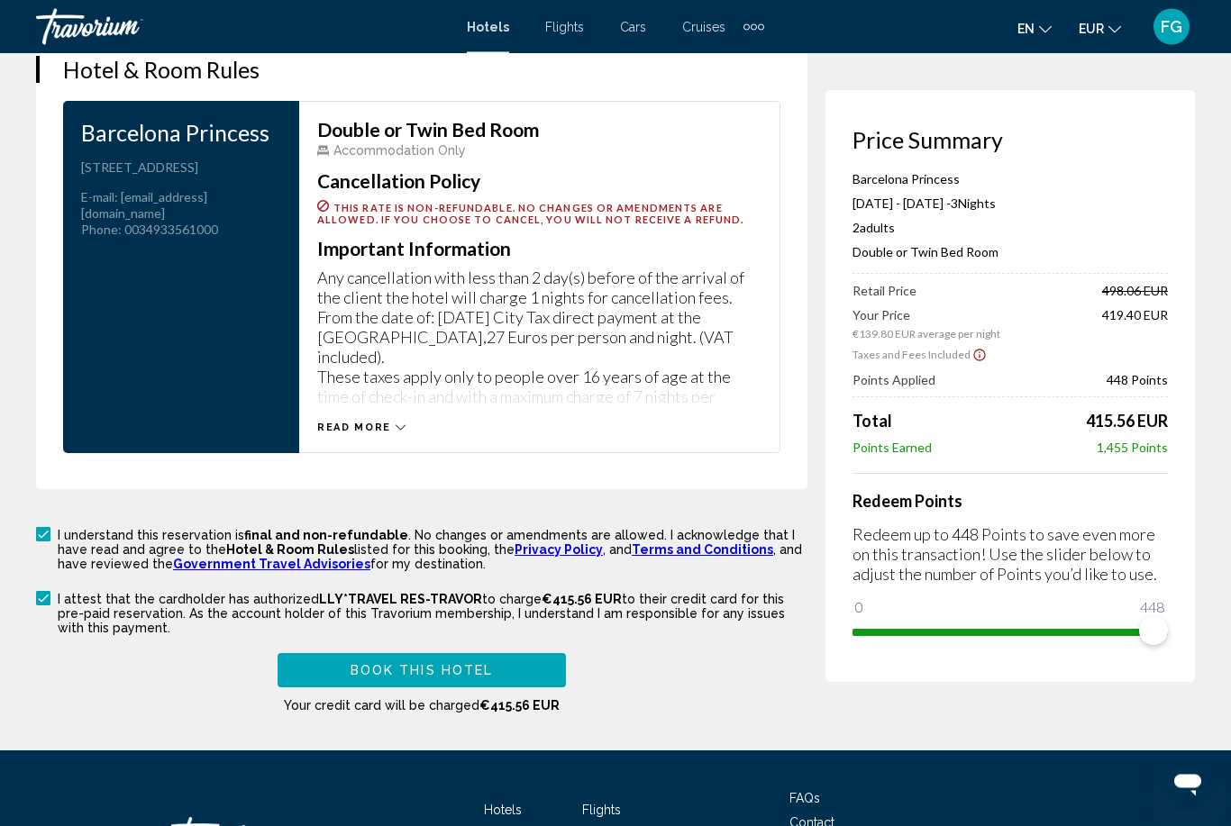
scroll to position [2438, 0]
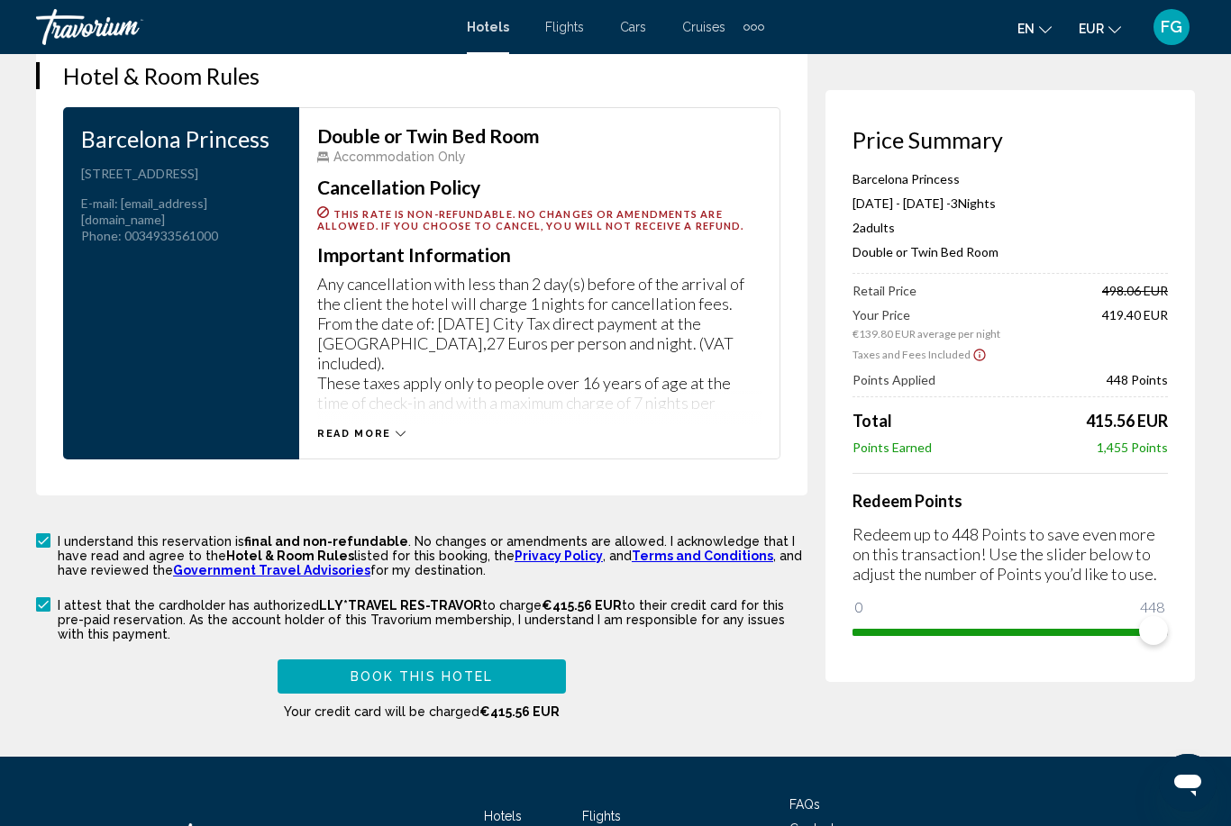
click at [380, 439] on span "Read more" at bounding box center [354, 434] width 74 height 12
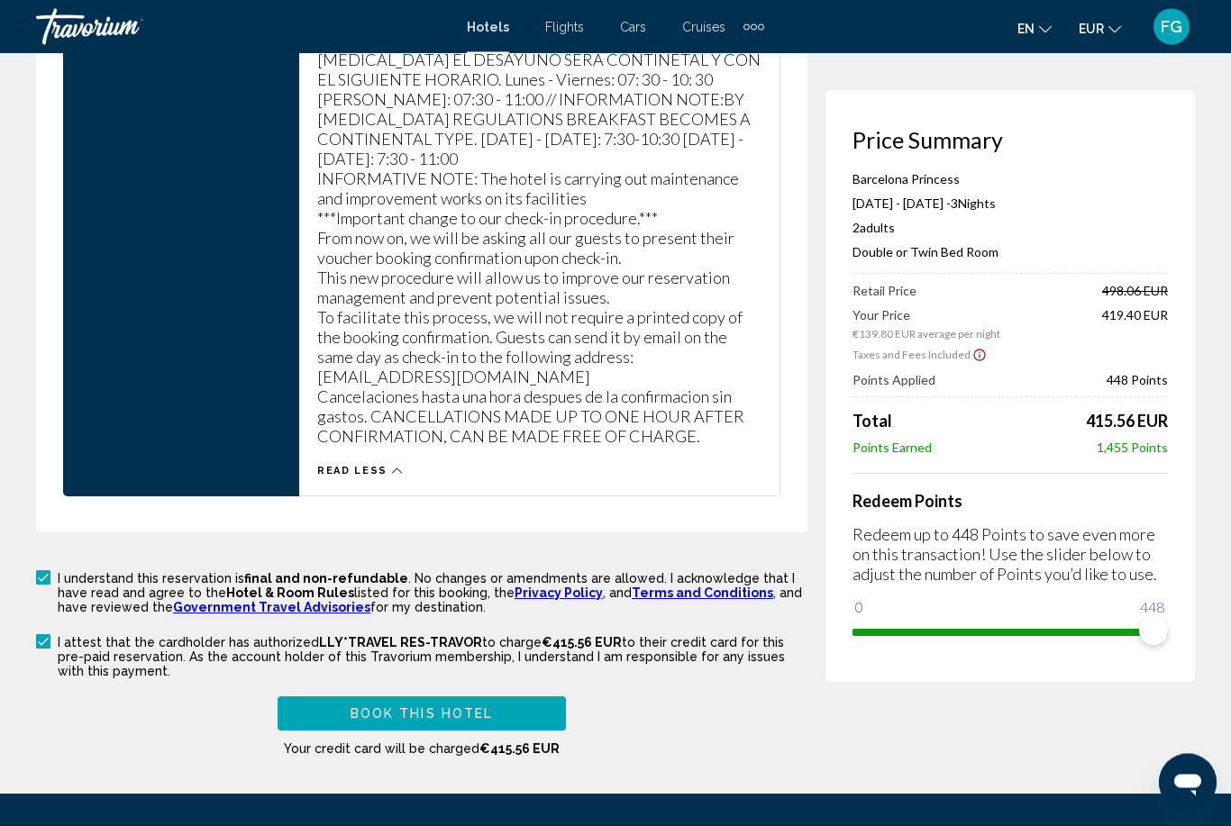
scroll to position [2940, 0]
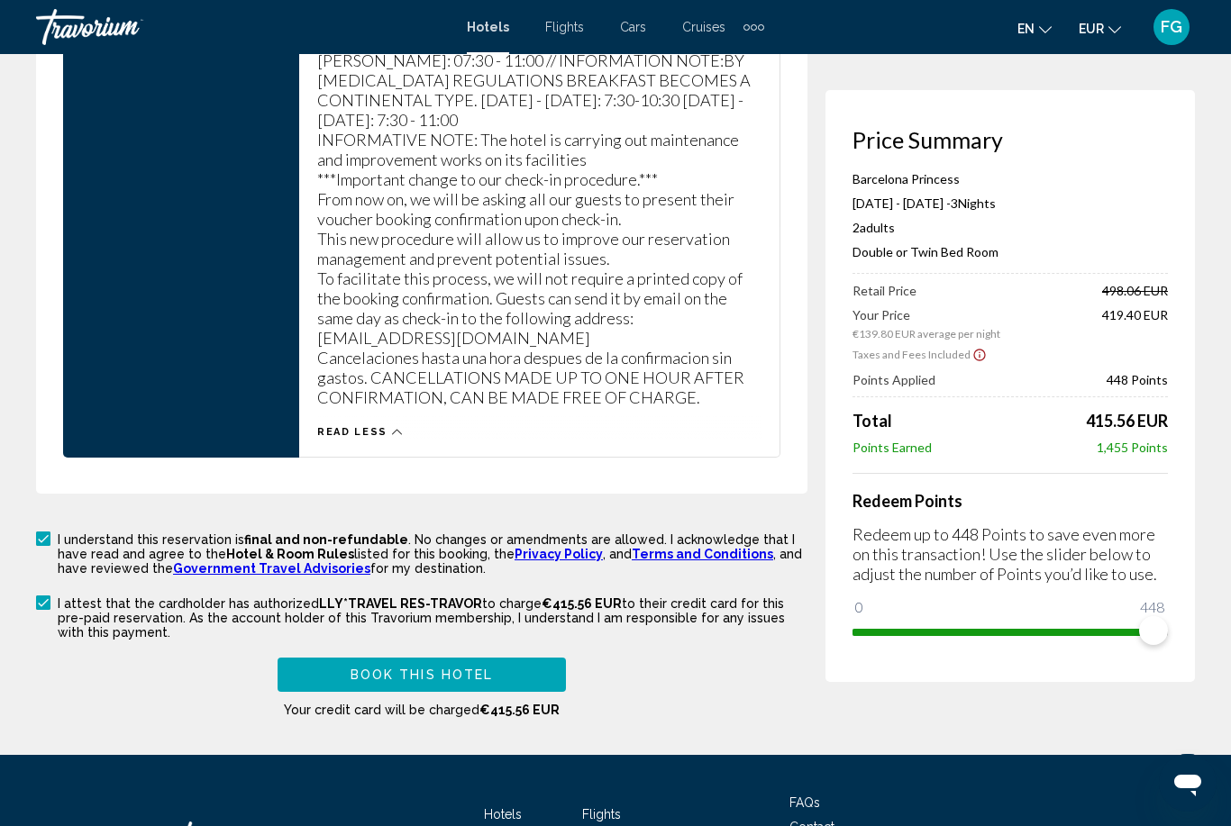
click at [515, 659] on button "Book this hotel" at bounding box center [422, 674] width 288 height 33
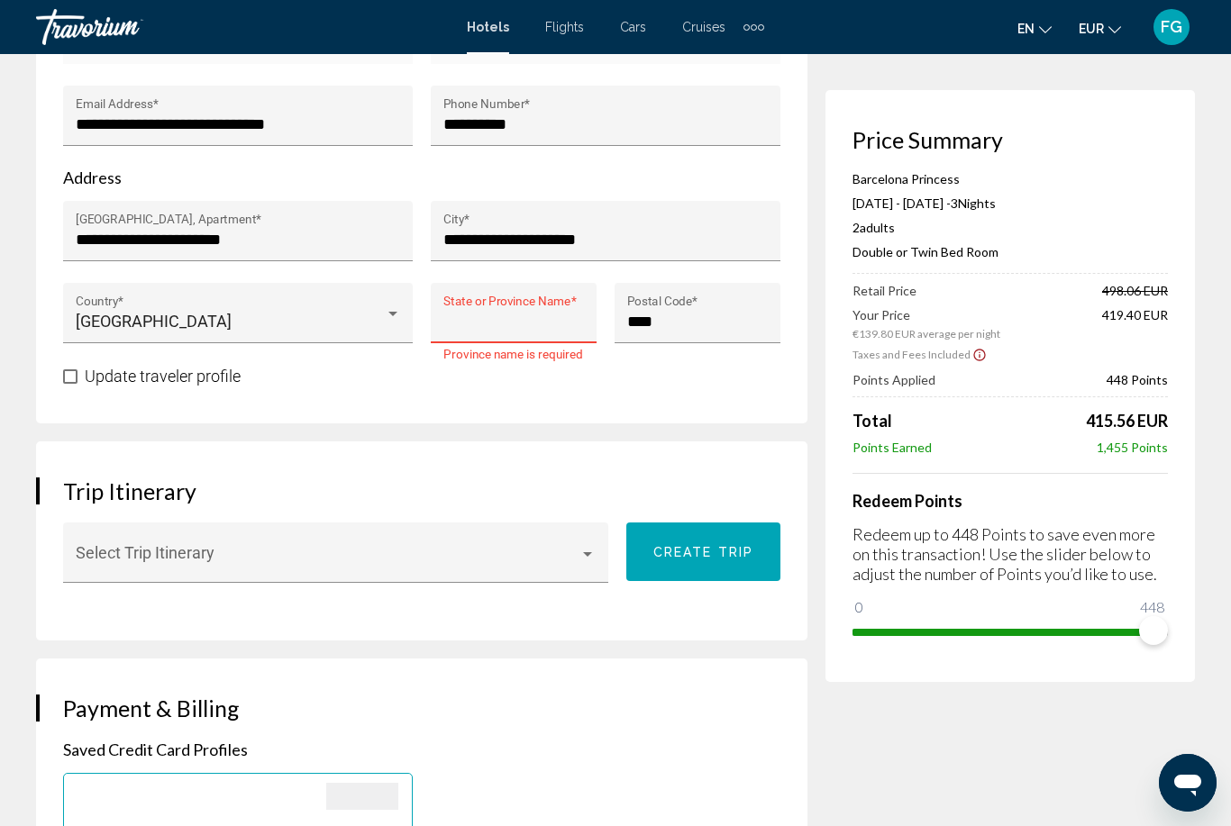
scroll to position [700, 0]
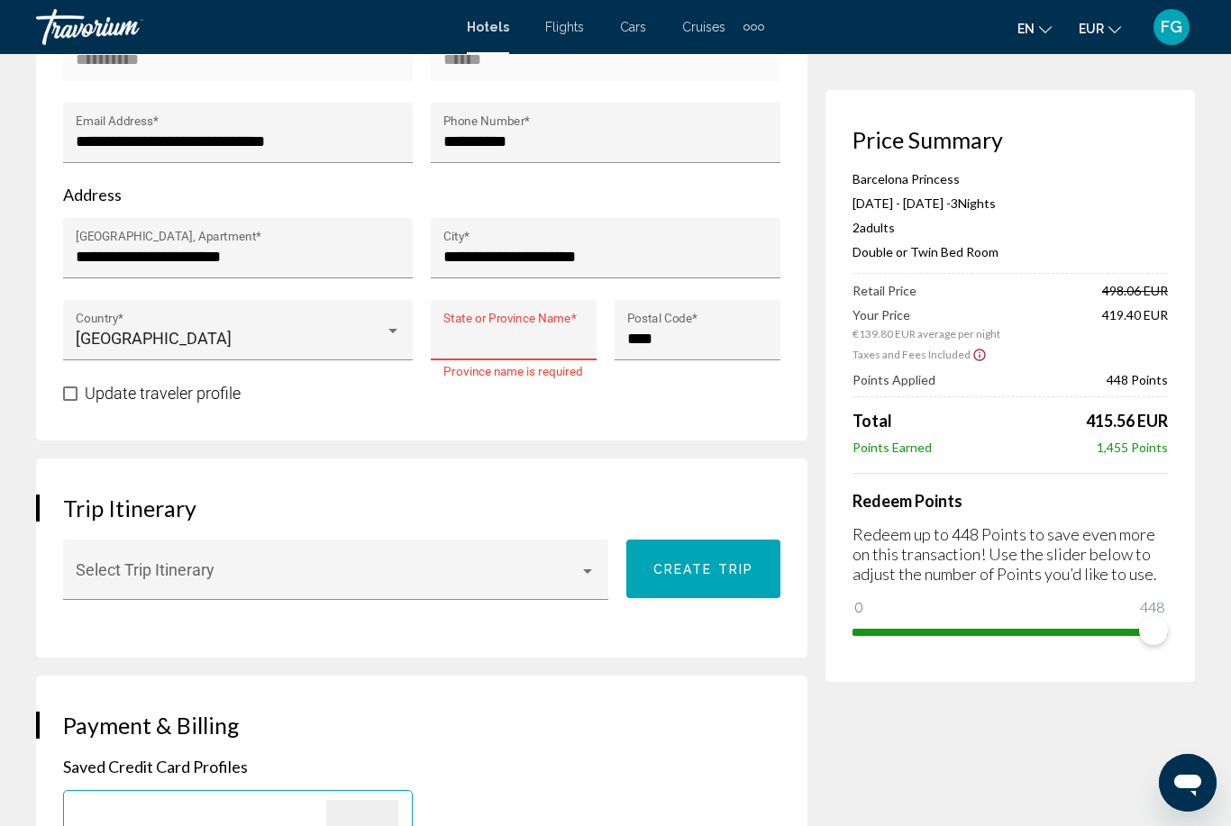
click at [556, 347] on input "State or Province Name *" at bounding box center [513, 339] width 141 height 18
type input "*******"
click at [688, 403] on div "Update traveler profile" at bounding box center [421, 393] width 717 height 23
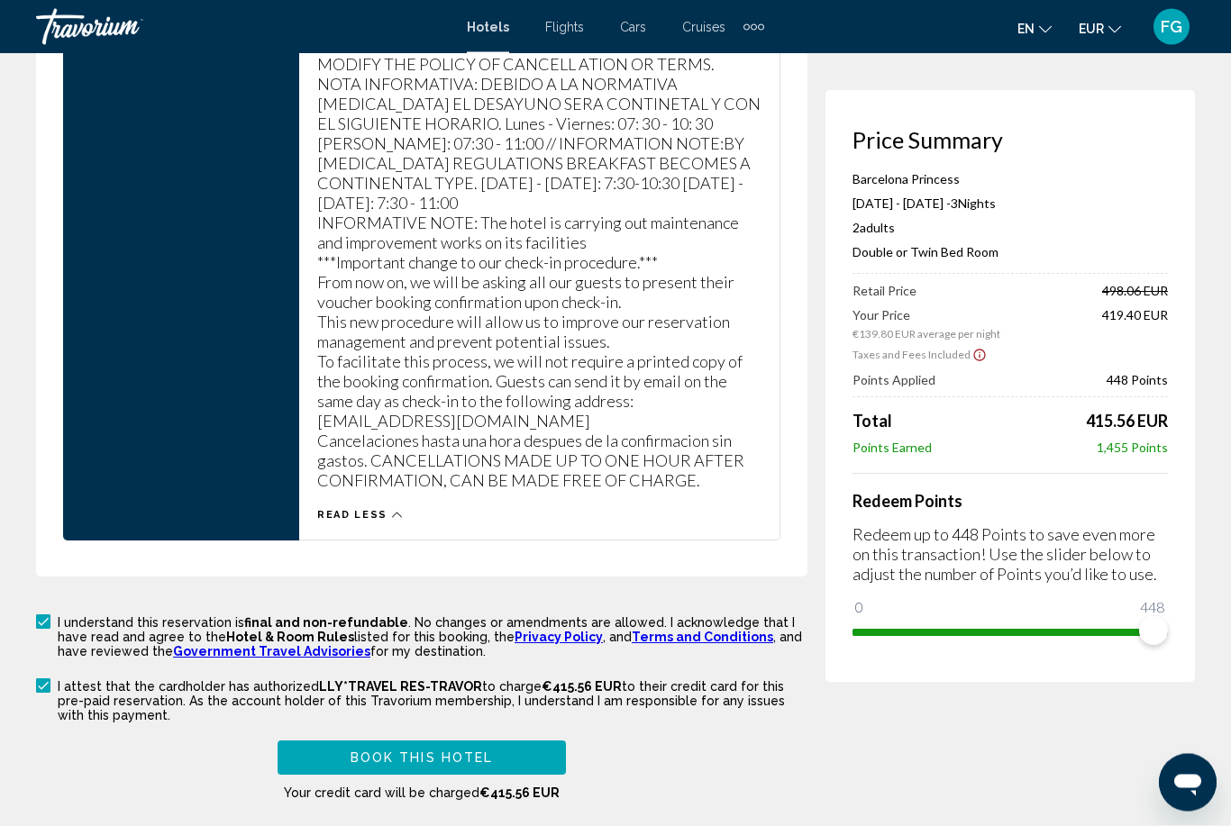
scroll to position [2895, 0]
click at [737, 410] on p "Any cancellation with less than 2 day(s) before of the arrival of the client th…" at bounding box center [539, 153] width 444 height 674
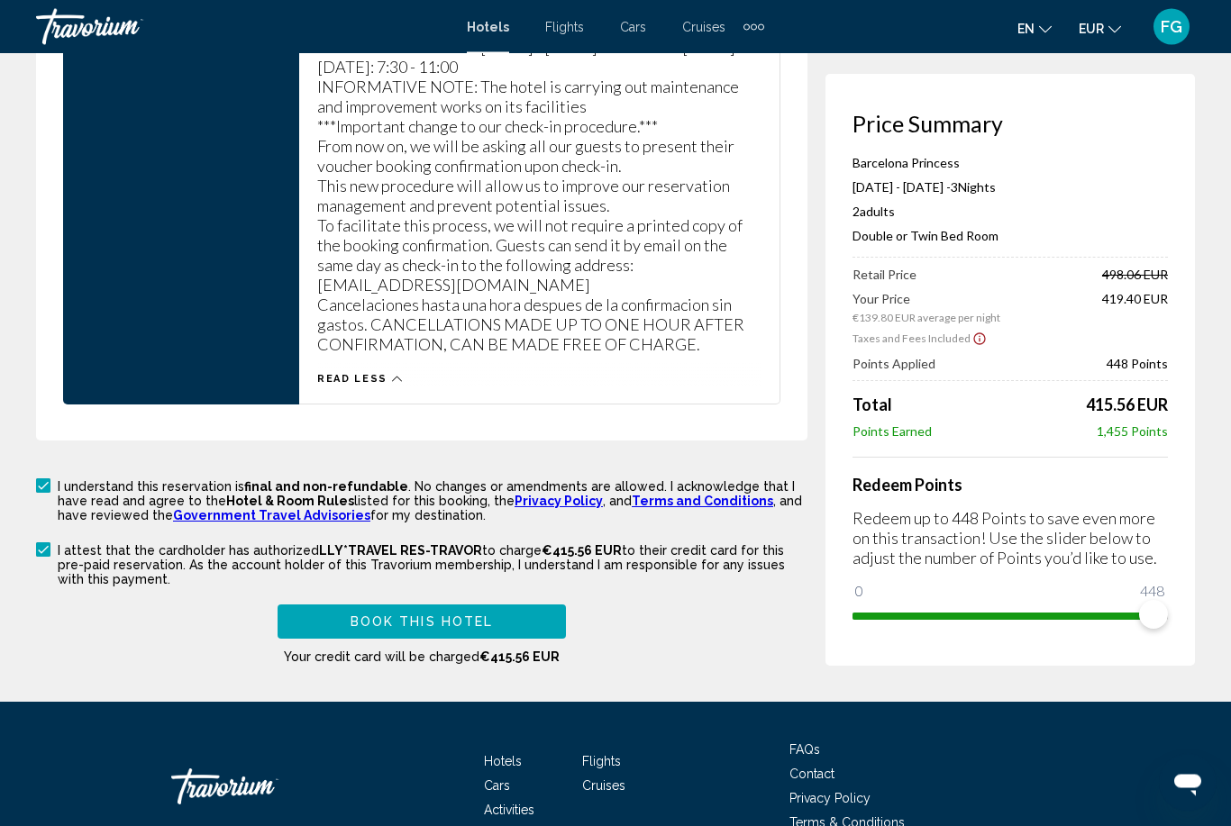
scroll to position [3056, 0]
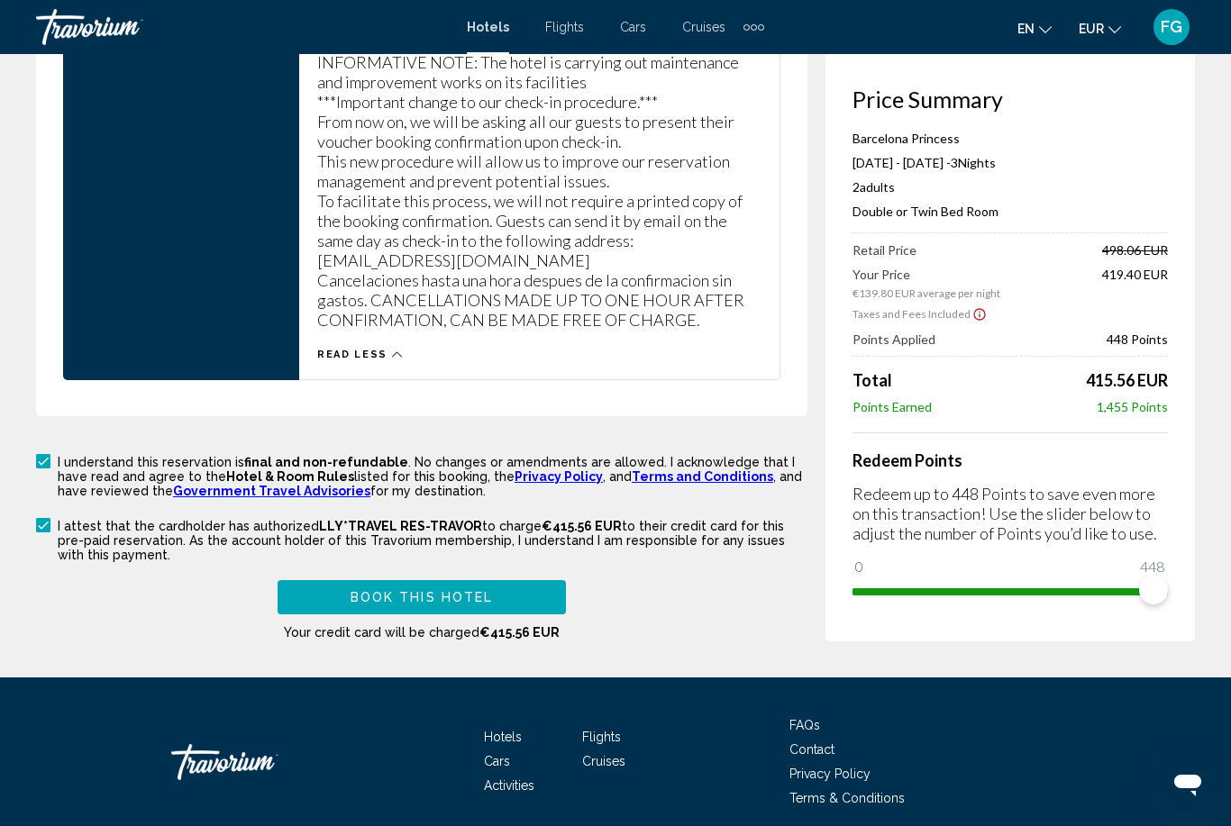
click at [493, 583] on button "Book this hotel" at bounding box center [422, 596] width 288 height 33
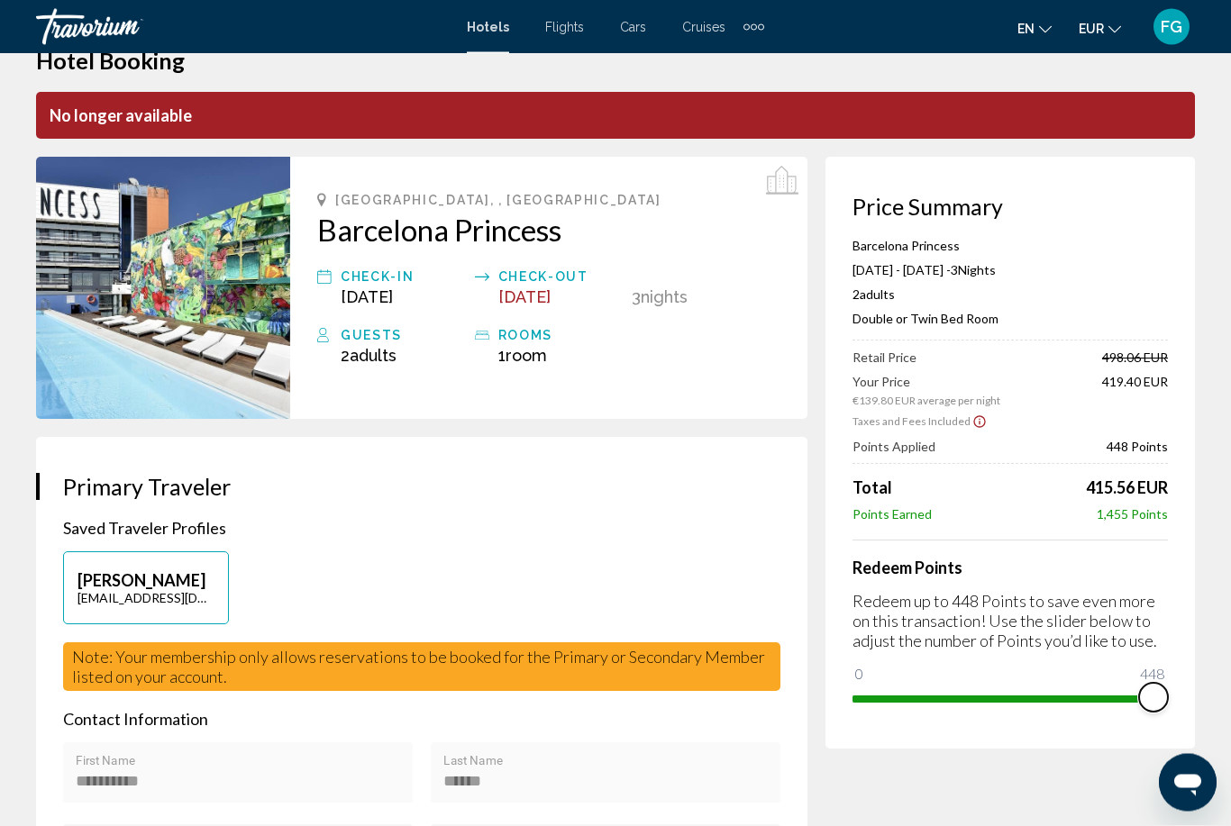
scroll to position [0, 0]
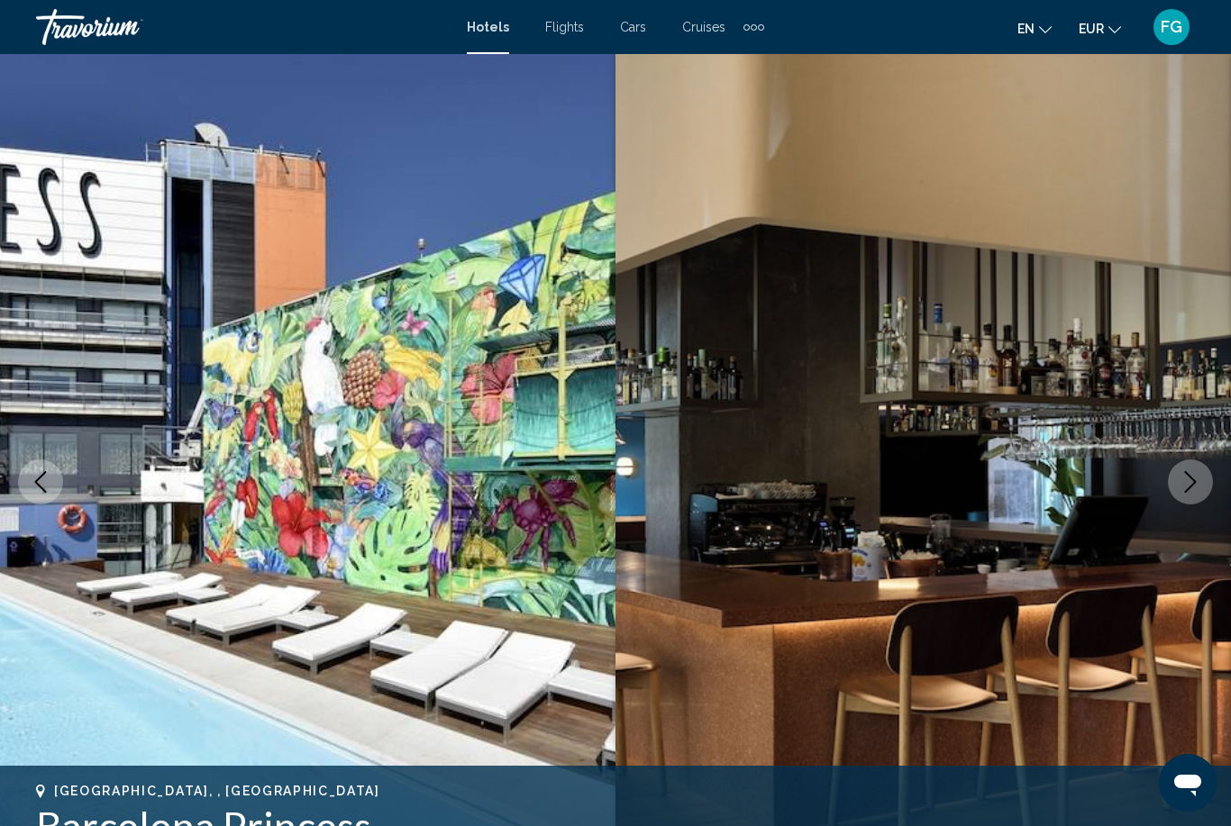
click at [1175, 25] on span "FG" at bounding box center [1172, 27] width 22 height 18
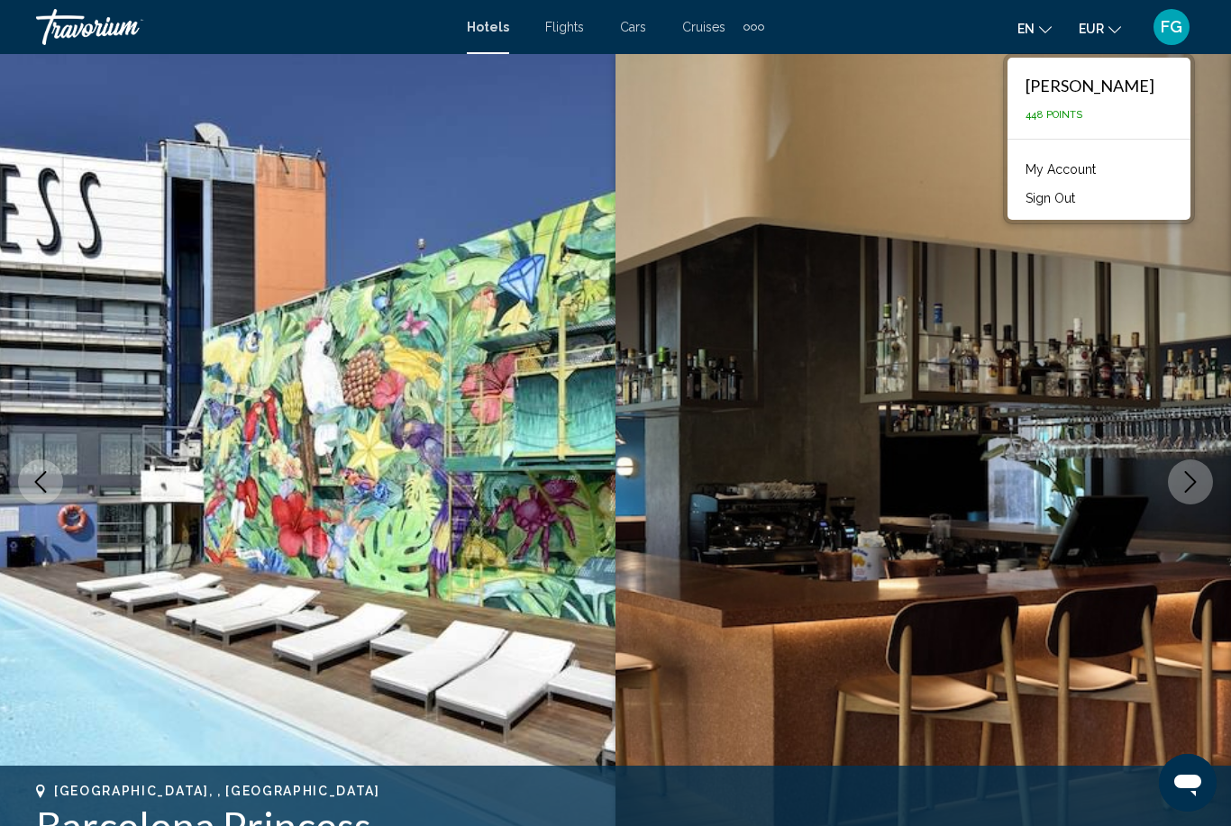
click at [1083, 172] on link "My Account" at bounding box center [1061, 169] width 88 height 23
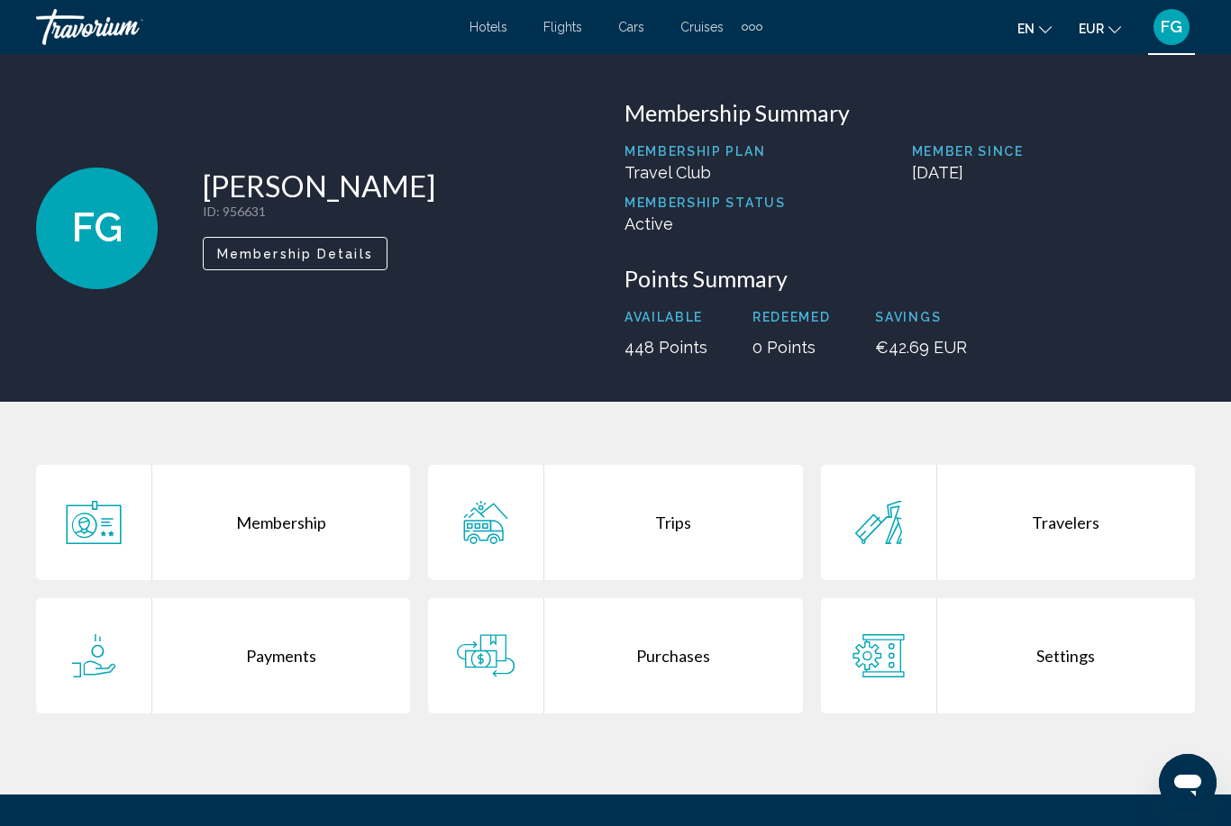
click at [1105, 525] on div "Travelers" at bounding box center [1066, 522] width 258 height 115
click at [658, 518] on div "Trips" at bounding box center [673, 522] width 258 height 115
click at [1032, 32] on span "en" at bounding box center [1025, 29] width 17 height 14
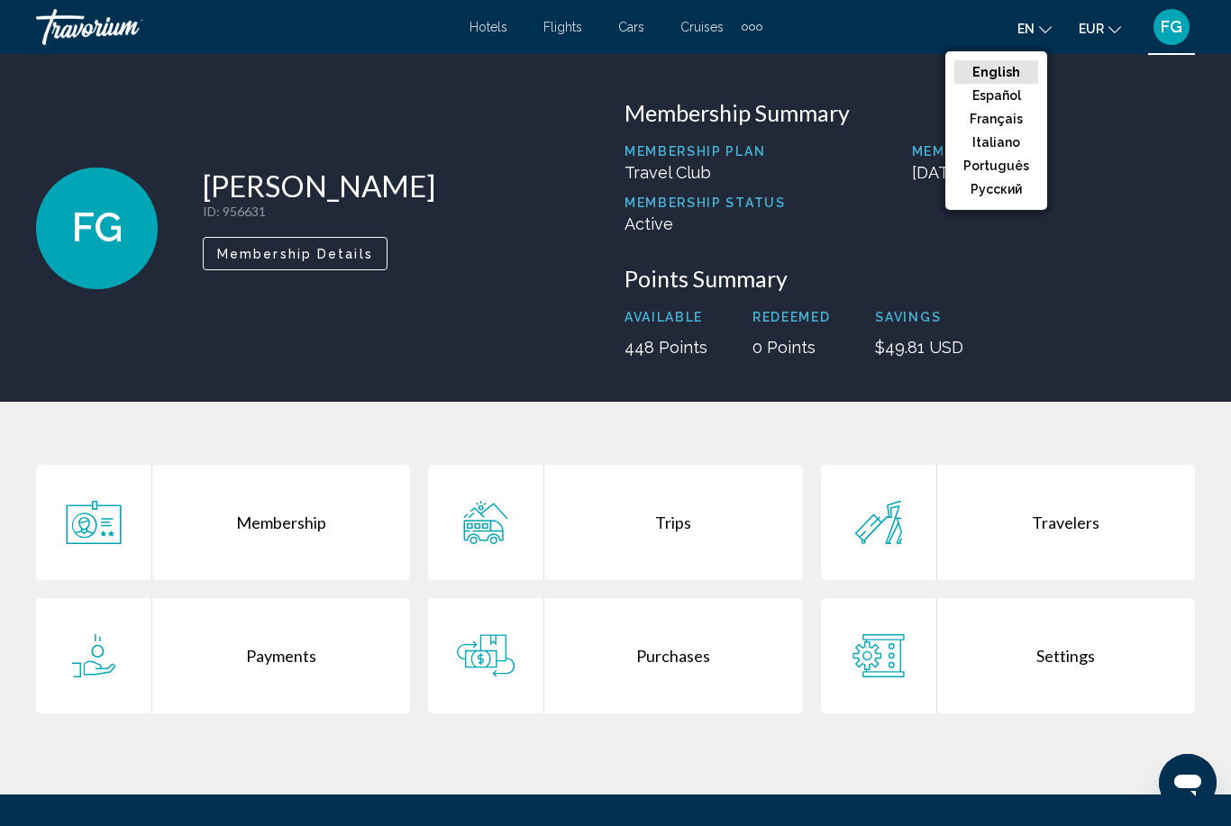
click at [1021, 124] on button "Français" at bounding box center [996, 118] width 84 height 23
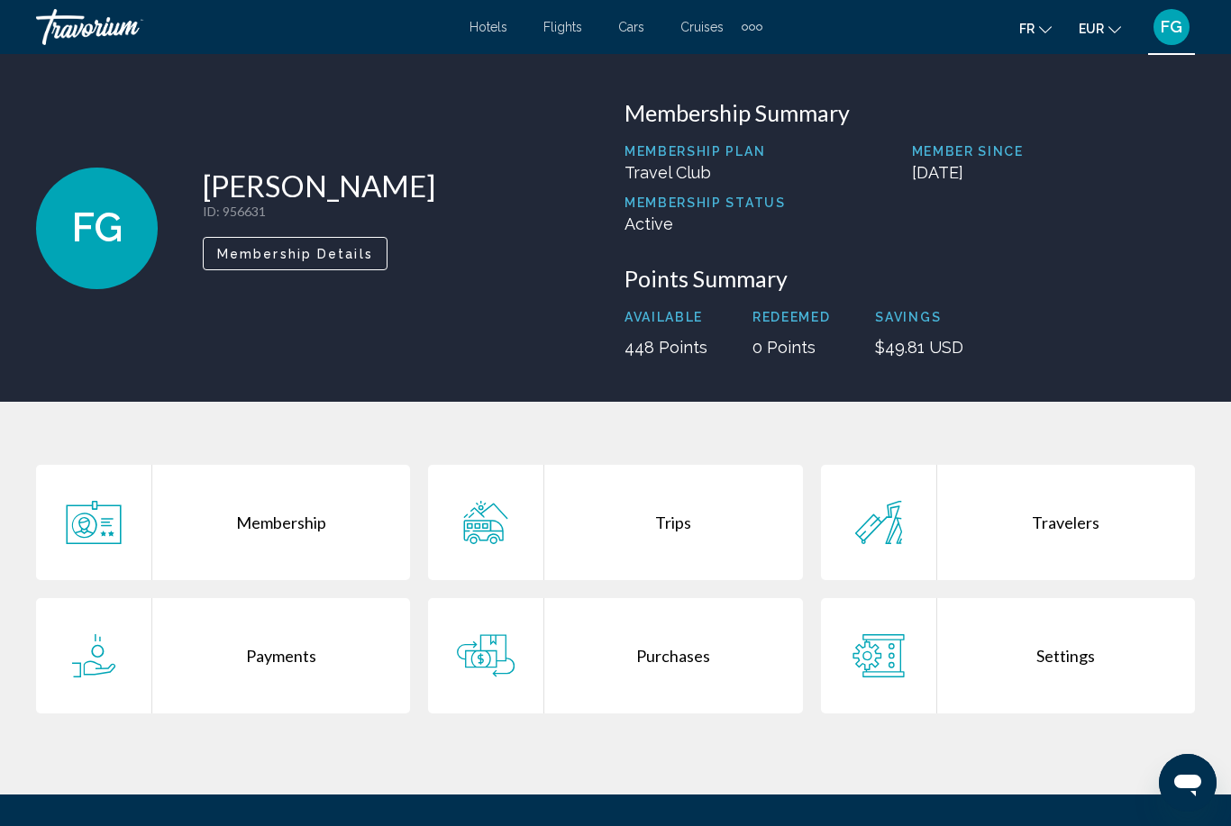
click at [1165, 29] on span "FG" at bounding box center [1172, 27] width 22 height 18
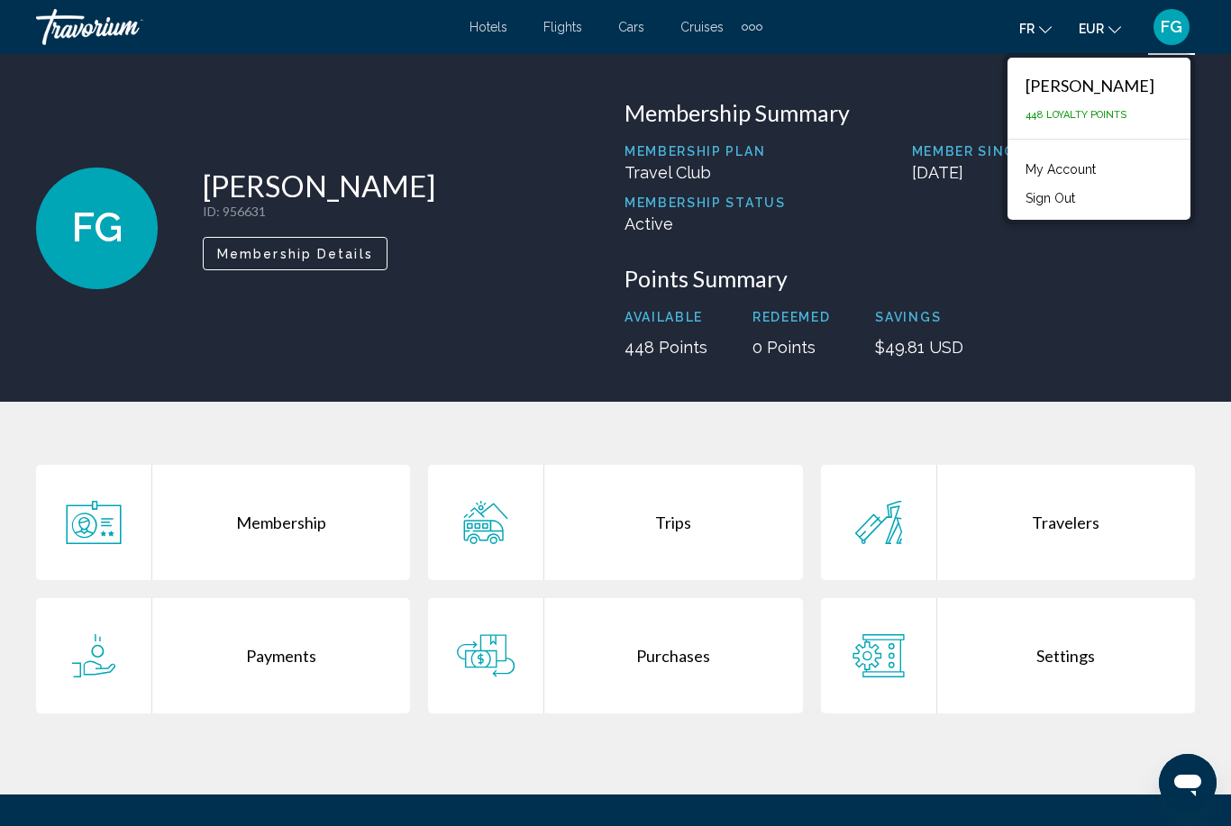
click at [1139, 334] on div "Available 448 Points Redeemed 0 Points Savings $49.81 USD" at bounding box center [909, 333] width 570 height 47
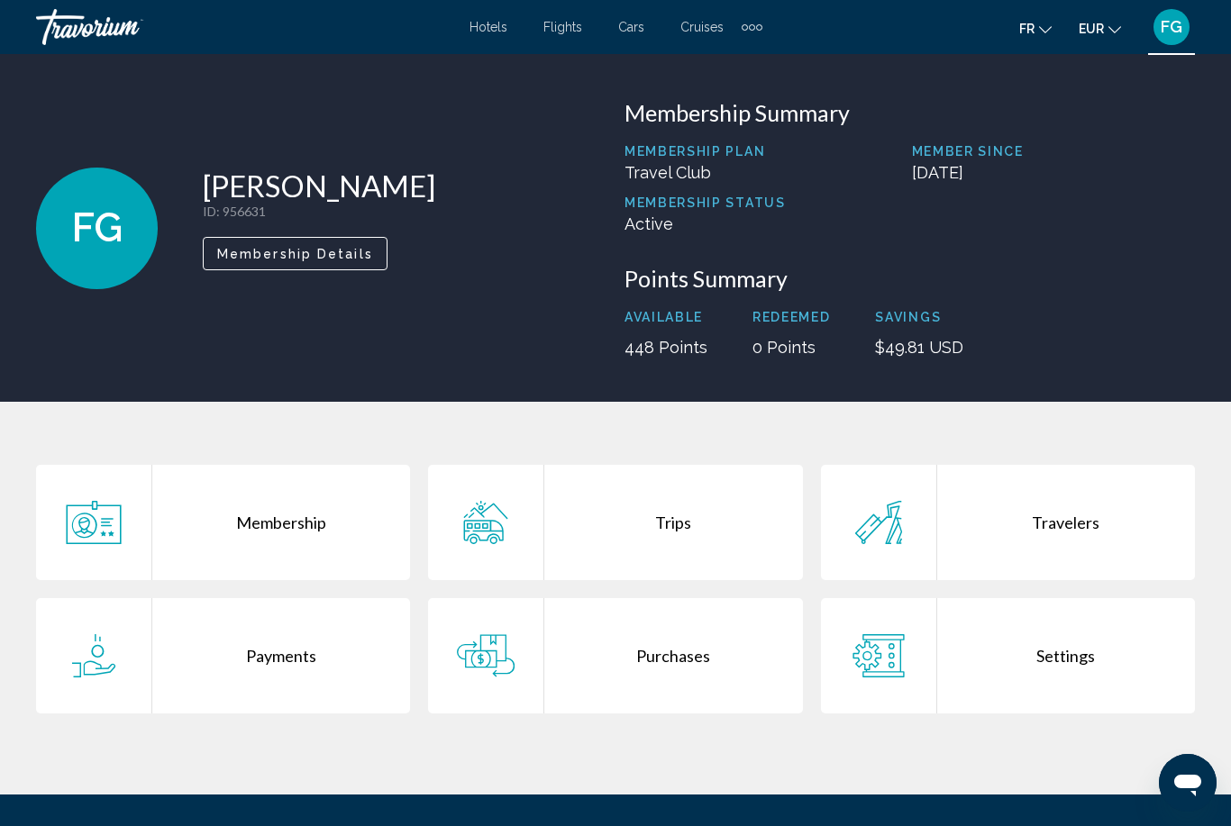
click at [352, 240] on button "Membership Details" at bounding box center [295, 253] width 185 height 33
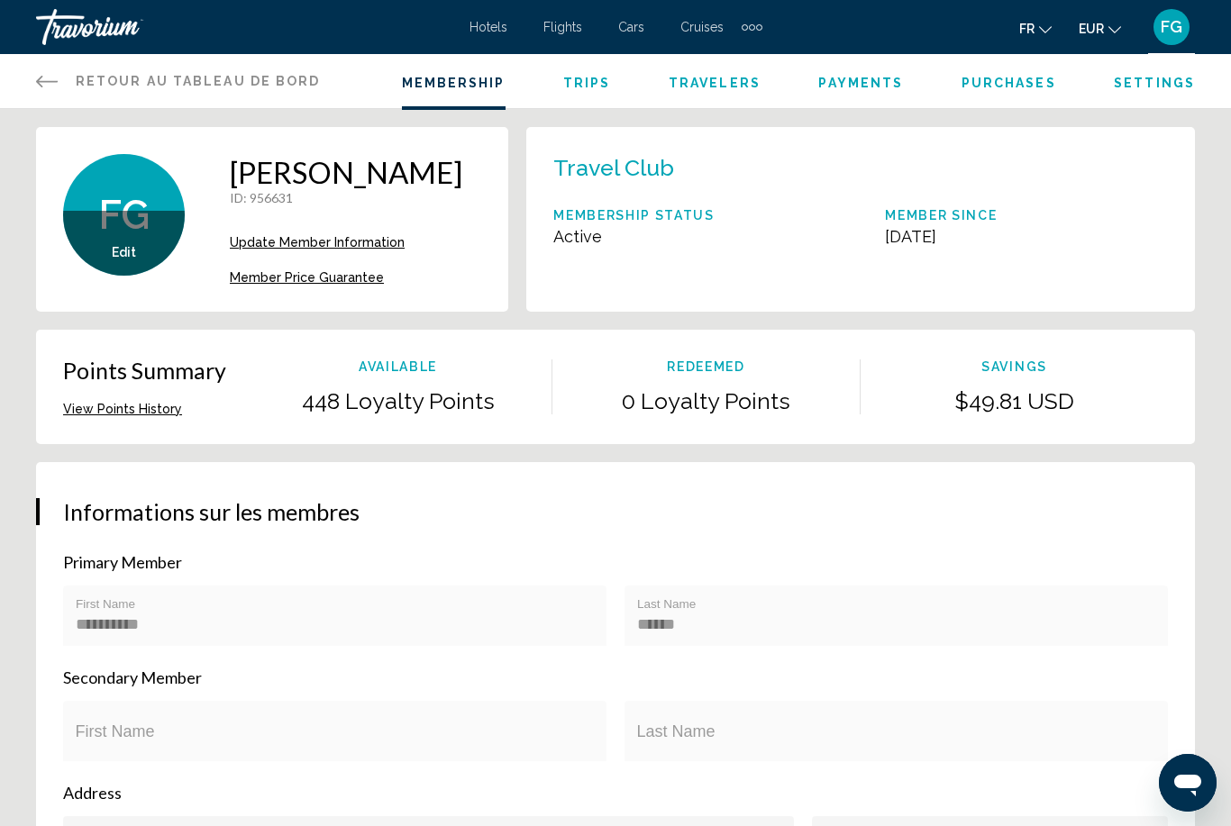
click at [1179, 26] on span "FG" at bounding box center [1172, 27] width 22 height 18
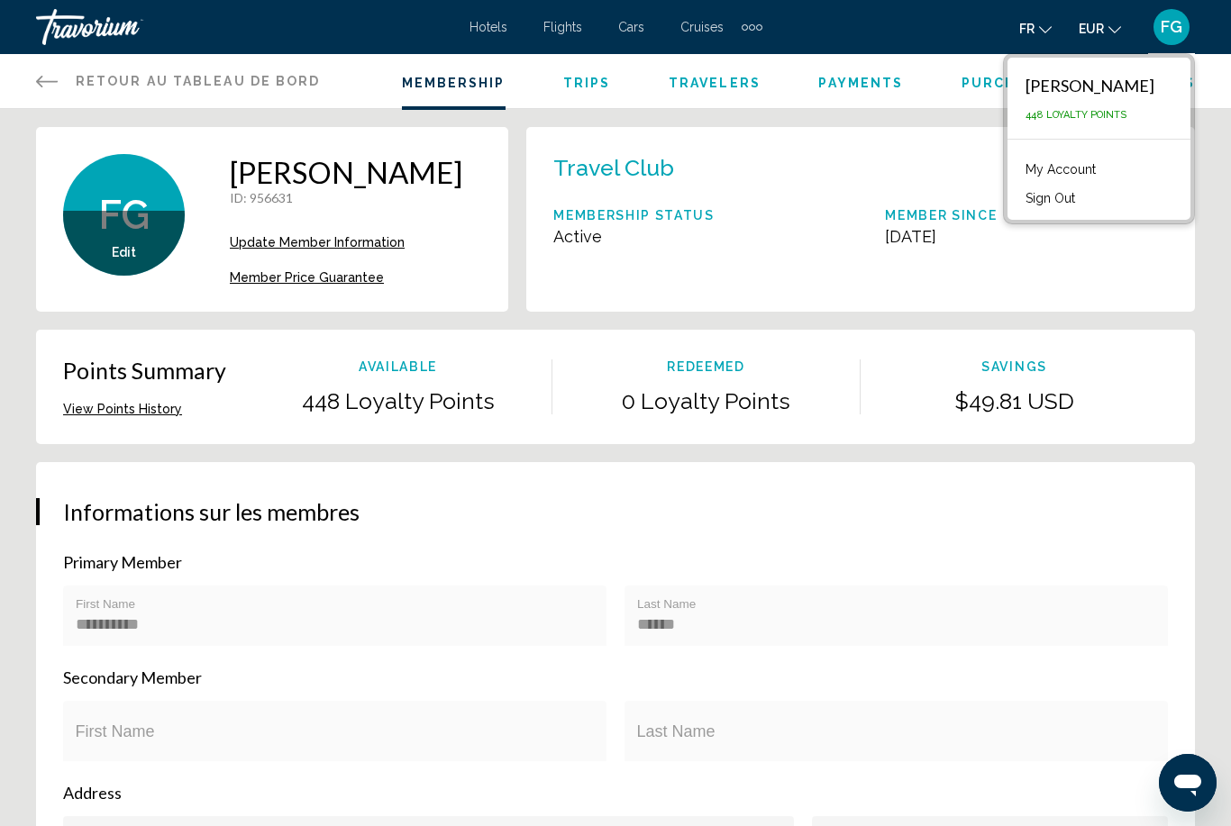
click at [1226, 196] on div "**********" at bounding box center [615, 801] width 1231 height 1349
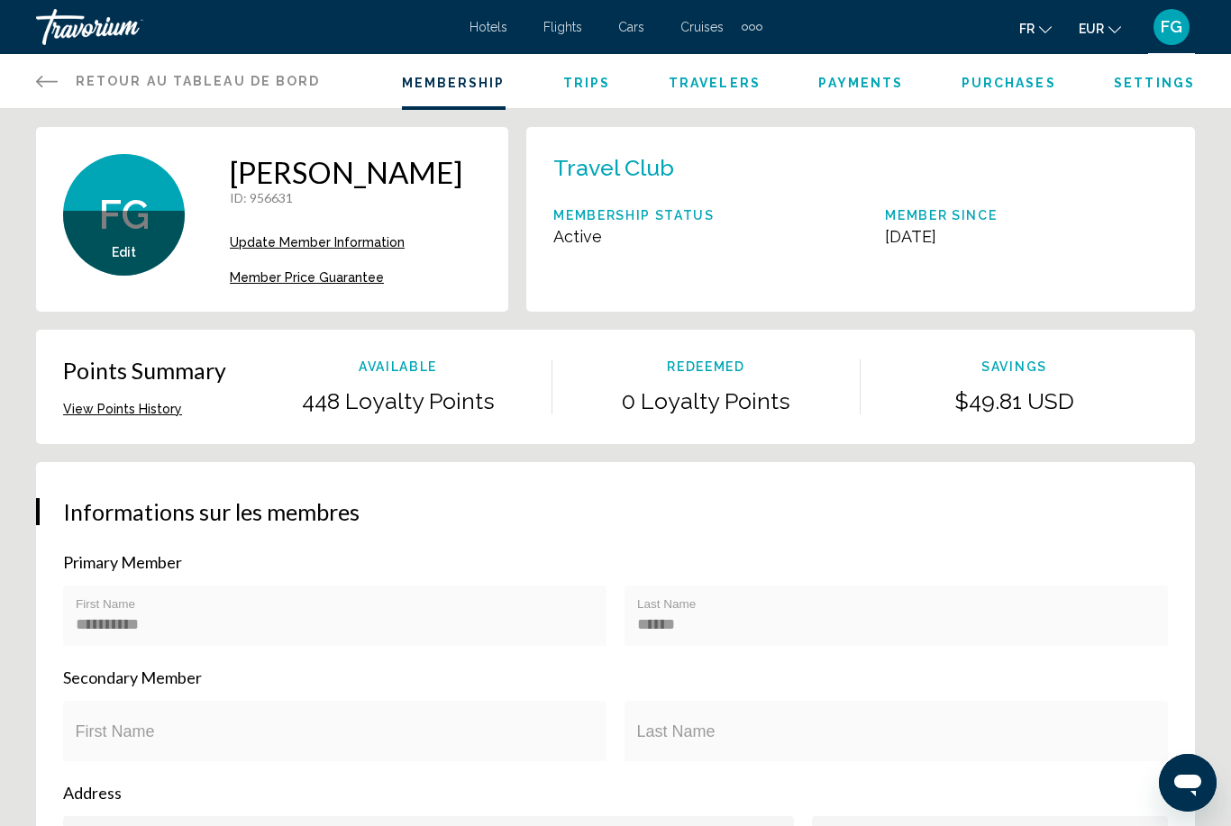
click at [1185, 26] on div "FG" at bounding box center [1171, 27] width 36 height 36
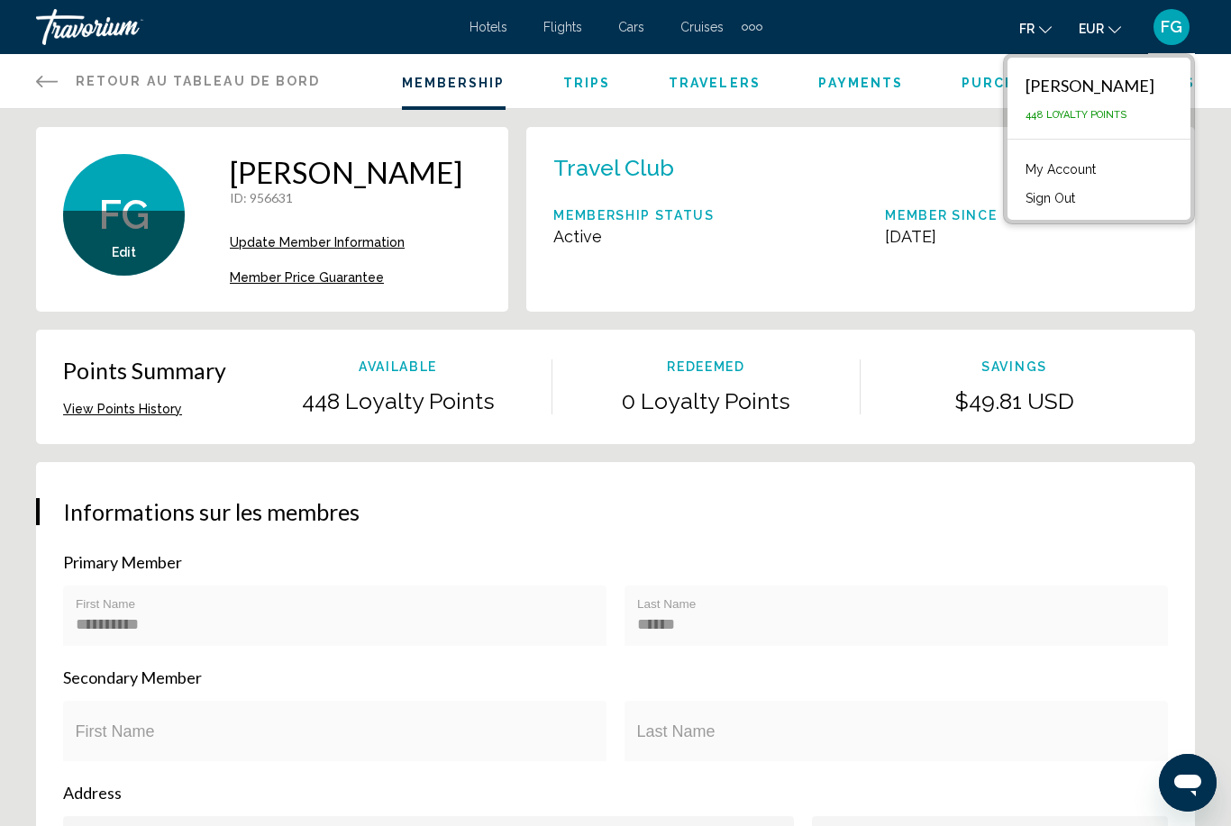
click at [1099, 200] on li "Sign Out" at bounding box center [1099, 196] width 165 height 29
click at [1095, 199] on li "Sign Out" at bounding box center [1099, 196] width 165 height 29
click at [1062, 206] on button "Sign Out" at bounding box center [1051, 198] width 68 height 23
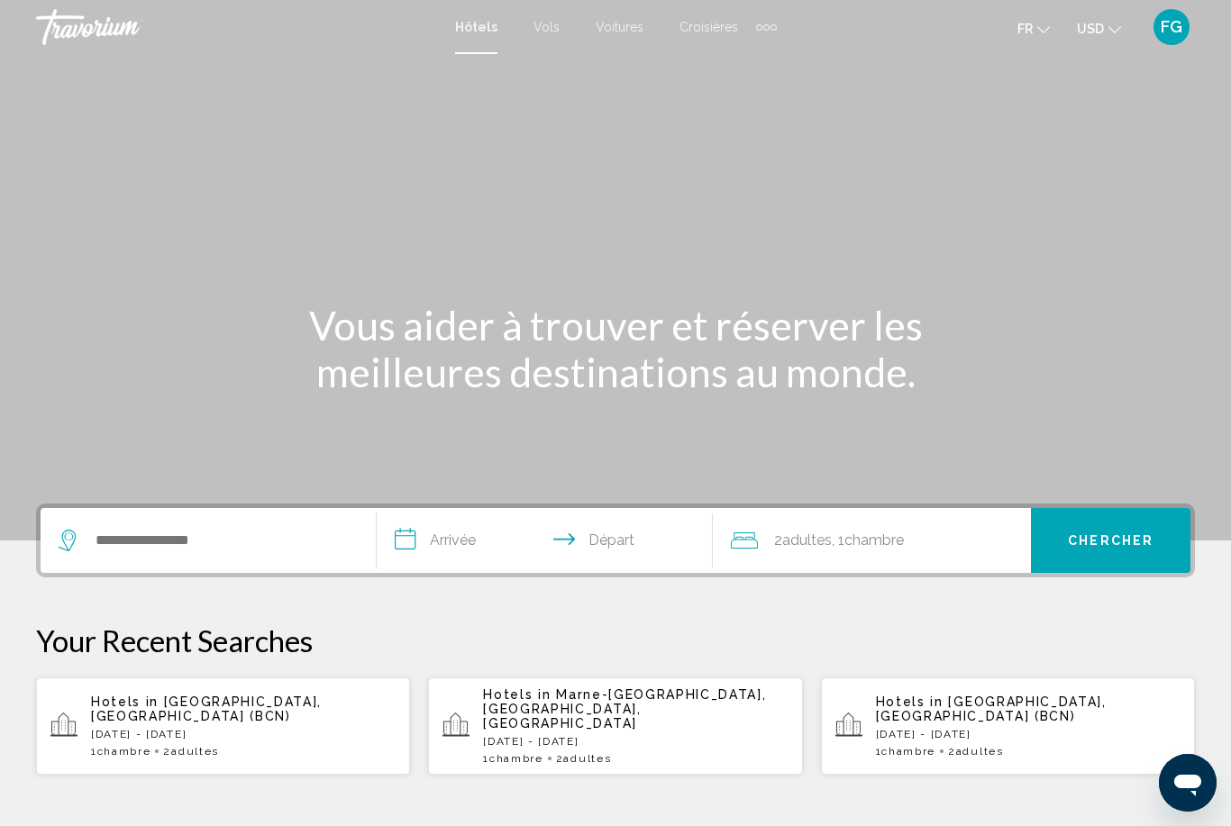
click at [1099, 39] on button "USD USD ($) MXN (Mex$) CAD (Can$) GBP (£) EUR (€) AUD (A$) NZD (NZ$) CNY (CN¥)" at bounding box center [1099, 28] width 44 height 26
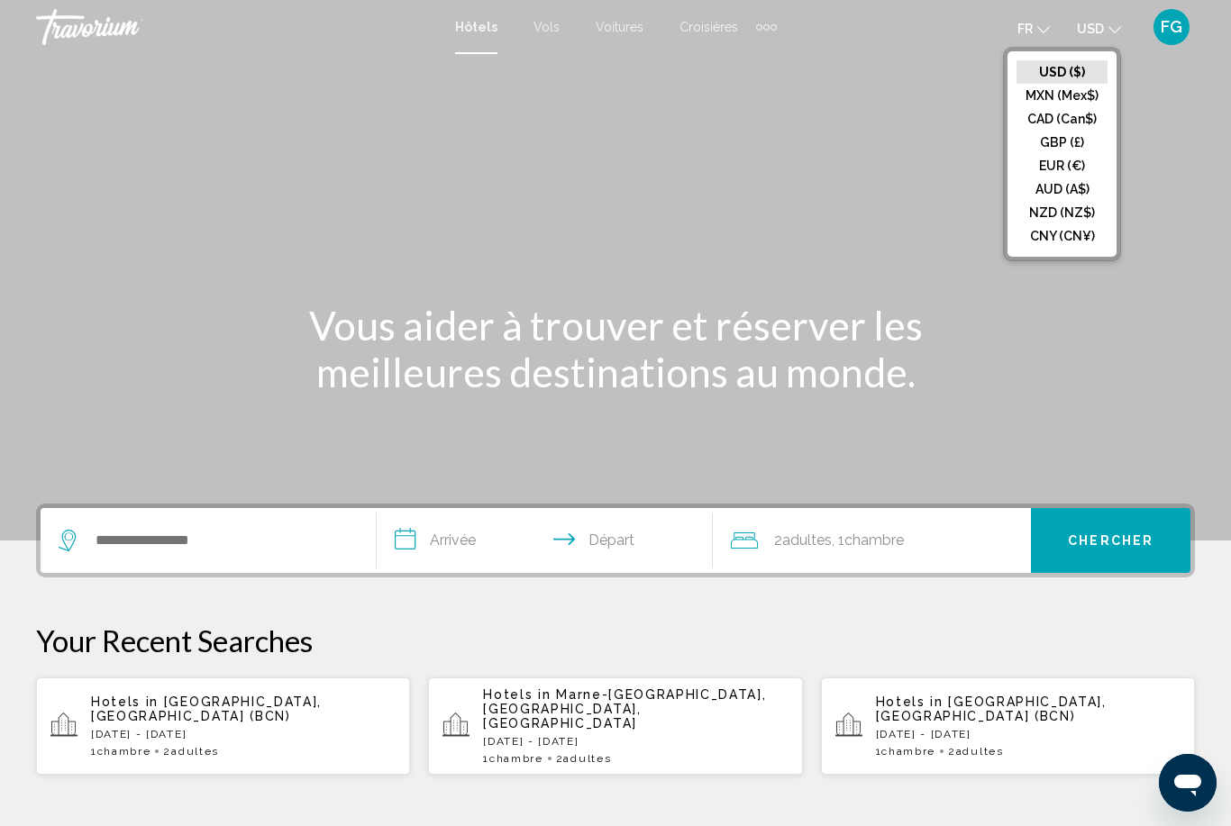
click at [1086, 174] on button "EUR (€)" at bounding box center [1062, 165] width 91 height 23
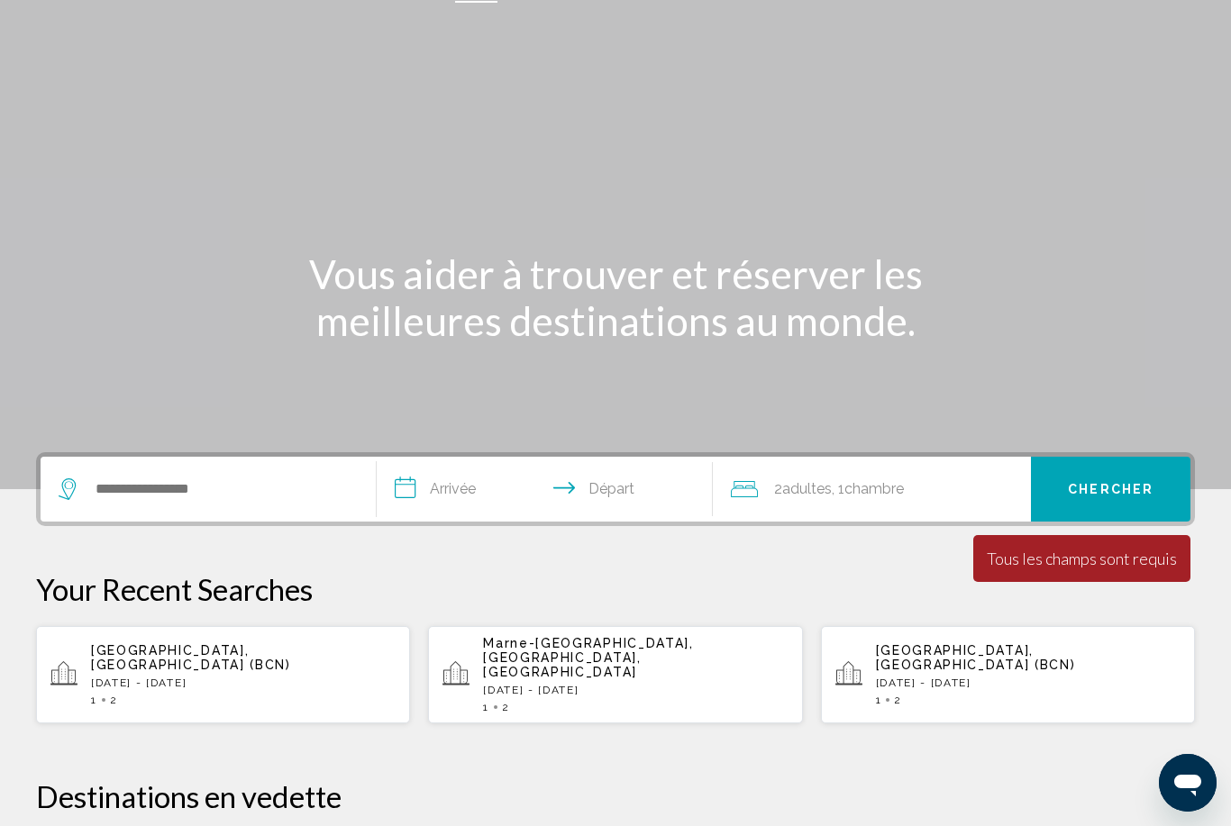
click at [85, 488] on div "Search widget" at bounding box center [204, 489] width 290 height 27
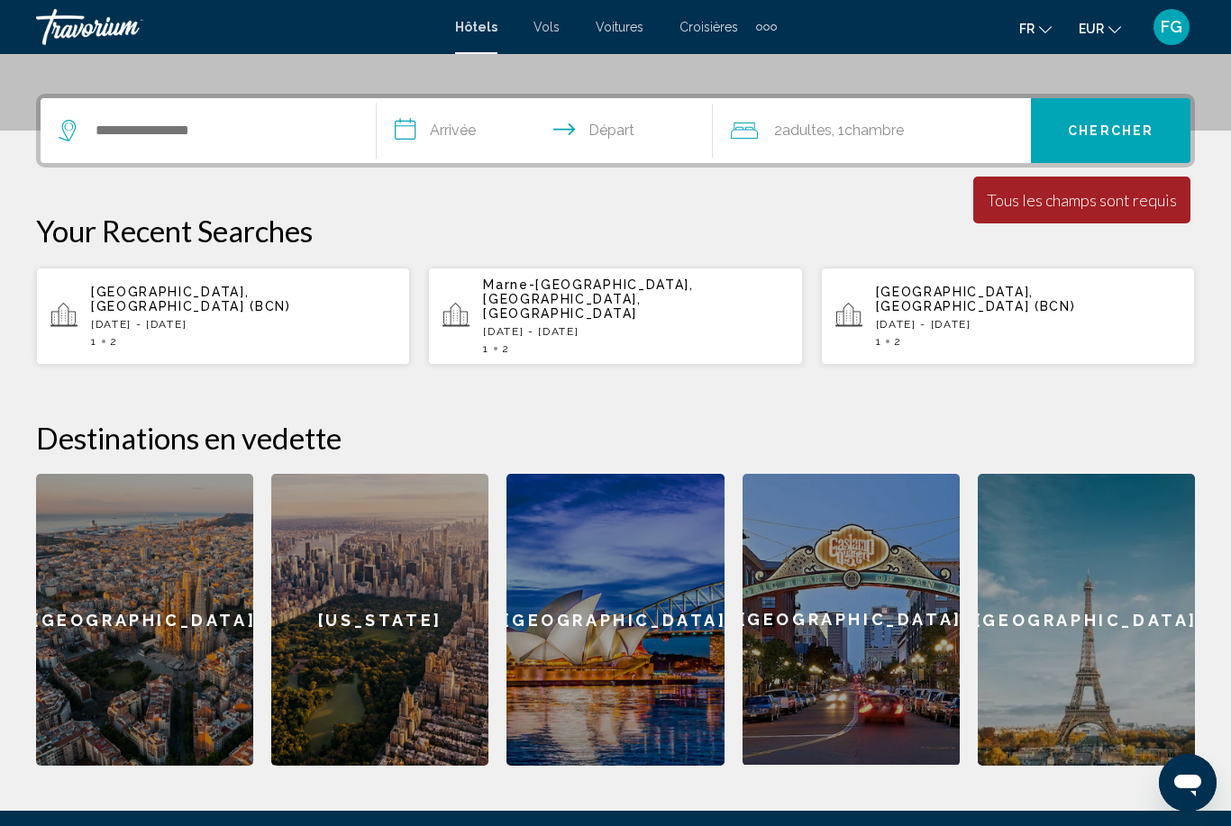
scroll to position [445, 0]
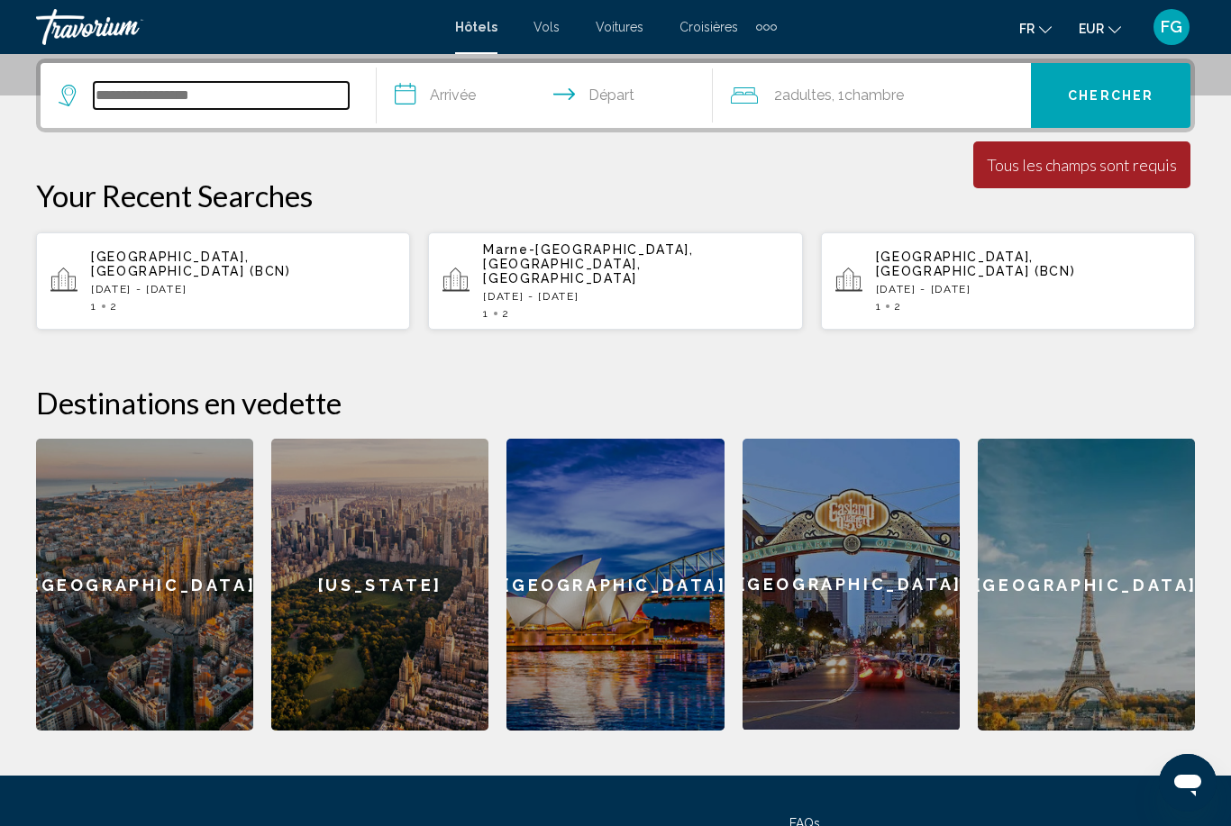
click at [313, 82] on input "Search widget" at bounding box center [221, 95] width 255 height 27
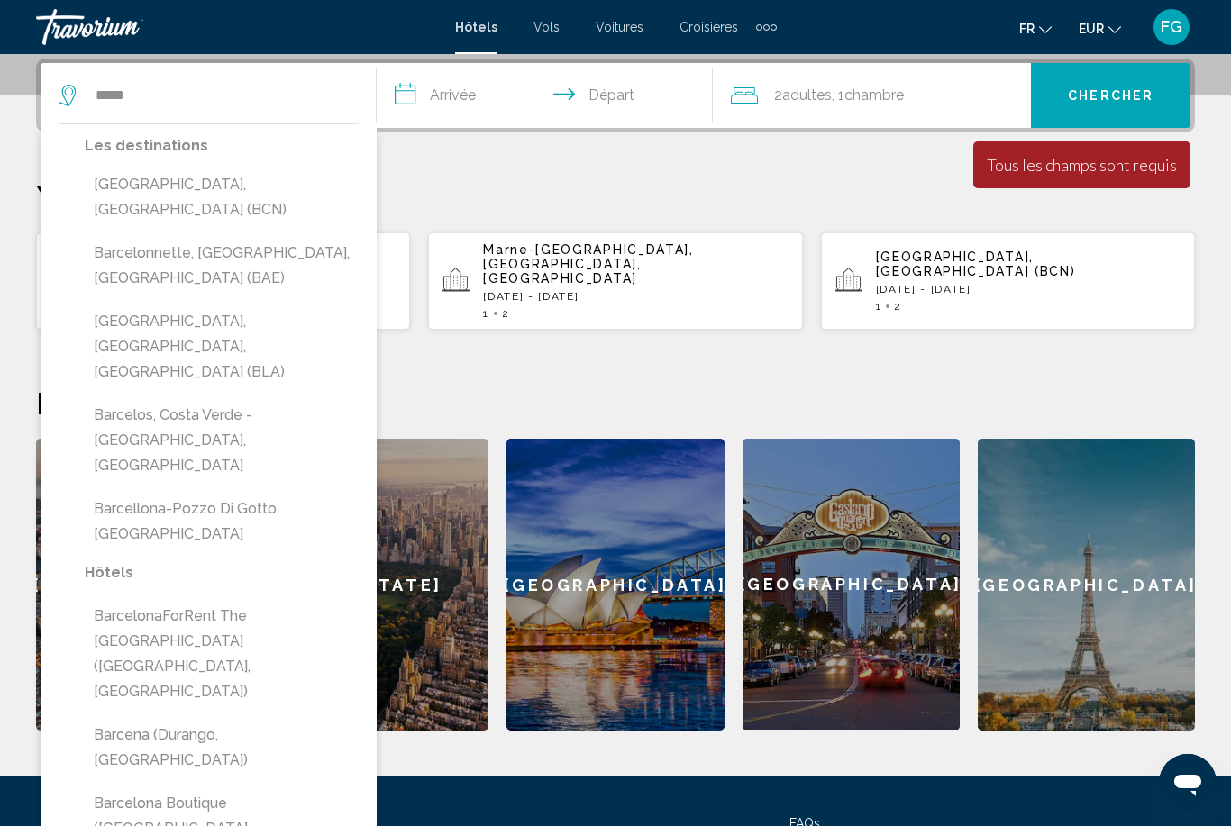
click at [260, 193] on button "[GEOGRAPHIC_DATA], [GEOGRAPHIC_DATA] (BCN)" at bounding box center [222, 197] width 274 height 59
type input "**********"
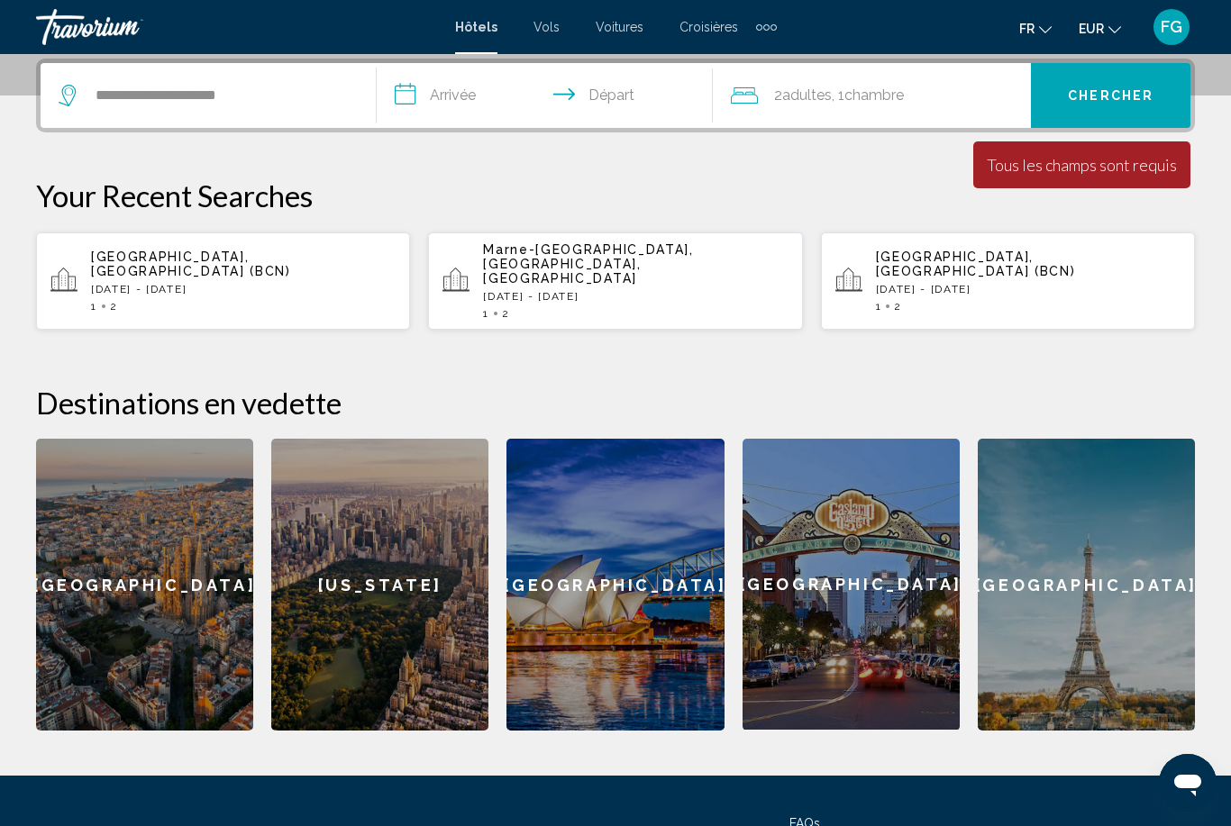
click at [520, 106] on input "**********" at bounding box center [548, 98] width 343 height 70
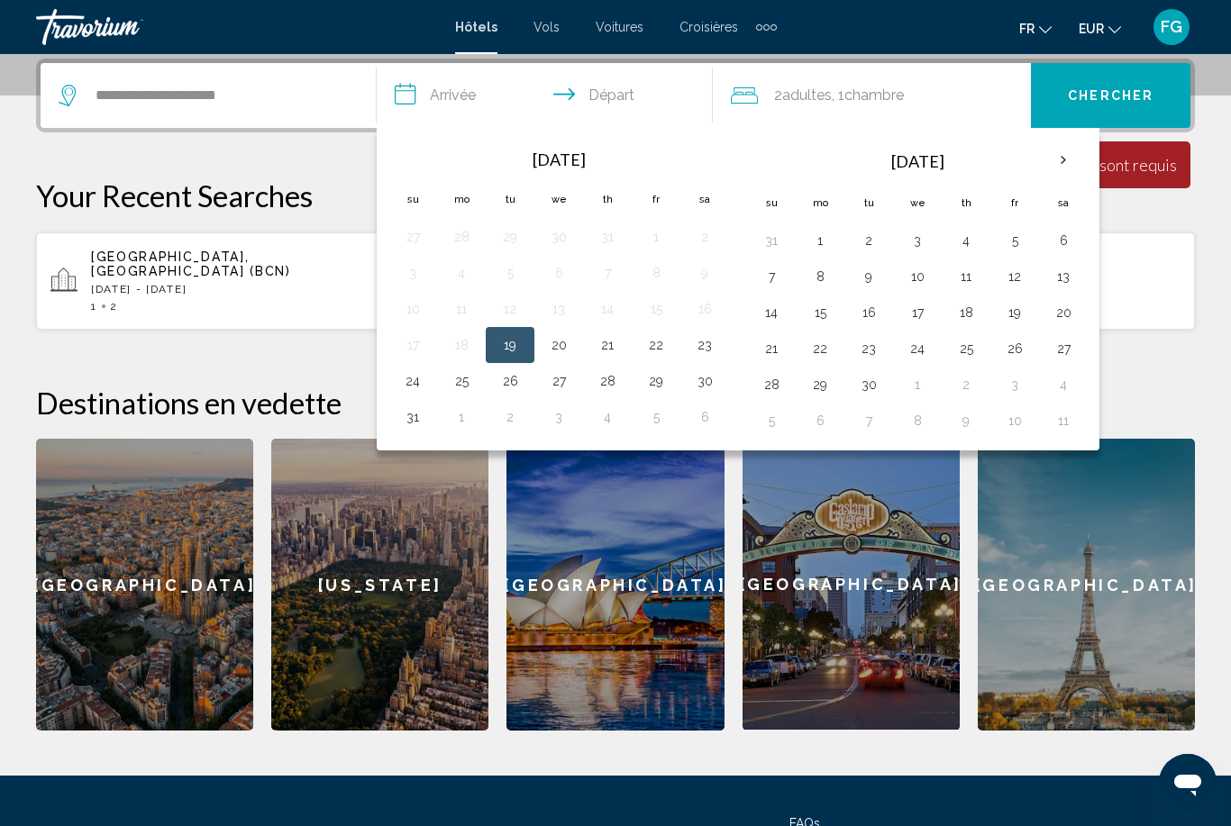
click at [1088, 153] on button "Next month" at bounding box center [1063, 160] width 49 height 41
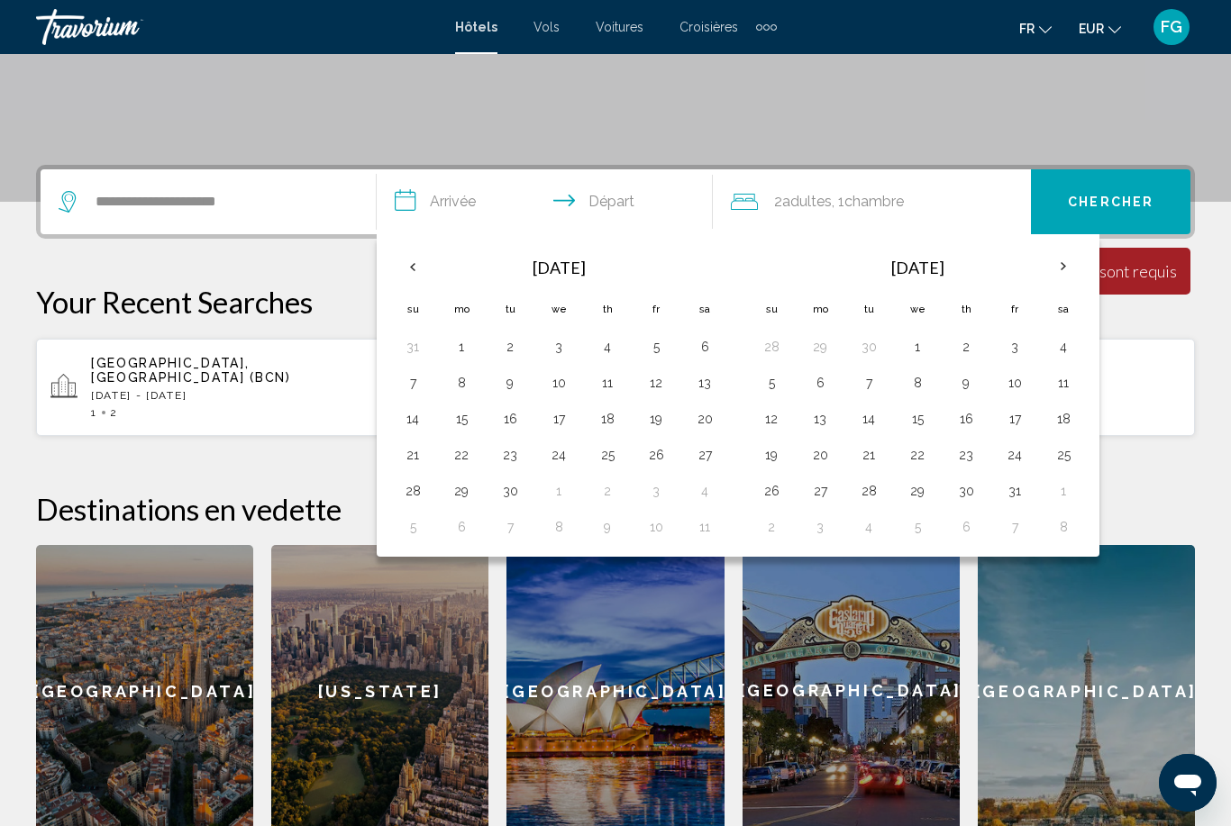
scroll to position [331, 0]
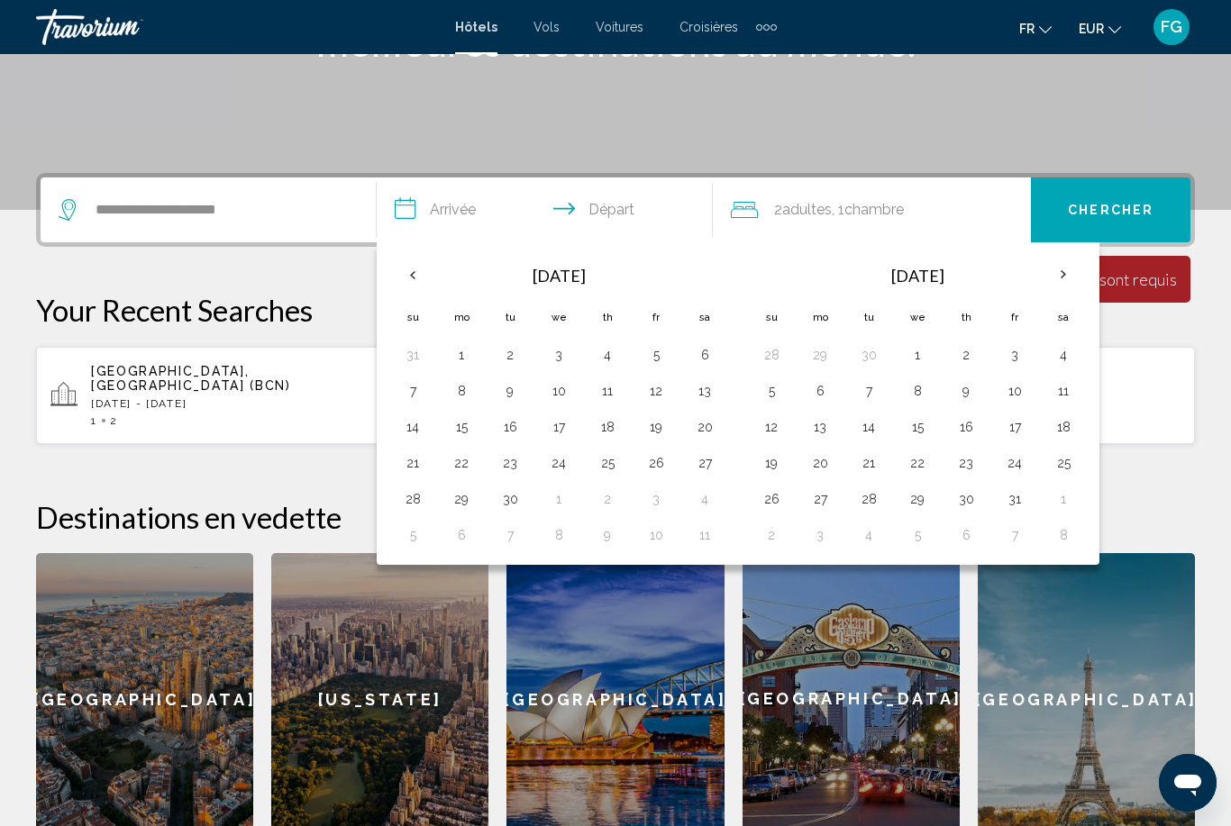
click at [863, 463] on button "21" at bounding box center [868, 463] width 29 height 25
click at [1060, 429] on button "18" at bounding box center [1063, 427] width 29 height 25
type input "**********"
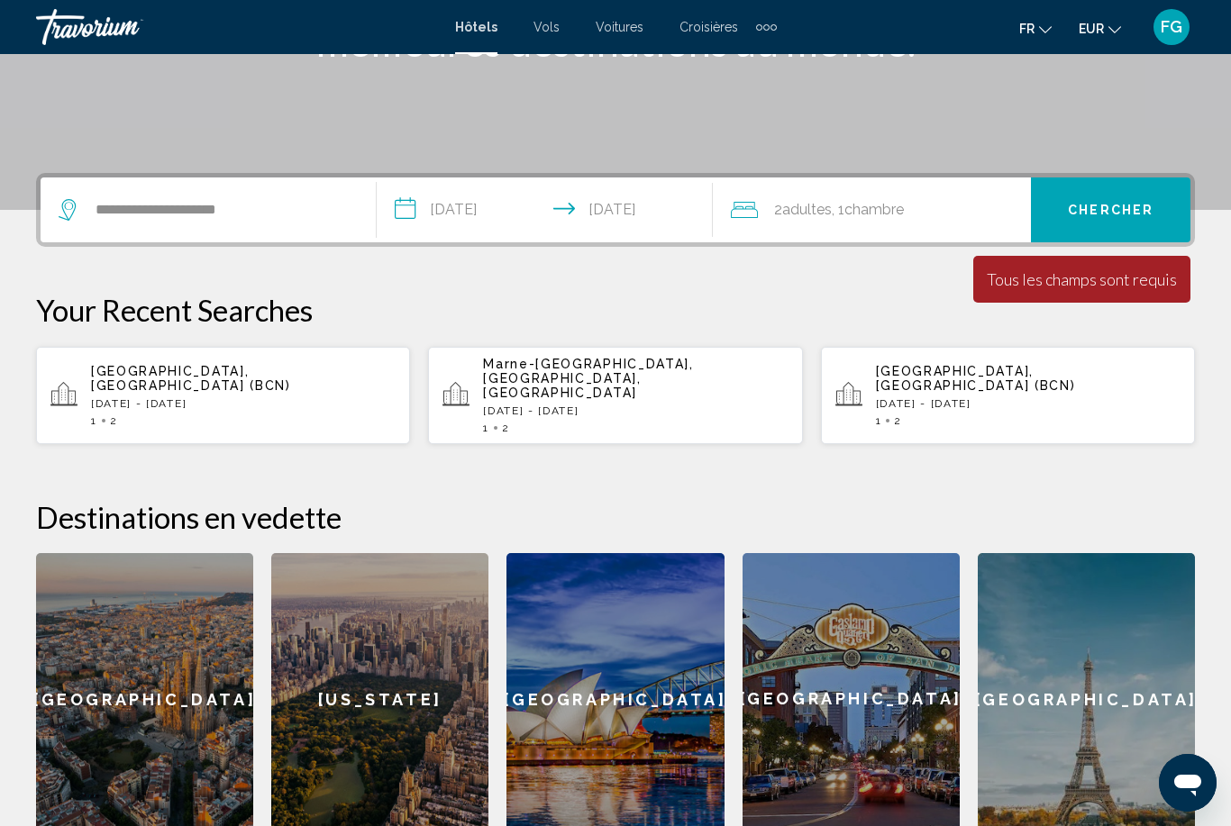
click at [1126, 205] on span "Chercher" at bounding box center [1111, 211] width 86 height 14
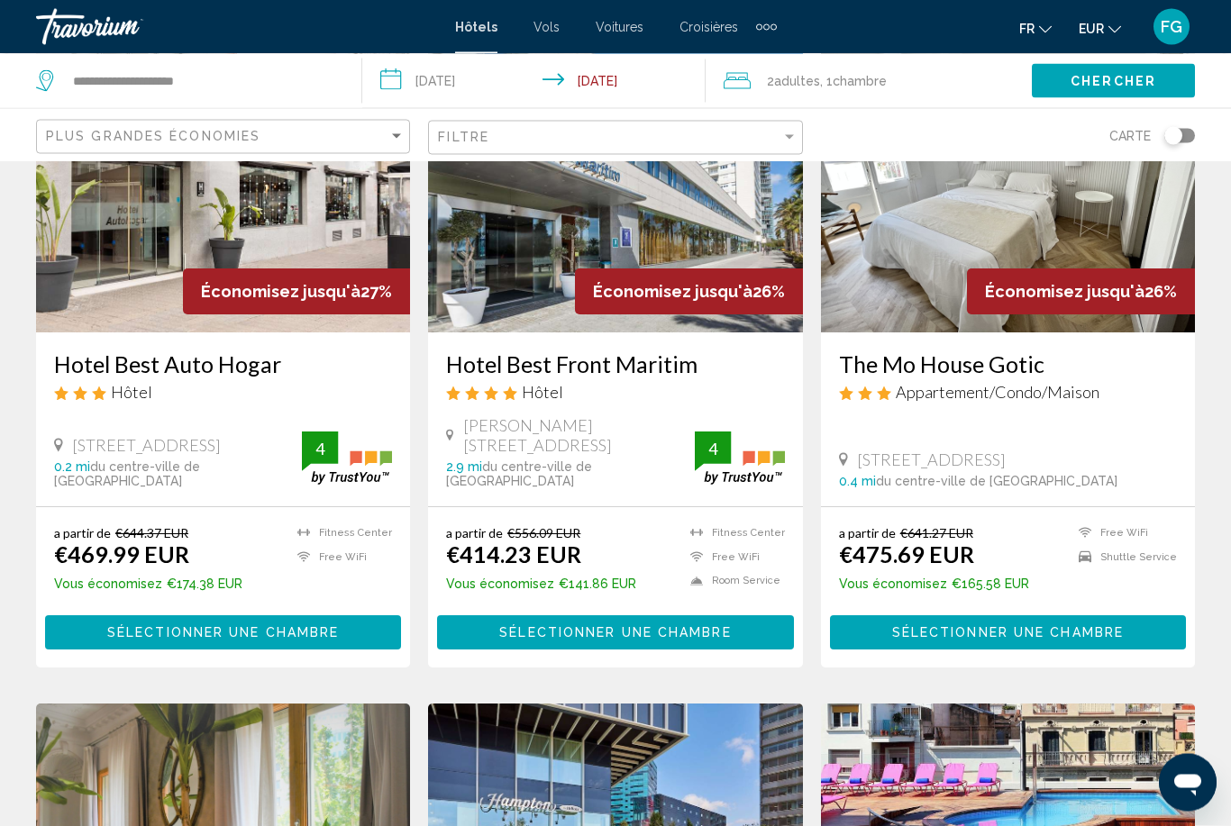
click at [717, 627] on span "Sélectionner une chambre" at bounding box center [615, 634] width 232 height 14
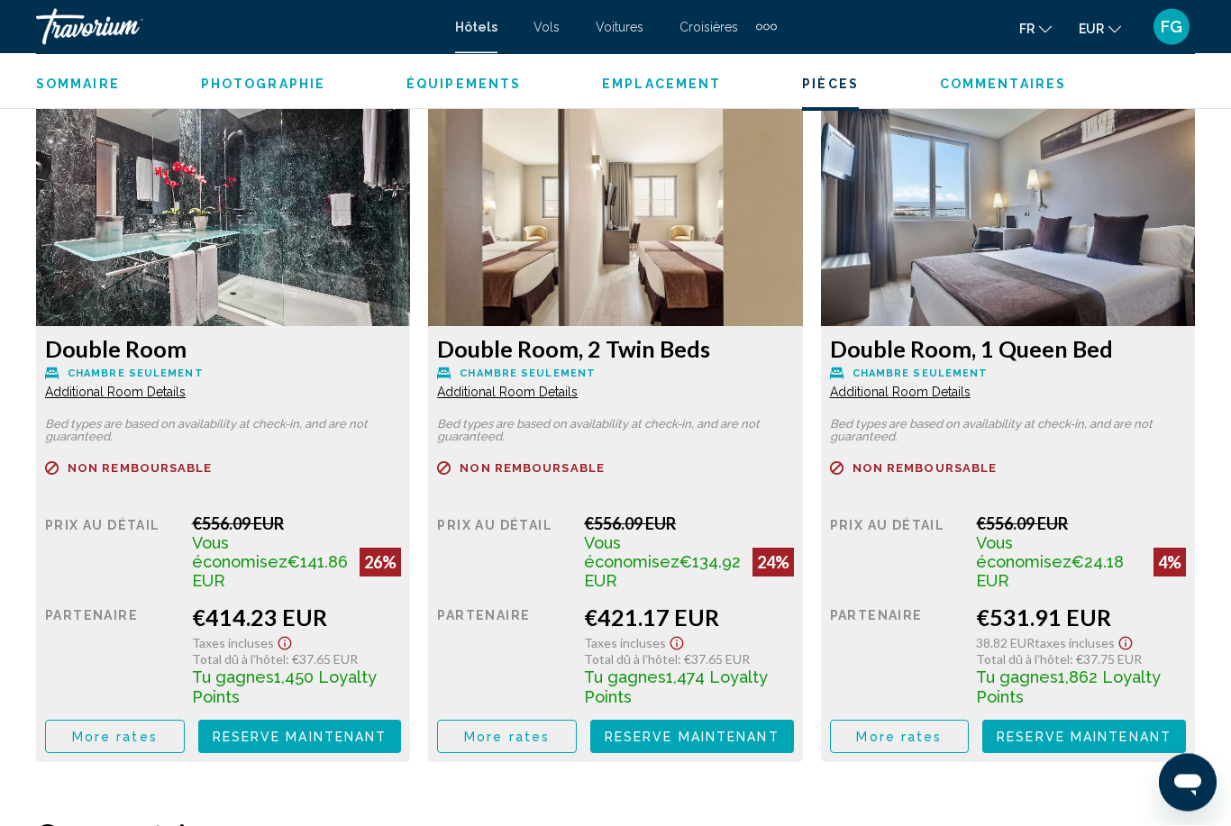
scroll to position [2767, 0]
click at [123, 730] on span "More rates" at bounding box center [115, 737] width 86 height 14
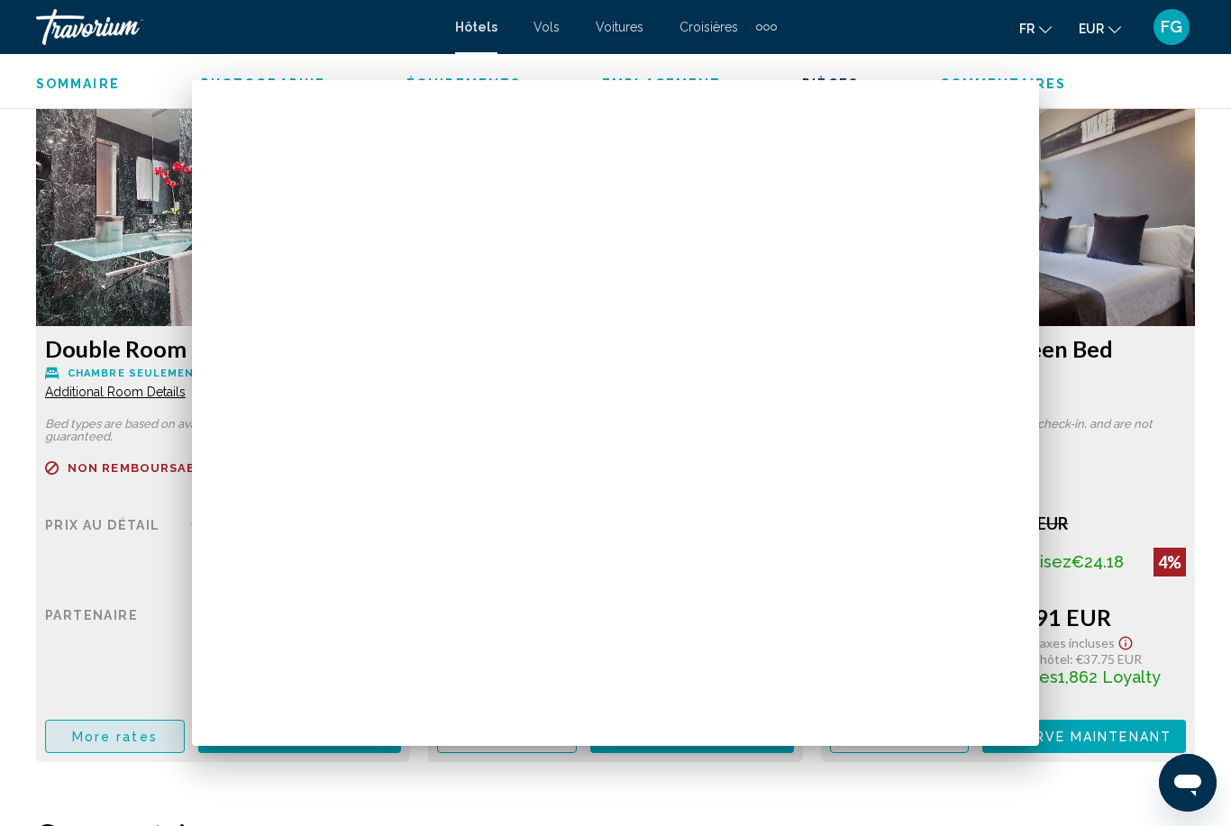
scroll to position [0, 0]
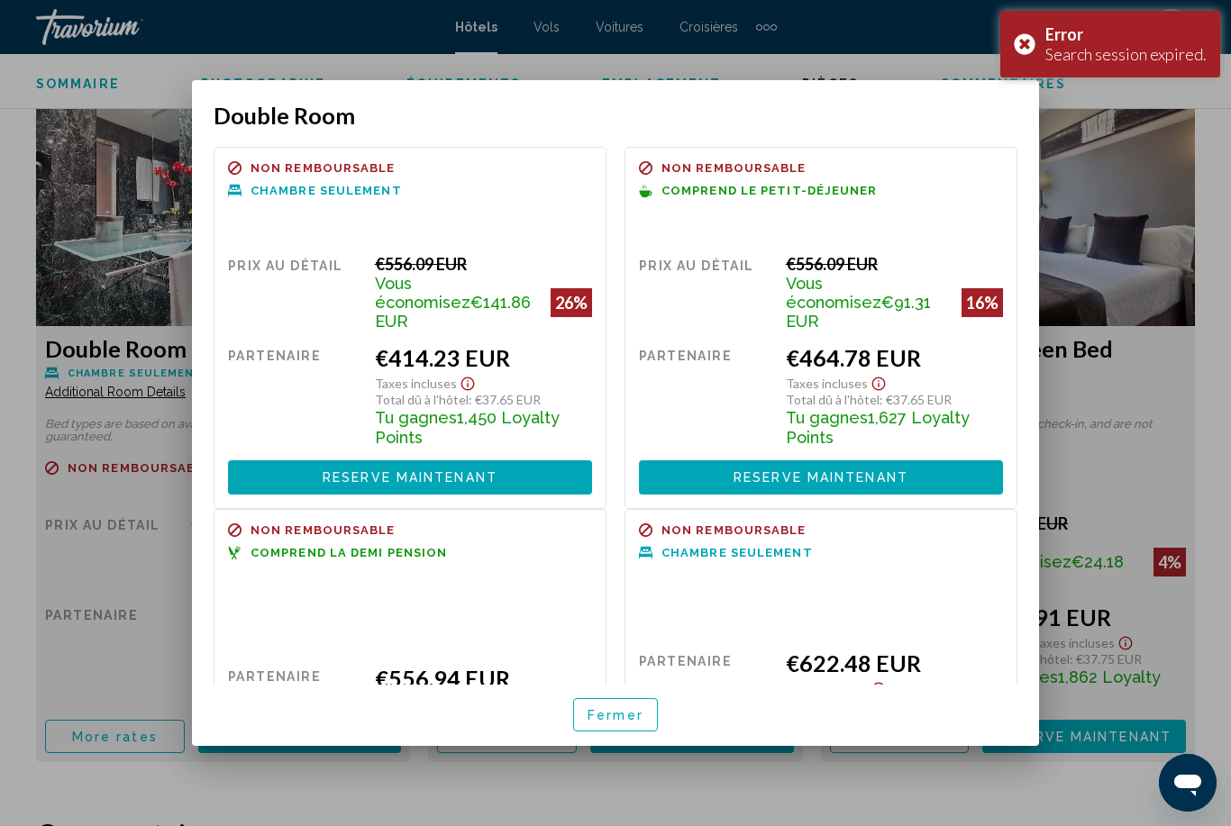
click at [1033, 44] on div "Error Search session expired." at bounding box center [1110, 44] width 220 height 67
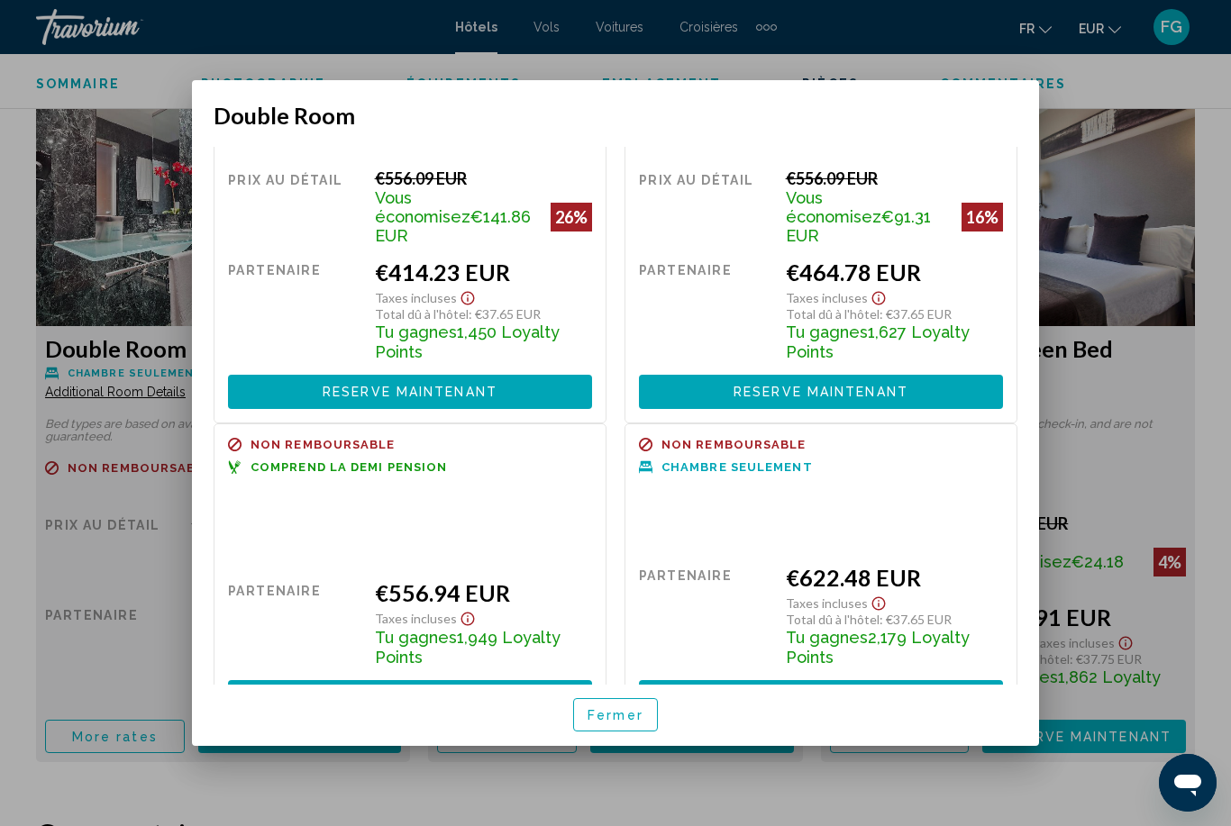
scroll to position [87, 0]
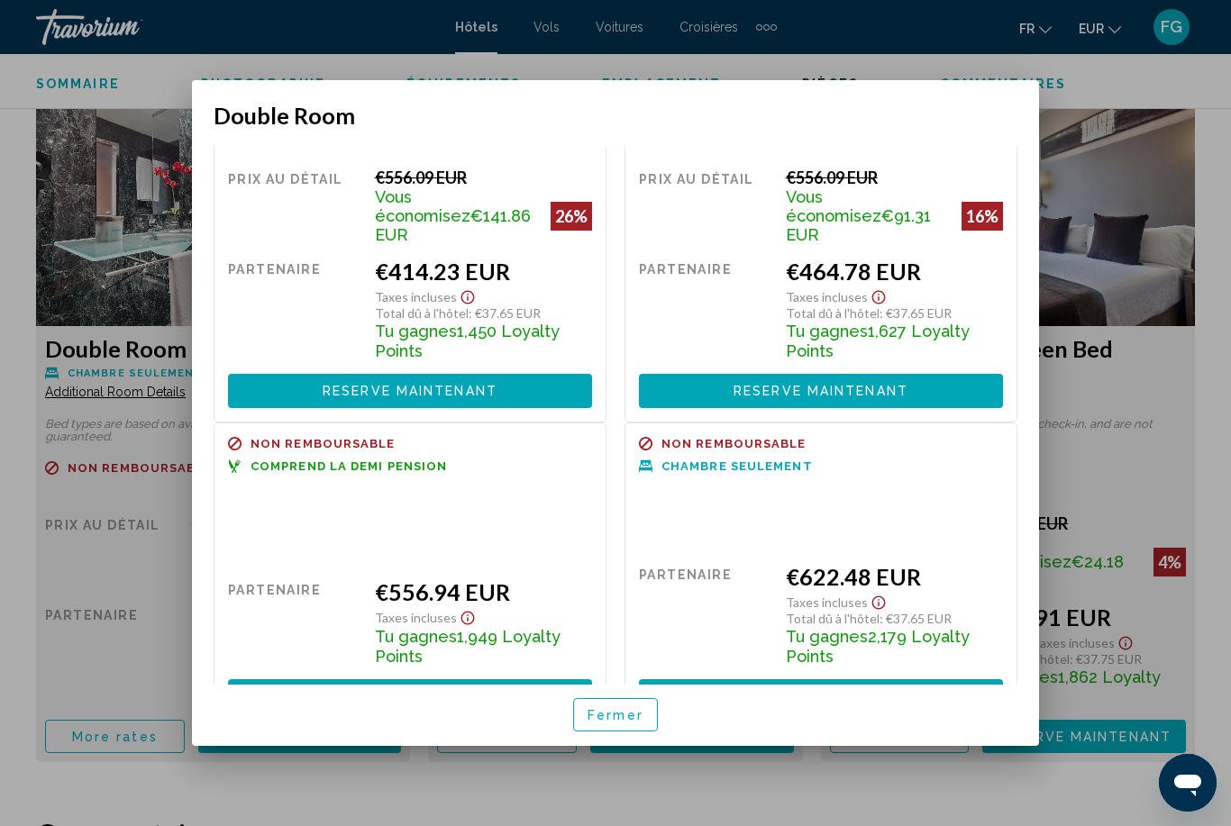
click at [506, 679] on button "Reserve maintenant Plus disponible" at bounding box center [410, 695] width 364 height 33
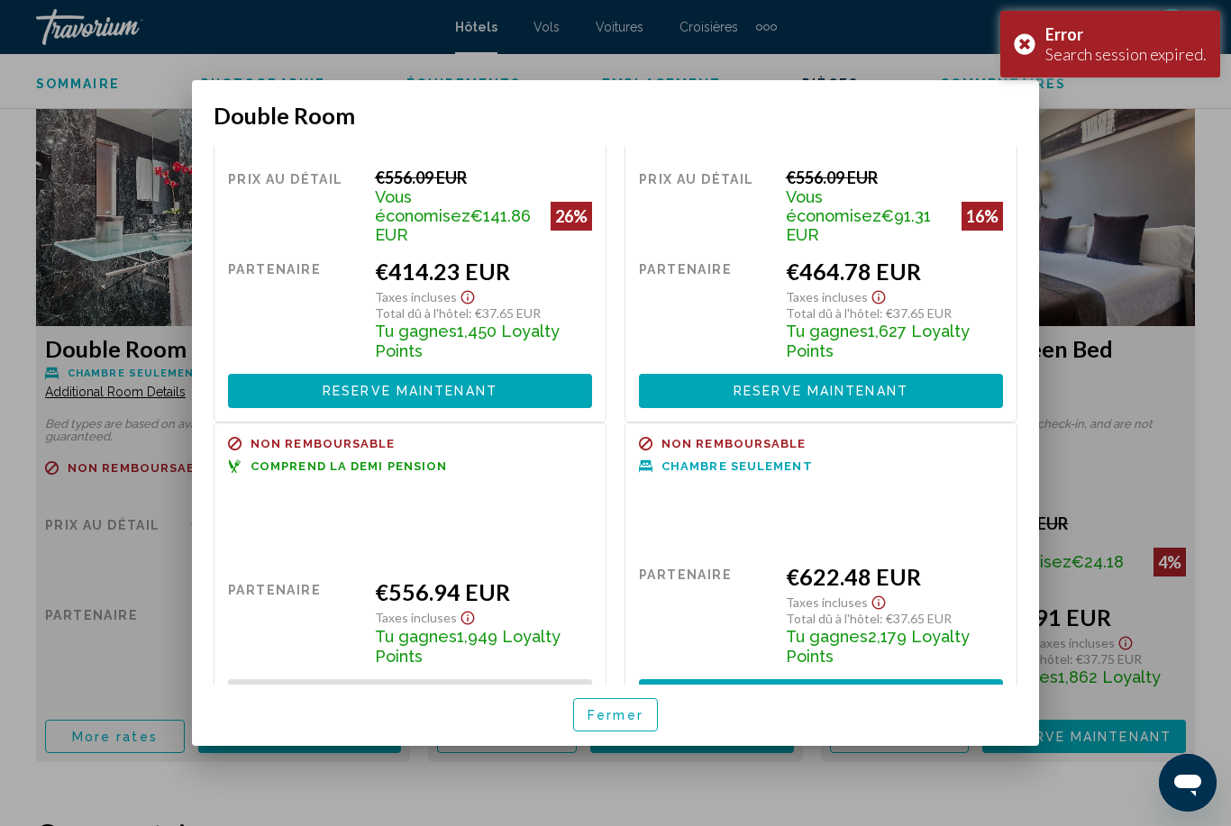
click at [1026, 49] on div "Error Search session expired." at bounding box center [1110, 44] width 220 height 67
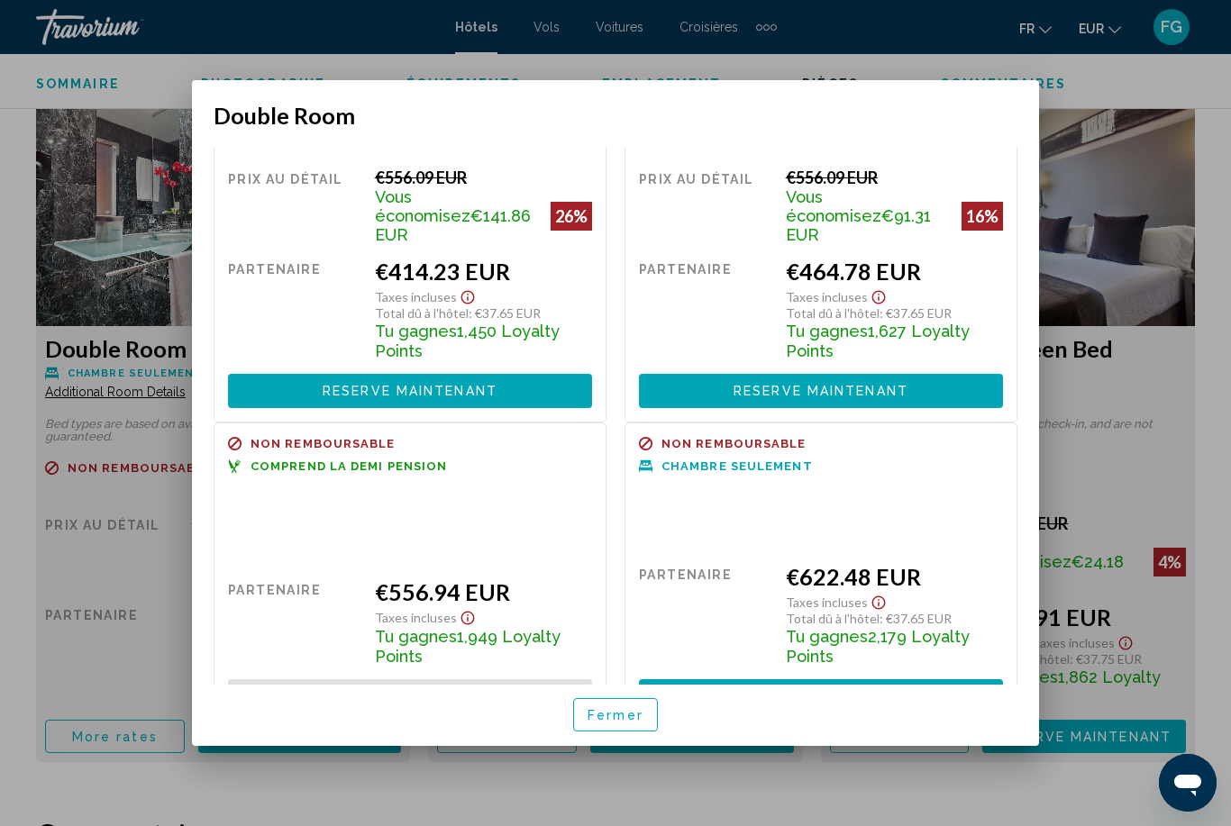
click at [953, 374] on button "Reserve maintenant Plus disponible" at bounding box center [821, 390] width 364 height 33
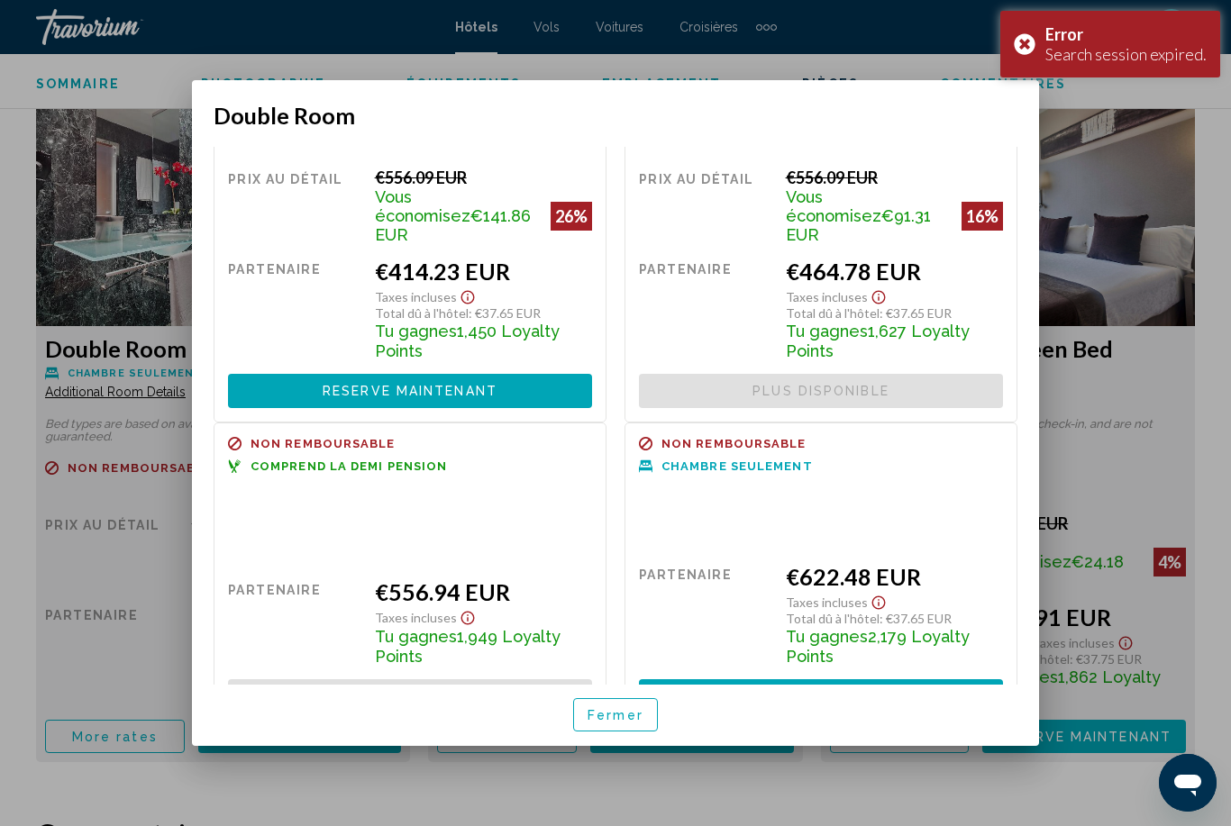
click at [1032, 48] on div "Error Search session expired." at bounding box center [1110, 44] width 220 height 67
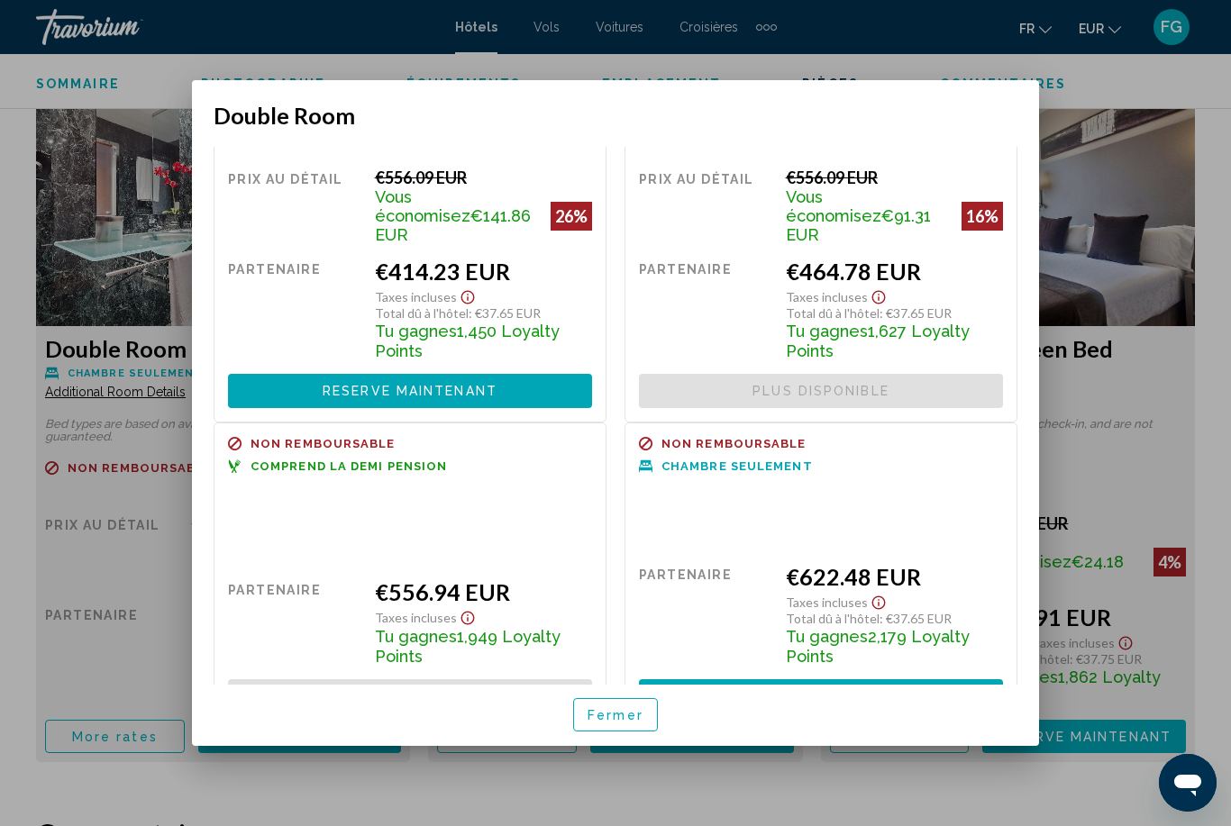
click at [553, 374] on button "Reserve maintenant Plus disponible" at bounding box center [410, 390] width 364 height 33
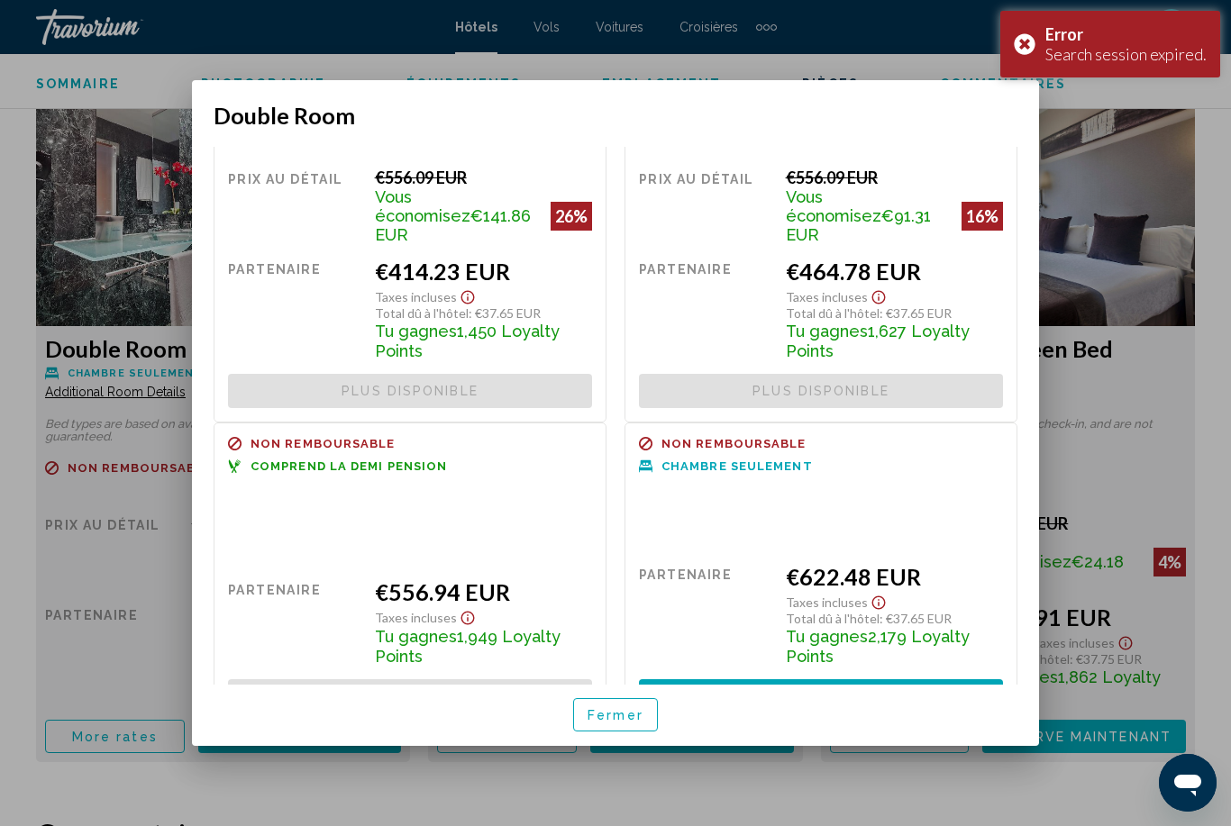
click at [1032, 43] on div "Error Search session expired." at bounding box center [1110, 44] width 220 height 67
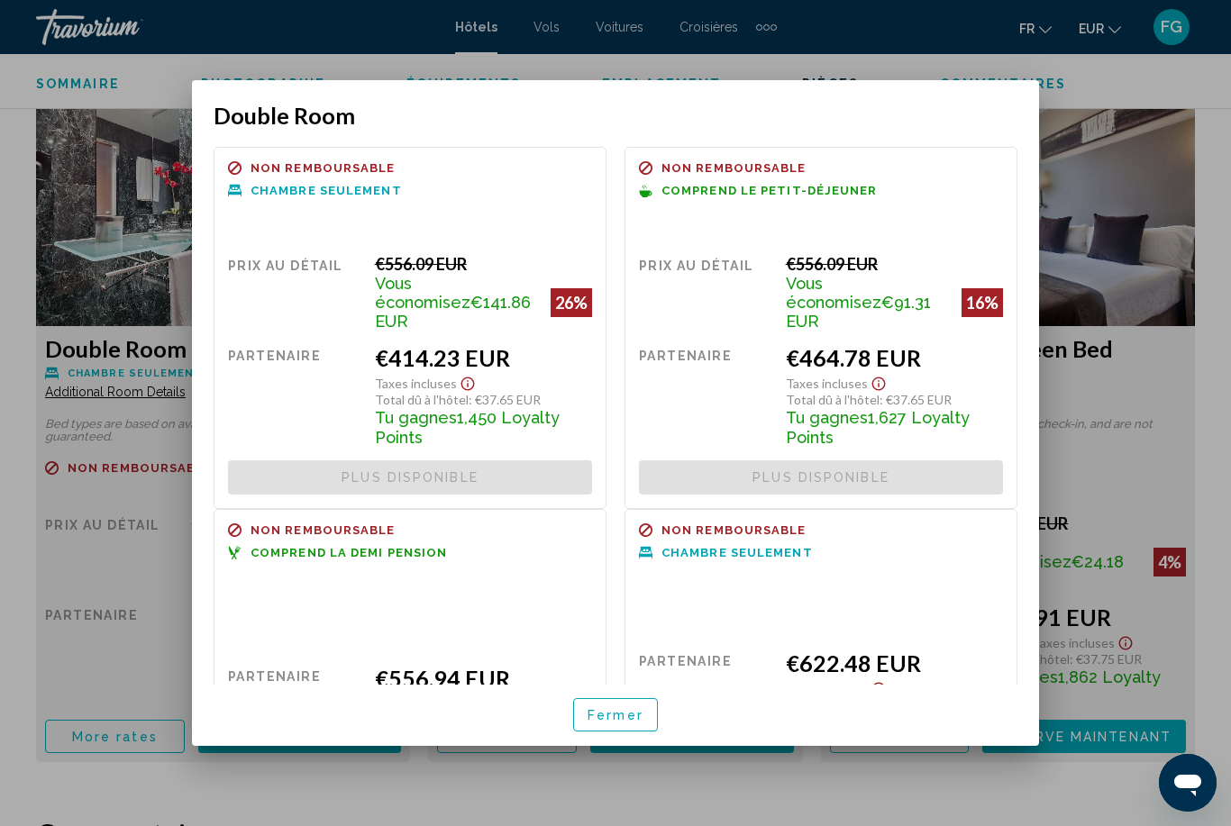
scroll to position [0, 0]
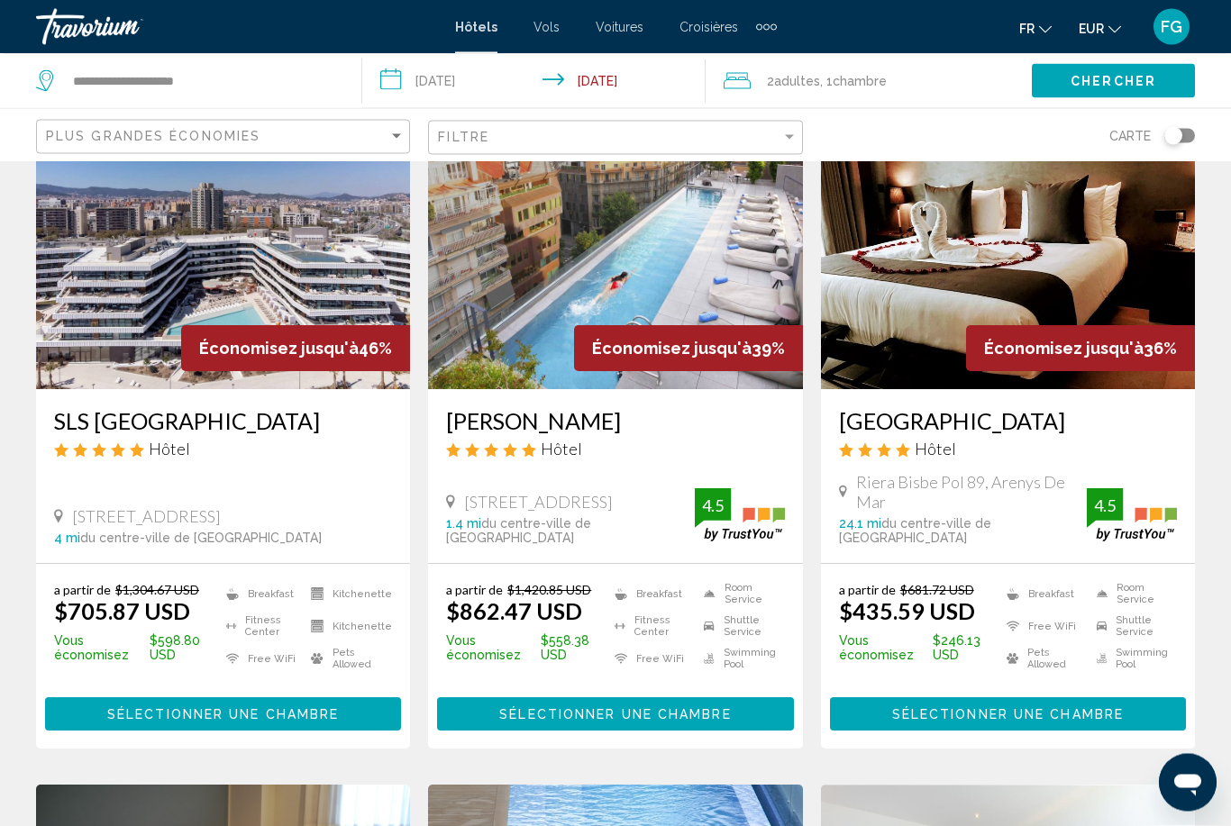
scroll to position [137, 0]
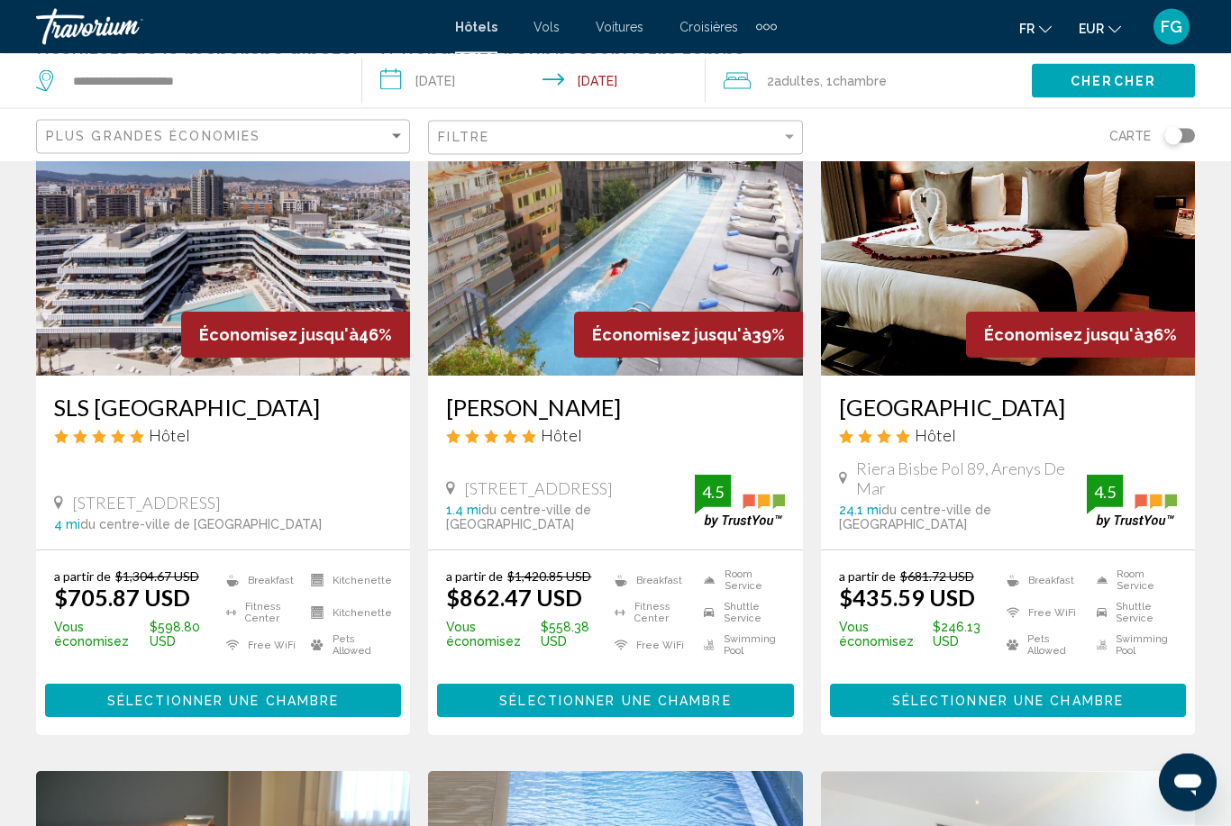
click at [1115, 33] on button "EUR USD ($) MXN (Mex$) CAD (Can$) GBP (£) EUR (€) AUD (A$) NZD (NZ$) CNY (CN¥)" at bounding box center [1100, 28] width 42 height 26
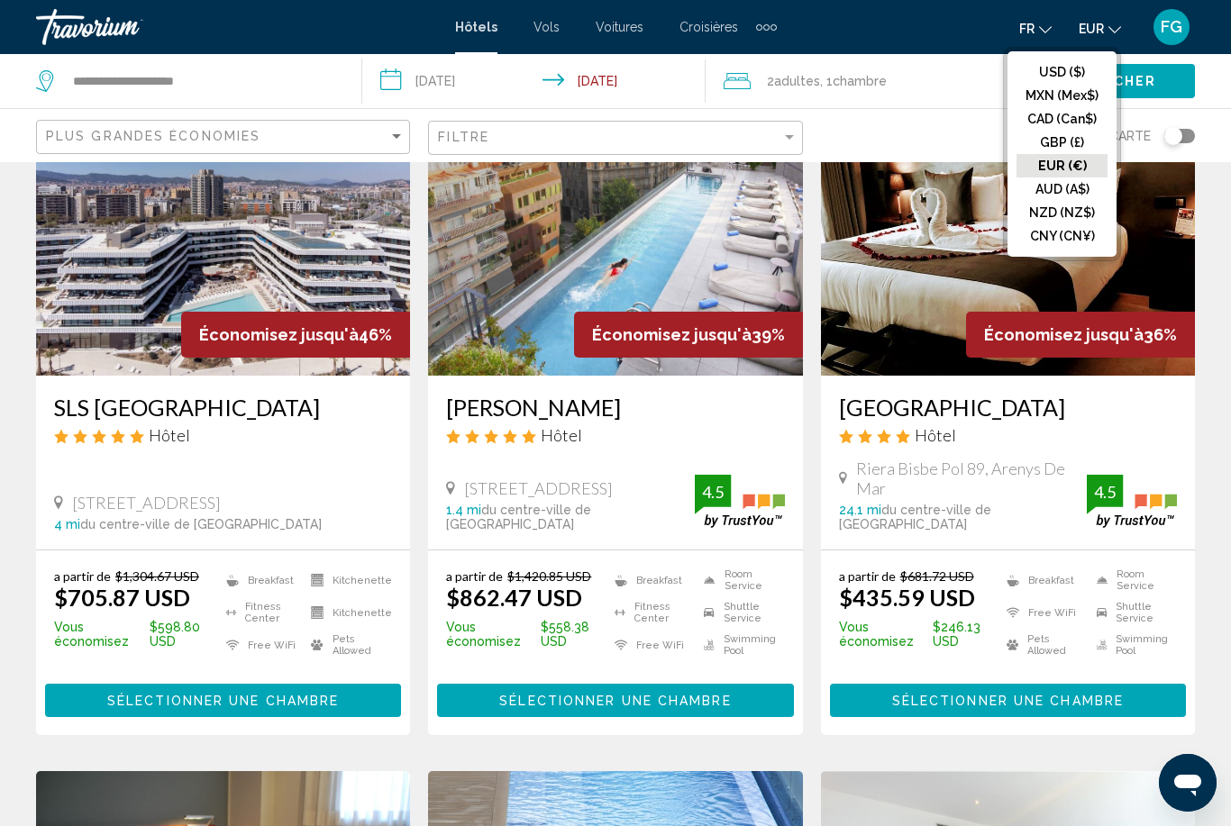
click at [1085, 169] on button "EUR (€)" at bounding box center [1062, 165] width 91 height 23
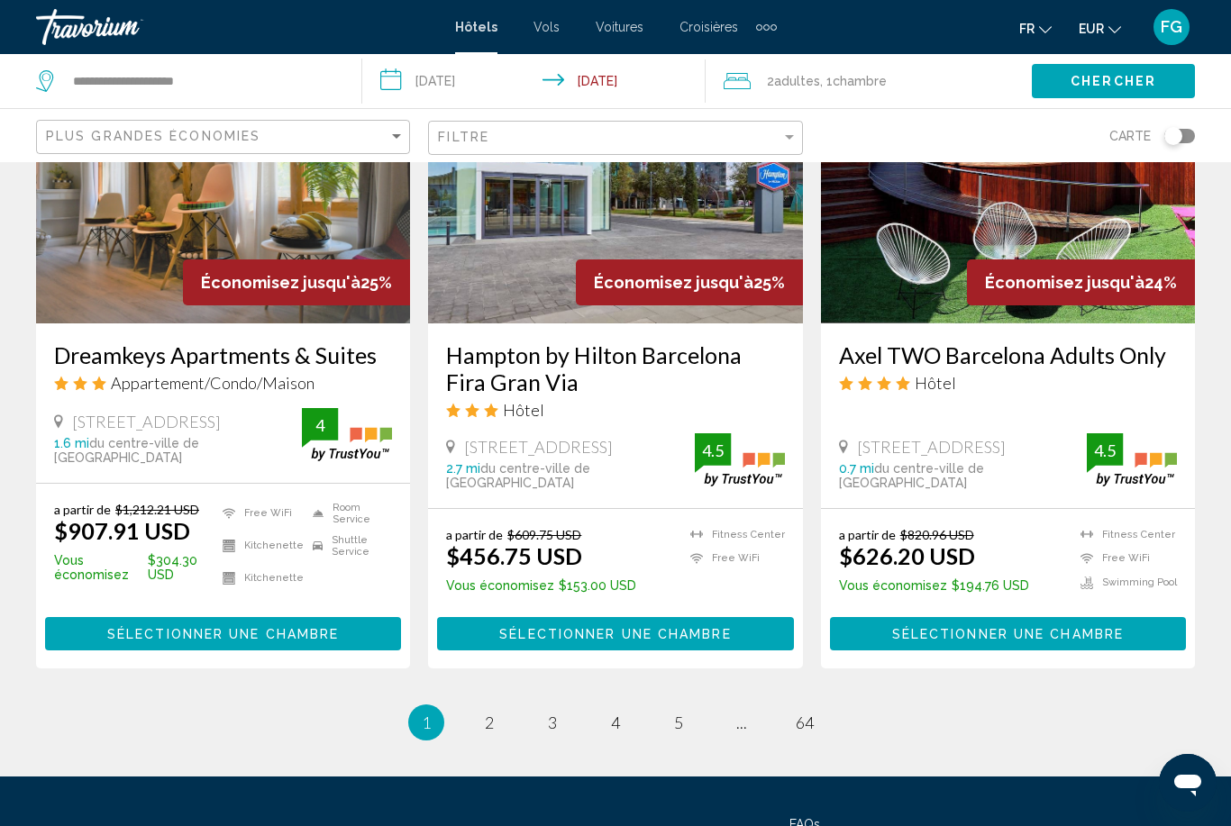
scroll to position [2318, 0]
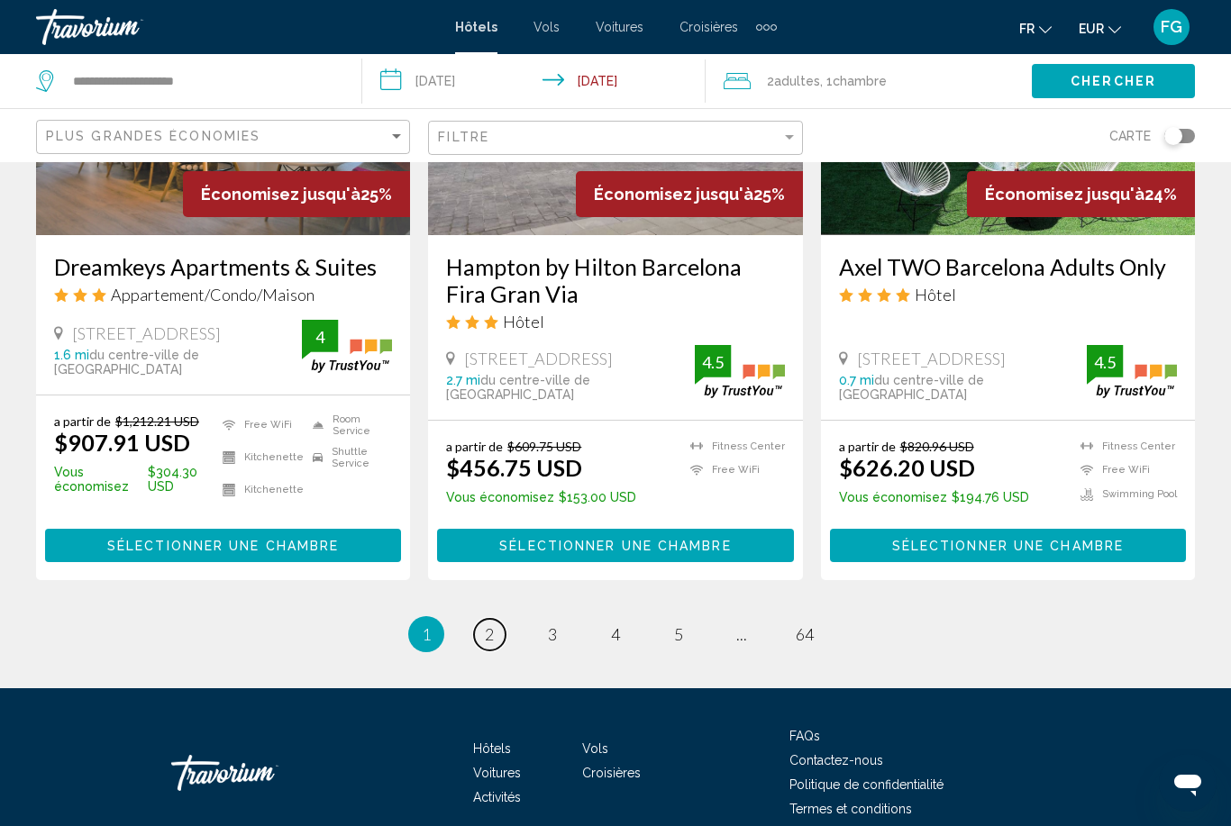
click at [475, 619] on link "page 2" at bounding box center [490, 635] width 32 height 32
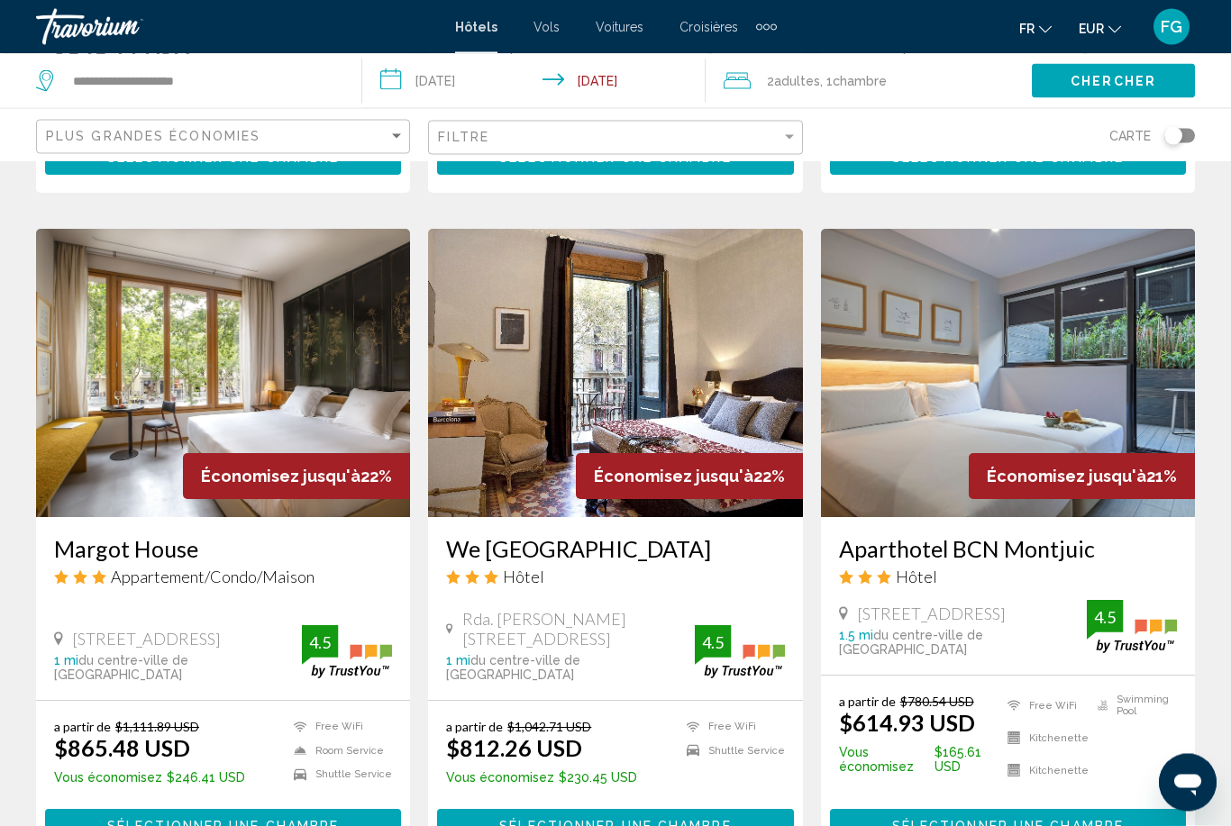
scroll to position [694, 0]
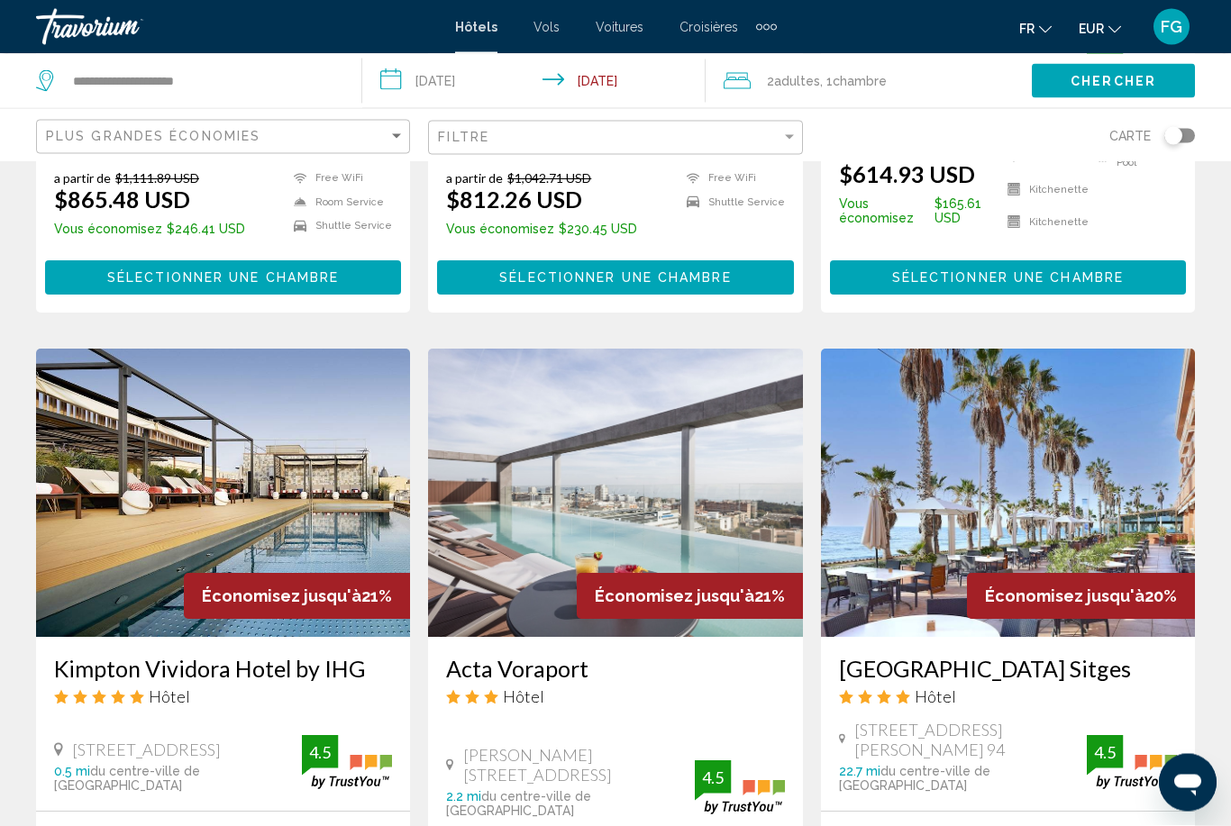
click at [1096, 32] on span "EUR" at bounding box center [1091, 29] width 25 height 14
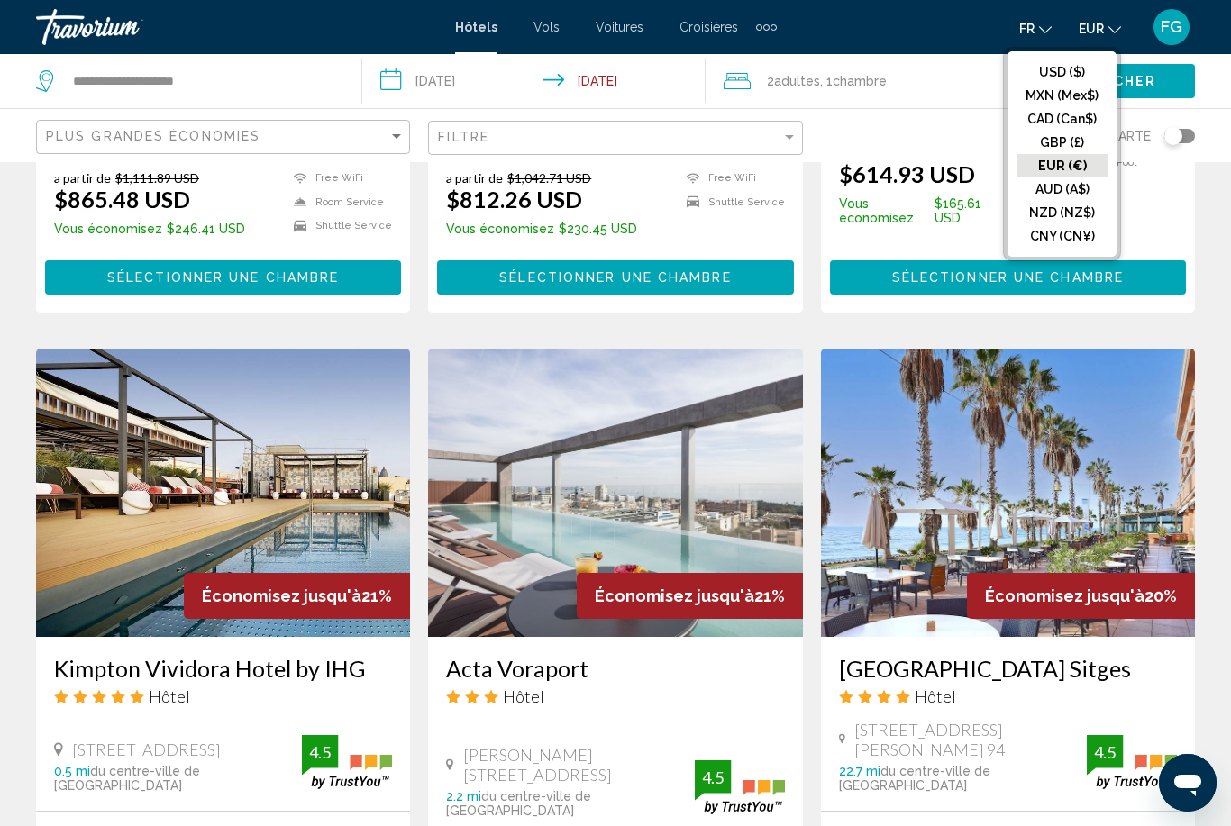
click at [1094, 78] on button "USD ($)" at bounding box center [1062, 71] width 91 height 23
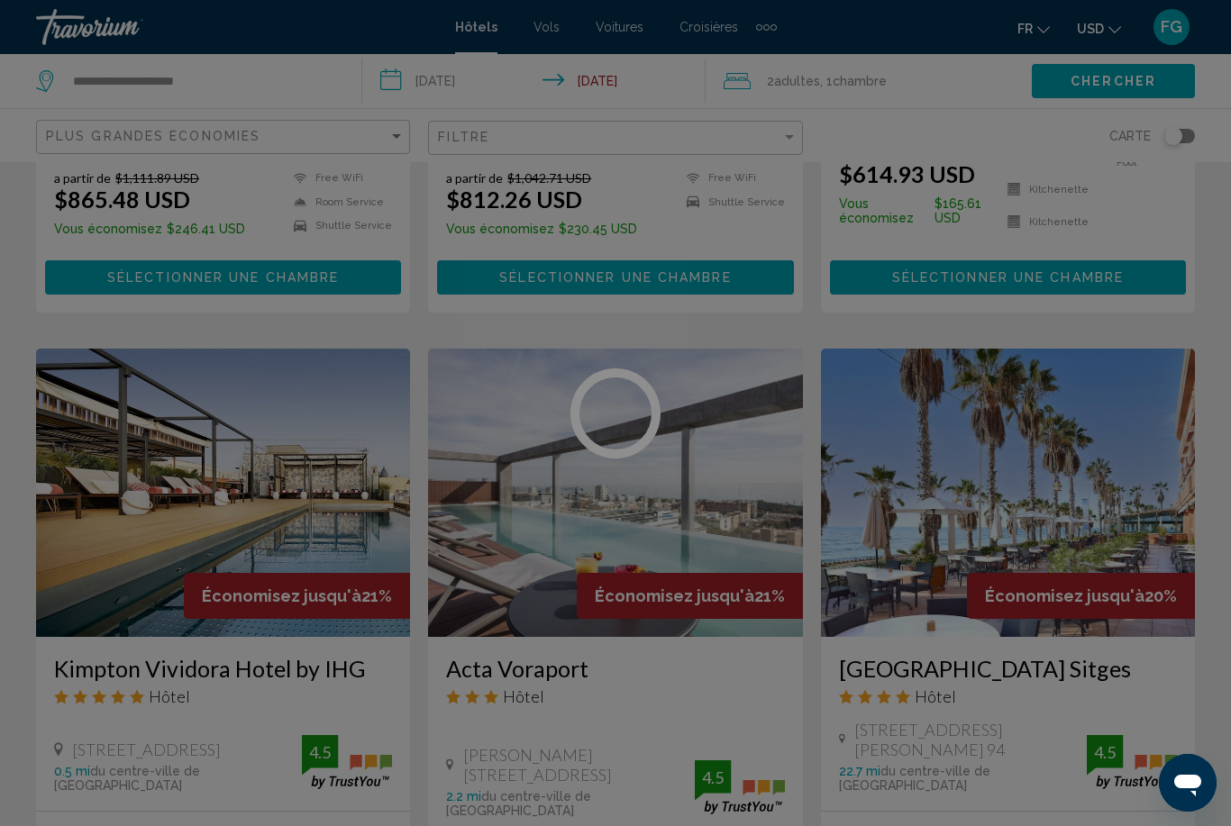
scroll to position [0, 0]
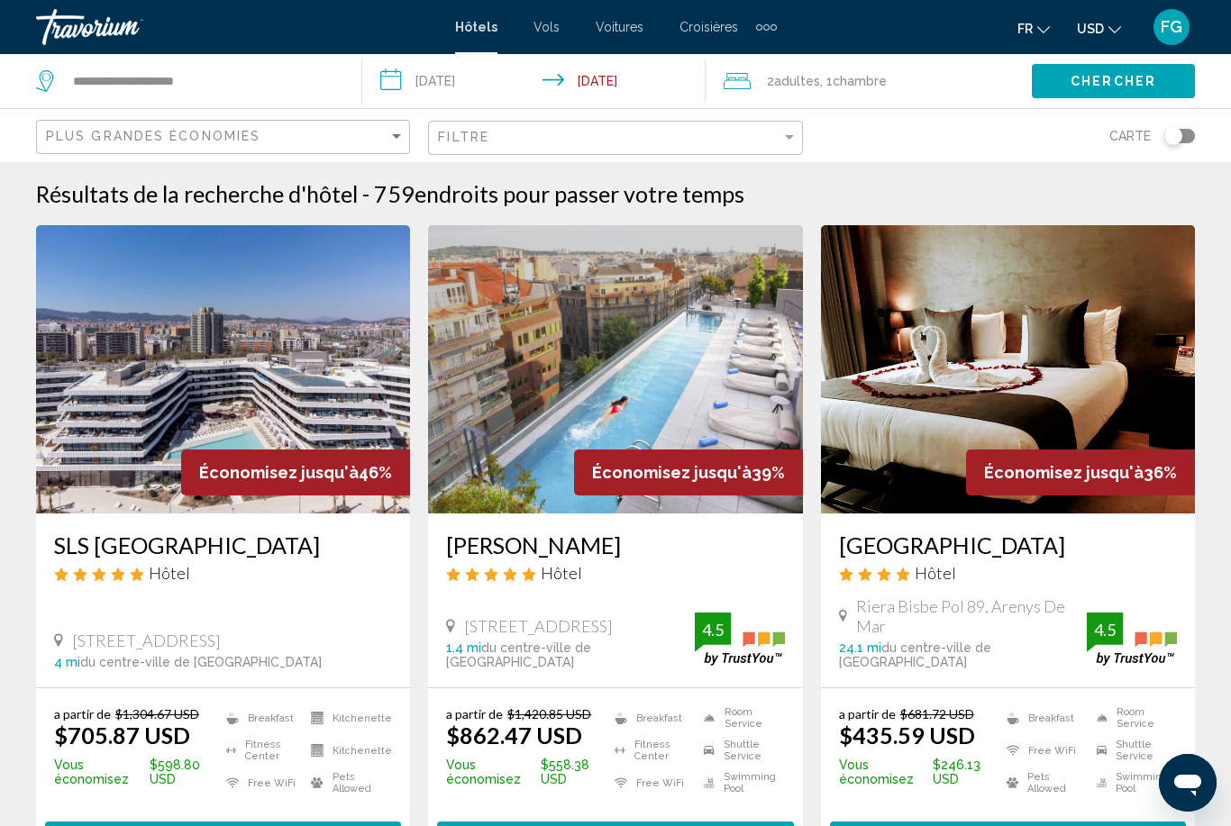
click at [1108, 37] on button "USD USD ($) MXN (Mex$) CAD (Can$) GBP (£) EUR (€) AUD (A$) NZD (NZ$) CNY (CN¥)" at bounding box center [1099, 28] width 44 height 26
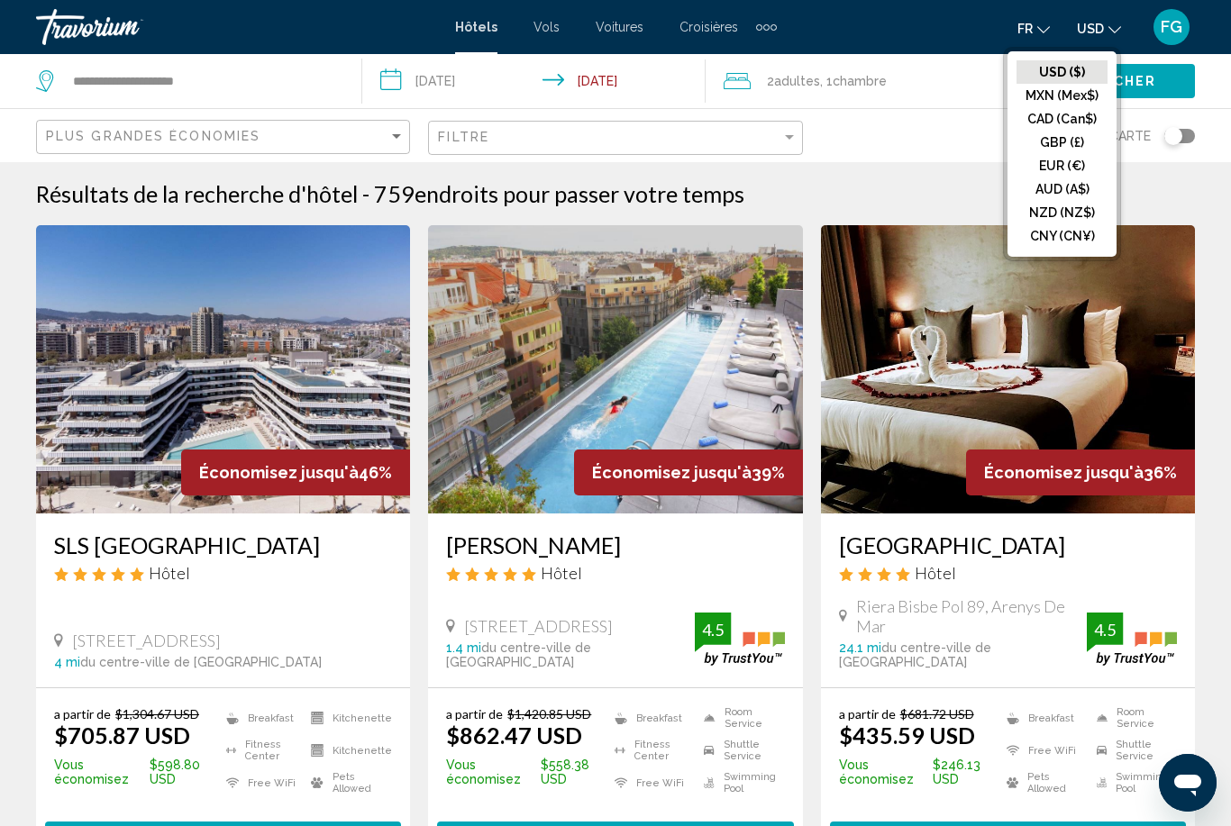
click at [1082, 176] on button "EUR (€)" at bounding box center [1062, 165] width 91 height 23
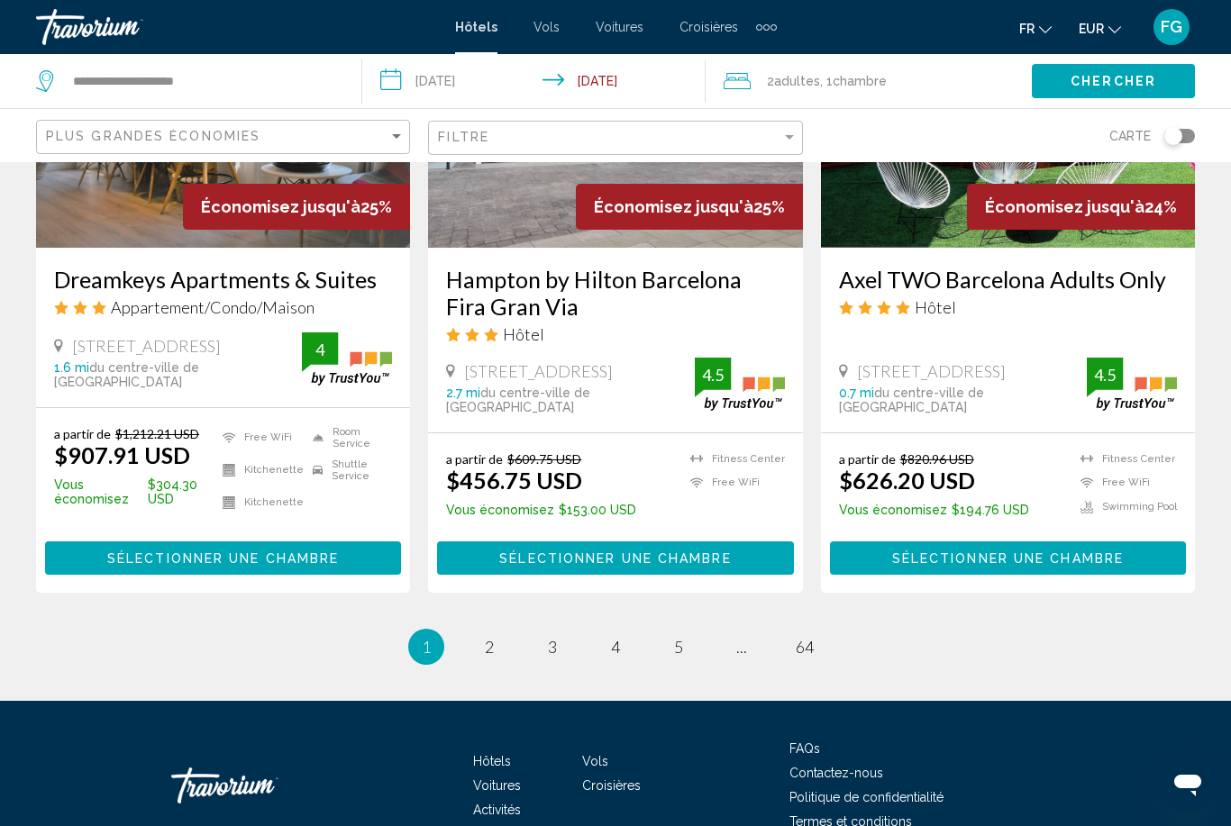
scroll to position [2318, 0]
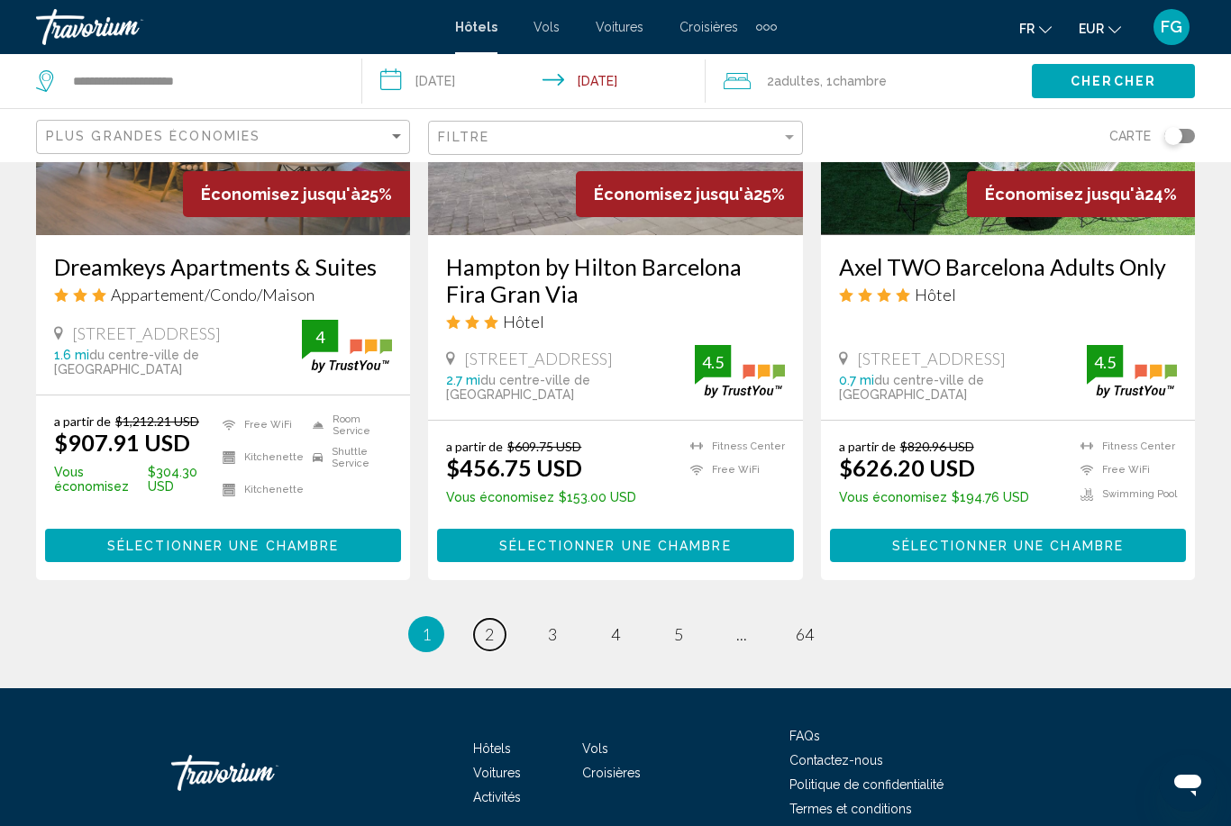
click at [494, 624] on span "2" at bounding box center [489, 634] width 9 height 20
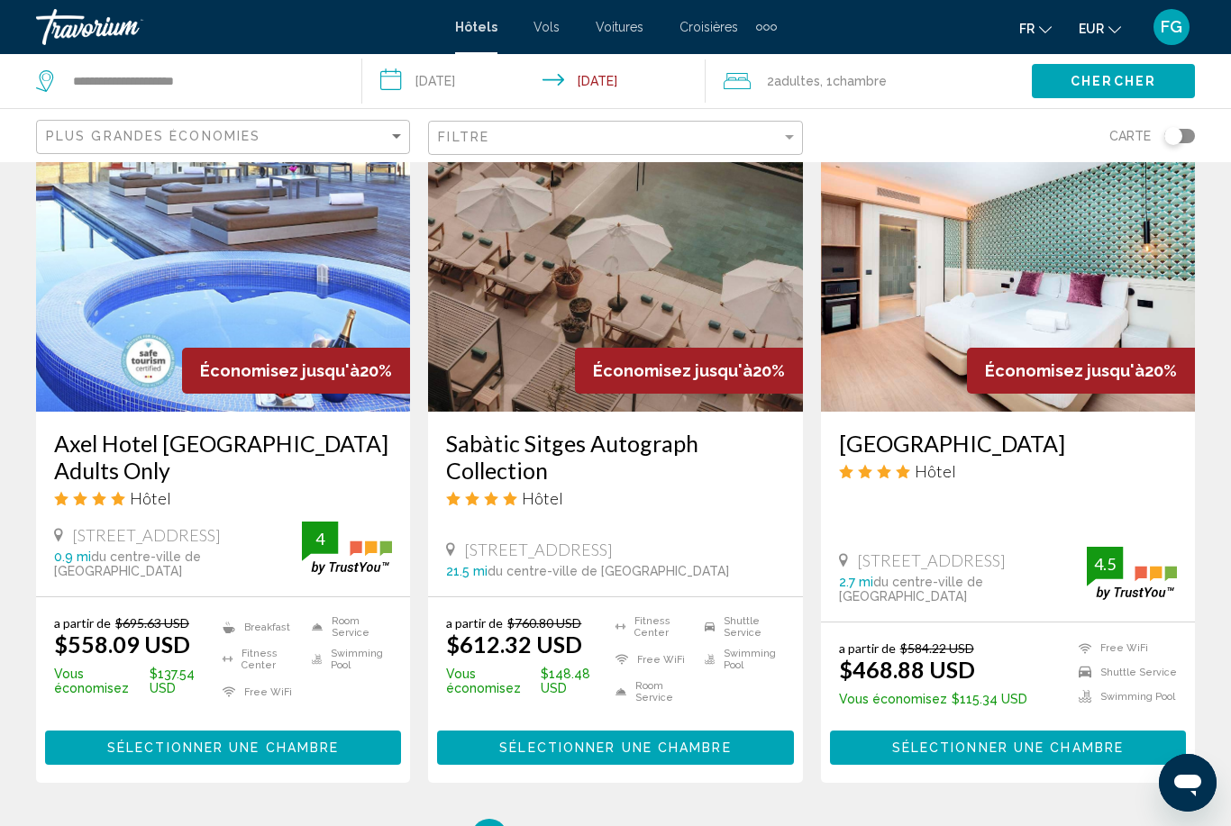
scroll to position [2183, 0]
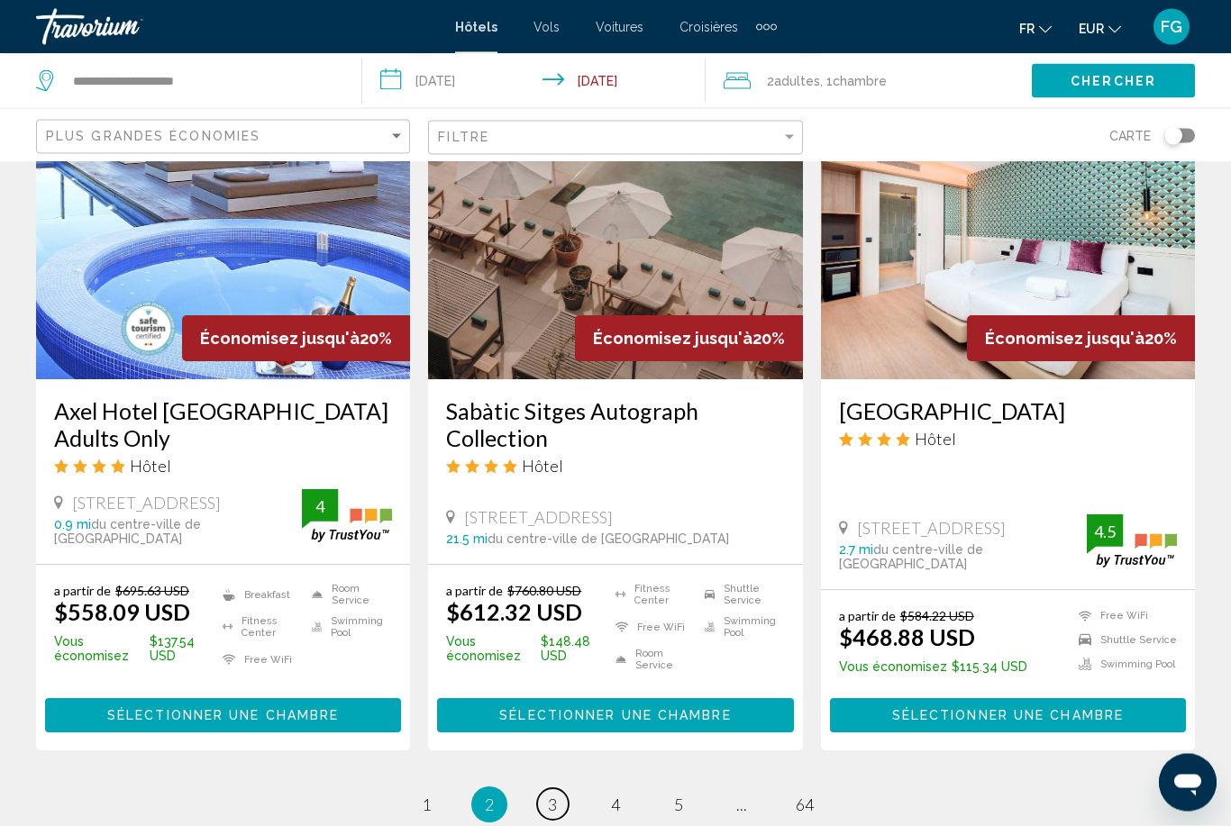
click at [564, 789] on link "page 3" at bounding box center [553, 805] width 32 height 32
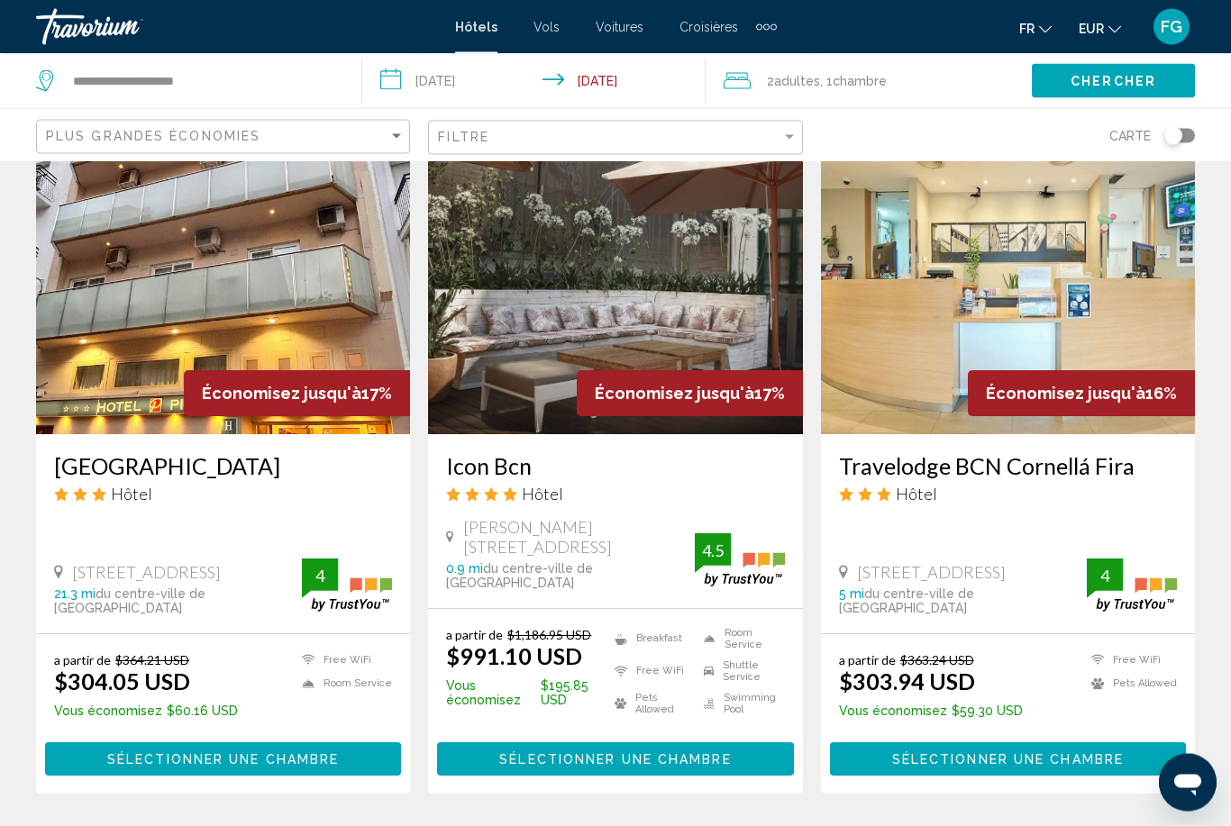
scroll to position [2155, 0]
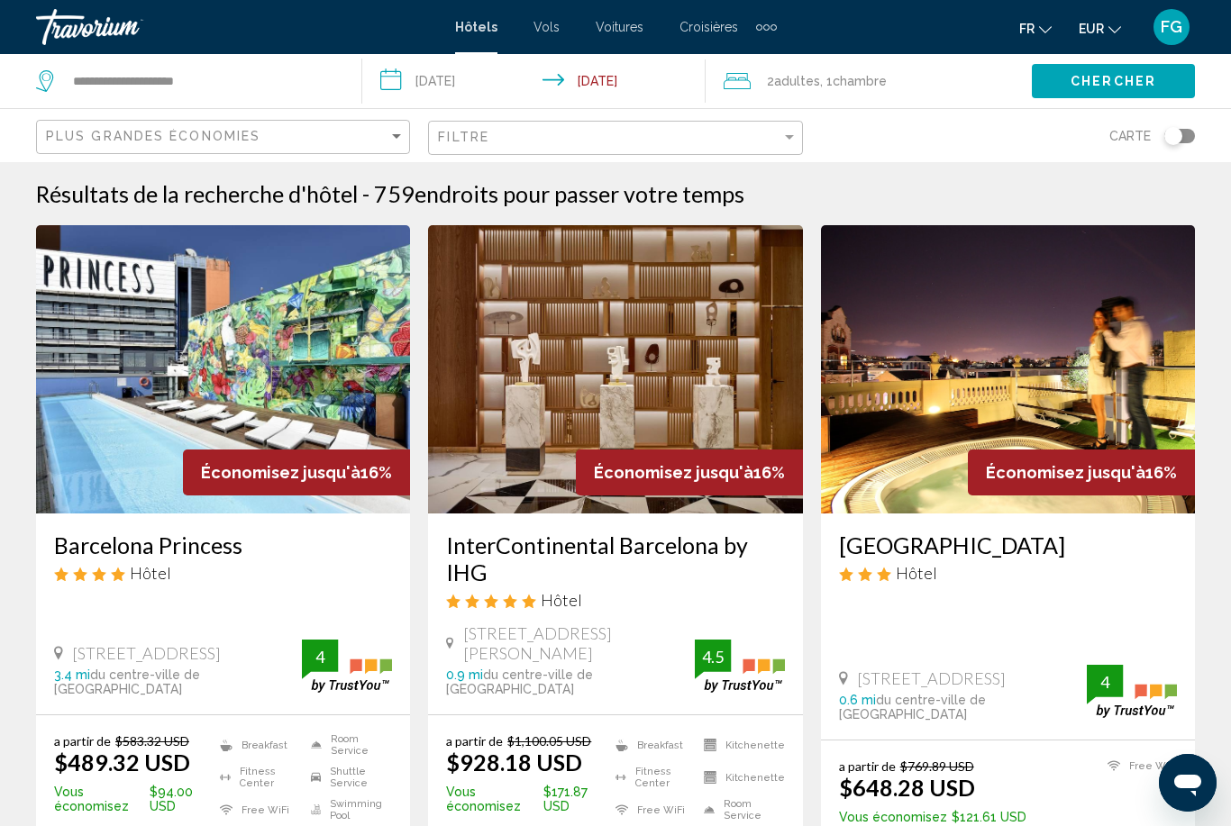
click at [1164, 32] on span "FG" at bounding box center [1172, 27] width 22 height 18
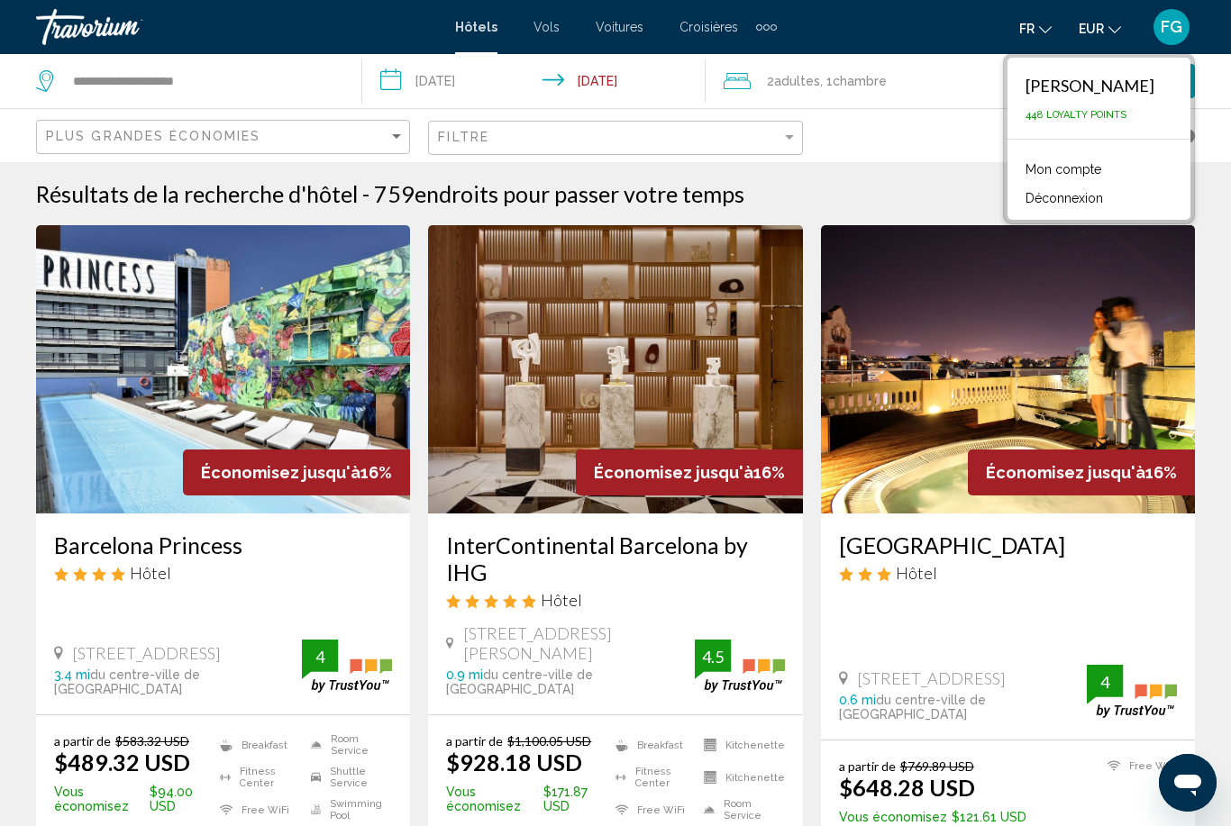
click at [1114, 196] on li "Déconnexion" at bounding box center [1099, 196] width 165 height 29
click at [1065, 209] on button "Déconnexion" at bounding box center [1065, 198] width 96 height 23
